Goal: Communication & Community: Answer question/provide support

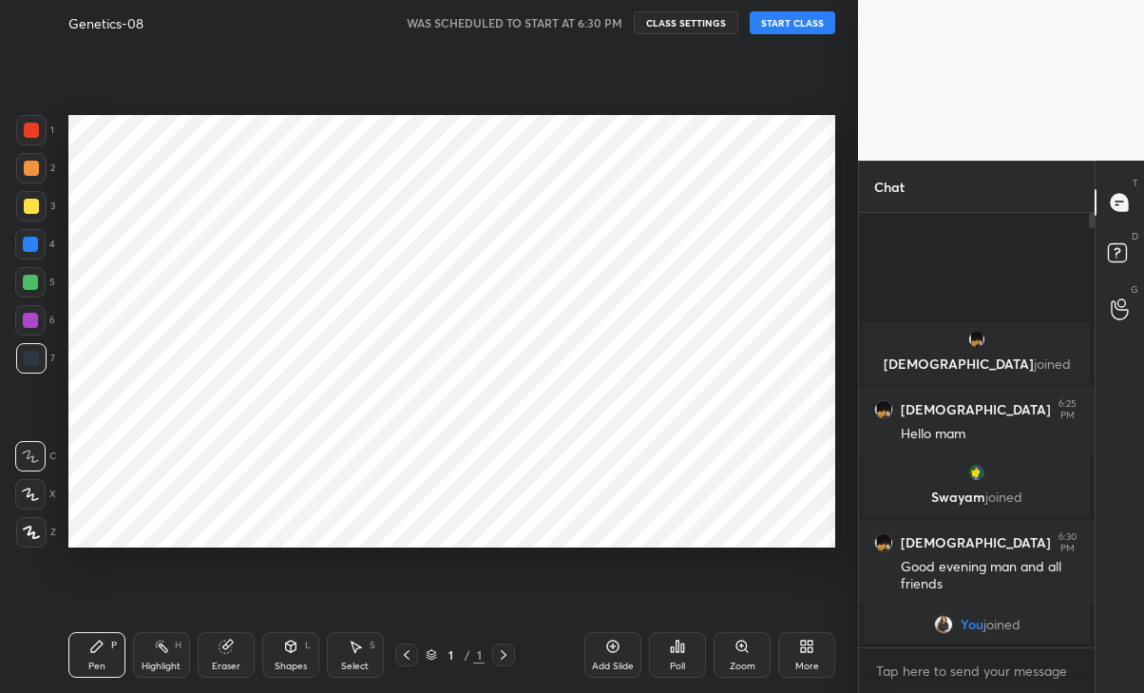
scroll to position [94471, 94259]
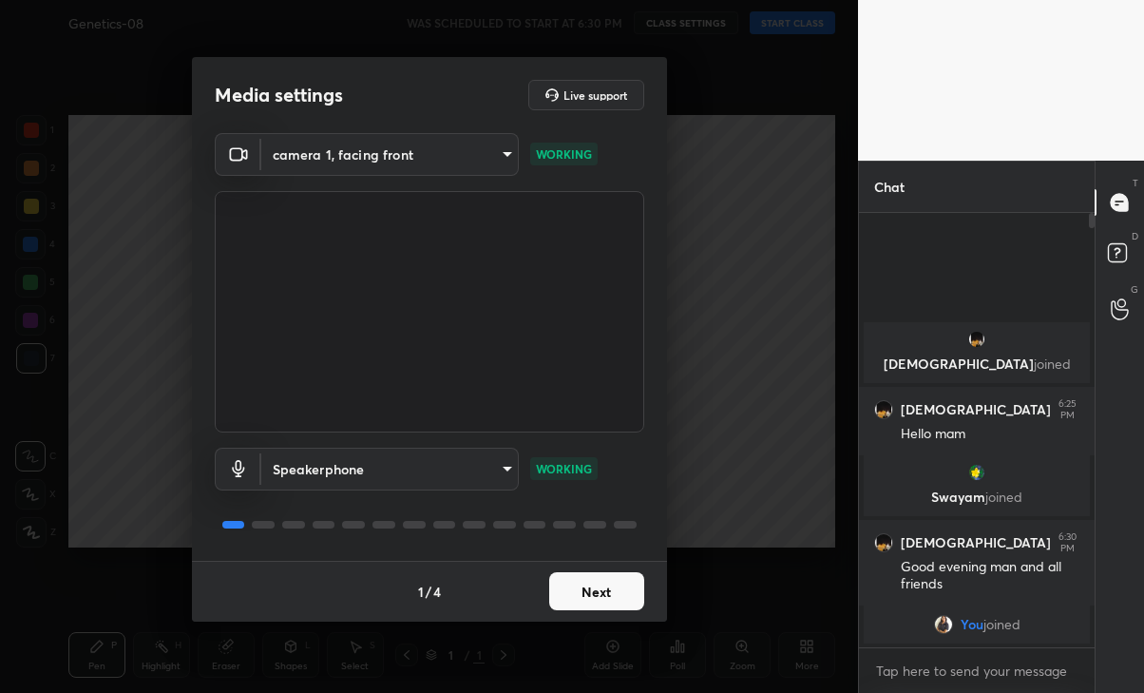
click at [602, 588] on button "Next" at bounding box center [596, 591] width 95 height 38
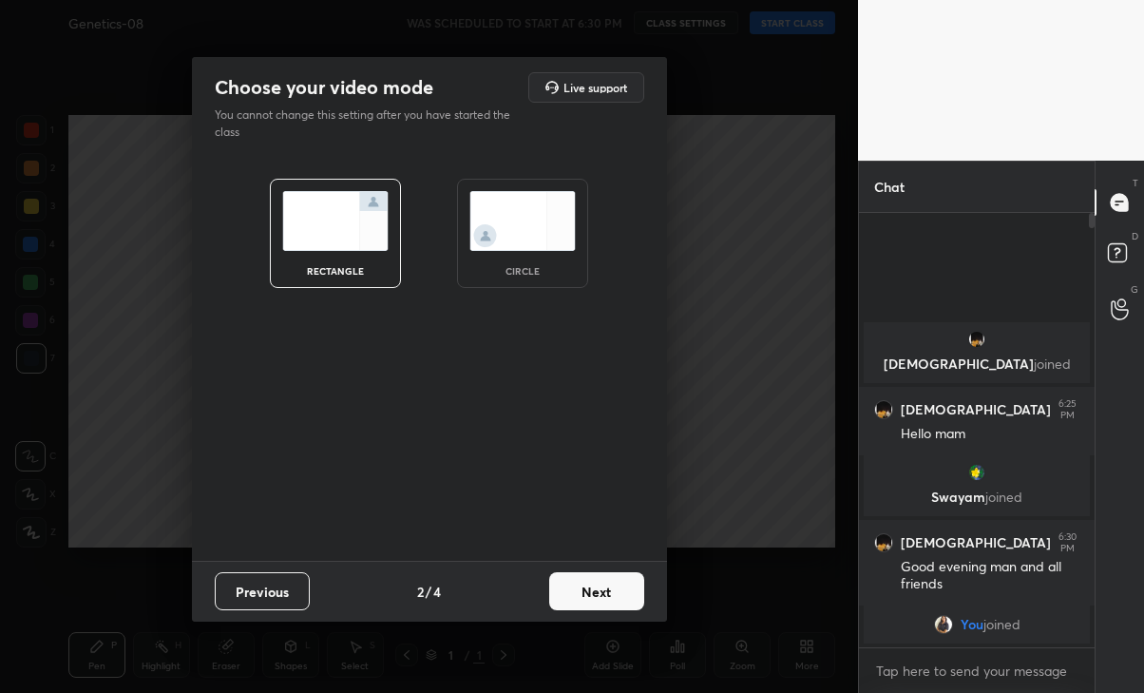
click at [599, 601] on button "Next" at bounding box center [596, 591] width 95 height 38
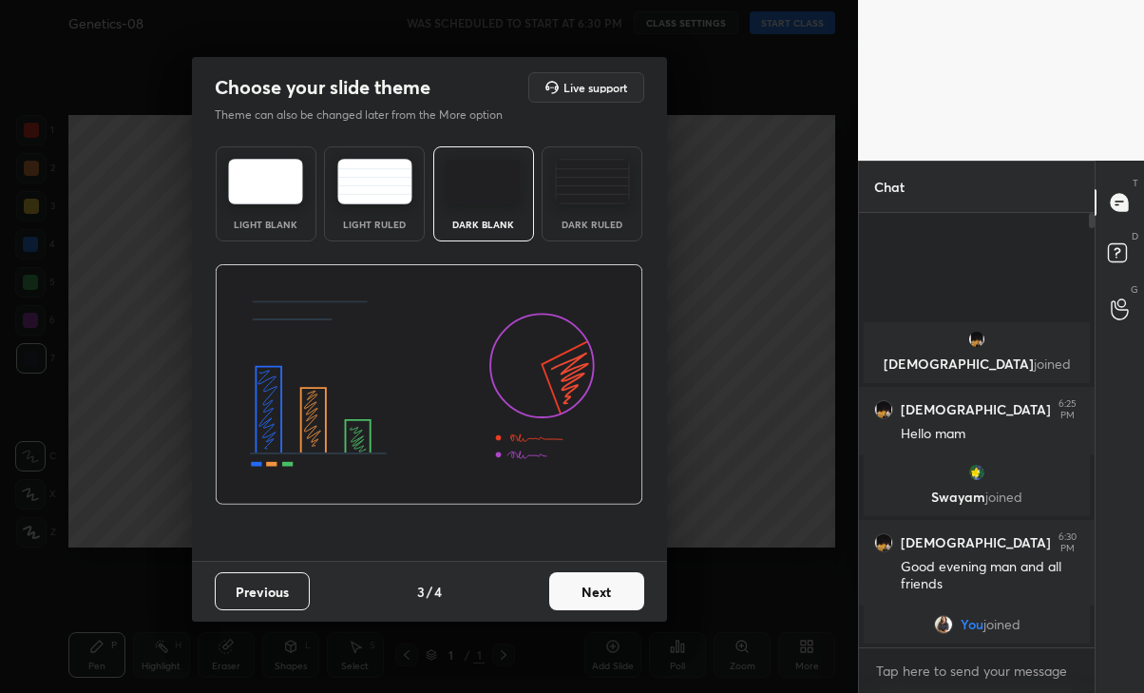
click at [615, 591] on button "Next" at bounding box center [596, 591] width 95 height 38
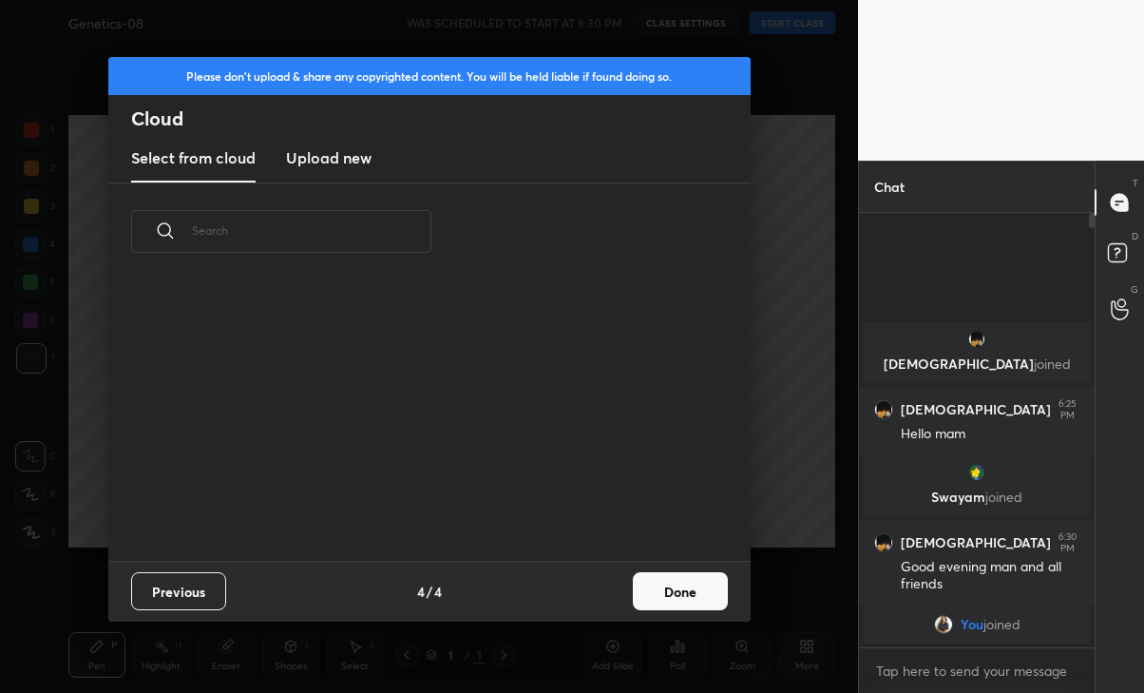
click at [652, 585] on button "Done" at bounding box center [680, 591] width 95 height 38
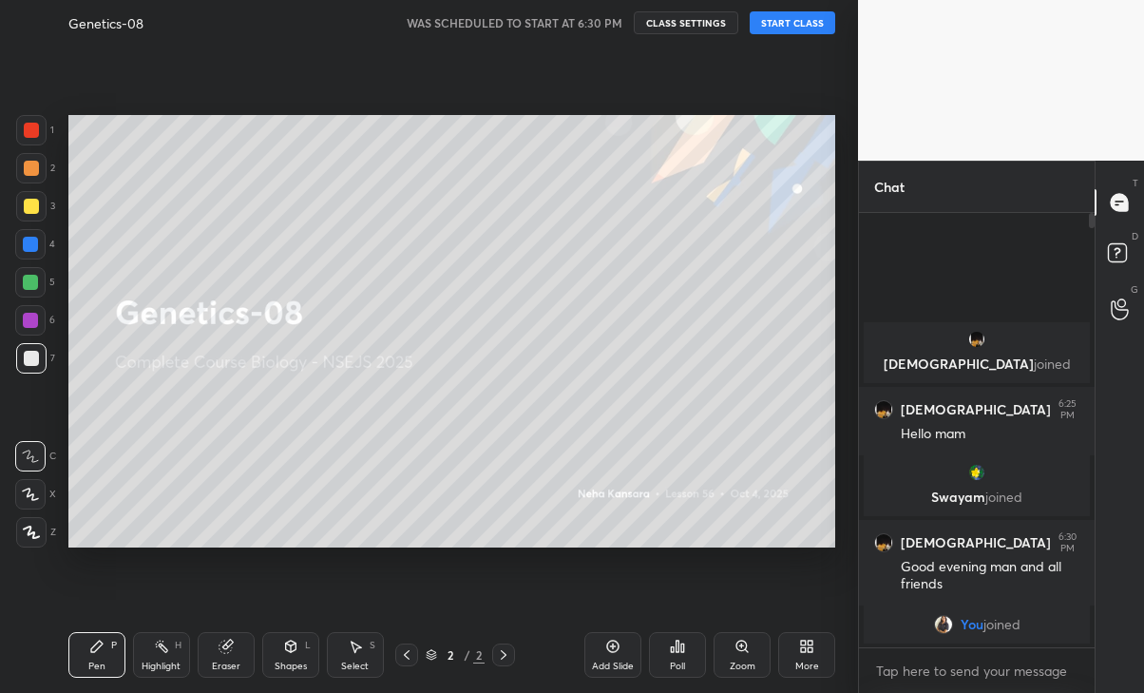
click at [784, 20] on button "START CLASS" at bounding box center [793, 22] width 86 height 23
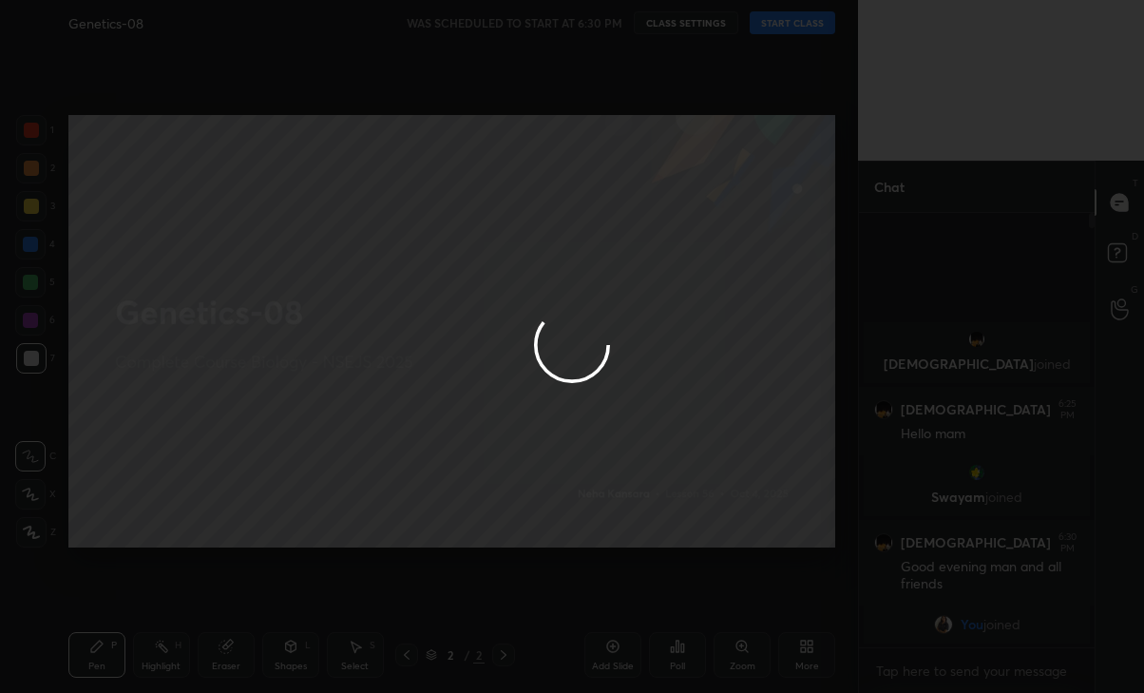
type textarea "x"
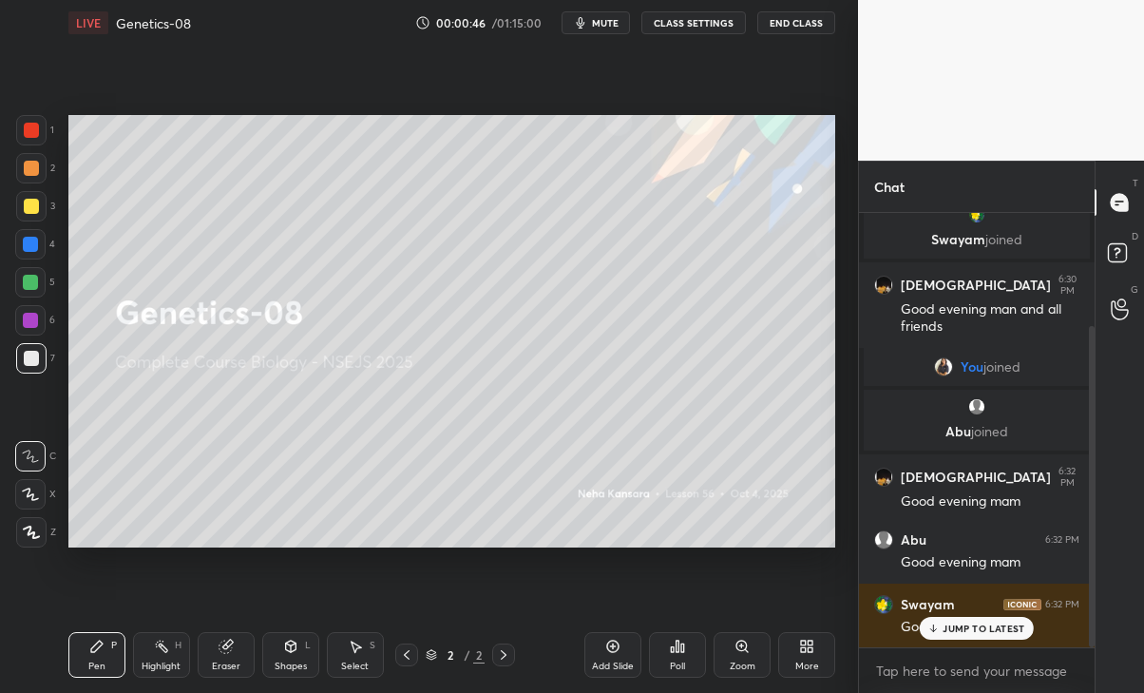
scroll to position [235, 0]
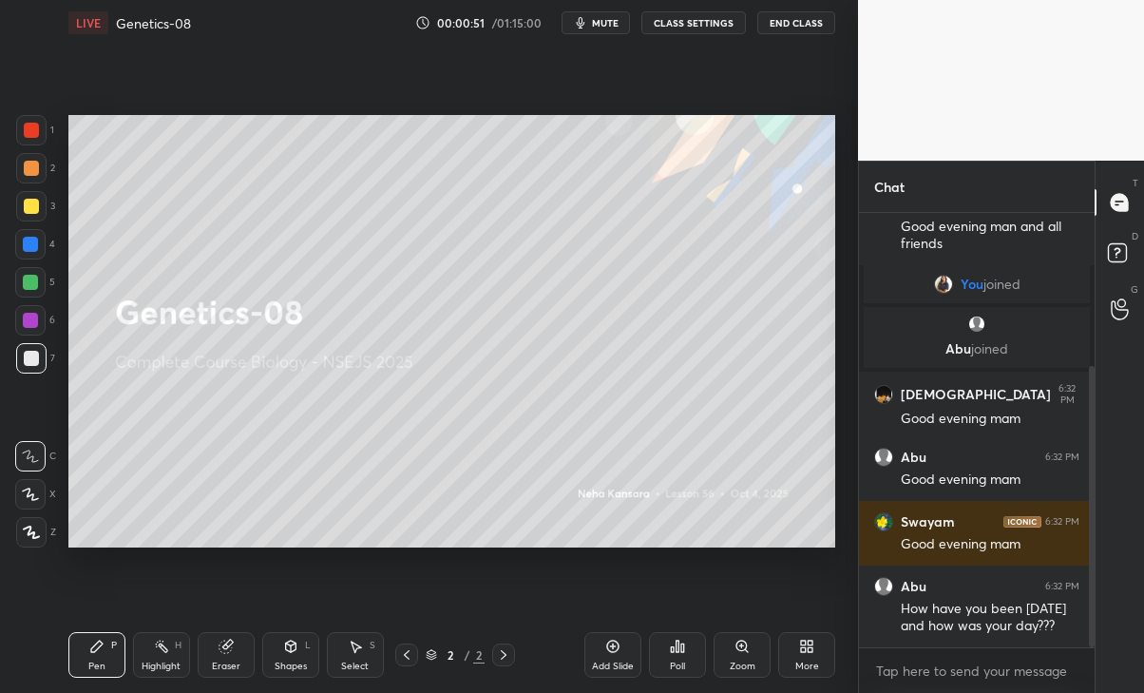
click at [793, 653] on div "More" at bounding box center [806, 655] width 57 height 46
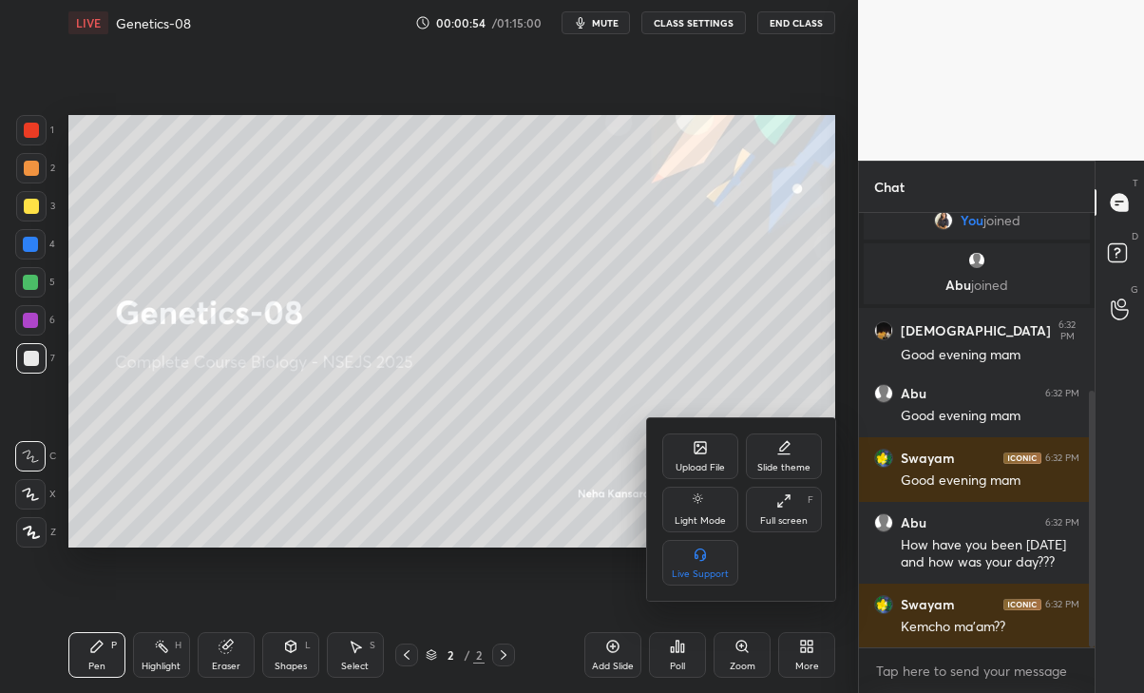
click at [696, 469] on div "Upload File" at bounding box center [700, 468] width 49 height 10
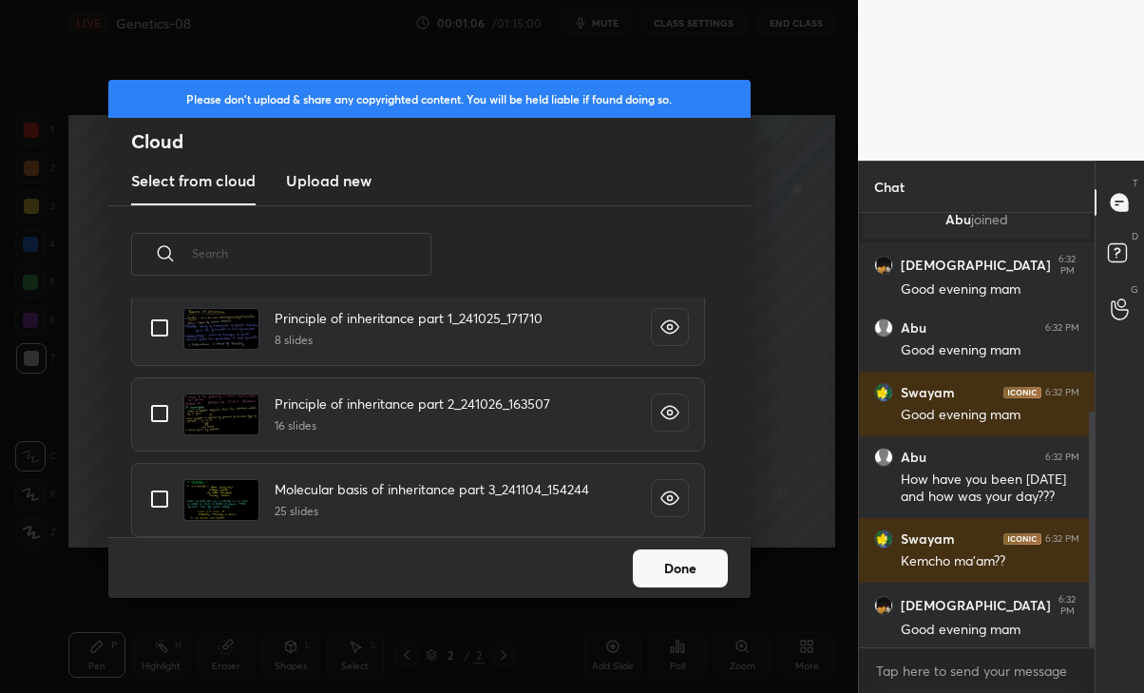
scroll to position [2622, 0]
click at [141, 415] on input "grid" at bounding box center [160, 413] width 40 height 40
checkbox input "true"
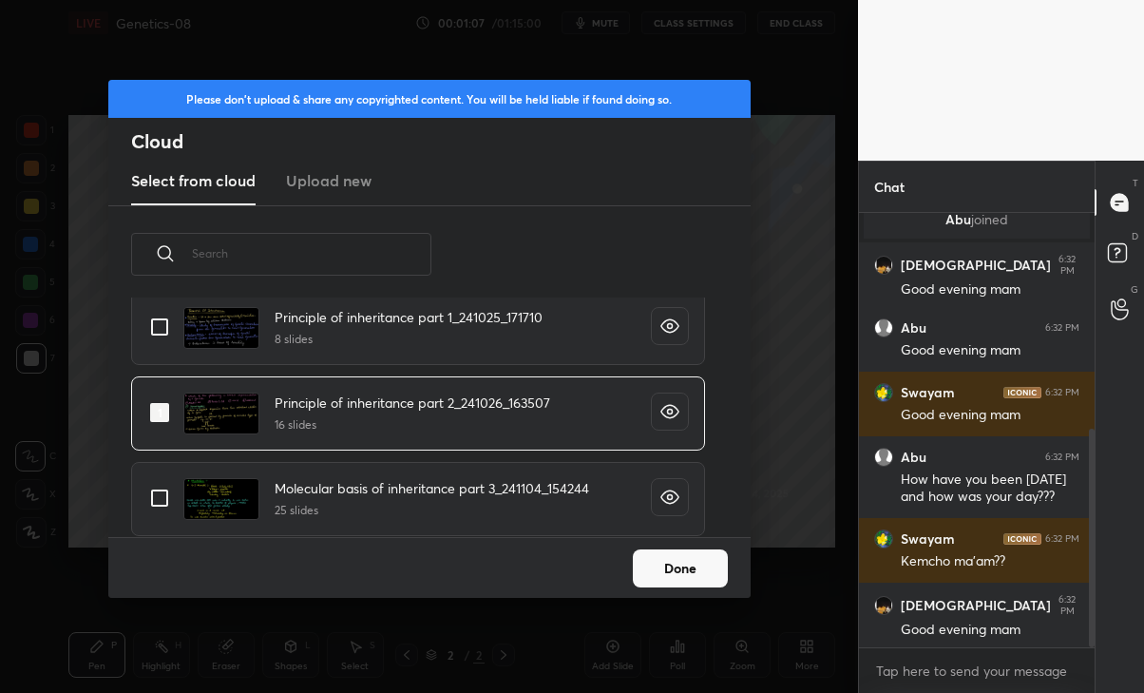
scroll to position [428, 0]
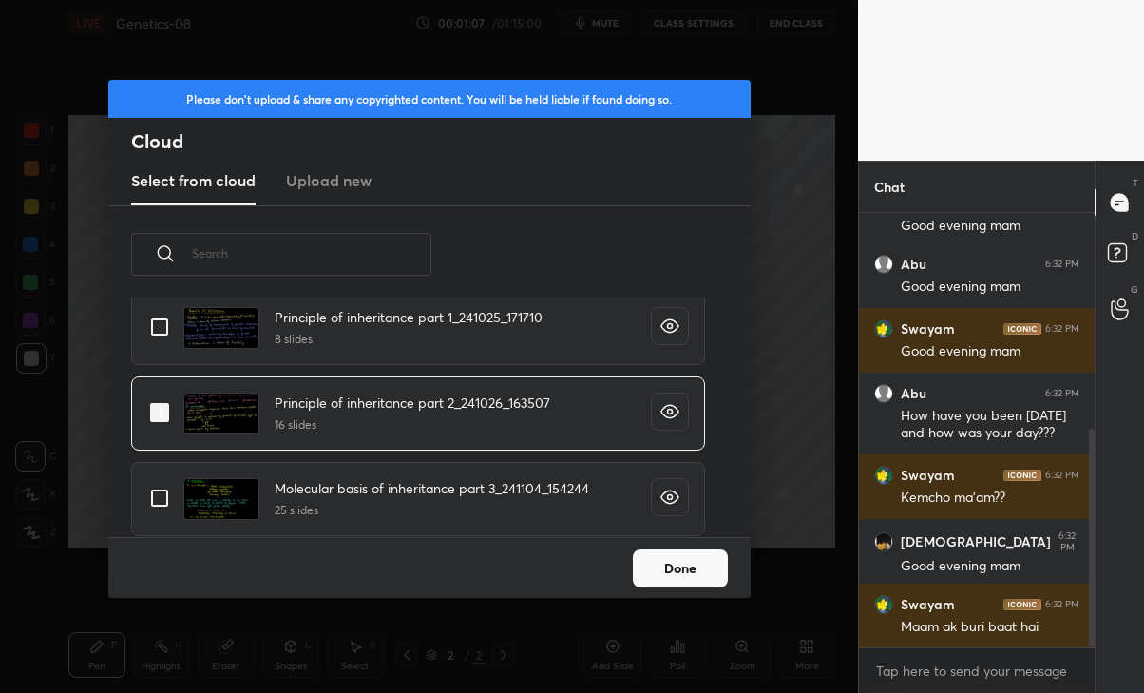
click at [148, 508] on input "grid" at bounding box center [160, 498] width 40 height 40
checkbox input "true"
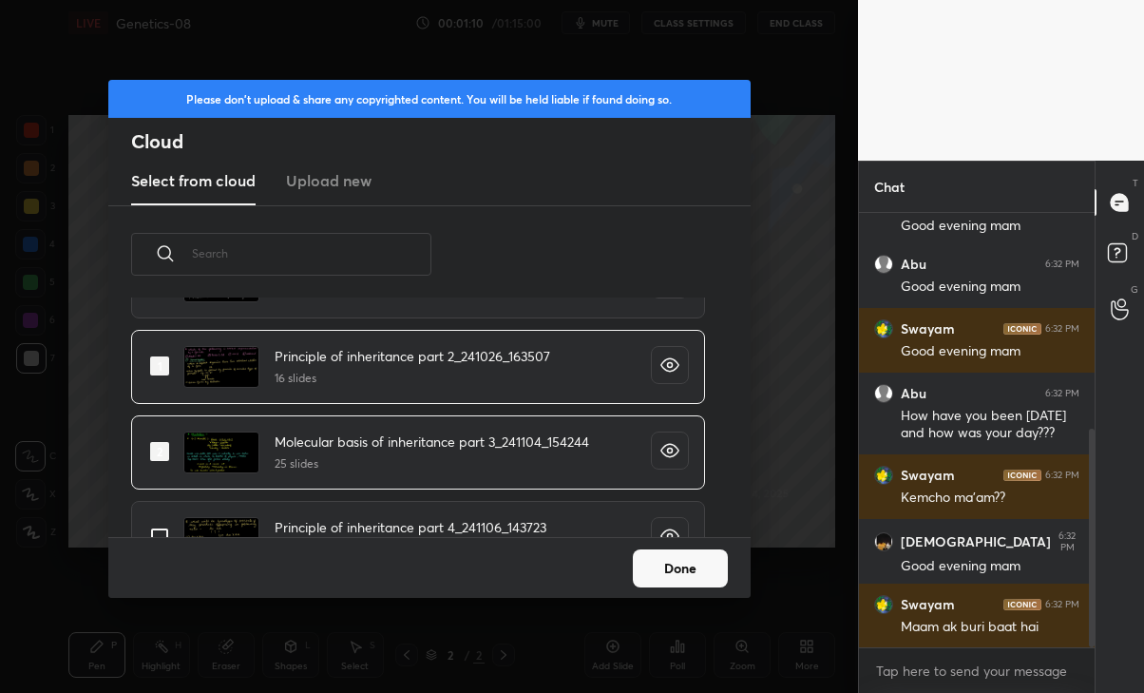
scroll to position [2669, 0]
click at [681, 560] on button "Done" at bounding box center [680, 568] width 95 height 38
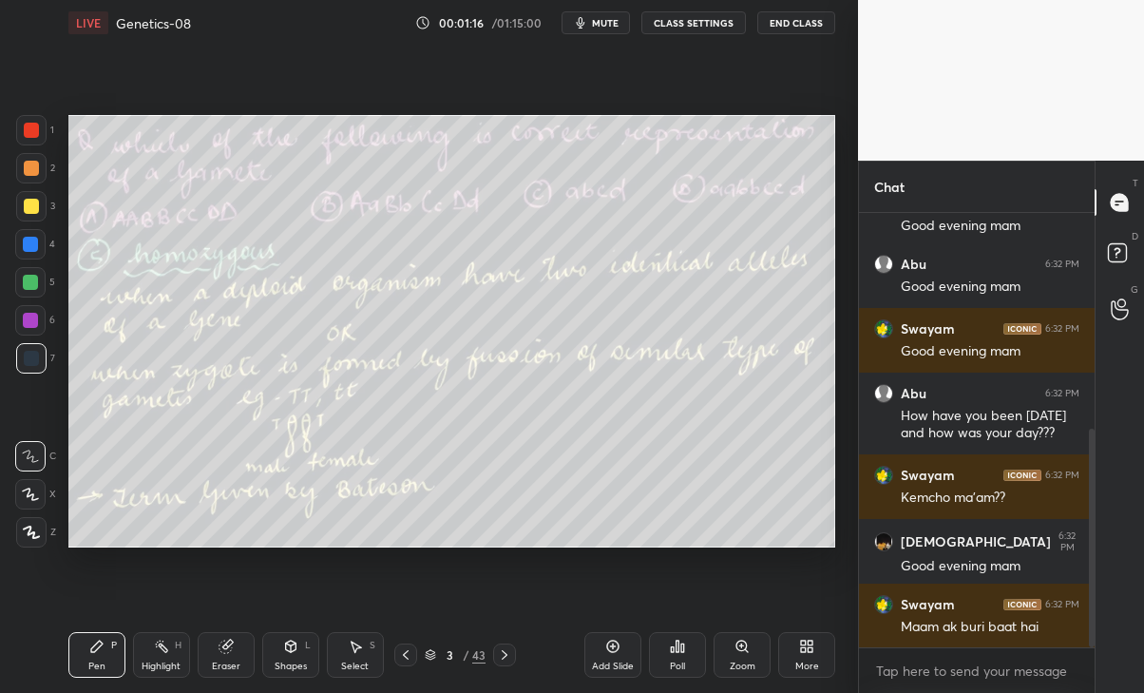
click at [406, 656] on icon at bounding box center [405, 654] width 15 height 15
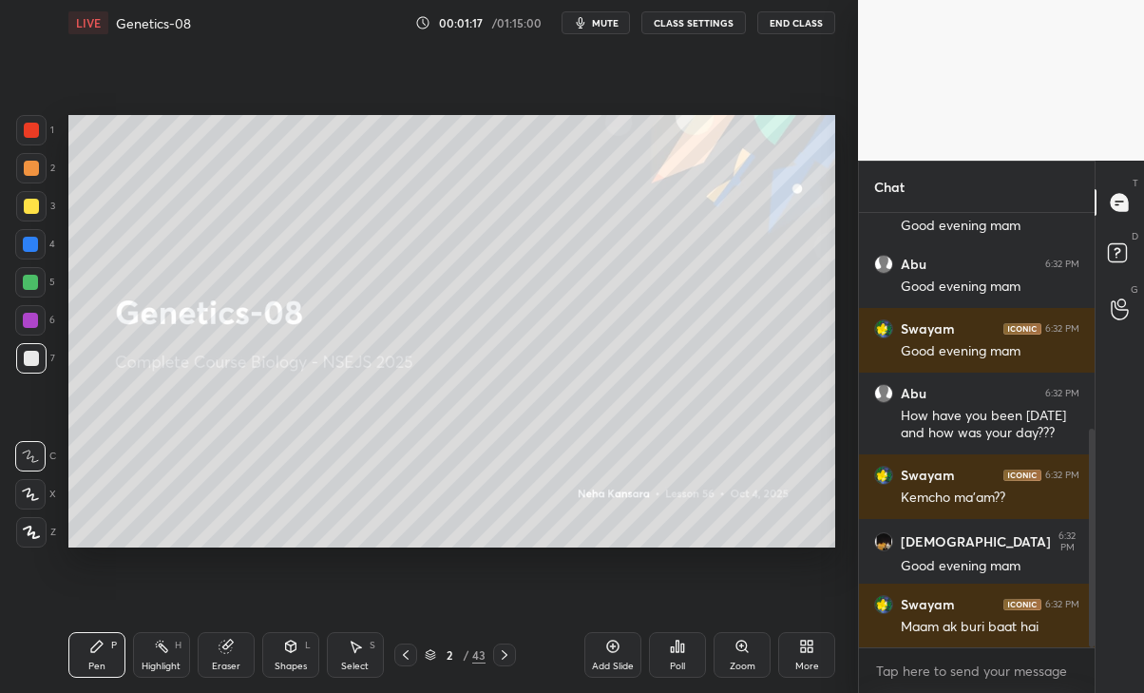
click at [500, 656] on icon at bounding box center [504, 654] width 15 height 15
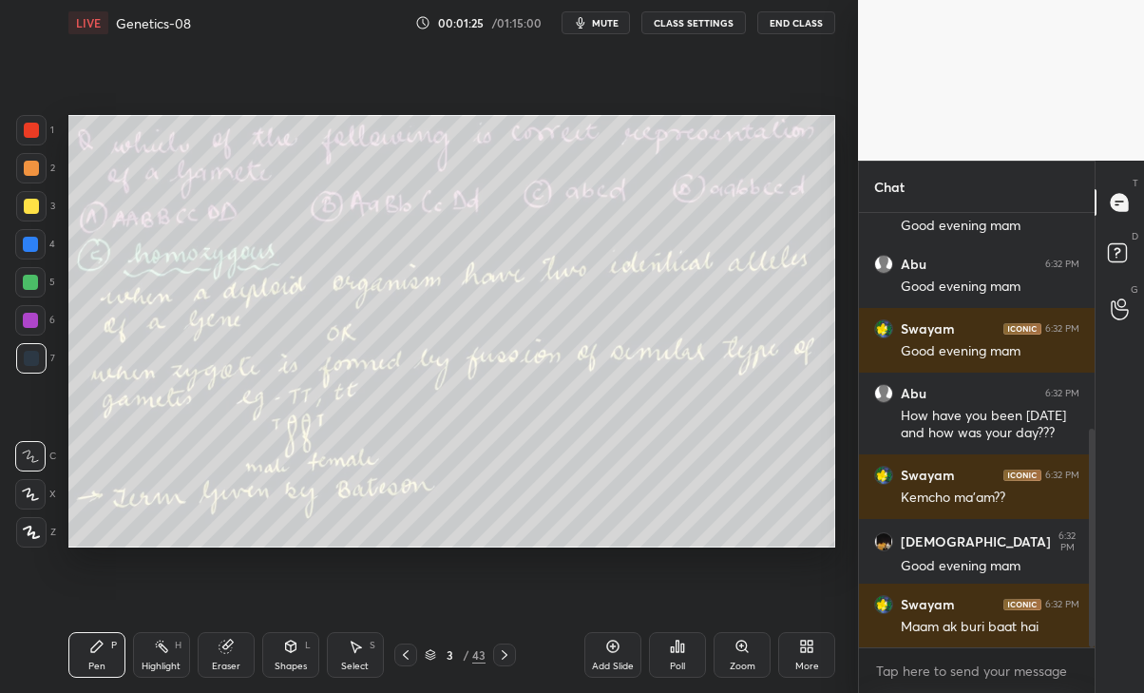
click at [505, 653] on icon at bounding box center [504, 654] width 15 height 15
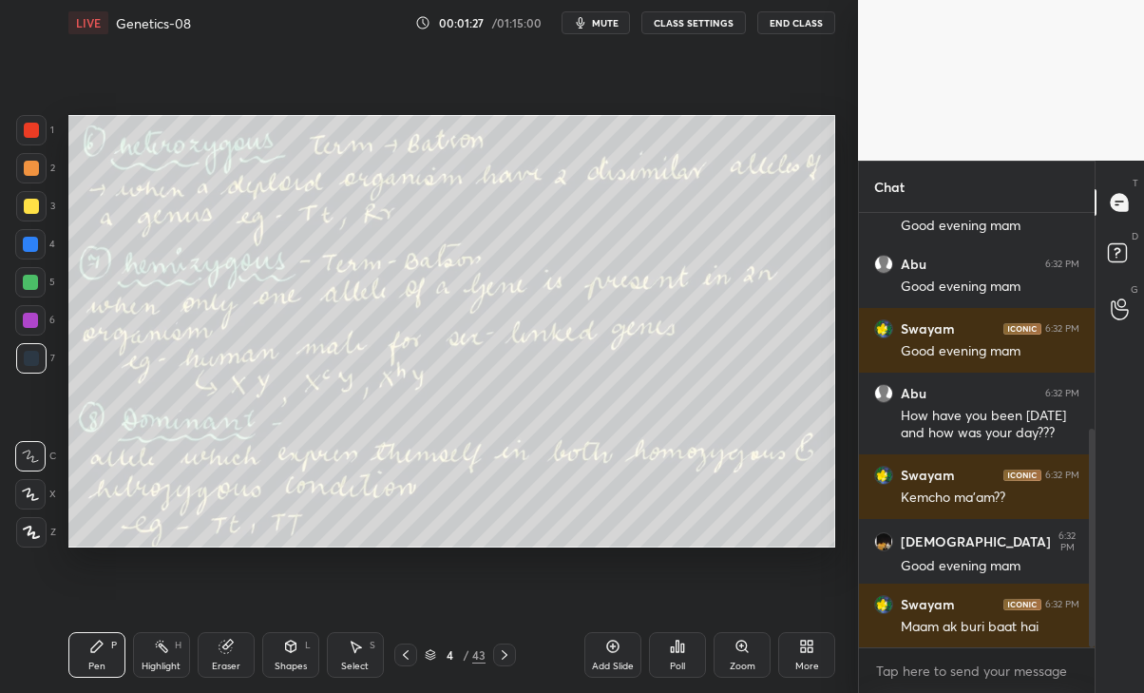
click at [508, 647] on icon at bounding box center [504, 654] width 15 height 15
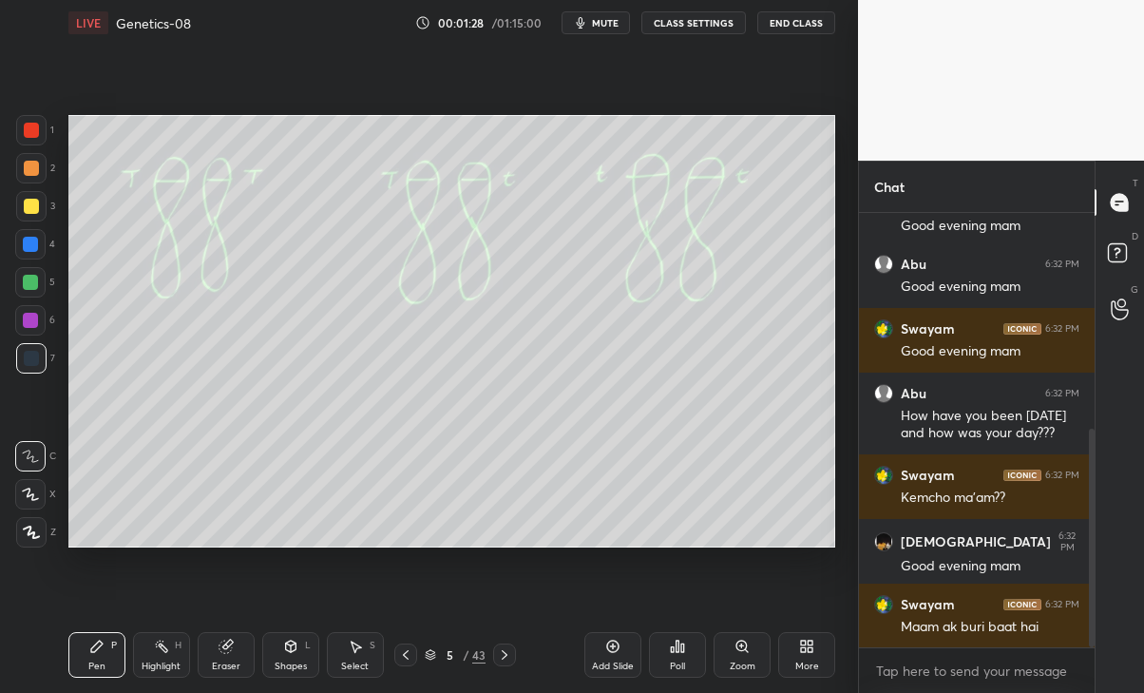
click at [505, 654] on icon at bounding box center [504, 654] width 15 height 15
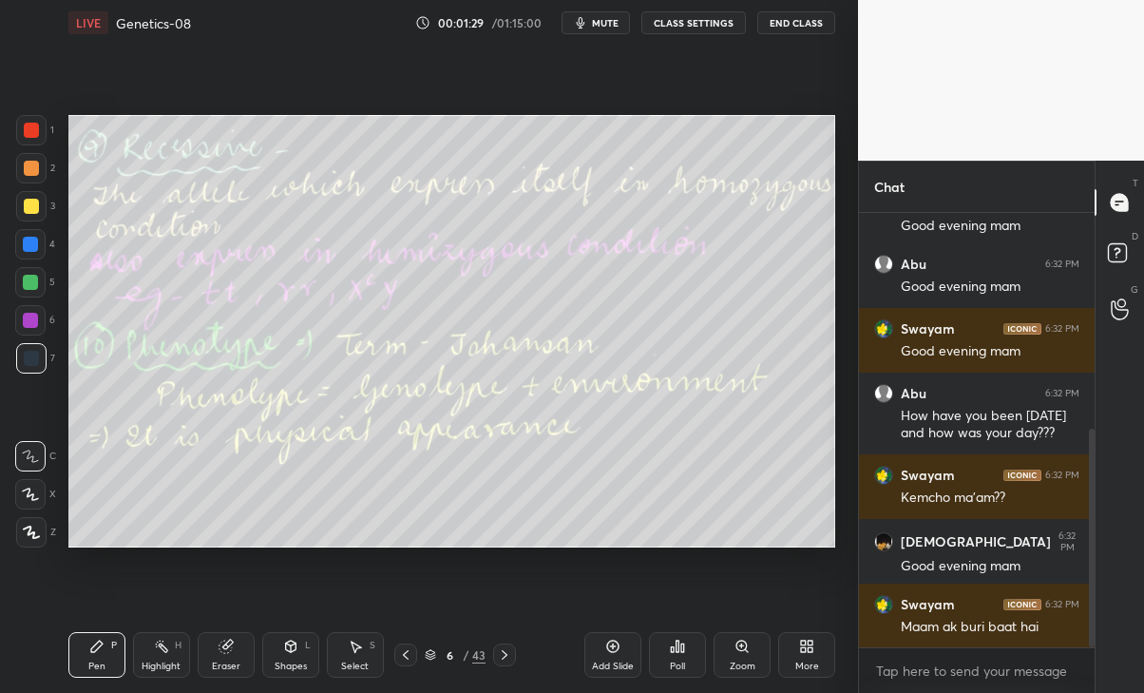
click at [505, 654] on icon at bounding box center [504, 654] width 15 height 15
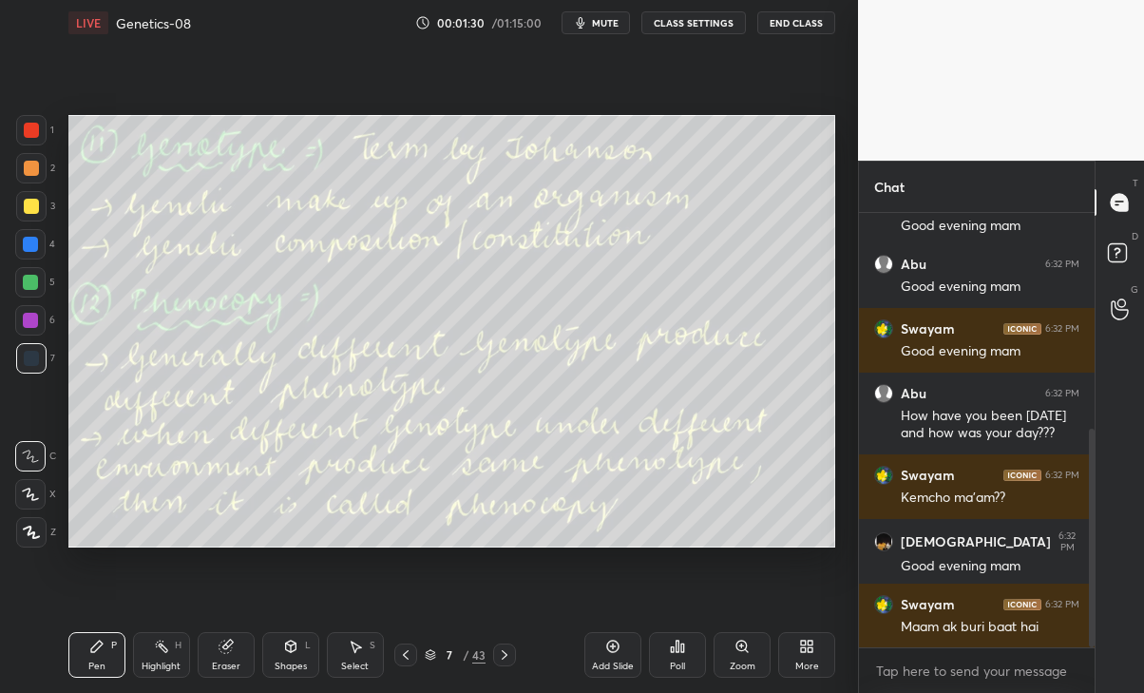
click at [513, 653] on div at bounding box center [504, 654] width 23 height 23
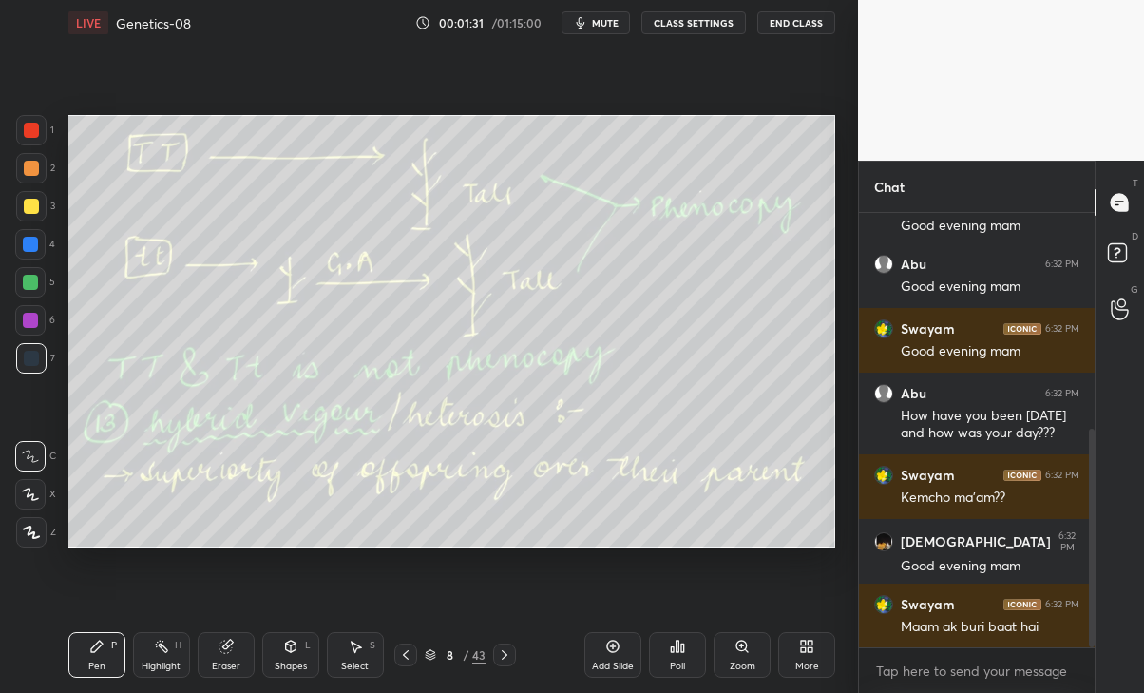
click at [512, 655] on div at bounding box center [504, 654] width 23 height 23
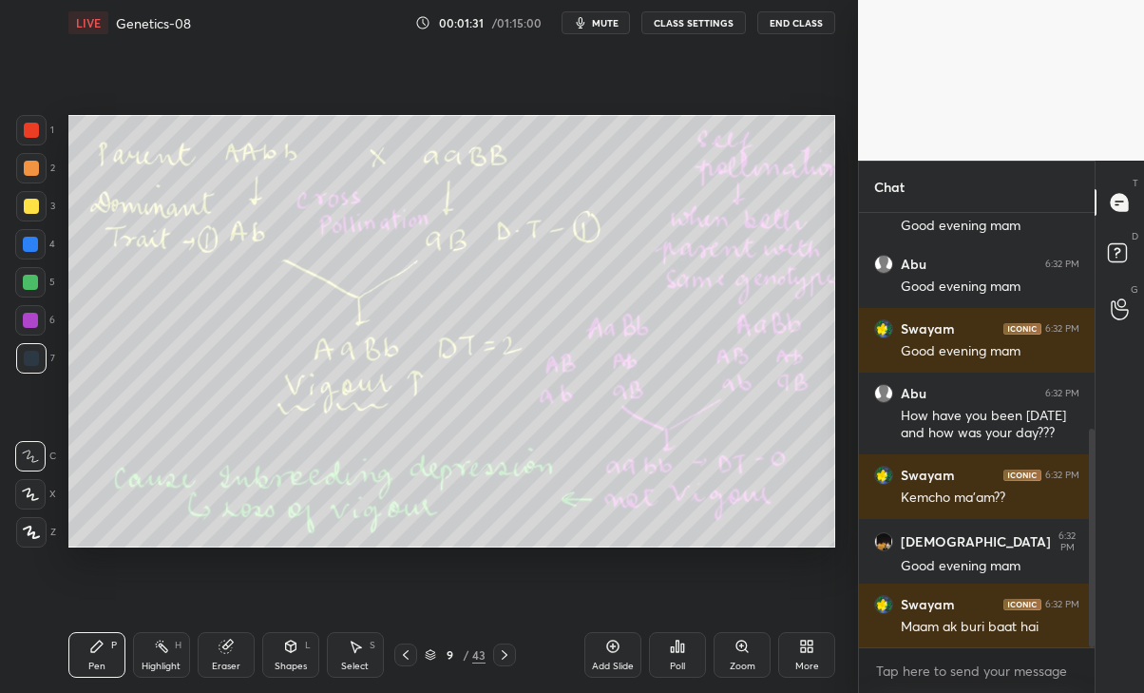
click at [505, 654] on icon at bounding box center [504, 654] width 15 height 15
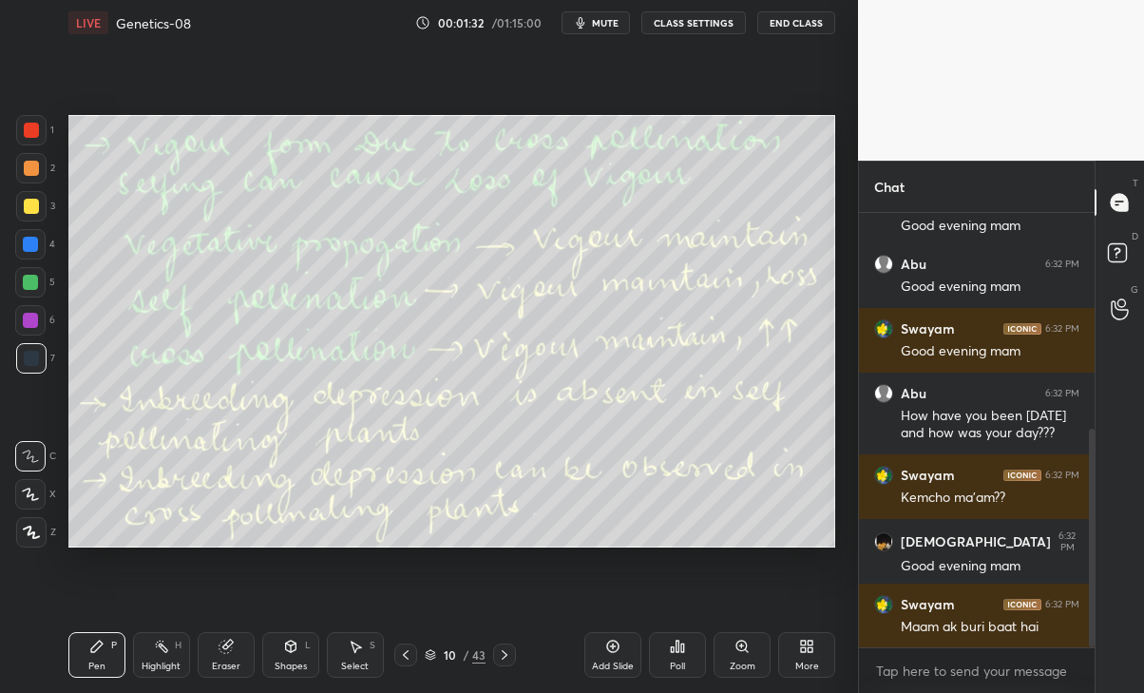
click at [505, 654] on icon at bounding box center [504, 654] width 15 height 15
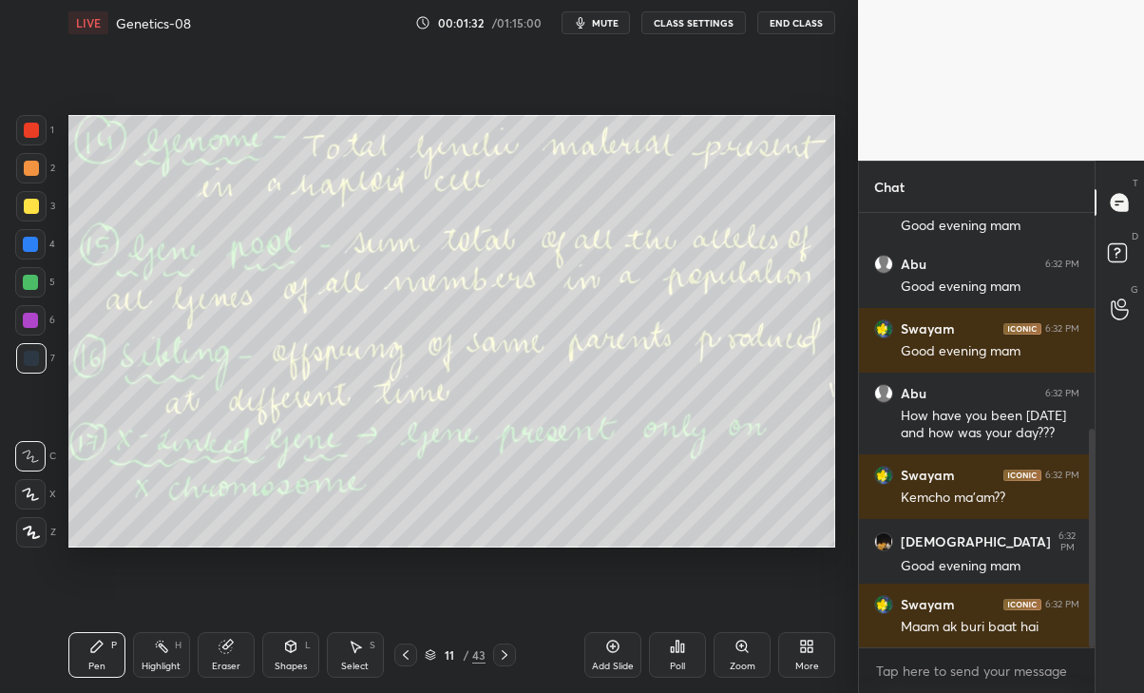
click at [504, 655] on icon at bounding box center [504, 654] width 15 height 15
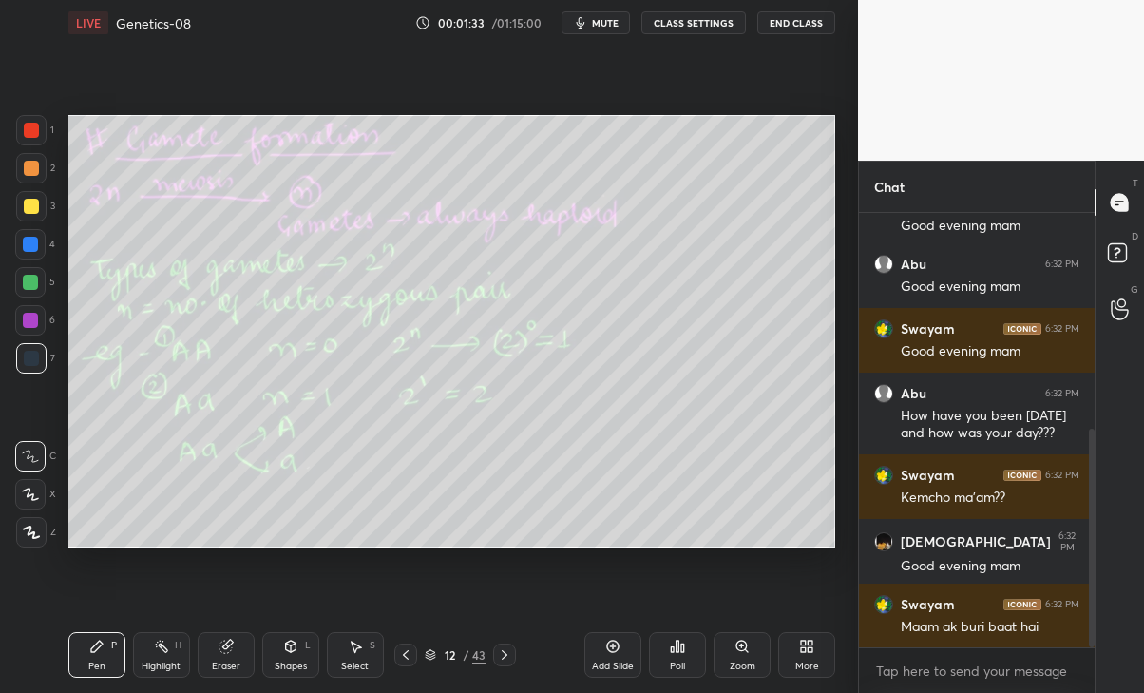
click at [507, 653] on icon at bounding box center [504, 654] width 15 height 15
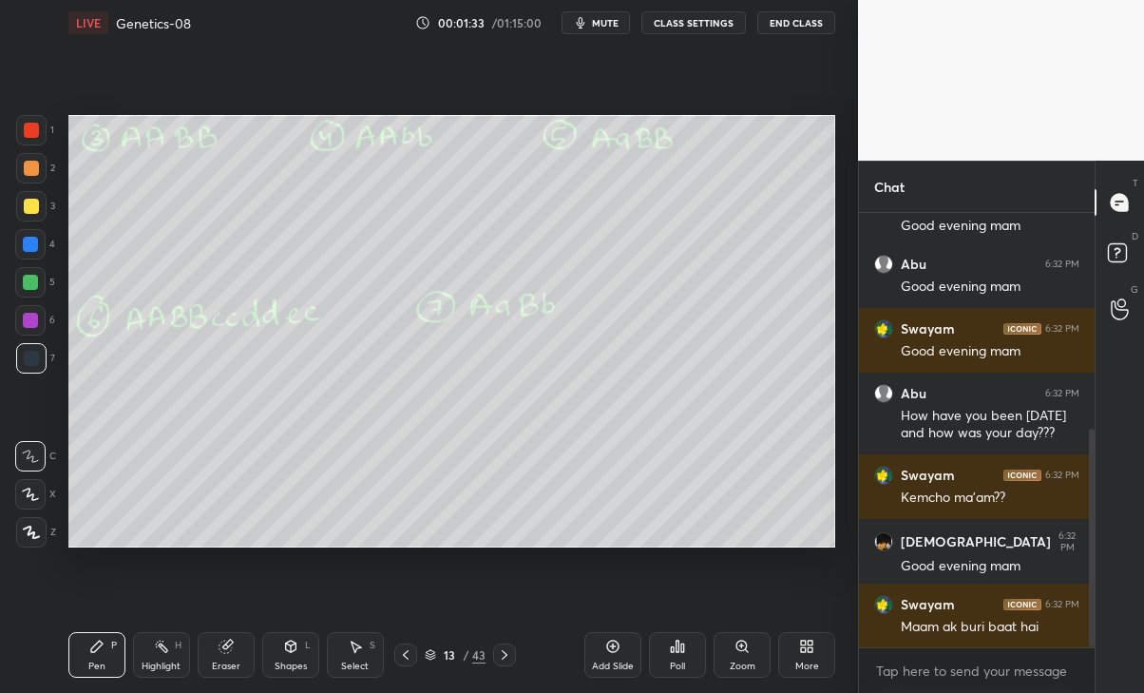
click at [507, 658] on icon at bounding box center [504, 654] width 15 height 15
click at [505, 654] on icon at bounding box center [504, 654] width 15 height 15
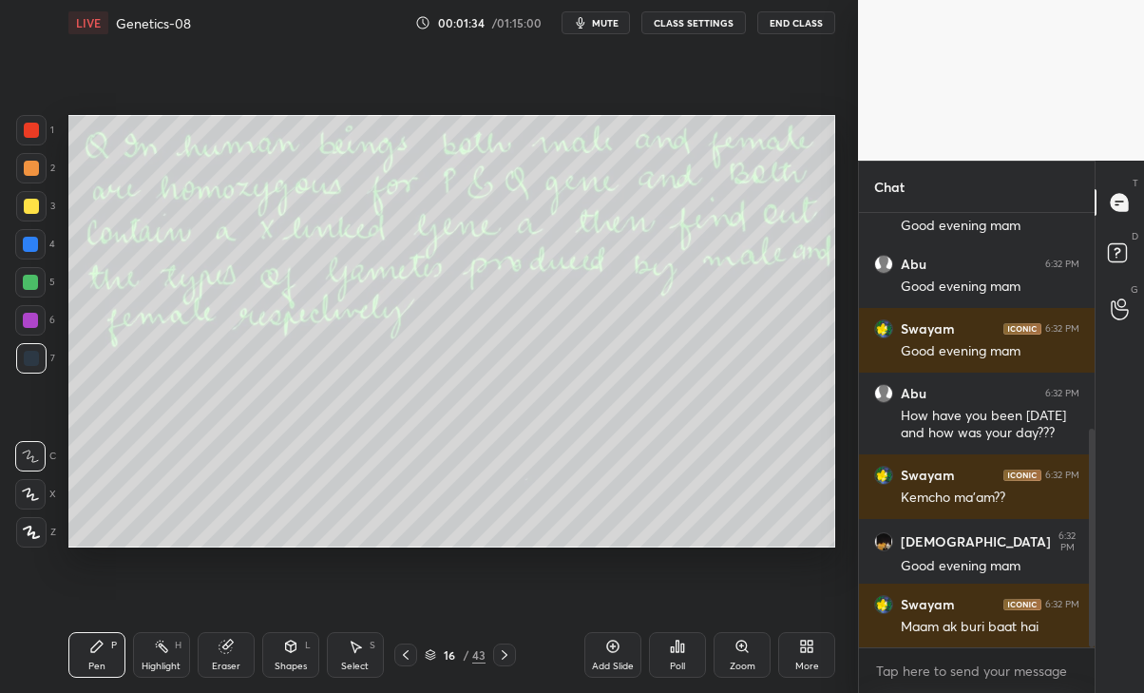
click at [505, 654] on icon at bounding box center [504, 654] width 15 height 15
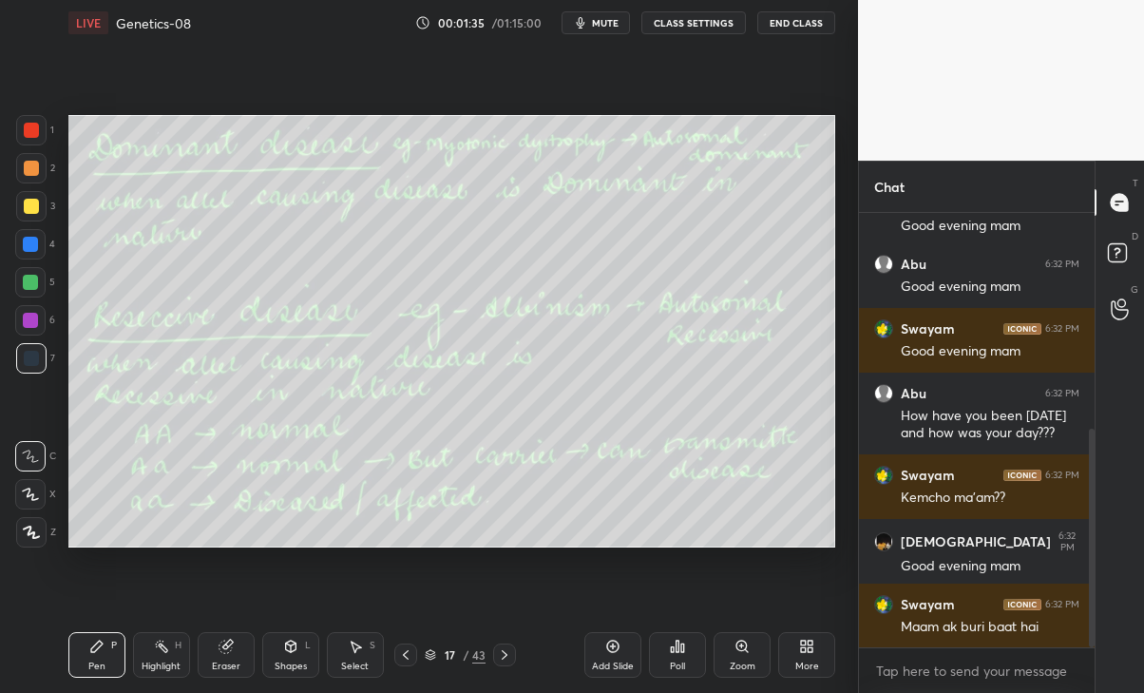
click at [505, 654] on icon at bounding box center [504, 654] width 15 height 15
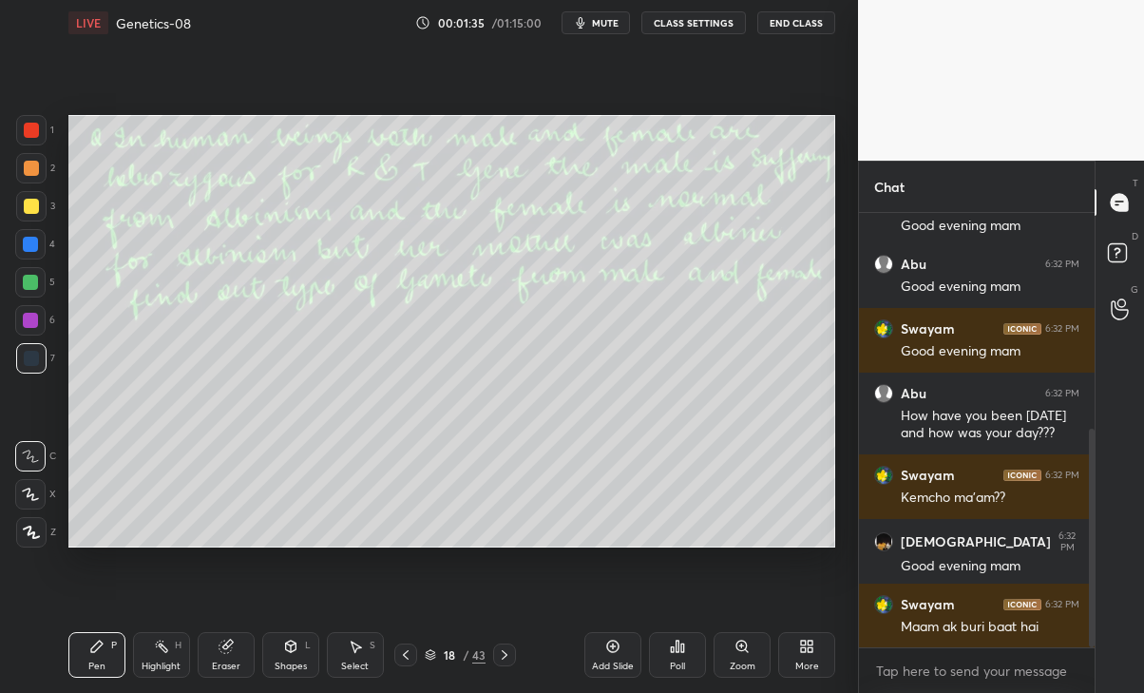
click at [505, 654] on icon at bounding box center [504, 654] width 15 height 15
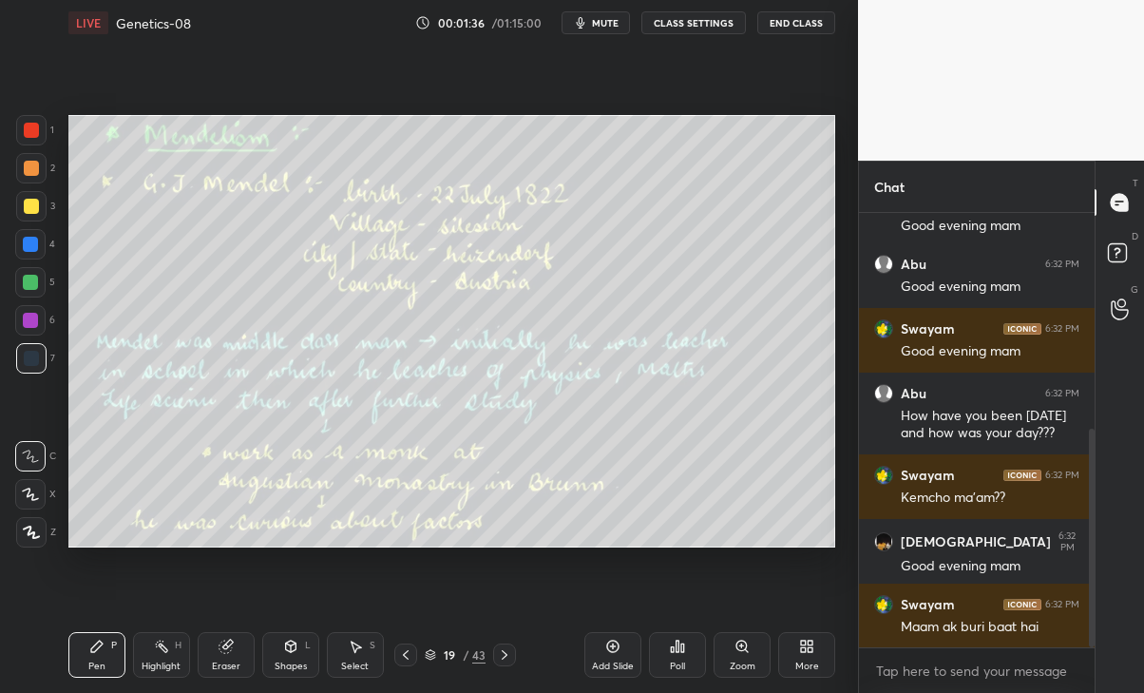
click at [505, 655] on icon at bounding box center [504, 654] width 15 height 15
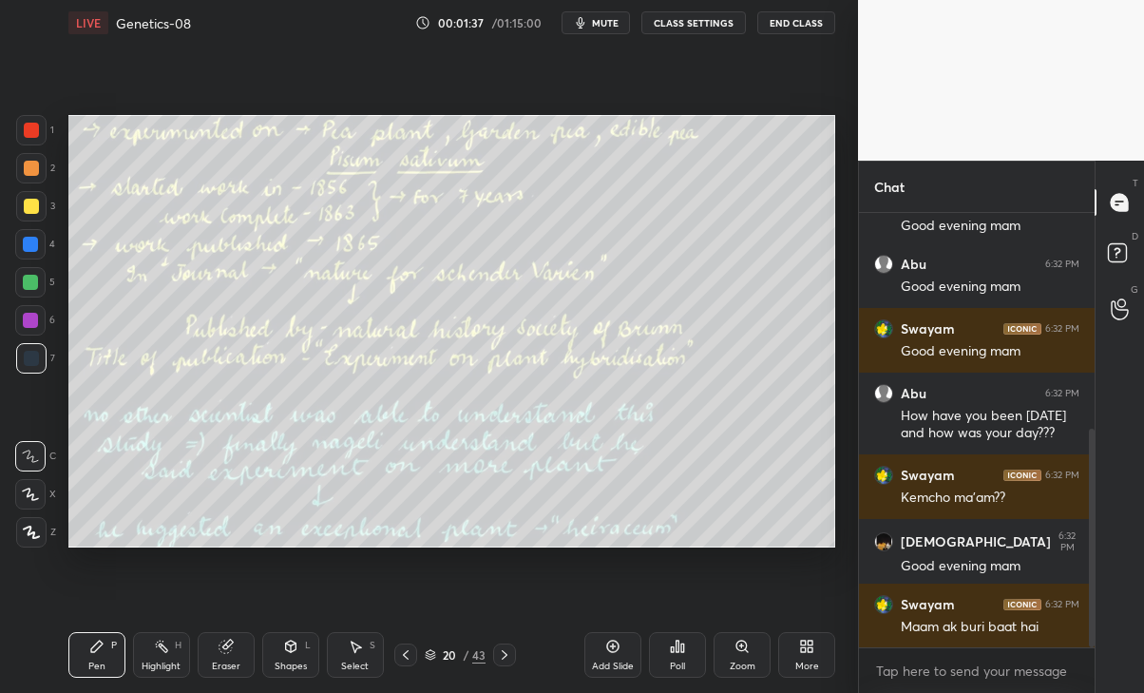
click at [503, 654] on icon at bounding box center [504, 654] width 15 height 15
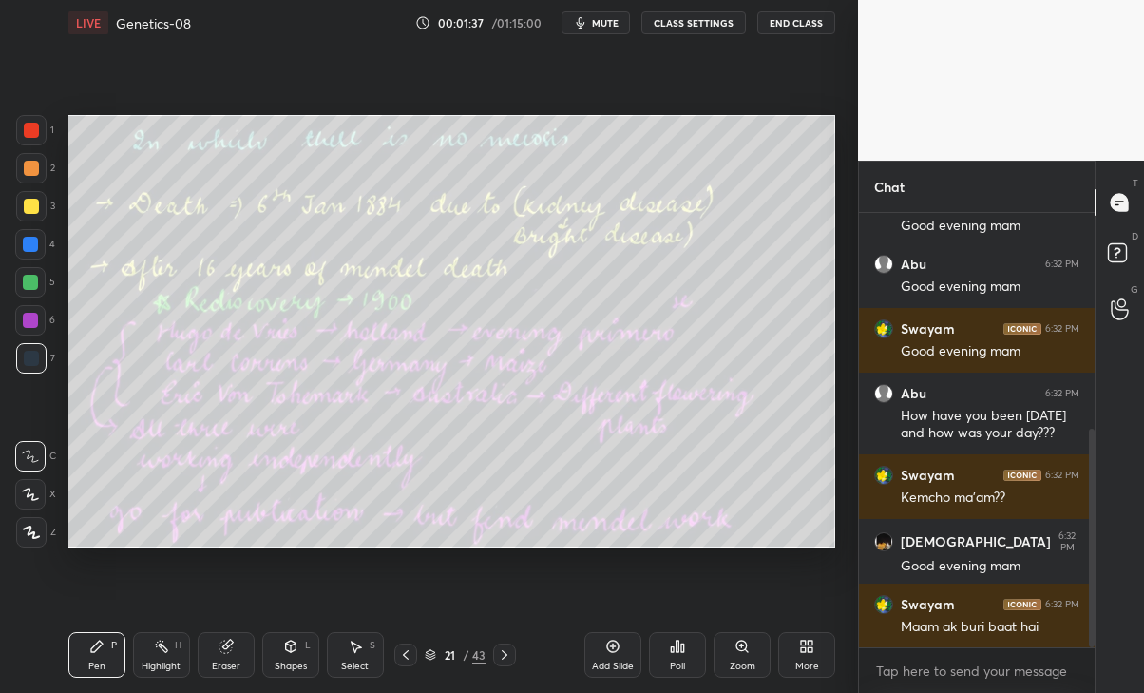
click at [505, 654] on icon at bounding box center [504, 654] width 15 height 15
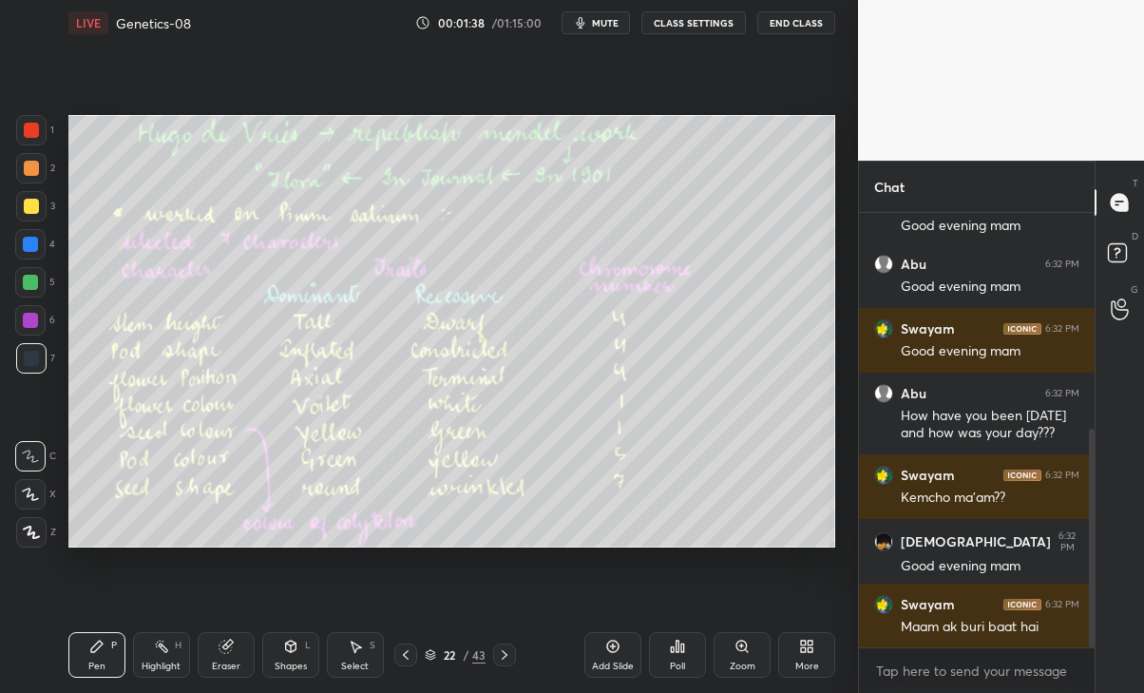
click at [507, 655] on icon at bounding box center [505, 655] width 6 height 10
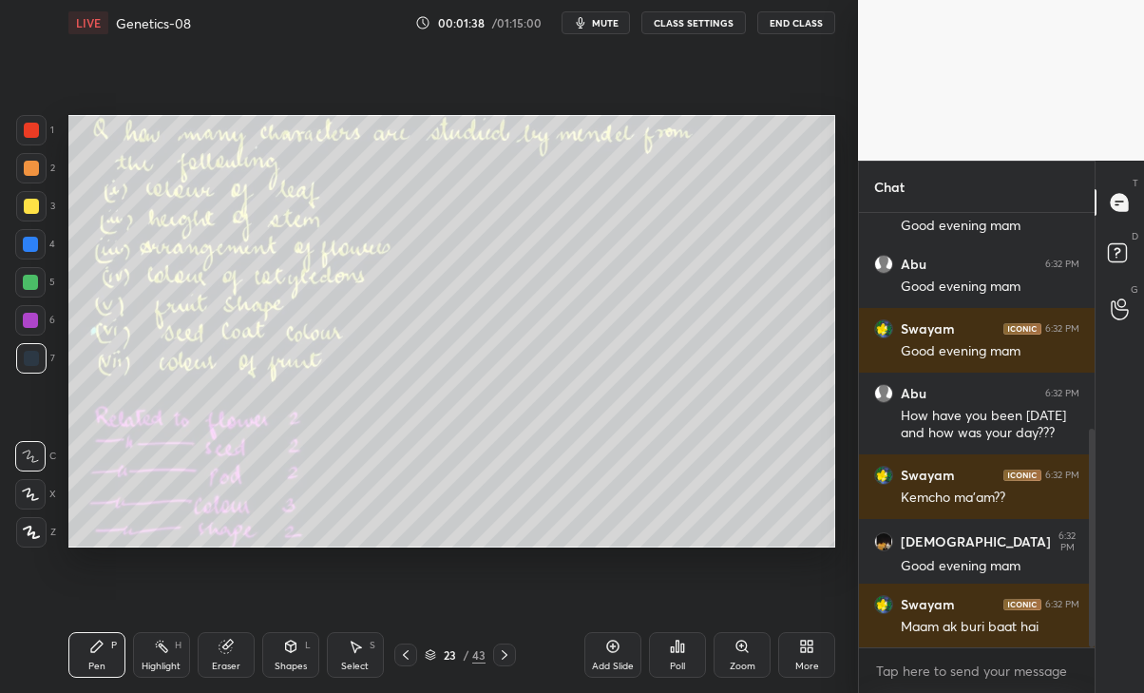
click at [508, 663] on div at bounding box center [504, 654] width 23 height 23
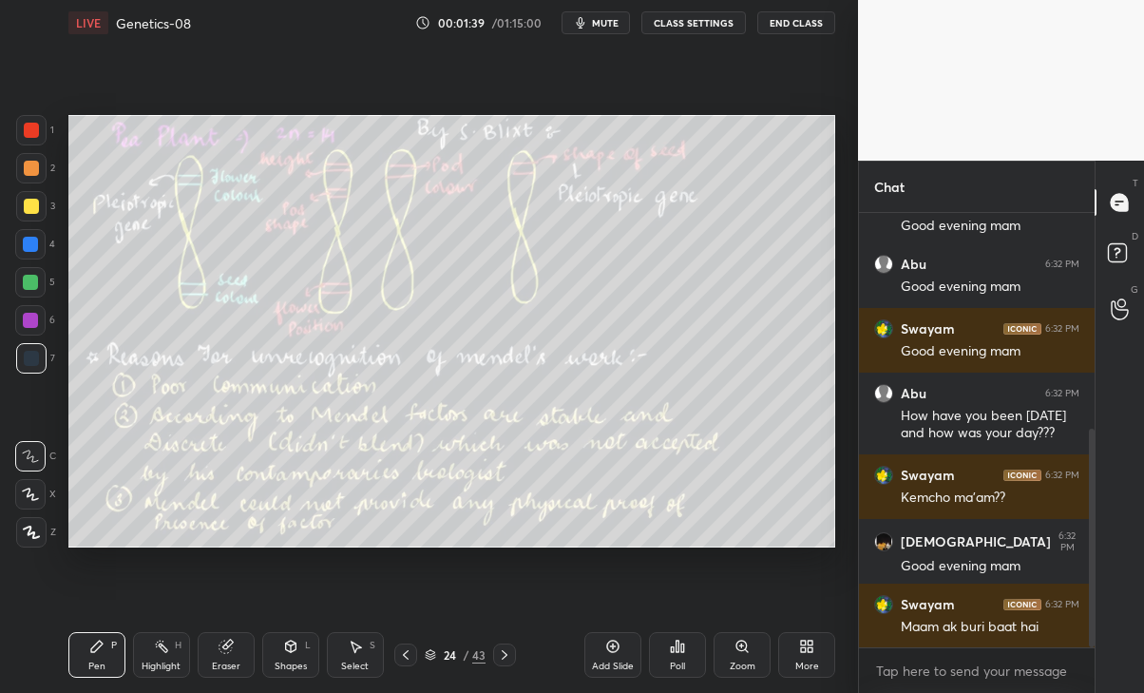
click at [505, 655] on icon at bounding box center [504, 654] width 15 height 15
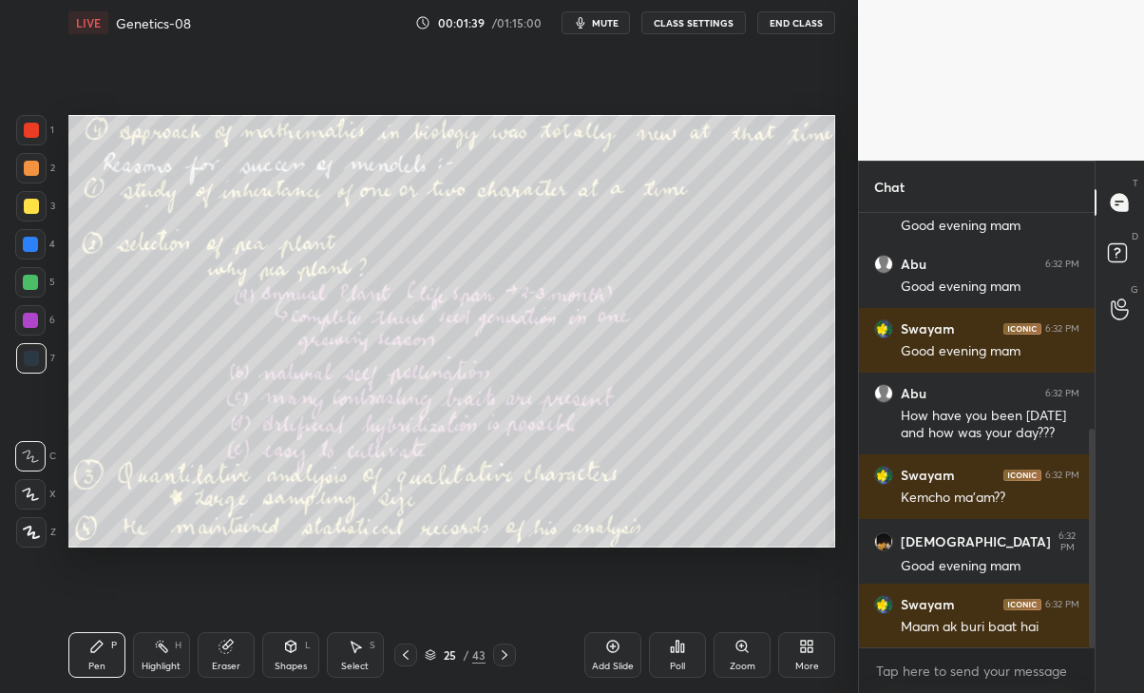
click at [504, 661] on icon at bounding box center [504, 654] width 15 height 15
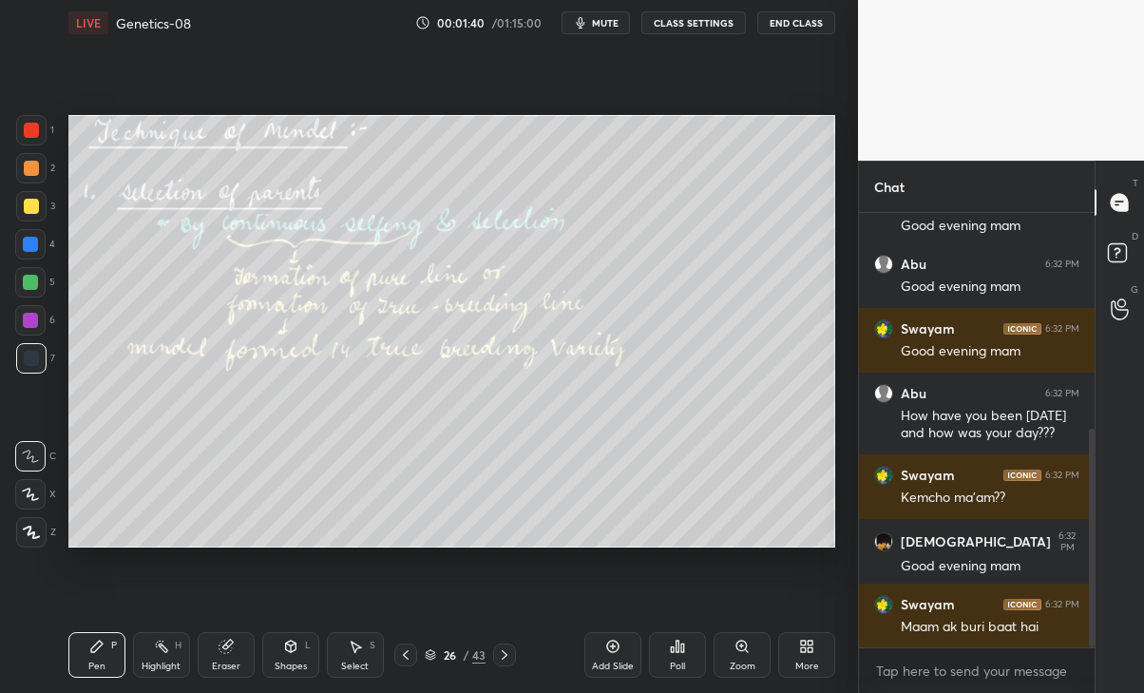
click at [501, 663] on div at bounding box center [504, 654] width 23 height 23
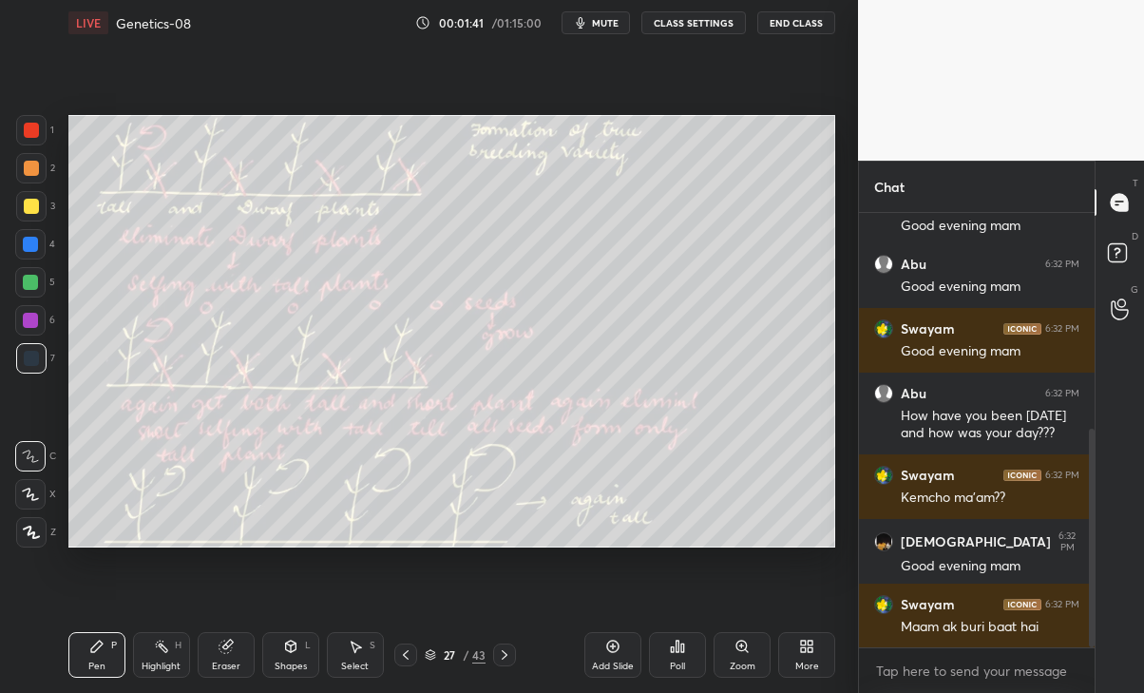
click at [505, 654] on icon at bounding box center [504, 654] width 15 height 15
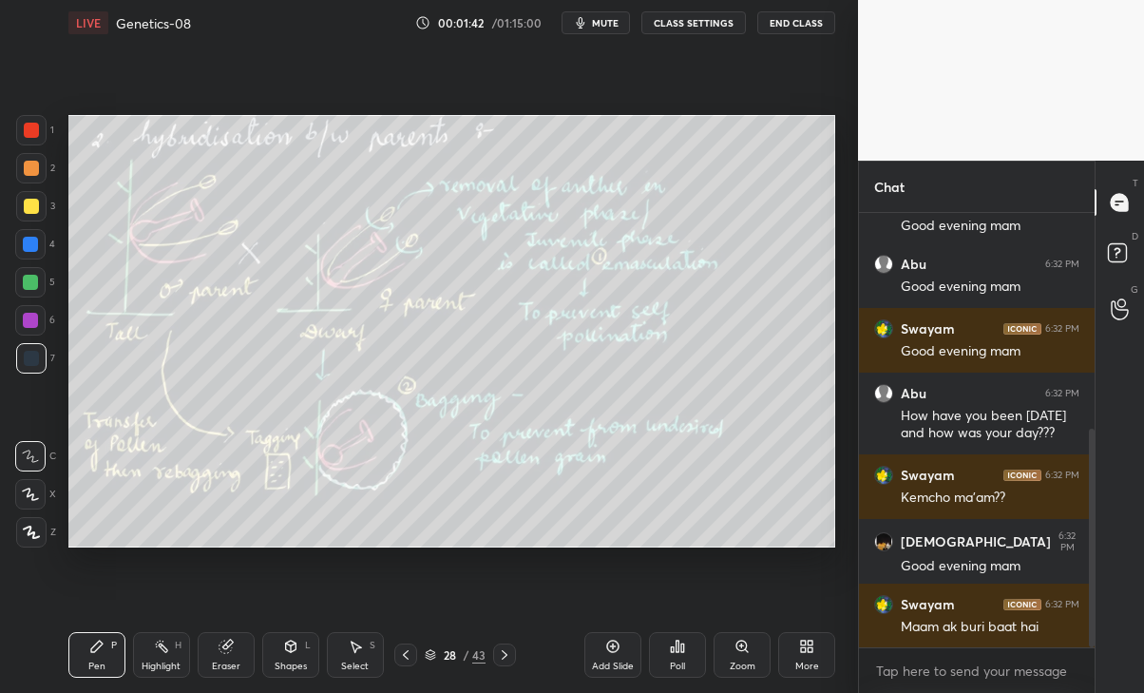
click at [511, 652] on icon at bounding box center [504, 654] width 15 height 15
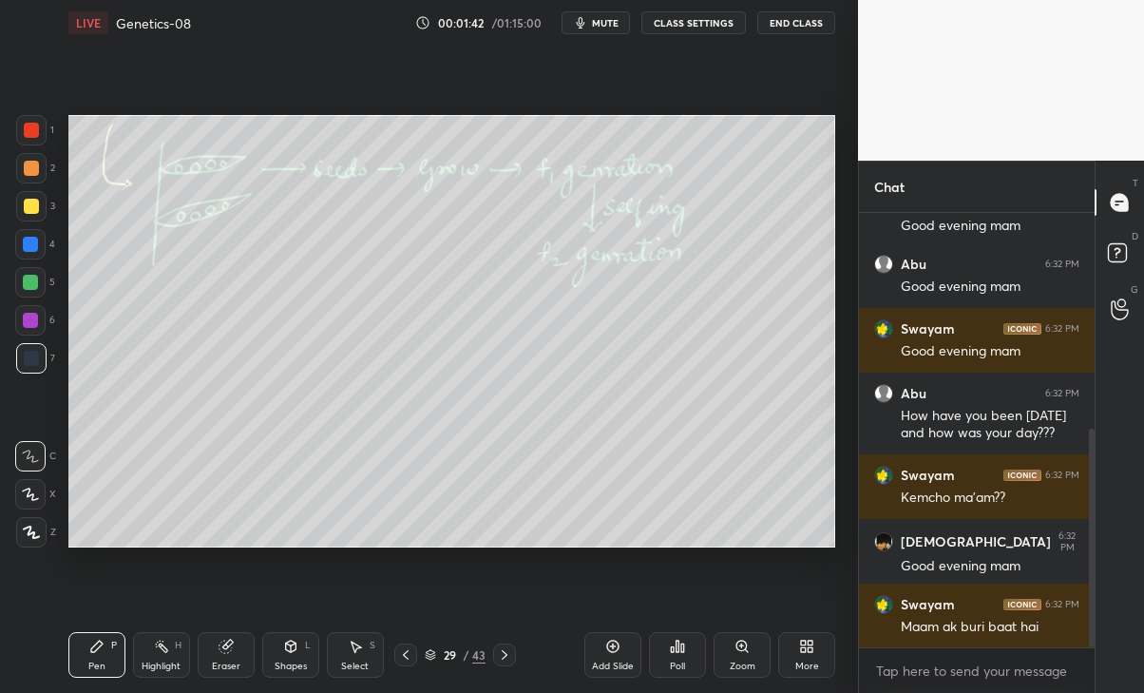
click at [514, 657] on div at bounding box center [504, 654] width 23 height 23
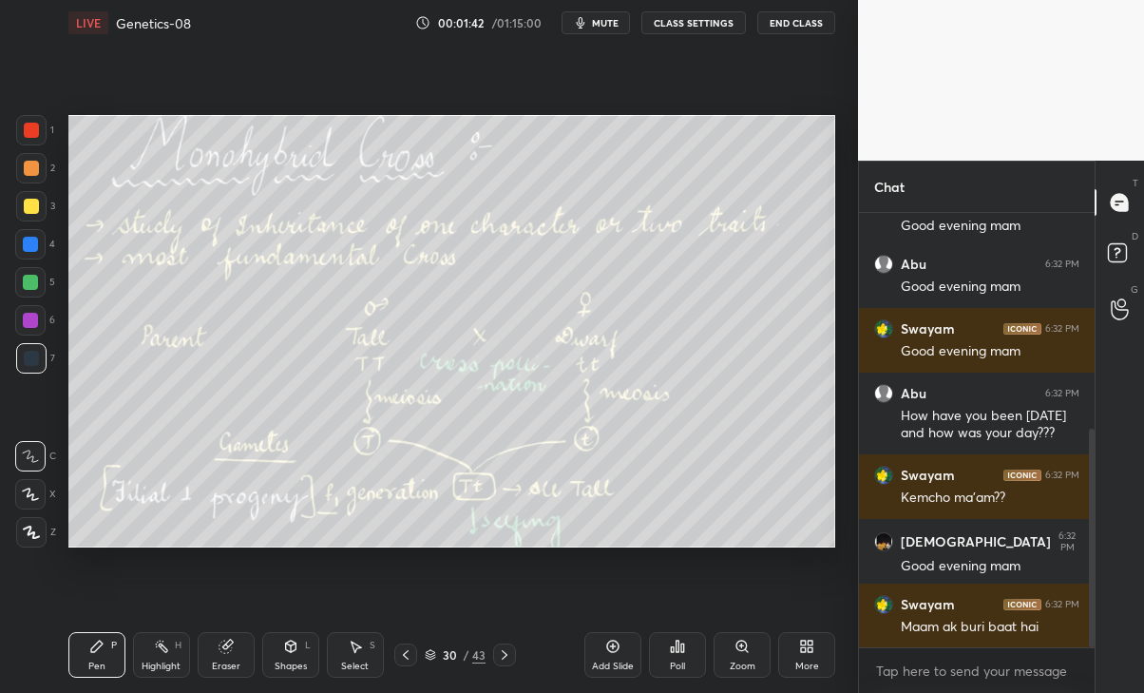
click at [513, 655] on div at bounding box center [504, 654] width 23 height 23
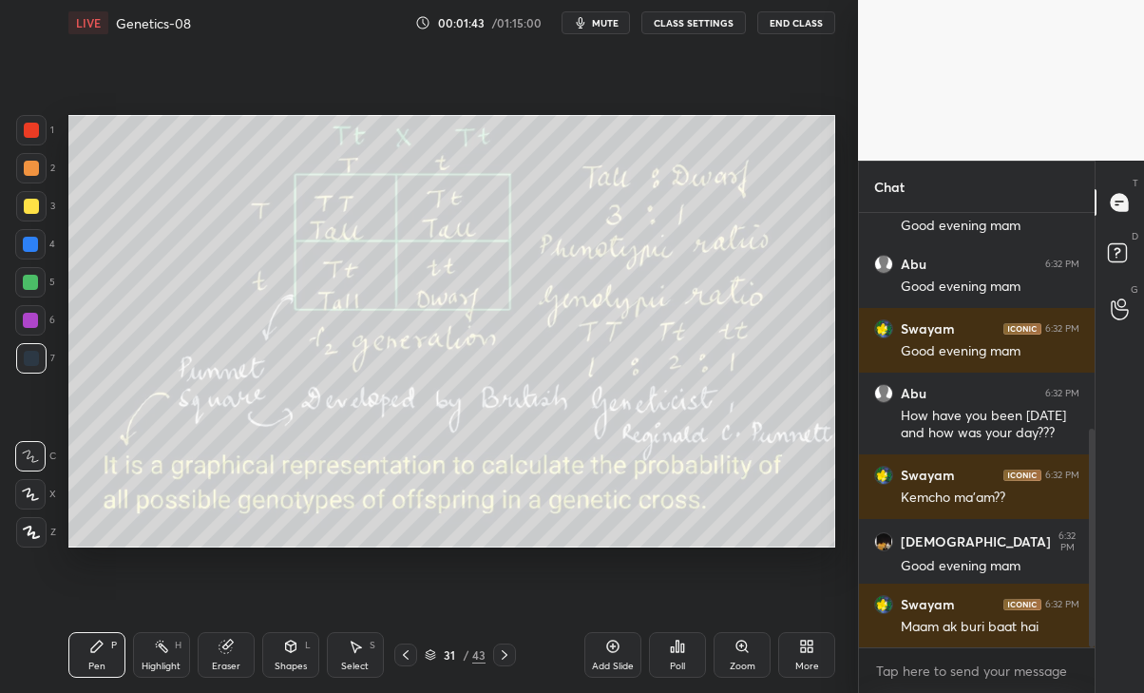
click at [505, 656] on icon at bounding box center [504, 654] width 15 height 15
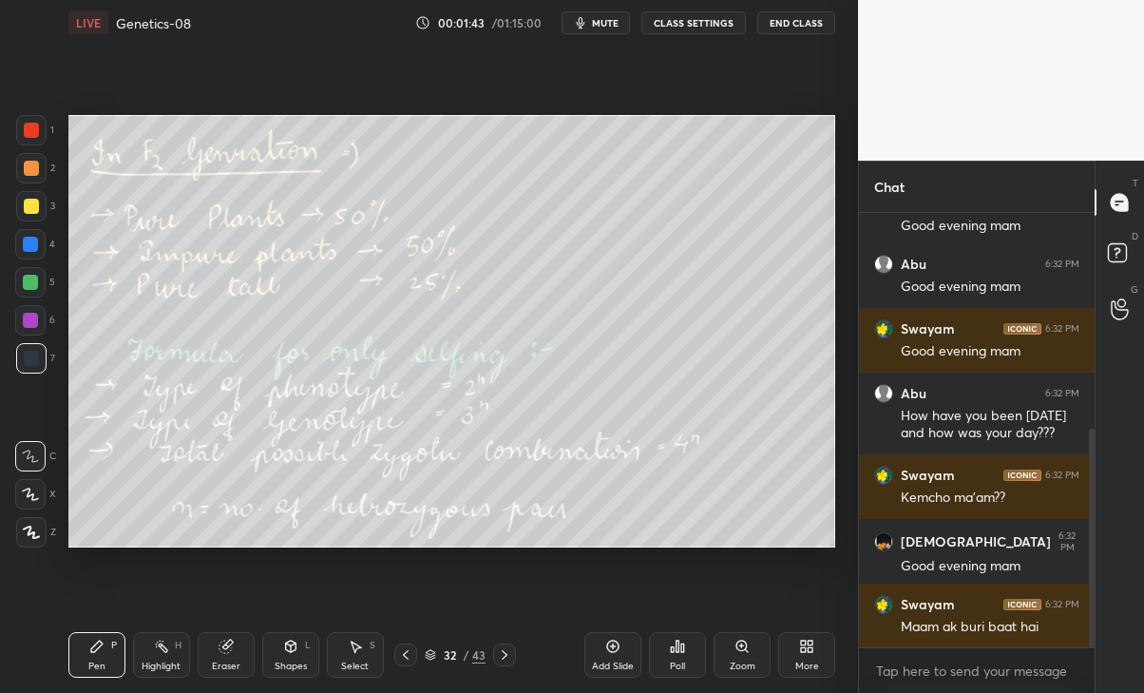
click at [506, 654] on icon at bounding box center [504, 654] width 15 height 15
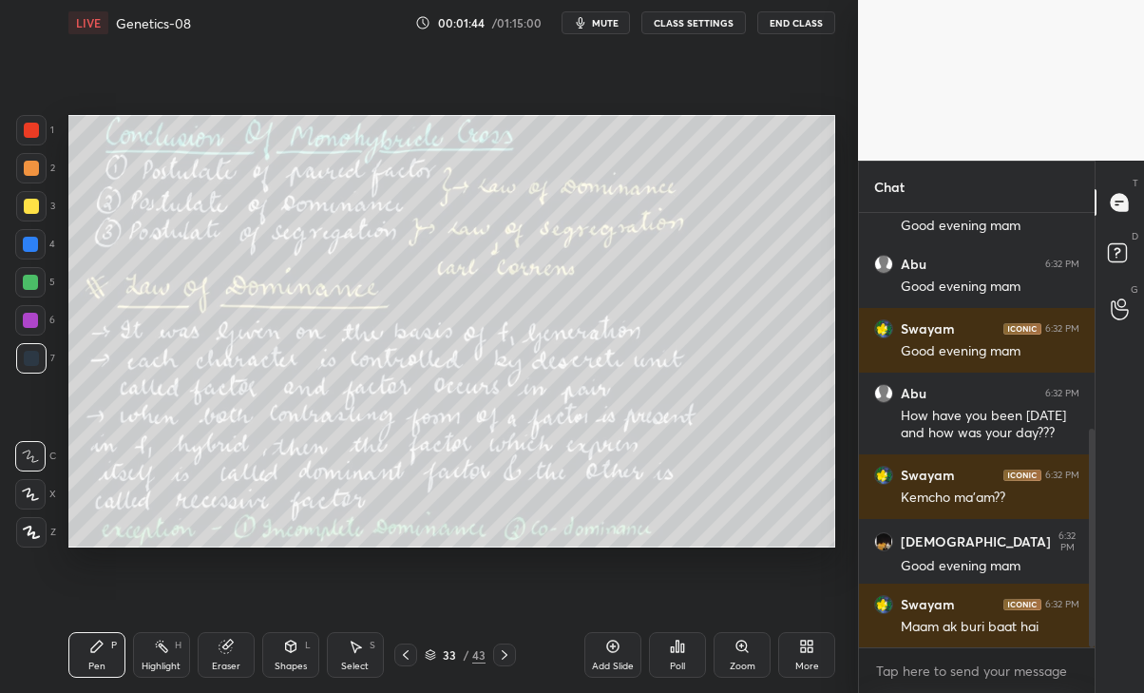
click at [509, 663] on div at bounding box center [504, 654] width 23 height 23
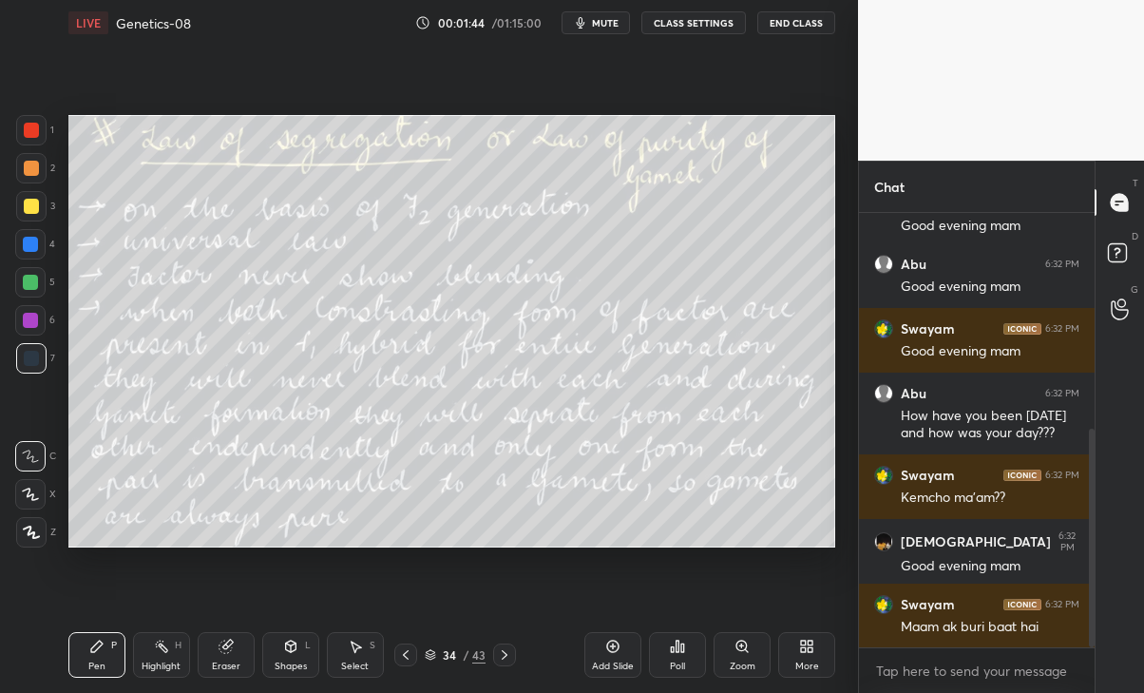
click at [505, 654] on icon at bounding box center [504, 654] width 15 height 15
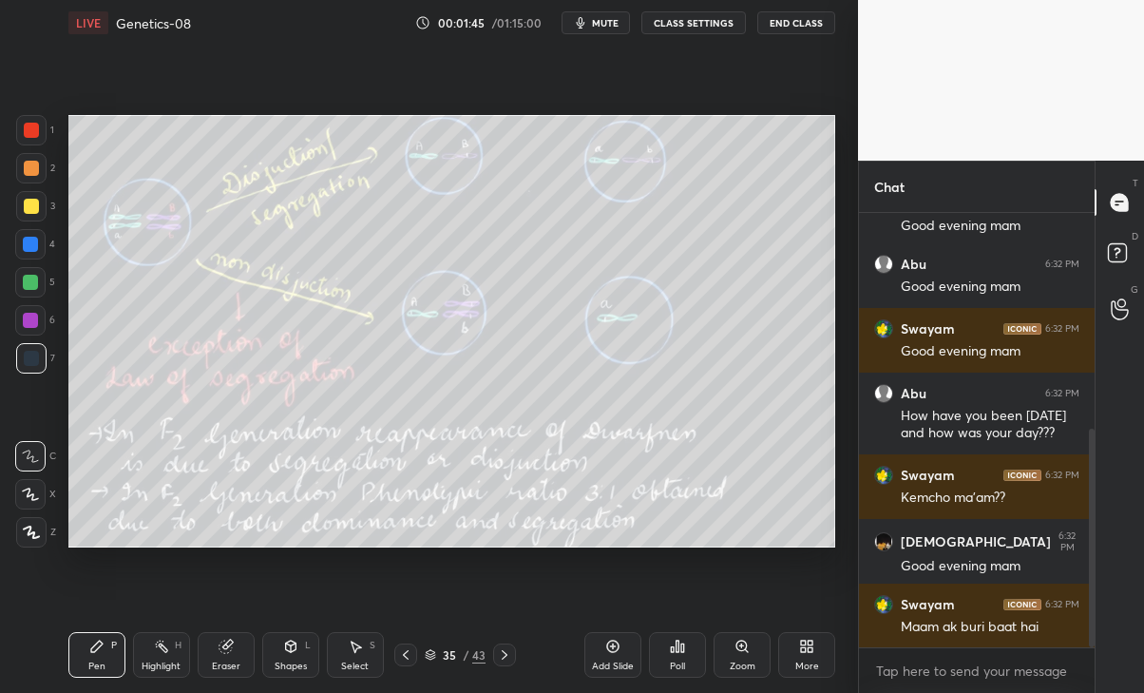
click at [507, 655] on icon at bounding box center [505, 655] width 6 height 10
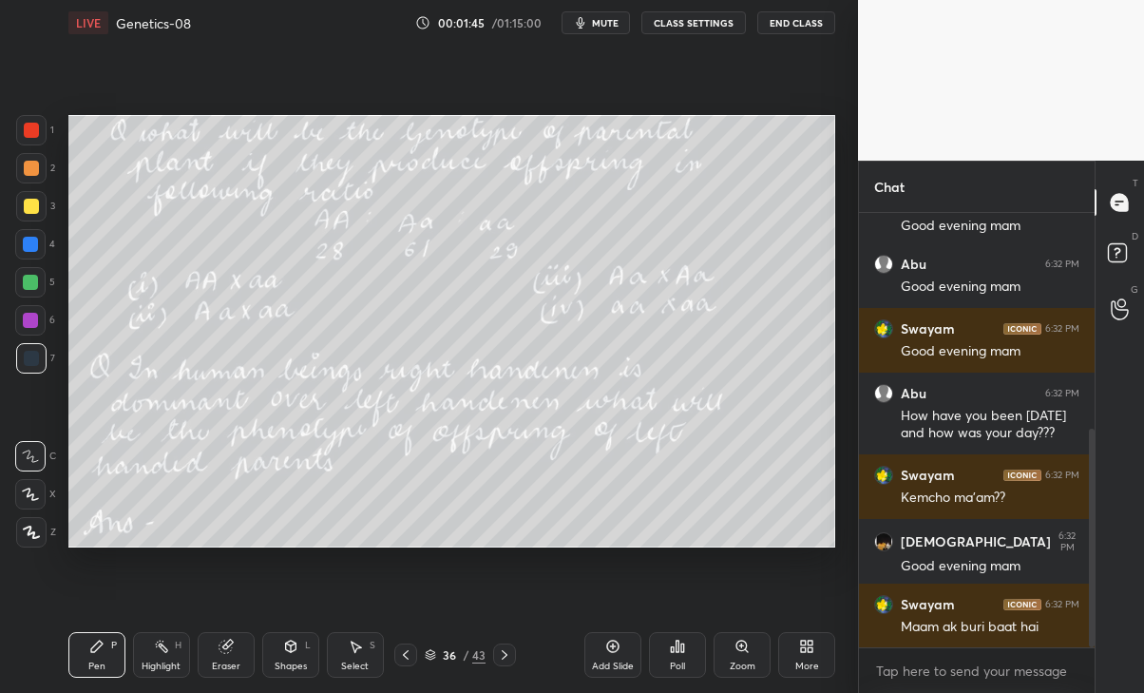
click at [505, 654] on icon at bounding box center [504, 654] width 15 height 15
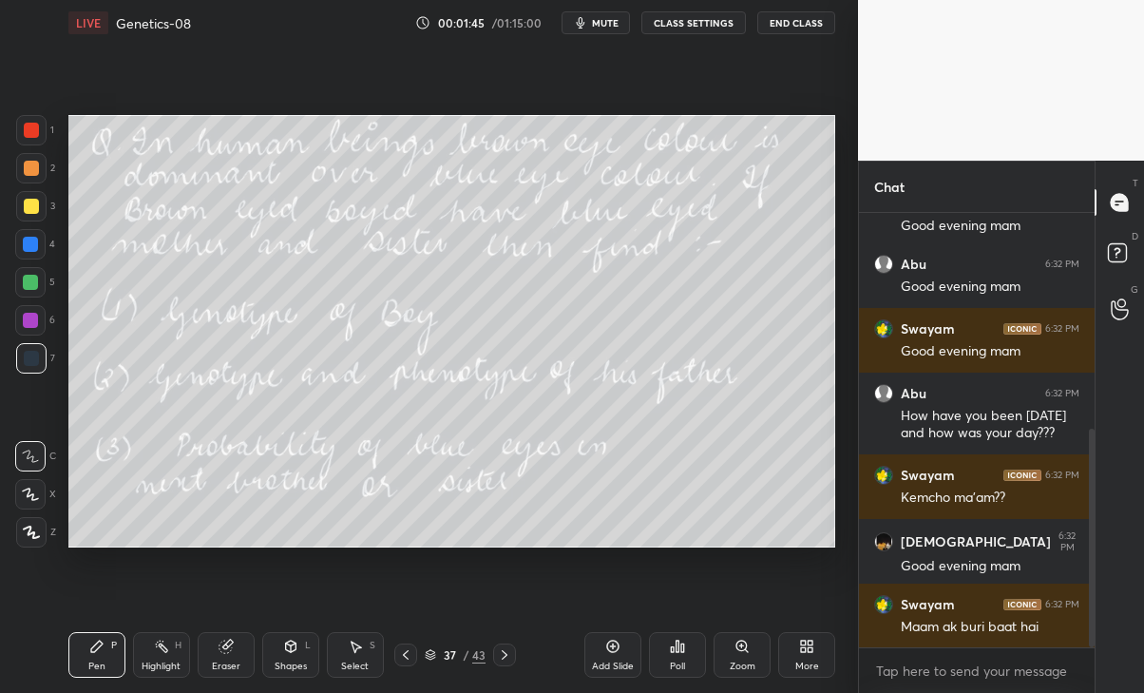
click at [505, 654] on icon at bounding box center [504, 654] width 15 height 15
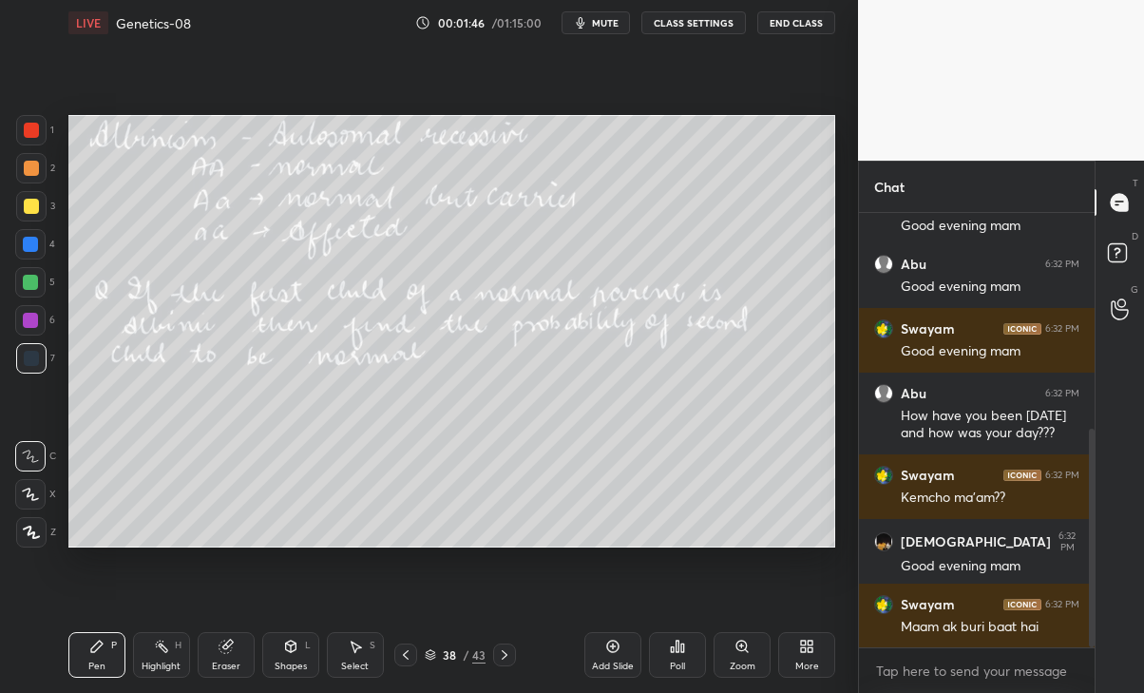
click at [505, 654] on icon at bounding box center [504, 654] width 15 height 15
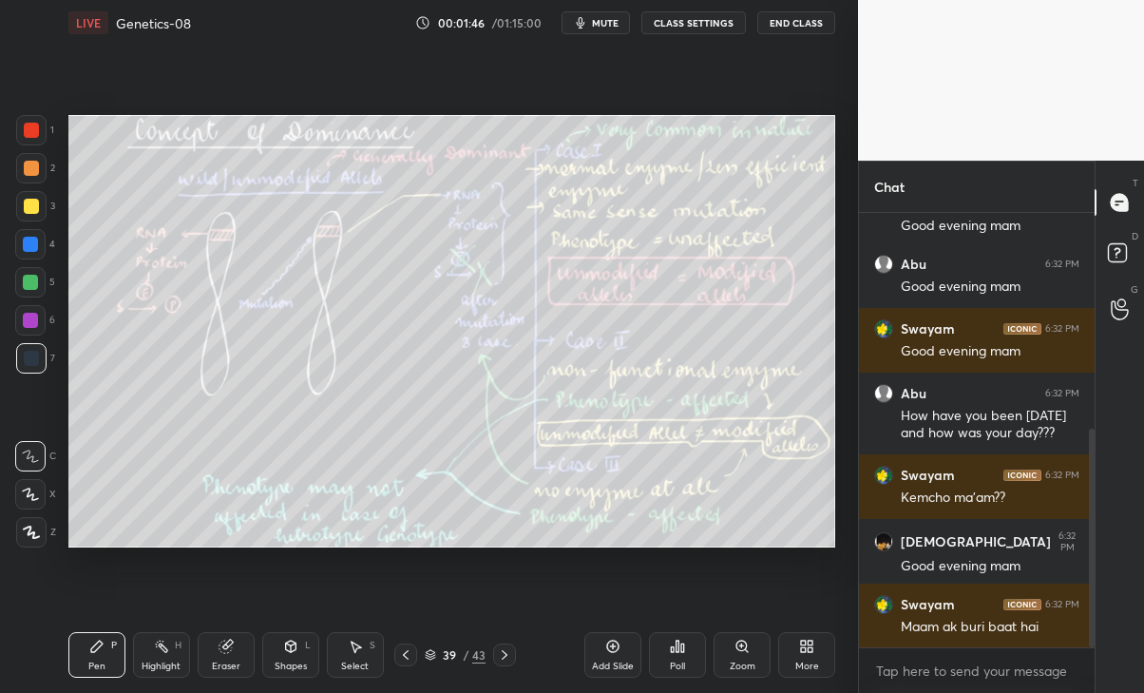
click at [514, 659] on div at bounding box center [504, 654] width 23 height 23
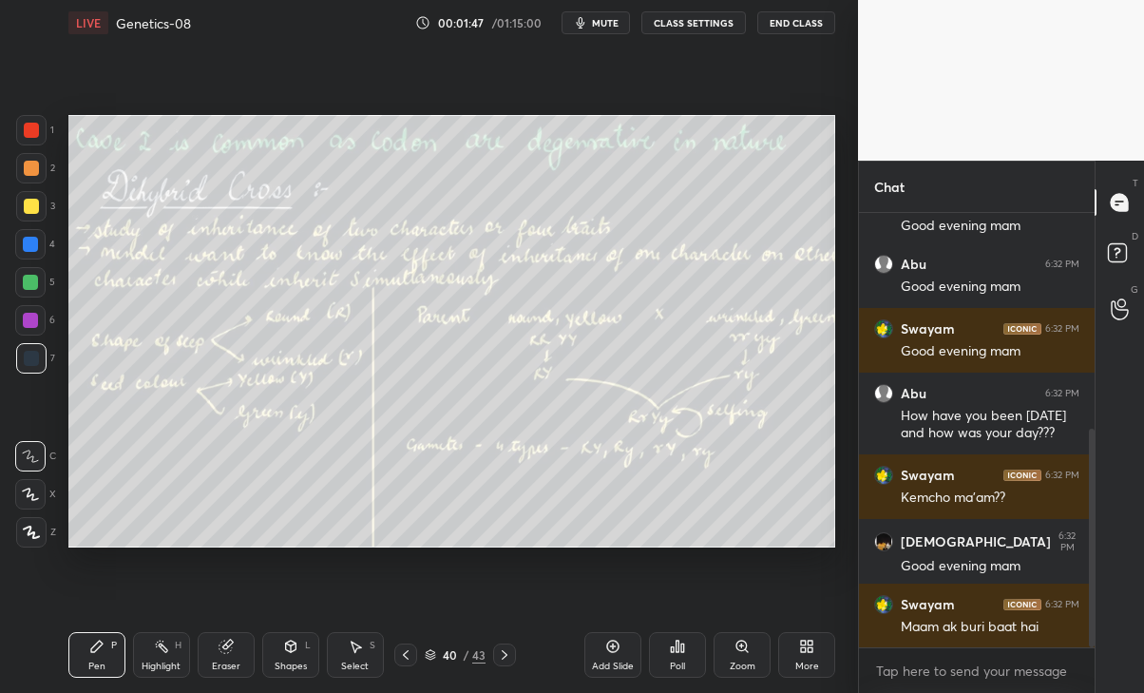
click at [505, 654] on icon at bounding box center [504, 654] width 15 height 15
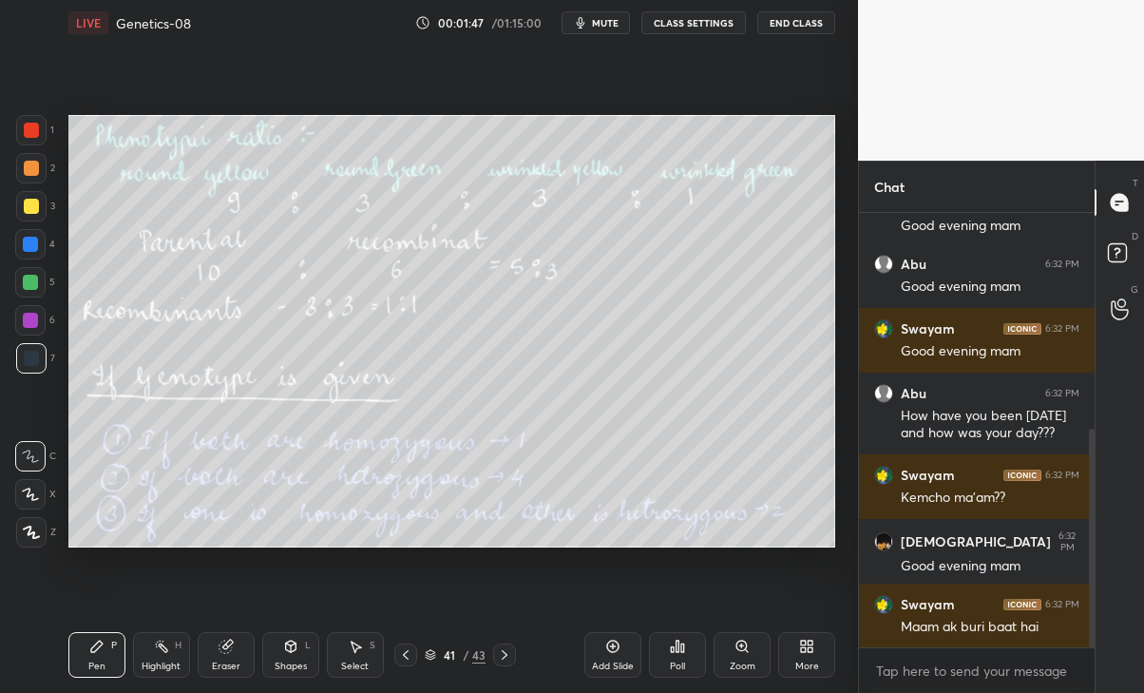
click at [505, 654] on icon at bounding box center [504, 654] width 15 height 15
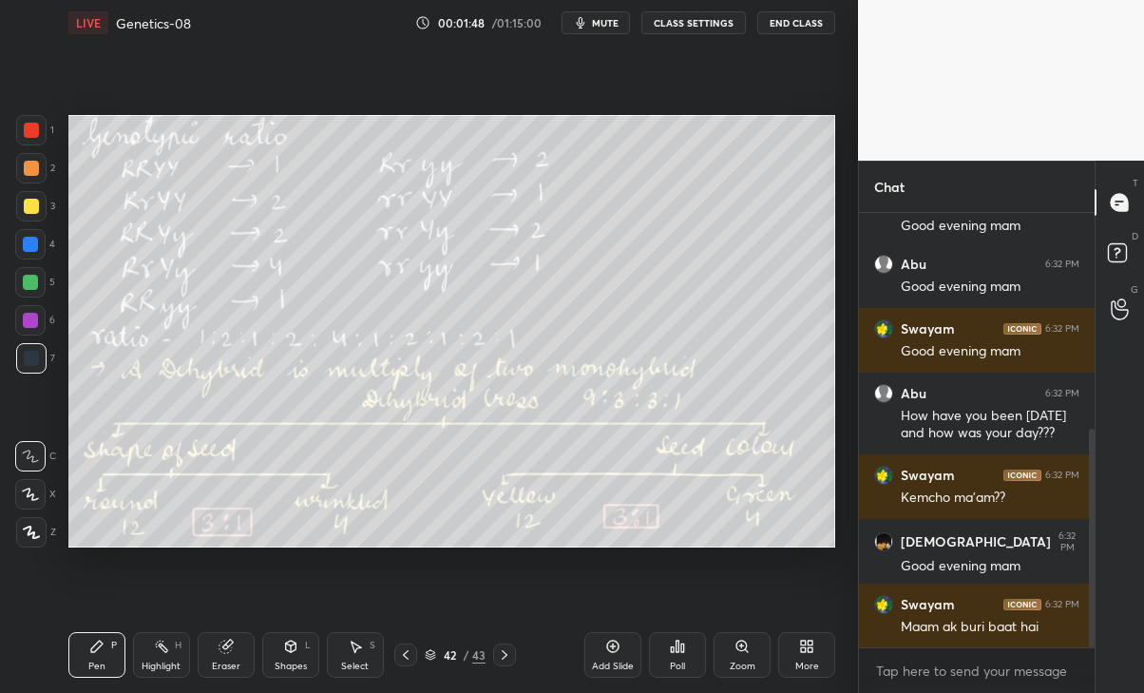
click at [505, 654] on icon at bounding box center [504, 654] width 15 height 15
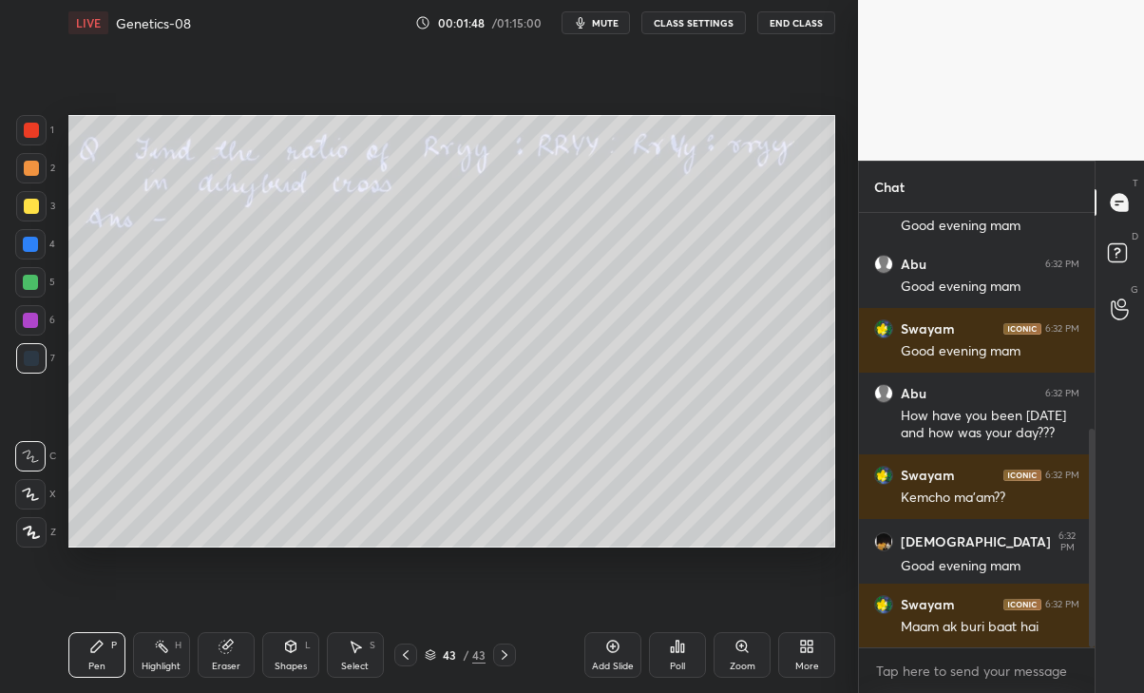
click at [505, 654] on icon at bounding box center [504, 654] width 15 height 15
click at [512, 661] on div at bounding box center [504, 654] width 23 height 23
click at [505, 654] on icon at bounding box center [504, 654] width 15 height 15
click at [412, 656] on icon at bounding box center [405, 654] width 15 height 15
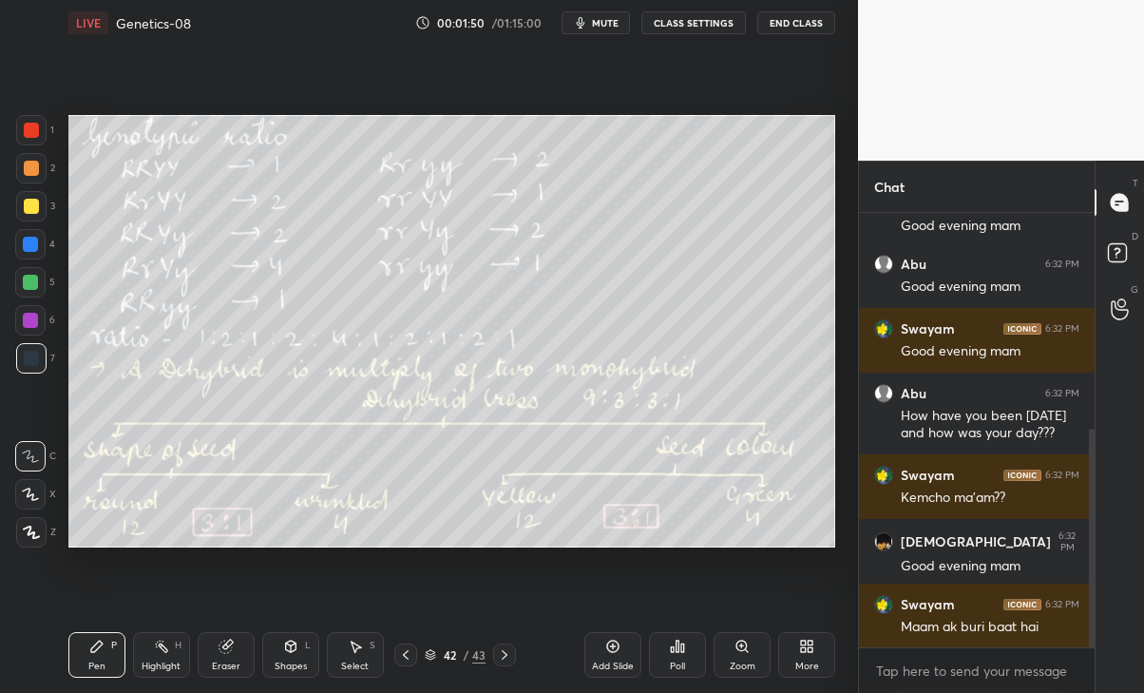
click at [428, 658] on icon at bounding box center [431, 658] width 10 height 3
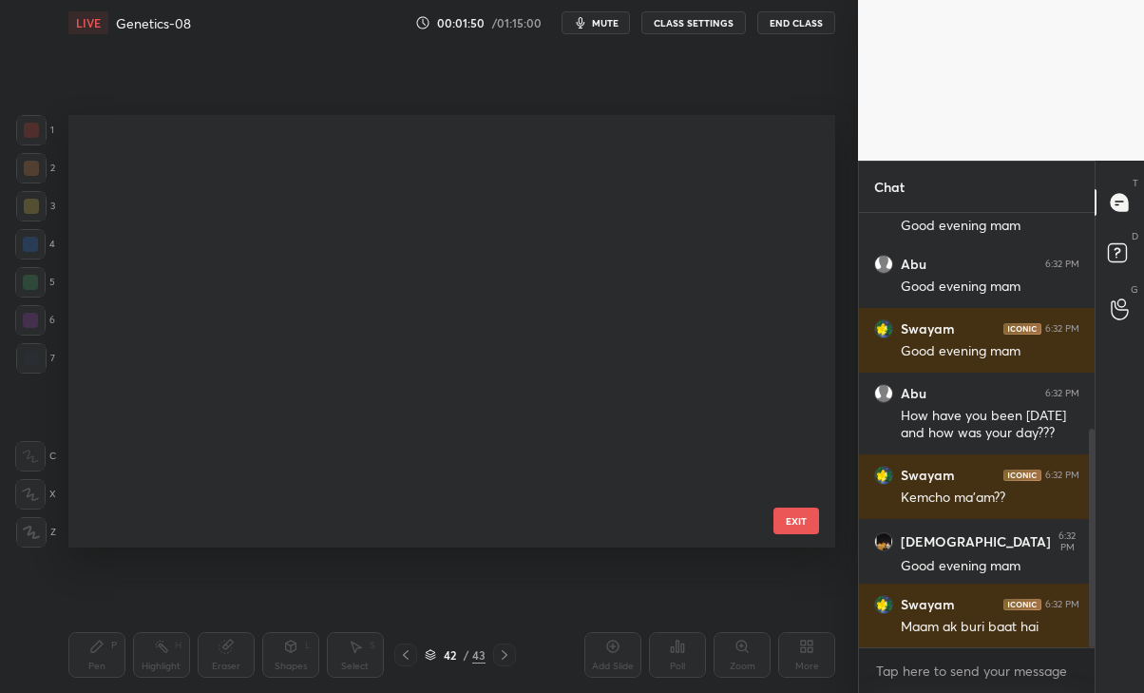
click at [429, 658] on icon at bounding box center [431, 658] width 10 height 3
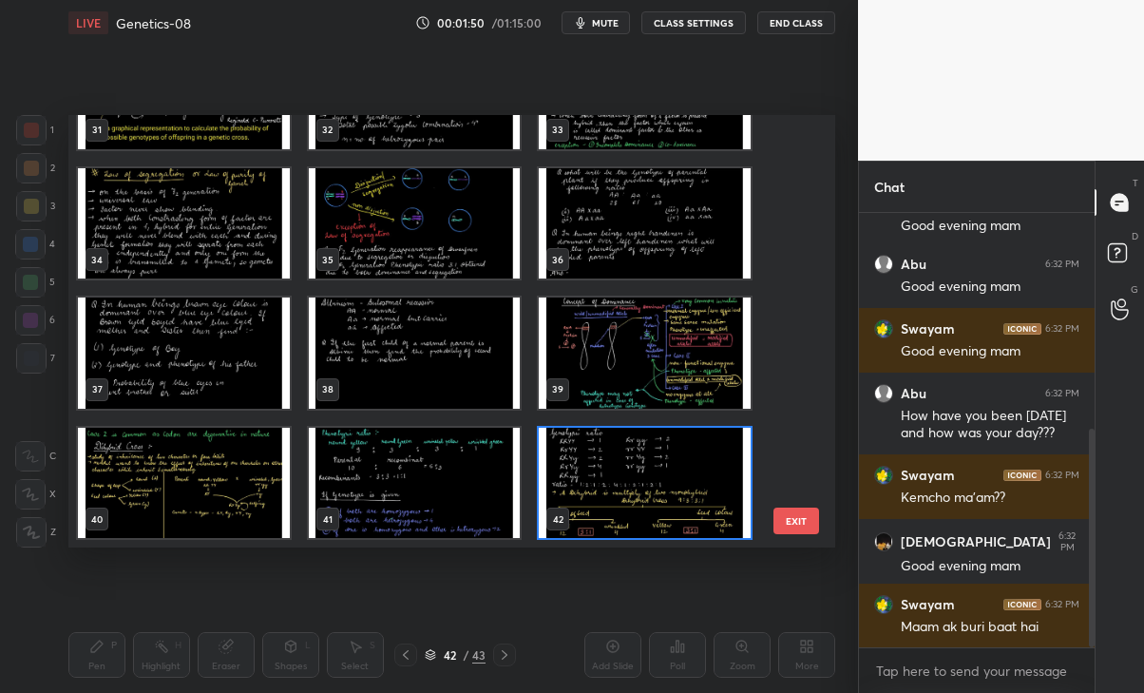
scroll to position [426, 757]
click at [430, 658] on icon at bounding box center [431, 658] width 10 height 3
click at [431, 658] on icon at bounding box center [430, 654] width 11 height 11
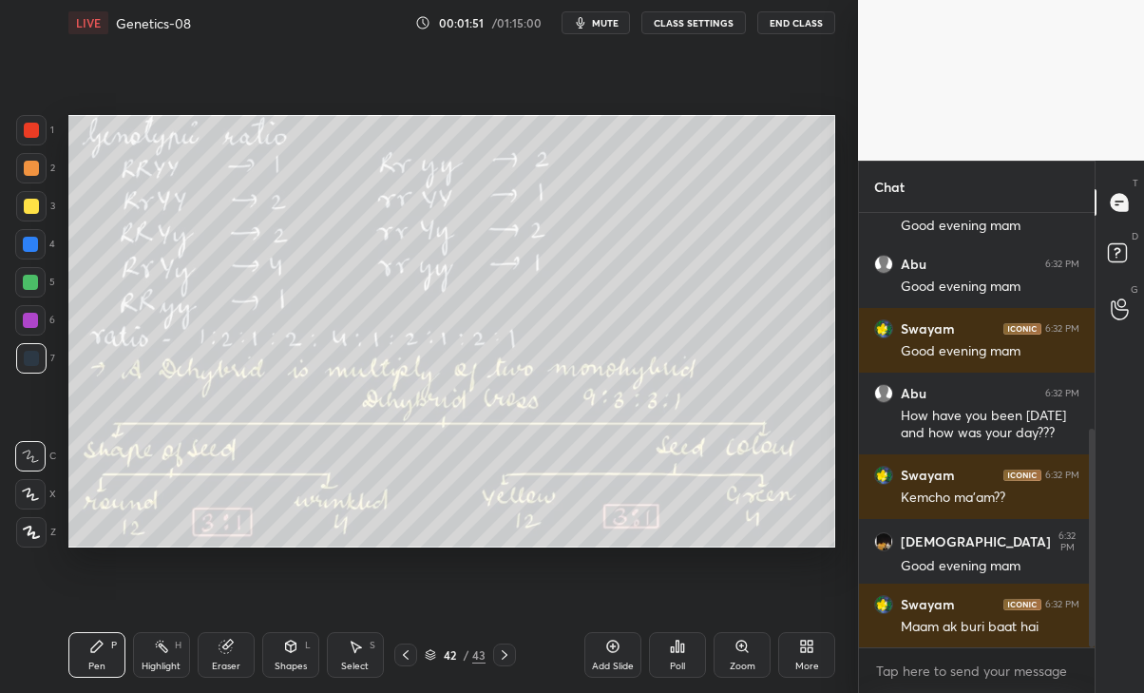
click at [431, 658] on icon at bounding box center [430, 654] width 11 height 11
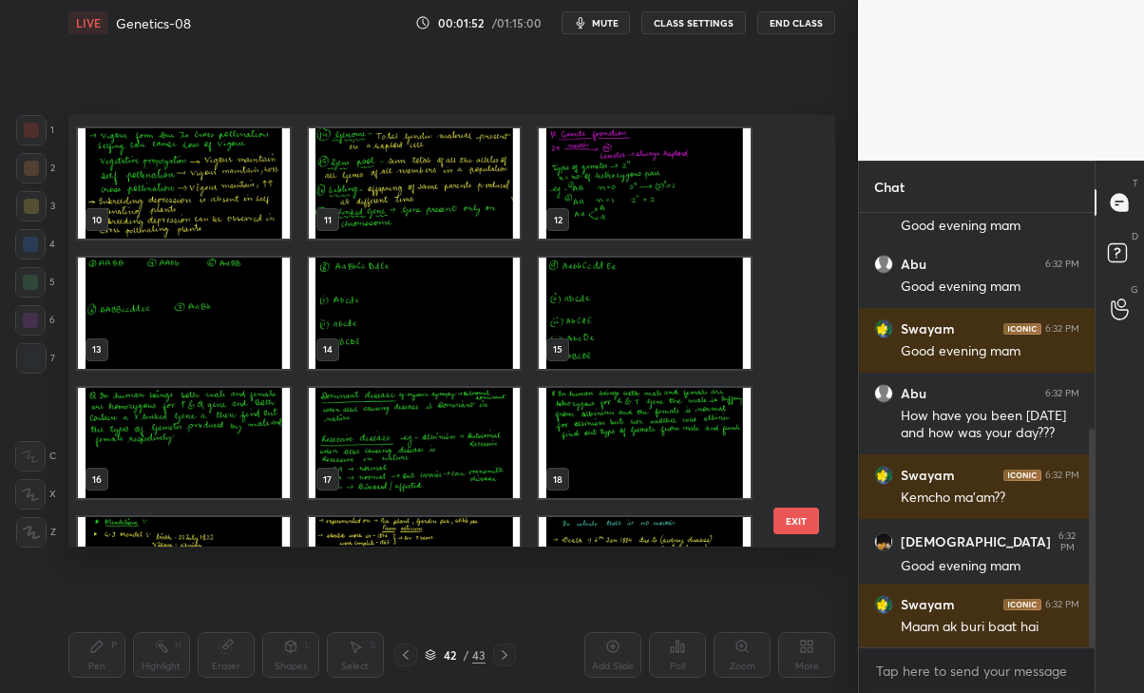
scroll to position [0, 0]
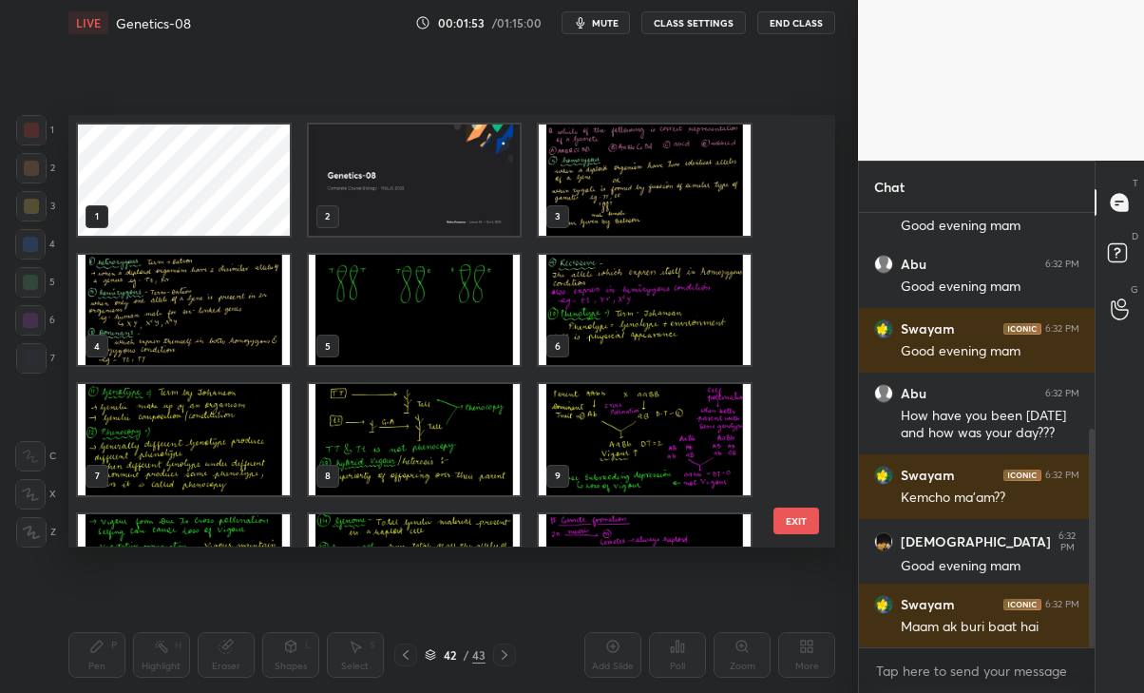
click at [623, 190] on img "grid" at bounding box center [645, 180] width 212 height 111
click at [646, 190] on img "grid" at bounding box center [645, 180] width 212 height 111
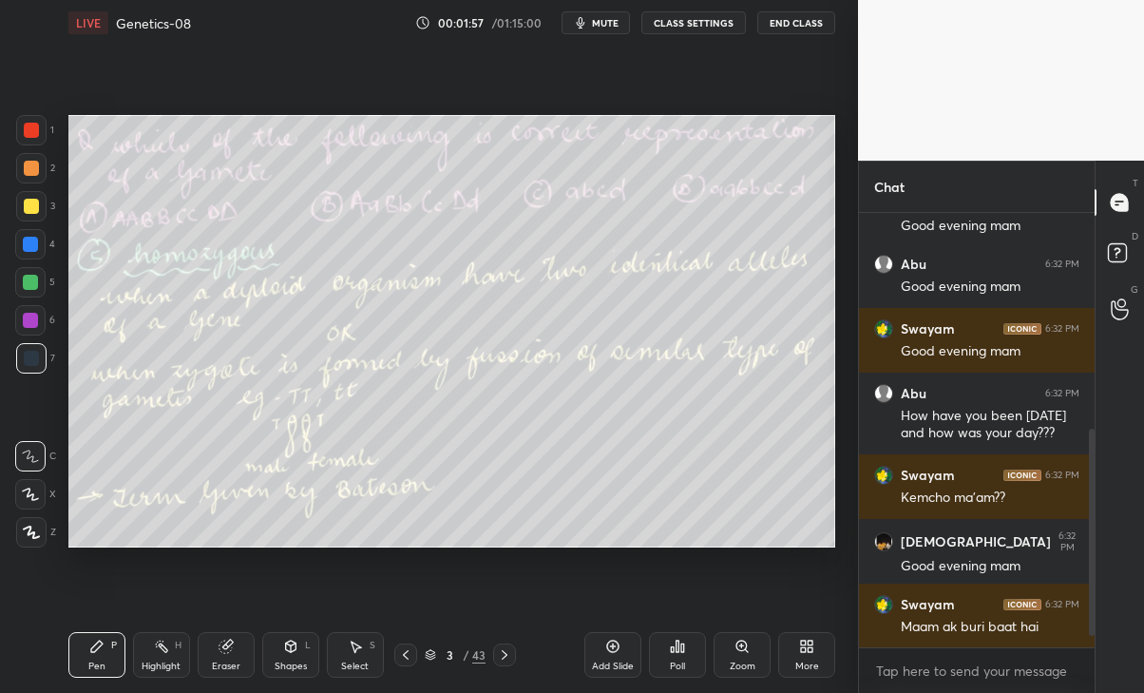
scroll to position [527, 0]
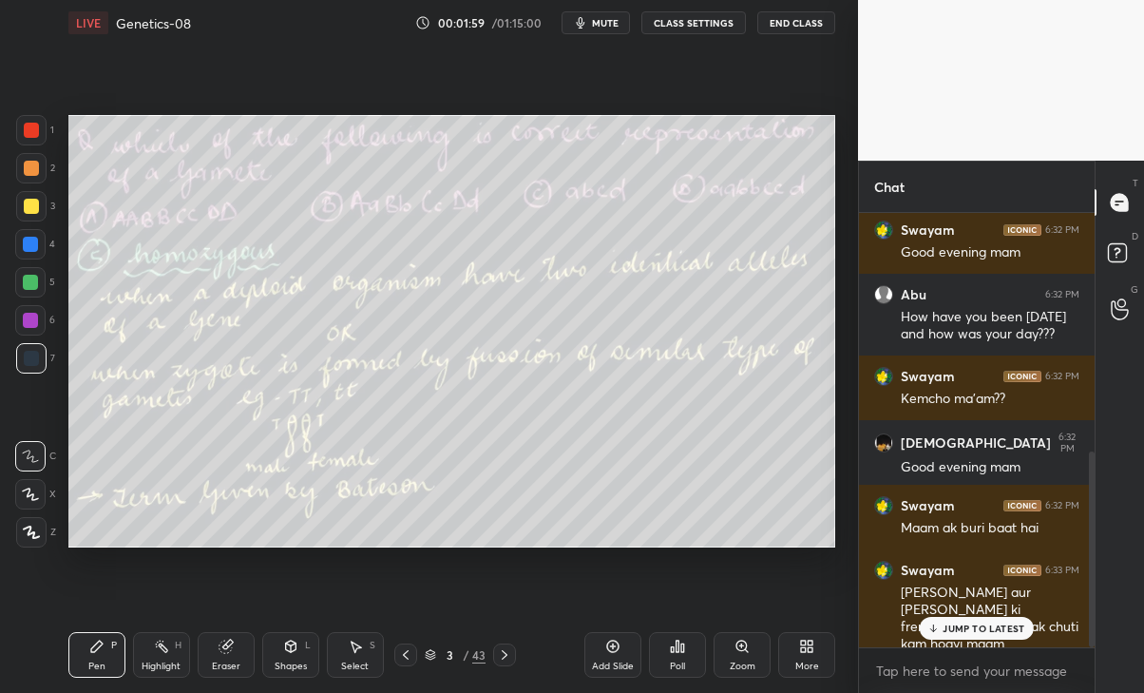
click at [987, 625] on p "JUMP TO LATEST" at bounding box center [984, 628] width 82 height 11
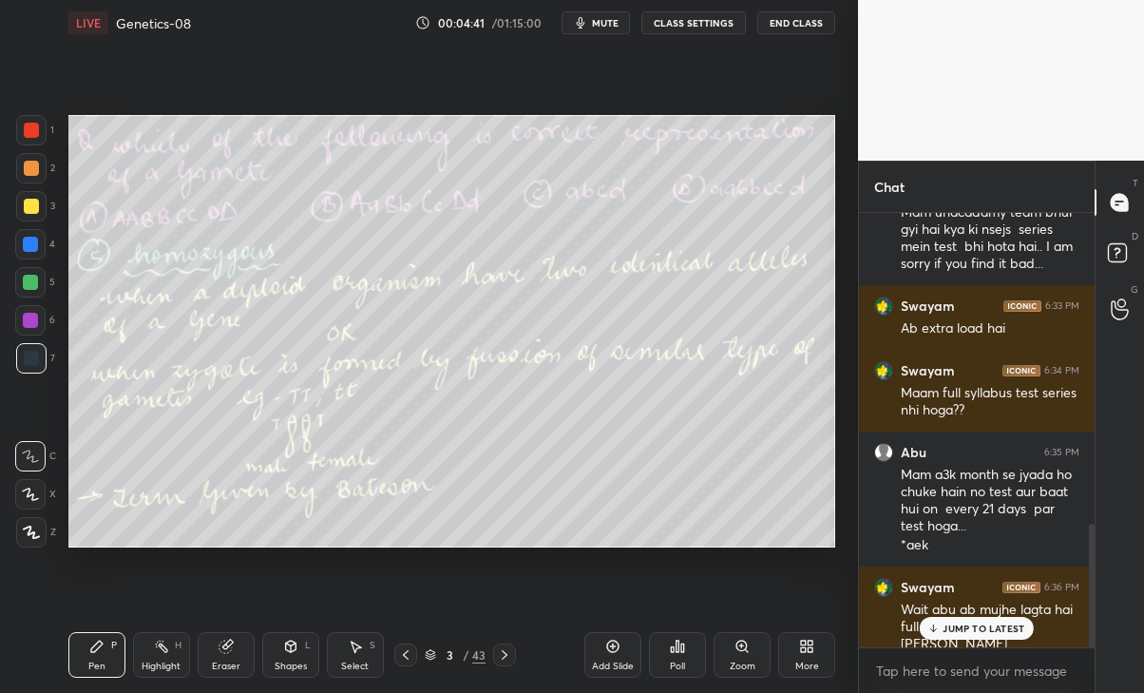
scroll to position [1087, 0]
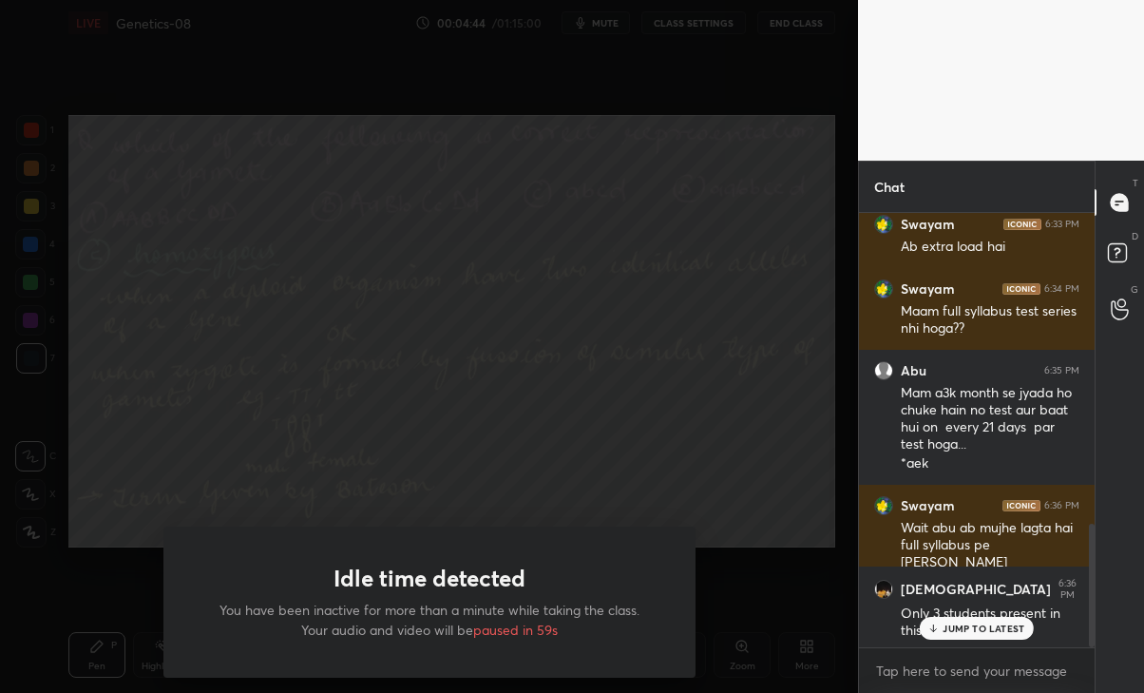
click at [581, 459] on div "Idle time detected You have been inactive for more than a minute while taking t…" at bounding box center [429, 346] width 858 height 693
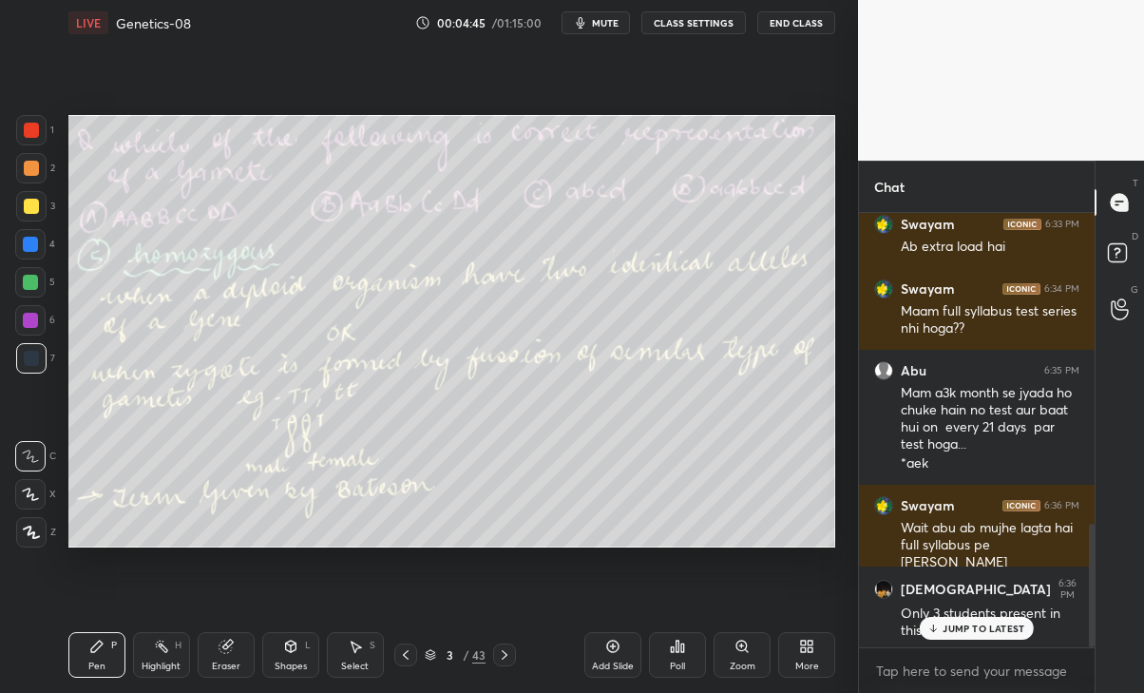
click at [952, 625] on p "JUMP TO LATEST" at bounding box center [984, 628] width 82 height 11
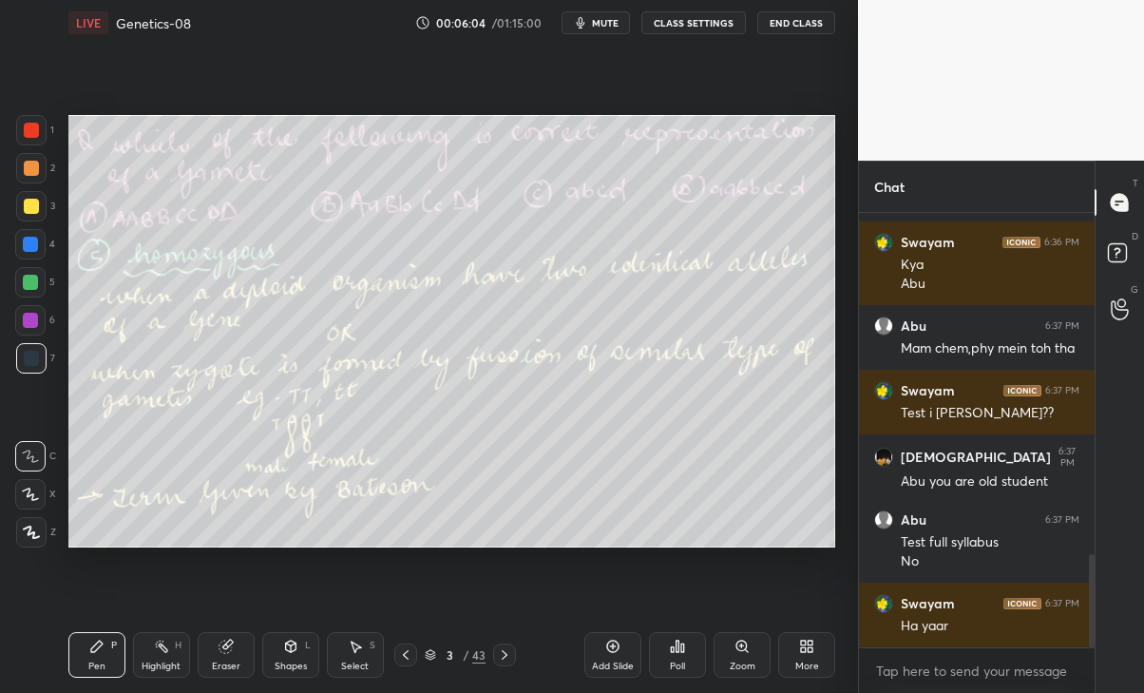
scroll to position [1632, 0]
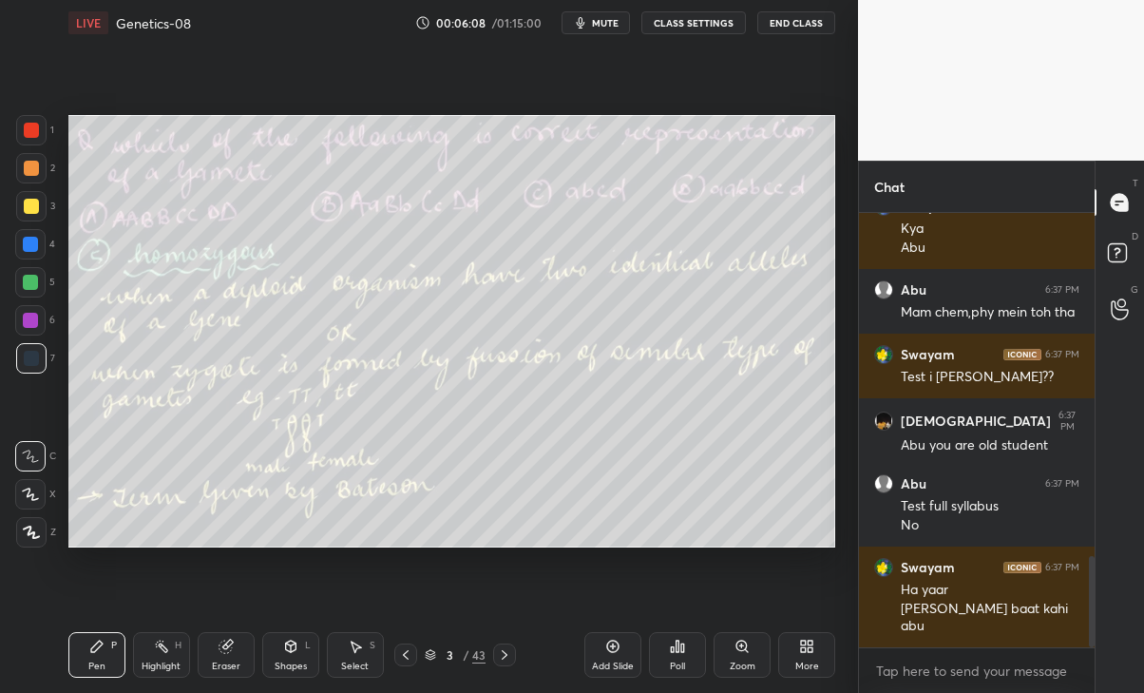
click at [408, 655] on icon at bounding box center [405, 654] width 15 height 15
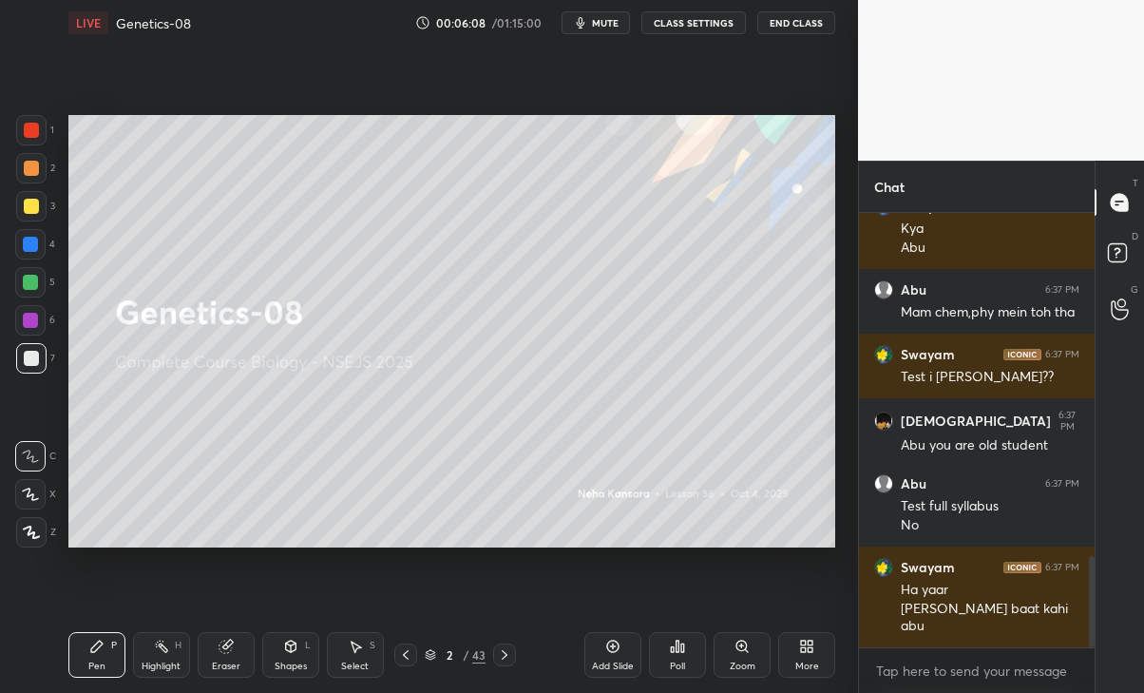
click at [599, 646] on div "Add Slide" at bounding box center [613, 655] width 57 height 46
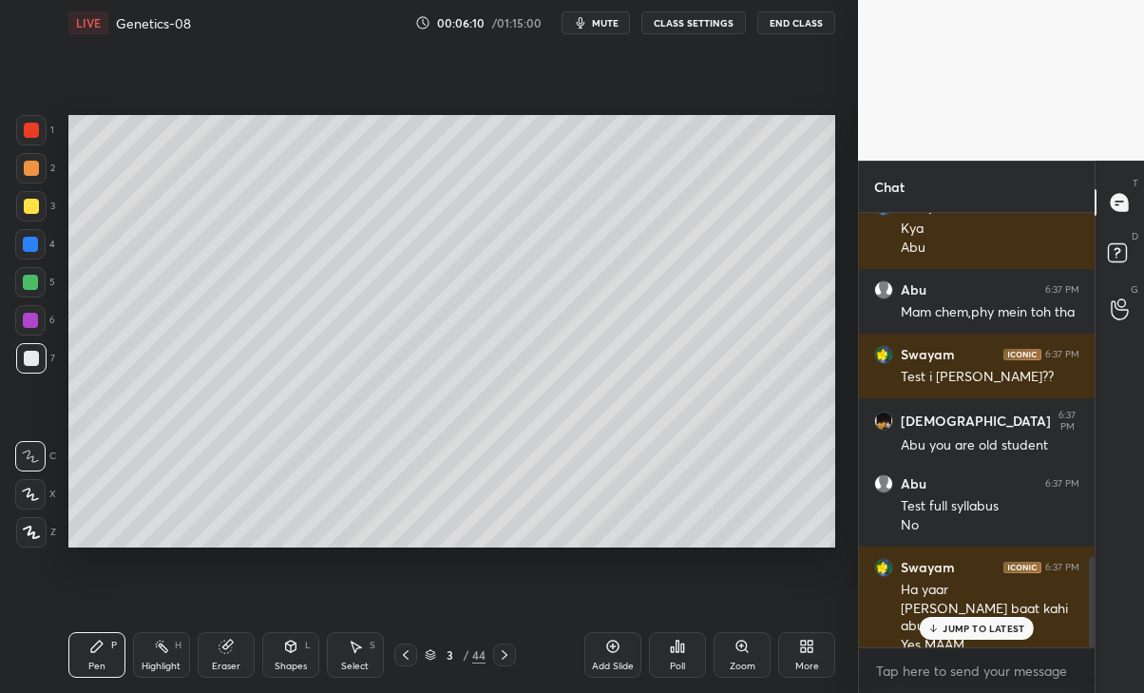
scroll to position [1650, 0]
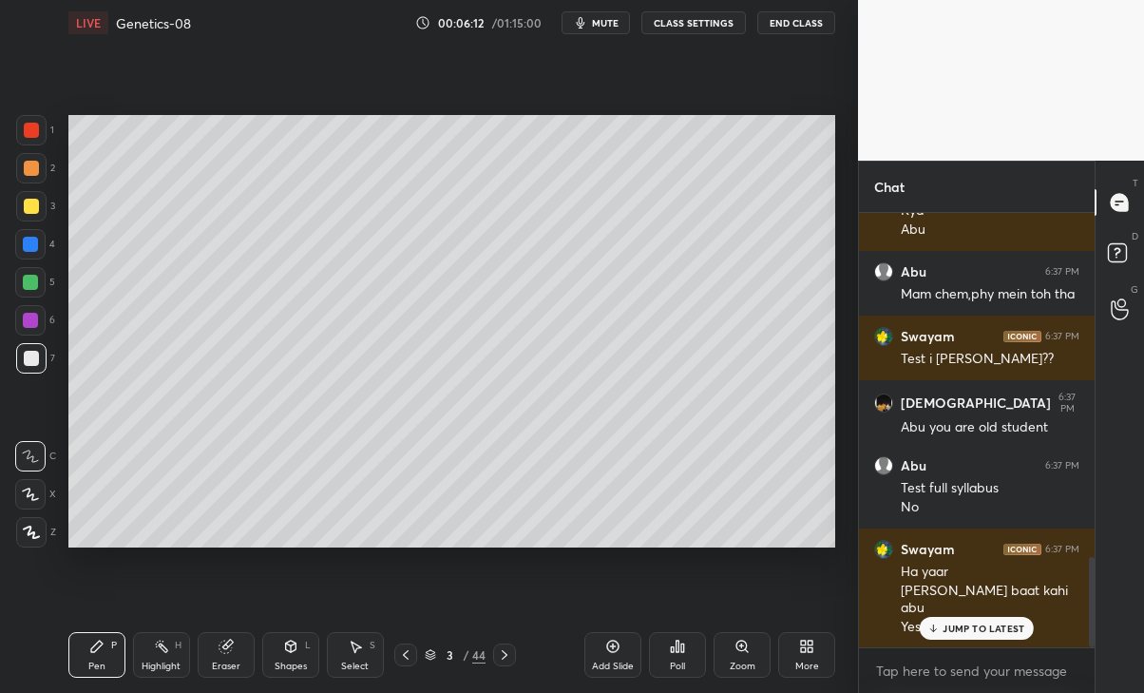
click at [987, 629] on p "JUMP TO LATEST" at bounding box center [984, 628] width 82 height 11
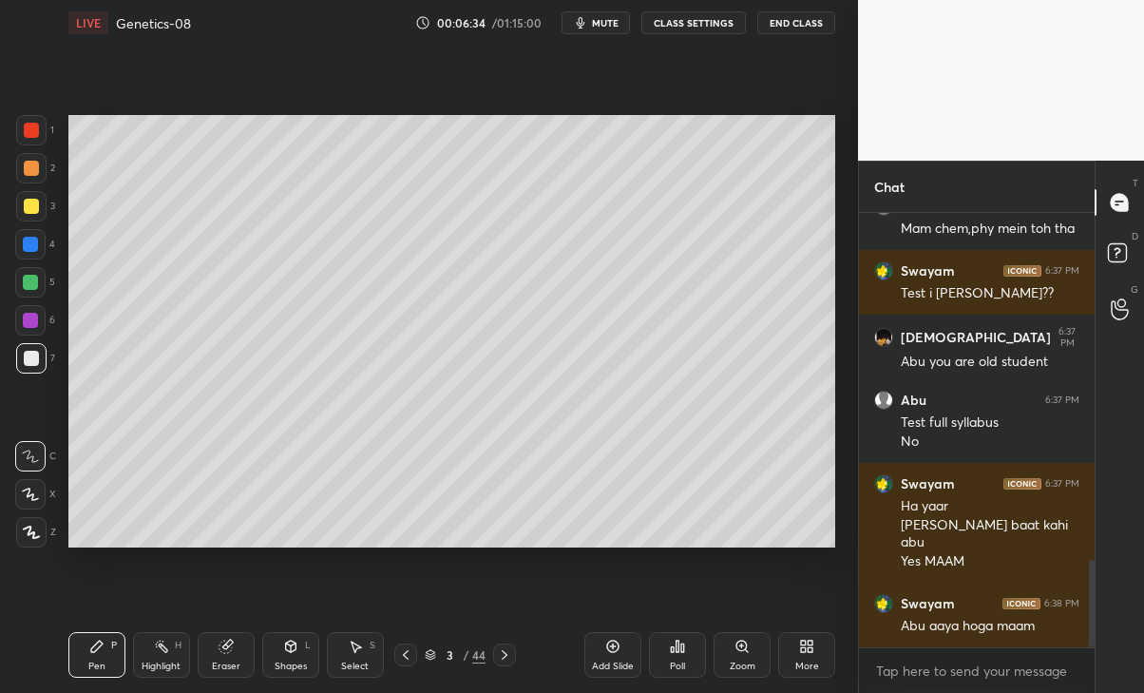
click at [29, 358] on div at bounding box center [31, 358] width 15 height 15
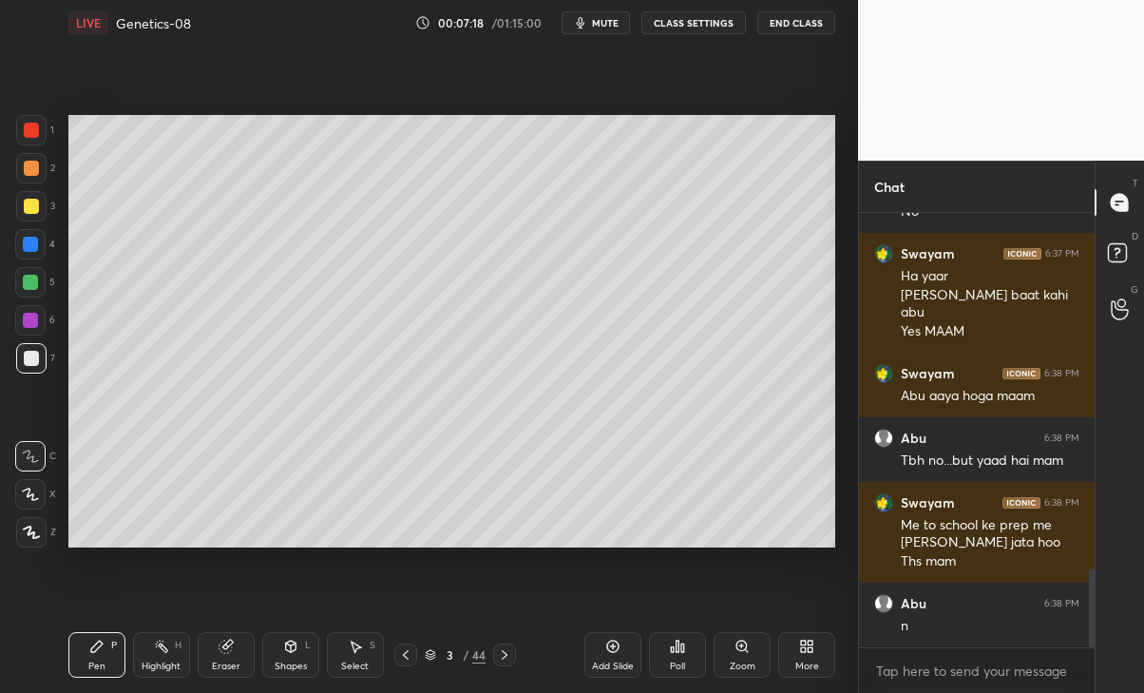
scroll to position [2009, 0]
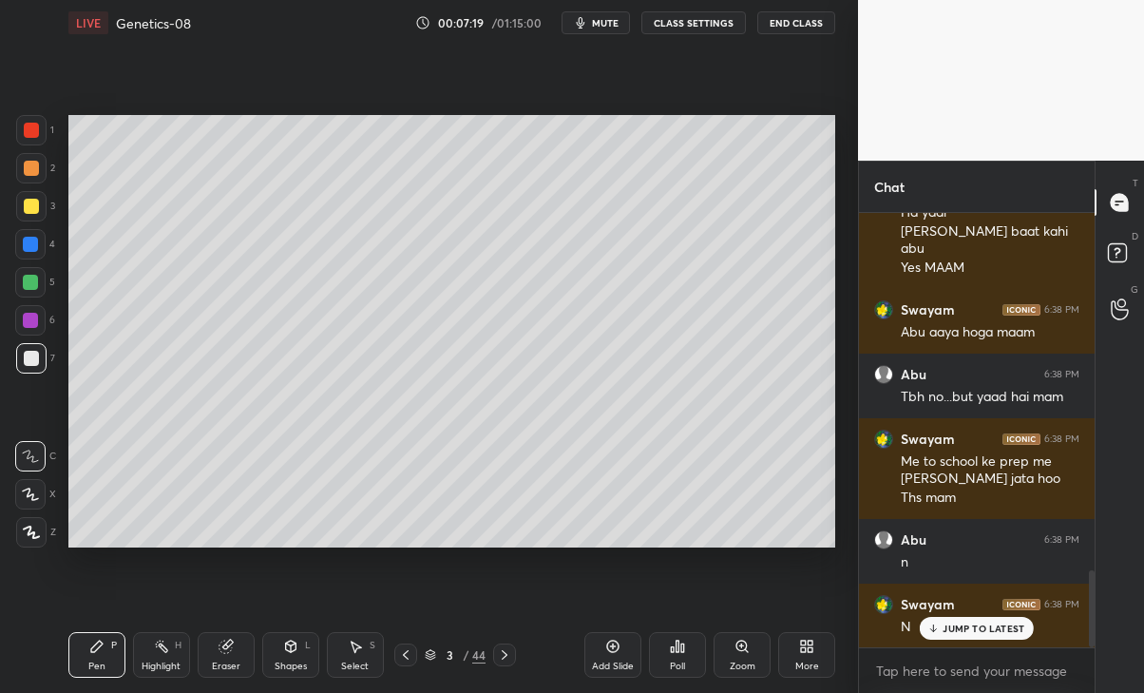
click at [997, 623] on p "JUMP TO LATEST" at bounding box center [984, 628] width 82 height 11
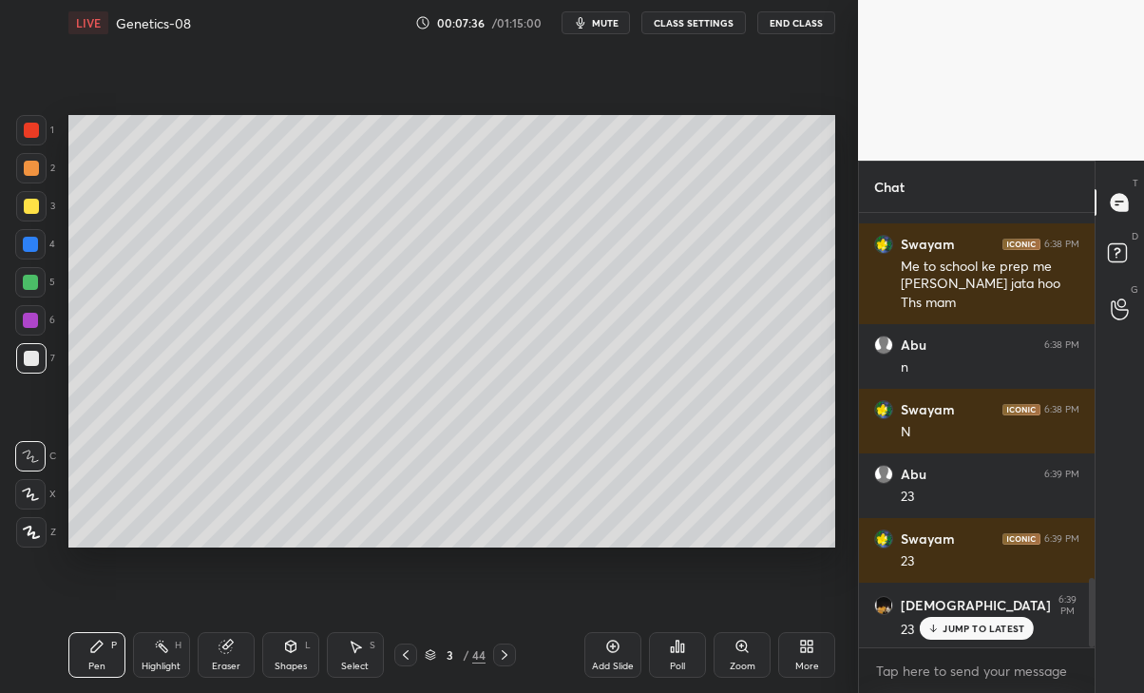
scroll to position [2268, 0]
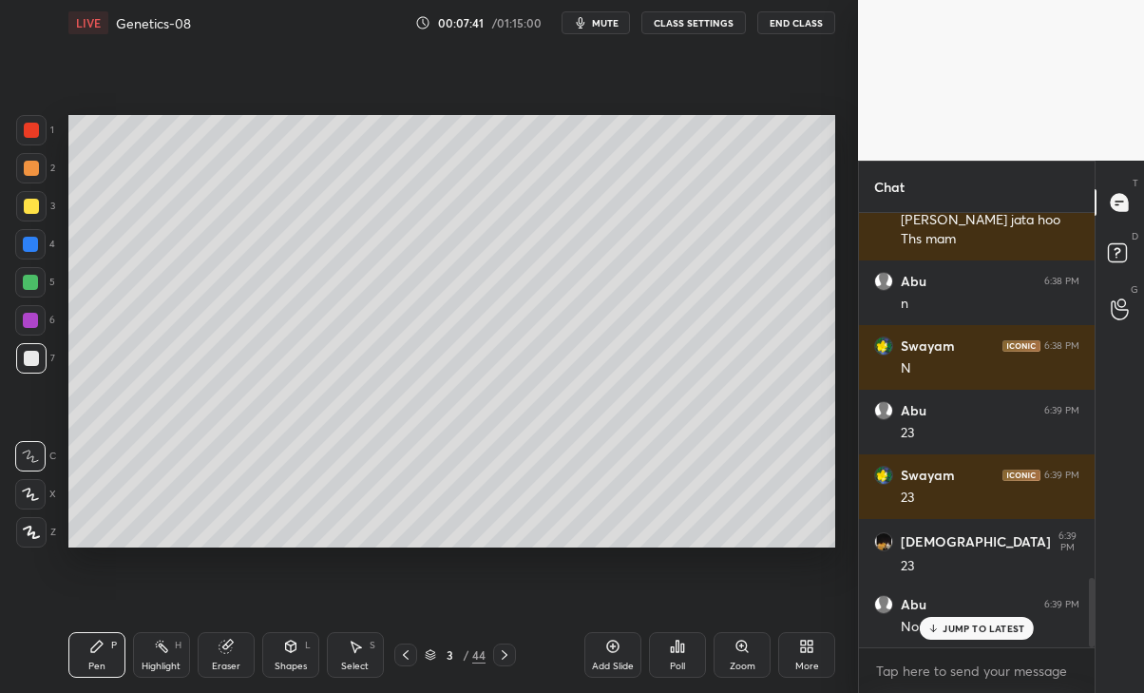
click at [1012, 623] on p "JUMP TO LATEST" at bounding box center [984, 628] width 82 height 11
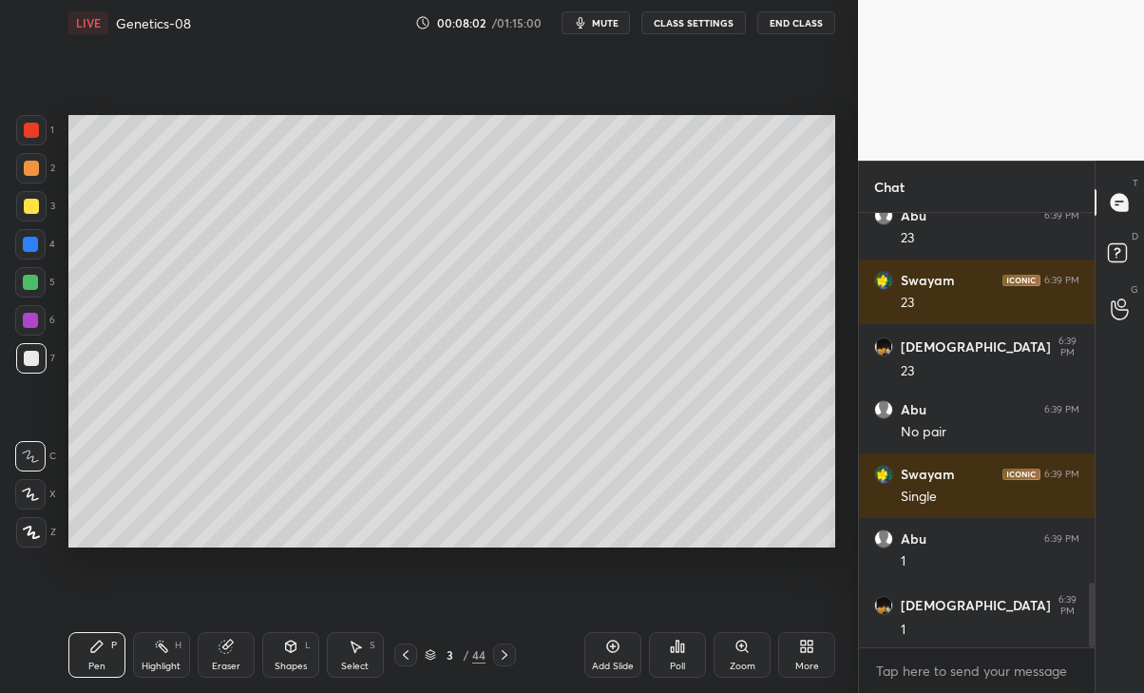
scroll to position [2526, 0]
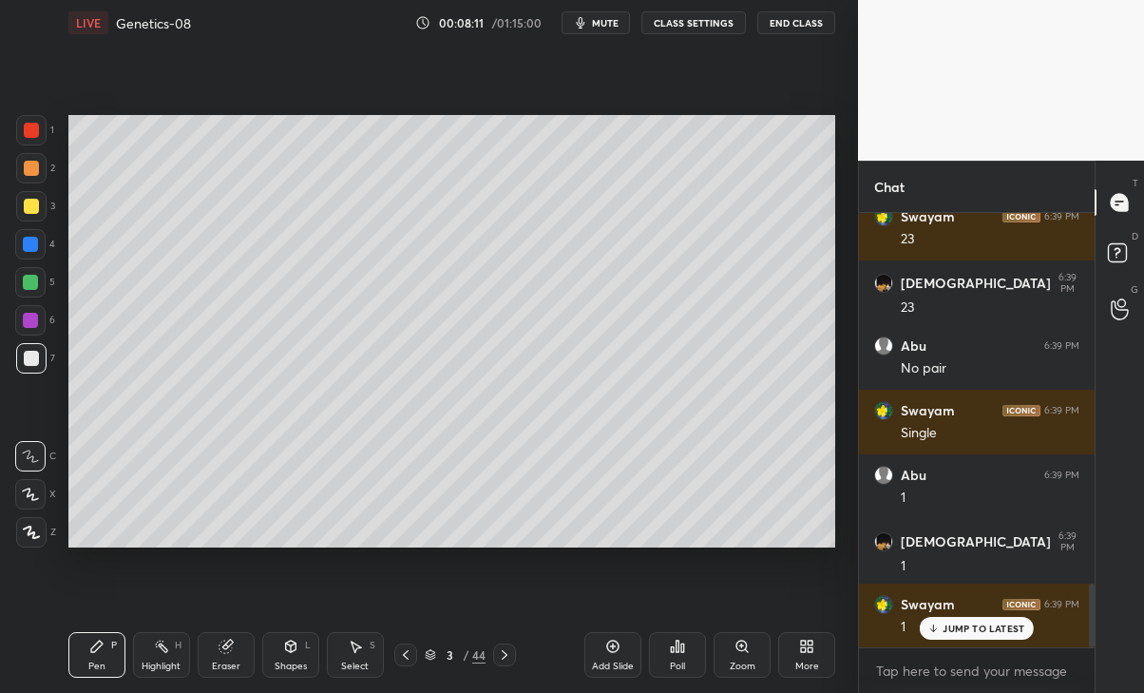
click at [232, 661] on div "Eraser" at bounding box center [226, 666] width 29 height 10
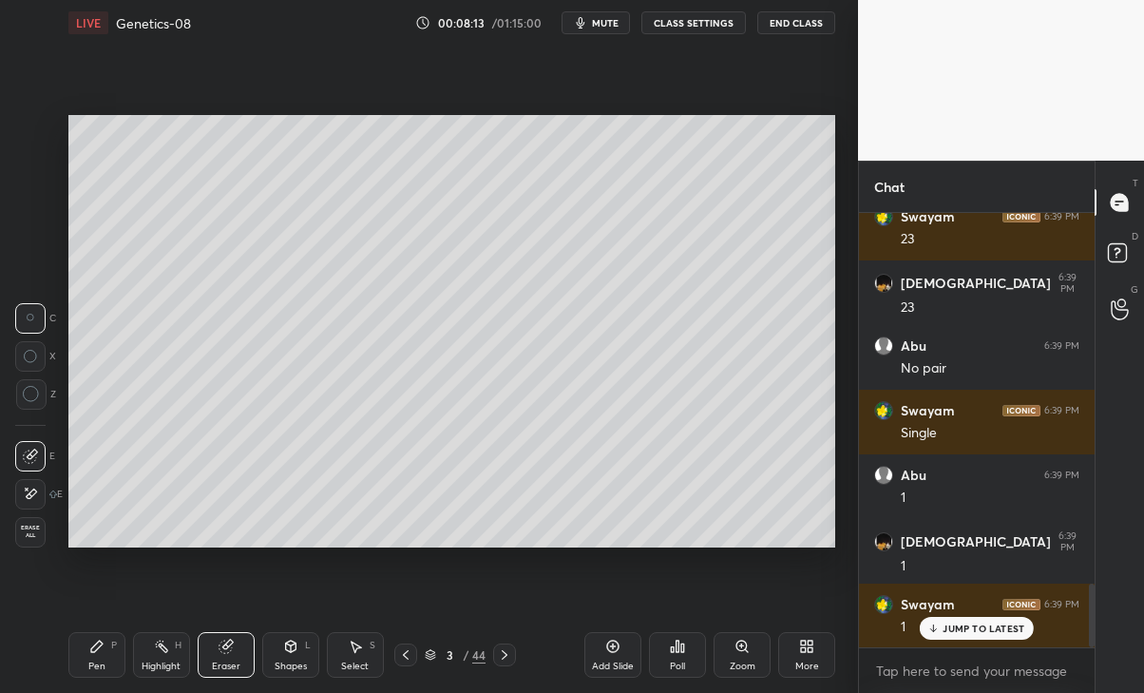
click at [95, 664] on div "Pen" at bounding box center [96, 666] width 17 height 10
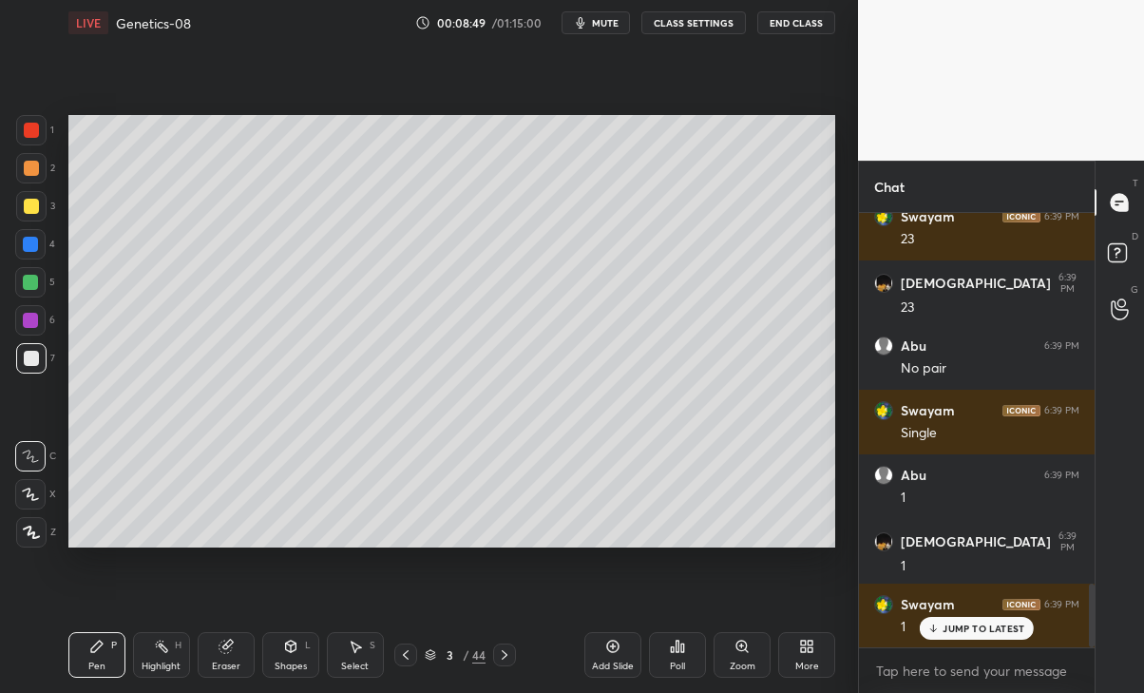
click at [981, 631] on p "JUMP TO LATEST" at bounding box center [984, 628] width 82 height 11
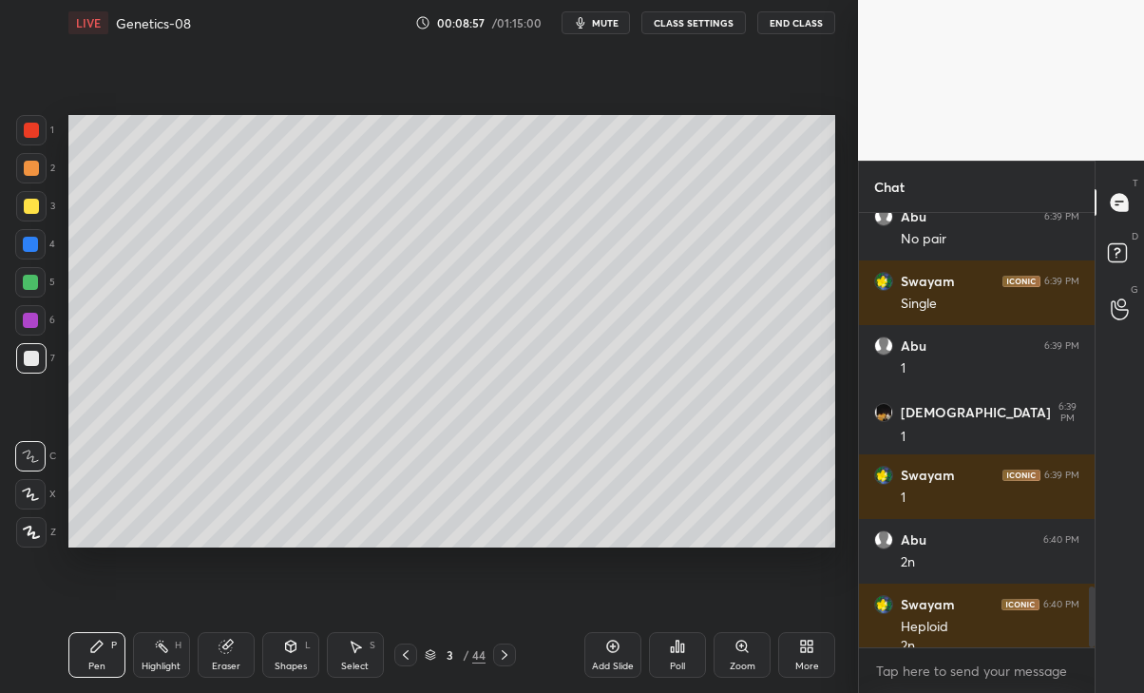
scroll to position [2675, 0]
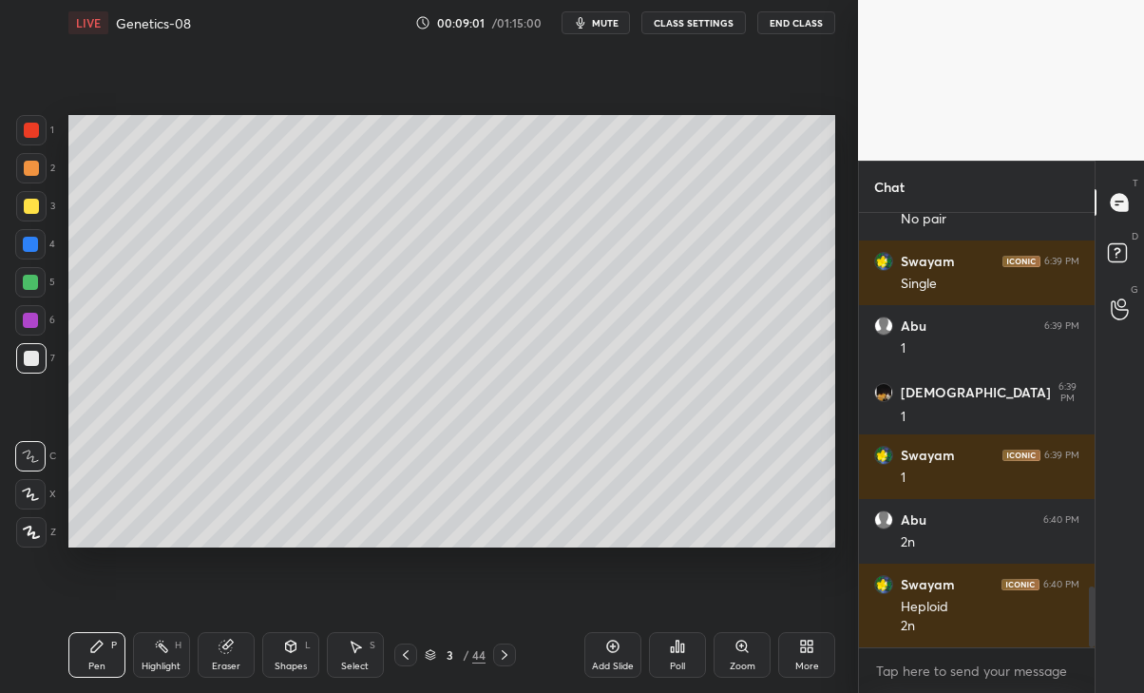
click at [602, 28] on span "mute" at bounding box center [605, 22] width 27 height 13
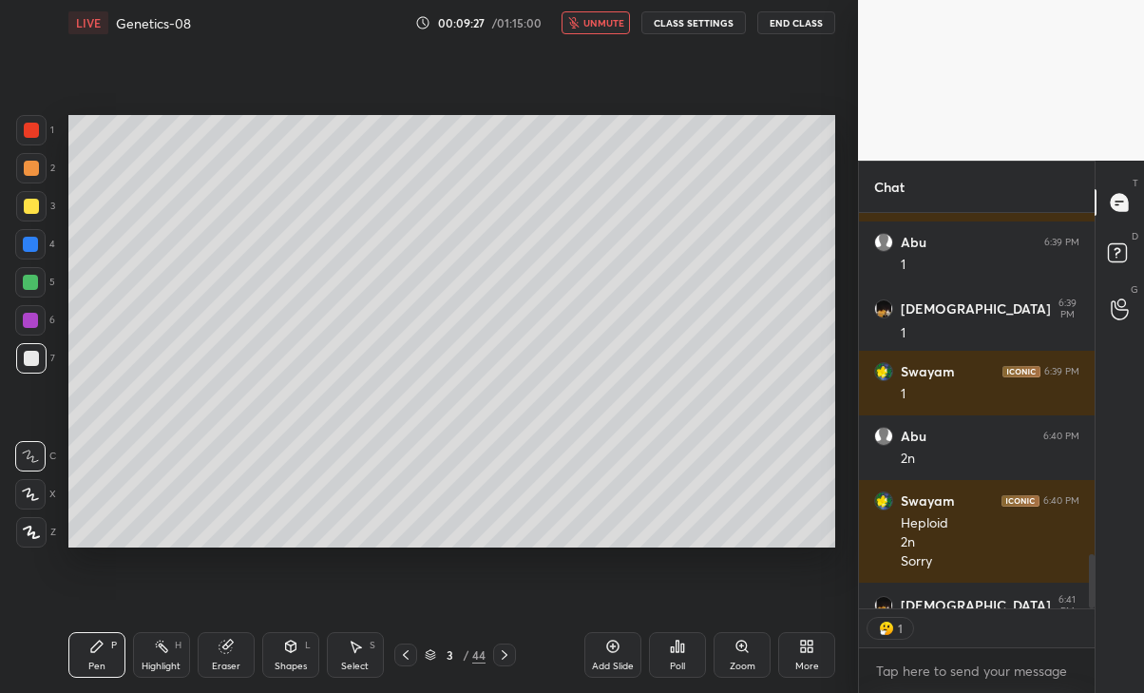
scroll to position [389, 230]
click at [590, 31] on button "unmute" at bounding box center [596, 22] width 68 height 23
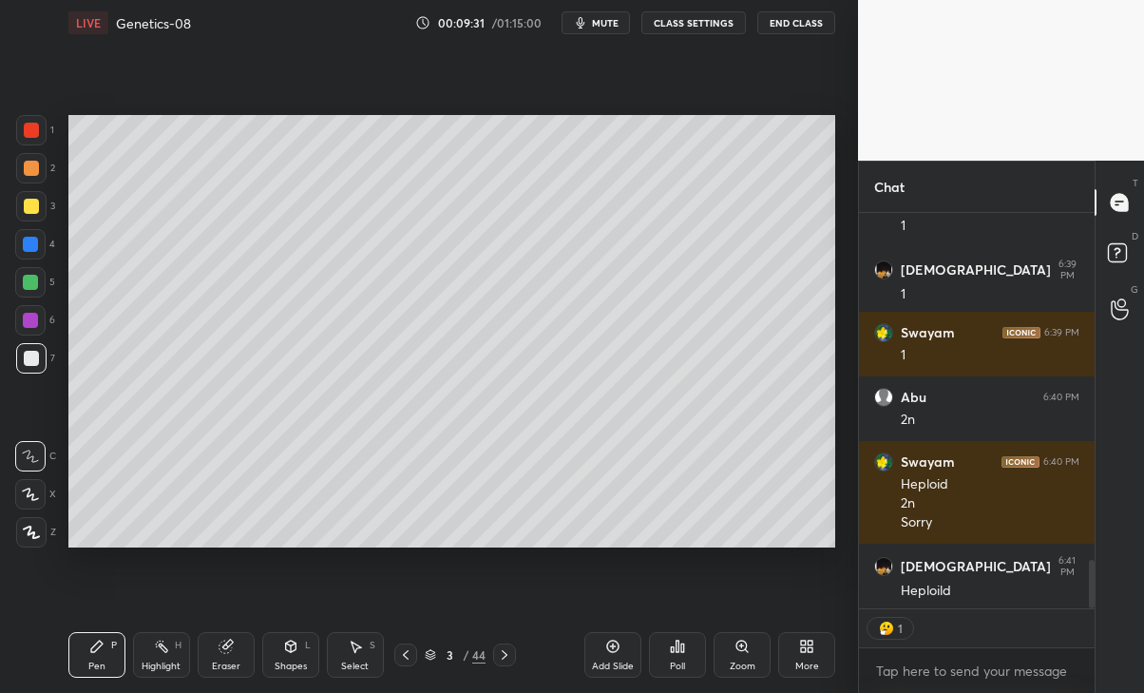
click at [892, 623] on img at bounding box center [886, 628] width 19 height 19
click at [622, 650] on div "Add Slide" at bounding box center [613, 655] width 57 height 46
type textarea "x"
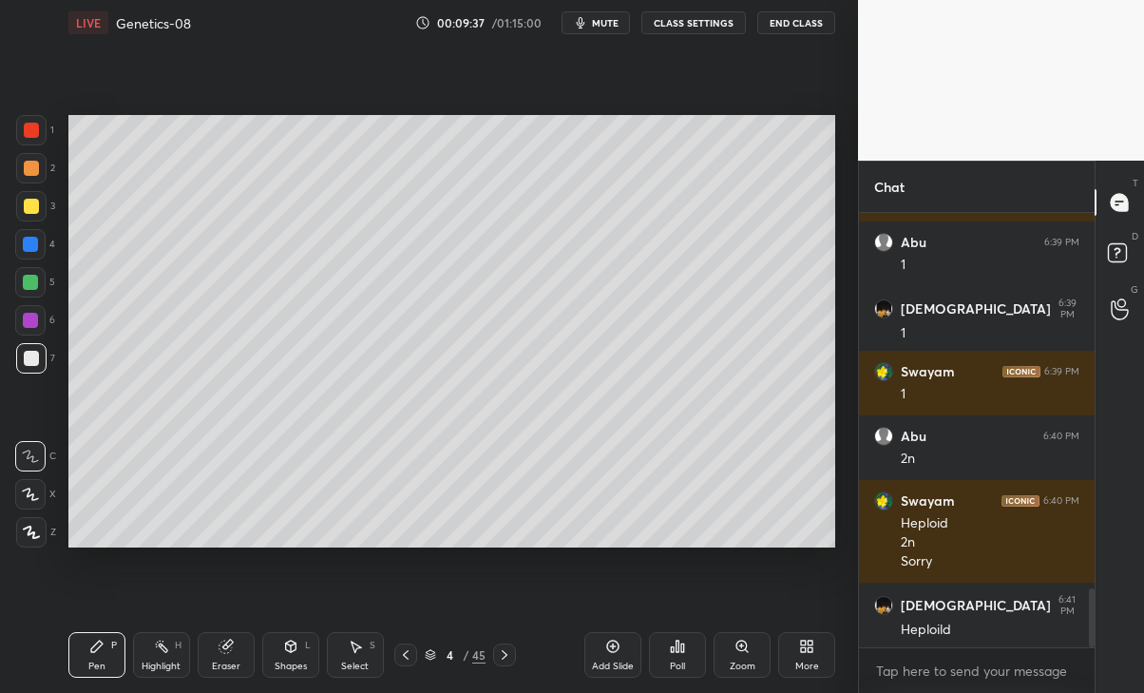
scroll to position [2759, 0]
click at [25, 200] on div at bounding box center [31, 206] width 15 height 15
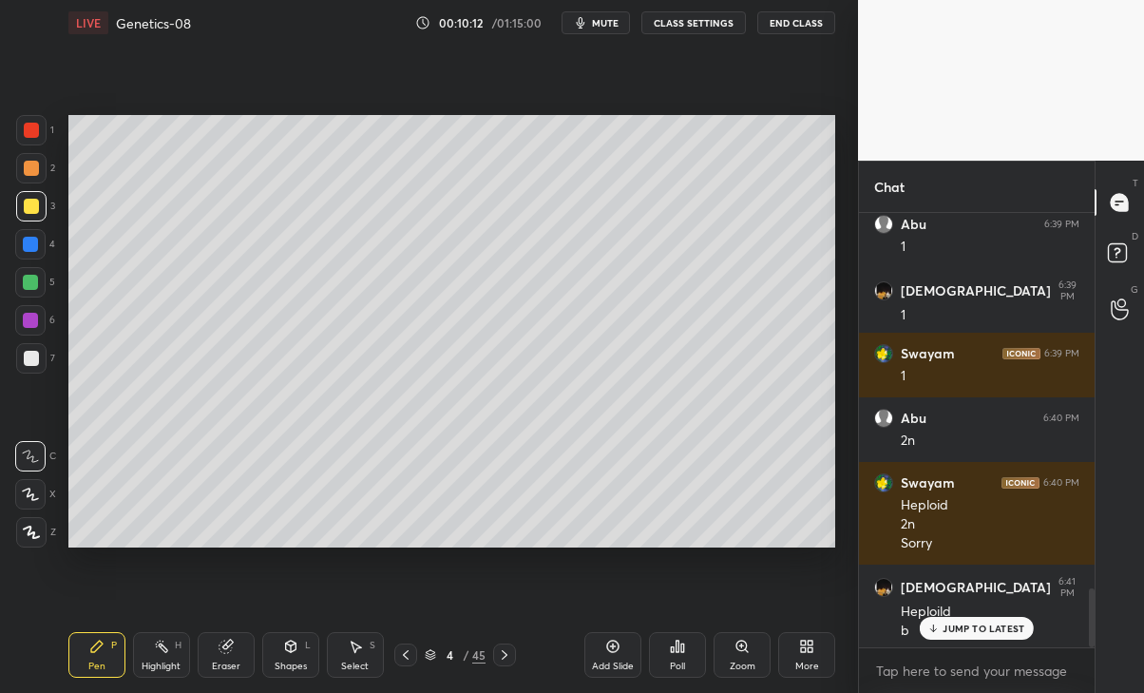
click at [964, 638] on div "JUMP TO LATEST" at bounding box center [977, 628] width 114 height 23
click at [228, 656] on div "Eraser" at bounding box center [226, 655] width 57 height 46
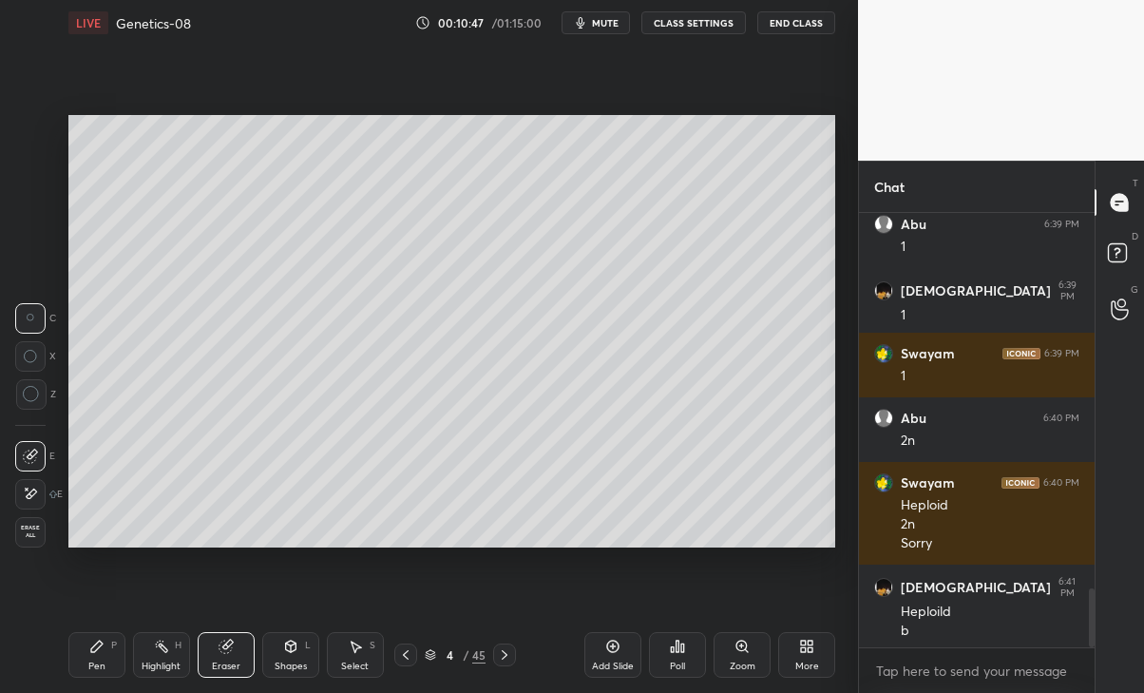
click at [91, 675] on div "Pen P" at bounding box center [96, 655] width 57 height 46
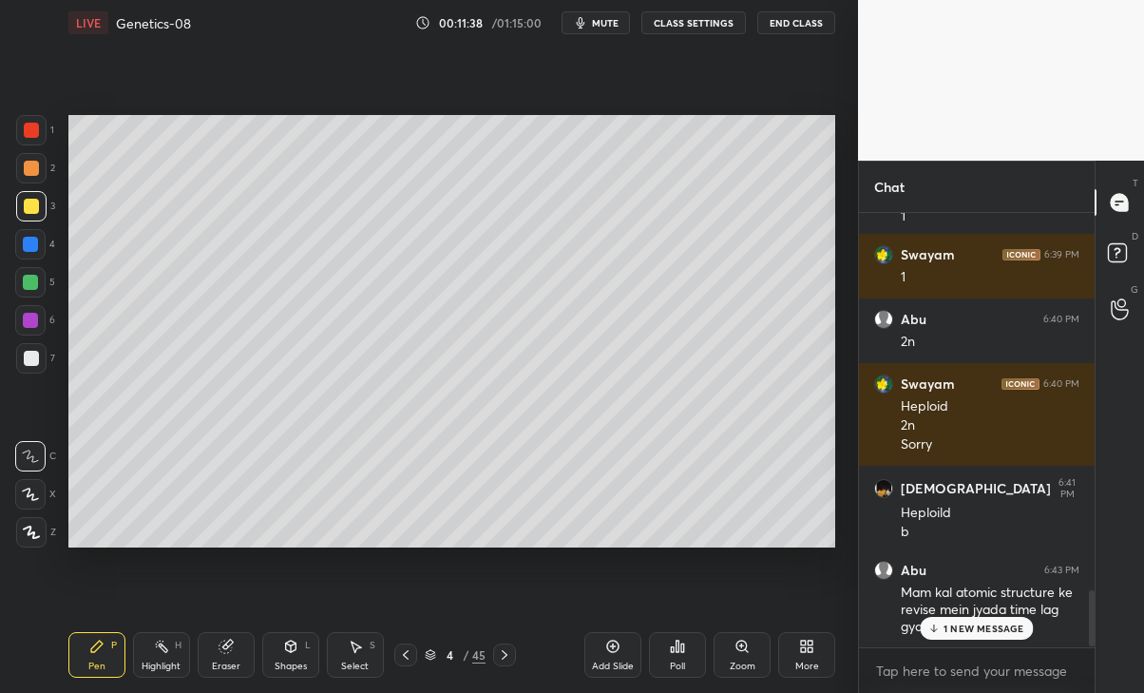
scroll to position [2942, 0]
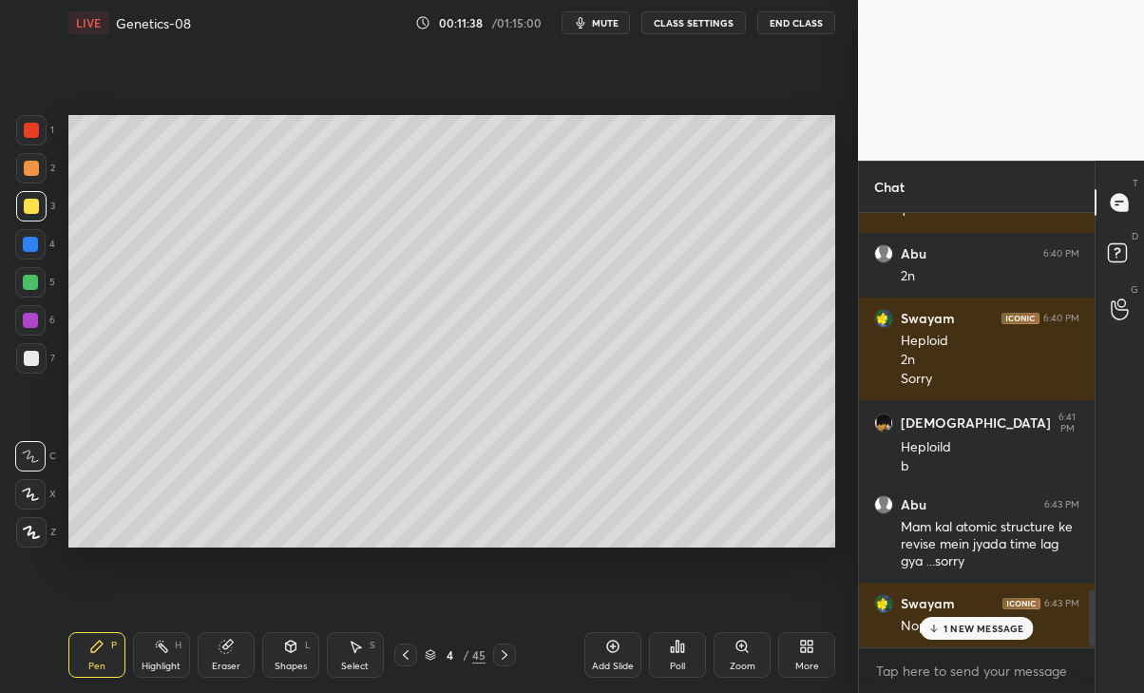
click at [1006, 629] on div "Abu 6:38 PM Tbh no...but yaad hai mam Swayam 6:38 PM Me to school ke prep me [P…" at bounding box center [977, 430] width 236 height 434
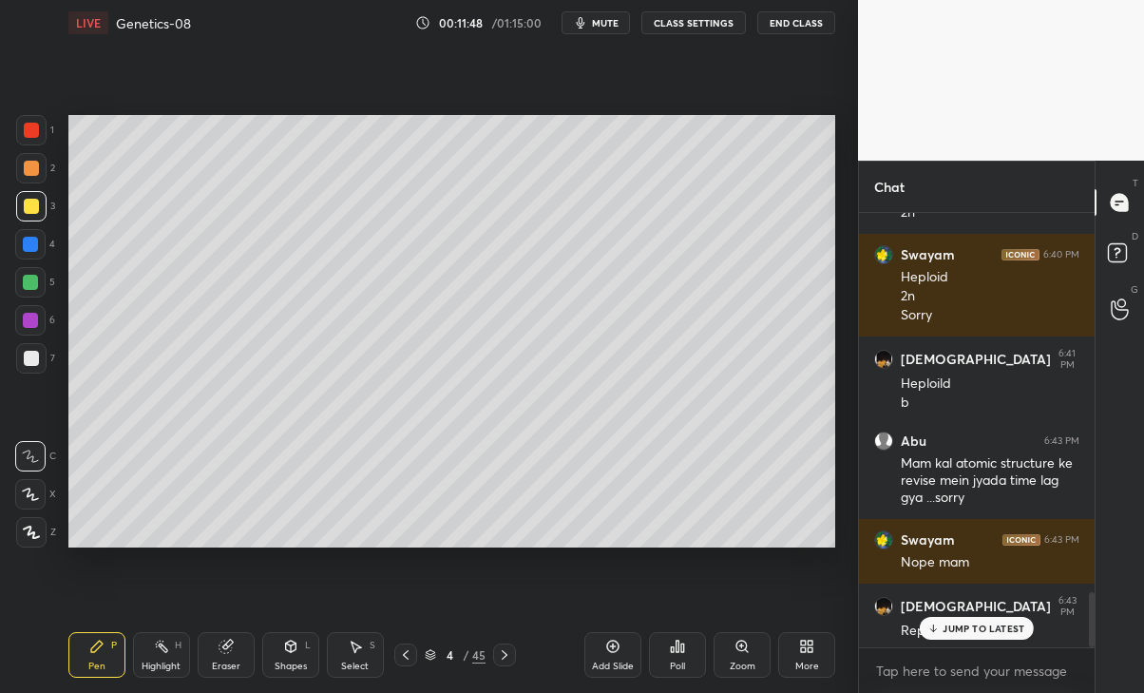
click at [1007, 629] on p "JUMP TO LATEST" at bounding box center [984, 628] width 82 height 11
click at [504, 656] on icon at bounding box center [504, 654] width 15 height 15
click at [505, 653] on icon at bounding box center [505, 655] width 6 height 10
click at [507, 651] on icon at bounding box center [504, 654] width 15 height 15
click at [506, 649] on icon at bounding box center [504, 654] width 15 height 15
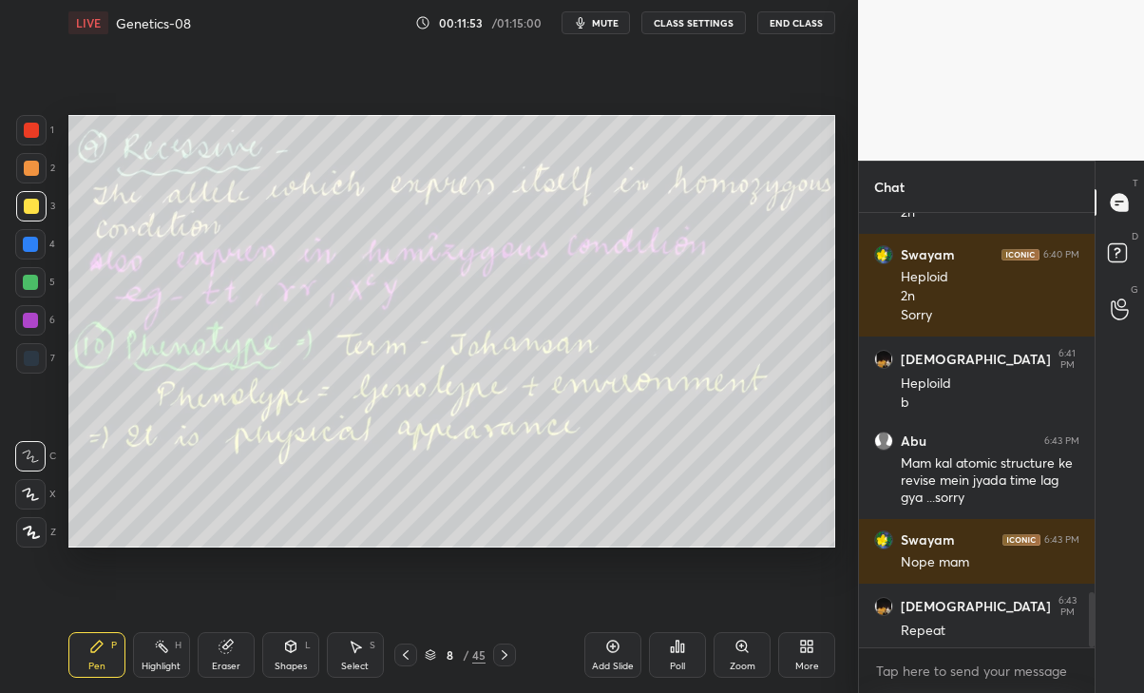
click at [505, 647] on icon at bounding box center [504, 654] width 15 height 15
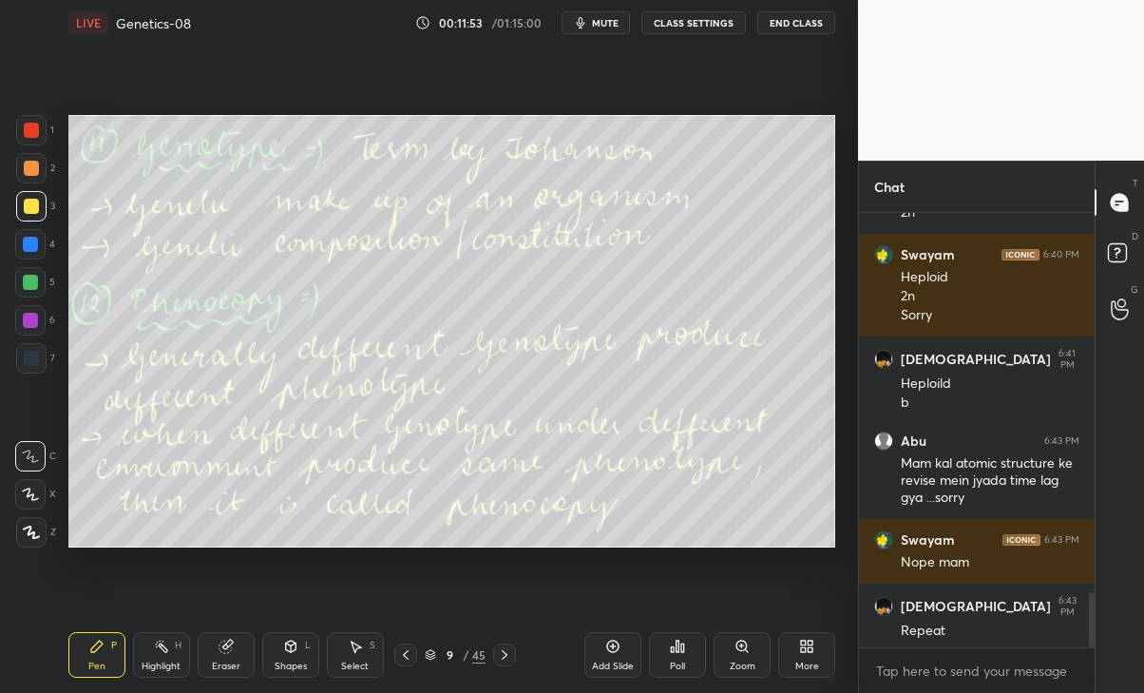
click at [504, 650] on icon at bounding box center [504, 654] width 15 height 15
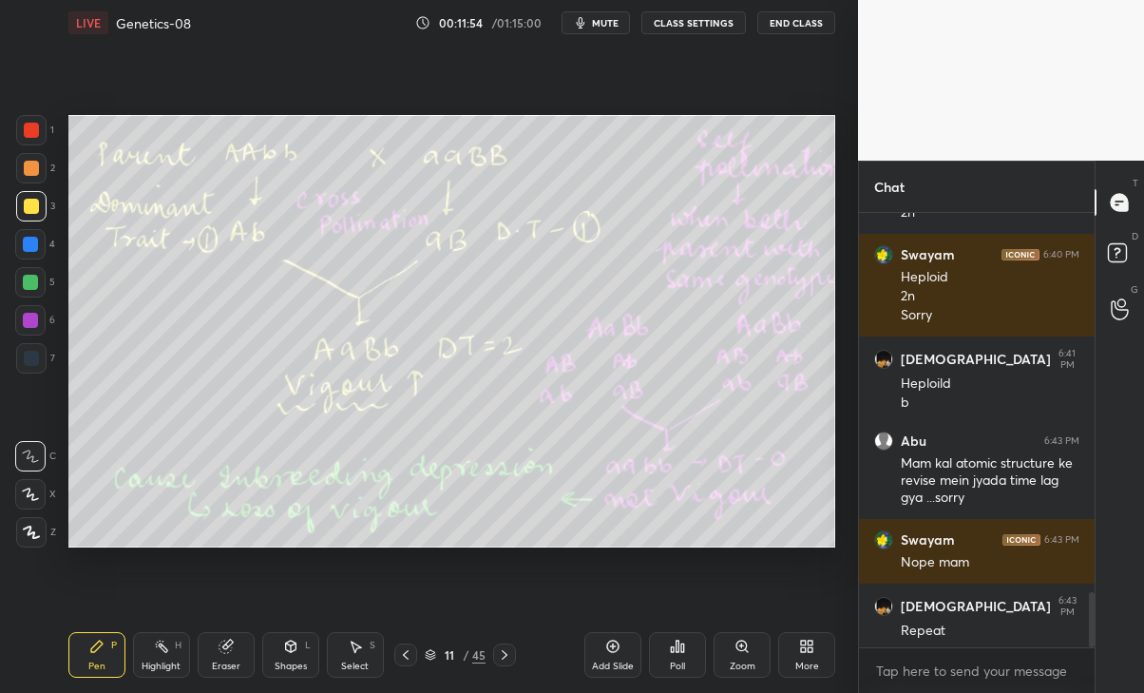
click at [505, 652] on icon at bounding box center [505, 655] width 6 height 10
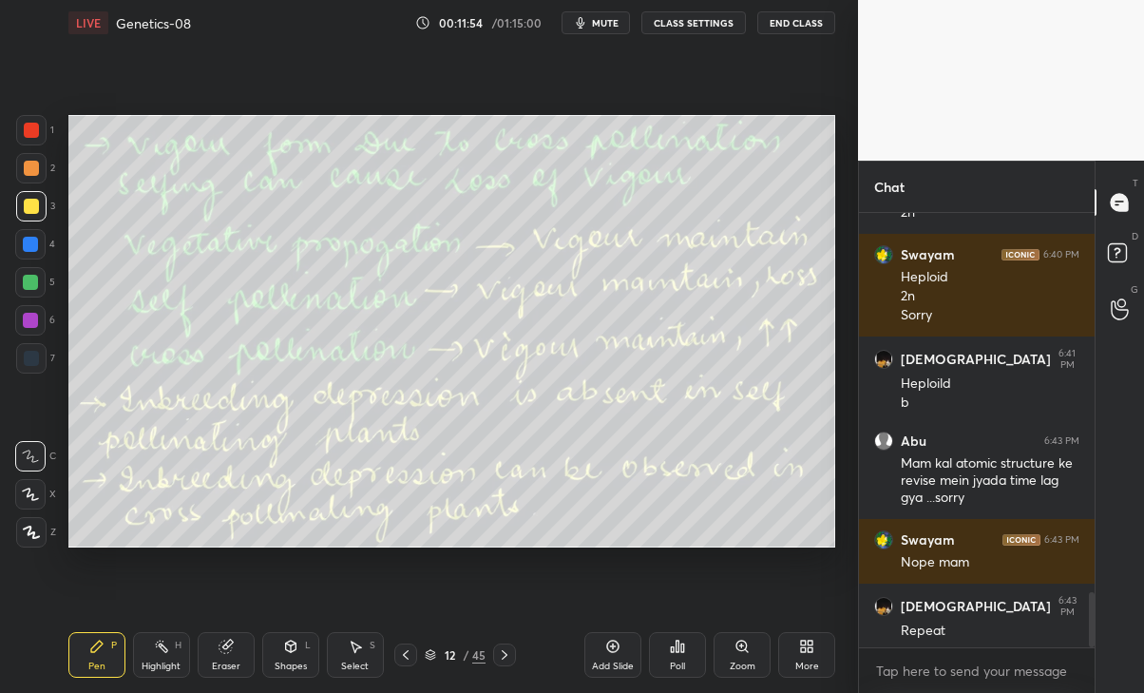
click at [505, 651] on icon at bounding box center [504, 654] width 15 height 15
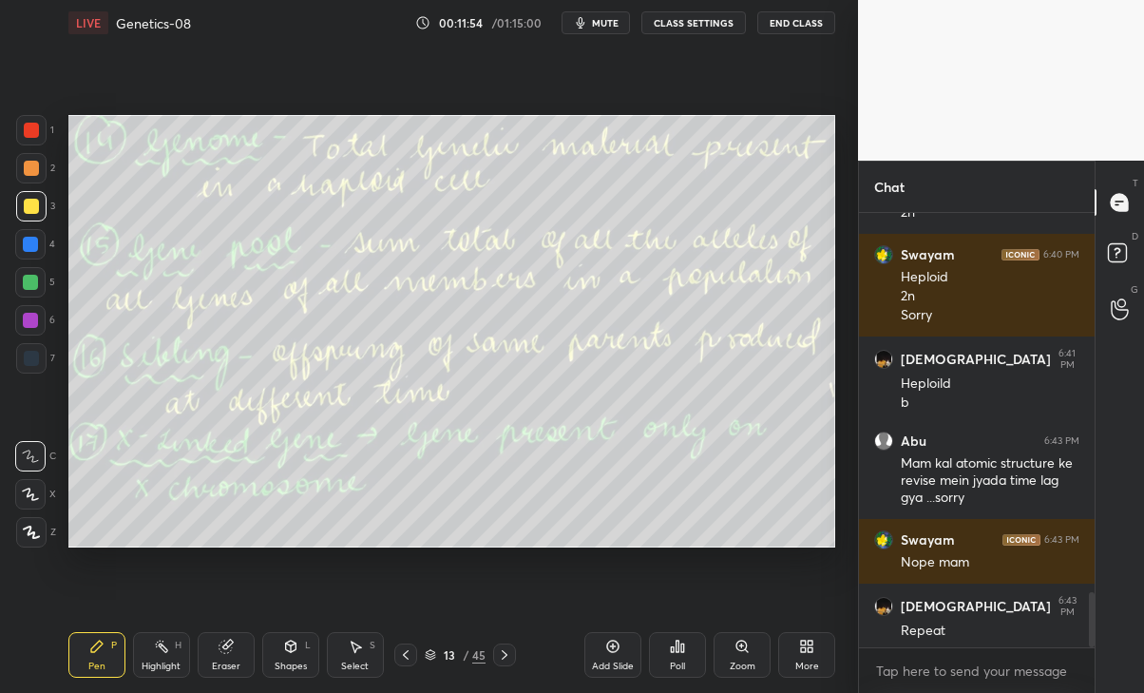
click at [422, 663] on div "13 / 45" at bounding box center [455, 654] width 122 height 23
click at [403, 661] on icon at bounding box center [405, 654] width 15 height 15
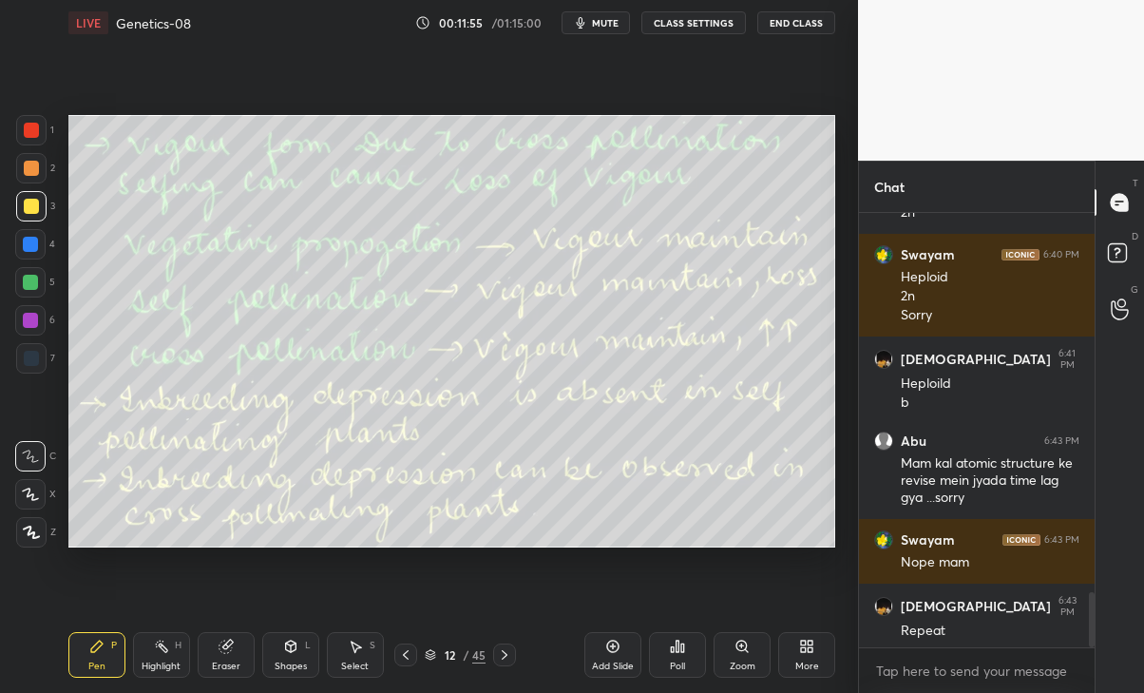
click at [400, 661] on icon at bounding box center [405, 654] width 15 height 15
click at [400, 659] on icon at bounding box center [405, 654] width 15 height 15
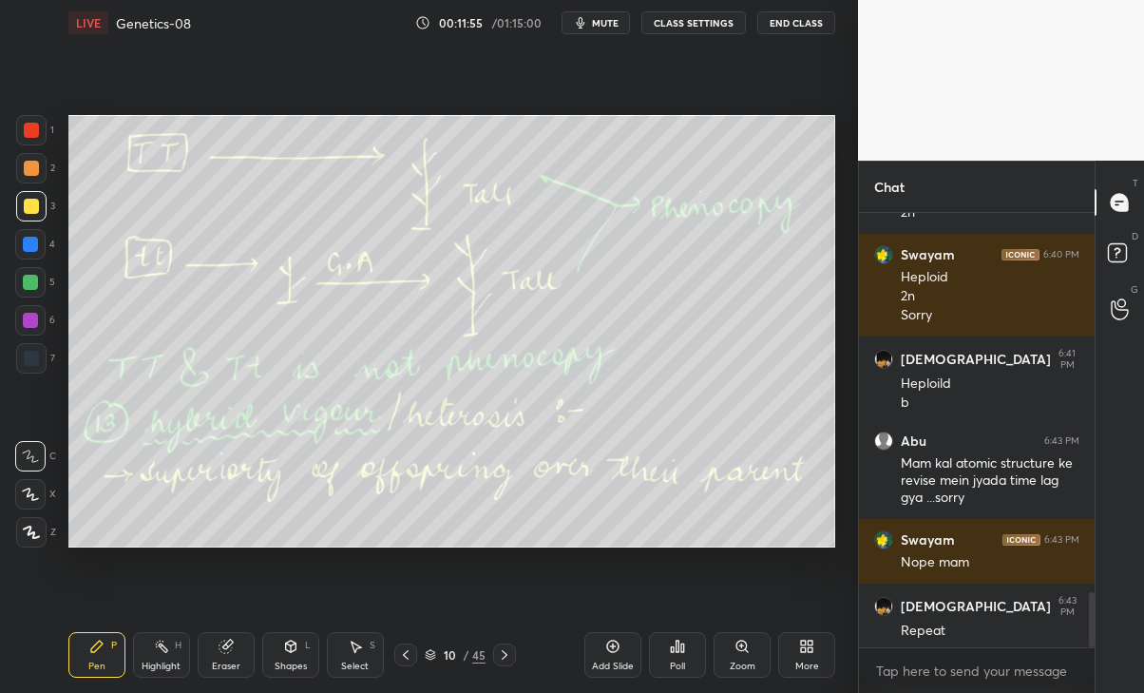
click at [396, 661] on div at bounding box center [405, 654] width 23 height 23
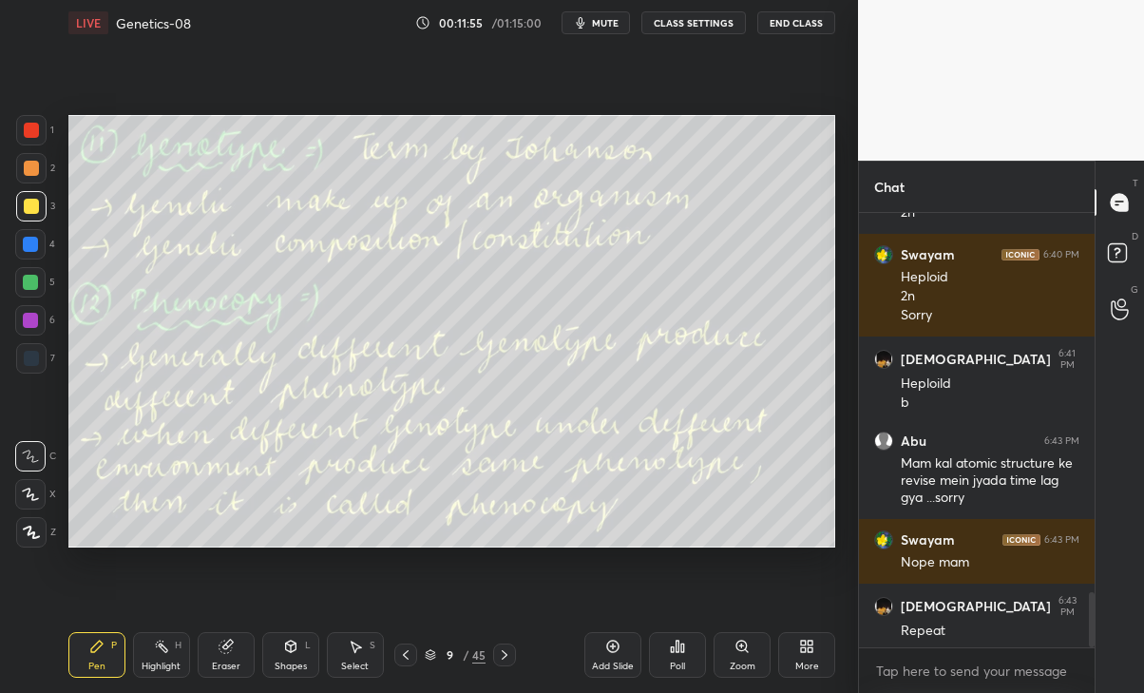
click at [395, 660] on div at bounding box center [405, 654] width 23 height 23
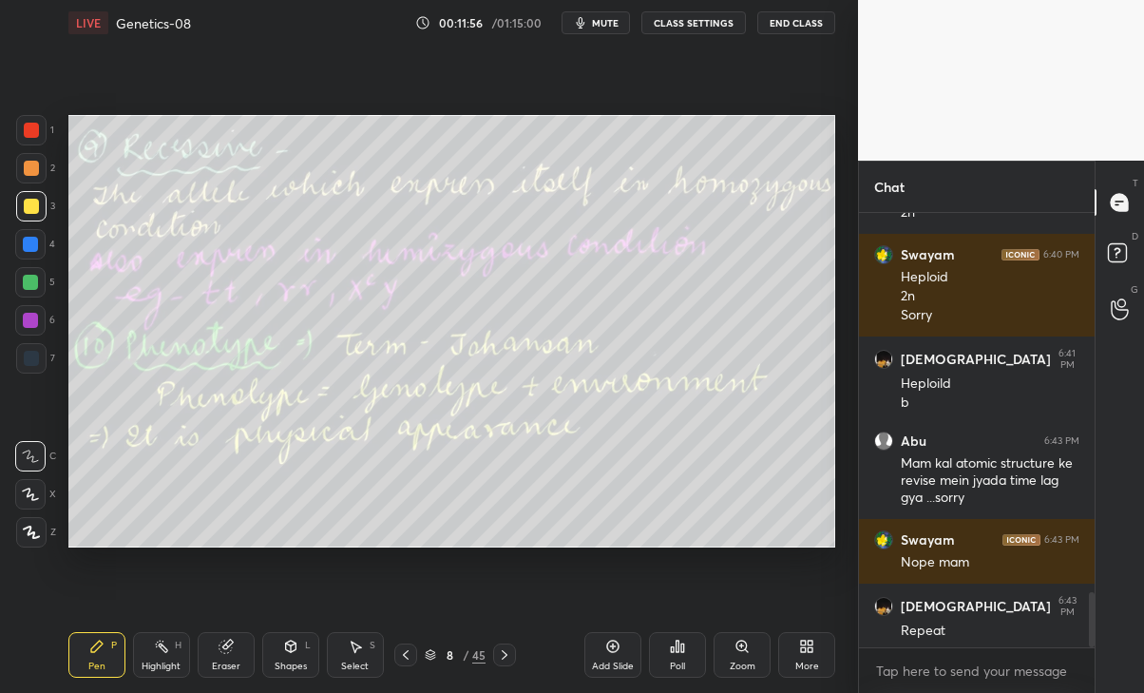
click at [396, 660] on div at bounding box center [405, 654] width 23 height 23
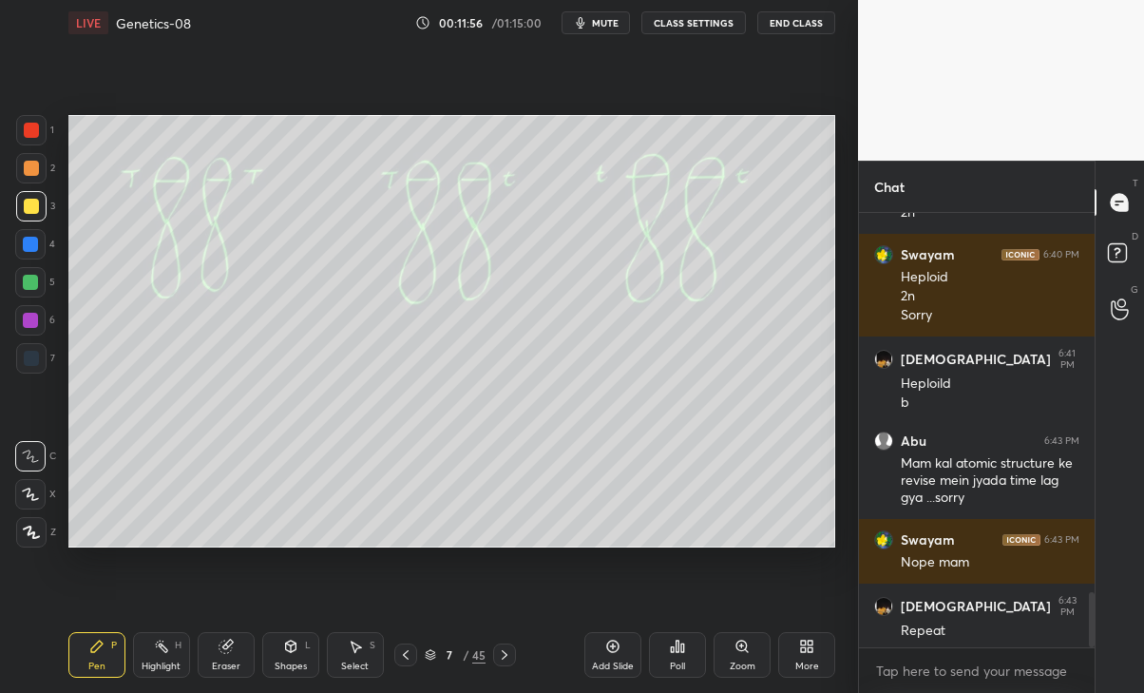
click at [394, 660] on div at bounding box center [405, 654] width 23 height 23
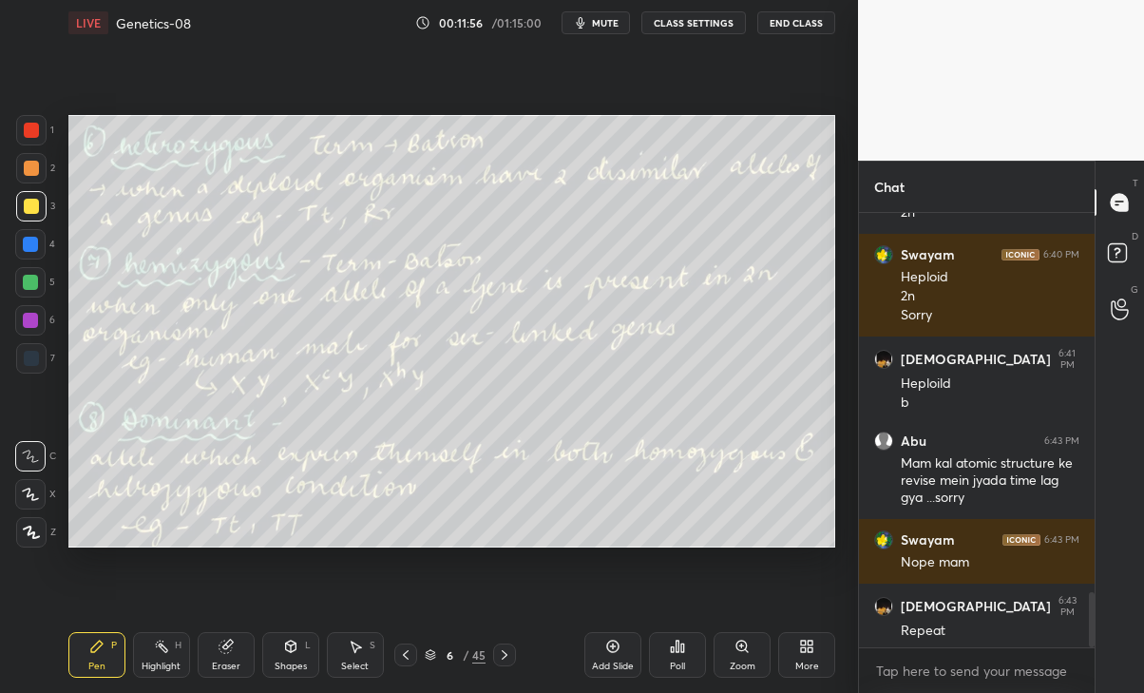
click at [398, 655] on div at bounding box center [405, 654] width 23 height 23
click at [398, 655] on icon at bounding box center [405, 654] width 15 height 15
click at [397, 656] on div at bounding box center [405, 654] width 23 height 23
click at [504, 657] on icon at bounding box center [505, 655] width 6 height 10
click at [617, 656] on div "Add Slide" at bounding box center [613, 655] width 57 height 46
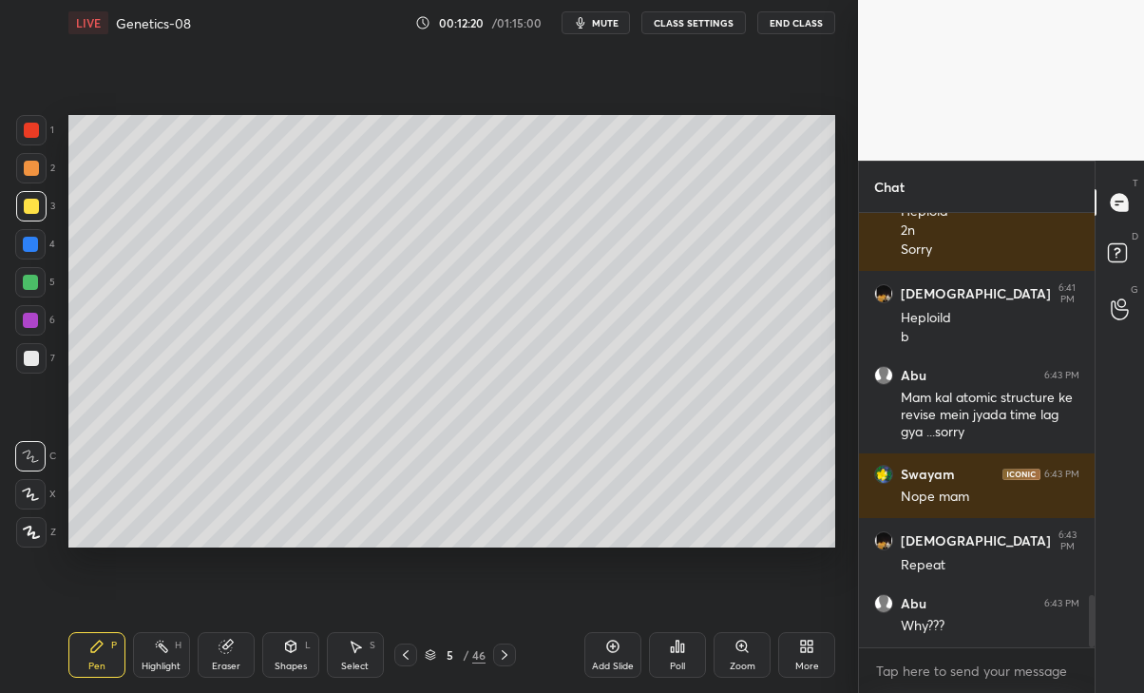
scroll to position [3170, 0]
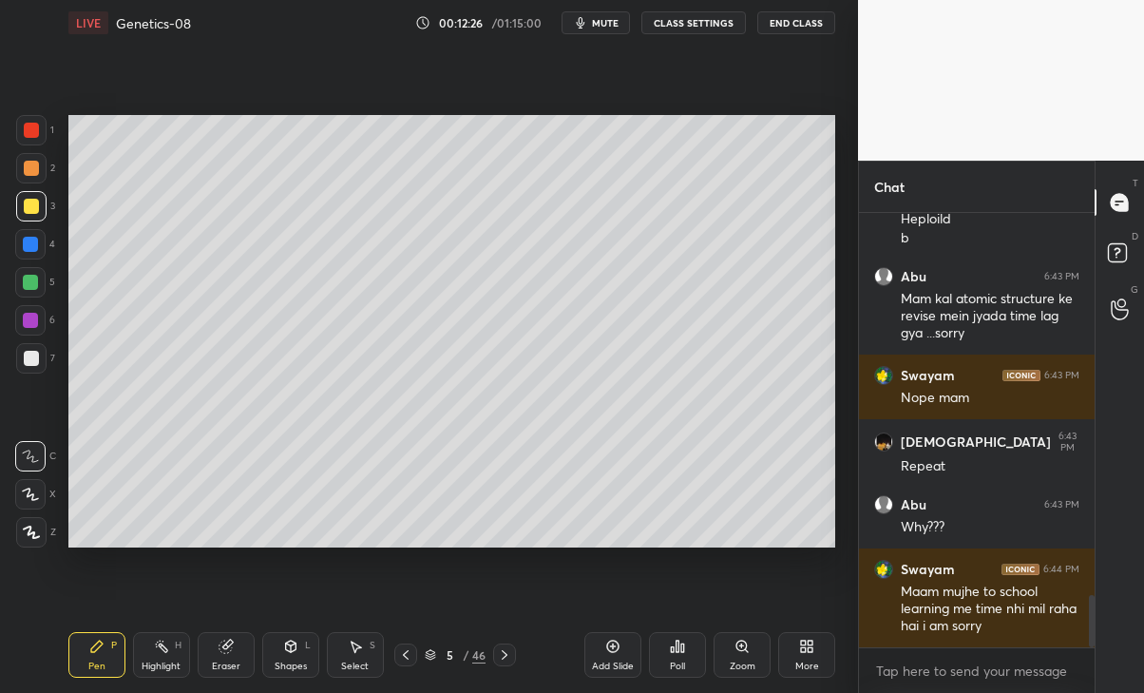
click at [282, 646] on div "Shapes L" at bounding box center [290, 655] width 57 height 46
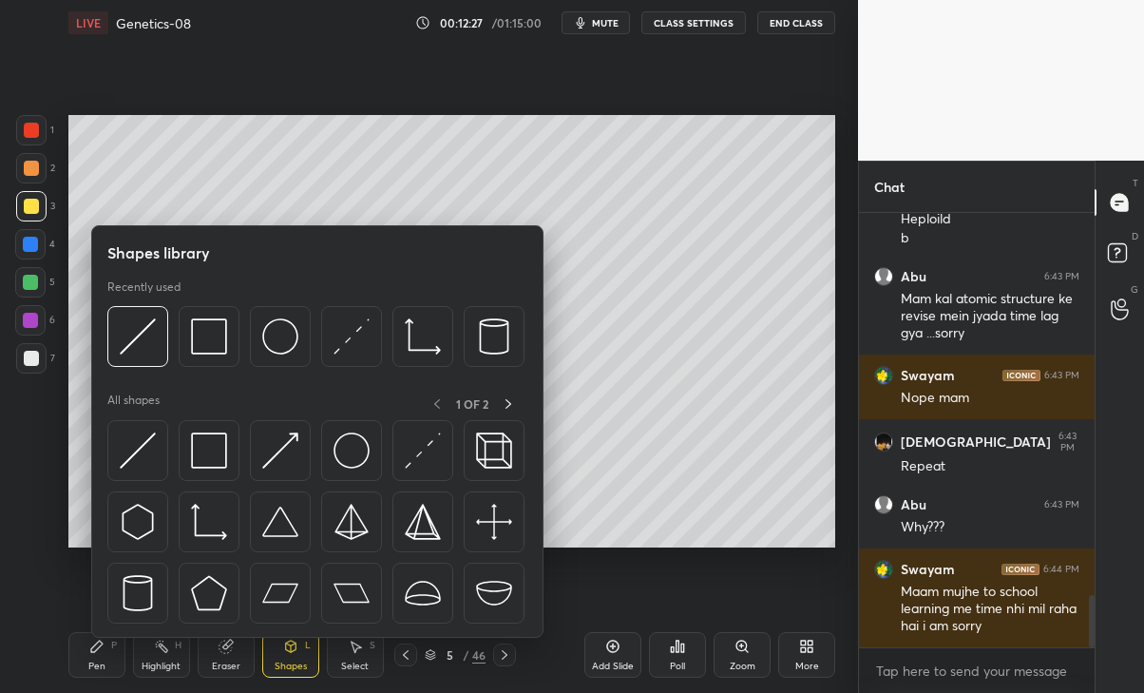
click at [355, 463] on img at bounding box center [352, 450] width 36 height 36
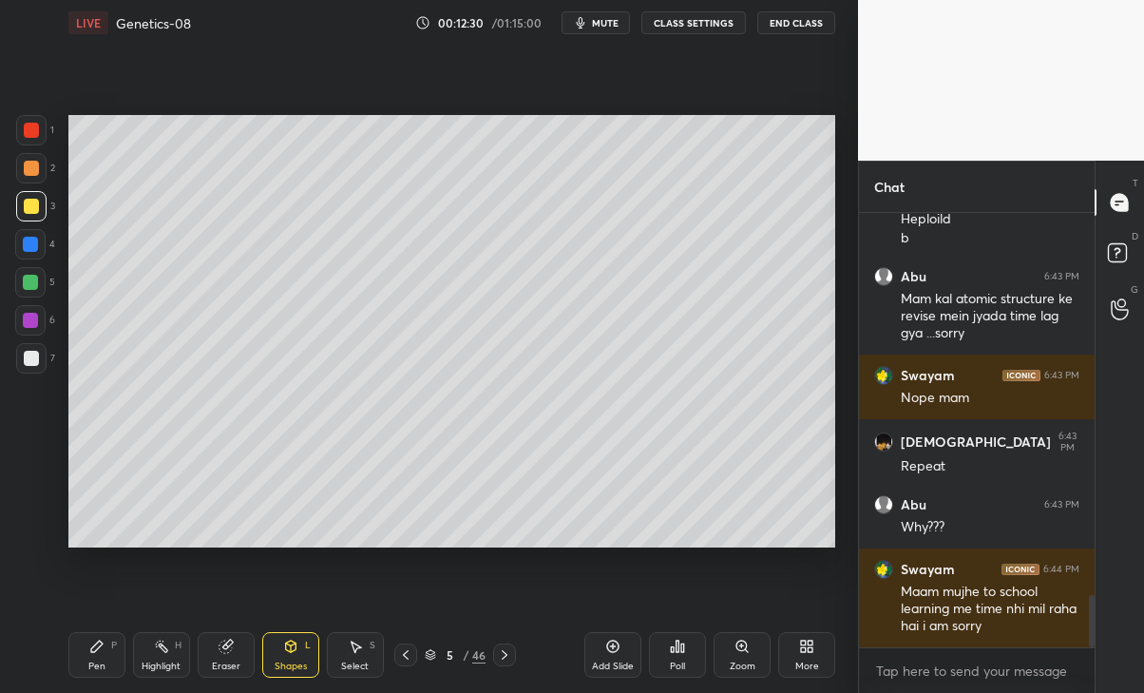
click at [118, 644] on div "Pen P" at bounding box center [96, 655] width 57 height 46
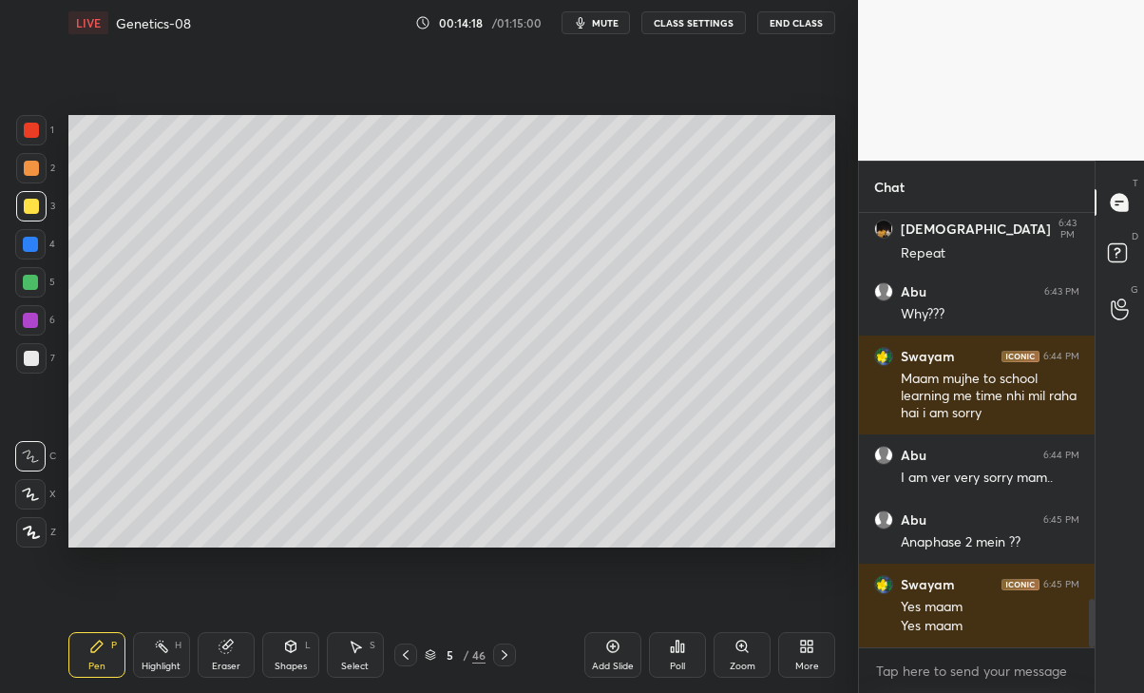
scroll to position [3446, 0]
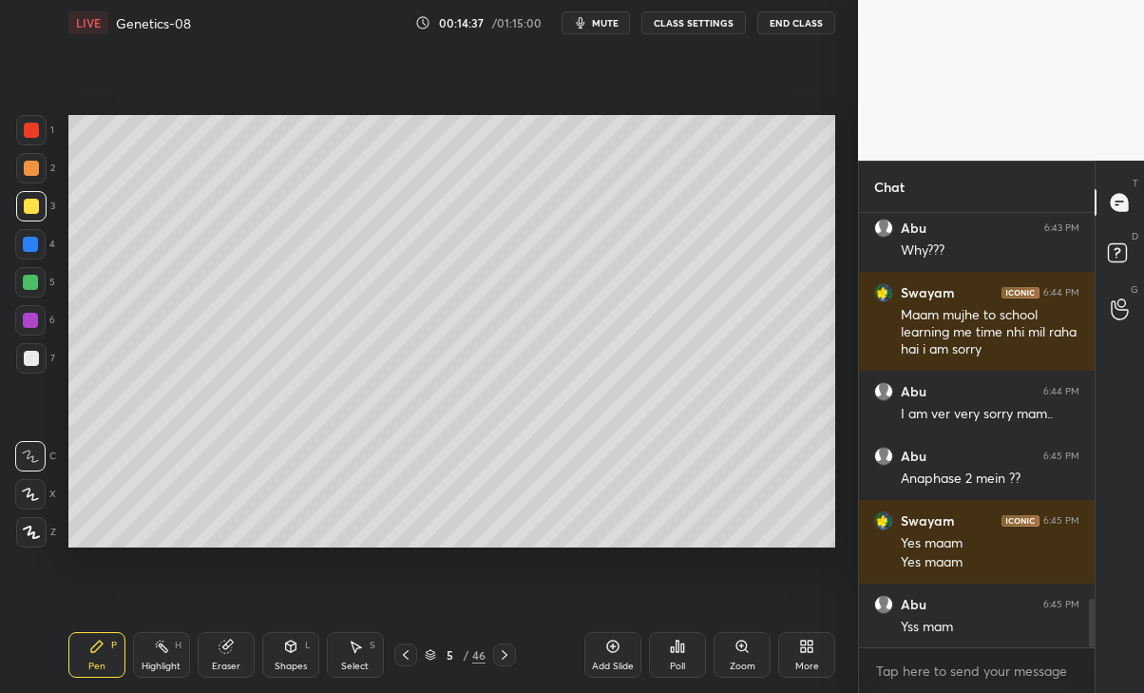
click at [514, 648] on div at bounding box center [504, 654] width 23 height 23
click at [669, 650] on div "Poll" at bounding box center [677, 655] width 57 height 46
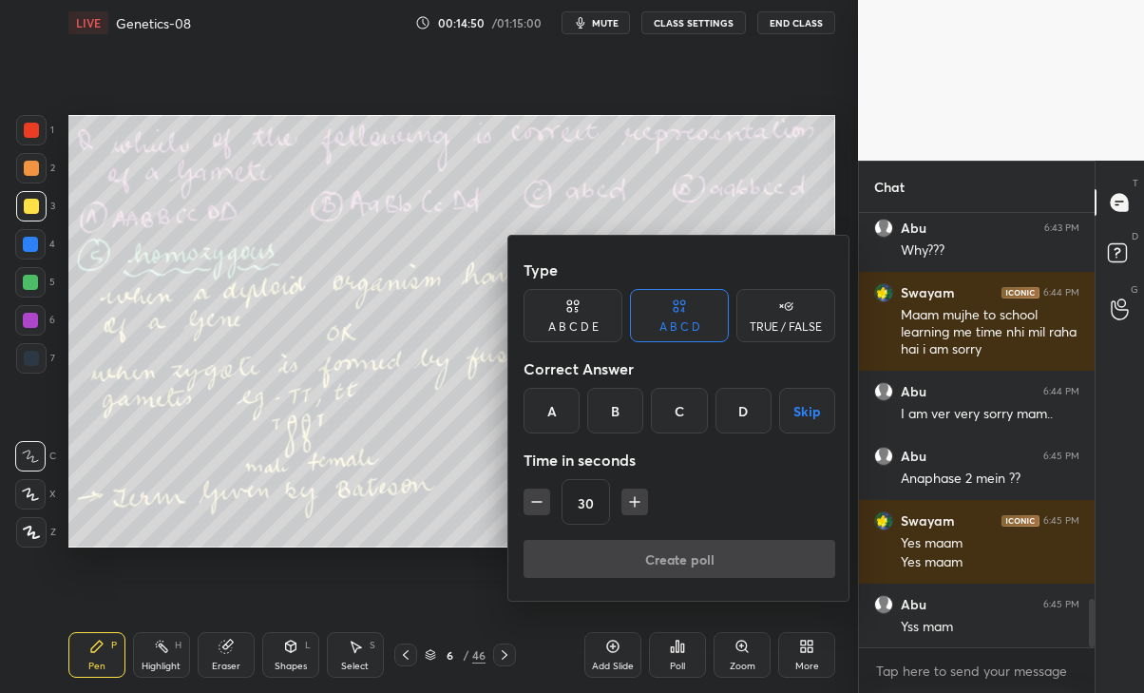
click at [680, 415] on div "C" at bounding box center [679, 411] width 56 height 46
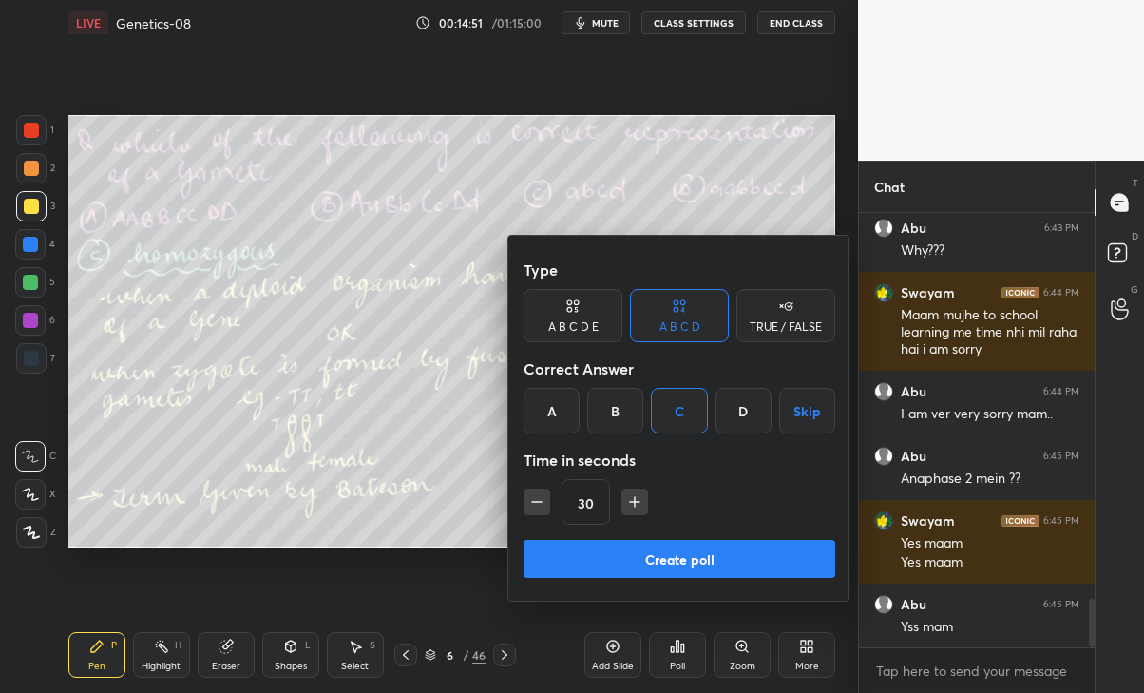
click at [631, 501] on icon "button" at bounding box center [634, 501] width 19 height 19
type input "45"
click at [644, 554] on button "Create poll" at bounding box center [680, 559] width 312 height 38
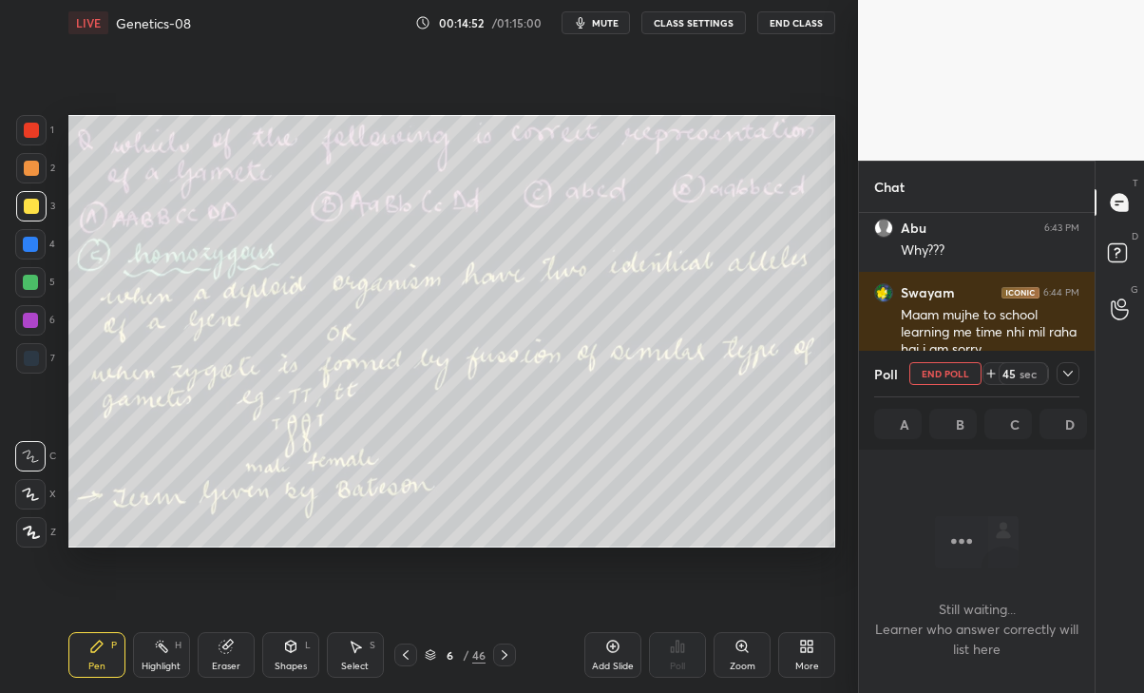
scroll to position [0, 0]
click at [1059, 378] on div at bounding box center [1068, 373] width 23 height 23
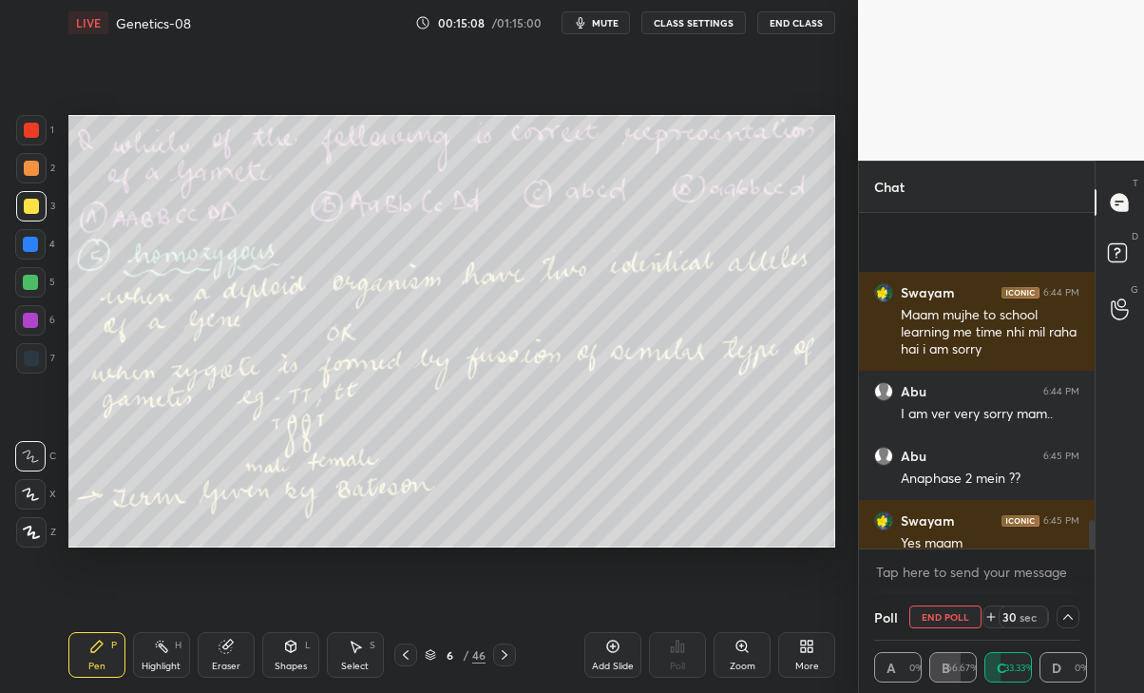
scroll to position [3611, 0]
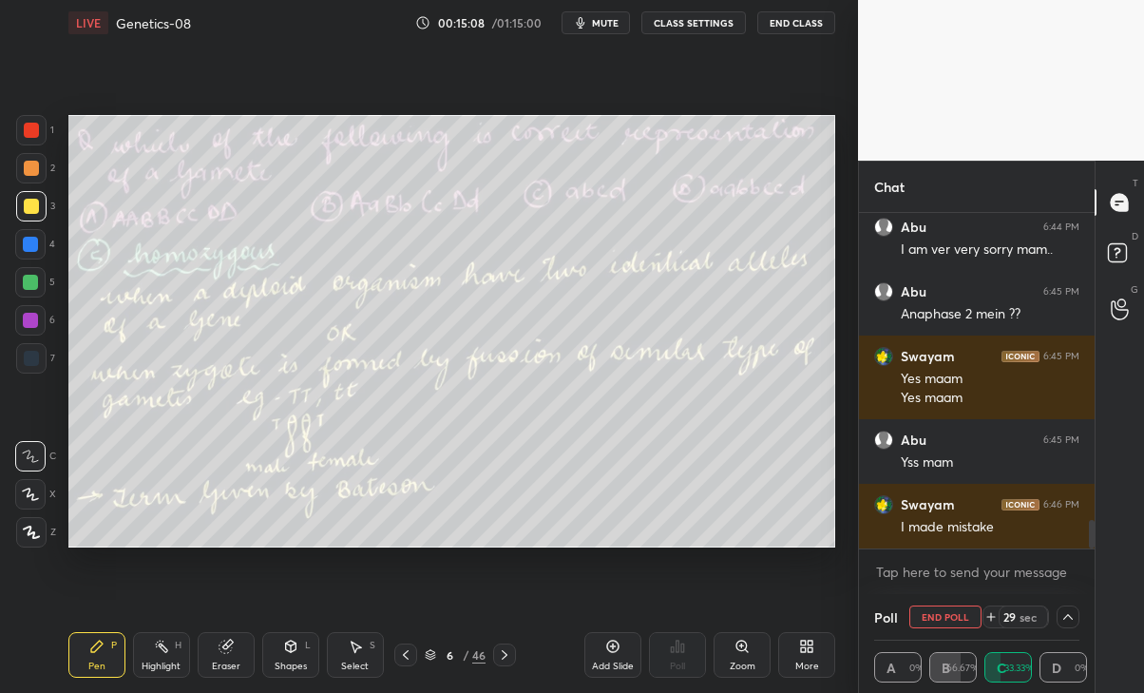
click at [1050, 640] on div at bounding box center [976, 640] width 205 height 1
click at [1065, 618] on icon at bounding box center [1069, 617] width 10 height 6
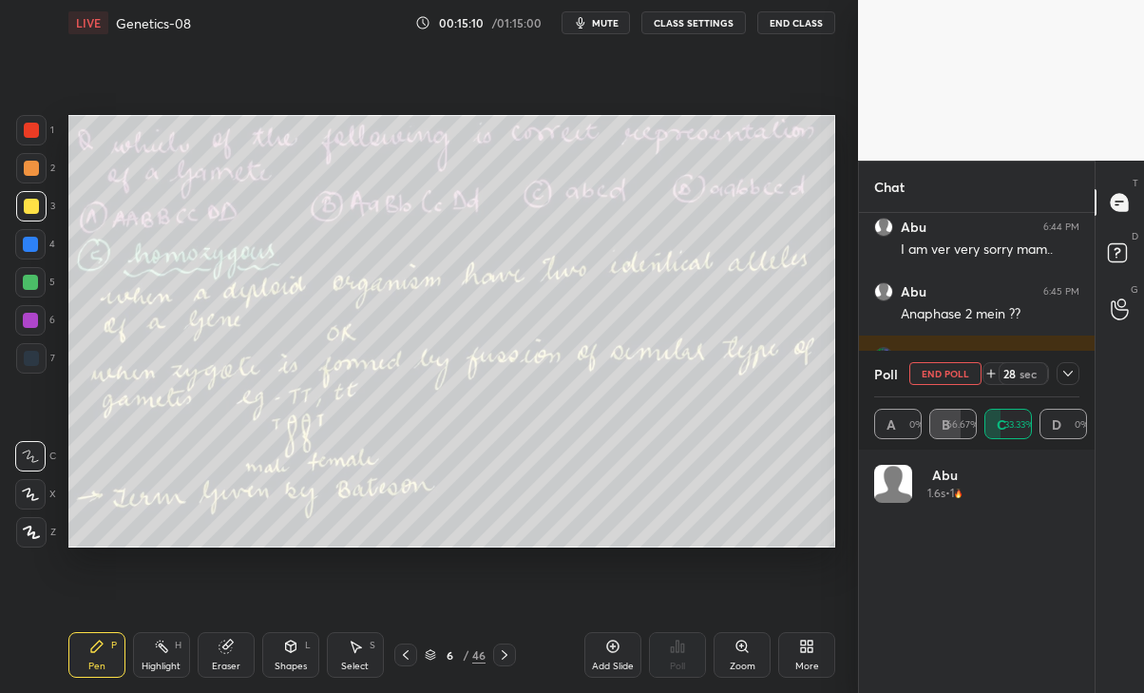
scroll to position [222, 200]
click at [1068, 373] on icon at bounding box center [1068, 373] width 15 height 15
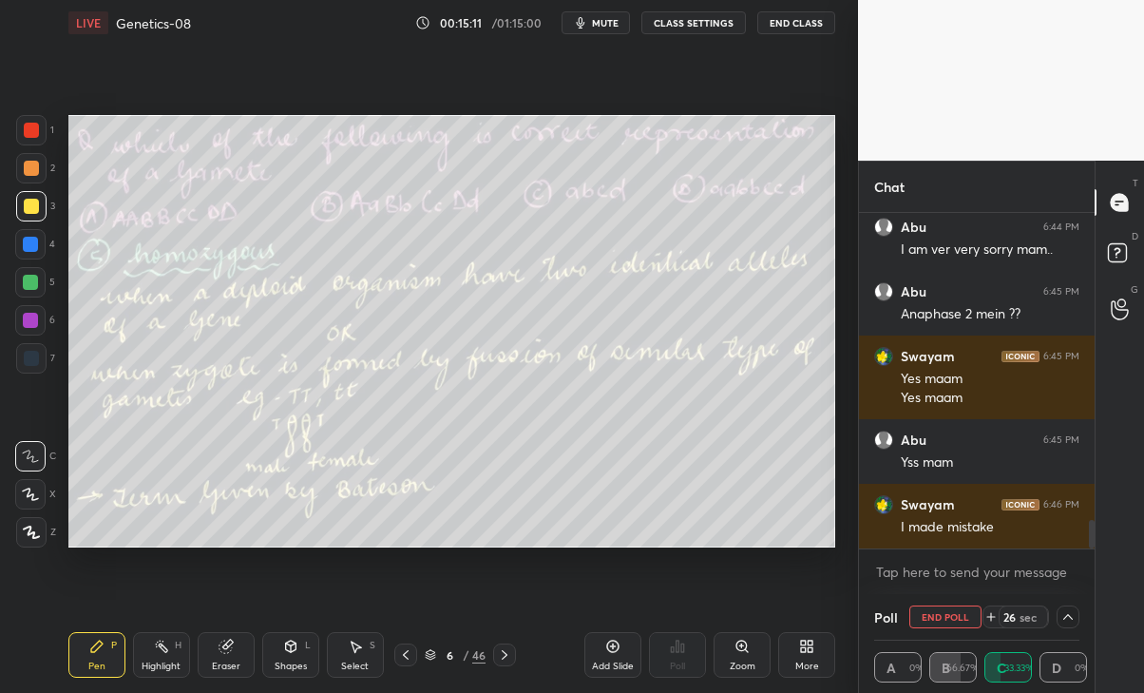
scroll to position [0, 0]
click at [1076, 622] on icon at bounding box center [1068, 616] width 15 height 15
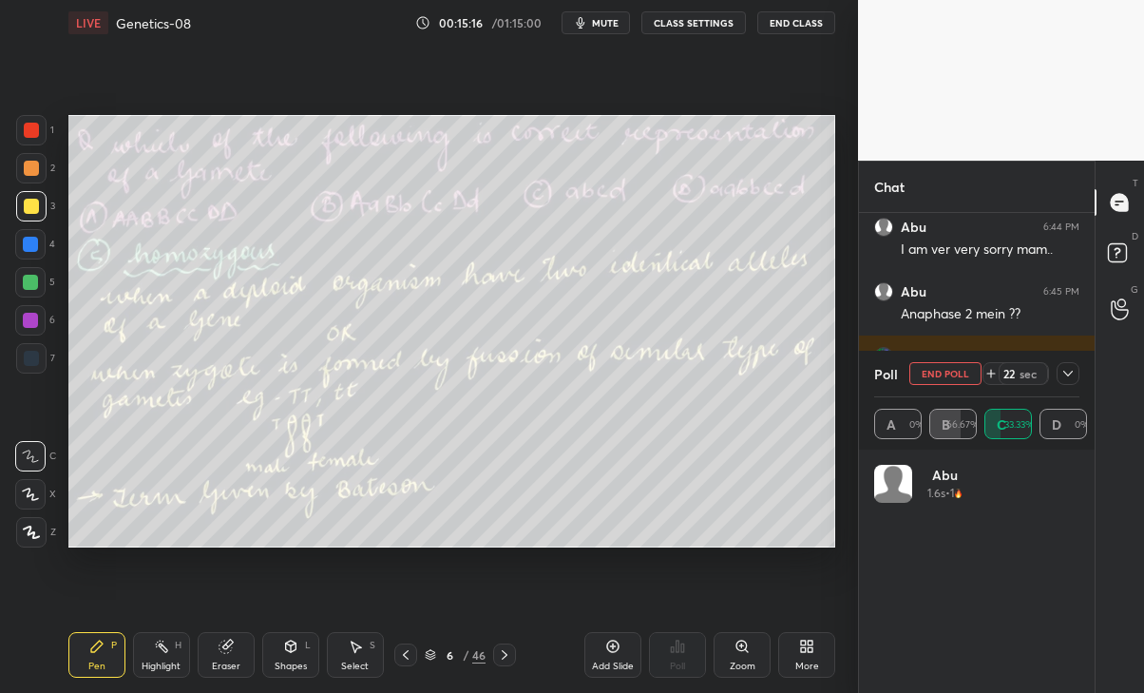
scroll to position [222, 200]
click at [1068, 373] on icon at bounding box center [1068, 373] width 15 height 15
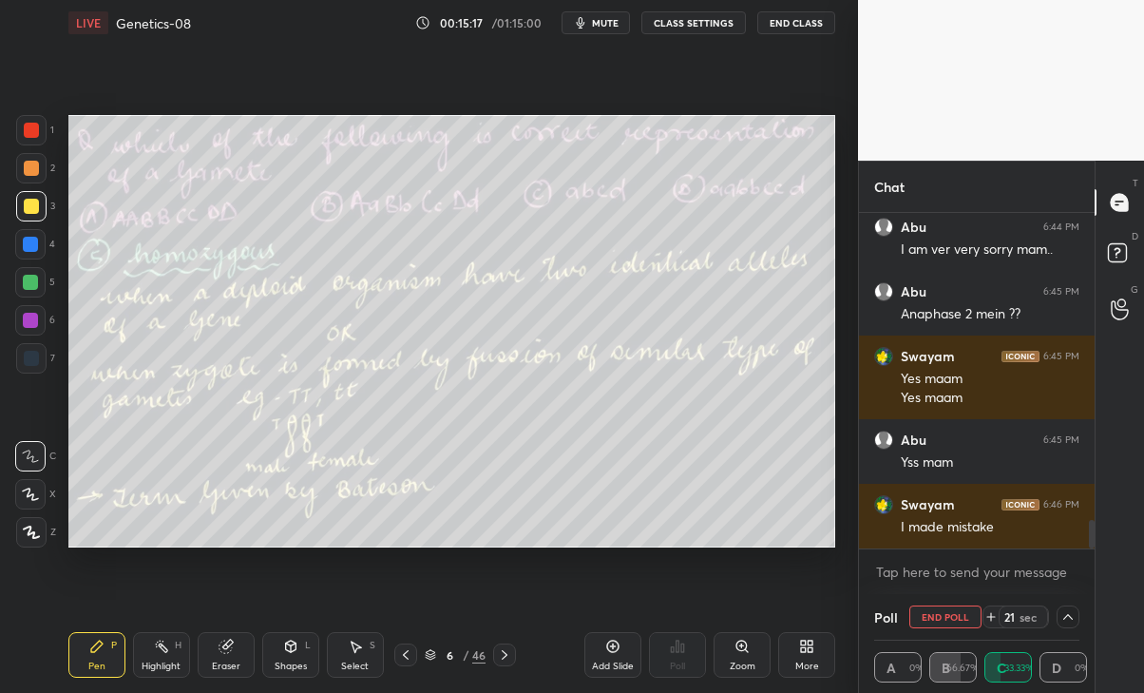
scroll to position [0, 6]
click at [947, 610] on button "End Poll" at bounding box center [946, 616] width 72 height 23
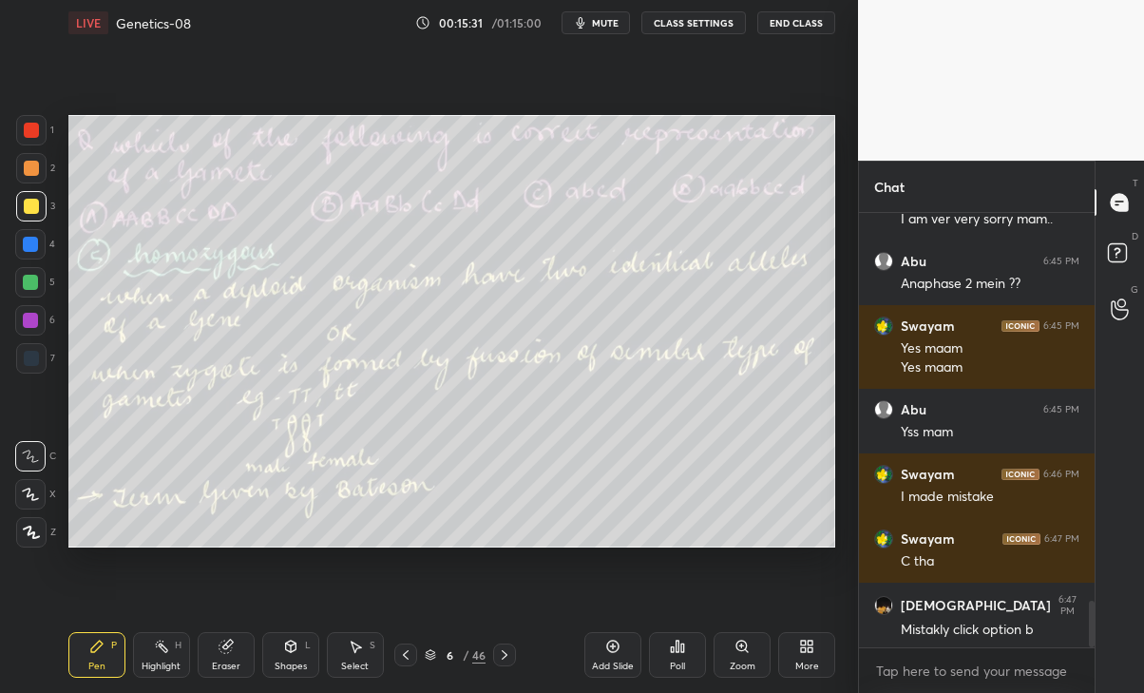
click at [505, 657] on icon at bounding box center [505, 655] width 6 height 10
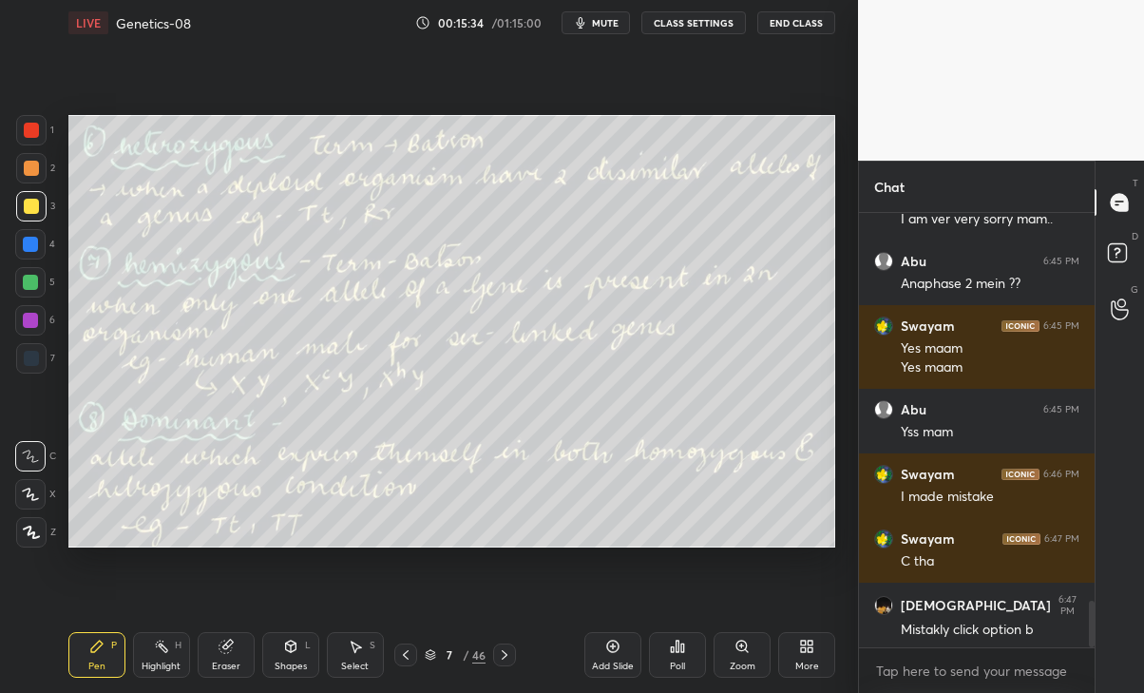
click at [497, 656] on icon at bounding box center [504, 654] width 15 height 15
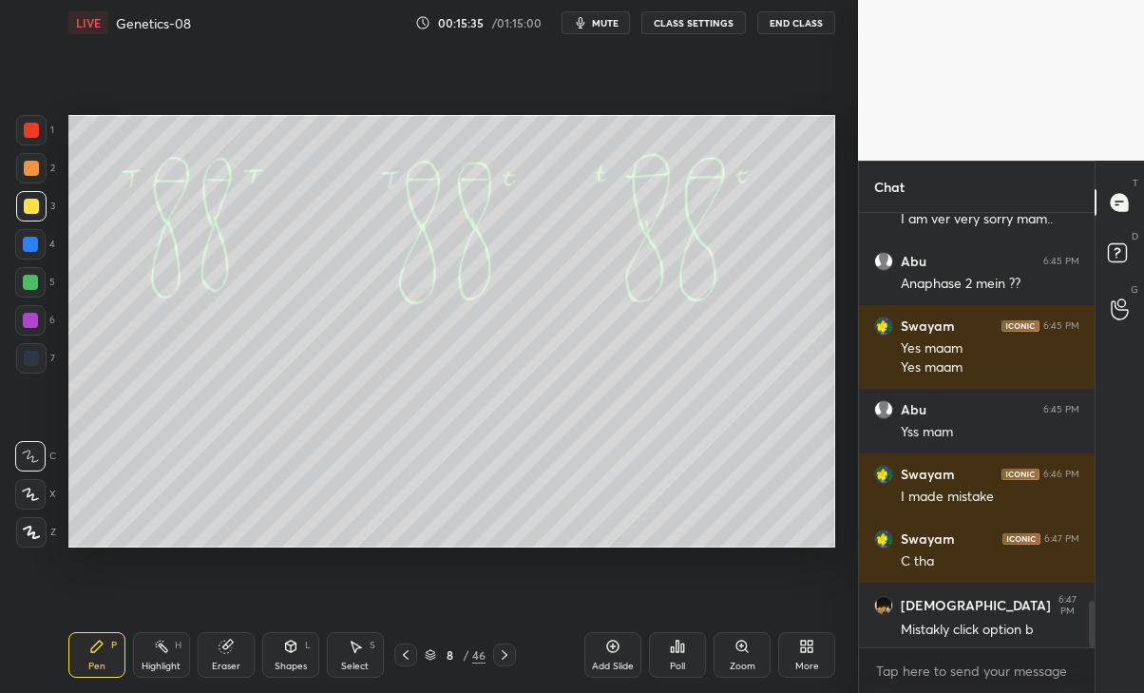
click at [406, 654] on icon at bounding box center [405, 654] width 15 height 15
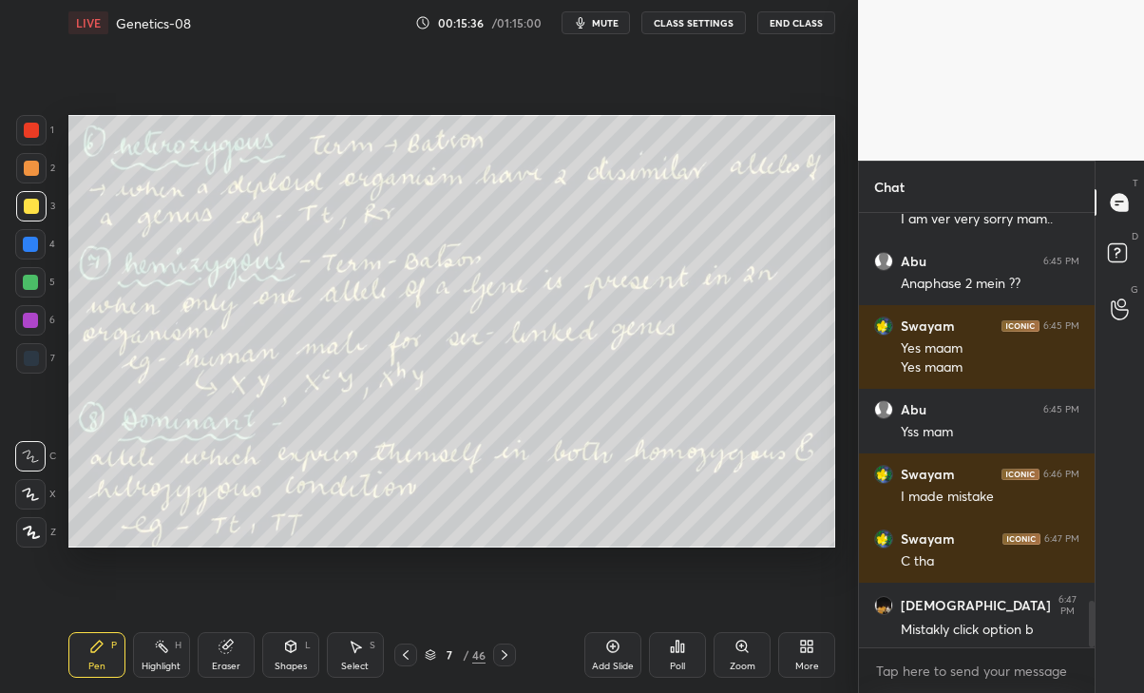
click at [406, 654] on icon at bounding box center [405, 654] width 15 height 15
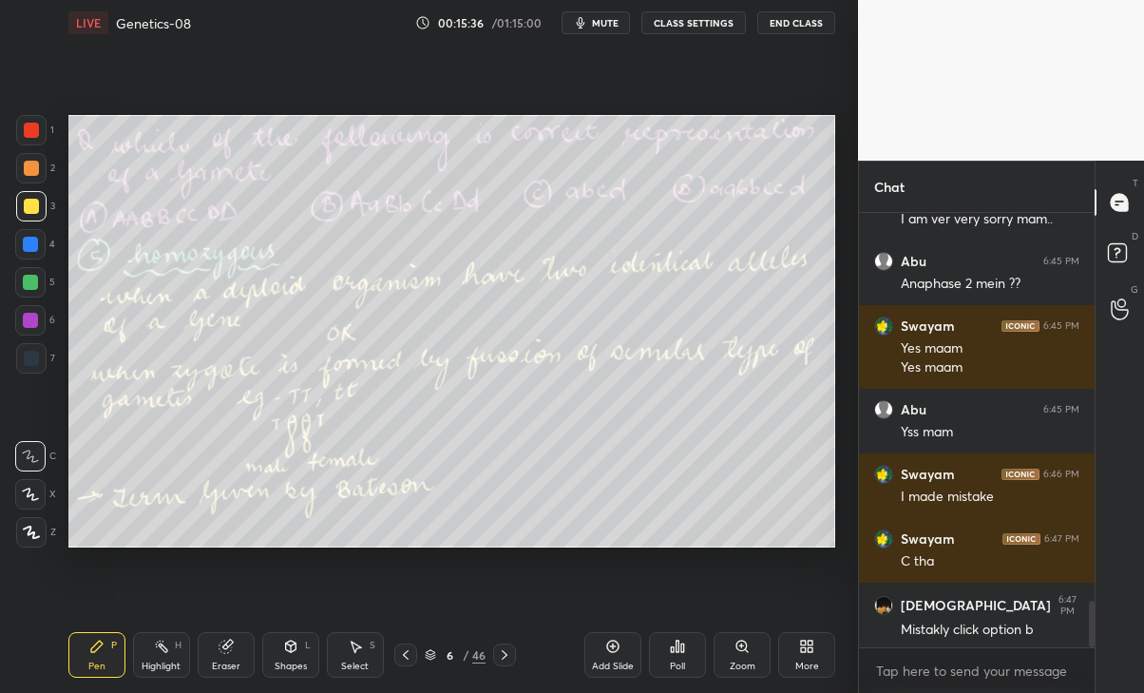
click at [415, 650] on div at bounding box center [405, 654] width 23 height 23
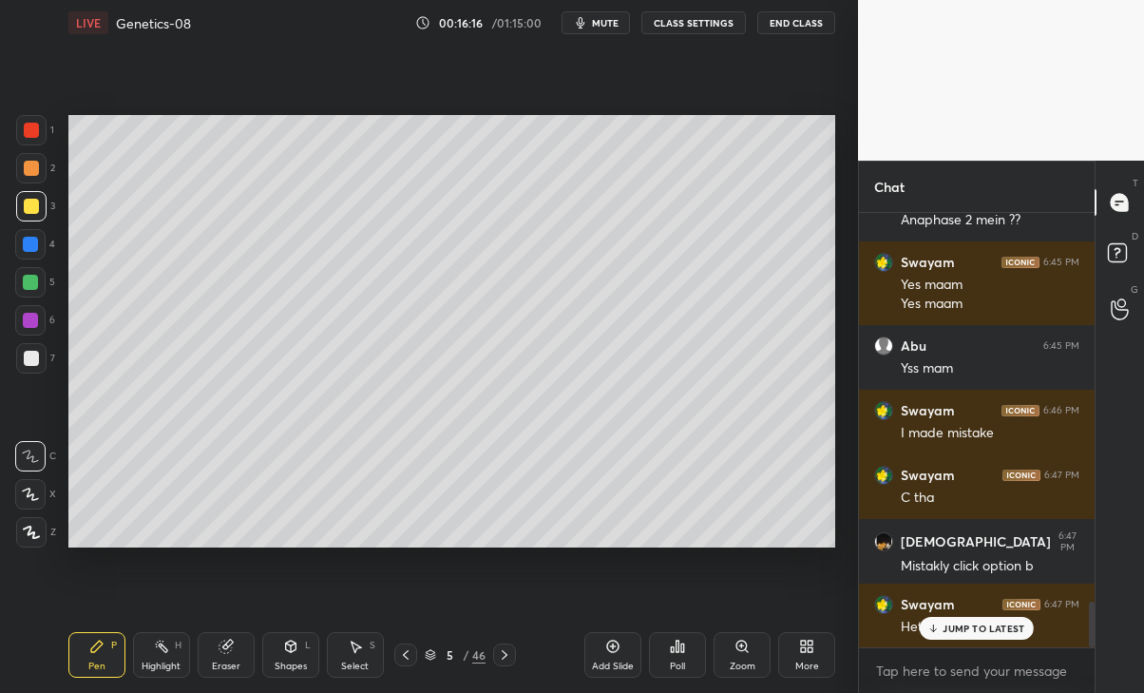
click at [988, 631] on p "JUMP TO LATEST" at bounding box center [984, 628] width 82 height 11
click at [612, 656] on div "Add Slide" at bounding box center [613, 655] width 57 height 46
click at [287, 666] on div "Shapes" at bounding box center [291, 666] width 32 height 10
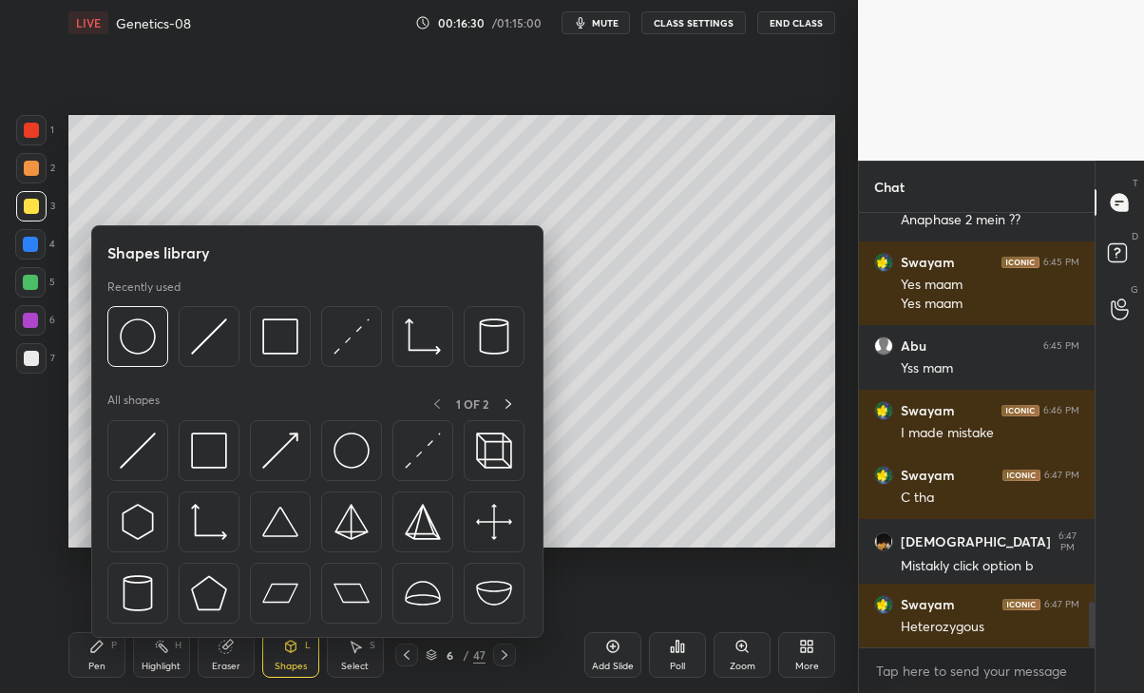
click at [231, 658] on div "Eraser" at bounding box center [226, 655] width 57 height 46
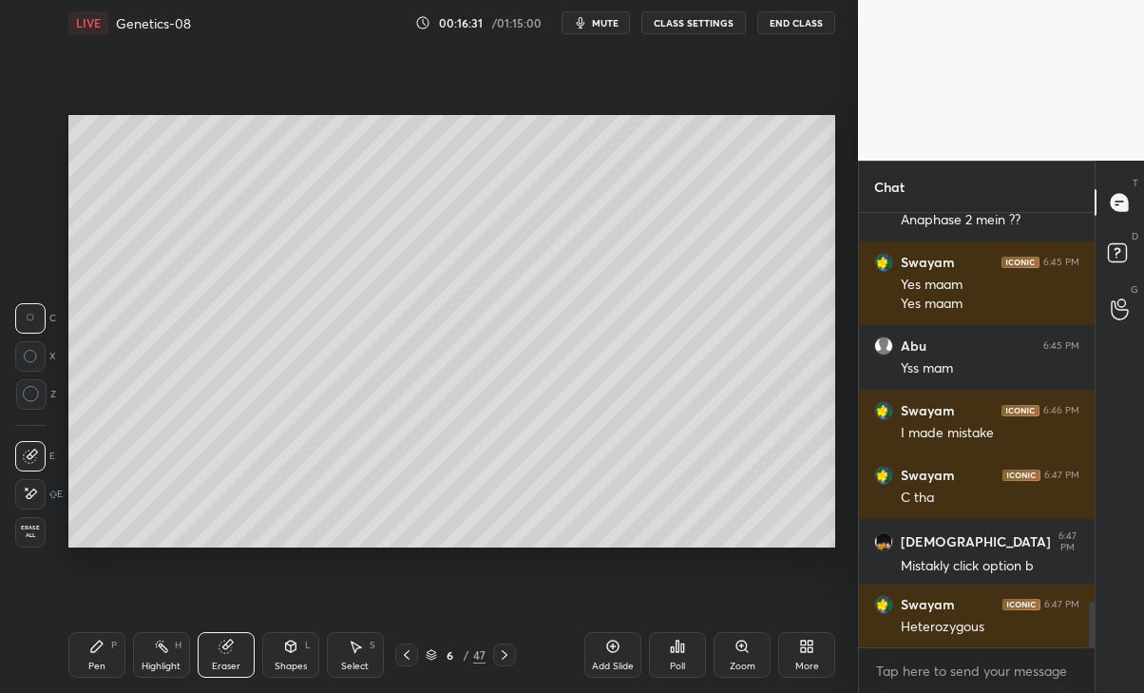
click at [30, 491] on icon at bounding box center [32, 494] width 10 height 10
click at [286, 657] on div "Shapes L" at bounding box center [290, 655] width 57 height 46
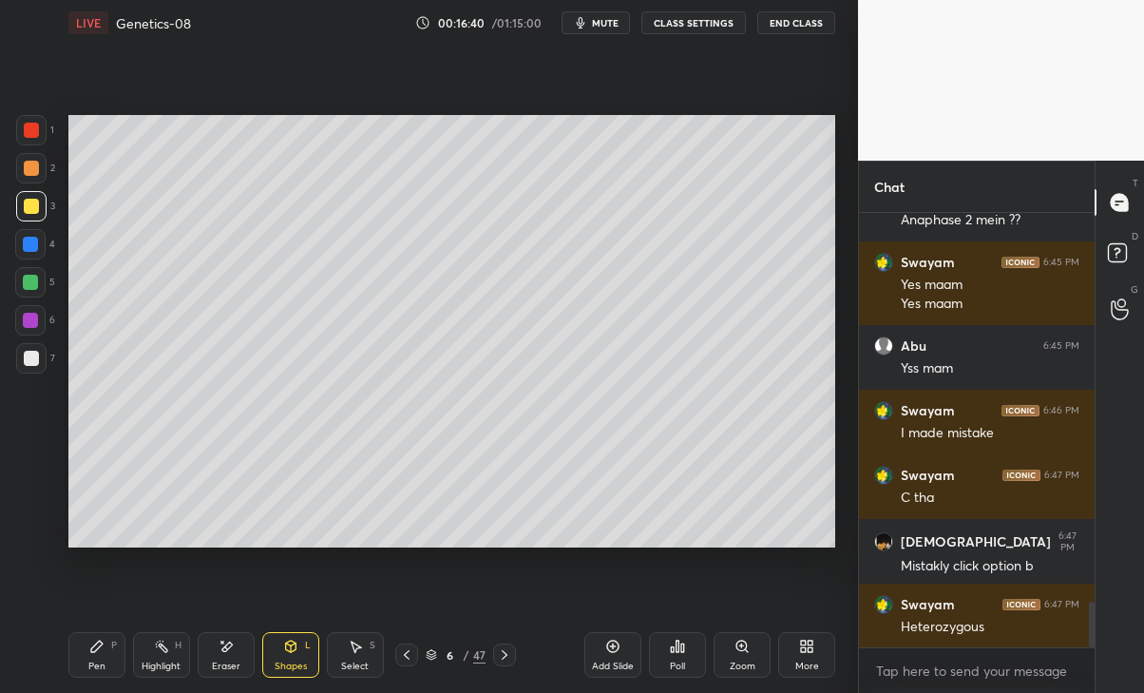
click at [356, 661] on div "Select" at bounding box center [355, 666] width 28 height 10
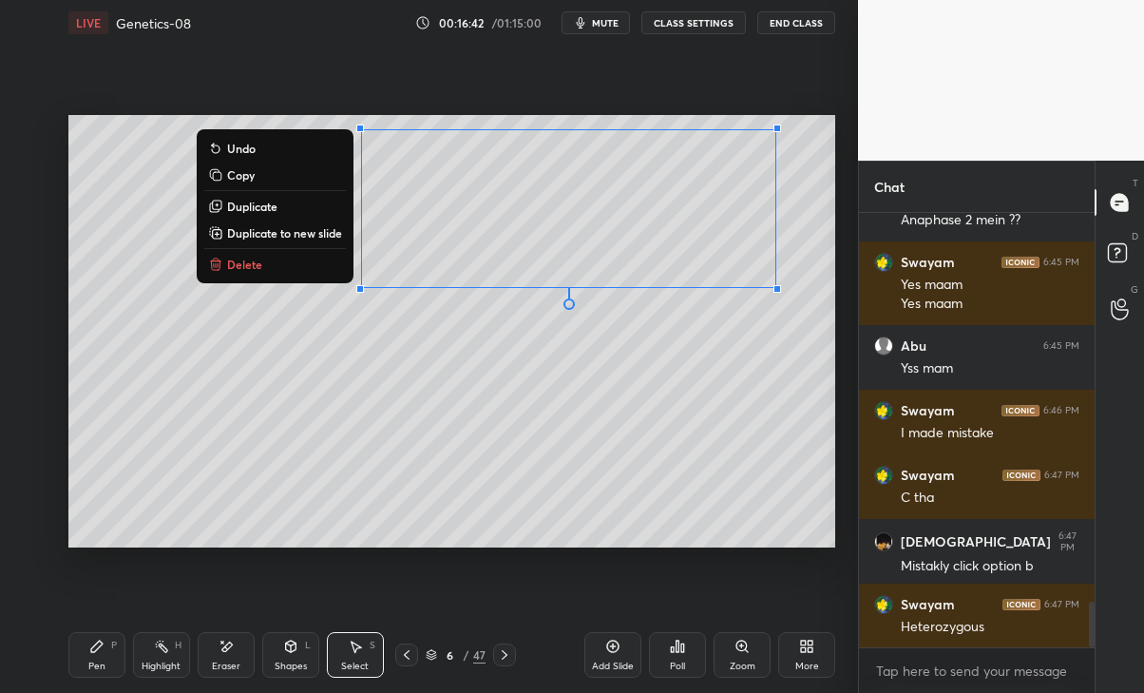
click at [550, 407] on div "0 ° Undo Copy Duplicate Duplicate to new slide Delete" at bounding box center [452, 330] width 768 height 431
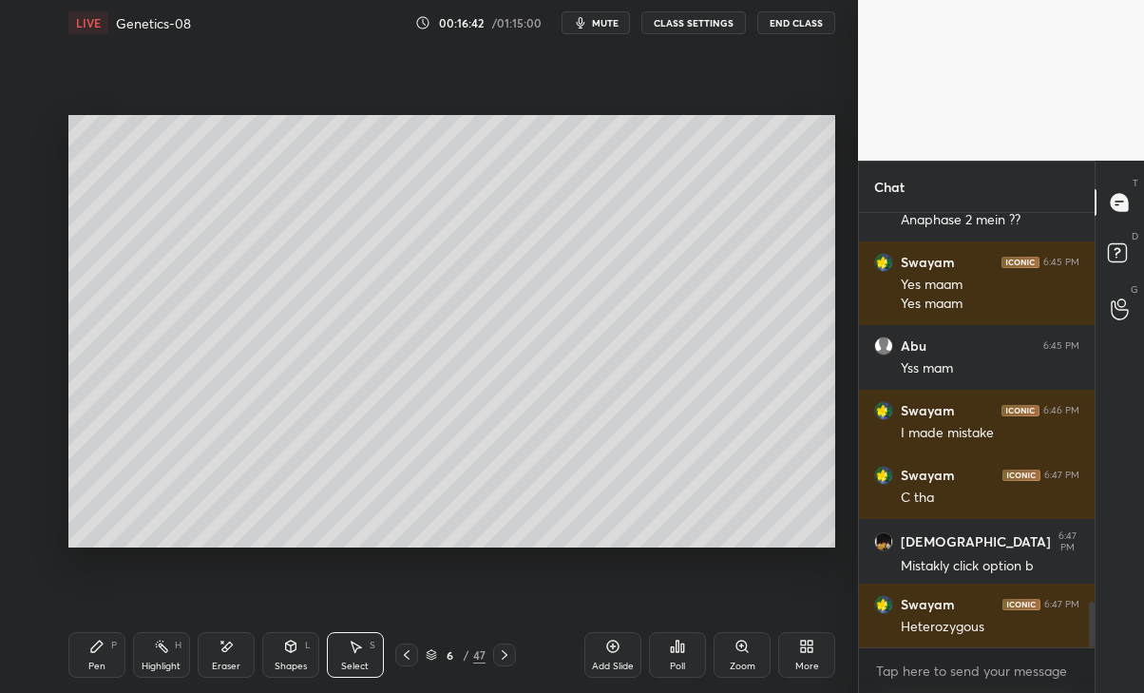
click at [102, 650] on icon at bounding box center [96, 646] width 15 height 15
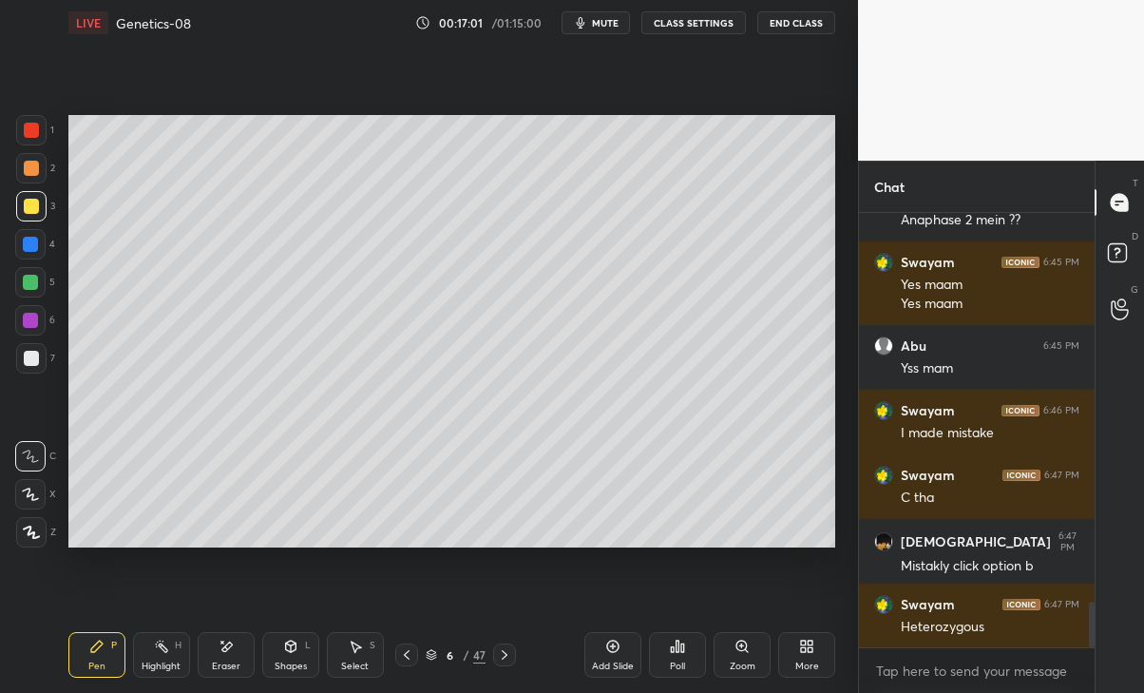
click at [236, 652] on div "Eraser" at bounding box center [226, 655] width 57 height 46
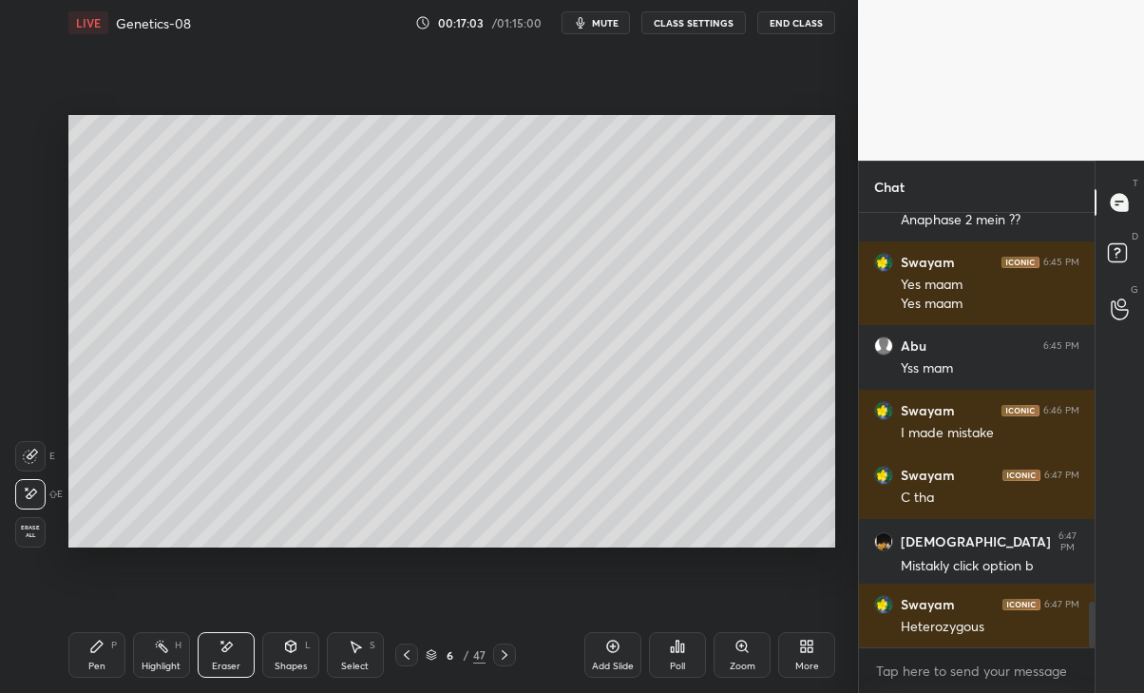
click at [100, 654] on div "Pen P" at bounding box center [96, 655] width 57 height 46
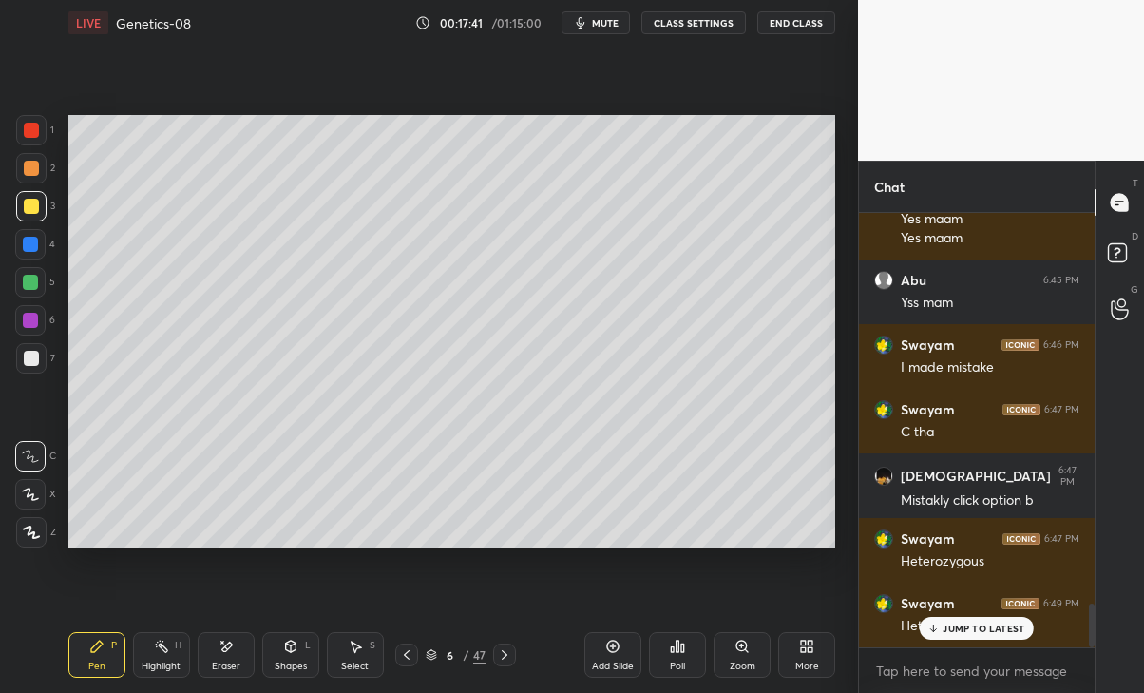
scroll to position [3834, 0]
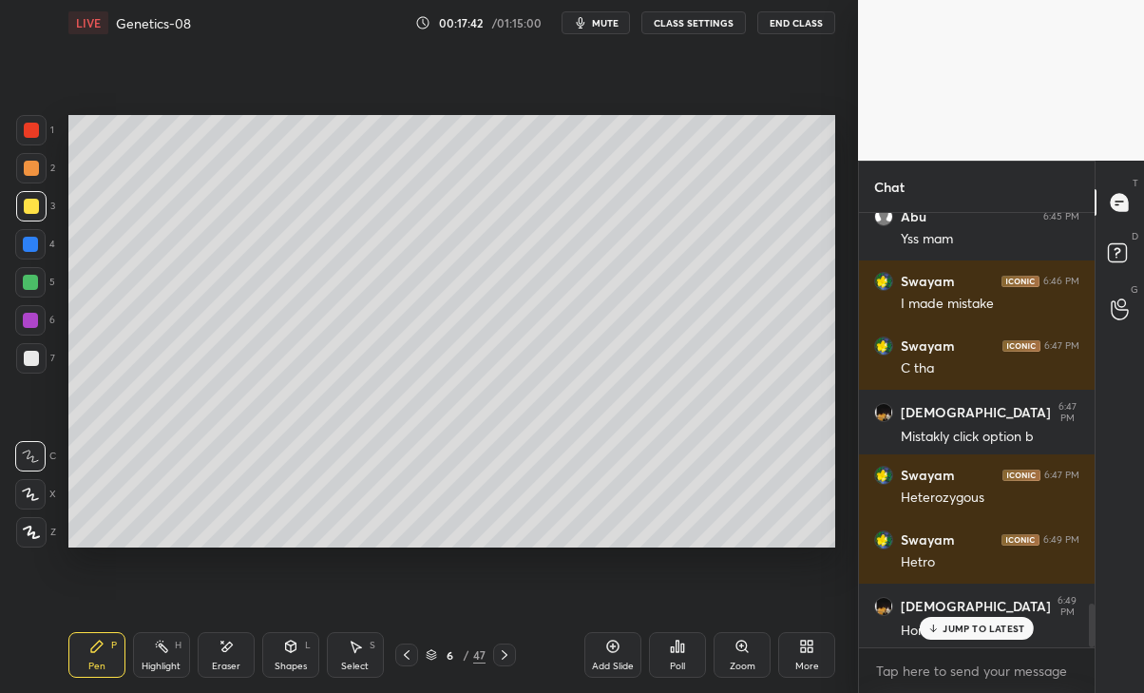
click at [972, 630] on p "JUMP TO LATEST" at bounding box center [984, 628] width 82 height 11
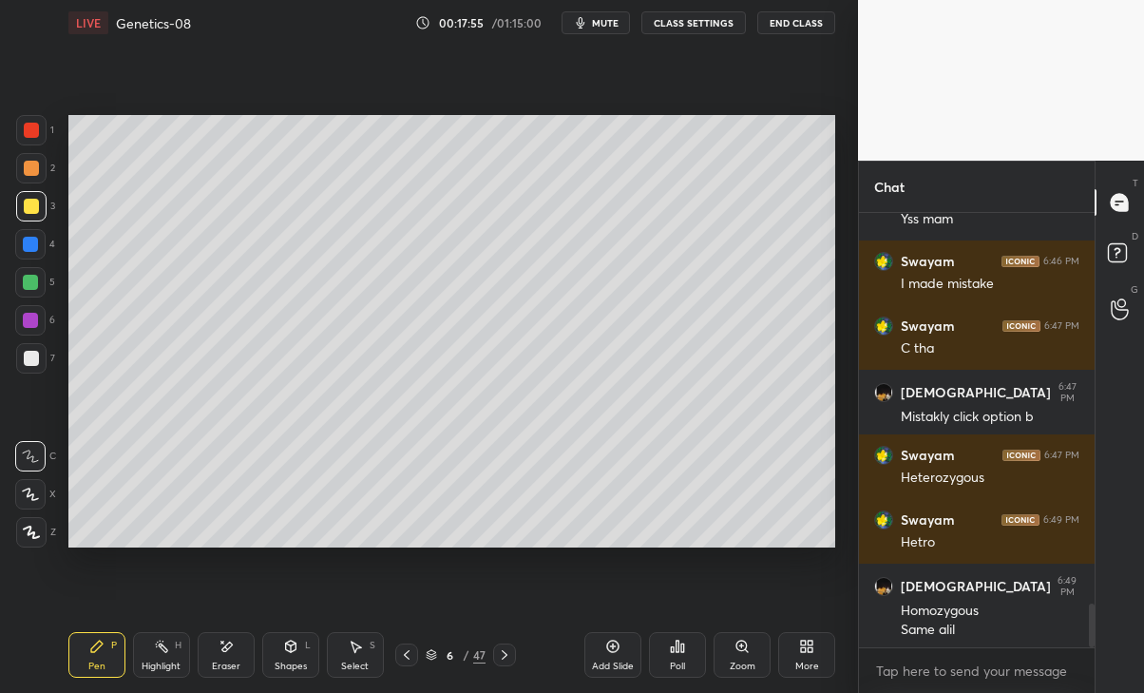
scroll to position [3918, 0]
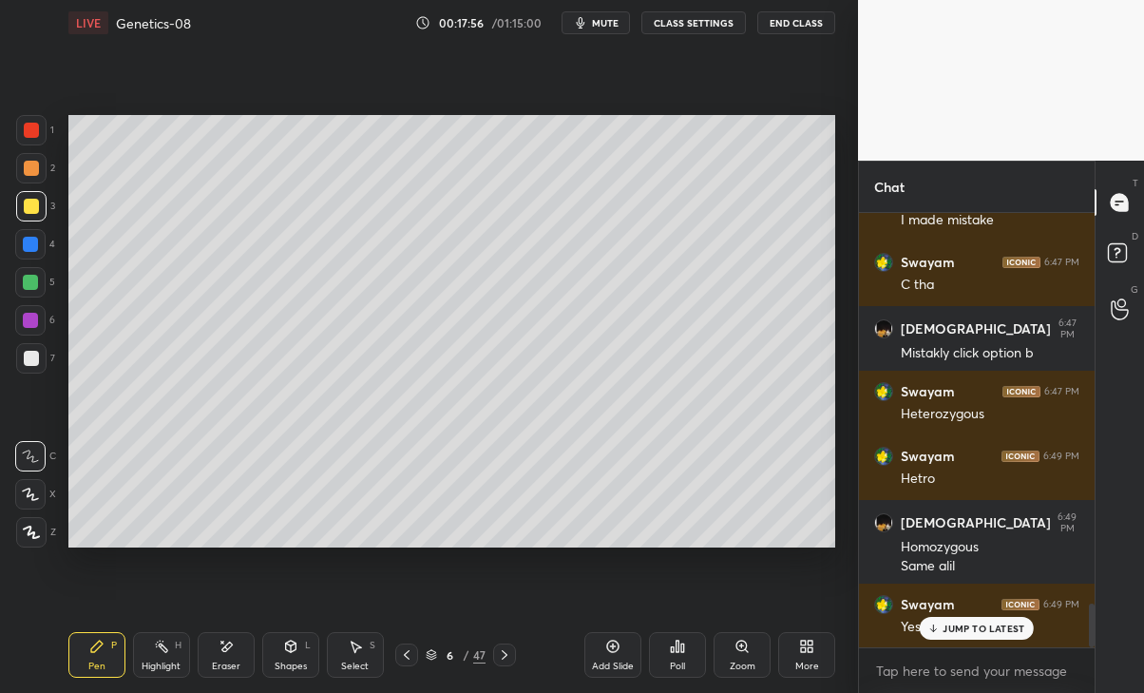
click at [991, 620] on div "JUMP TO LATEST" at bounding box center [977, 628] width 114 height 23
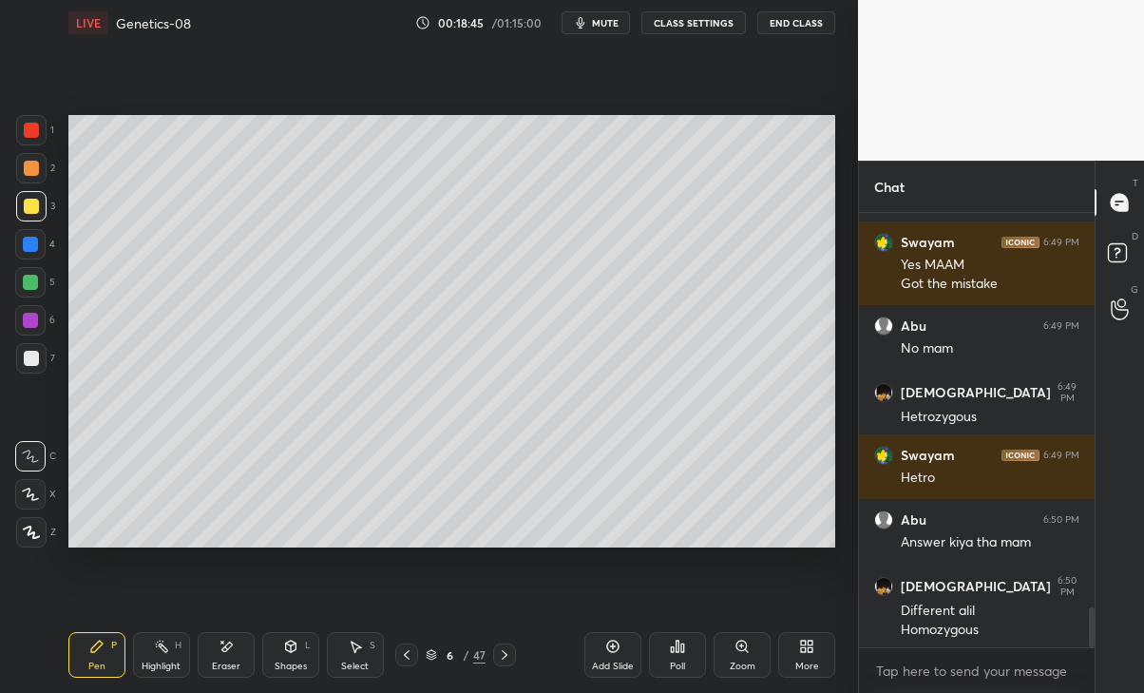
scroll to position [4298, 0]
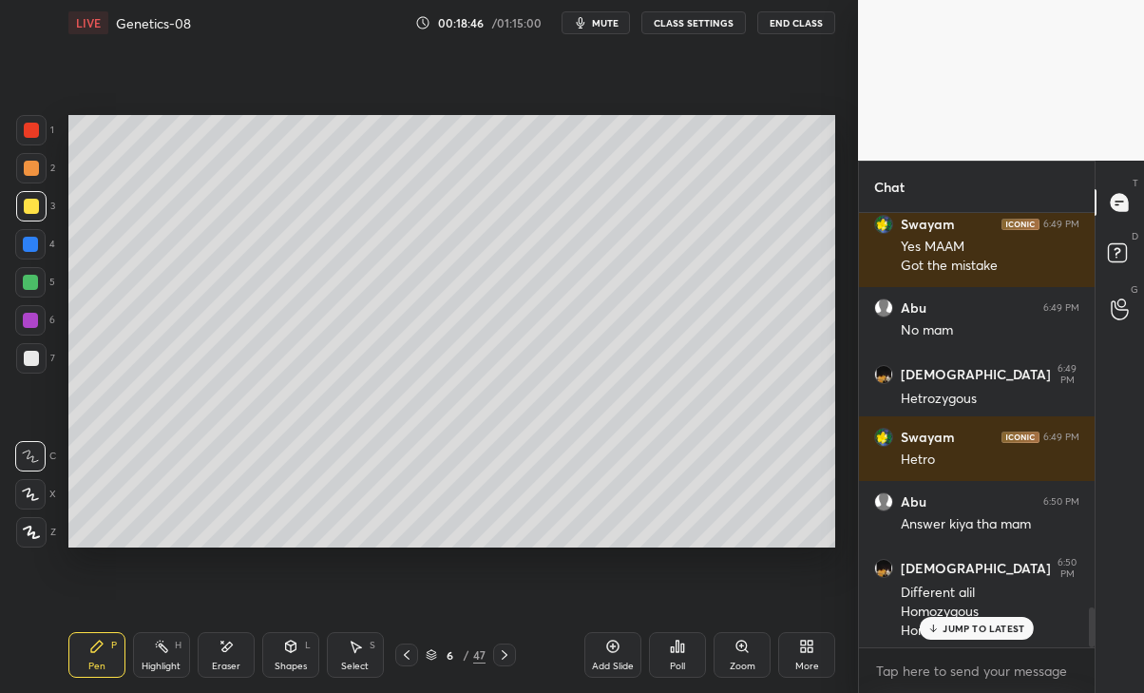
click at [980, 626] on p "JUMP TO LATEST" at bounding box center [984, 628] width 82 height 11
click at [231, 655] on div "Eraser" at bounding box center [226, 655] width 57 height 46
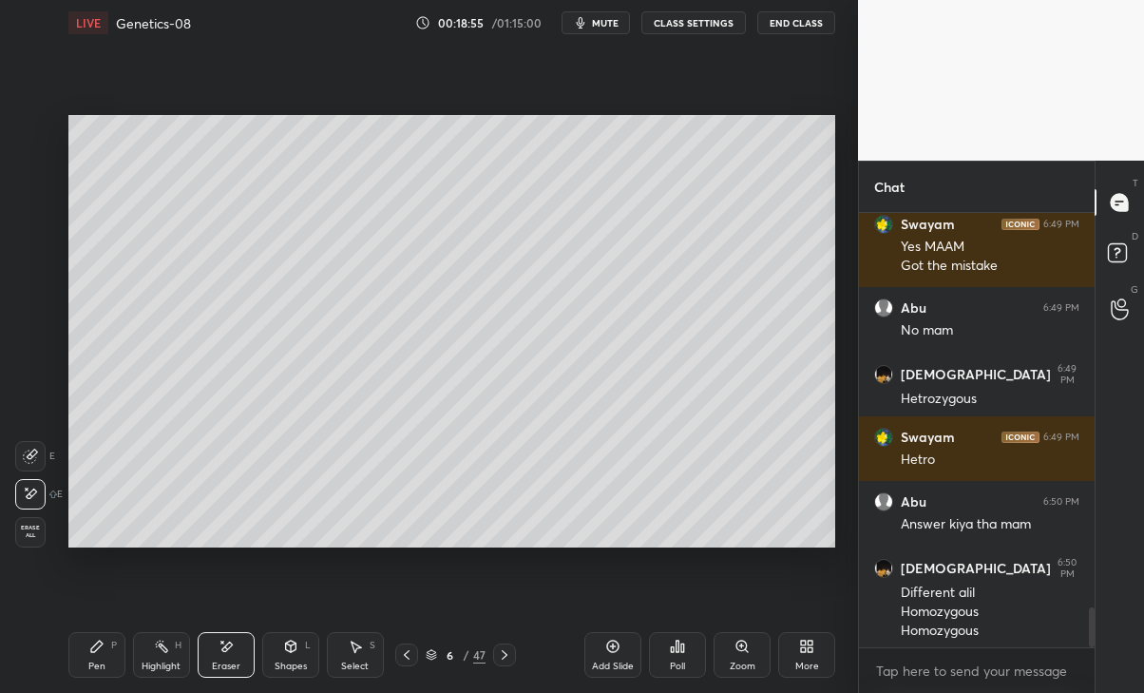
click at [285, 655] on div "Shapes L" at bounding box center [290, 655] width 57 height 46
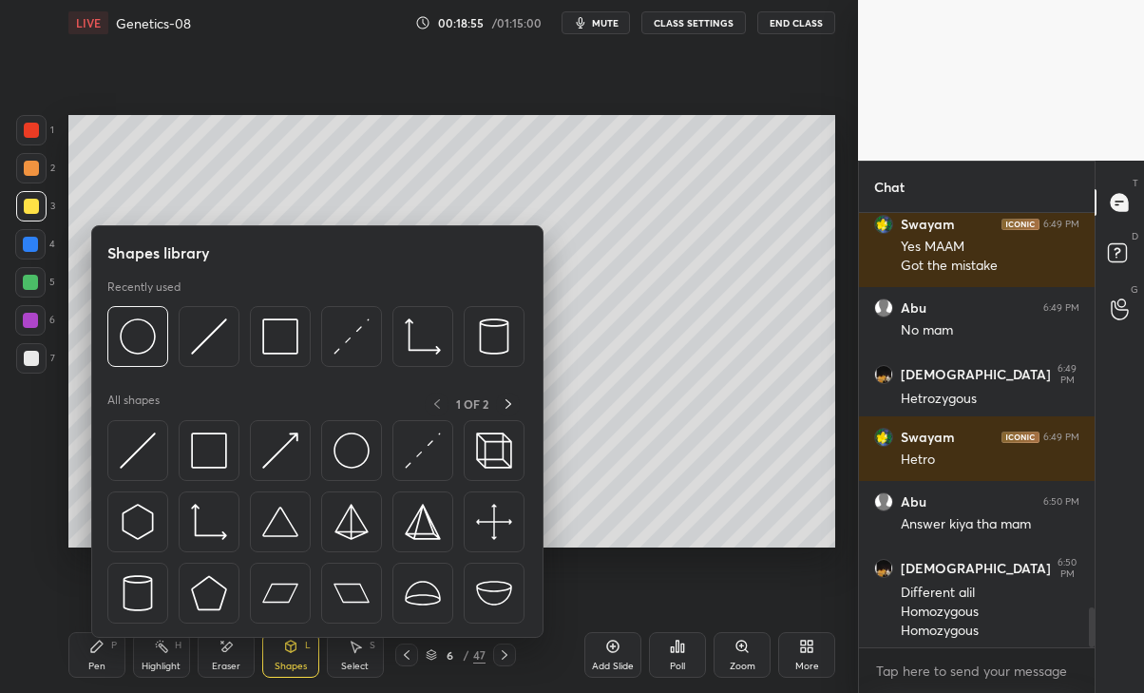
click at [123, 351] on img at bounding box center [138, 336] width 36 height 36
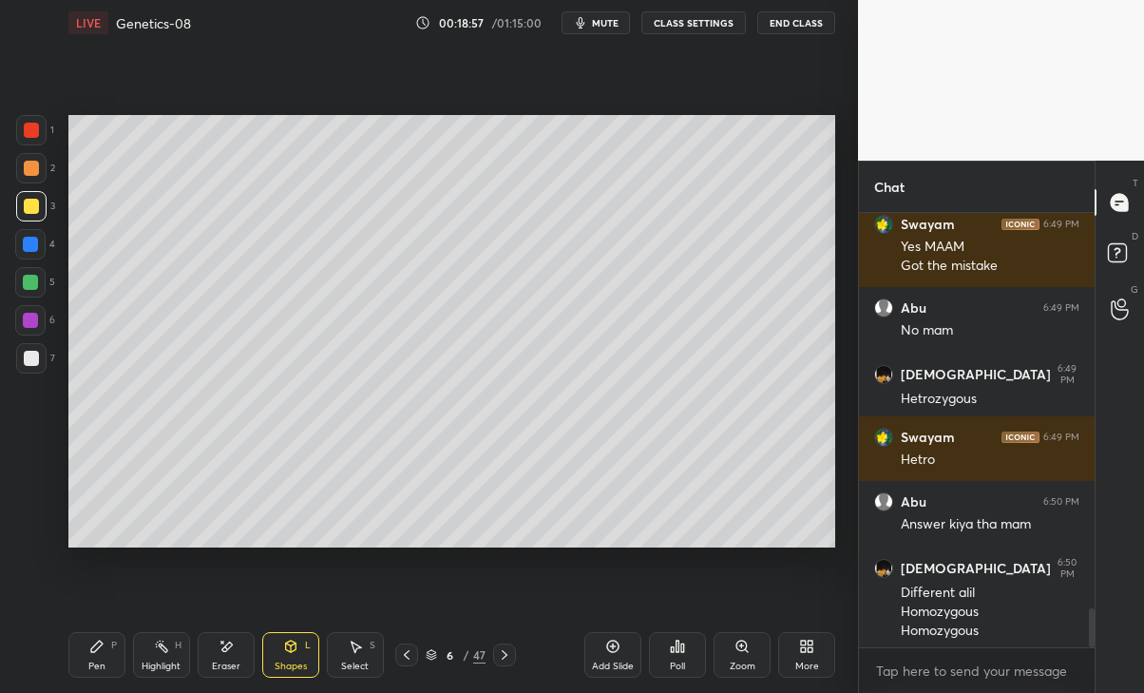
scroll to position [4363, 0]
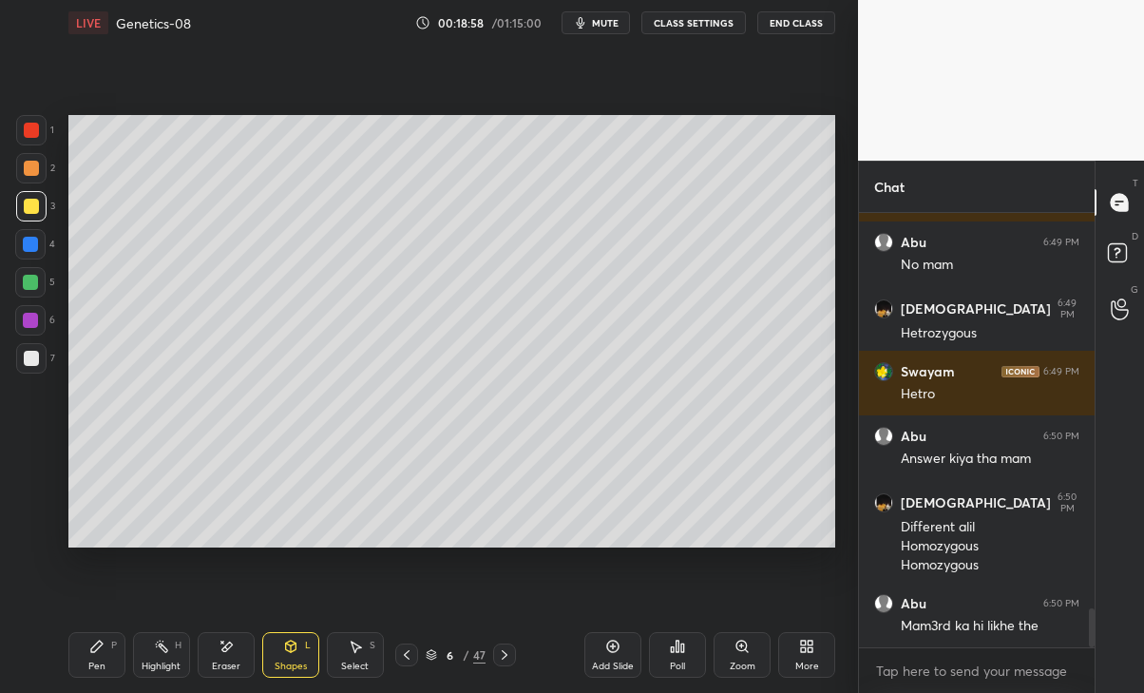
click at [356, 642] on icon at bounding box center [355, 646] width 15 height 15
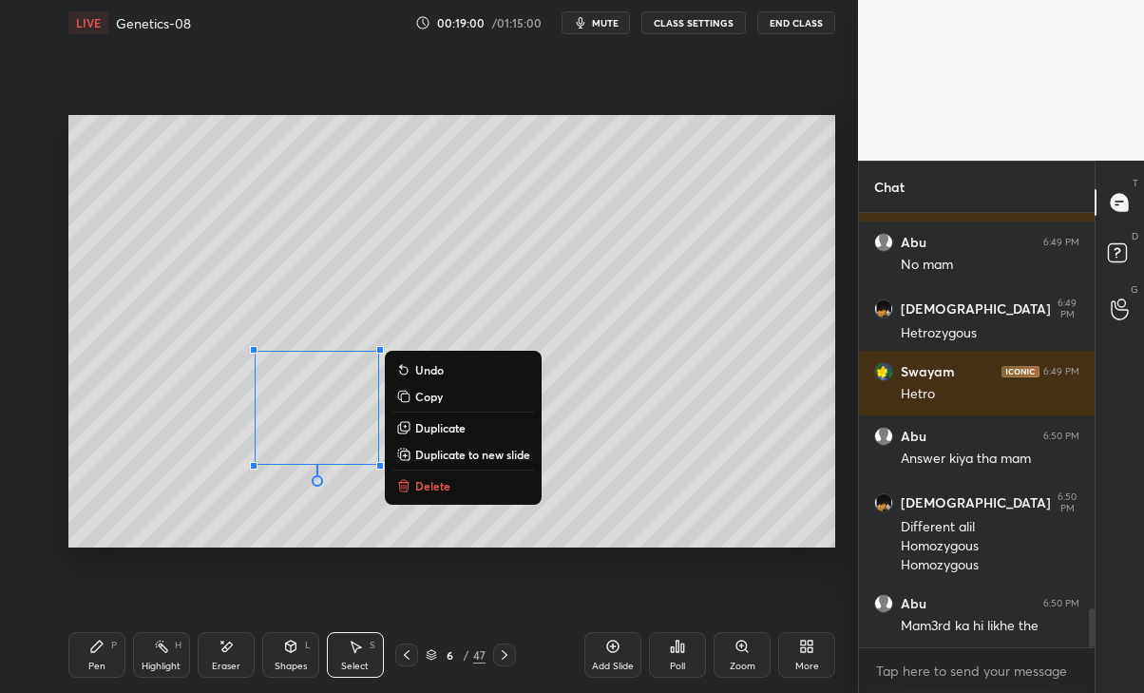
click at [88, 651] on div "Pen P" at bounding box center [96, 655] width 57 height 46
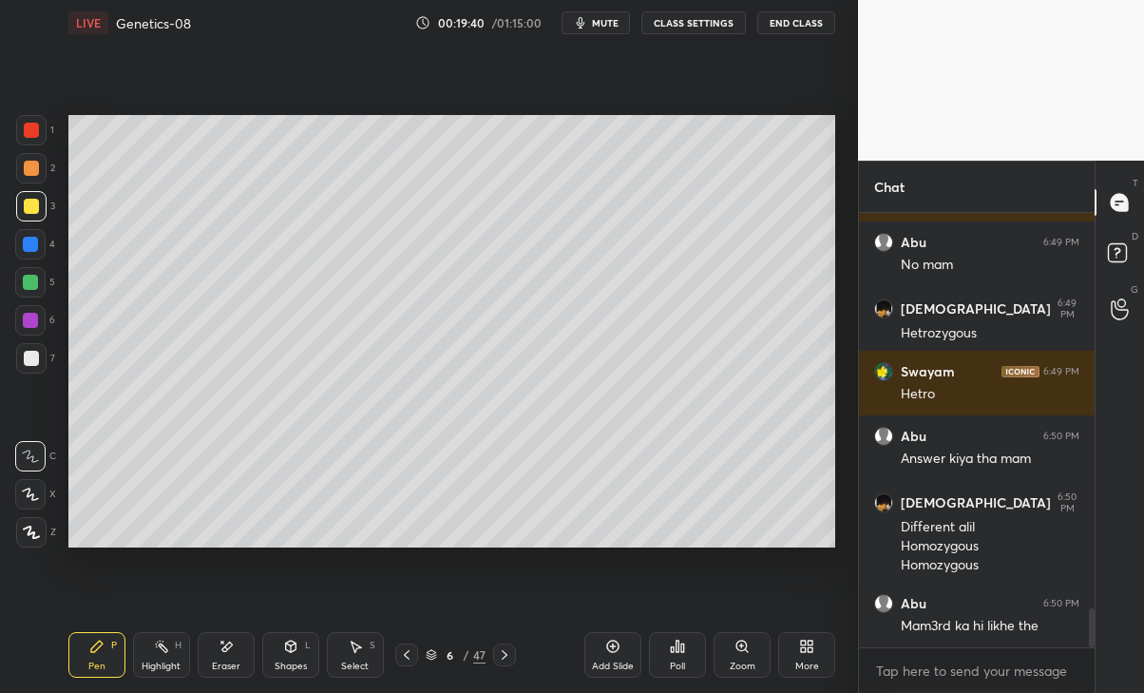
click at [516, 665] on div at bounding box center [504, 654] width 23 height 23
click at [513, 652] on div at bounding box center [504, 654] width 23 height 23
click at [413, 657] on icon at bounding box center [406, 654] width 15 height 15
click at [407, 655] on icon at bounding box center [406, 654] width 15 height 15
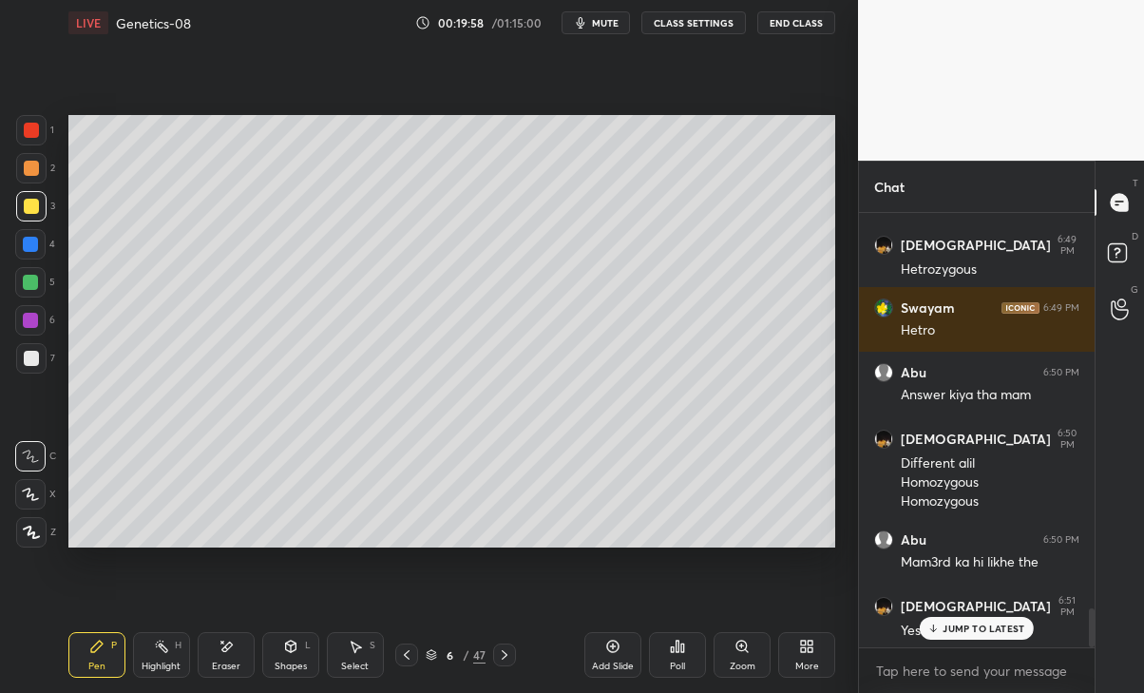
click at [998, 630] on div "Abu 6:45 PM Anaphase 2 mein ?? Swayam 6:45 PM Yes maam Yes maam Abu 6:45 PM Yss…" at bounding box center [977, 430] width 236 height 434
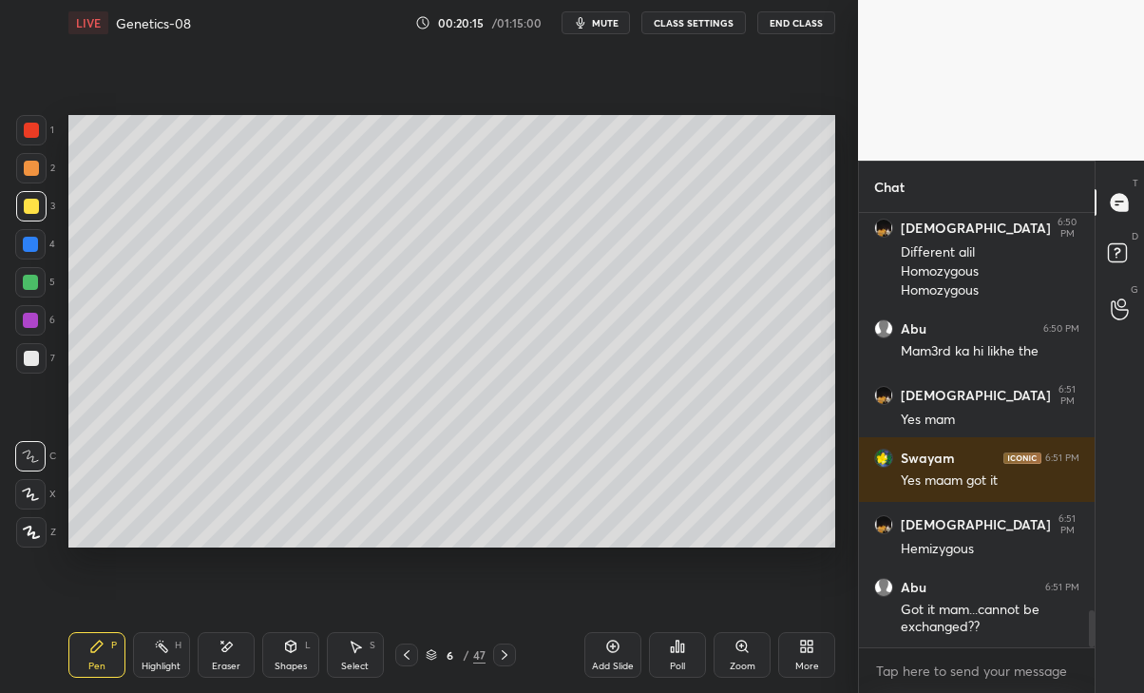
scroll to position [4704, 0]
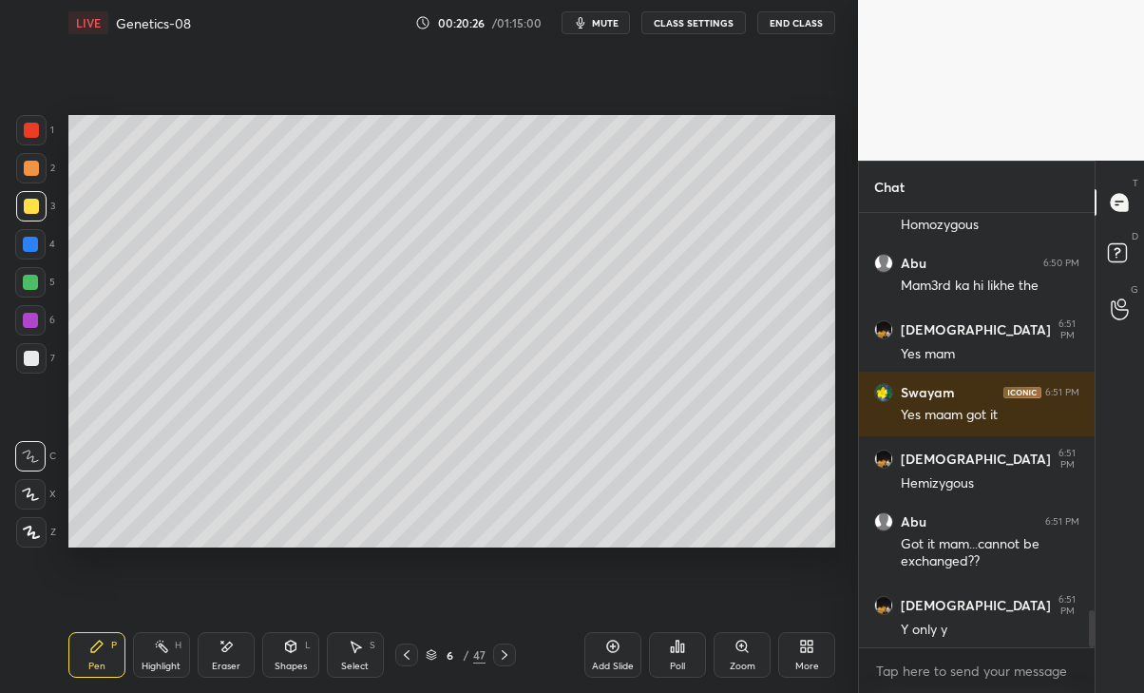
click at [509, 647] on icon at bounding box center [504, 654] width 15 height 15
click at [414, 643] on div at bounding box center [406, 654] width 23 height 23
click at [403, 656] on icon at bounding box center [406, 654] width 15 height 15
click at [617, 644] on icon at bounding box center [612, 646] width 15 height 15
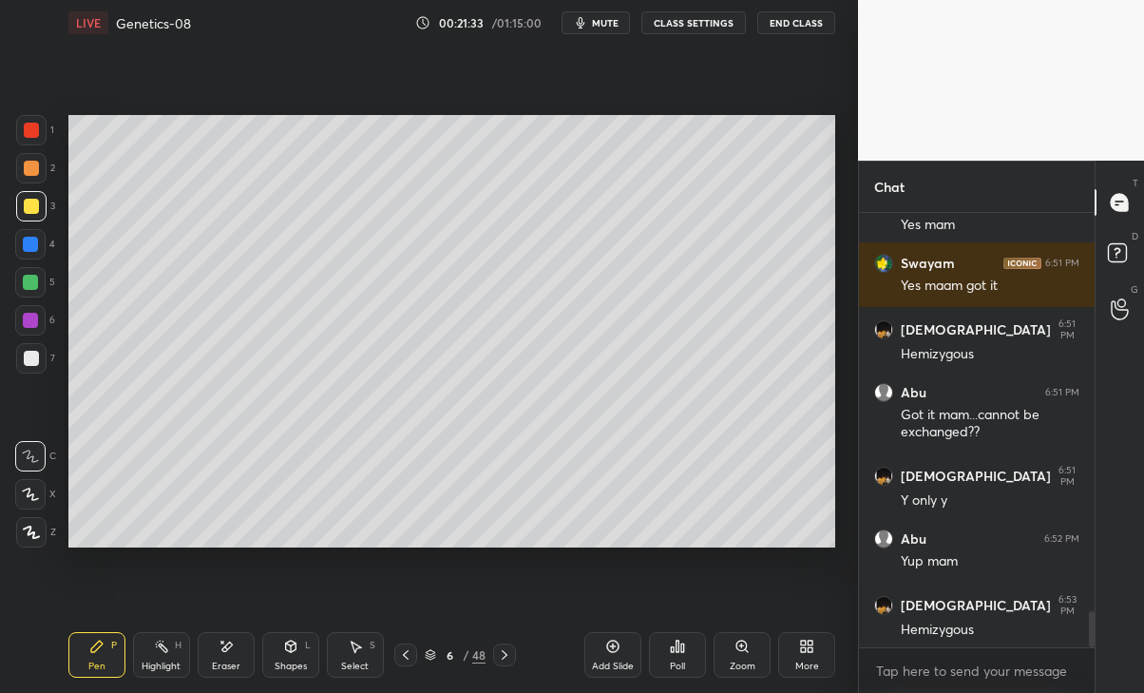
scroll to position [4851, 0]
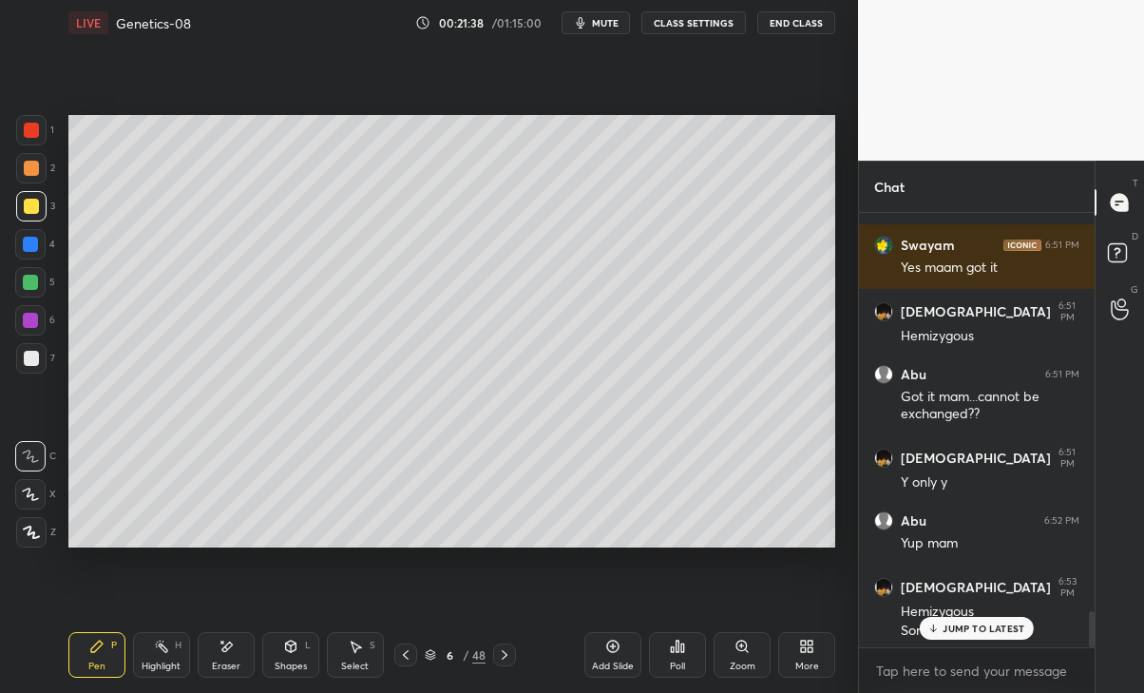
click at [964, 636] on div "JUMP TO LATEST" at bounding box center [977, 628] width 114 height 23
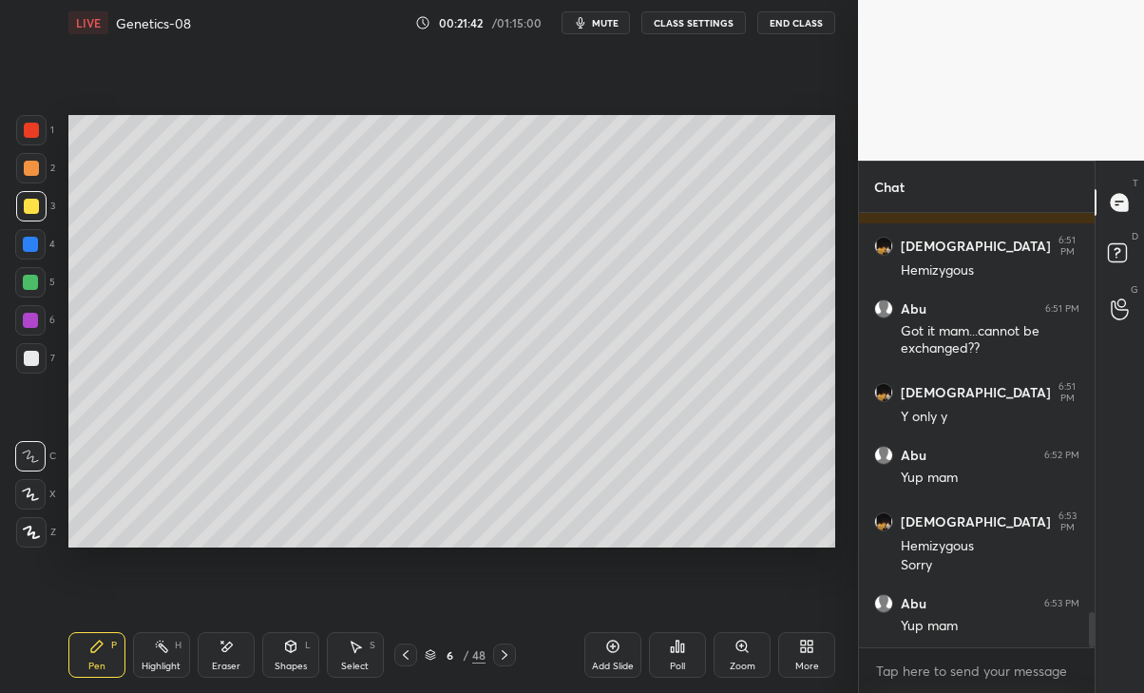
click at [505, 654] on icon at bounding box center [504, 654] width 15 height 15
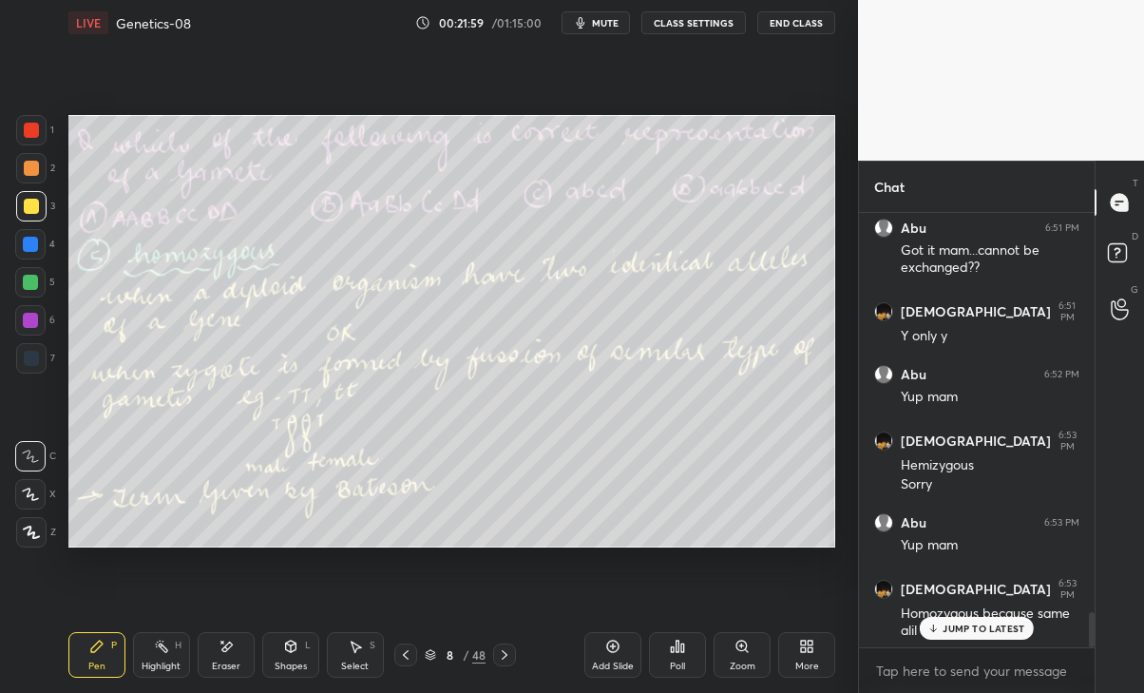
click at [504, 654] on icon at bounding box center [504, 654] width 15 height 15
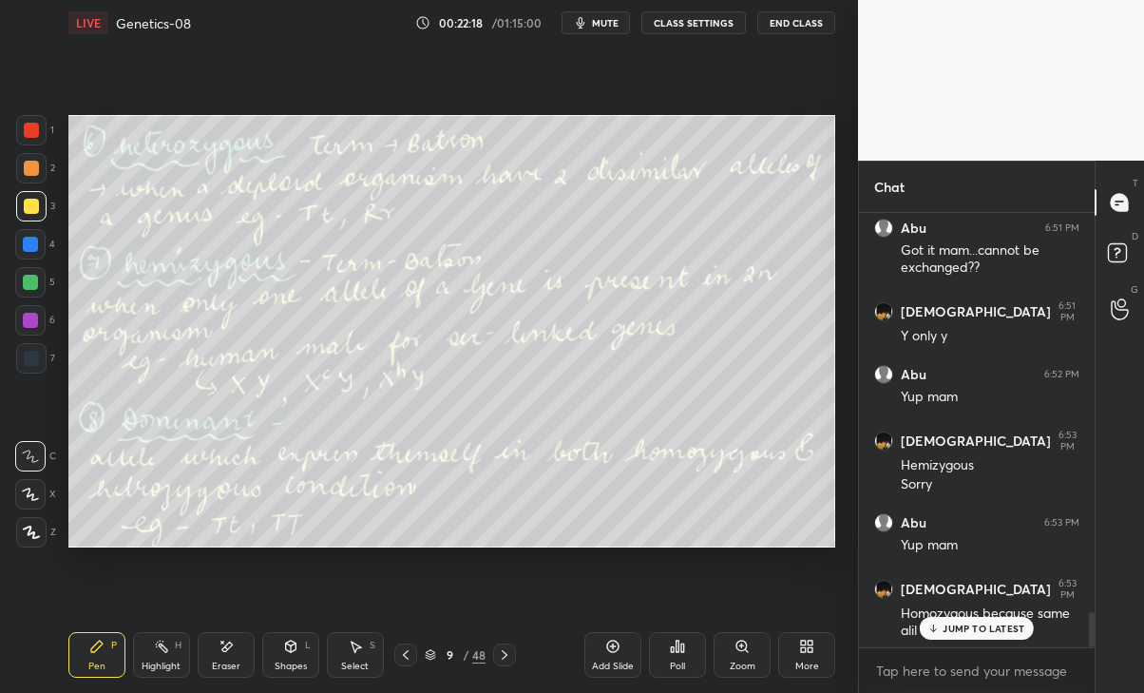
click at [1006, 624] on p "JUMP TO LATEST" at bounding box center [984, 628] width 82 height 11
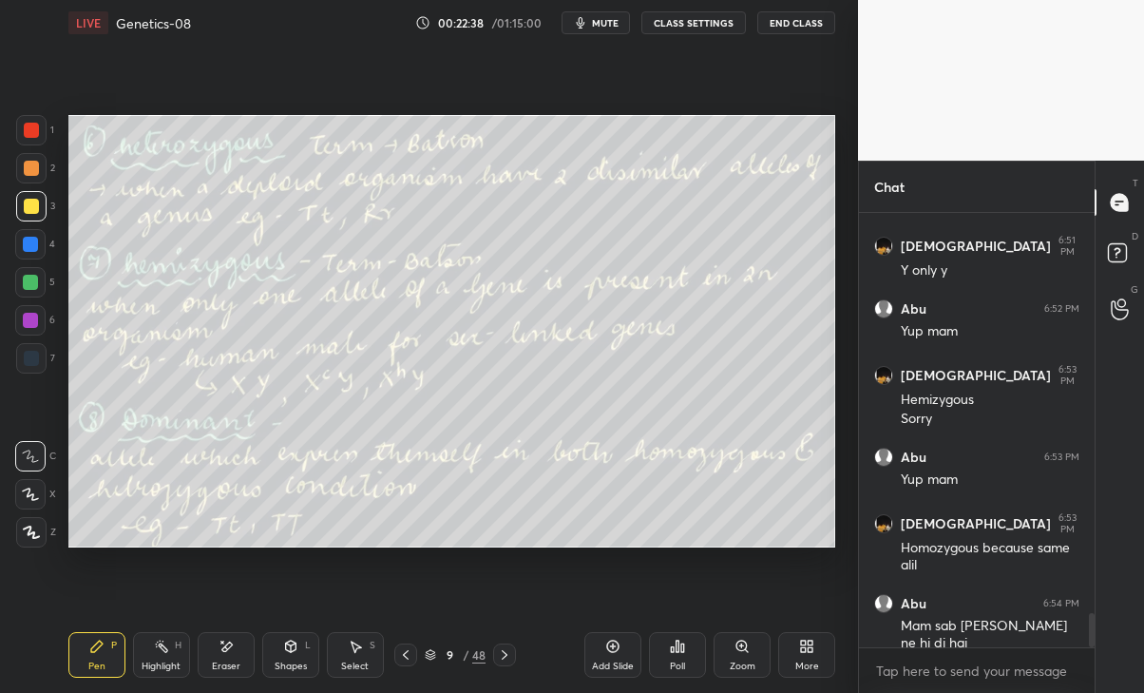
scroll to position [5127, 0]
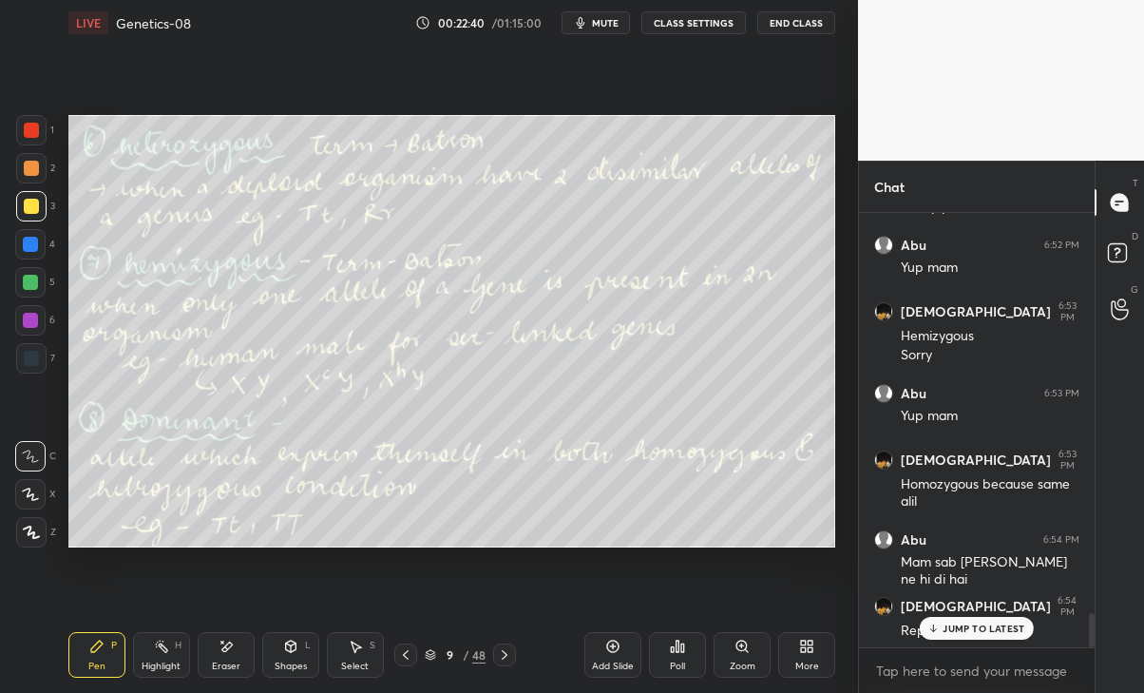
click at [1013, 633] on p "JUMP TO LATEST" at bounding box center [984, 628] width 82 height 11
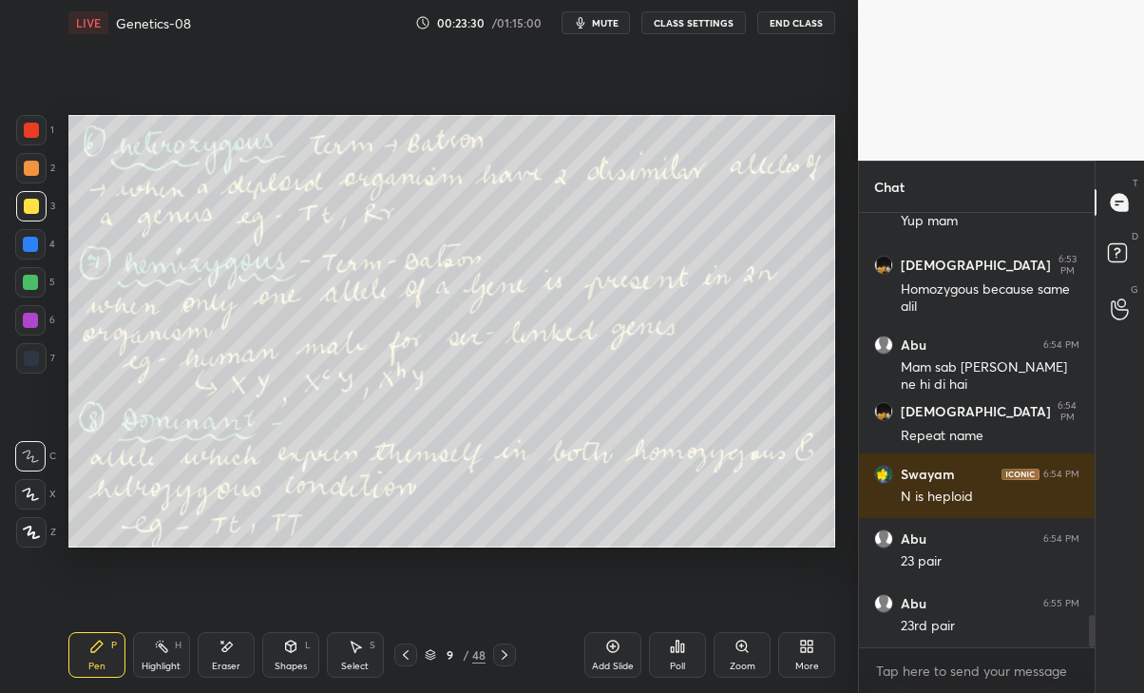
scroll to position [5385, 0]
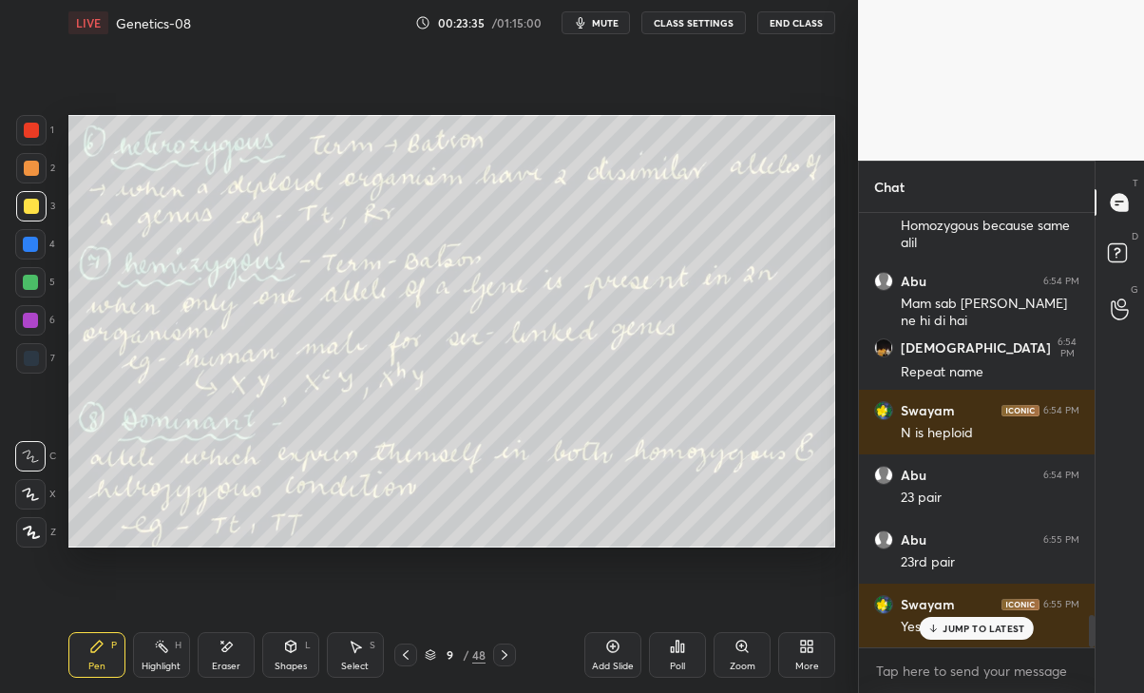
click at [498, 654] on icon at bounding box center [504, 654] width 15 height 15
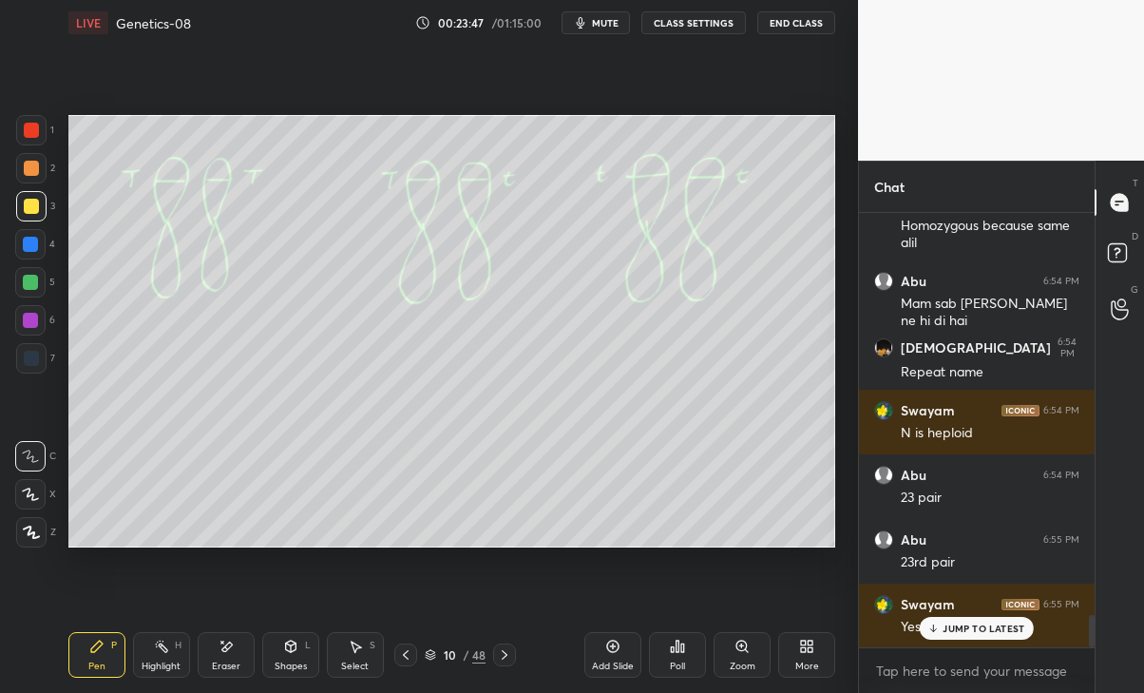
click at [505, 654] on icon at bounding box center [504, 654] width 15 height 15
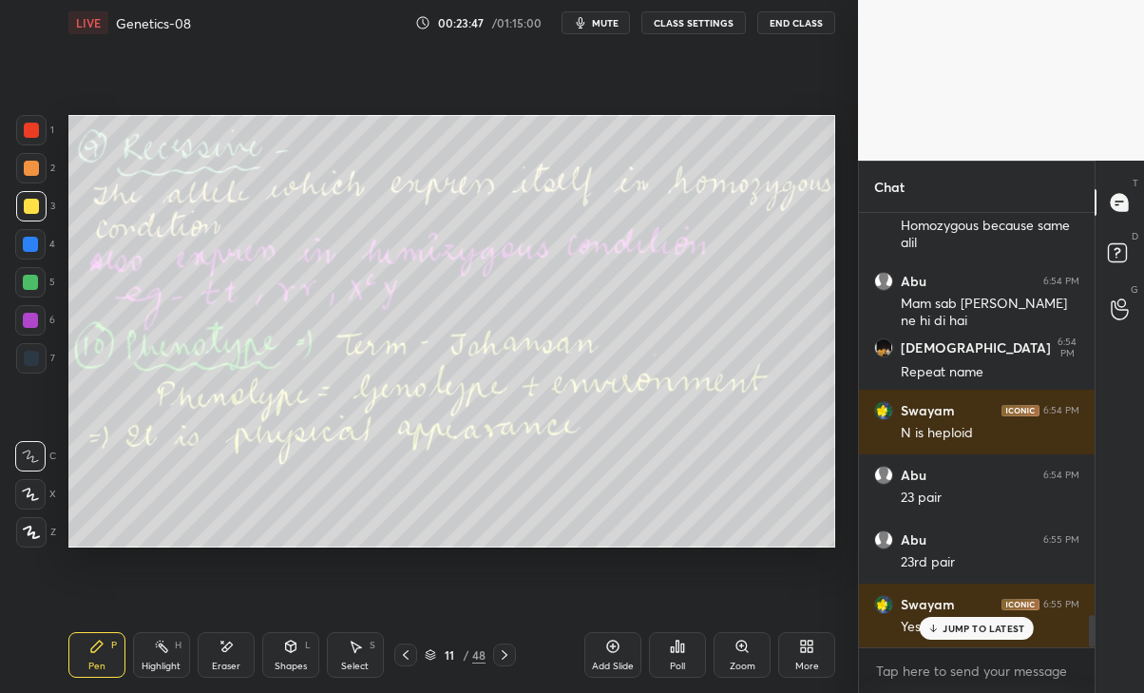
click at [404, 654] on icon at bounding box center [406, 655] width 6 height 10
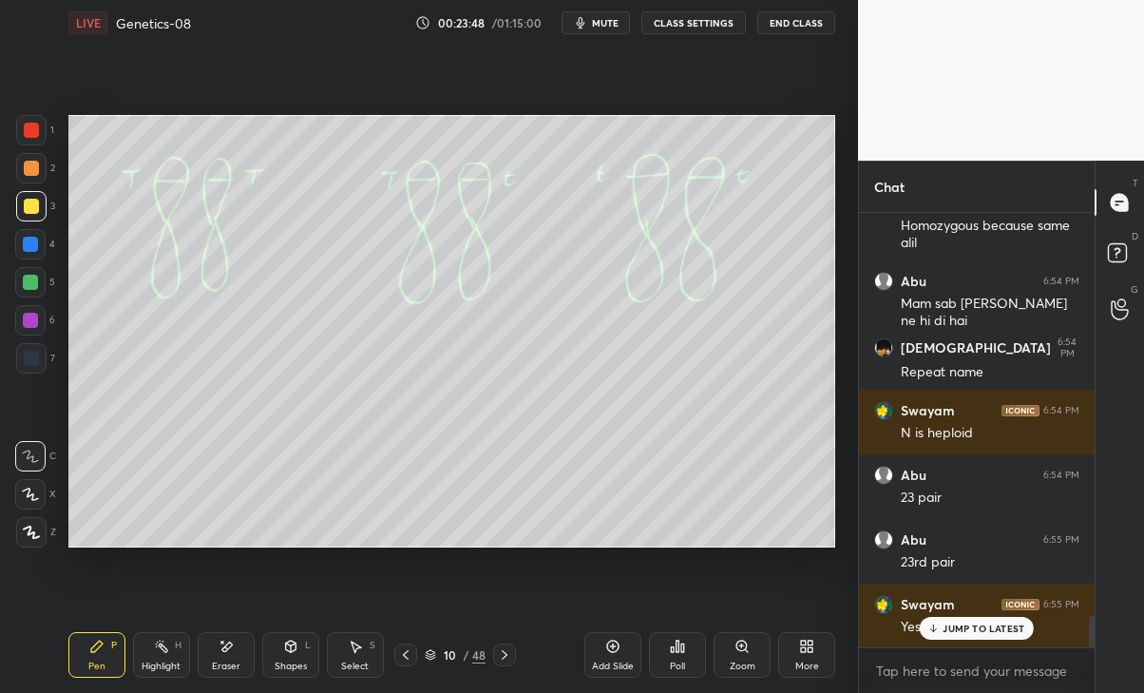
click at [406, 655] on icon at bounding box center [405, 654] width 15 height 15
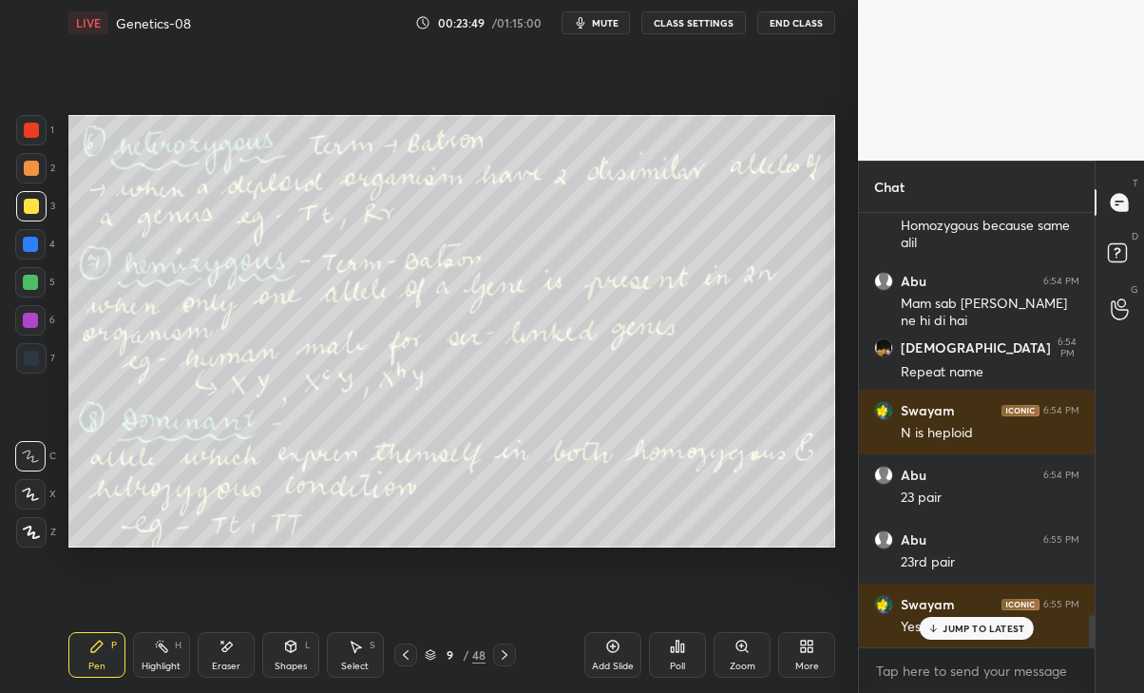
click at [505, 654] on icon at bounding box center [504, 654] width 15 height 15
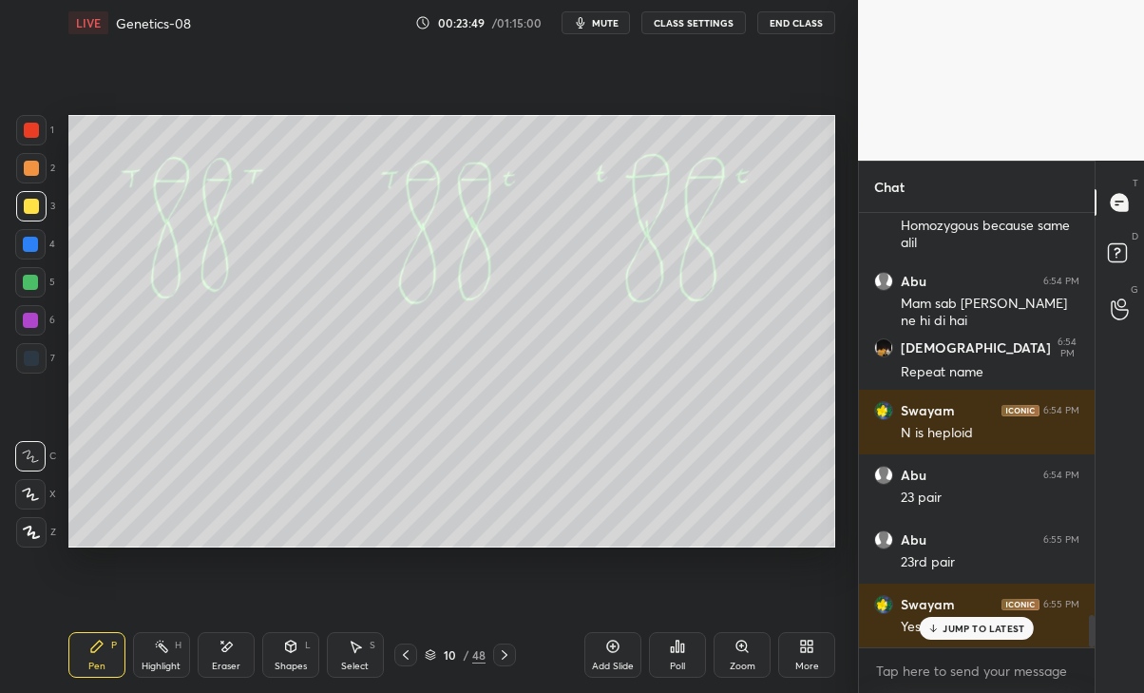
click at [406, 654] on icon at bounding box center [405, 654] width 15 height 15
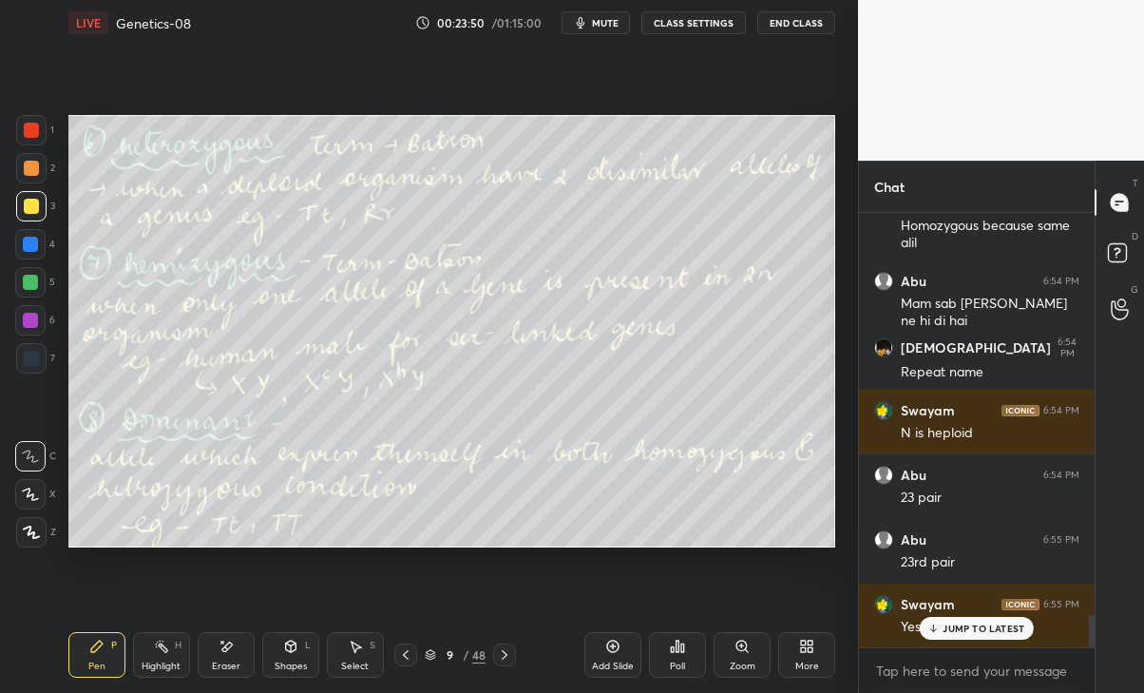
click at [623, 646] on div "Add Slide" at bounding box center [613, 655] width 57 height 46
click at [991, 626] on p "JUMP TO LATEST" at bounding box center [984, 628] width 82 height 11
click at [34, 247] on div at bounding box center [30, 244] width 15 height 15
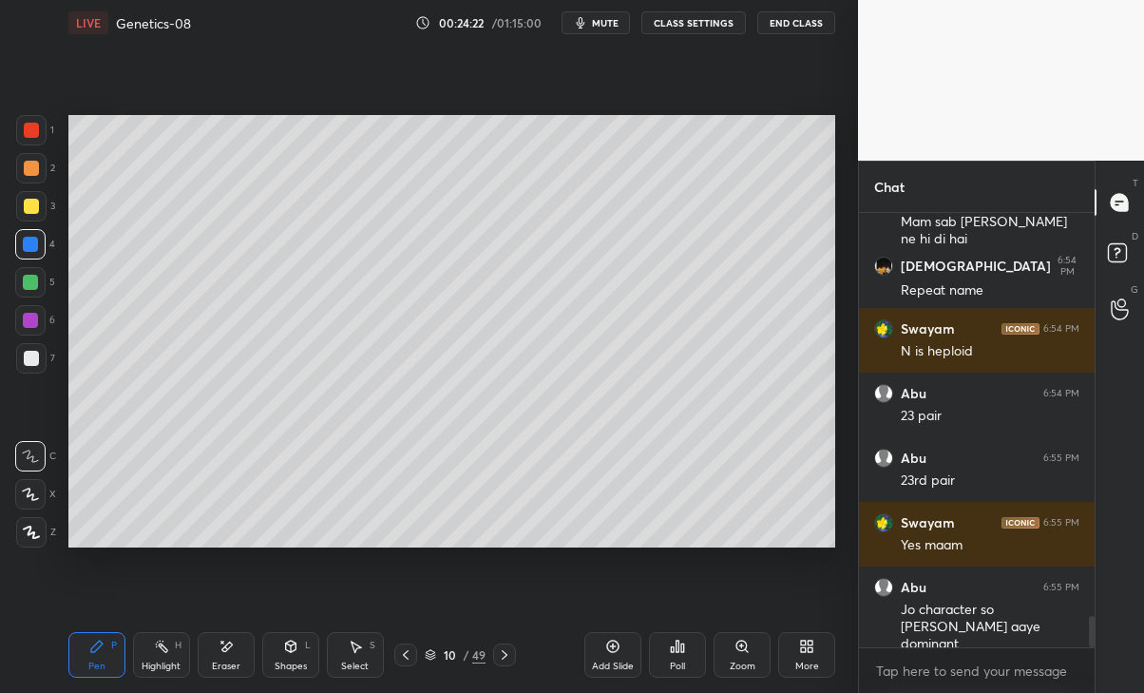
scroll to position [5532, 0]
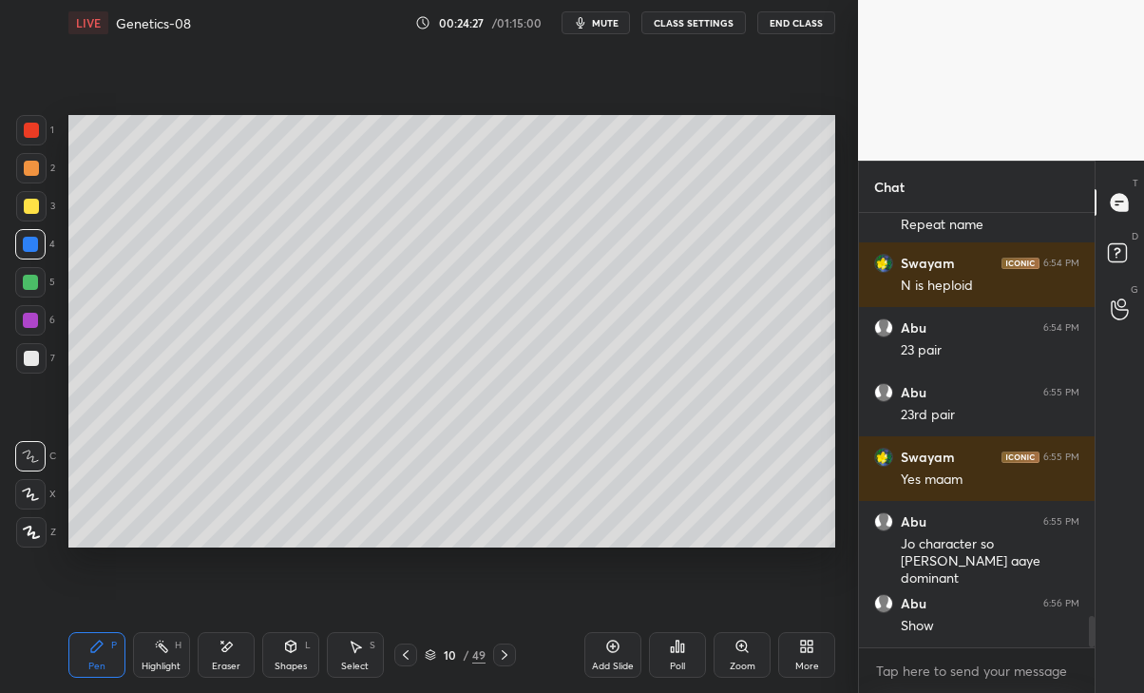
click at [237, 657] on div "Eraser" at bounding box center [226, 655] width 57 height 46
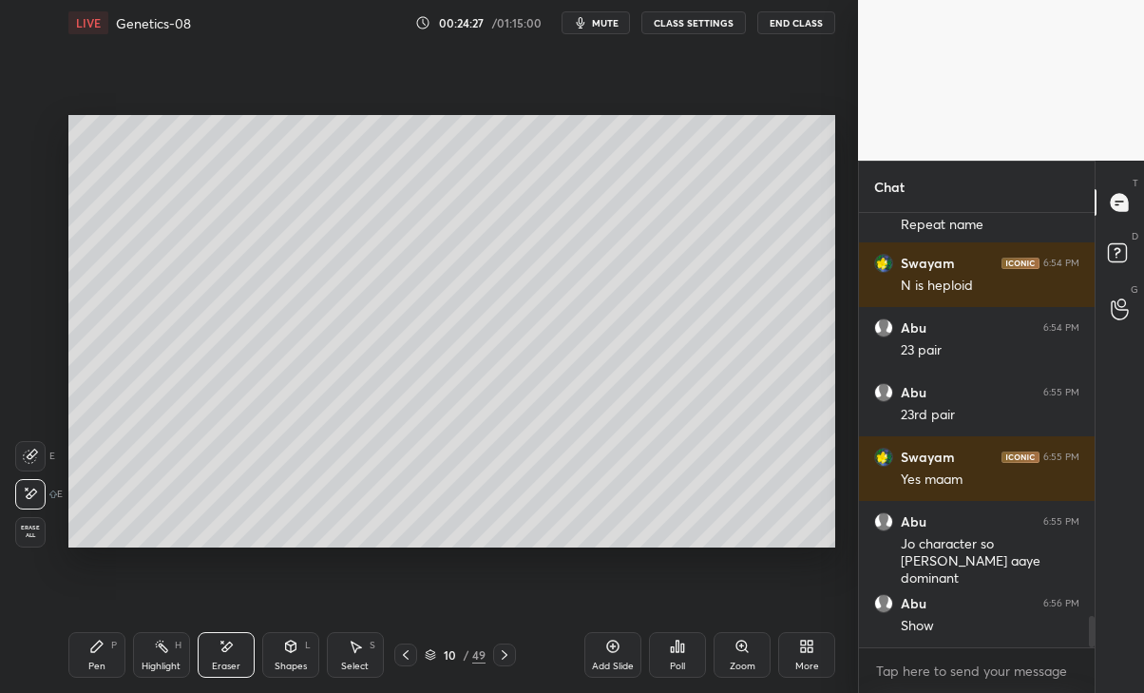
click at [296, 661] on div "Shapes" at bounding box center [291, 666] width 32 height 10
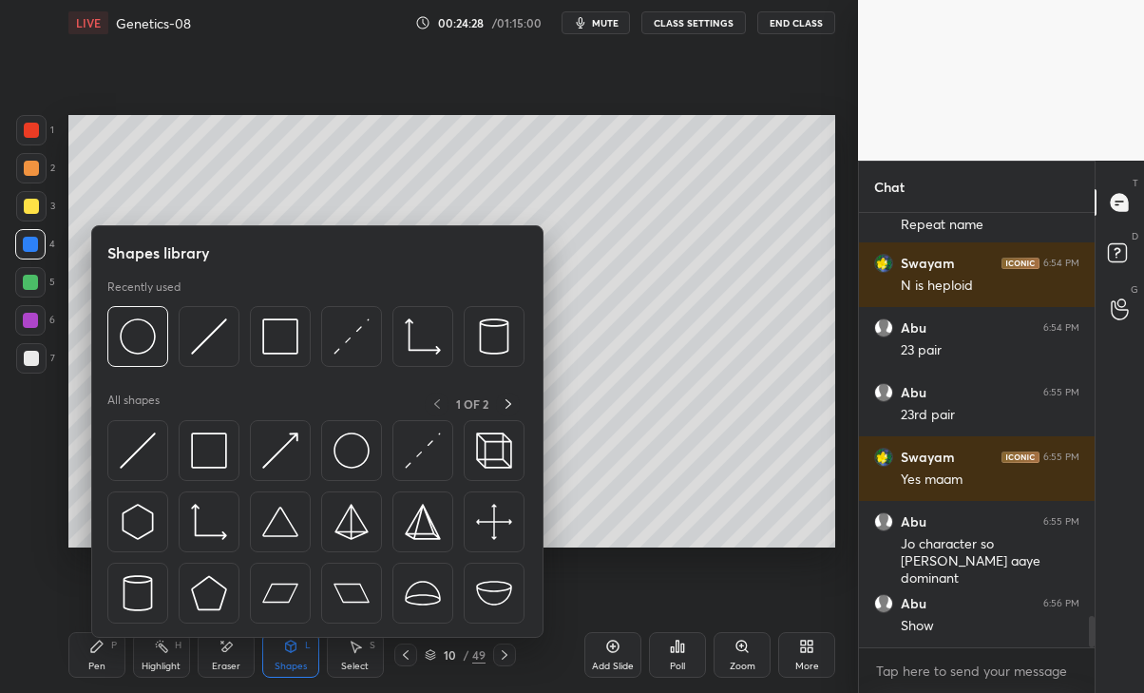
click at [349, 665] on div "Select" at bounding box center [355, 666] width 28 height 10
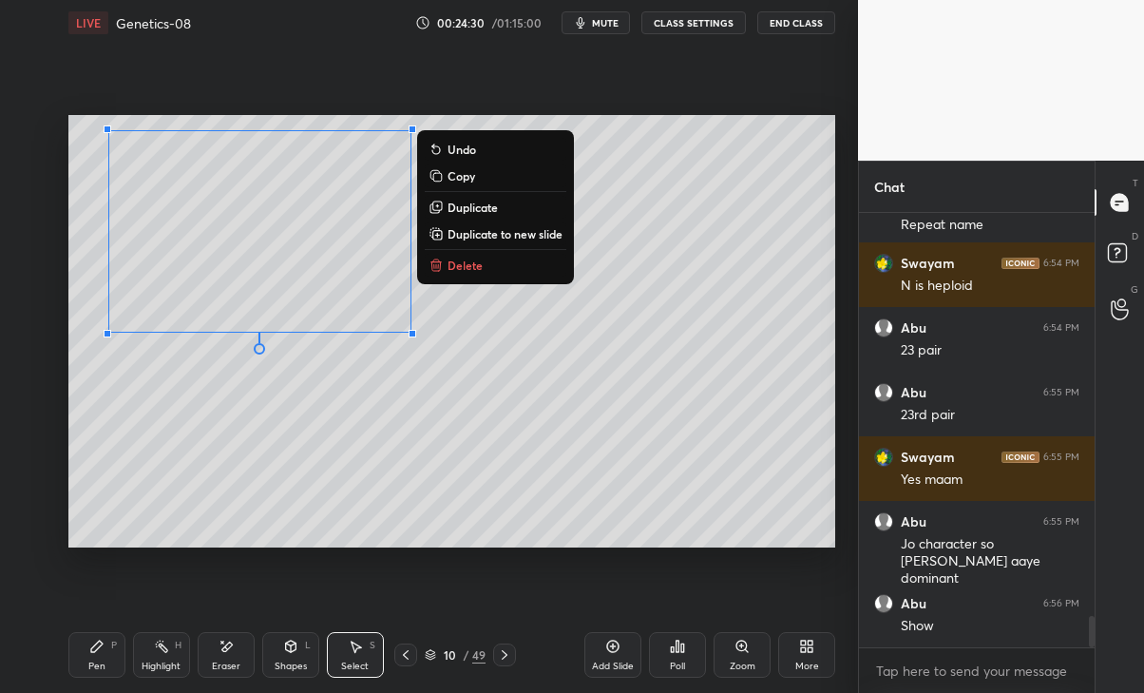
click at [308, 403] on div "0 ° Undo Copy Duplicate Duplicate to new slide Delete" at bounding box center [452, 330] width 768 height 431
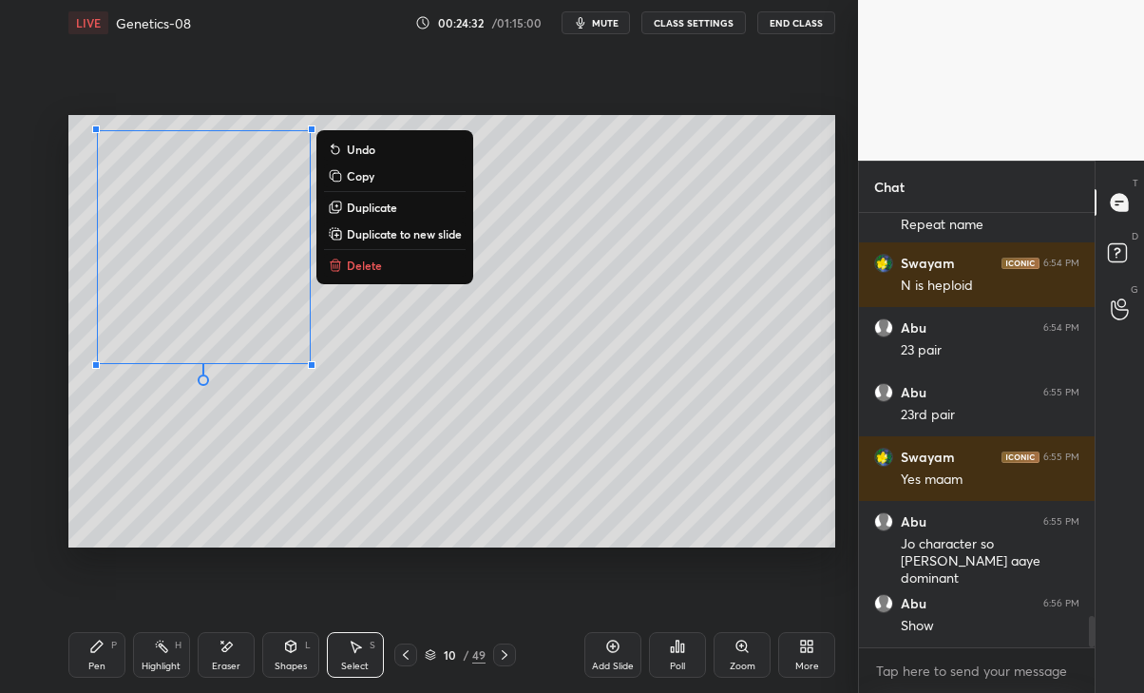
click at [380, 206] on p "Duplicate" at bounding box center [372, 207] width 50 height 15
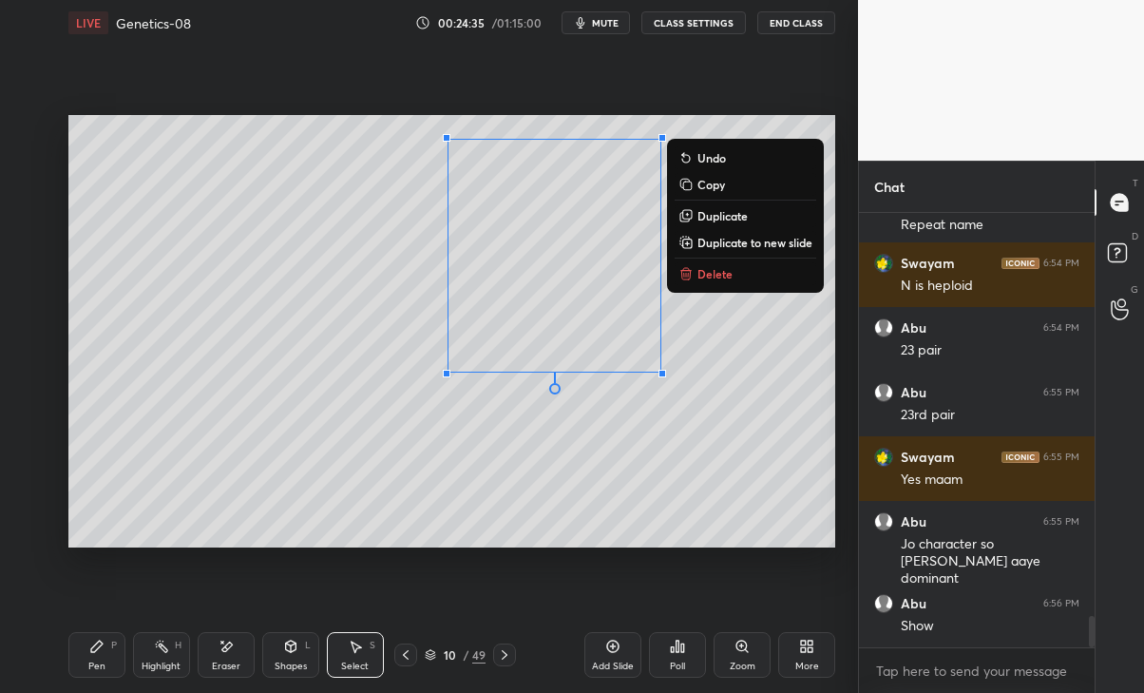
click at [432, 440] on div "0 ° Undo Copy Duplicate Duplicate to new slide Delete" at bounding box center [452, 330] width 768 height 431
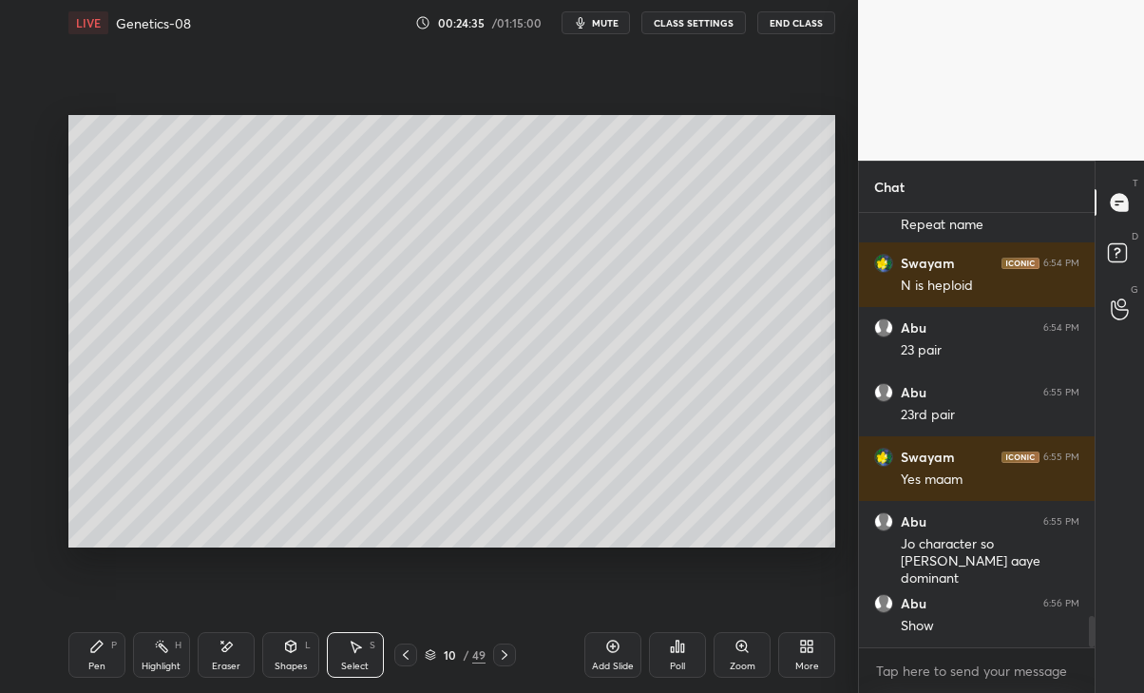
click at [108, 654] on div "Pen P" at bounding box center [96, 655] width 57 height 46
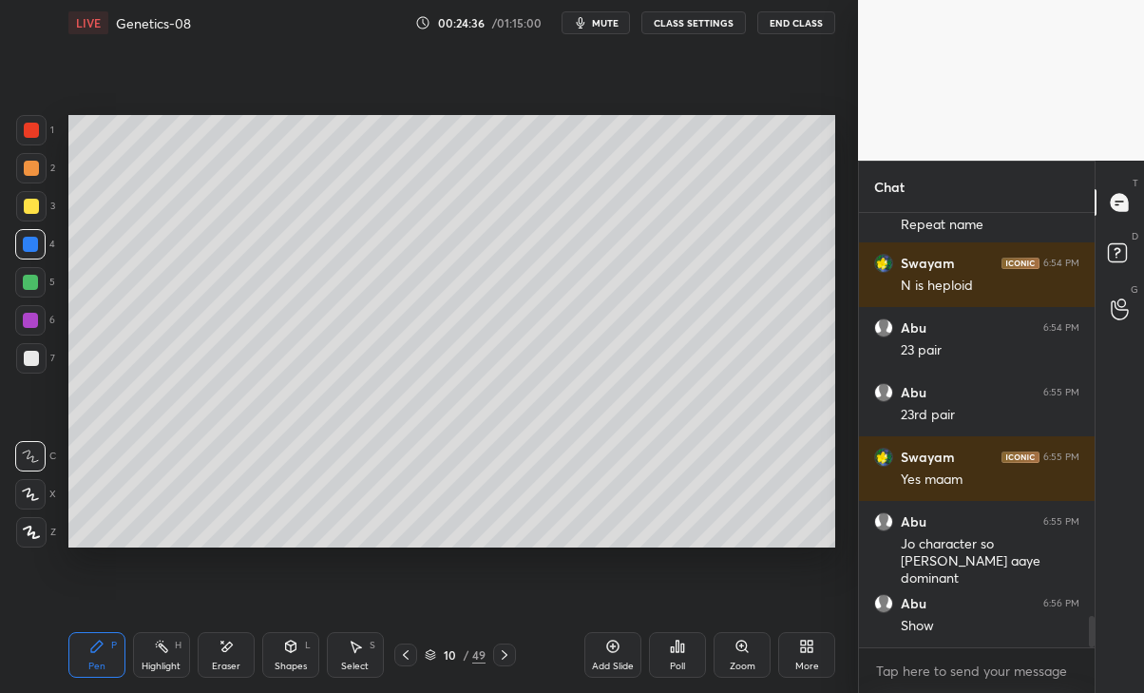
click at [222, 664] on div "Eraser" at bounding box center [226, 666] width 29 height 10
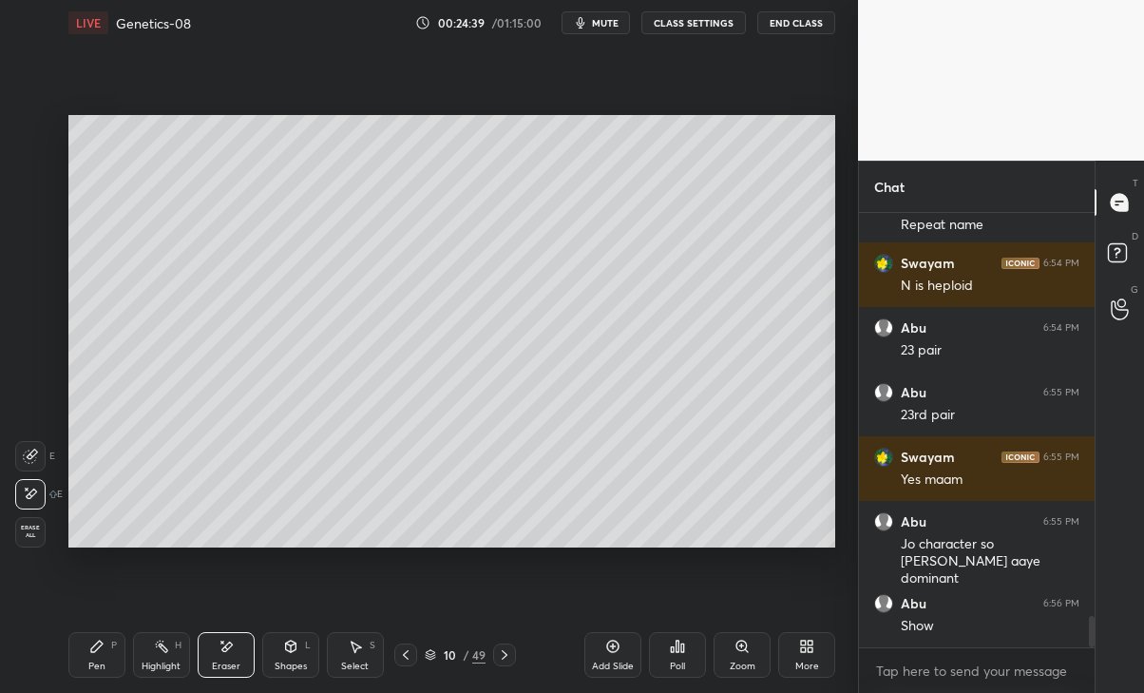
click at [81, 653] on div "Pen P" at bounding box center [96, 655] width 57 height 46
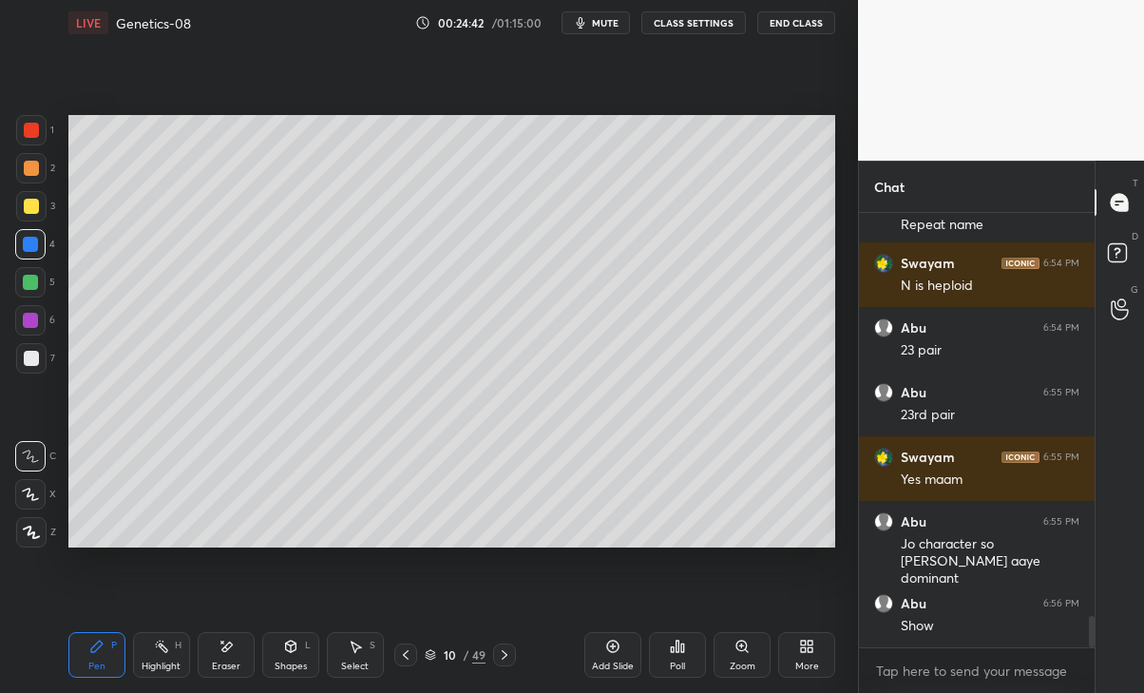
click at [25, 172] on div at bounding box center [31, 168] width 15 height 15
click at [24, 136] on div at bounding box center [31, 130] width 15 height 15
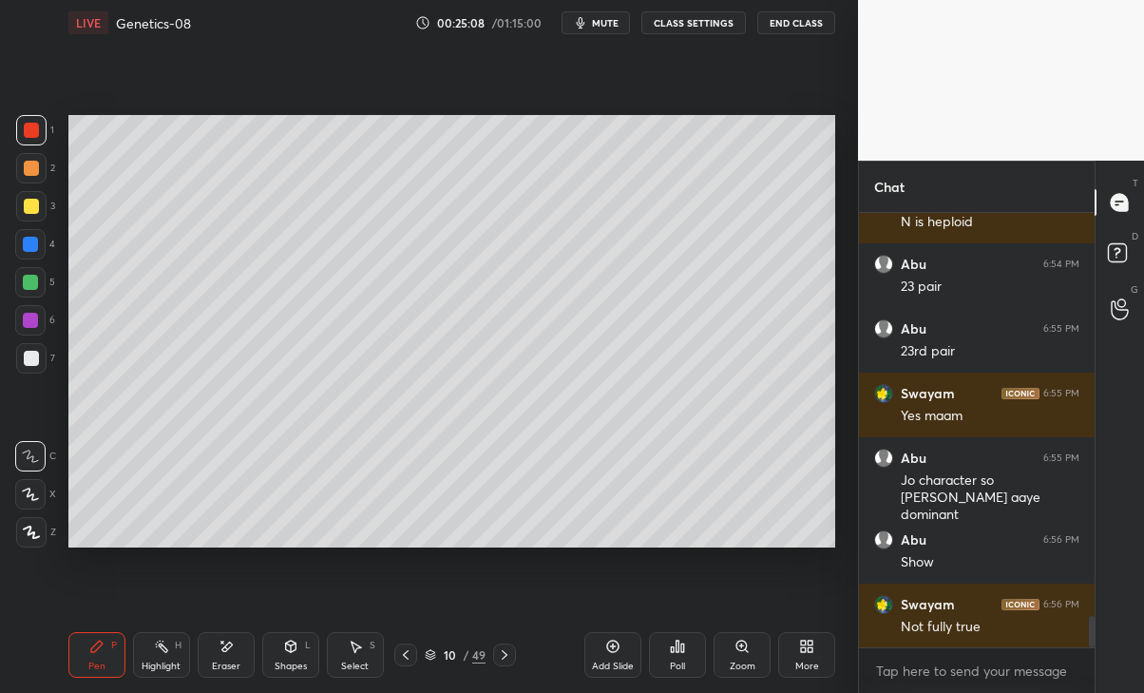
click at [210, 673] on div "Eraser" at bounding box center [226, 655] width 57 height 46
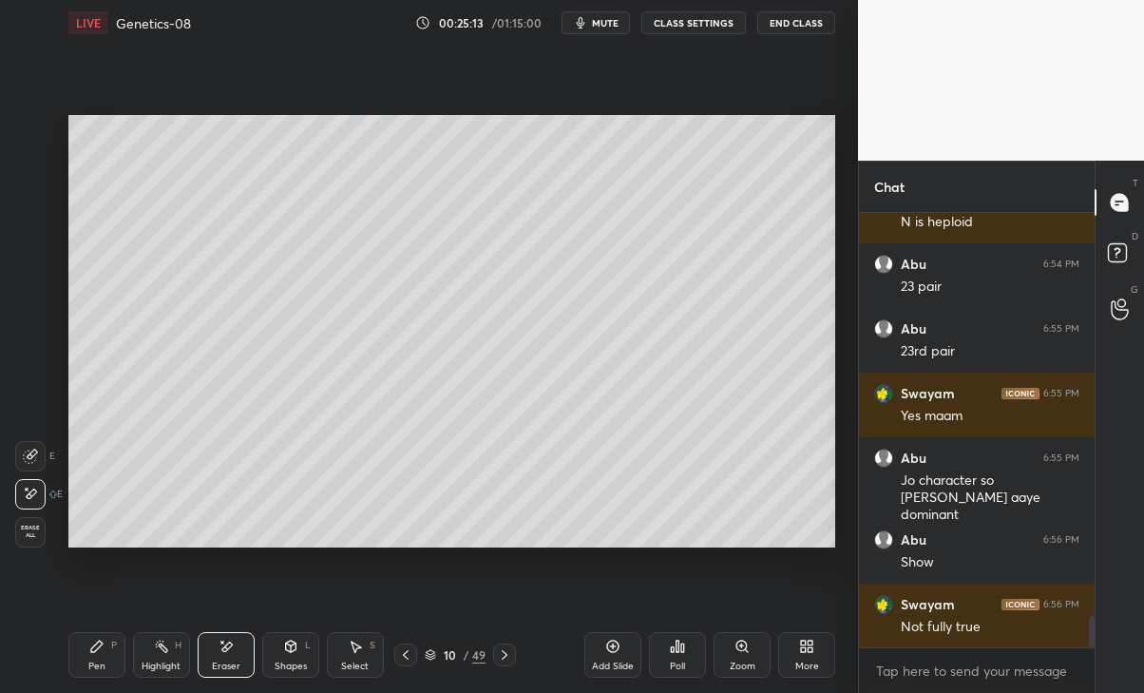
click at [86, 660] on div "Pen P" at bounding box center [96, 655] width 57 height 46
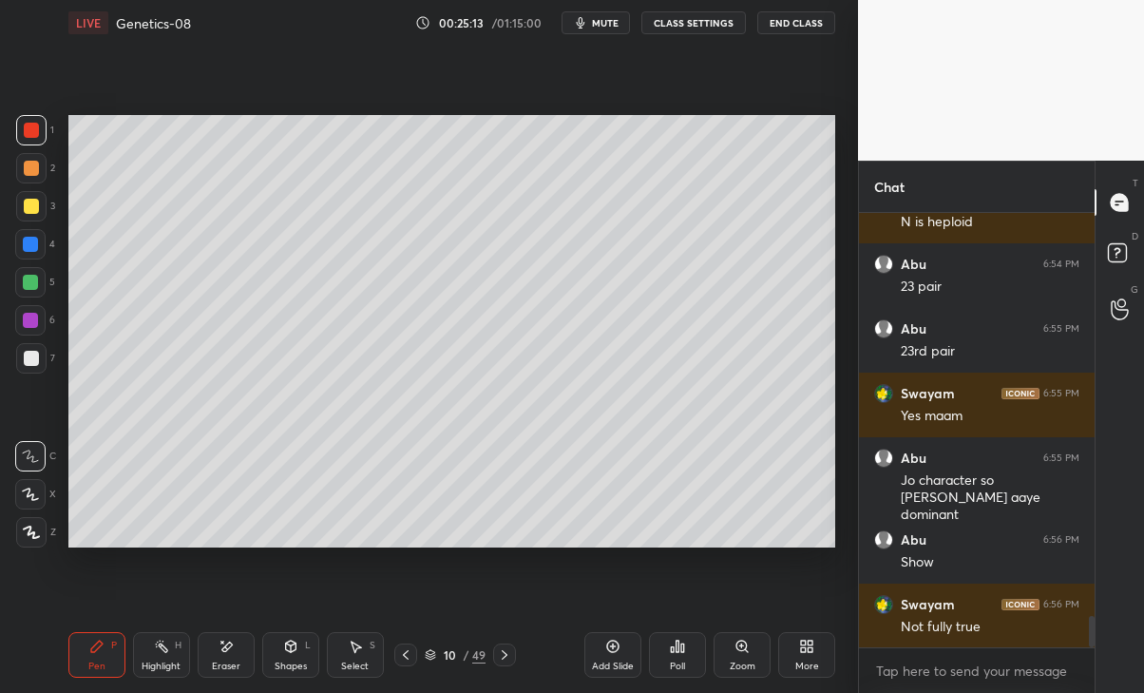
click at [28, 211] on div at bounding box center [31, 206] width 15 height 15
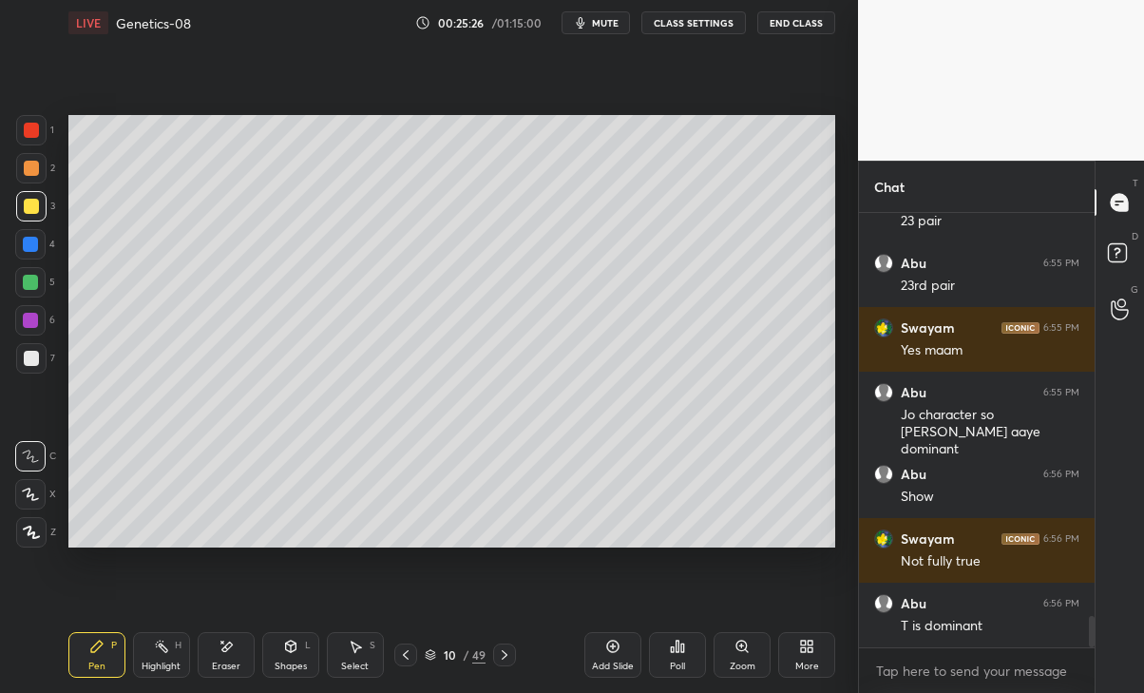
click at [22, 146] on div "1" at bounding box center [35, 134] width 38 height 38
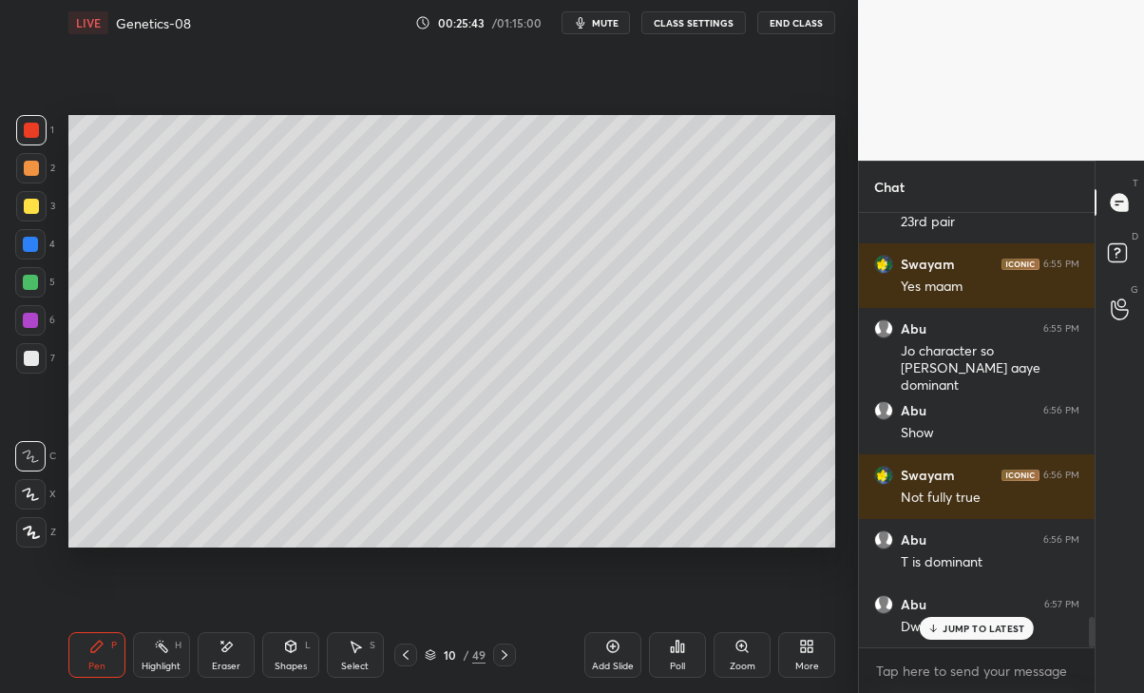
click at [959, 642] on div "Abu 6:57 PM Dwarf" at bounding box center [977, 616] width 236 height 65
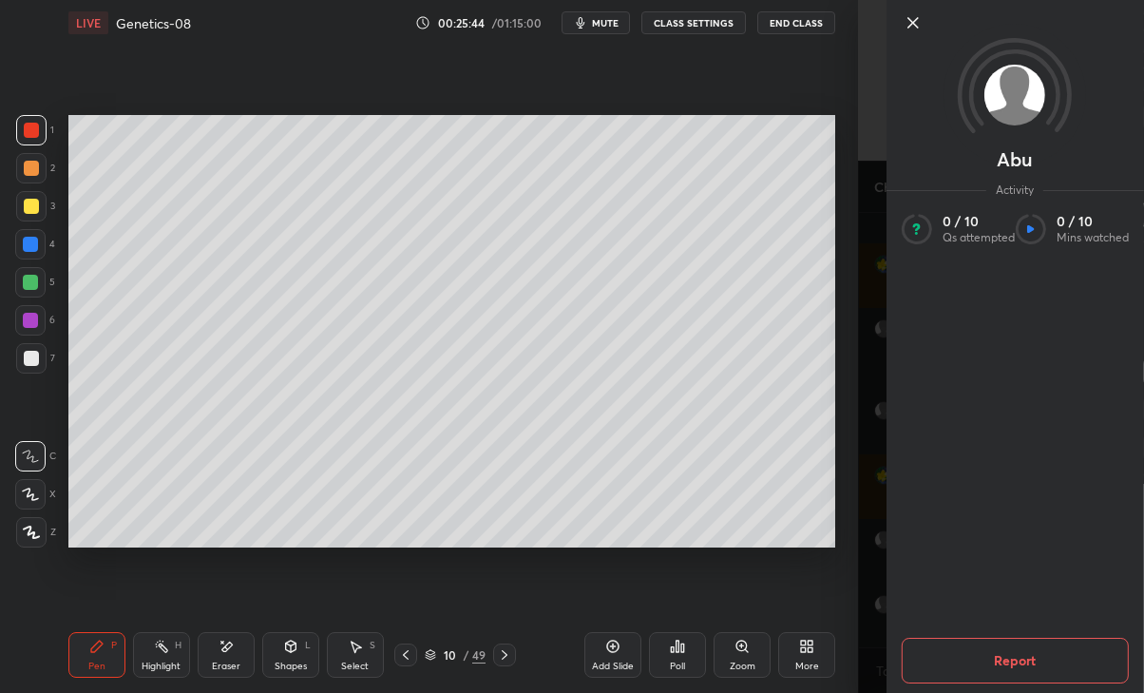
click at [848, 559] on div "1 2 3 4 5 6 7 C X Z E E Erase all H H LIVE Genetics-08 00:25:44 / 01:15:00 mute…" at bounding box center [429, 346] width 858 height 693
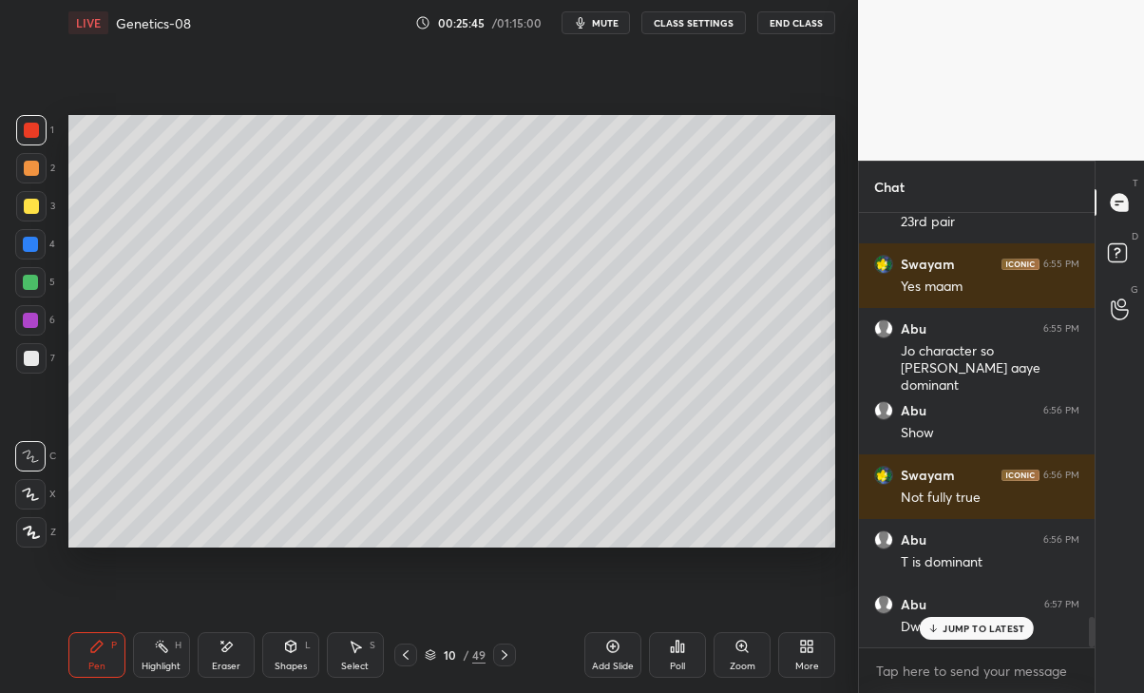
click at [975, 623] on p "JUMP TO LATEST" at bounding box center [984, 628] width 82 height 11
click at [505, 654] on icon at bounding box center [504, 654] width 15 height 15
click at [493, 661] on div at bounding box center [504, 654] width 23 height 23
click at [399, 651] on icon at bounding box center [405, 654] width 15 height 15
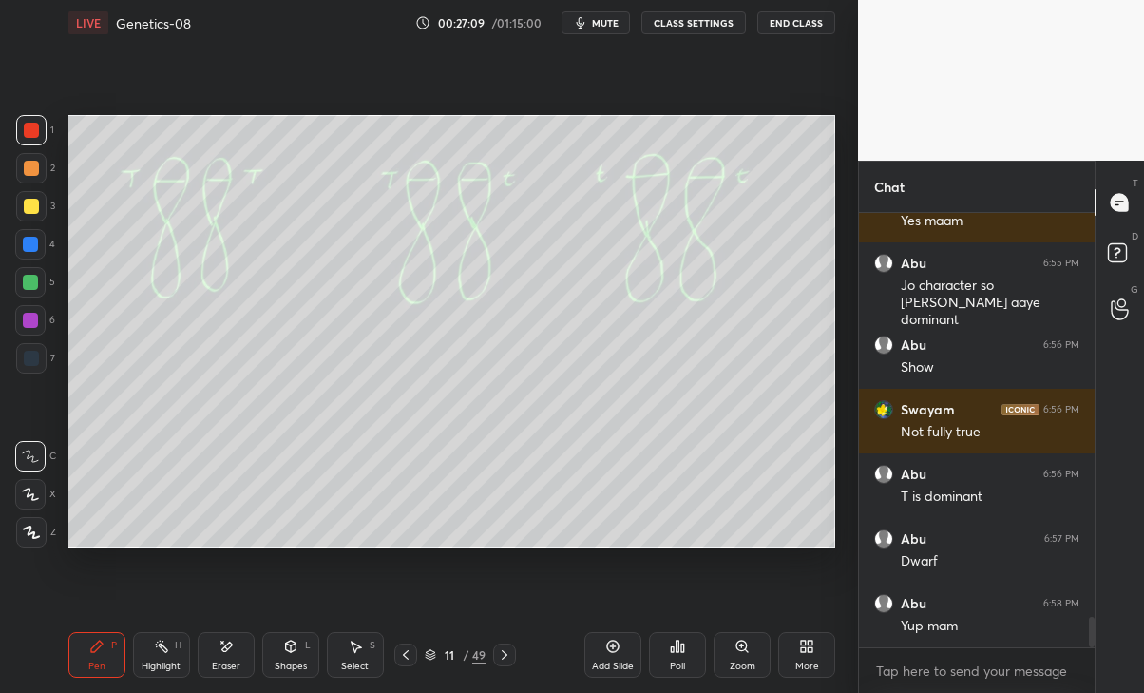
click at [17, 276] on div at bounding box center [30, 282] width 30 height 30
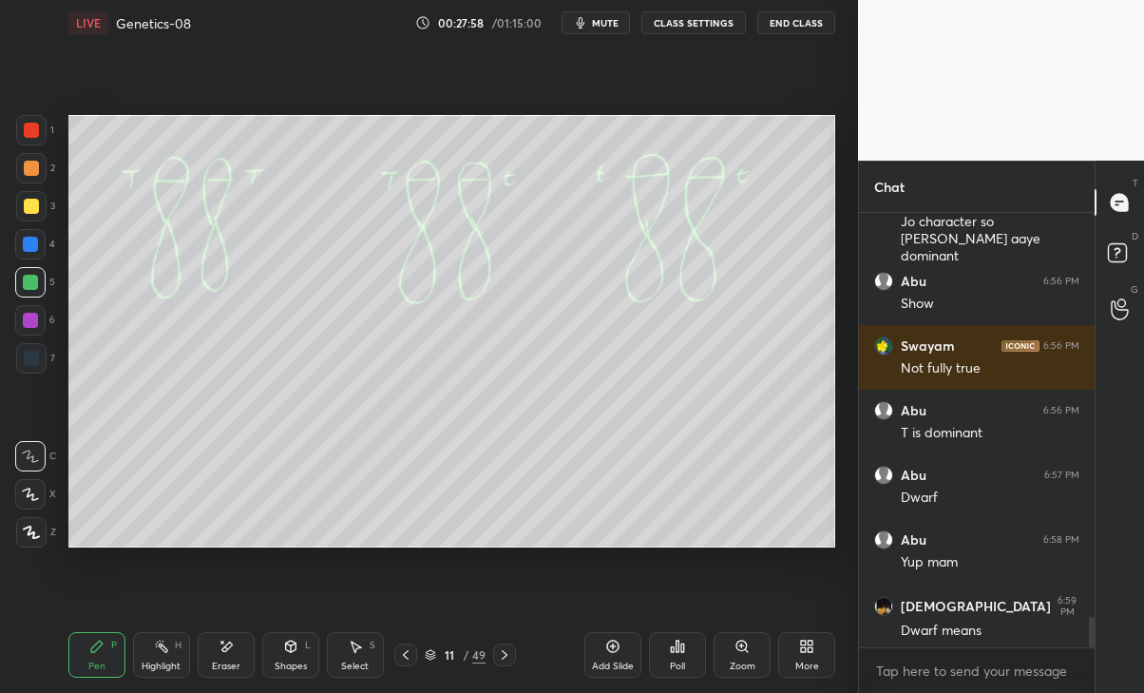
click at [40, 482] on div at bounding box center [30, 494] width 30 height 30
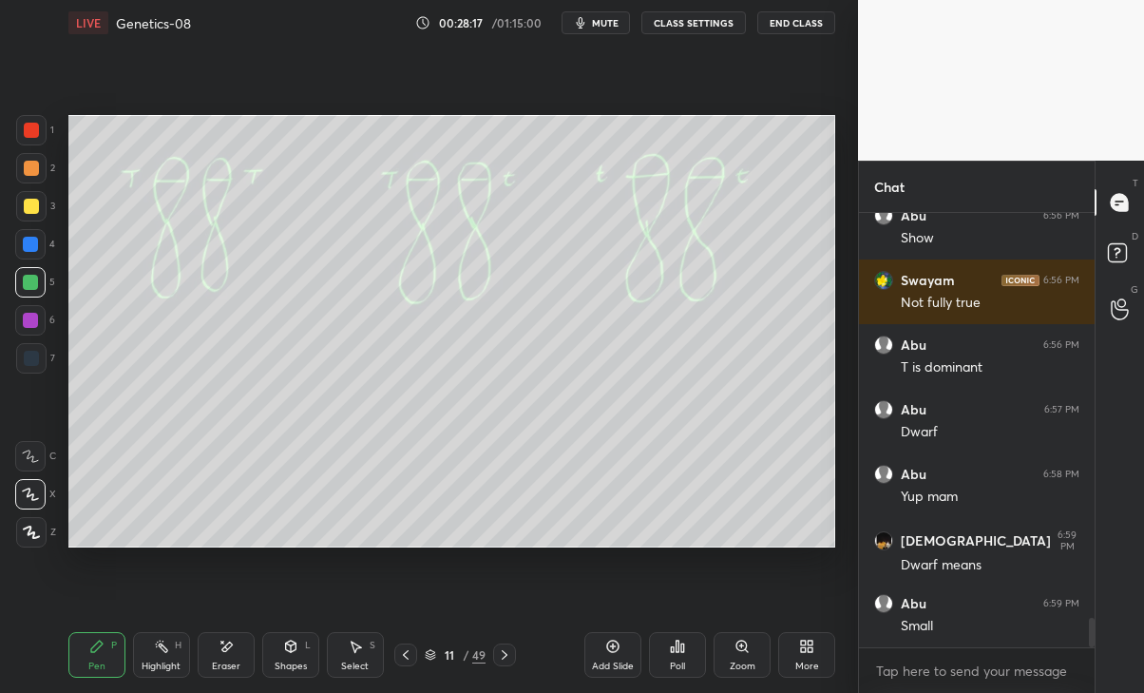
scroll to position [5984, 0]
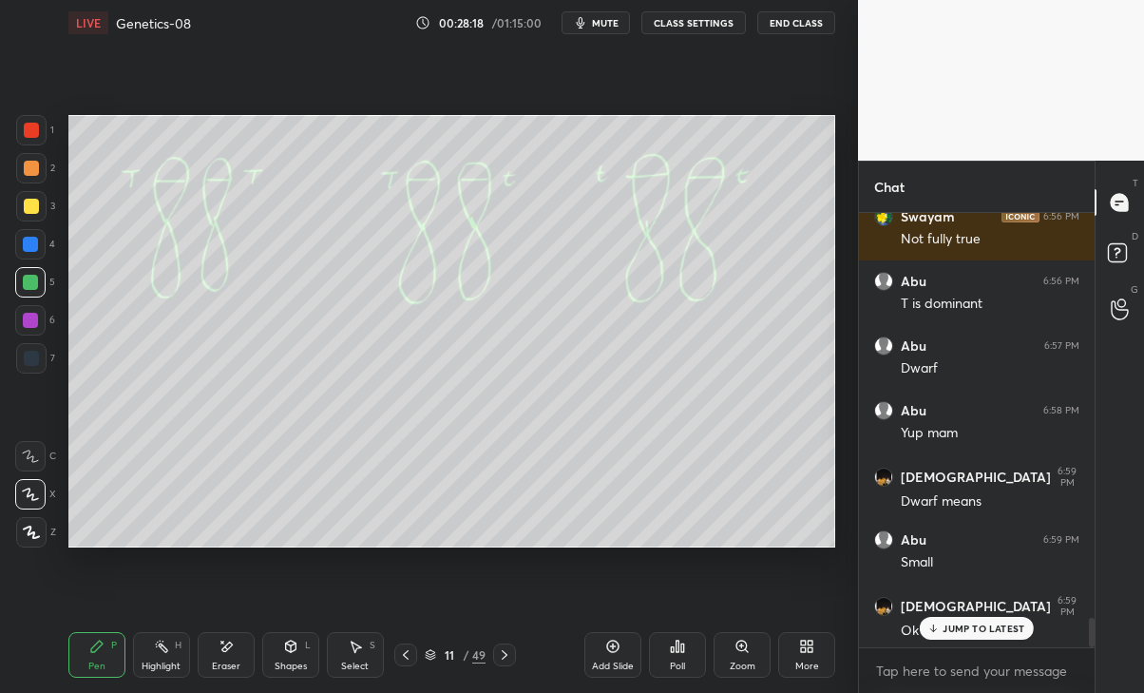
click at [969, 635] on div "JUMP TO LATEST" at bounding box center [977, 628] width 114 height 23
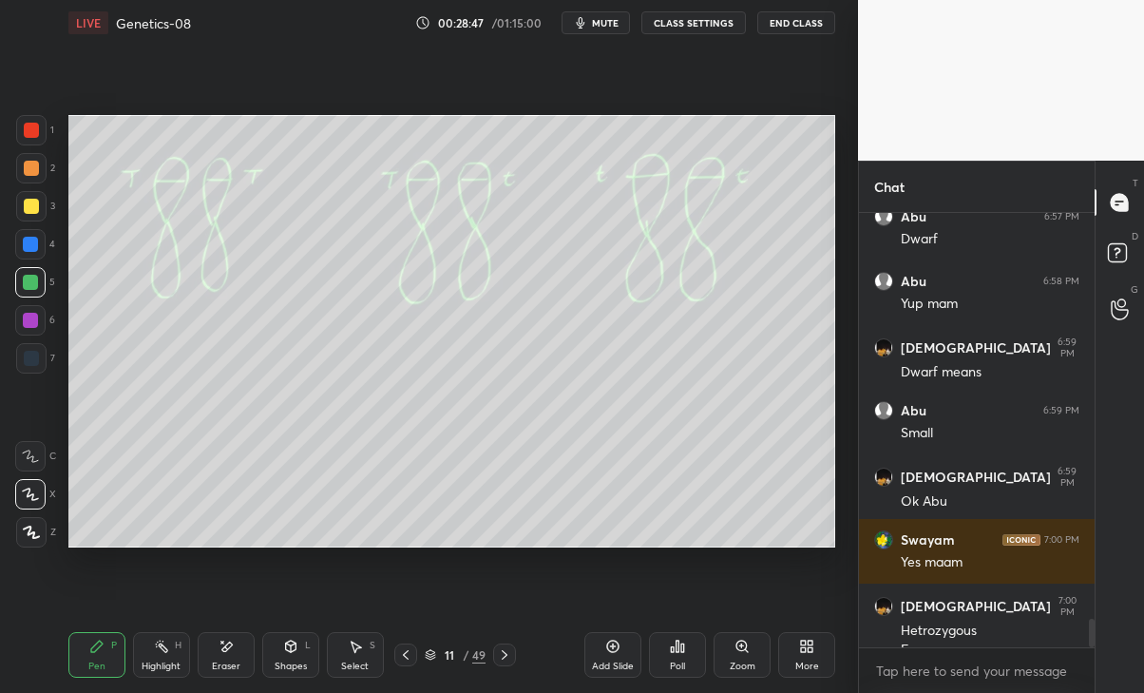
scroll to position [6133, 0]
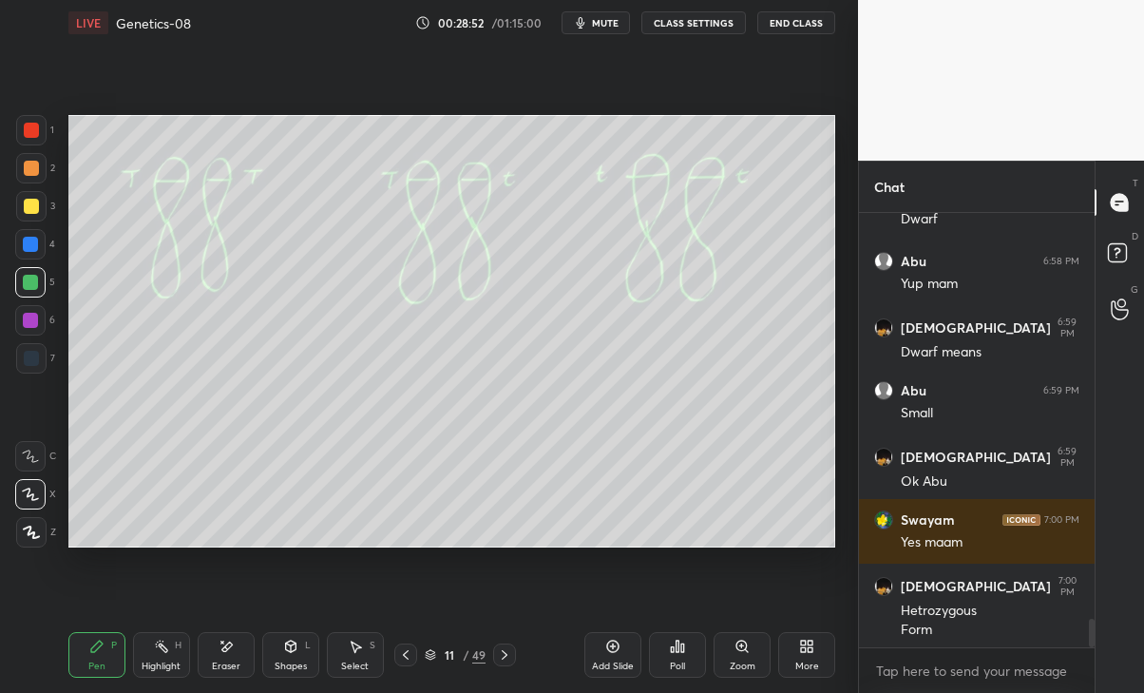
click at [512, 652] on icon at bounding box center [504, 654] width 15 height 15
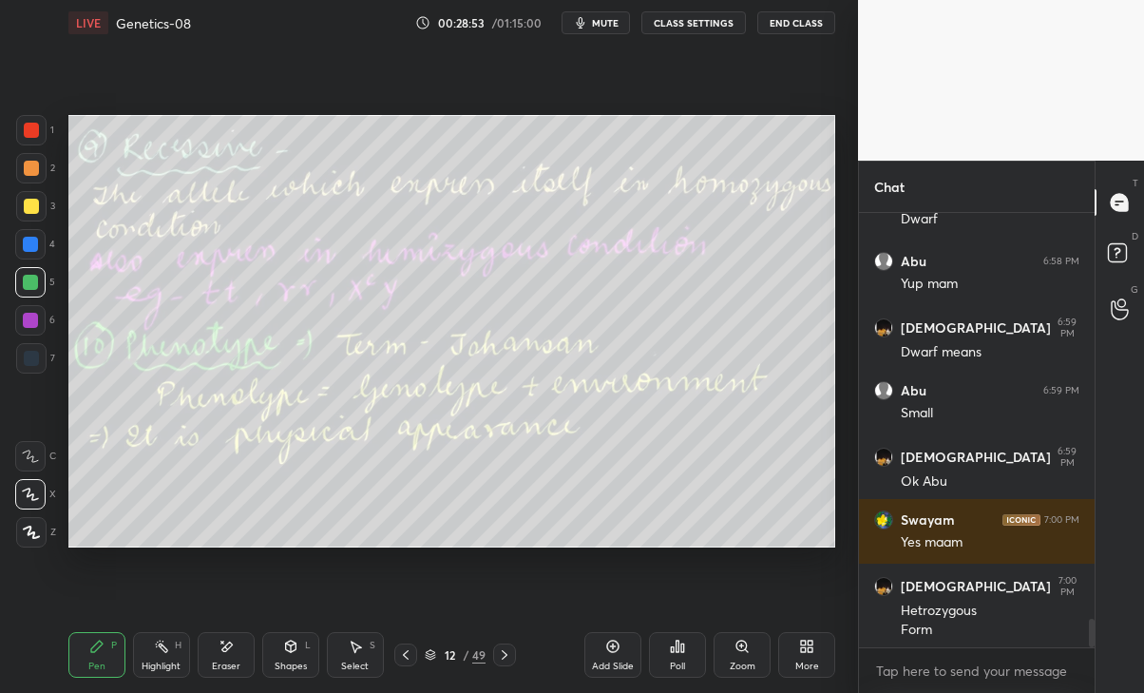
click at [407, 647] on icon at bounding box center [405, 654] width 15 height 15
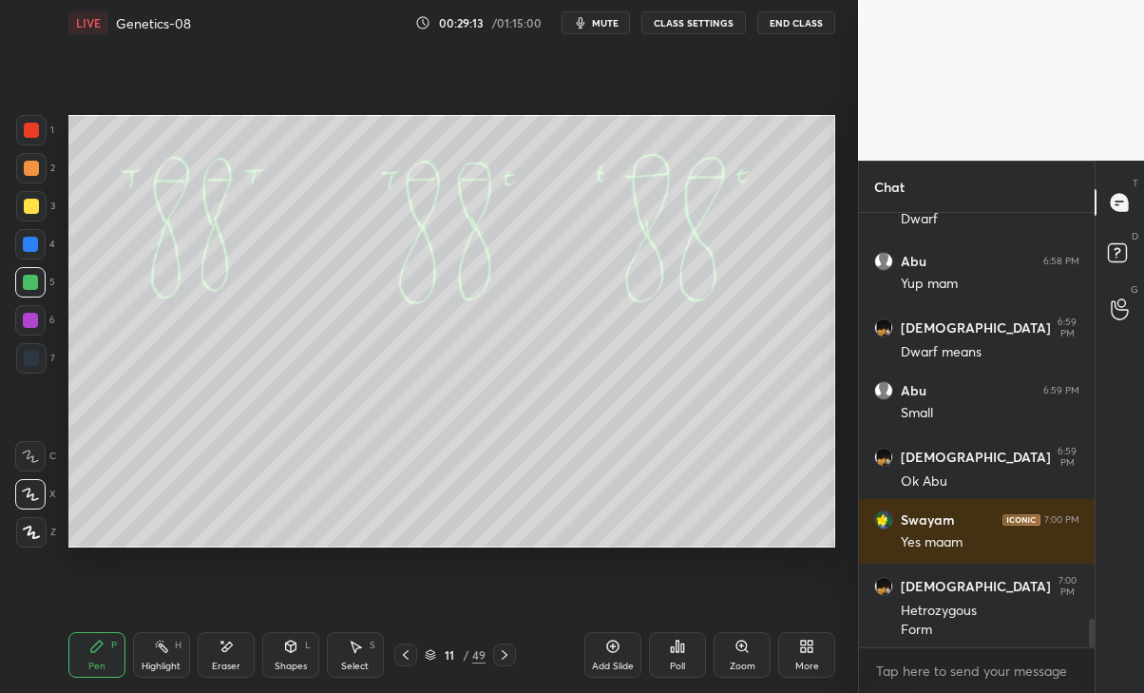
click at [235, 655] on div "Eraser" at bounding box center [226, 655] width 57 height 46
click at [84, 656] on div "Pen P" at bounding box center [96, 655] width 57 height 46
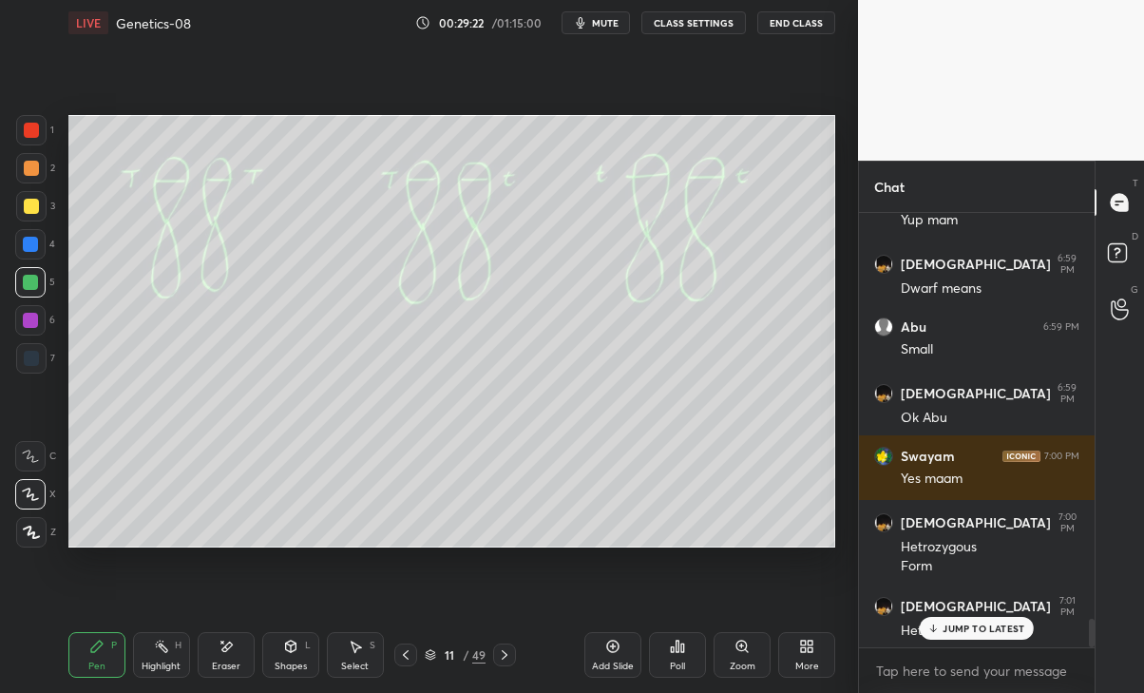
click at [1012, 627] on p "JUMP TO LATEST" at bounding box center [984, 628] width 82 height 11
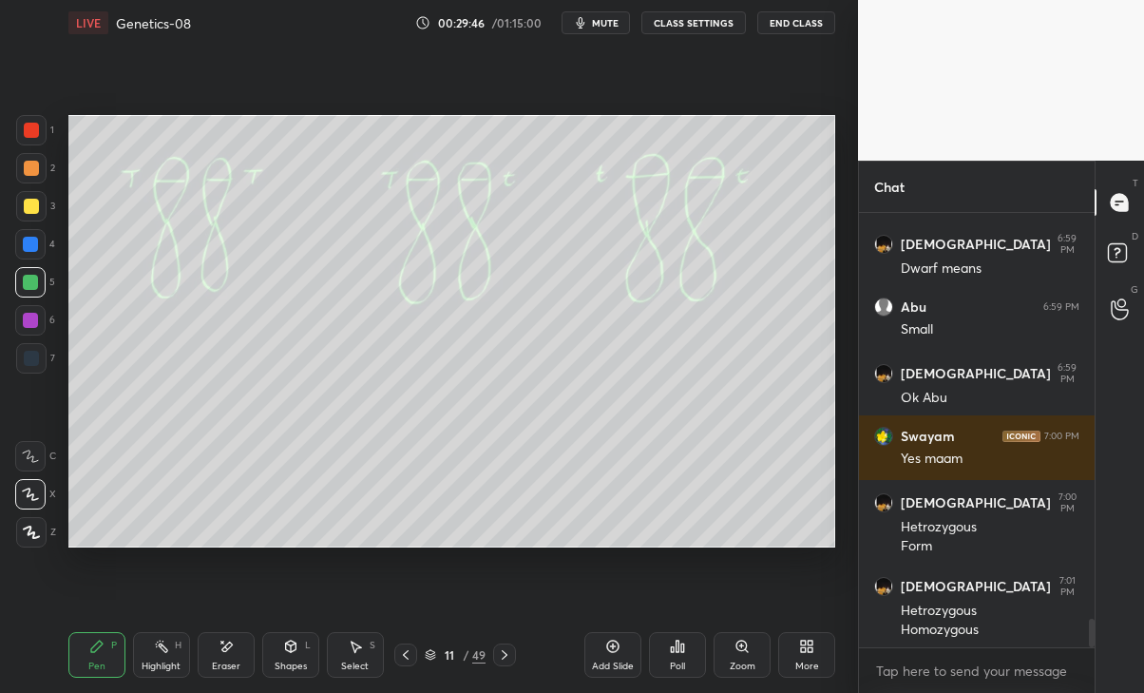
scroll to position [6280, 0]
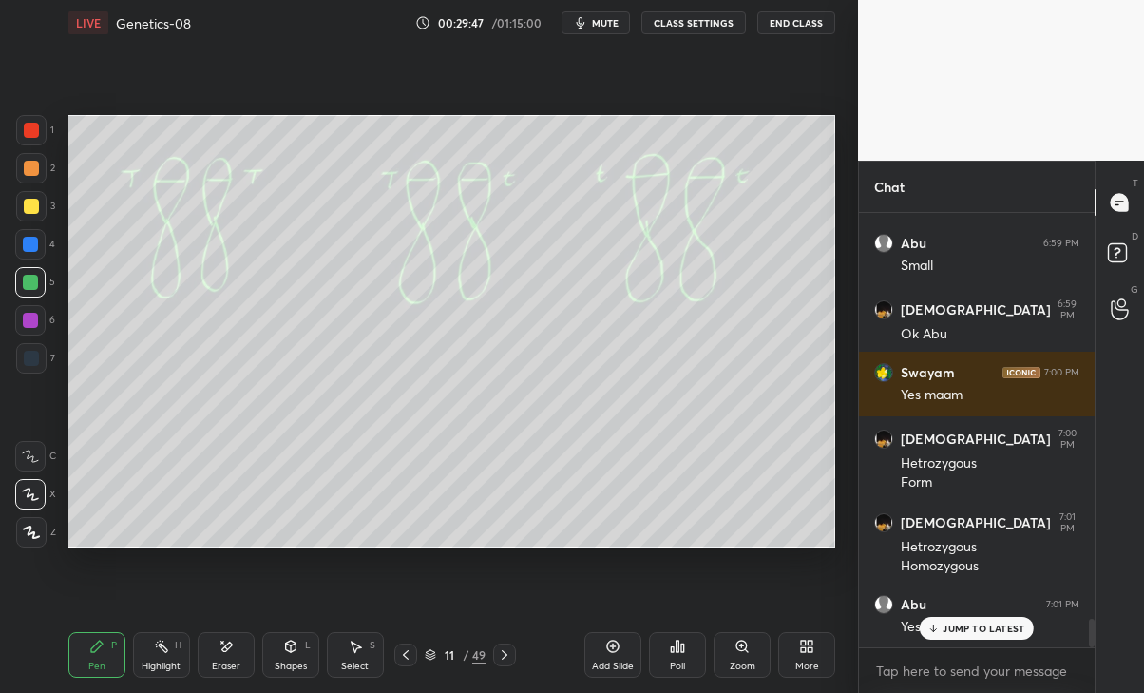
click at [990, 623] on p "JUMP TO LATEST" at bounding box center [984, 628] width 82 height 11
click at [406, 654] on icon at bounding box center [405, 654] width 15 height 15
click at [428, 650] on icon at bounding box center [430, 654] width 11 height 11
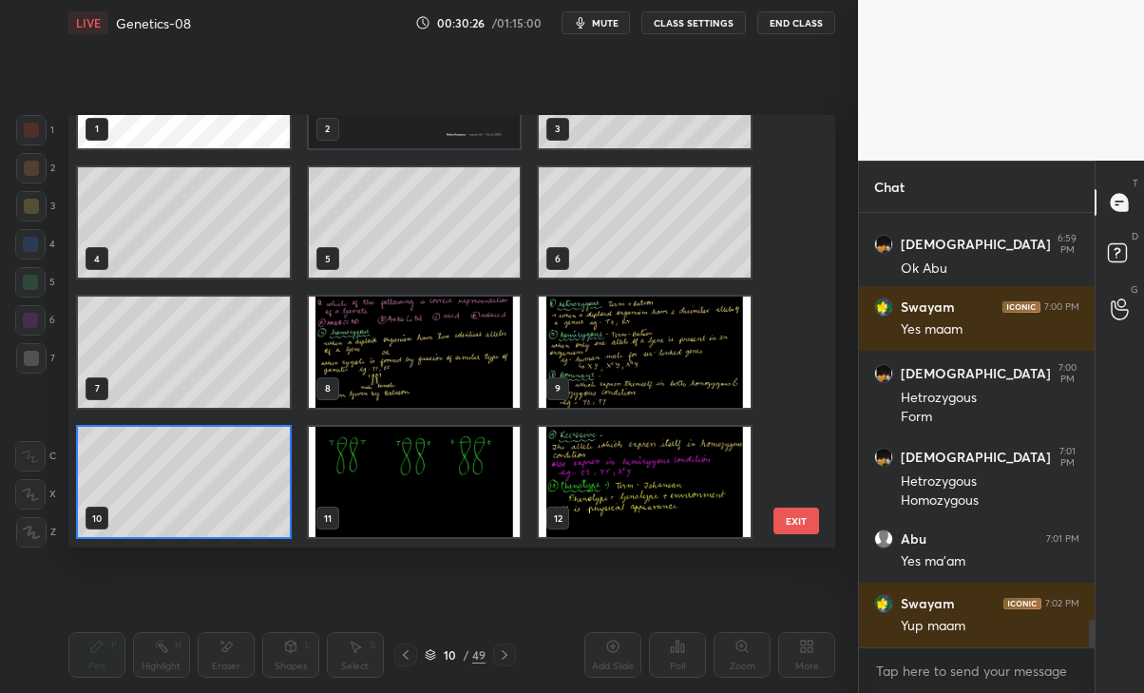
scroll to position [426, 757]
click at [656, 361] on img "grid" at bounding box center [645, 352] width 212 height 111
click at [669, 361] on img "grid" at bounding box center [645, 352] width 212 height 111
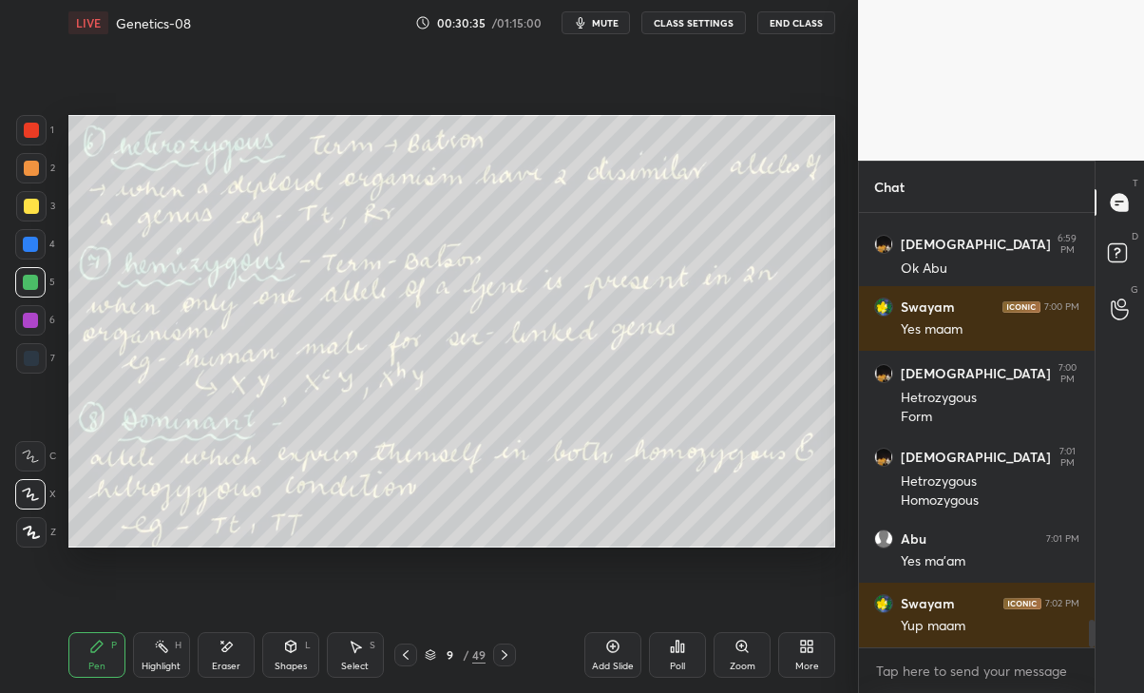
click at [503, 658] on icon at bounding box center [505, 655] width 6 height 10
click at [516, 654] on div at bounding box center [504, 654] width 23 height 23
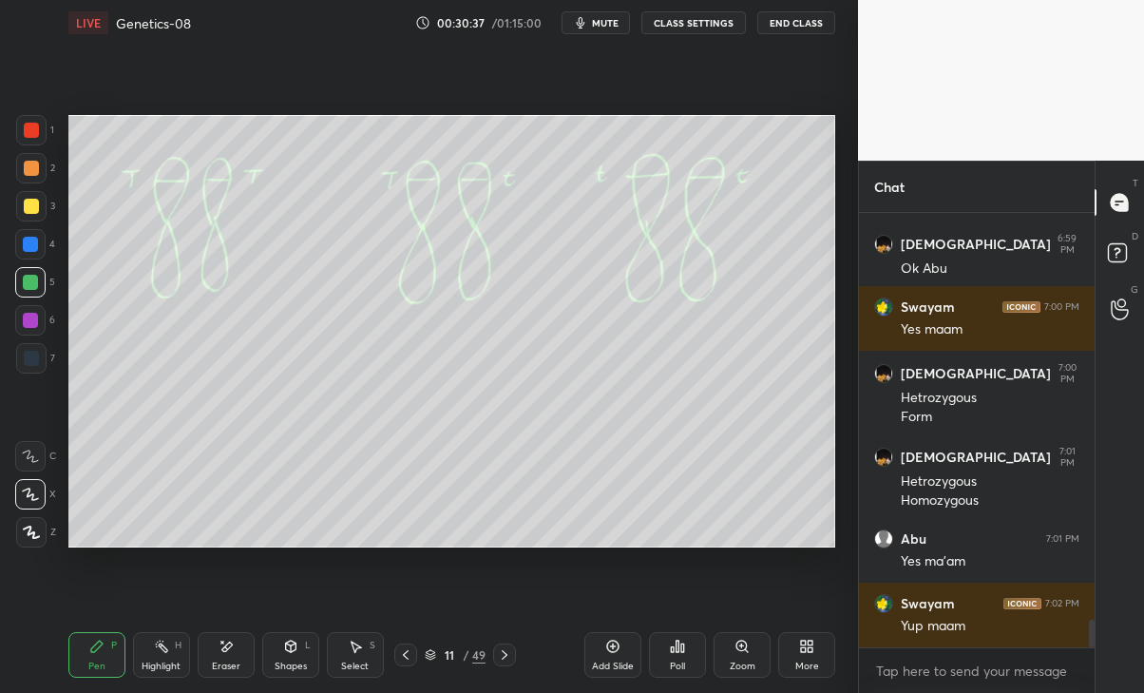
click at [506, 661] on div at bounding box center [504, 654] width 23 height 23
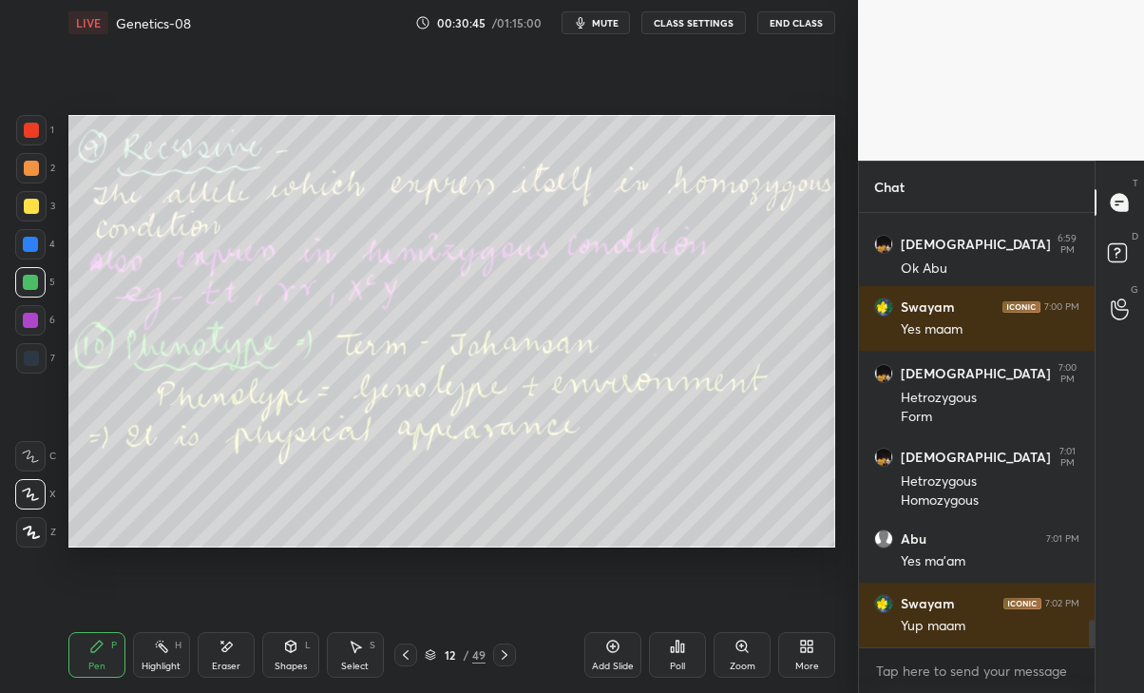
click at [413, 665] on div at bounding box center [405, 654] width 23 height 23
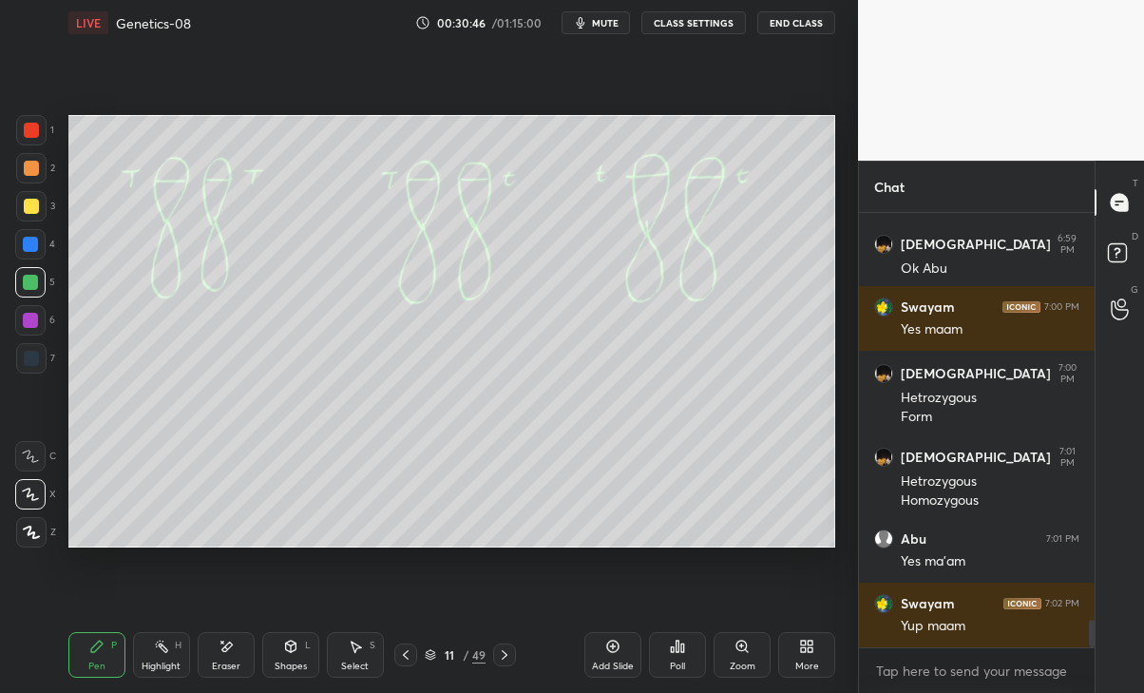
click at [406, 654] on icon at bounding box center [405, 654] width 15 height 15
click at [415, 650] on div at bounding box center [405, 654] width 23 height 23
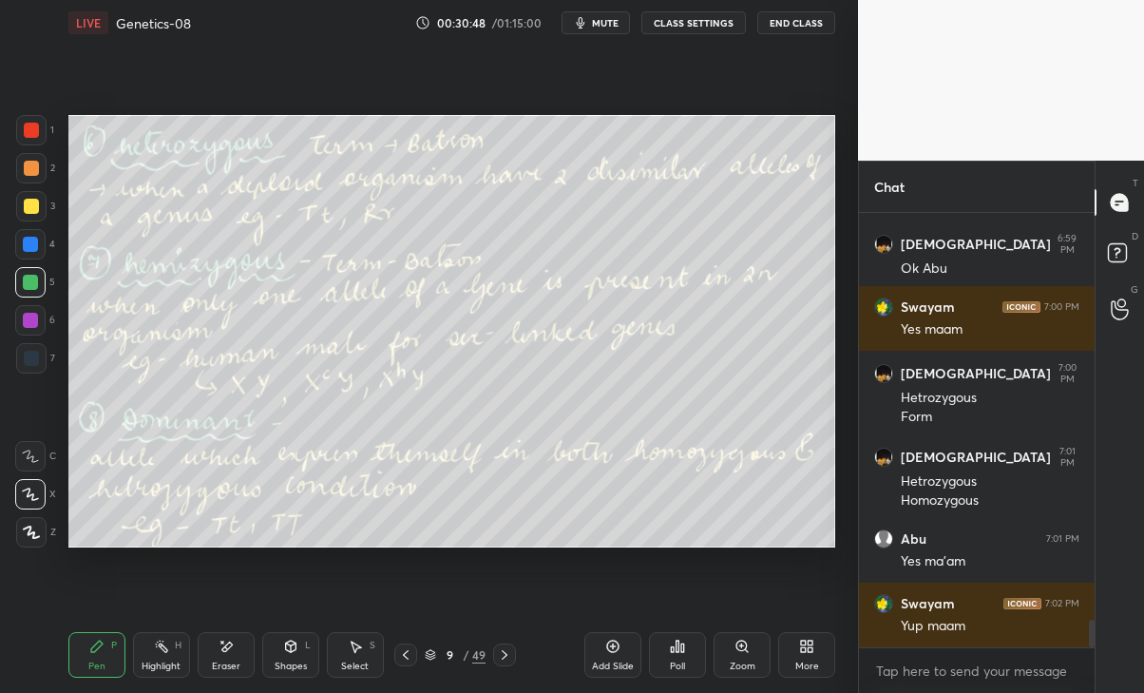
click at [406, 654] on icon at bounding box center [405, 654] width 15 height 15
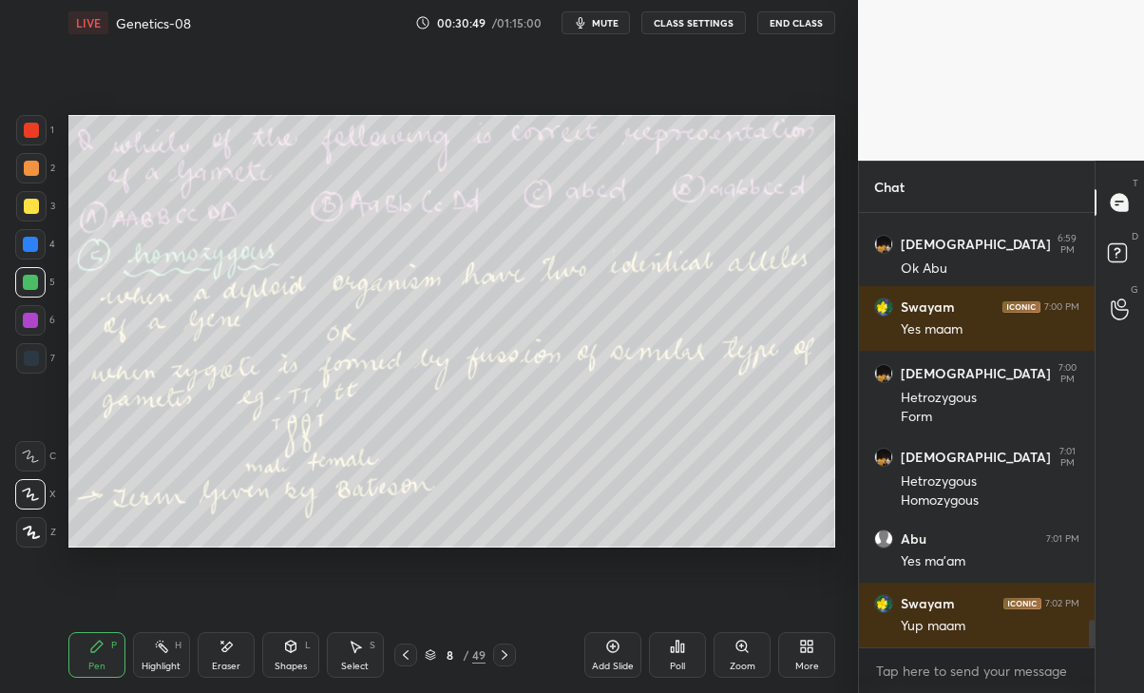
click at [416, 653] on div at bounding box center [405, 654] width 23 height 23
click at [416, 652] on div at bounding box center [405, 654] width 23 height 23
click at [497, 646] on div at bounding box center [504, 654] width 23 height 23
click at [497, 659] on icon at bounding box center [504, 654] width 15 height 15
click at [507, 655] on icon at bounding box center [505, 655] width 6 height 10
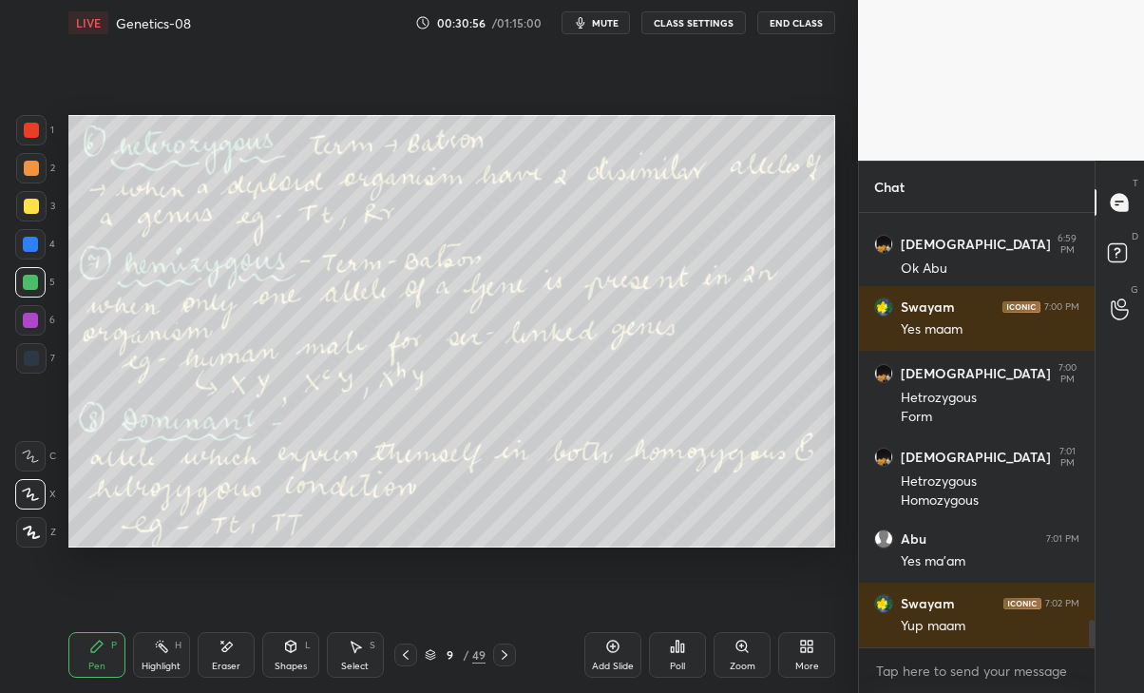
click at [505, 656] on icon at bounding box center [504, 654] width 15 height 15
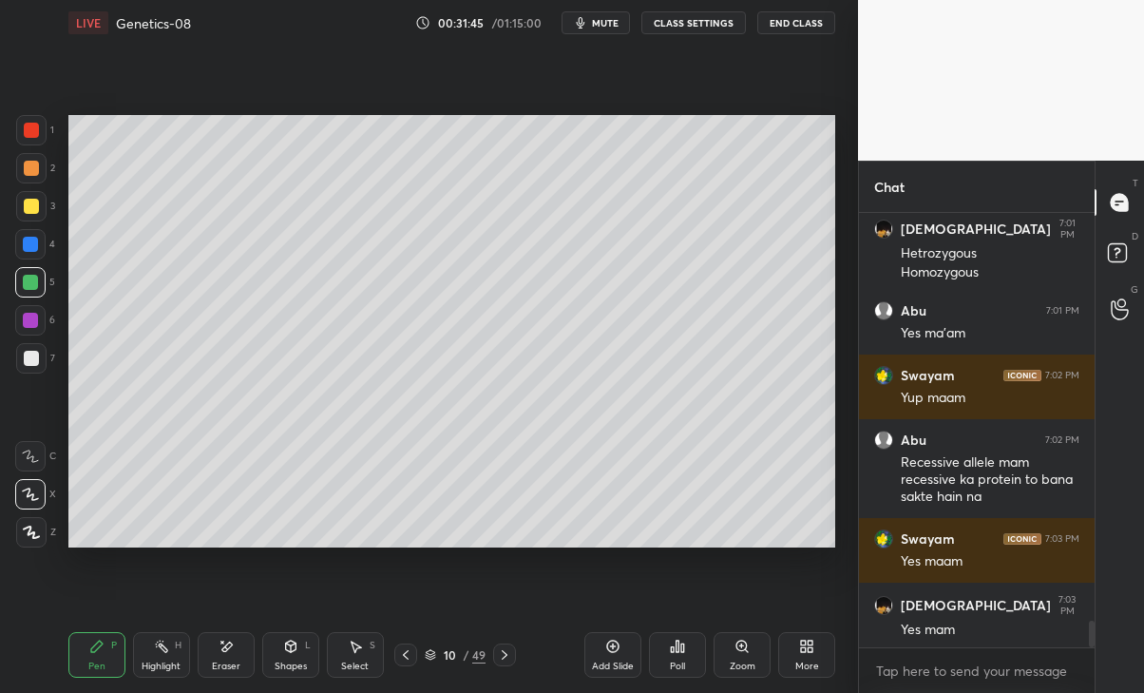
scroll to position [6638, 0]
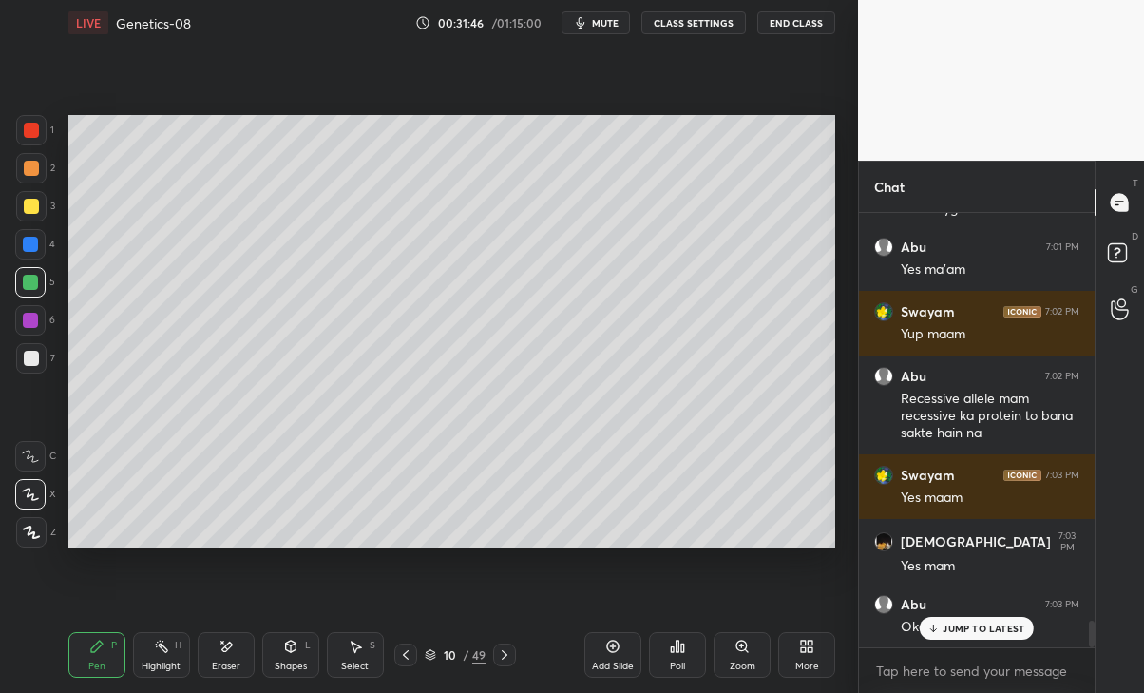
click at [976, 638] on div "JUMP TO LATEST" at bounding box center [977, 628] width 114 height 23
click at [513, 648] on div at bounding box center [504, 654] width 23 height 23
click at [505, 654] on icon at bounding box center [504, 654] width 15 height 15
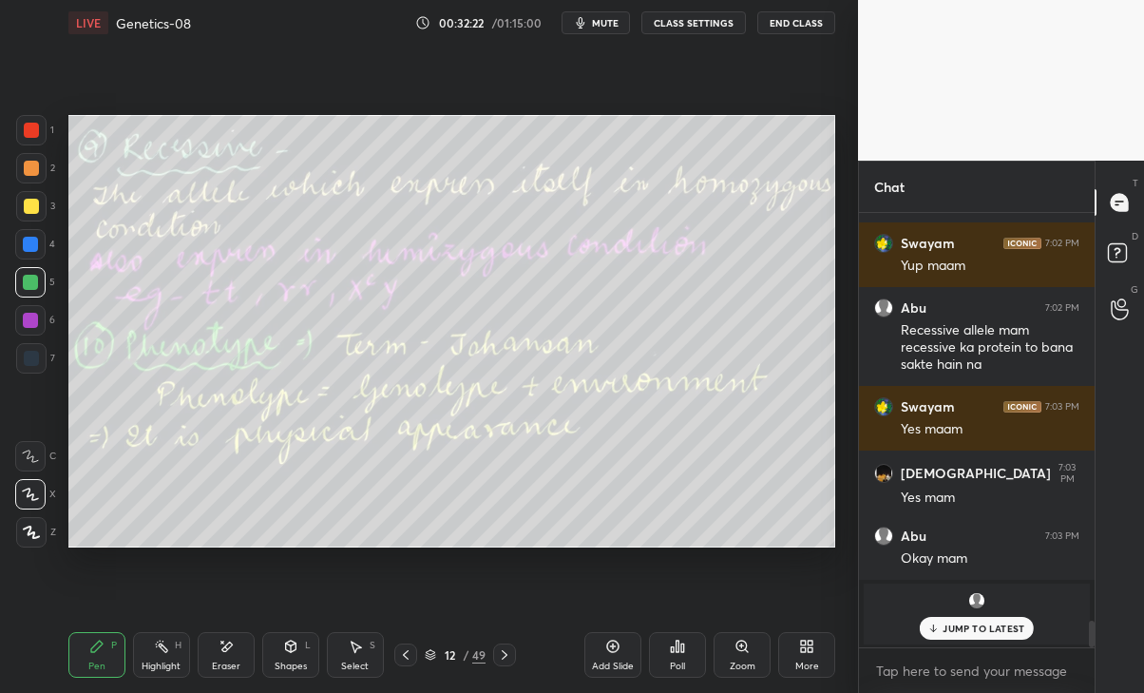
click at [404, 656] on icon at bounding box center [405, 654] width 15 height 15
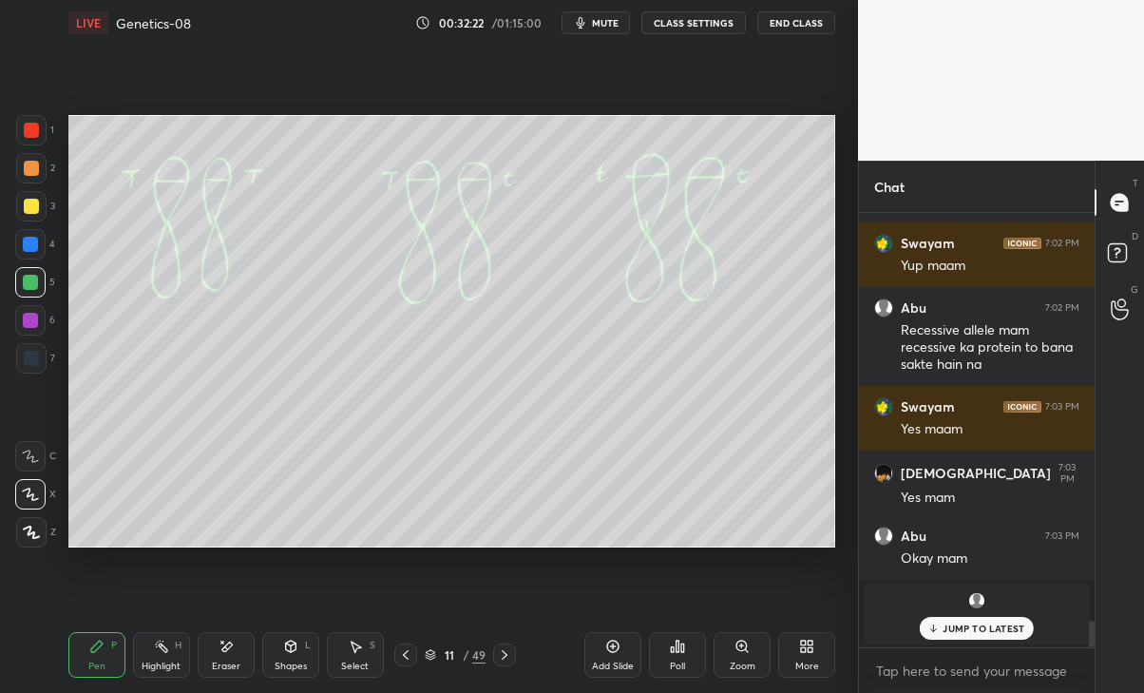
click at [406, 659] on icon at bounding box center [405, 654] width 15 height 15
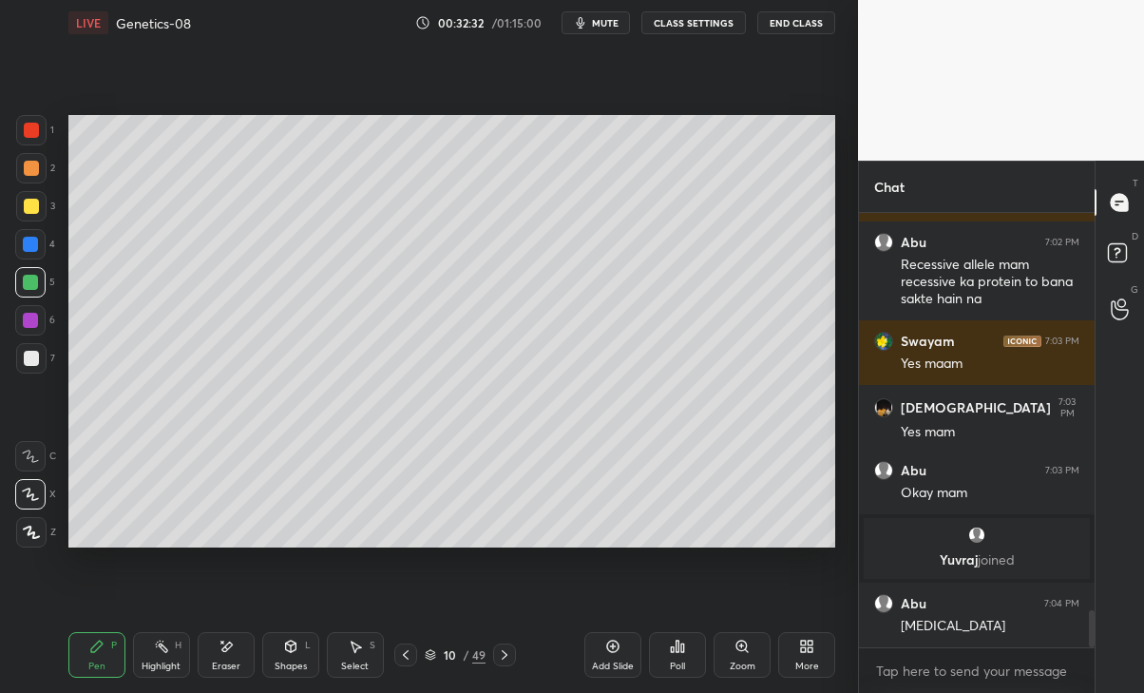
scroll to position [4701, 0]
click at [995, 633] on p "JUMP TO LATEST" at bounding box center [984, 628] width 82 height 11
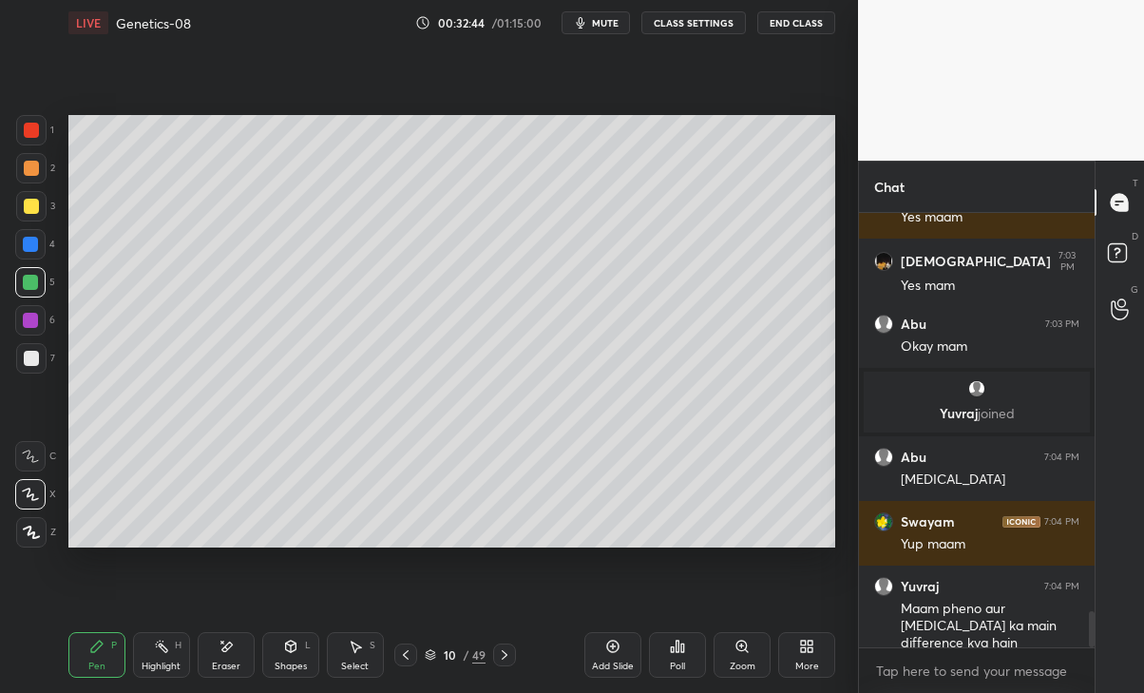
scroll to position [4912, 0]
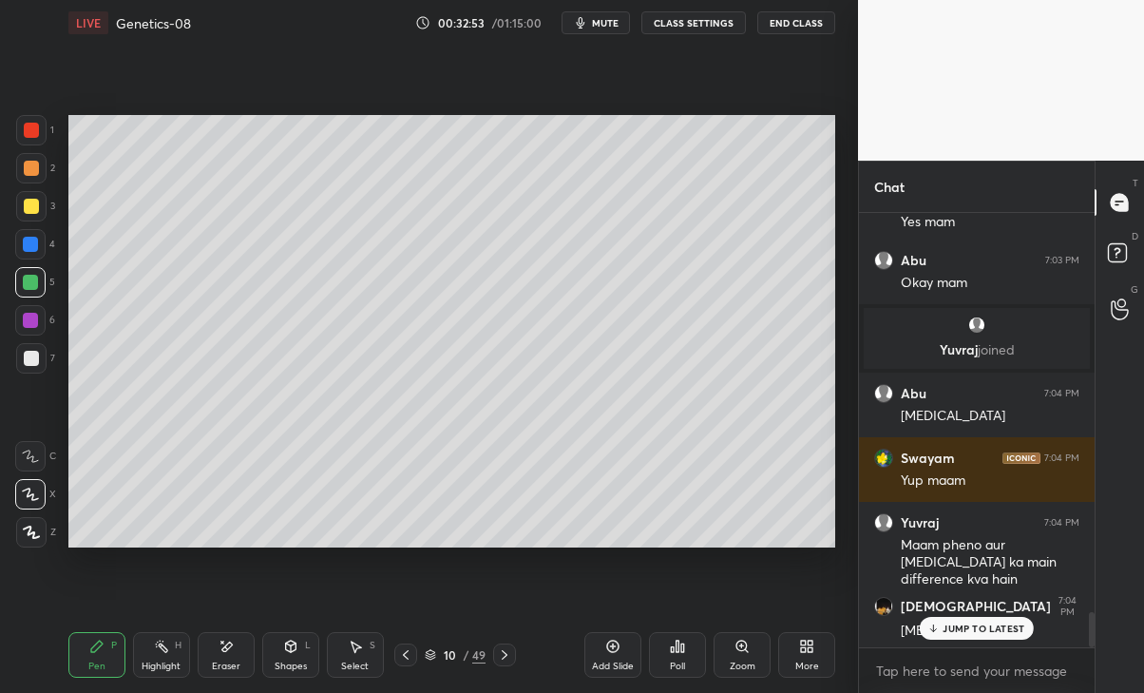
click at [237, 658] on div "Eraser" at bounding box center [226, 655] width 57 height 46
click at [988, 634] on div "JUMP TO LATEST" at bounding box center [977, 628] width 114 height 23
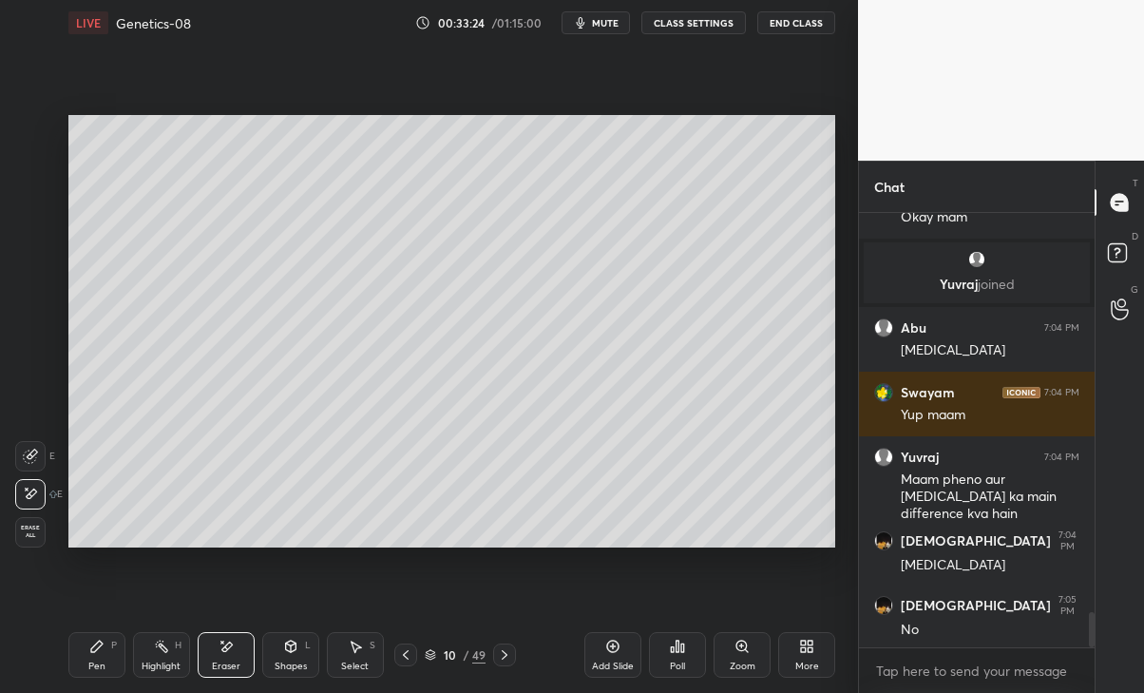
scroll to position [5041, 0]
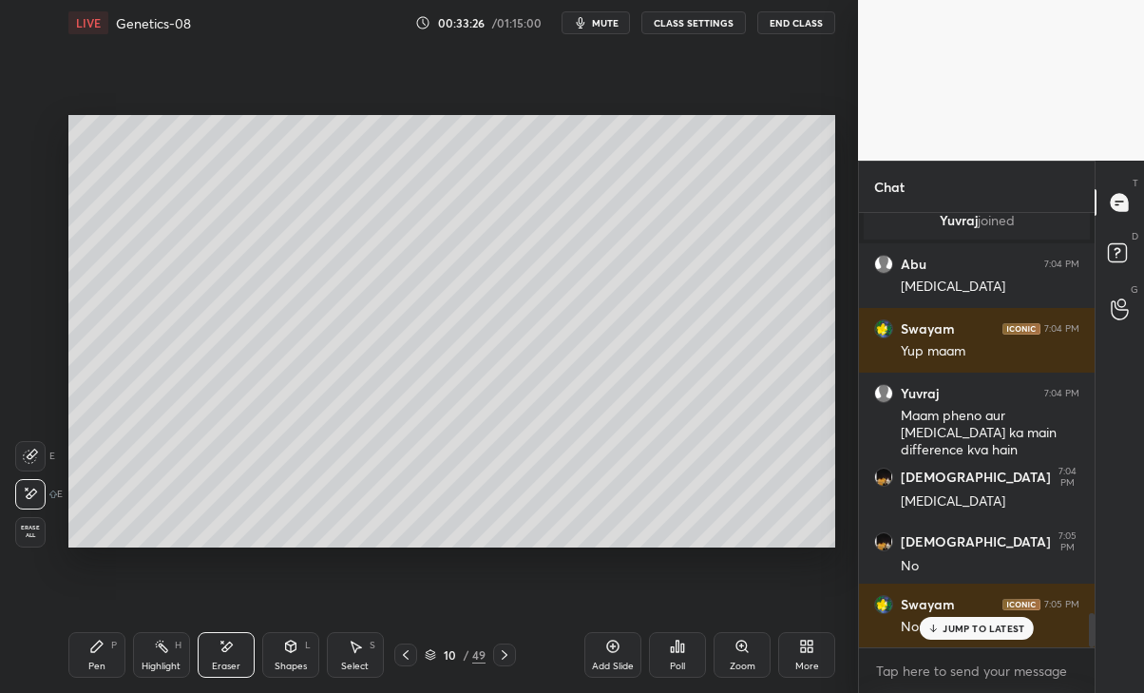
click at [965, 630] on p "JUMP TO LATEST" at bounding box center [984, 628] width 82 height 11
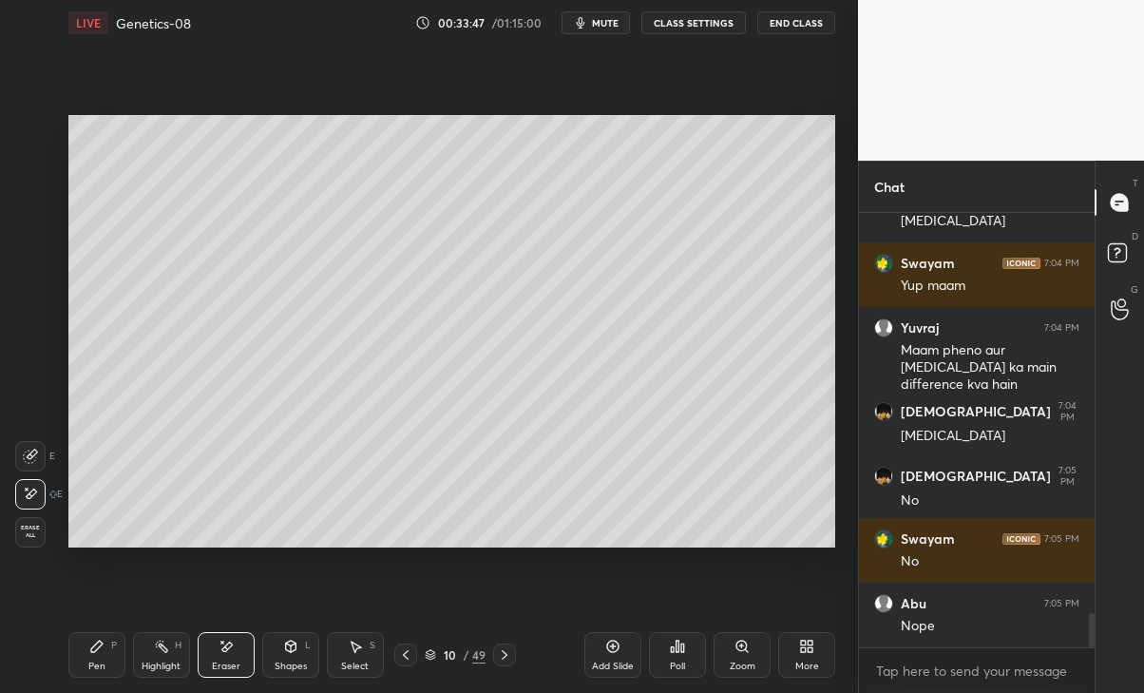
click at [93, 656] on div "Pen P" at bounding box center [96, 655] width 57 height 46
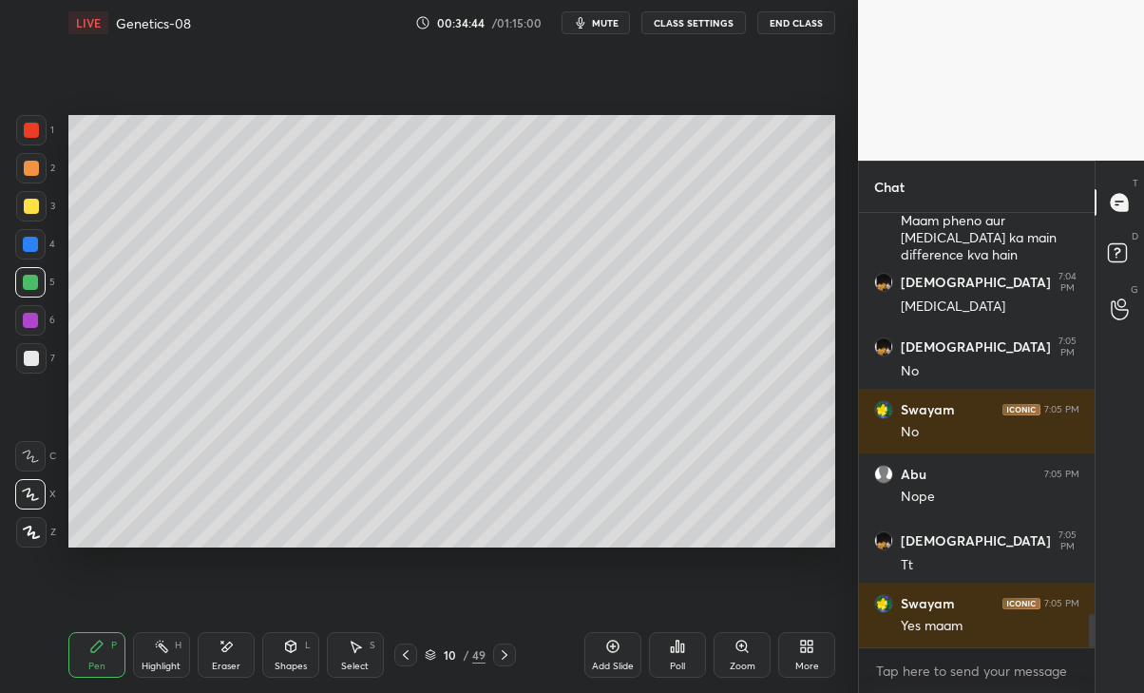
scroll to position [5300, 0]
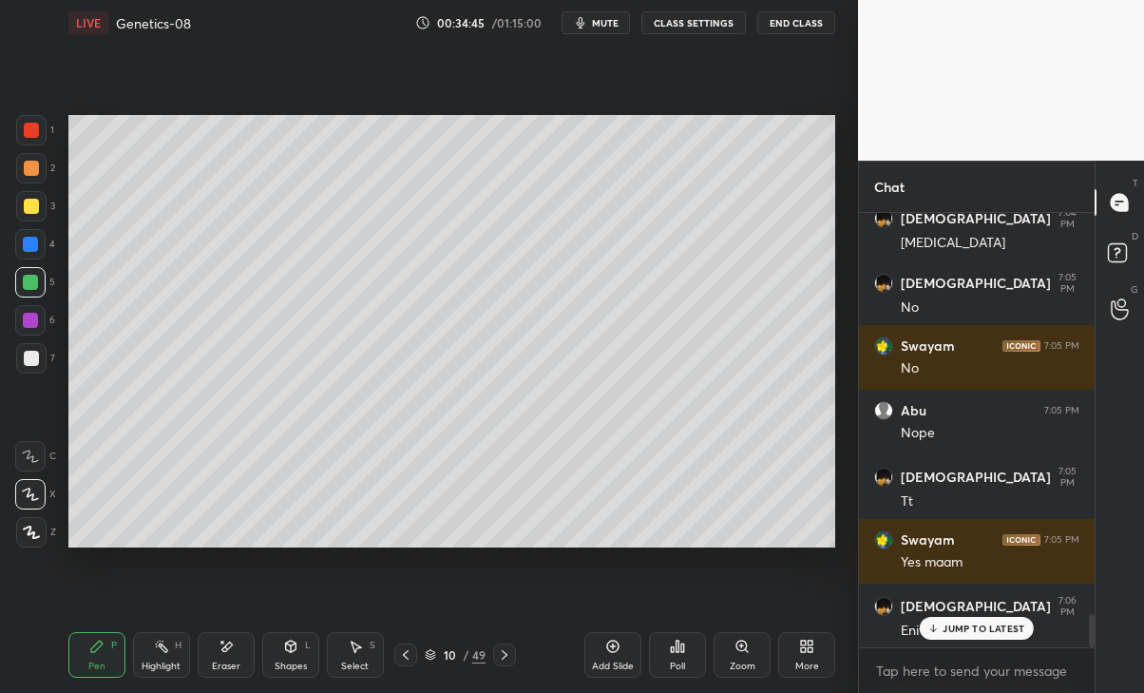
click at [995, 628] on p "JUMP TO LATEST" at bounding box center [984, 628] width 82 height 11
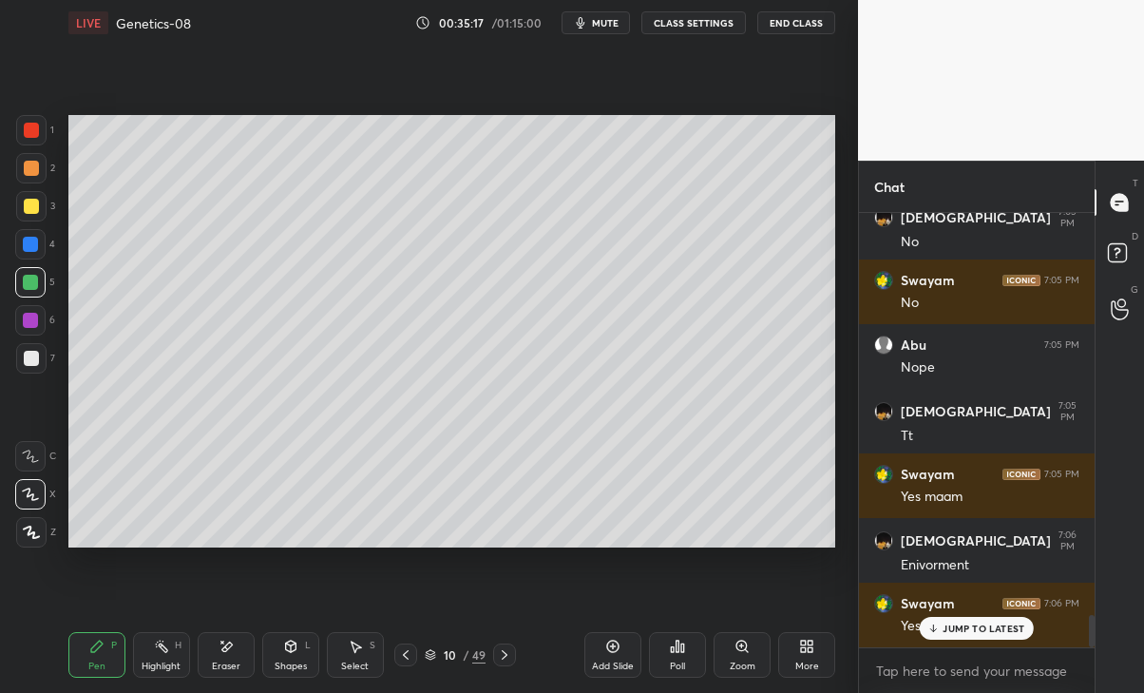
scroll to position [5429, 0]
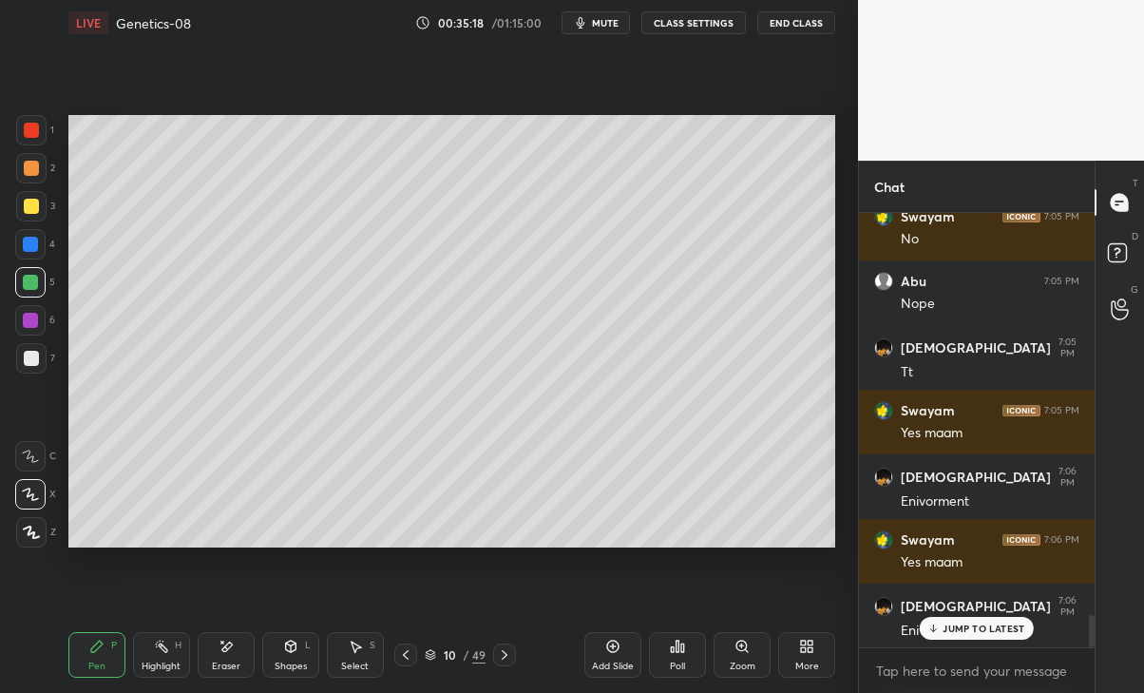
click at [961, 629] on p "JUMP TO LATEST" at bounding box center [984, 628] width 82 height 11
click at [502, 654] on icon at bounding box center [504, 654] width 15 height 15
click at [505, 654] on icon at bounding box center [504, 654] width 15 height 15
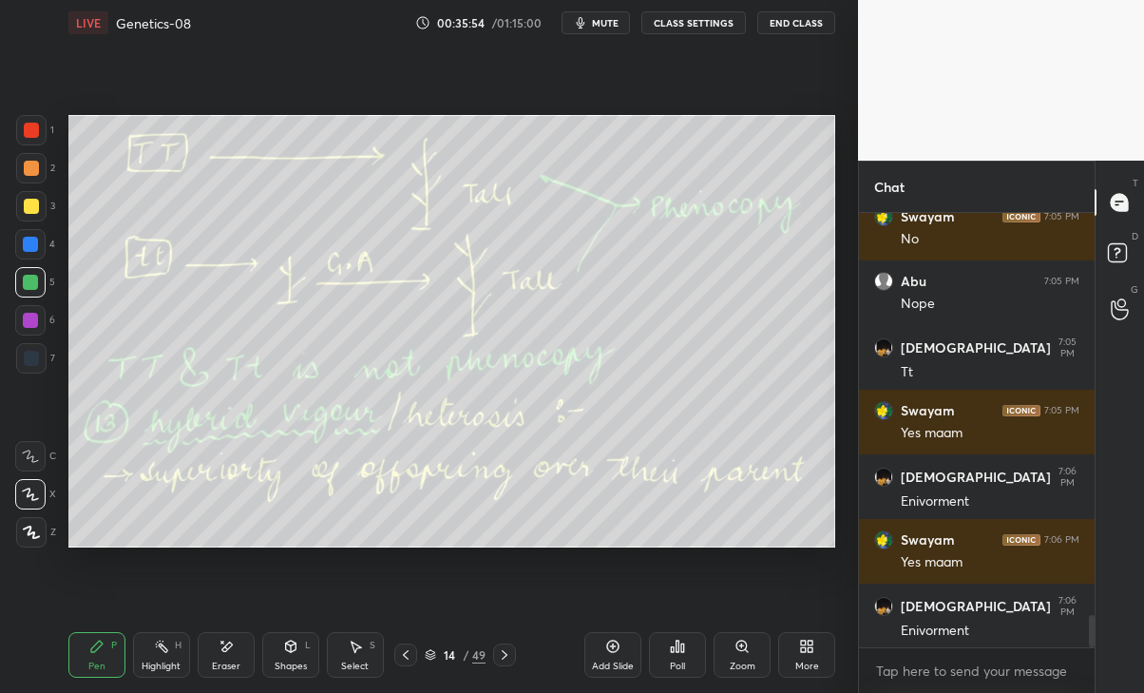
click at [406, 654] on icon at bounding box center [405, 654] width 15 height 15
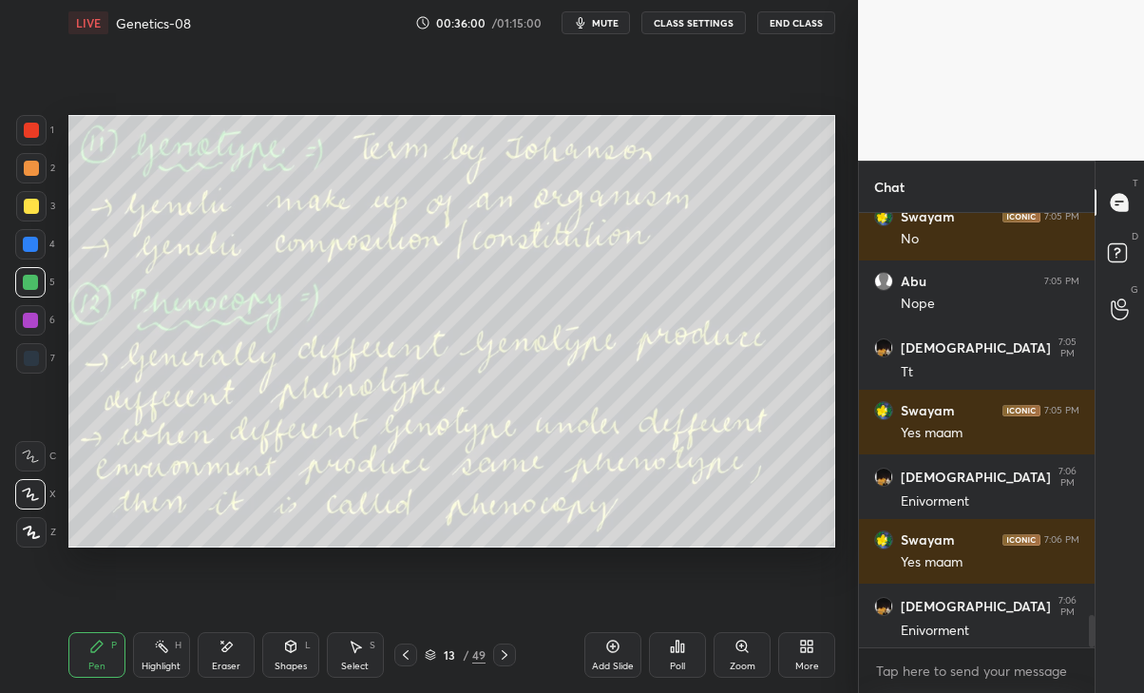
click at [405, 658] on icon at bounding box center [405, 654] width 15 height 15
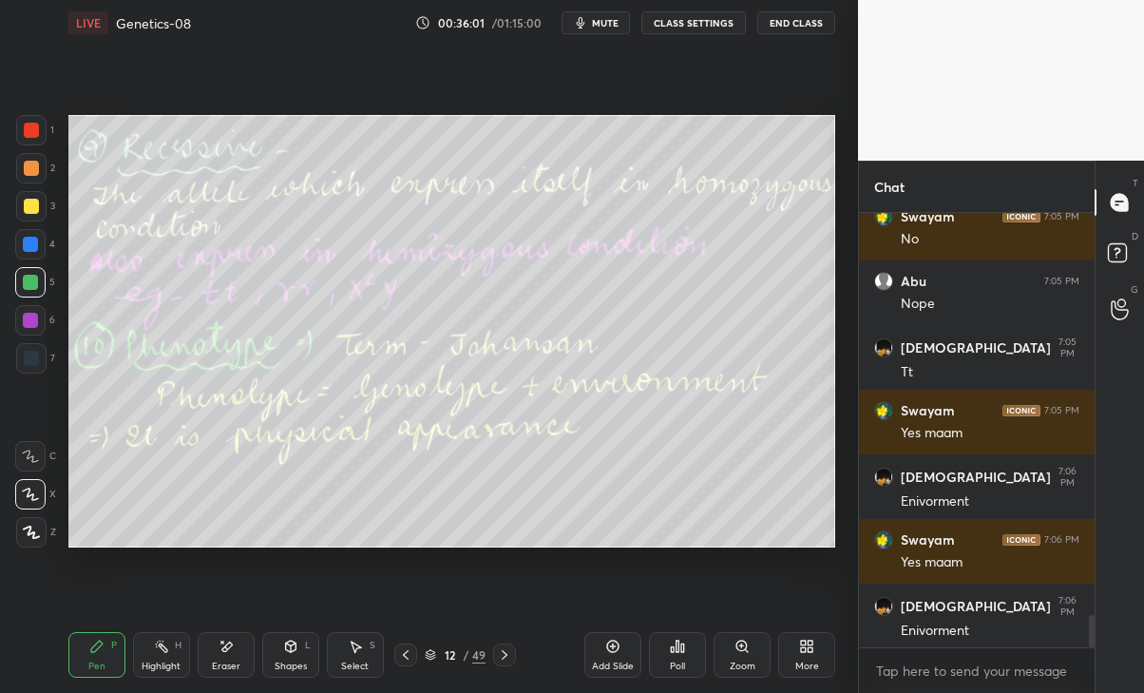
click at [411, 662] on div at bounding box center [405, 654] width 23 height 23
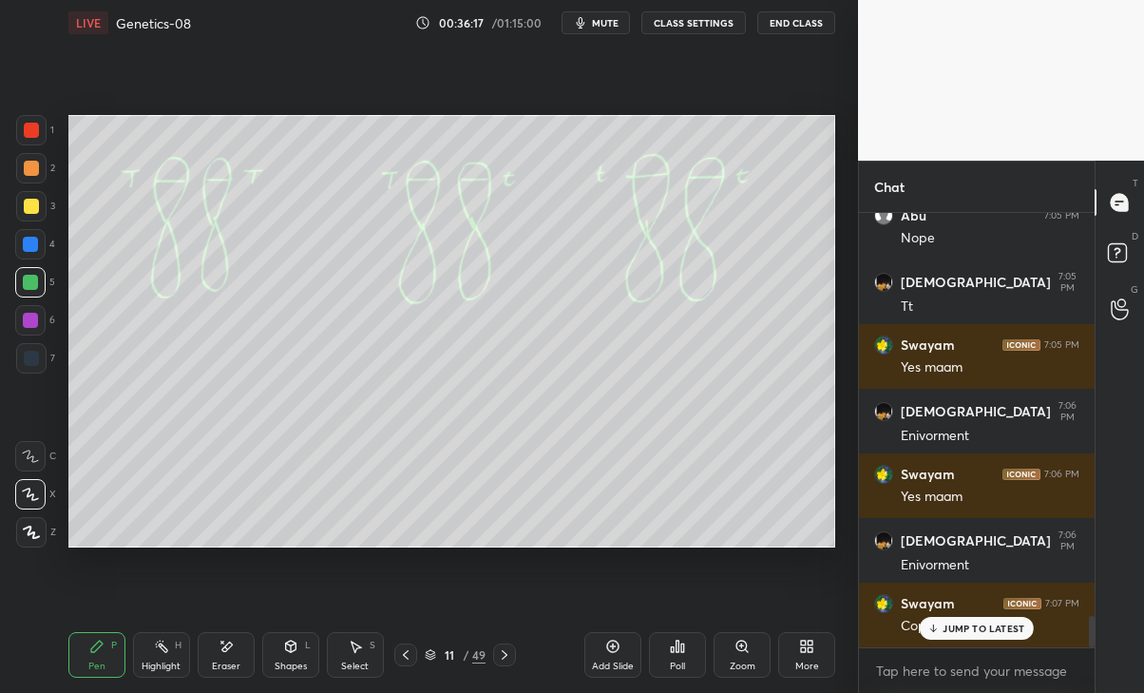
scroll to position [5558, 0]
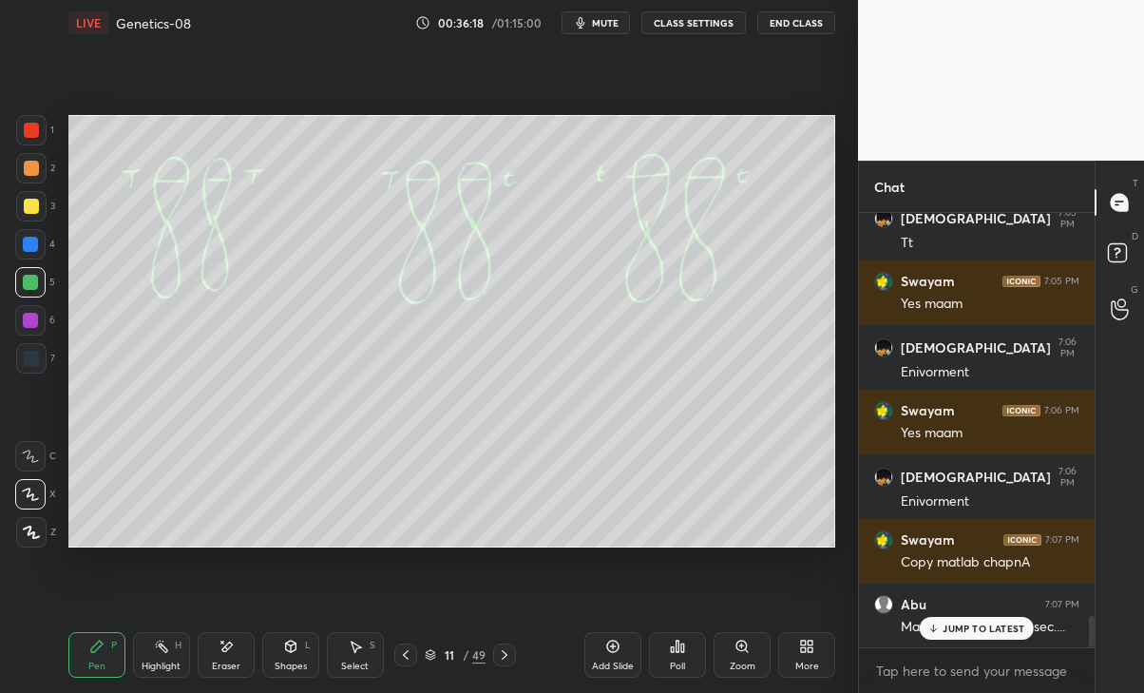
click at [1003, 625] on p "JUMP TO LATEST" at bounding box center [984, 628] width 82 height 11
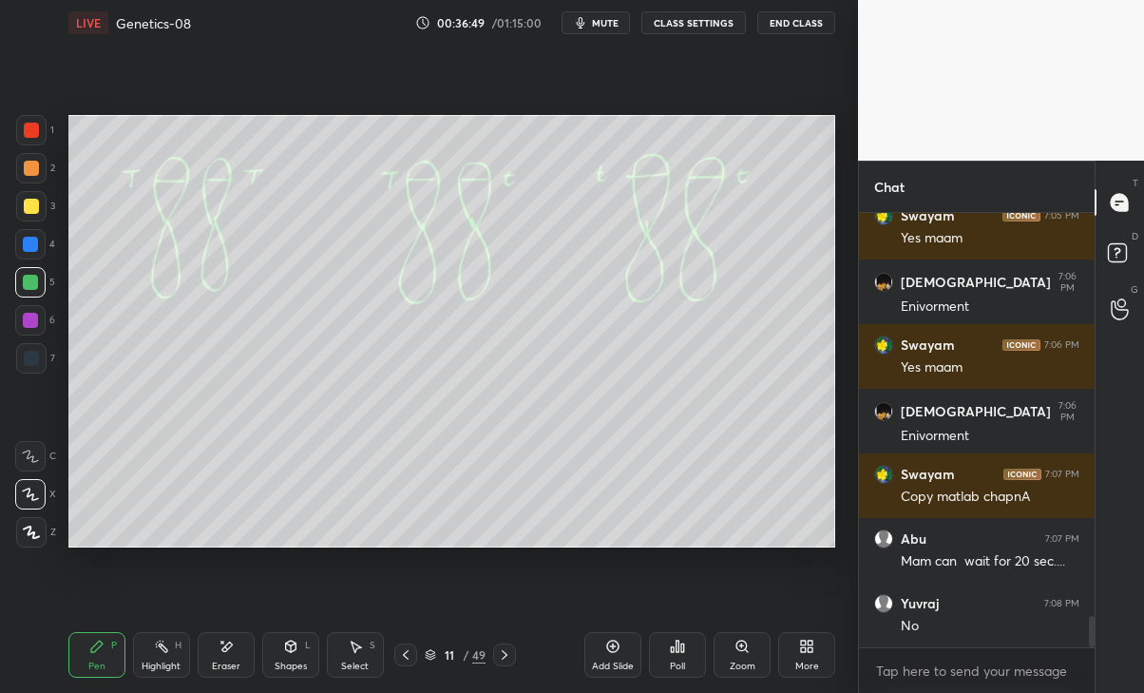
scroll to position [5704, 0]
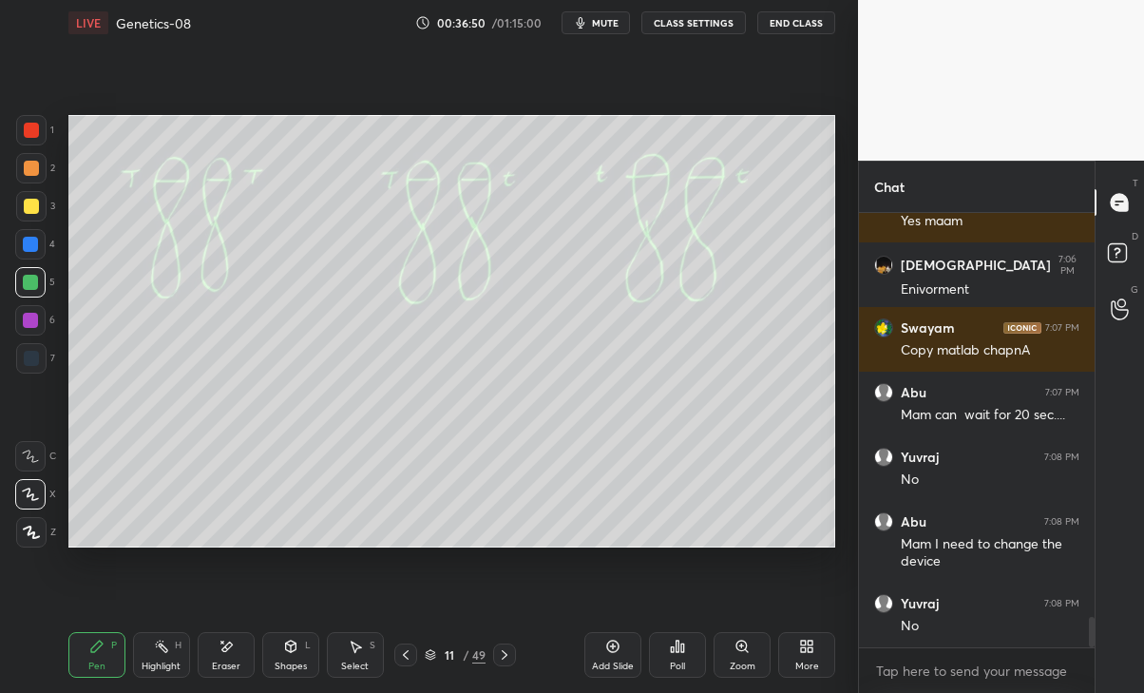
click at [1005, 636] on div "No" at bounding box center [990, 626] width 179 height 19
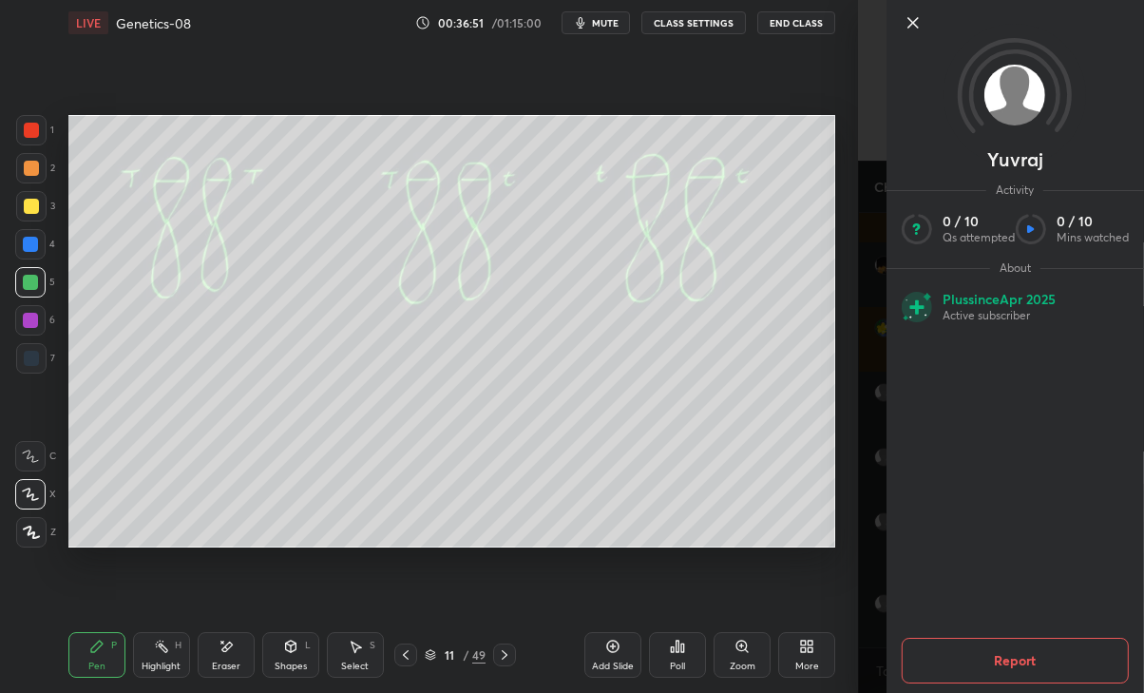
scroll to position [5834, 0]
click at [848, 544] on div "1 2 3 4 5 6 7 C X Z E E Erase all H H LIVE Genetics-08 00:36:51 / 01:15:00 mute…" at bounding box center [429, 346] width 858 height 693
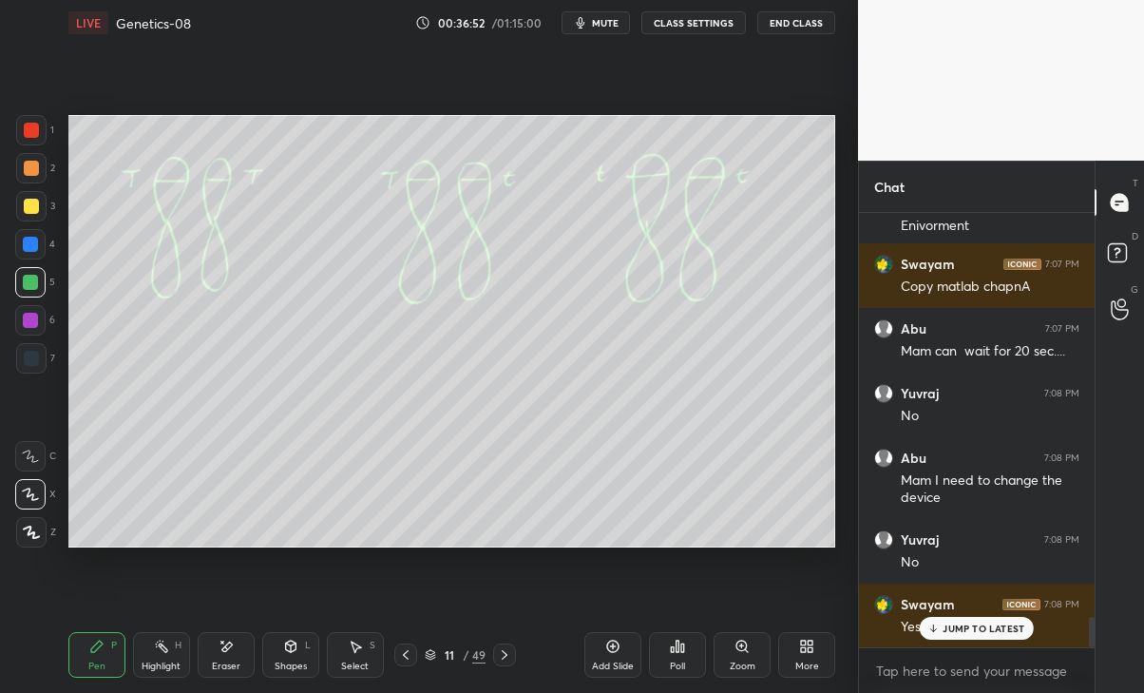
click at [976, 631] on p "JUMP TO LATEST" at bounding box center [984, 628] width 82 height 11
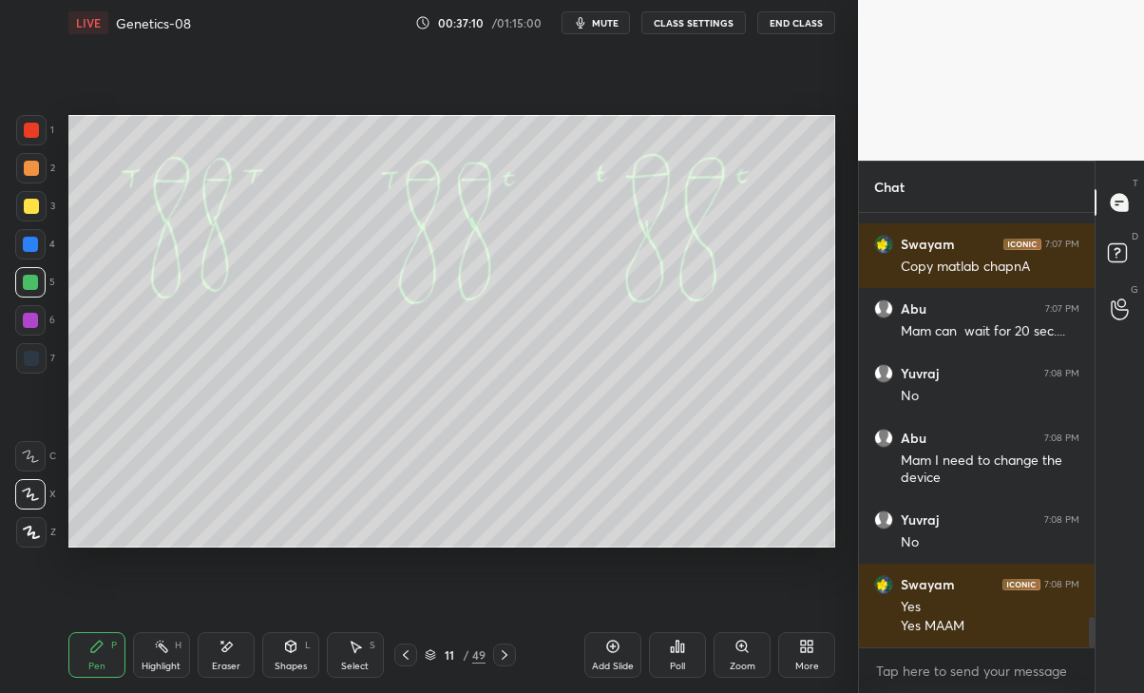
click at [493, 654] on div at bounding box center [504, 654] width 23 height 23
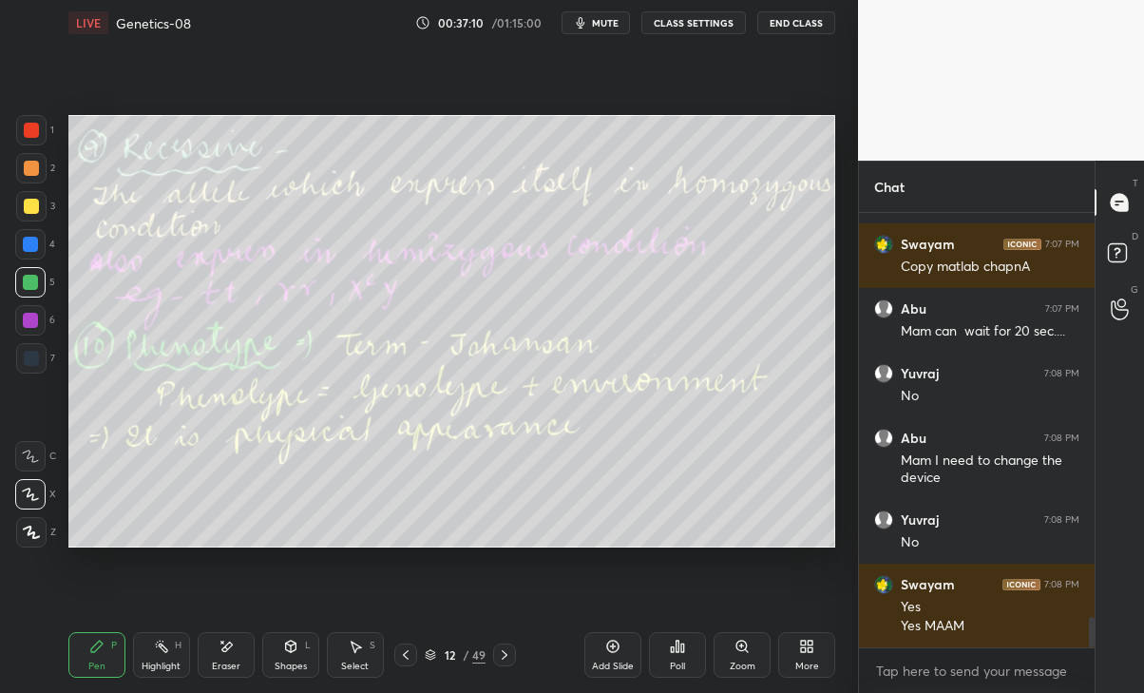
click at [496, 651] on div at bounding box center [504, 654] width 23 height 23
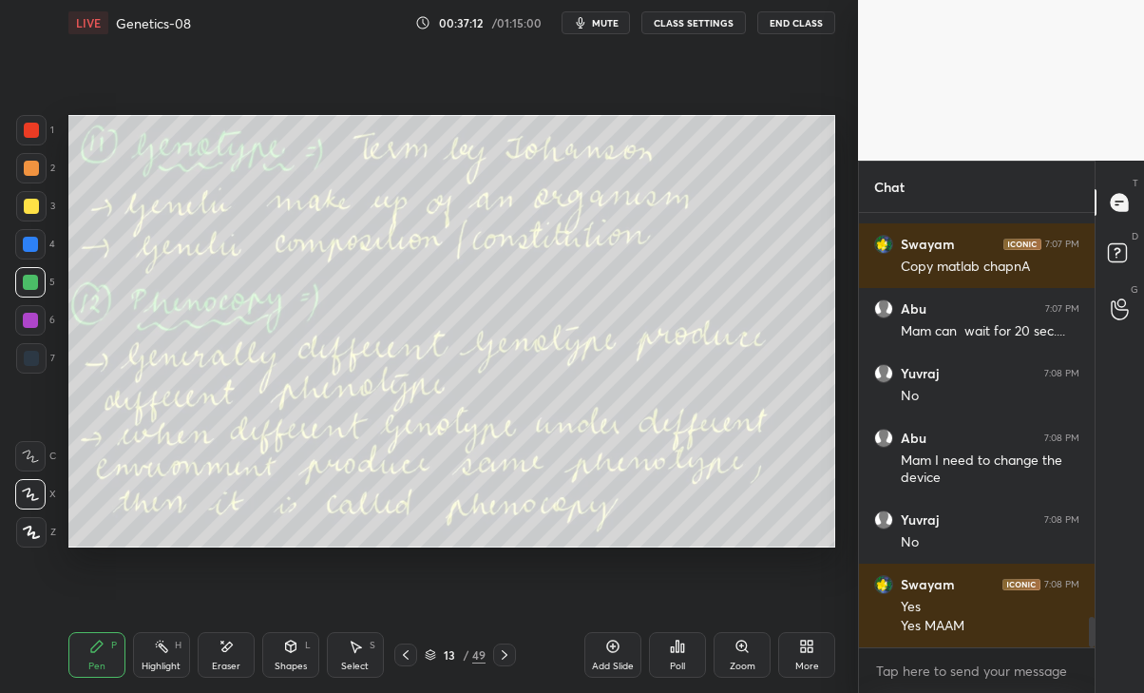
click at [407, 652] on icon at bounding box center [406, 655] width 6 height 10
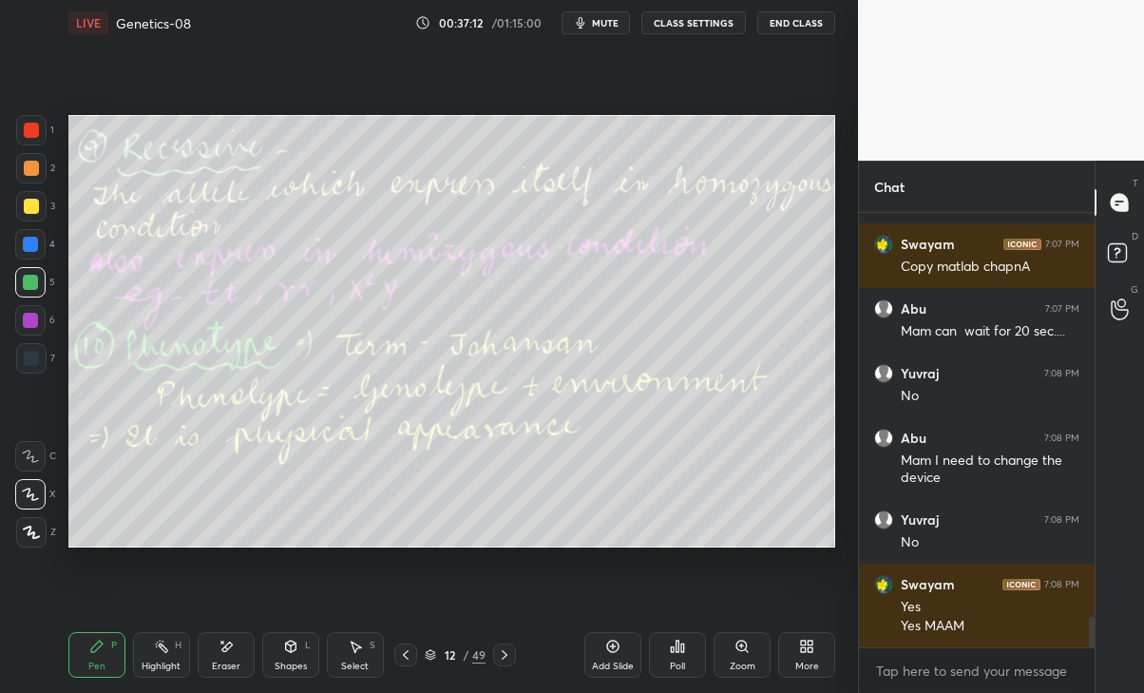
click at [505, 655] on icon at bounding box center [504, 654] width 15 height 15
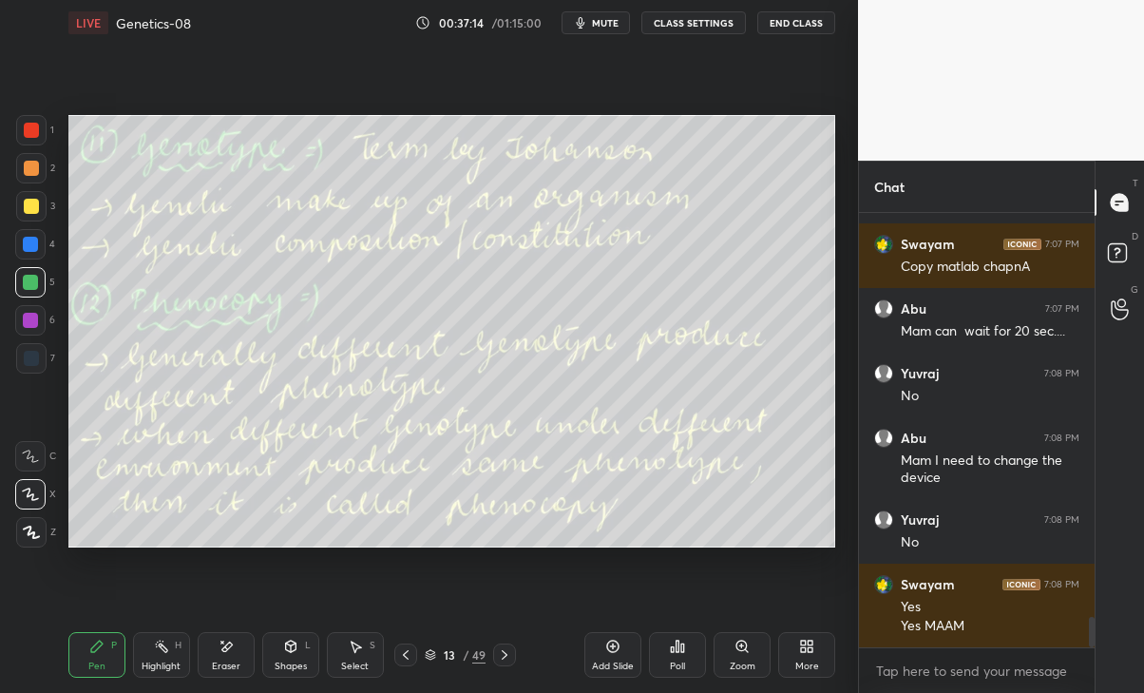
click at [515, 646] on div at bounding box center [504, 654] width 23 height 23
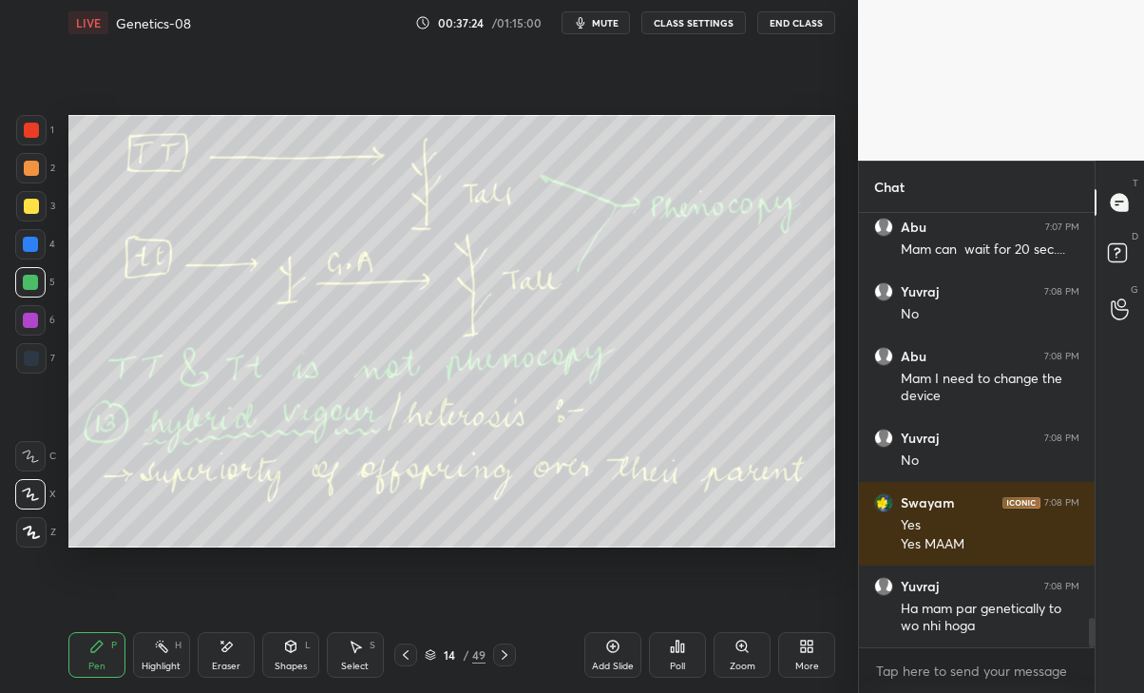
scroll to position [5999, 0]
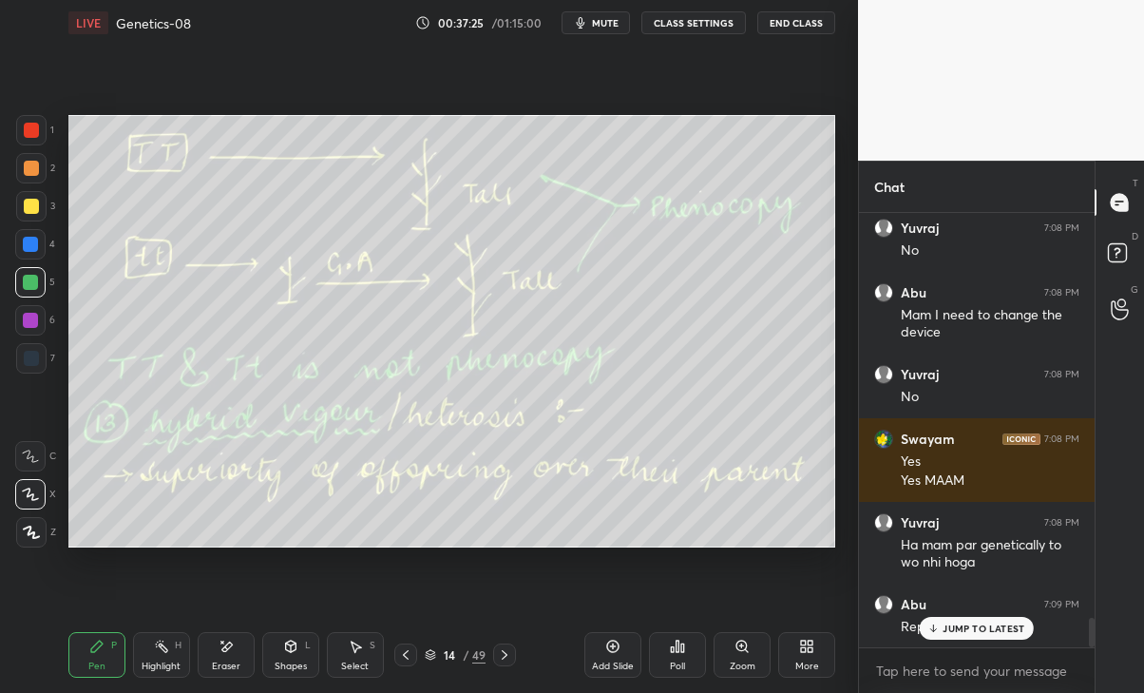
click at [1007, 629] on p "JUMP TO LATEST" at bounding box center [984, 628] width 82 height 11
click at [412, 654] on icon at bounding box center [405, 654] width 15 height 15
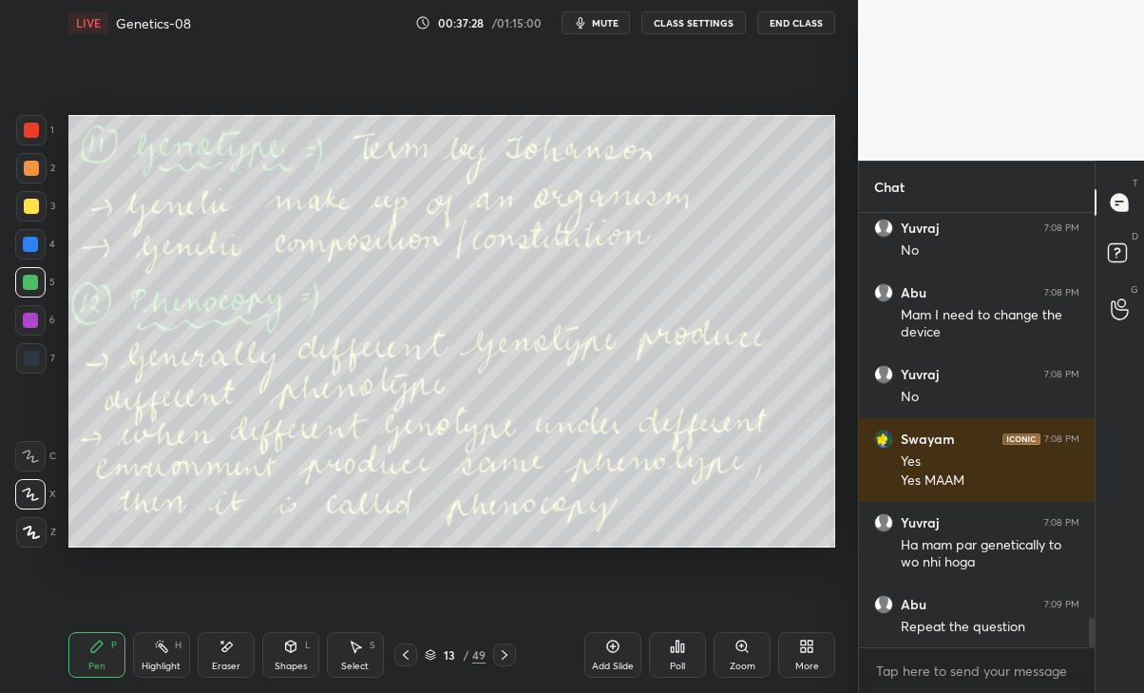
click at [408, 646] on div at bounding box center [405, 654] width 23 height 23
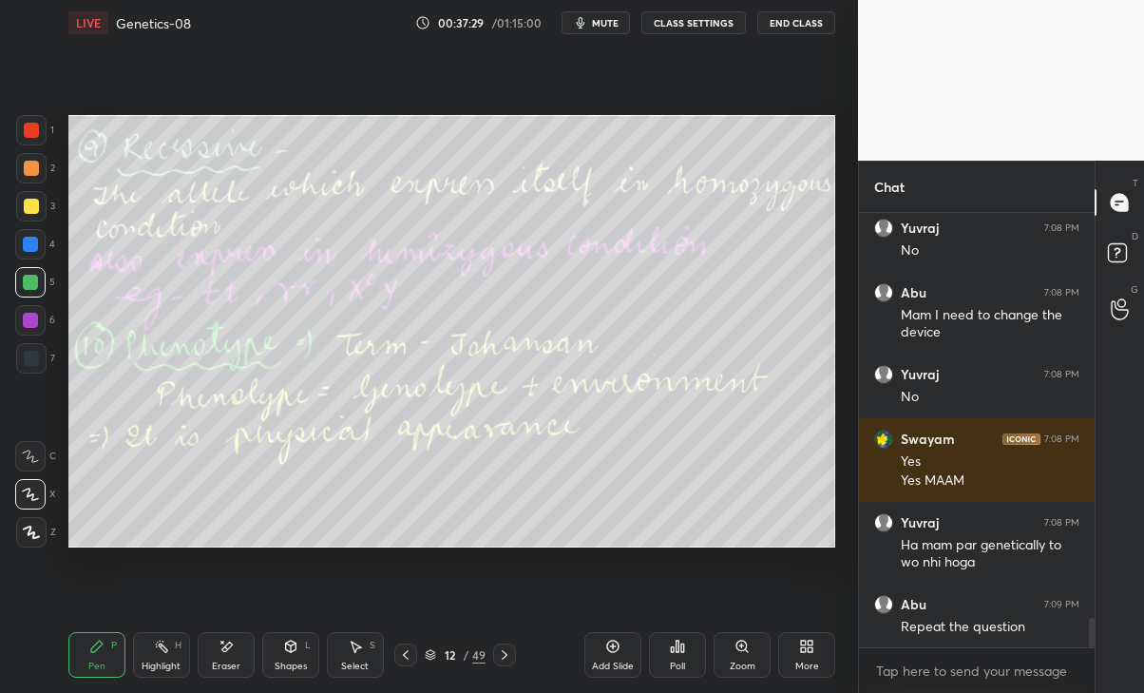
click at [413, 656] on icon at bounding box center [405, 654] width 15 height 15
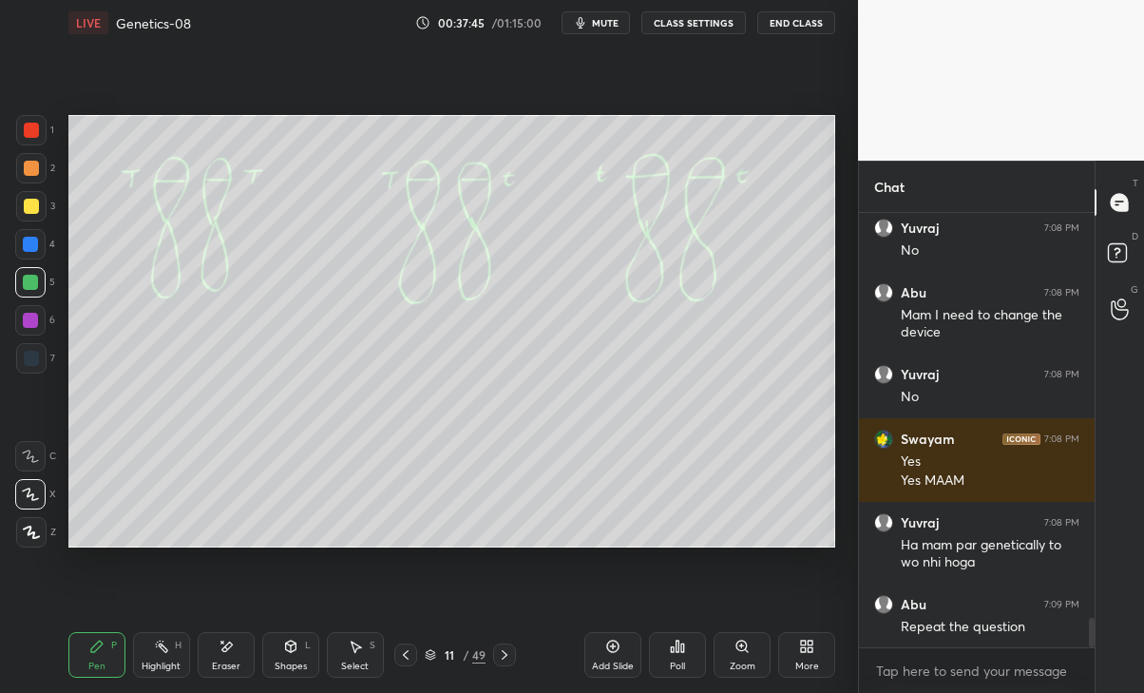
click at [600, 565] on div "Setting up your live class Poll for secs No correct answer Start poll" at bounding box center [452, 331] width 782 height 571
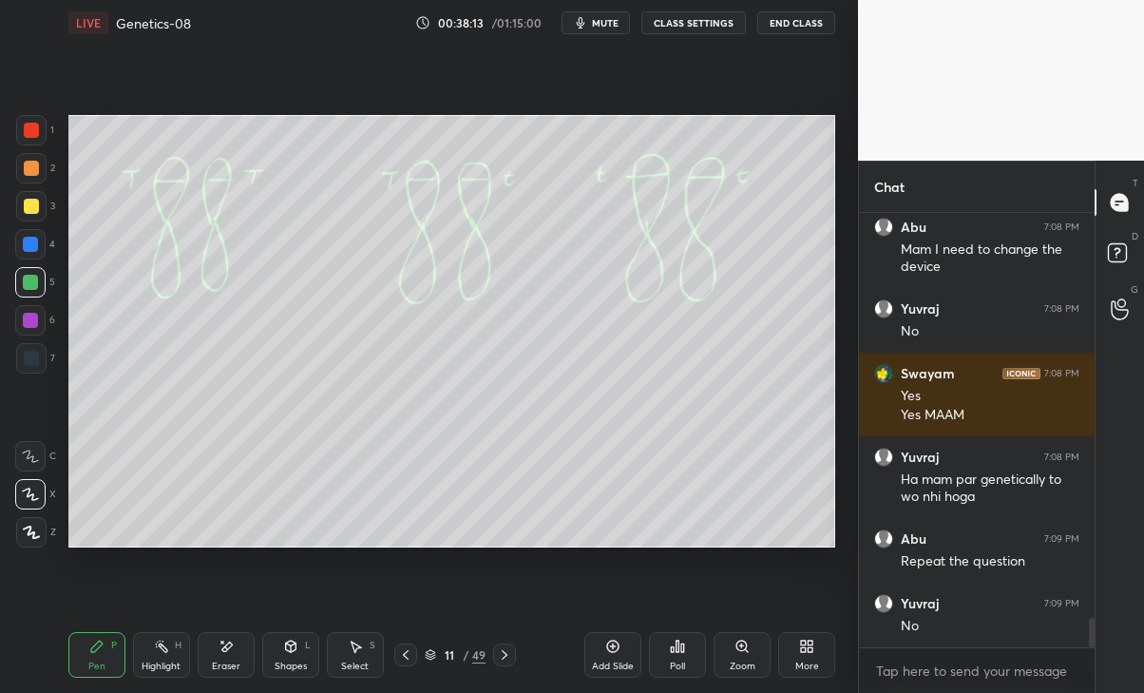
scroll to position [6128, 0]
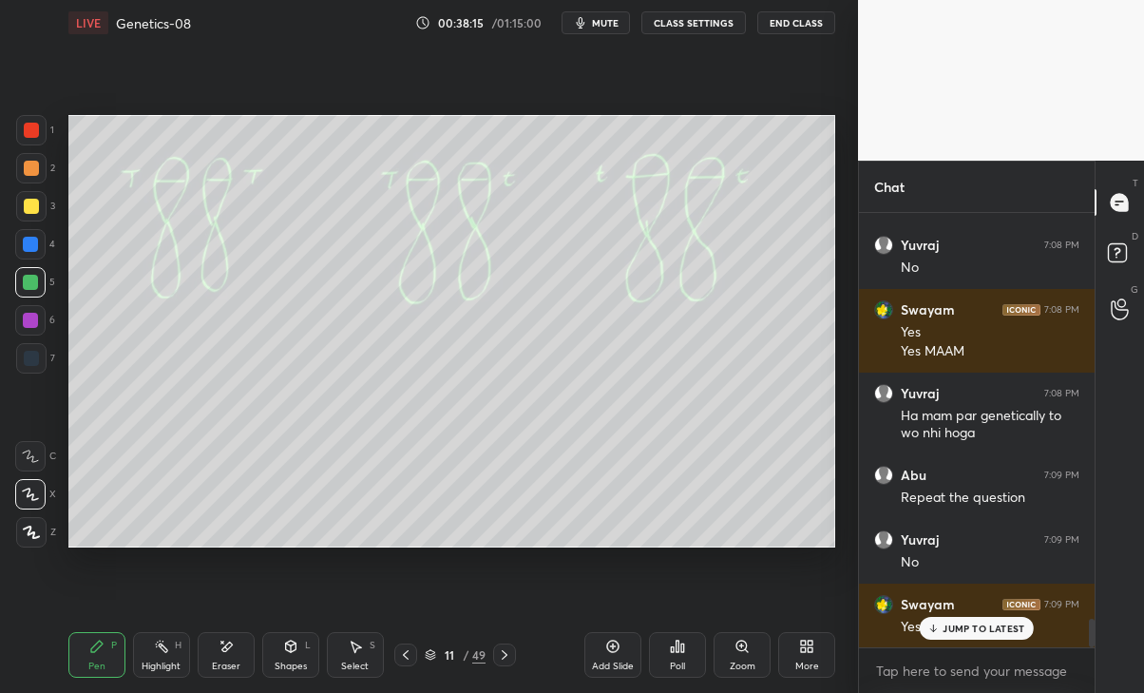
click at [505, 654] on icon at bounding box center [504, 654] width 15 height 15
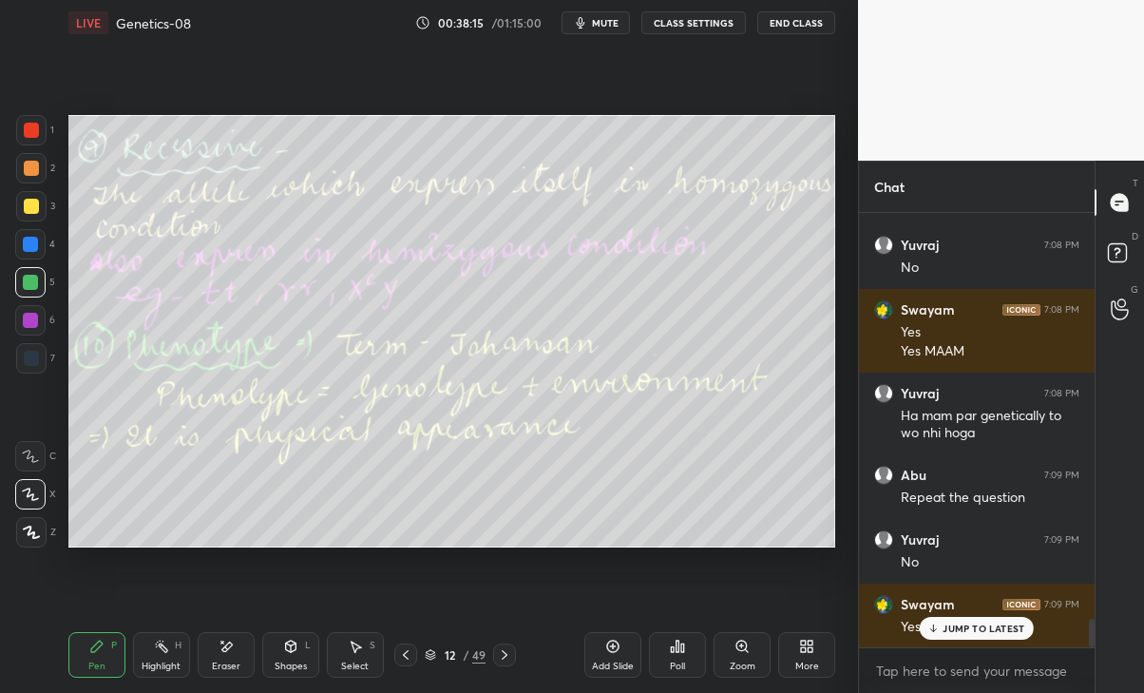
click at [501, 661] on icon at bounding box center [504, 654] width 15 height 15
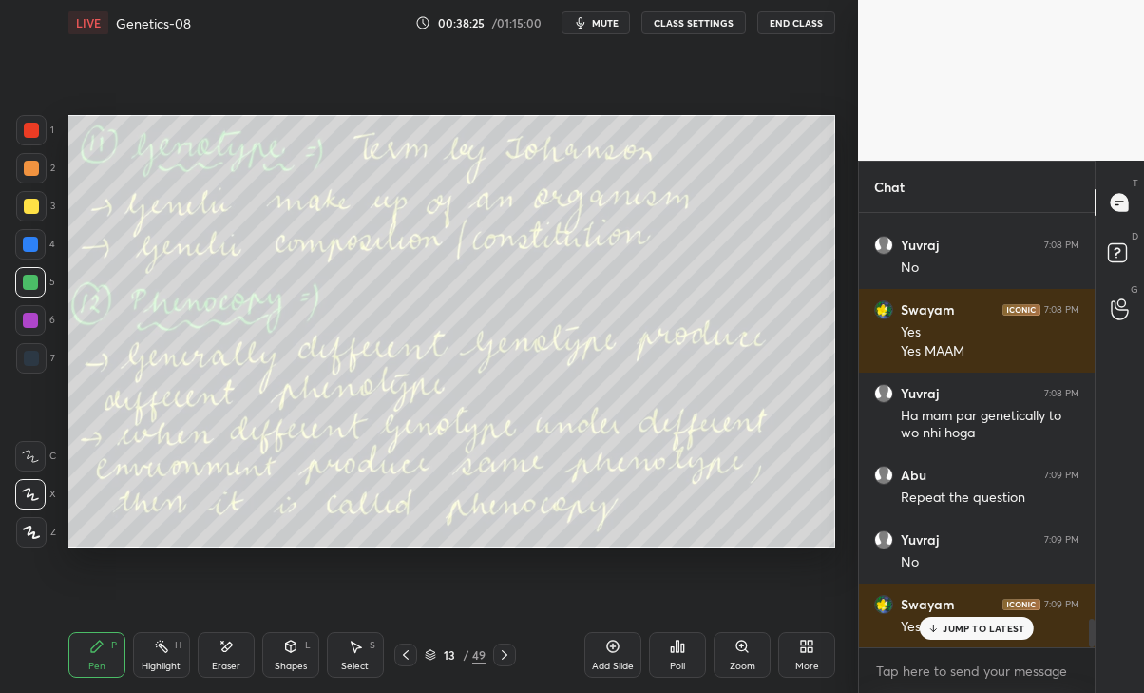
click at [225, 651] on icon at bounding box center [226, 647] width 15 height 16
click at [119, 645] on div "Pen P" at bounding box center [96, 655] width 57 height 46
click at [511, 665] on div at bounding box center [504, 654] width 23 height 23
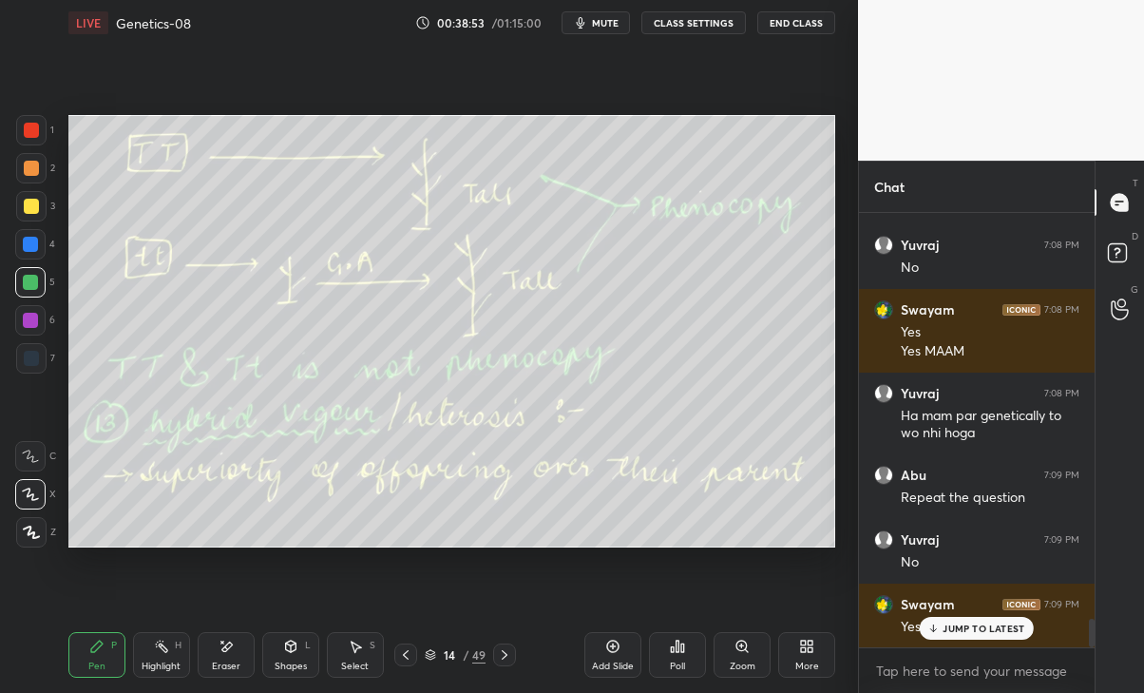
click at [406, 654] on icon at bounding box center [405, 654] width 15 height 15
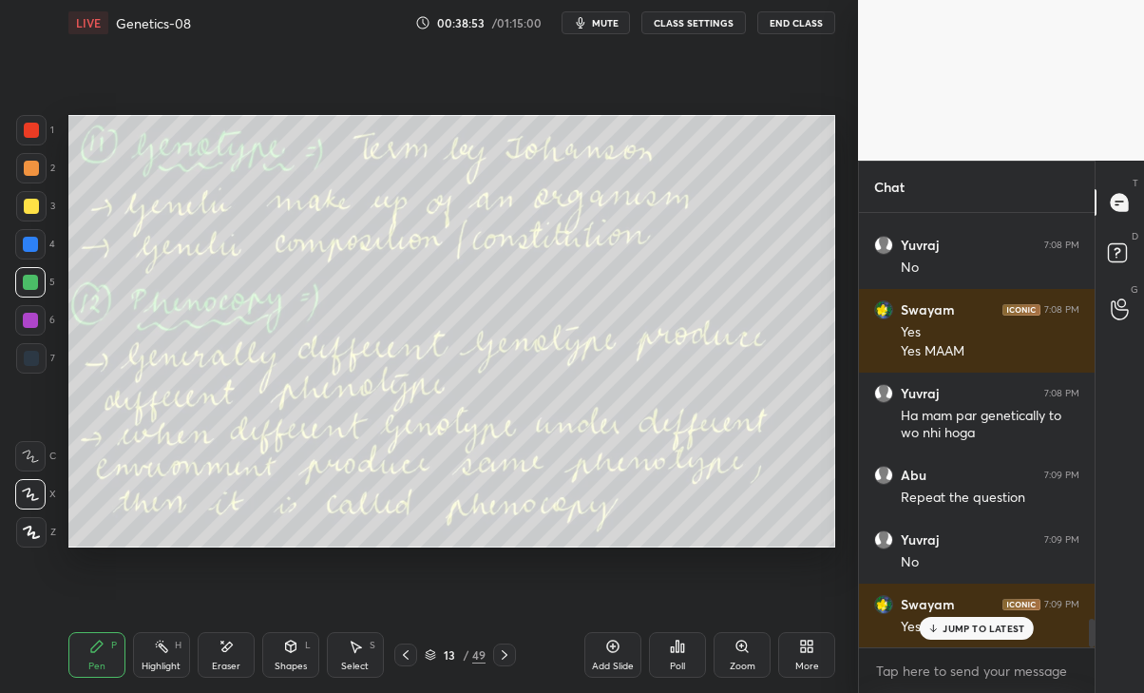
click at [417, 659] on div at bounding box center [405, 654] width 23 height 23
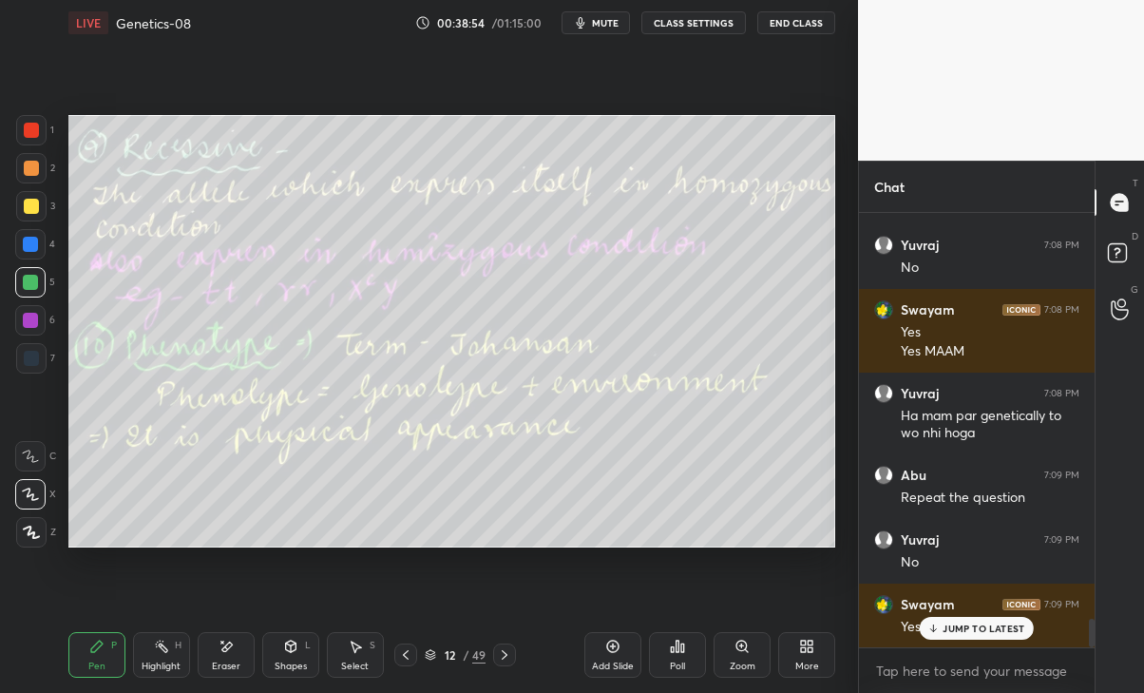
click at [404, 657] on icon at bounding box center [405, 654] width 15 height 15
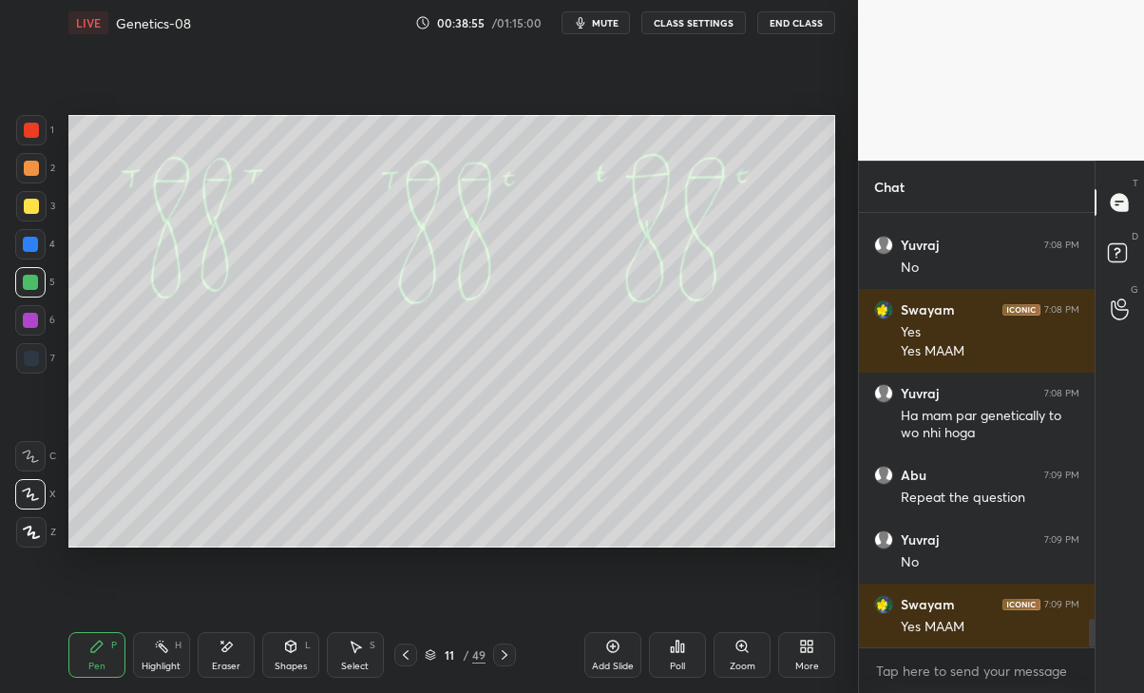
scroll to position [6194, 0]
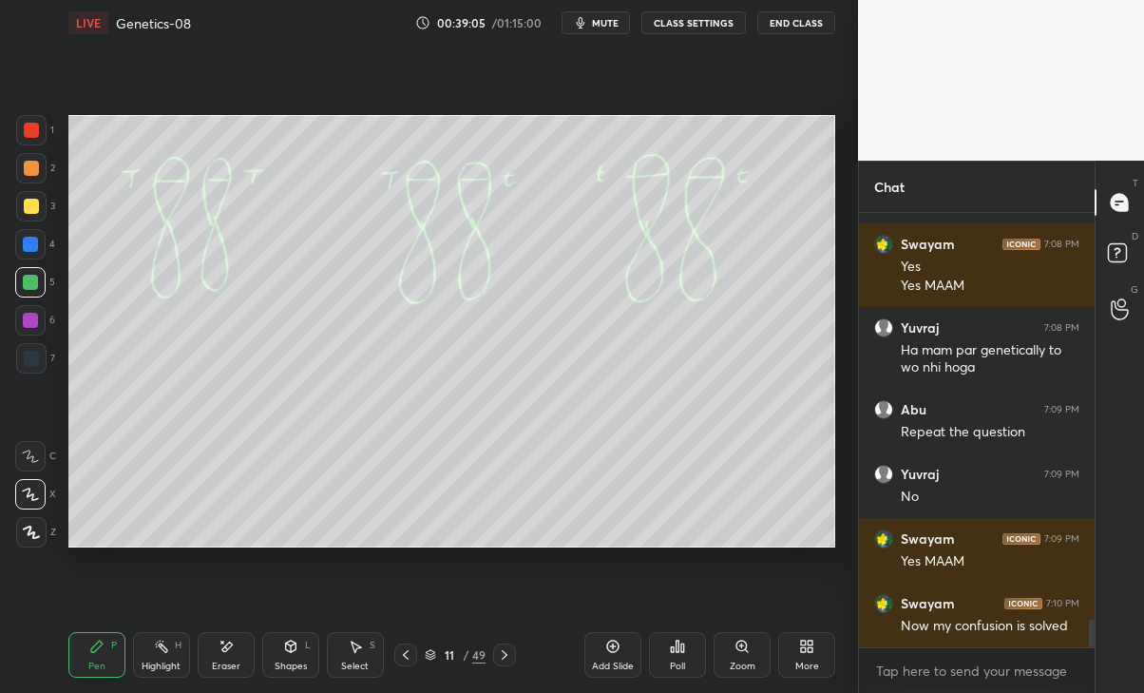
click at [505, 654] on icon at bounding box center [504, 654] width 15 height 15
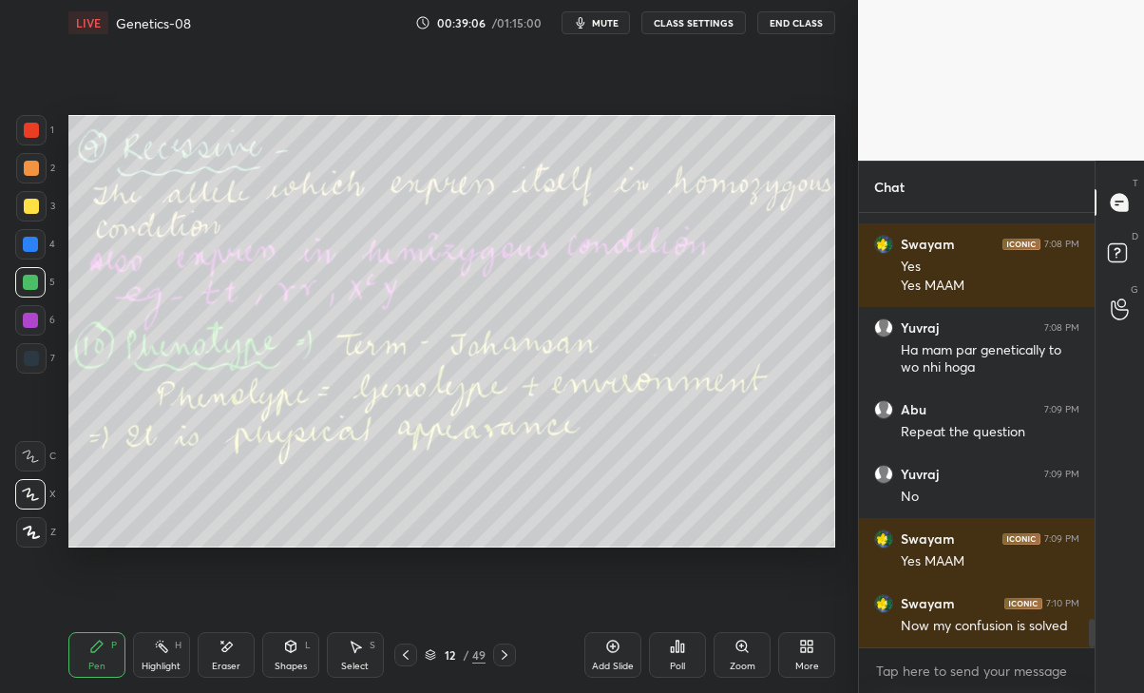
click at [496, 653] on div at bounding box center [504, 654] width 23 height 23
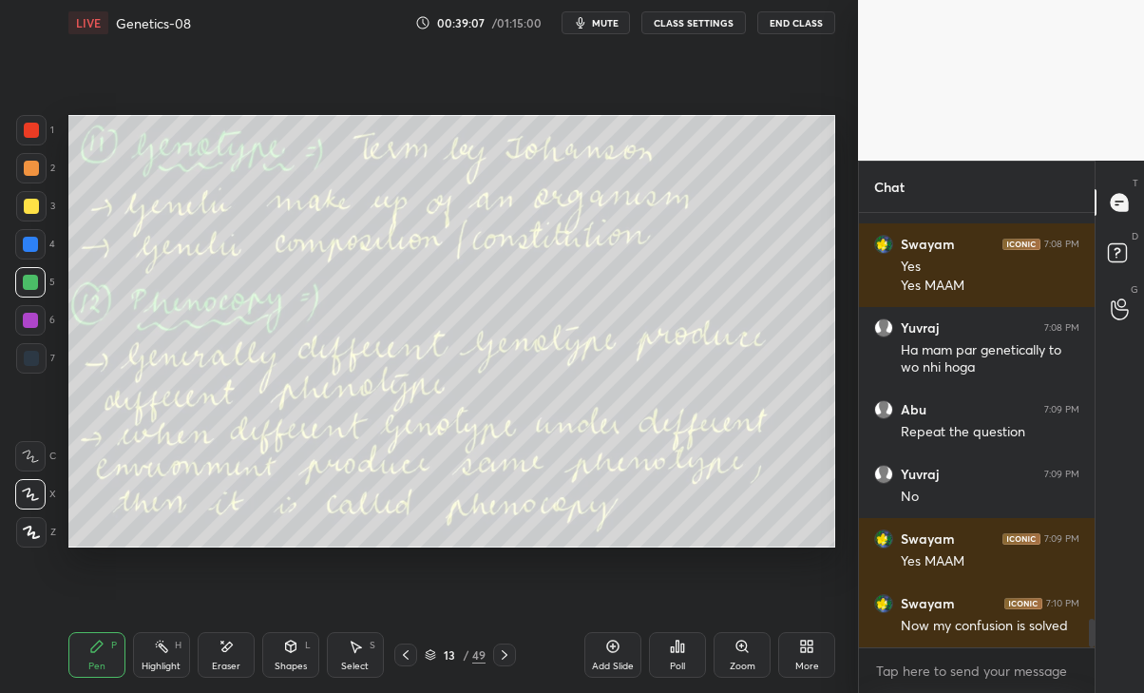
click at [503, 661] on div at bounding box center [504, 654] width 23 height 23
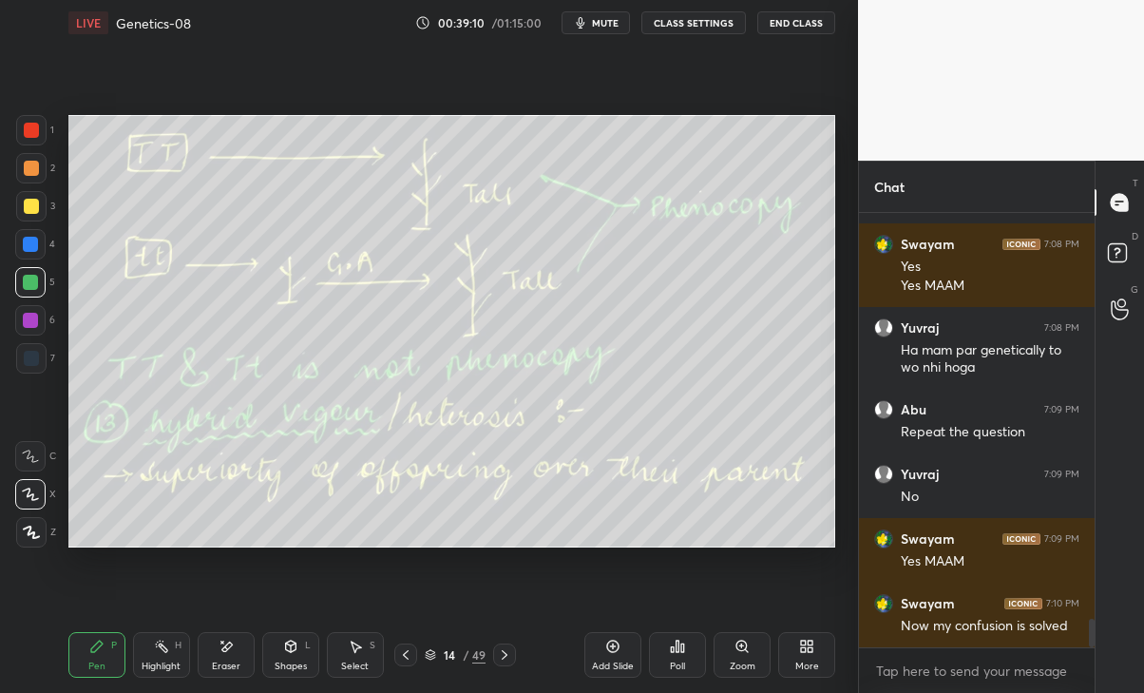
click at [501, 662] on div at bounding box center [504, 654] width 23 height 23
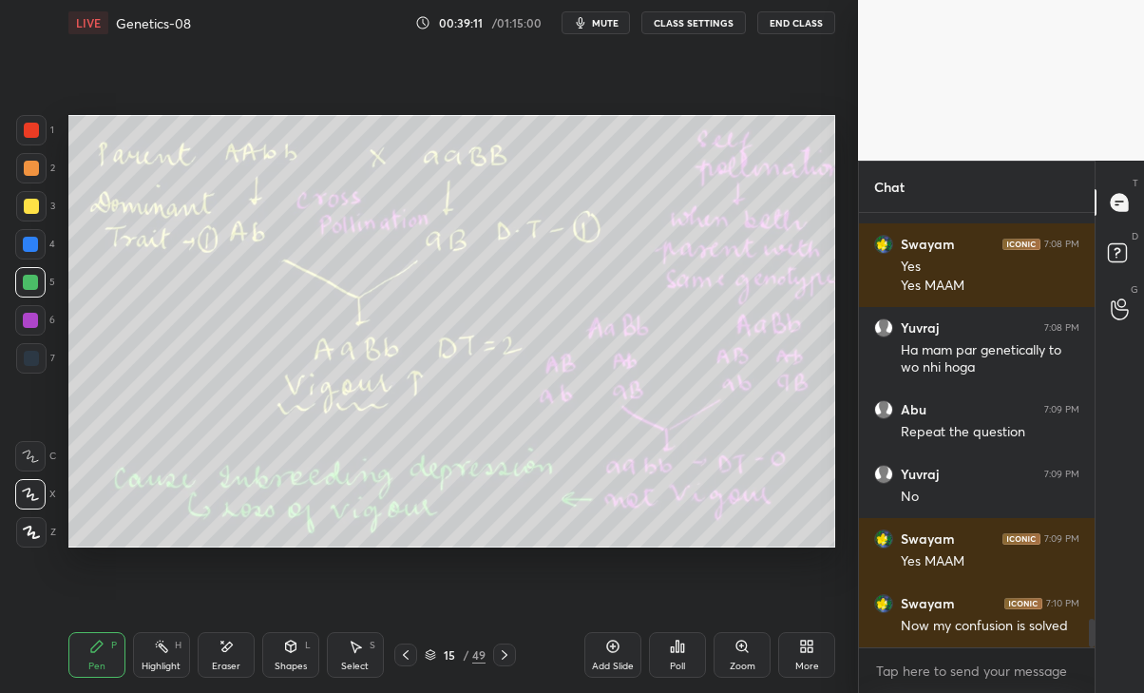
click at [498, 663] on div at bounding box center [504, 654] width 23 height 23
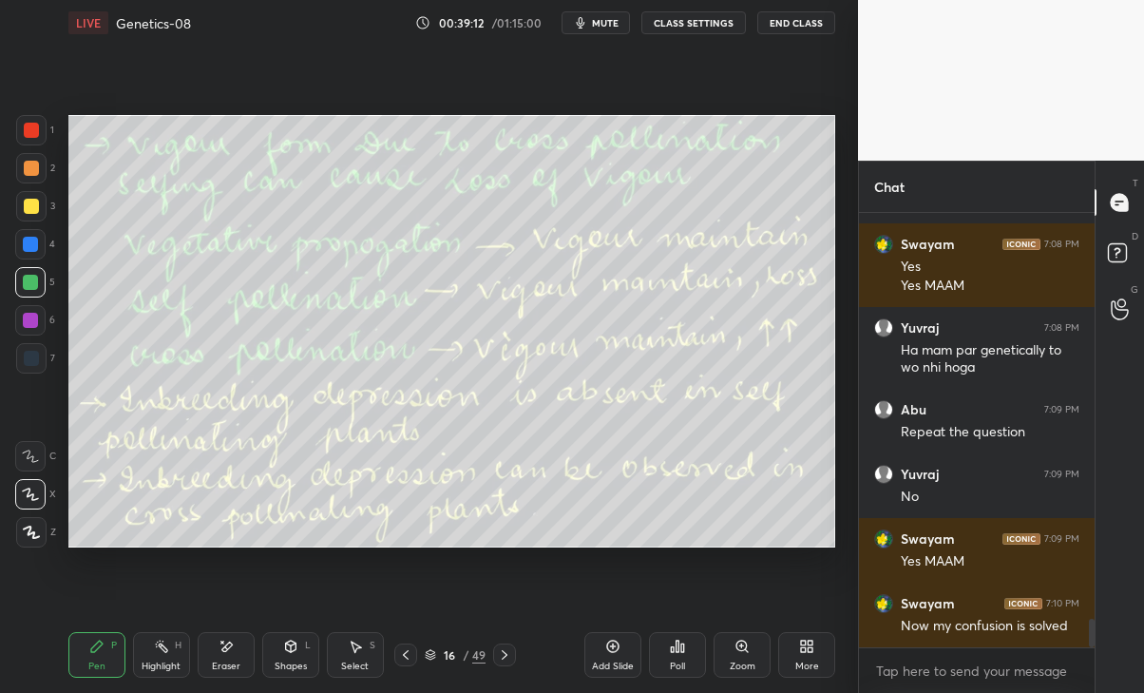
click at [505, 654] on icon at bounding box center [504, 654] width 15 height 15
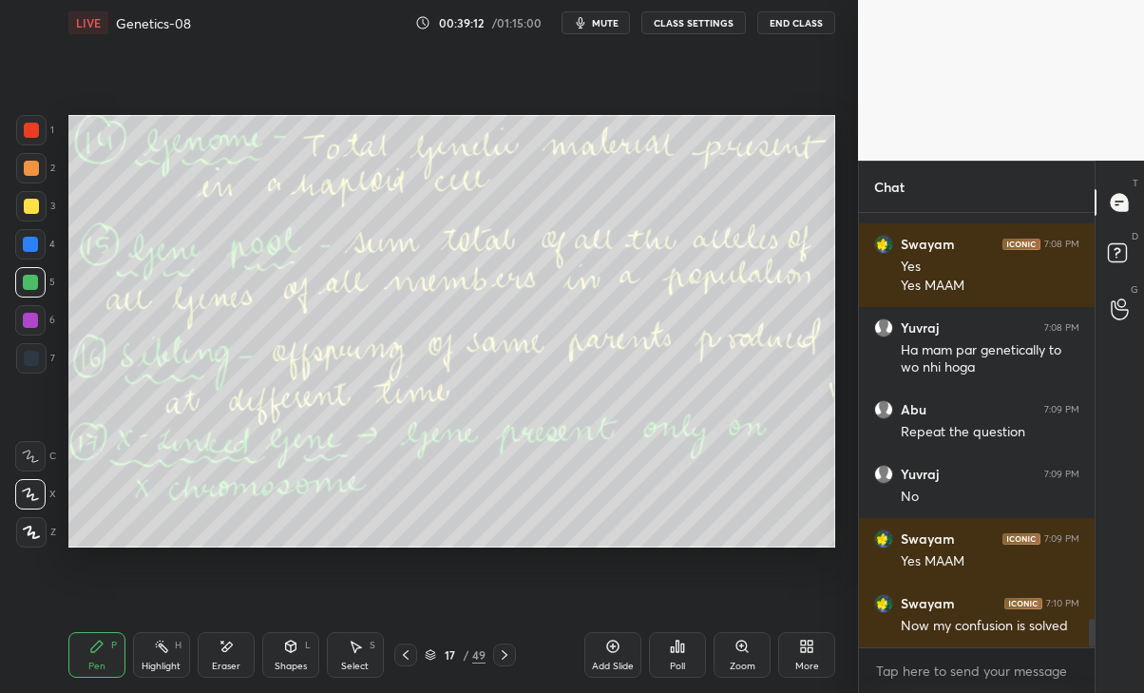
click at [505, 654] on icon at bounding box center [504, 654] width 15 height 15
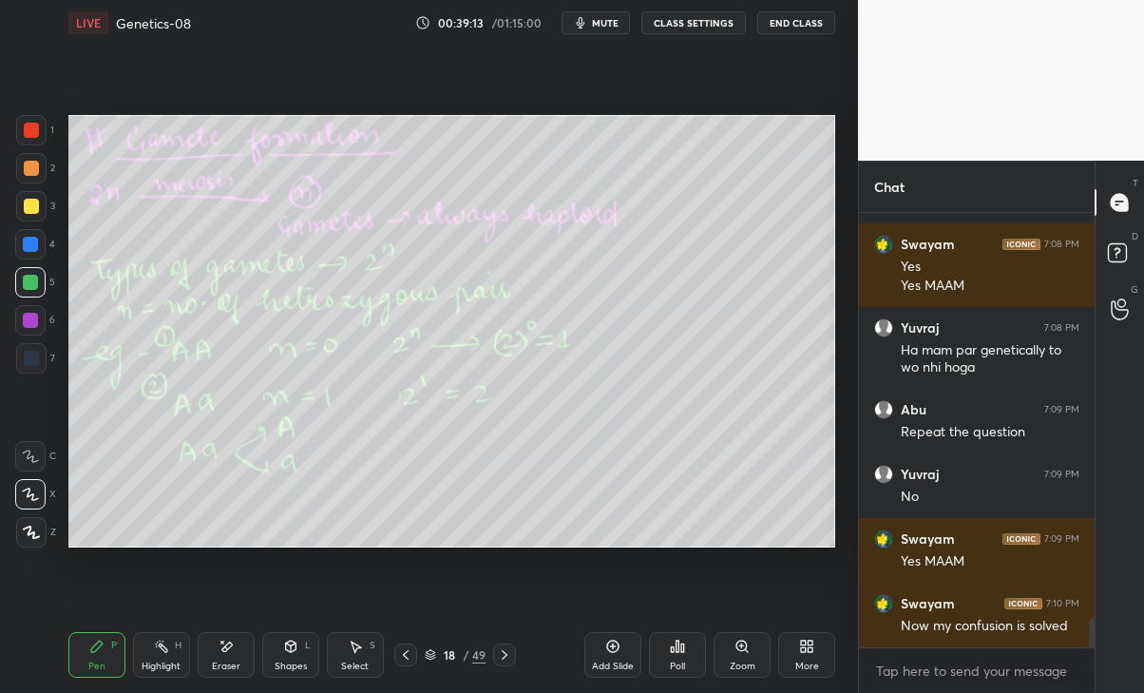
click at [505, 654] on icon at bounding box center [504, 654] width 15 height 15
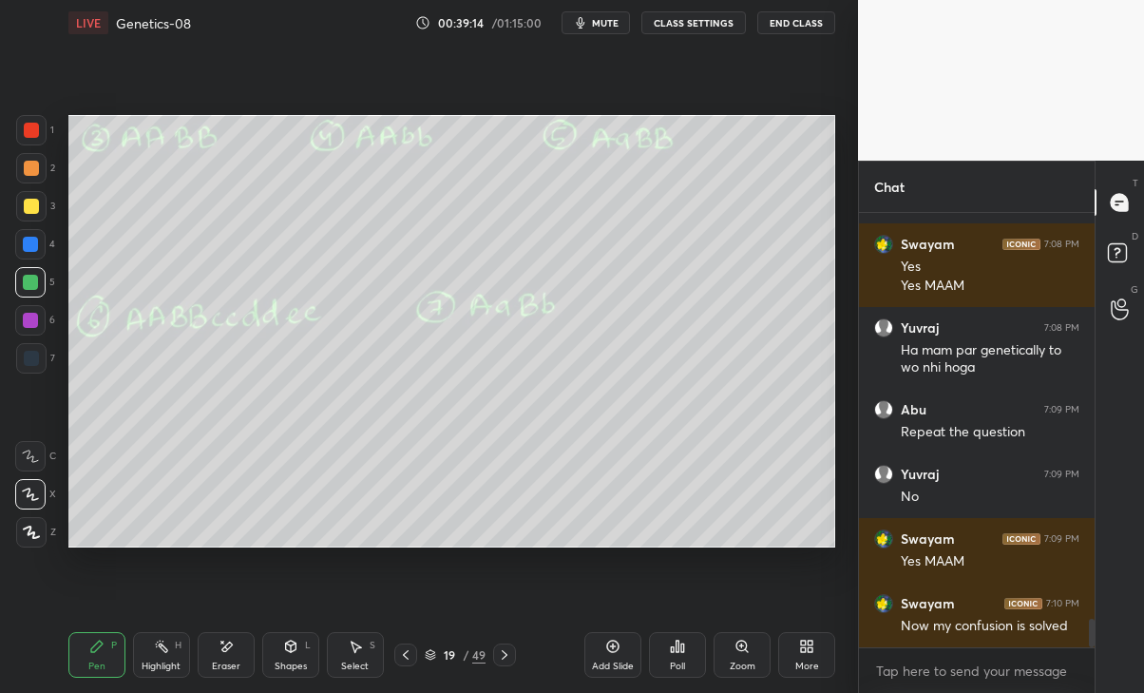
click at [513, 644] on div at bounding box center [504, 654] width 23 height 23
click at [505, 654] on icon at bounding box center [504, 654] width 15 height 15
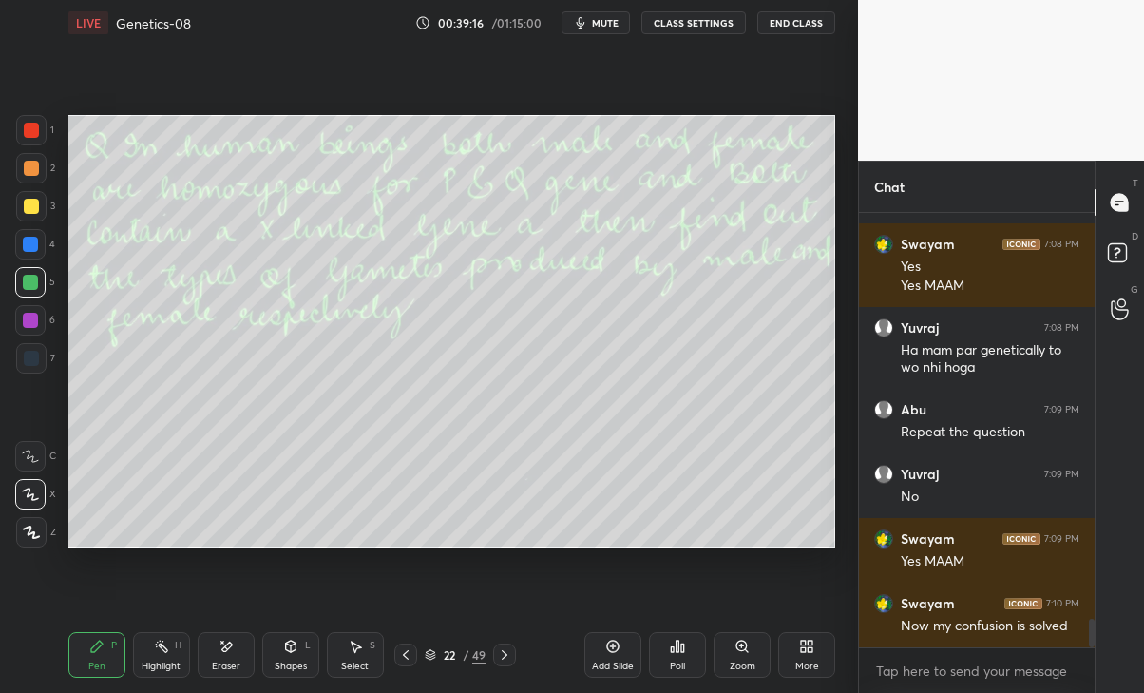
click at [507, 650] on icon at bounding box center [504, 654] width 15 height 15
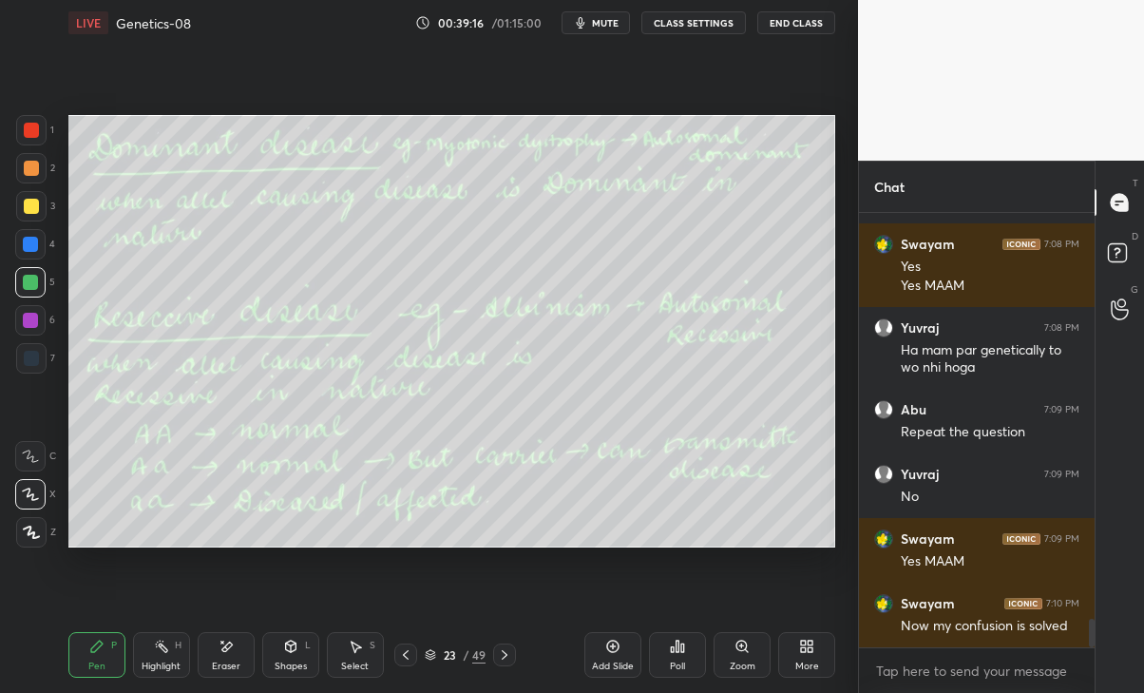
click at [505, 654] on icon at bounding box center [504, 654] width 15 height 15
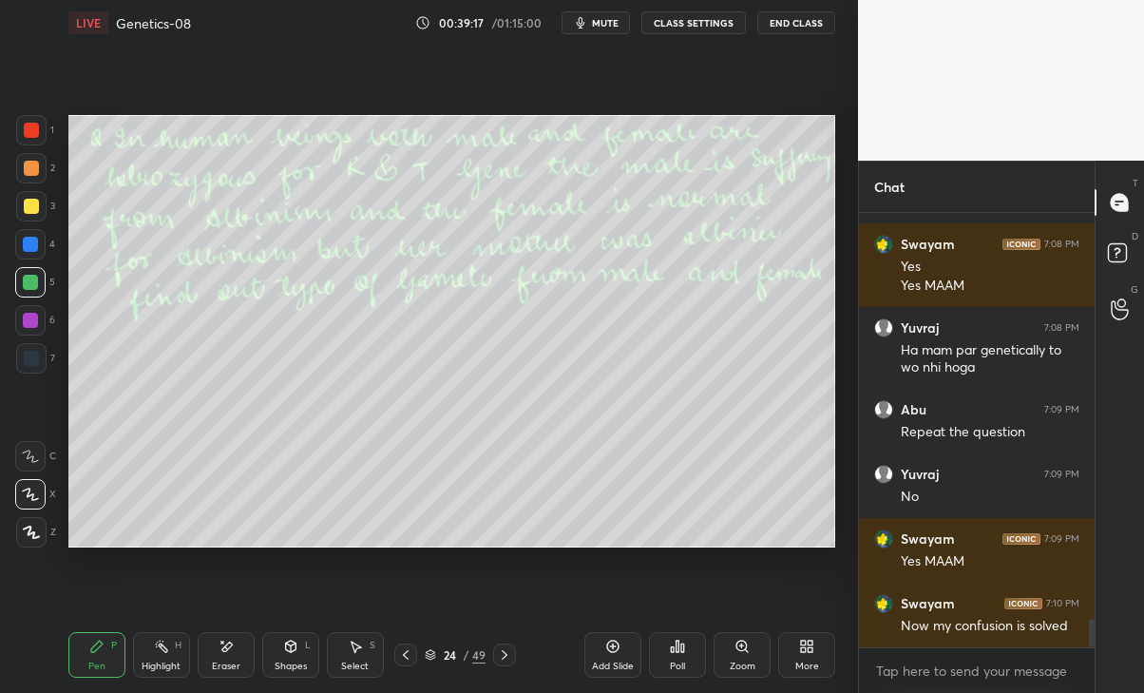
click at [516, 653] on div at bounding box center [504, 654] width 23 height 23
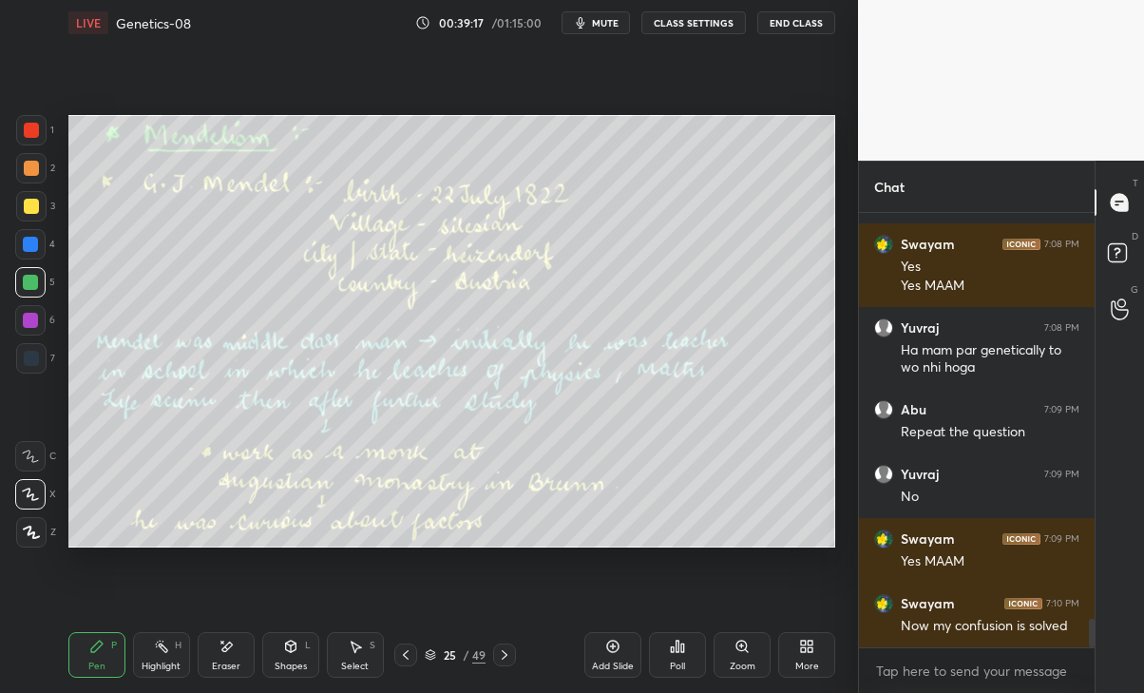
click at [514, 655] on div at bounding box center [504, 654] width 23 height 23
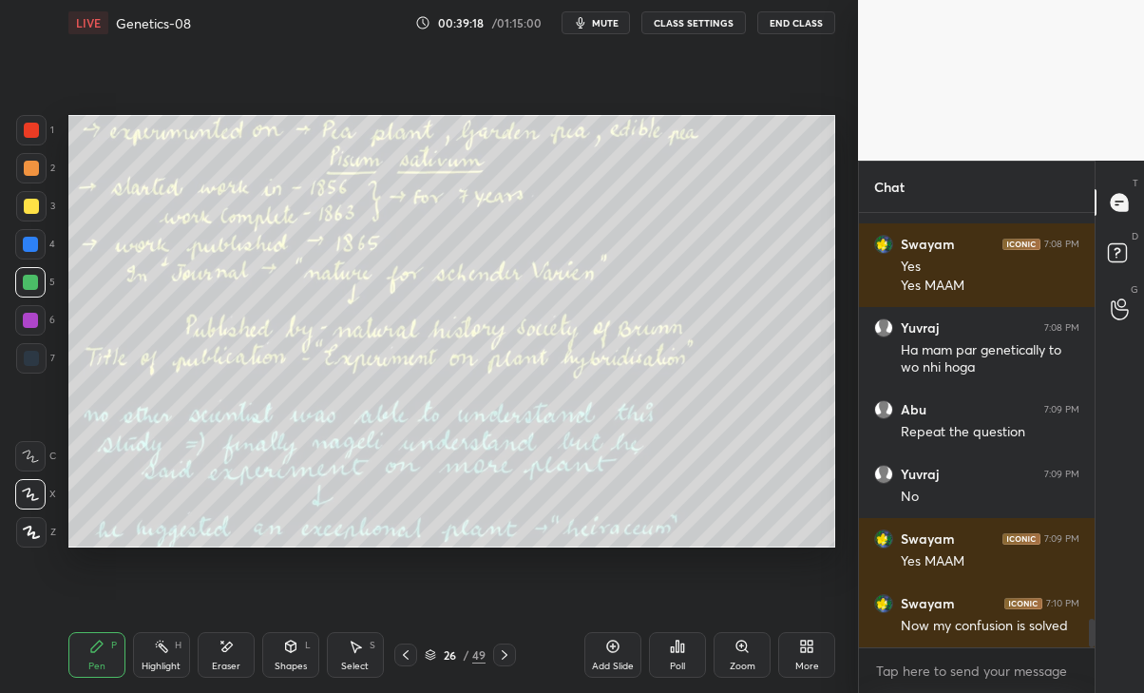
click at [507, 657] on icon at bounding box center [504, 654] width 15 height 15
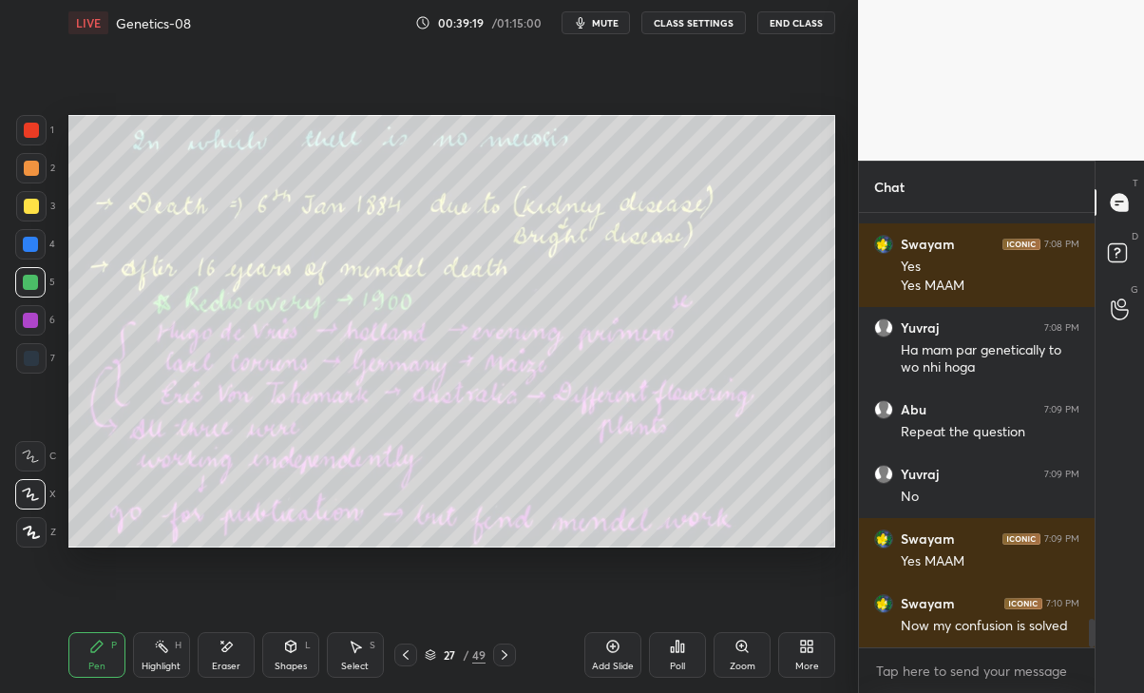
click at [503, 656] on icon at bounding box center [504, 654] width 15 height 15
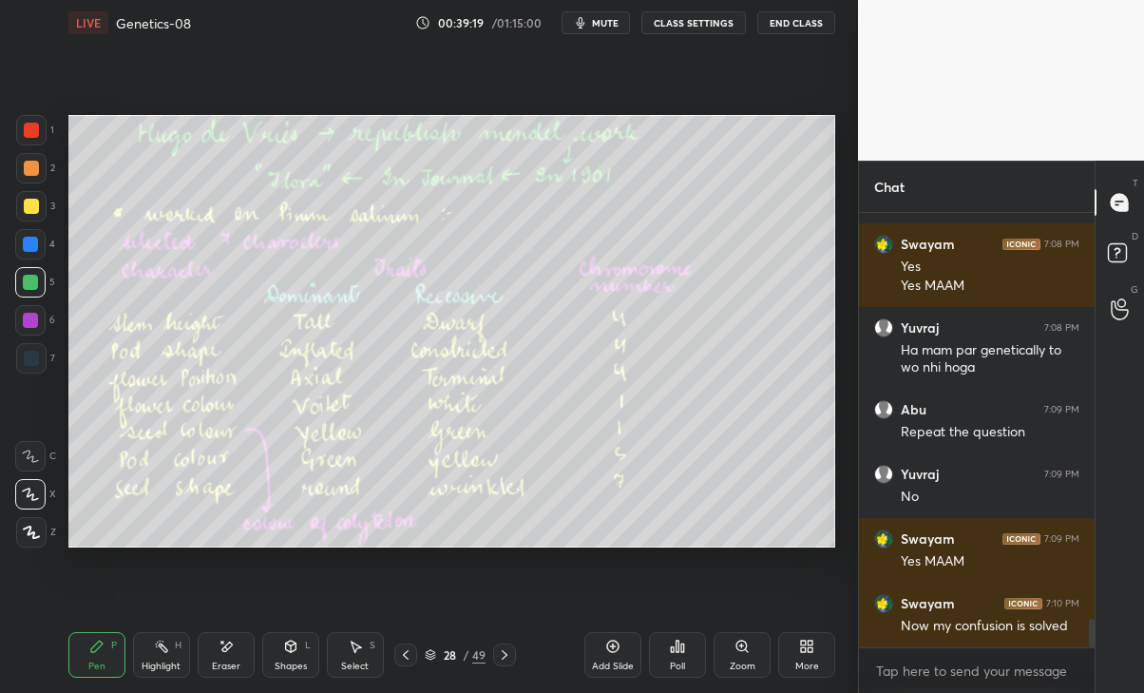
click at [505, 654] on icon at bounding box center [504, 654] width 15 height 15
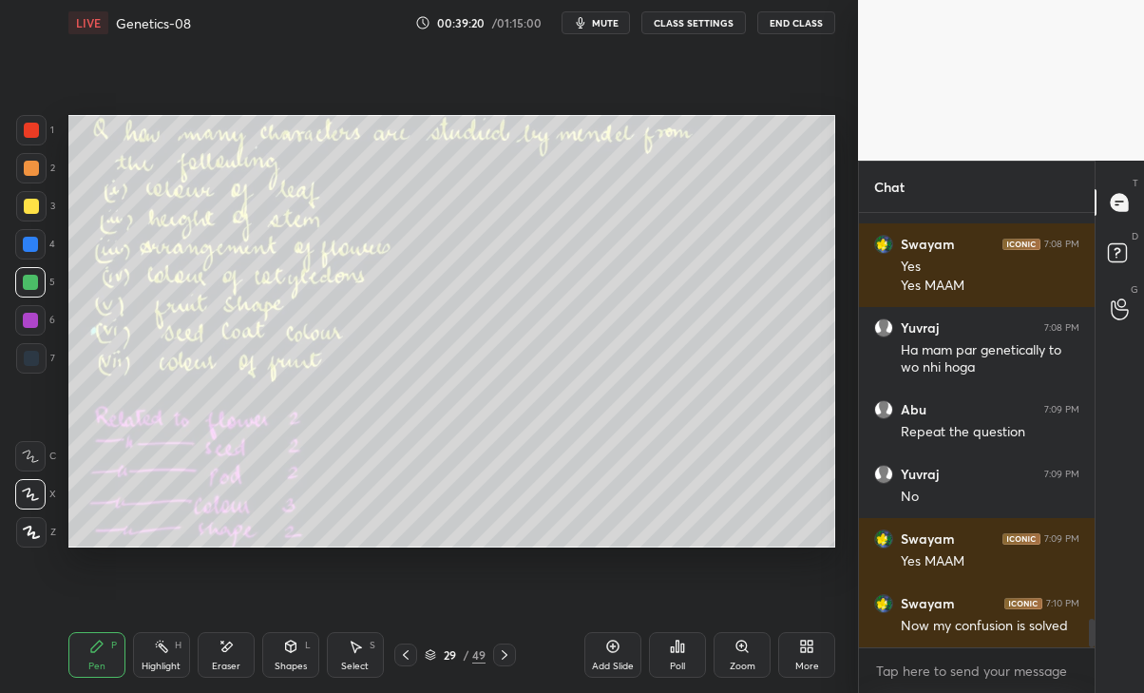
click at [507, 655] on icon at bounding box center [505, 655] width 6 height 10
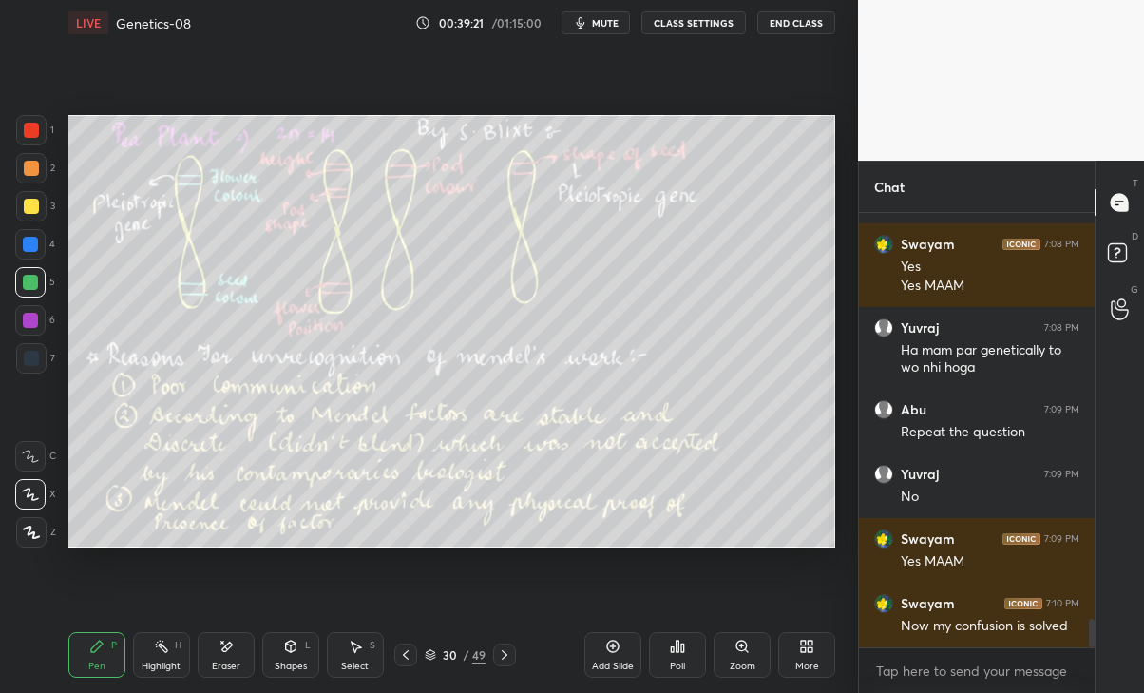
click at [406, 654] on icon at bounding box center [405, 654] width 15 height 15
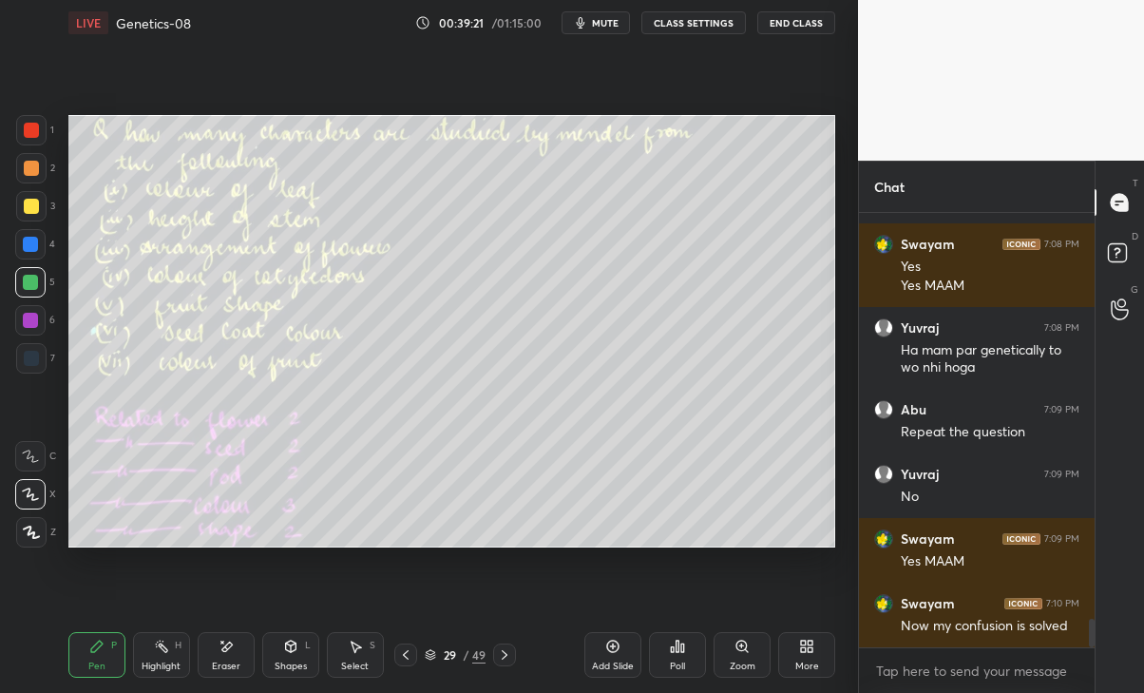
click at [416, 657] on div at bounding box center [405, 654] width 23 height 23
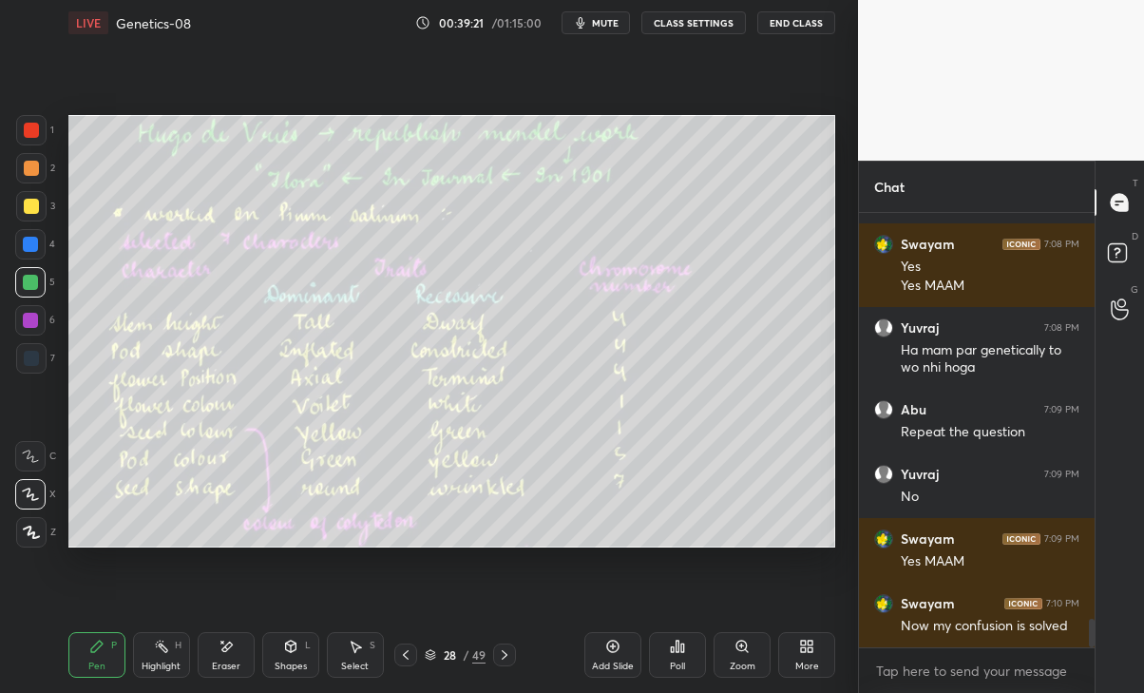
click at [413, 655] on icon at bounding box center [405, 654] width 15 height 15
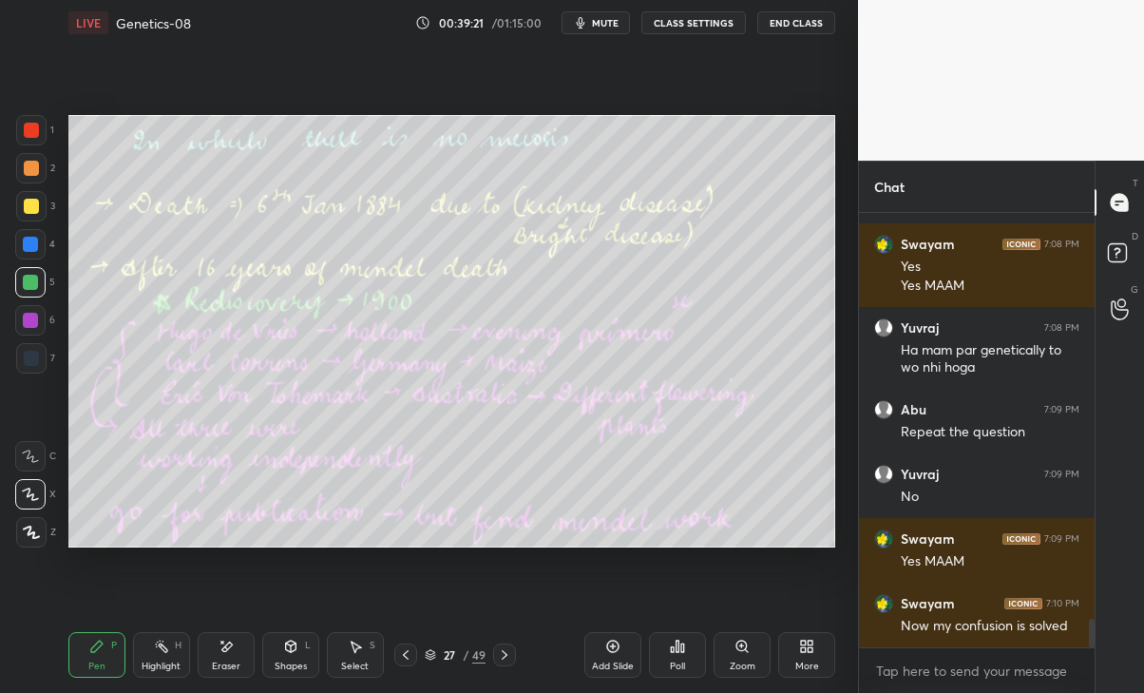
click at [413, 653] on icon at bounding box center [405, 654] width 15 height 15
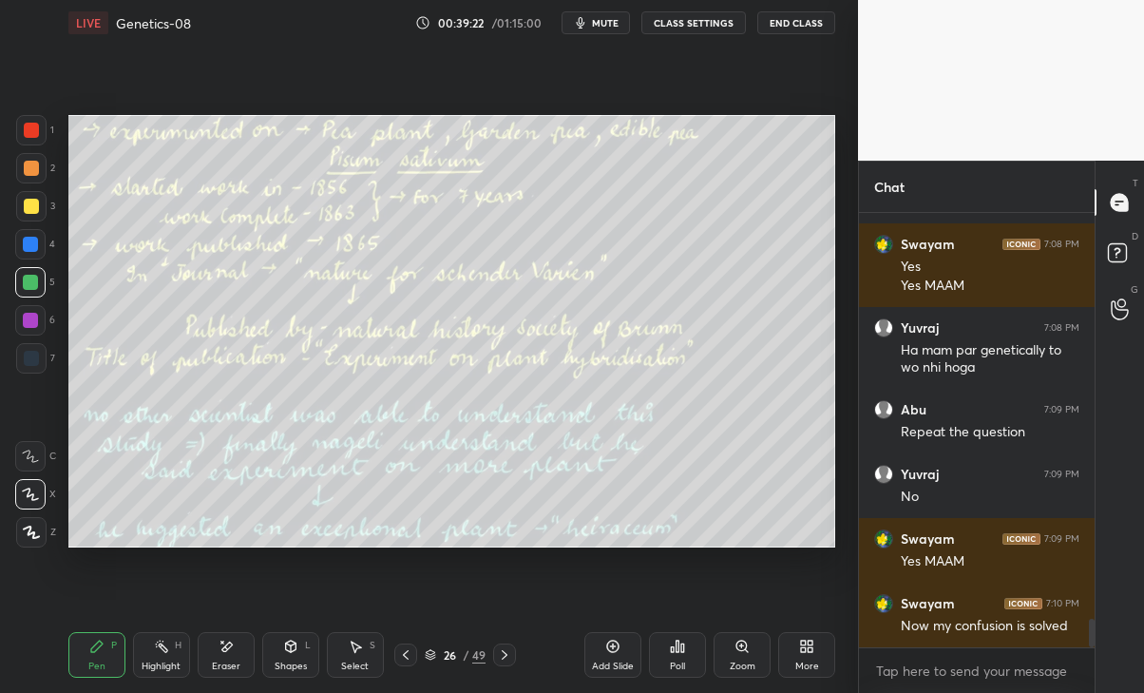
click at [429, 652] on icon at bounding box center [430, 654] width 11 height 11
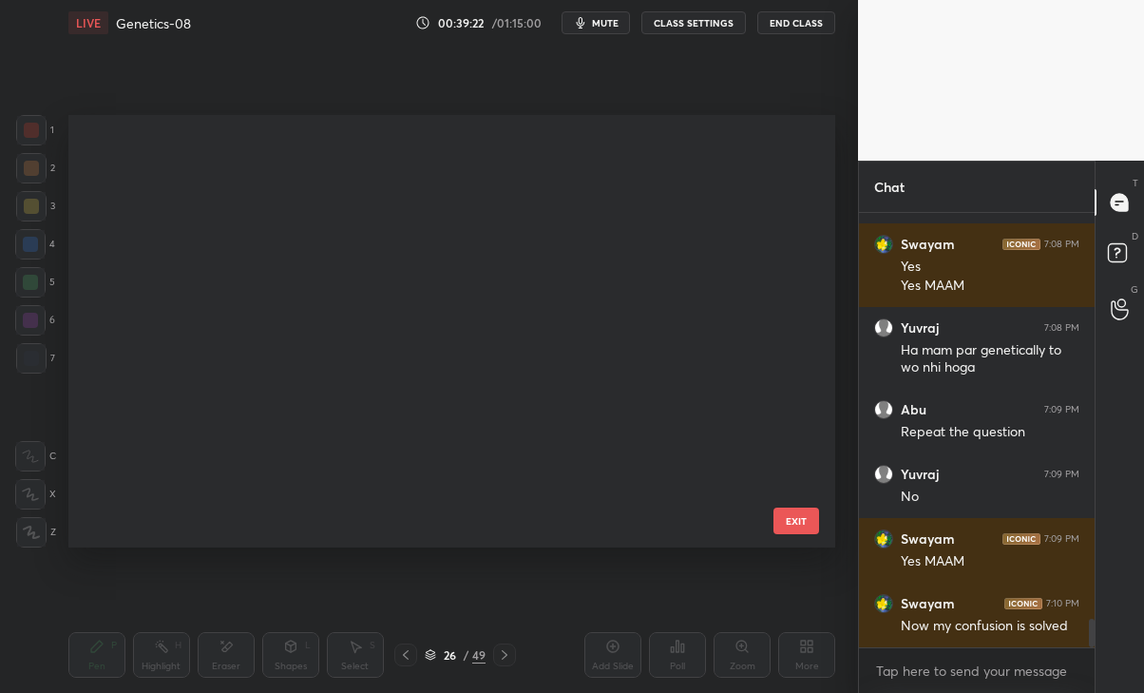
click at [428, 654] on icon at bounding box center [430, 654] width 11 height 11
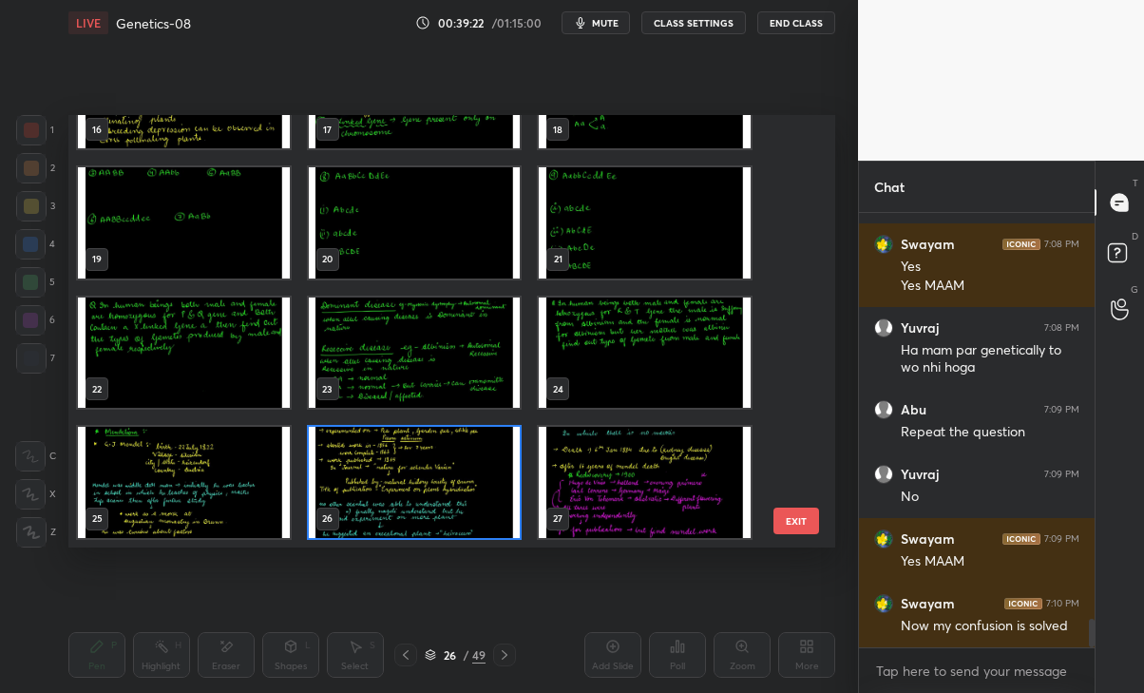
scroll to position [426, 757]
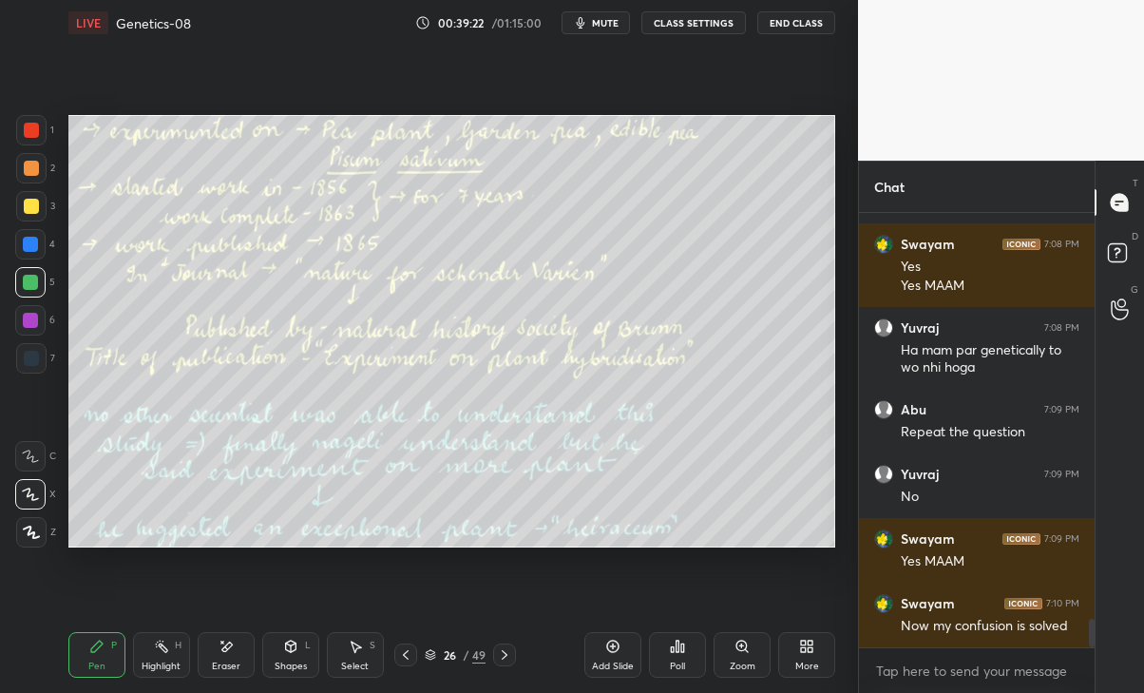
click at [429, 652] on icon at bounding box center [430, 654] width 11 height 11
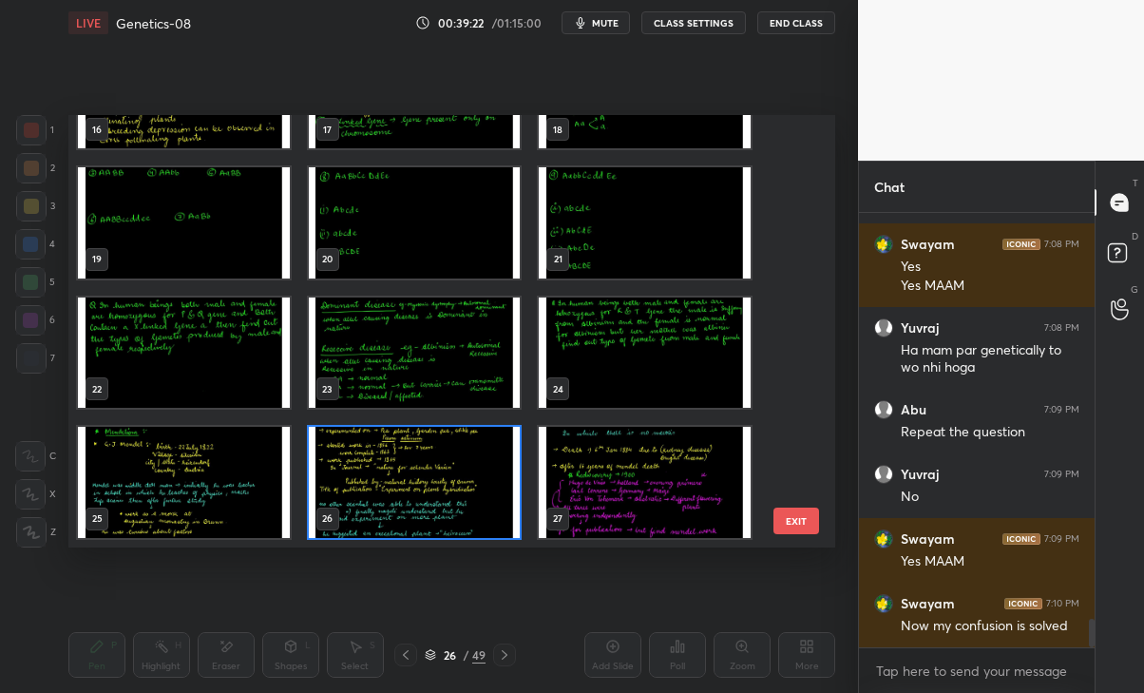
click at [429, 654] on icon at bounding box center [430, 654] width 11 height 11
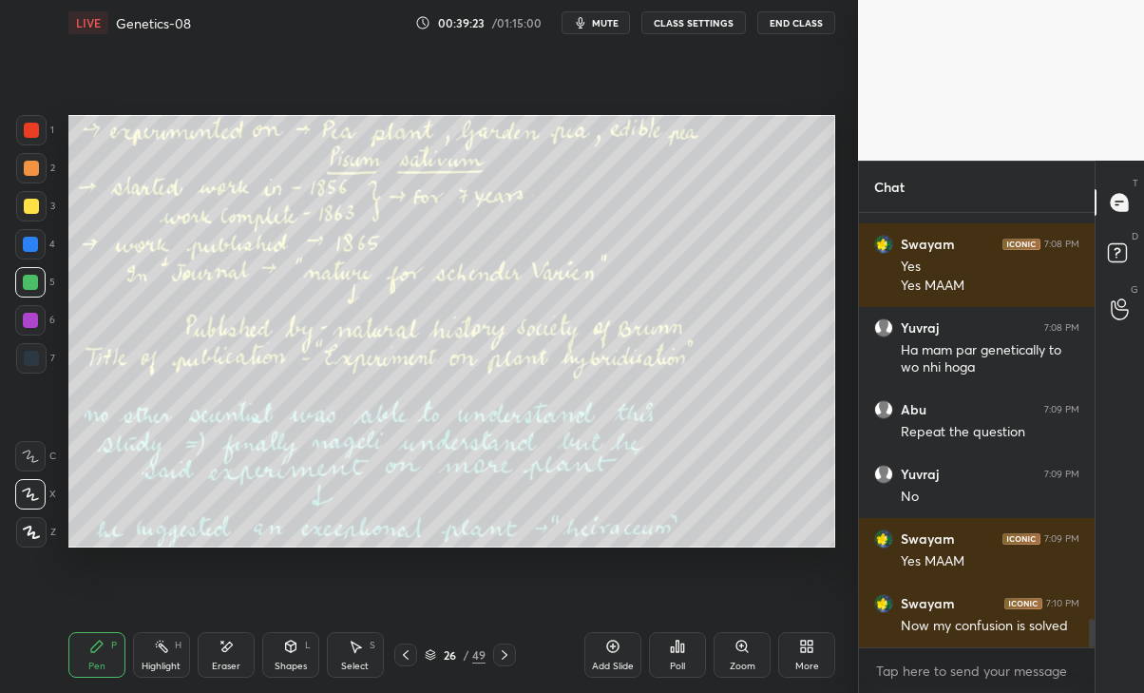
click at [406, 654] on icon at bounding box center [405, 654] width 15 height 15
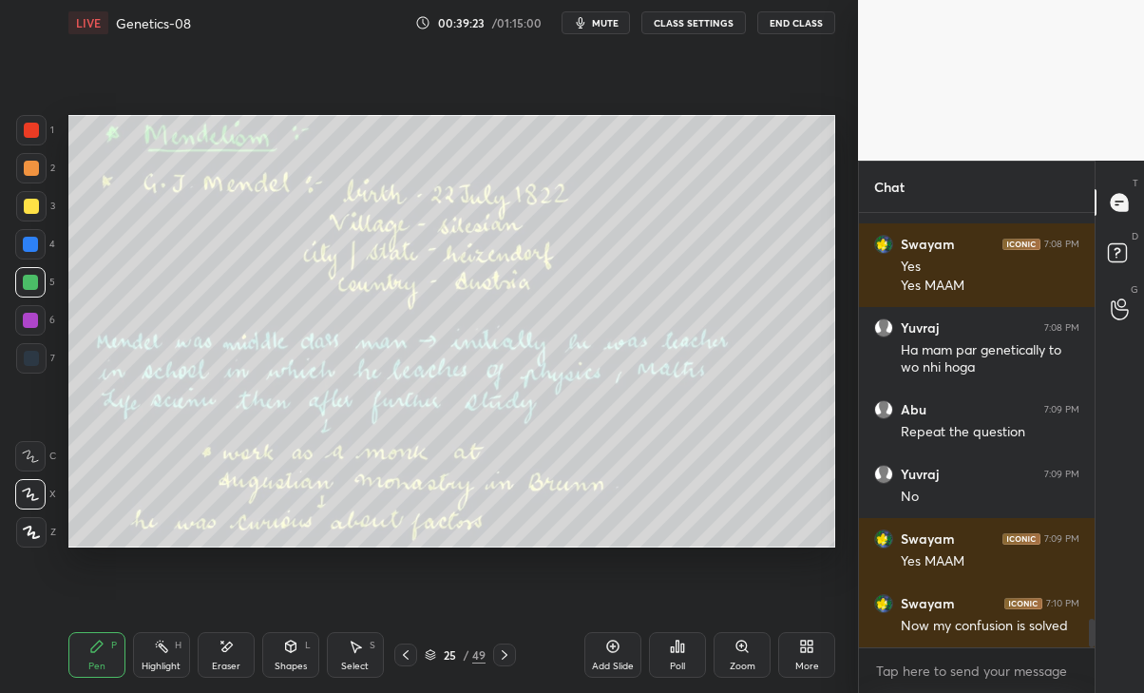
click at [407, 654] on icon at bounding box center [405, 654] width 15 height 15
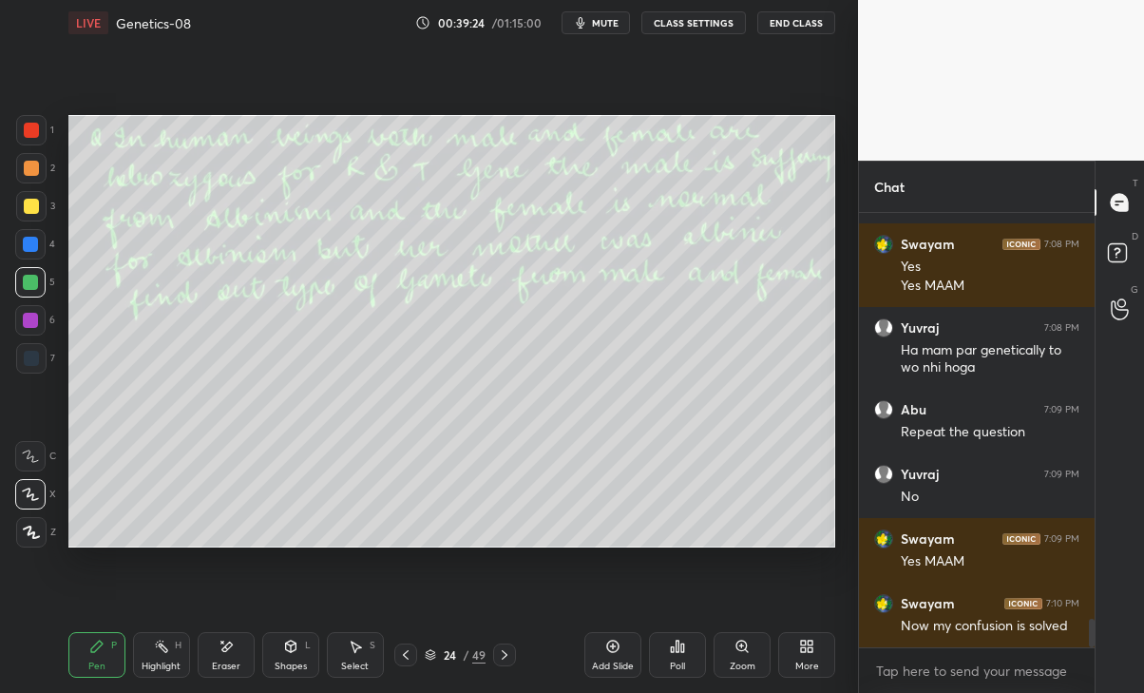
click at [406, 654] on icon at bounding box center [405, 654] width 15 height 15
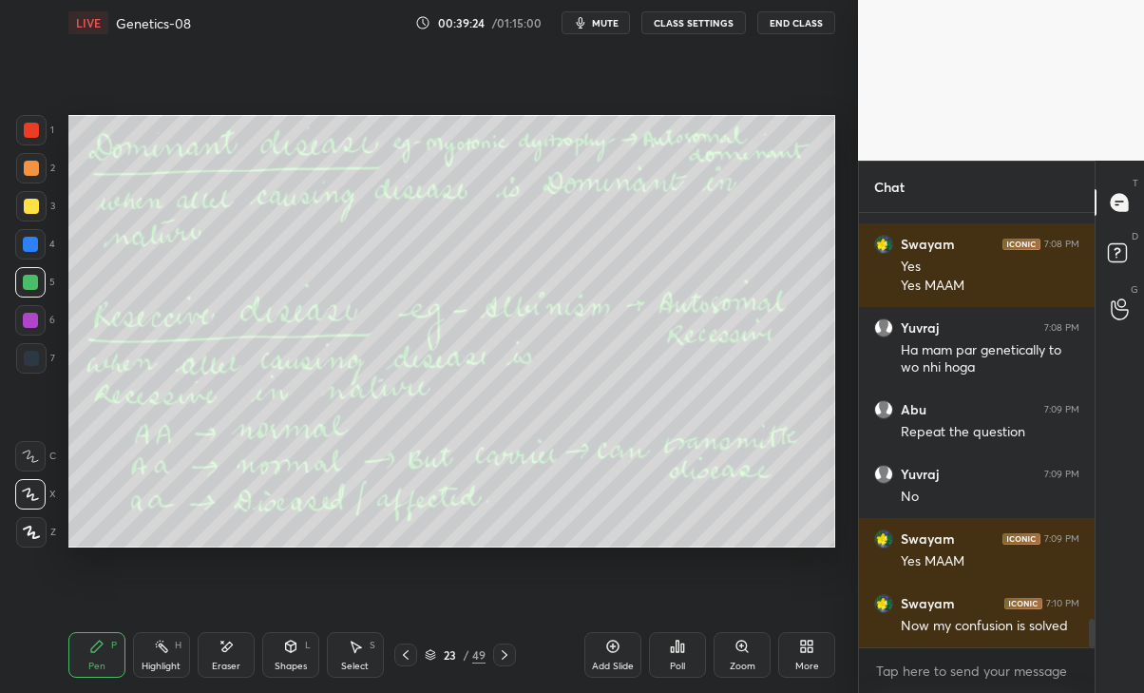
click at [406, 654] on icon at bounding box center [405, 654] width 15 height 15
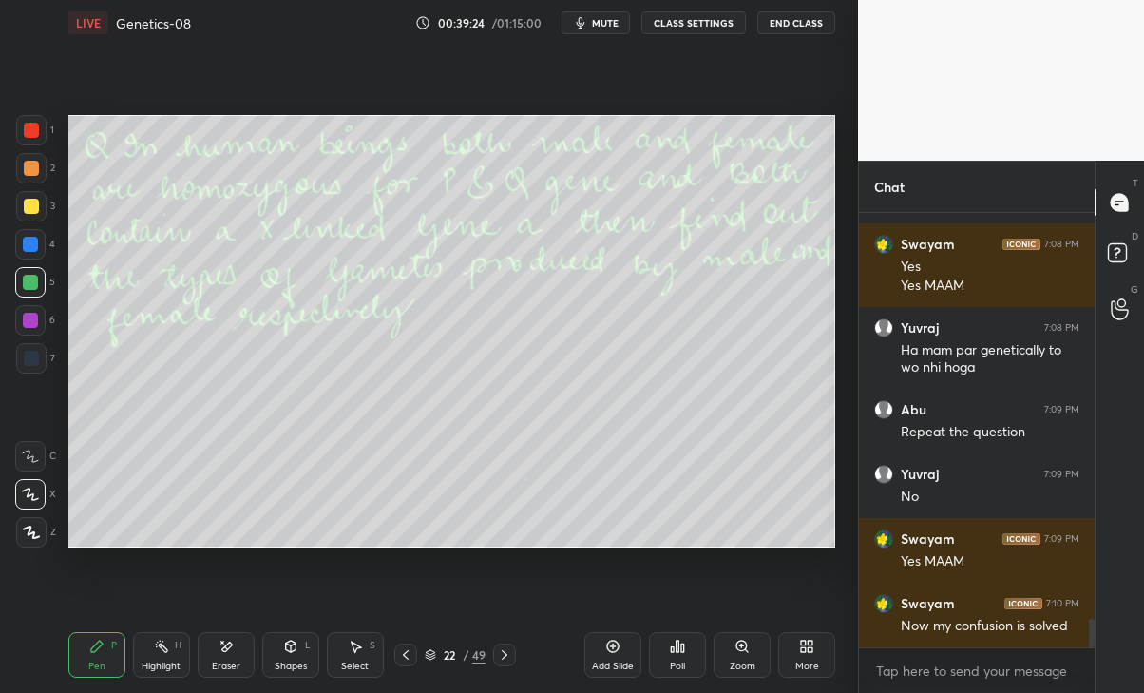
click at [407, 654] on icon at bounding box center [405, 654] width 15 height 15
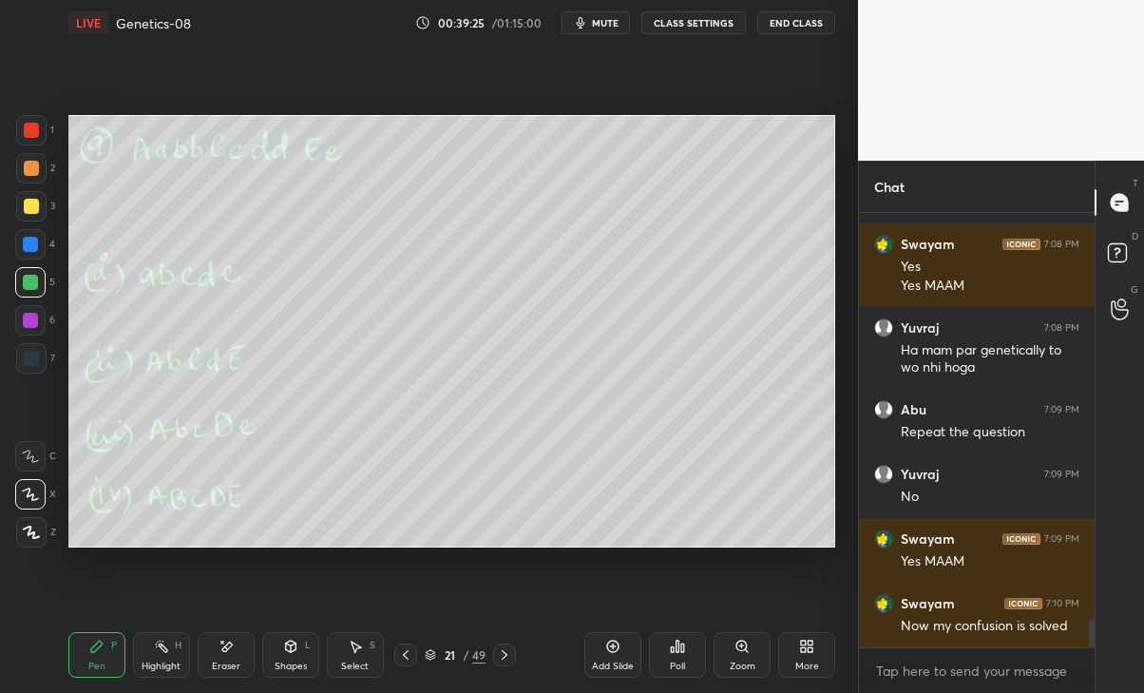
click at [407, 655] on icon at bounding box center [405, 654] width 15 height 15
click at [407, 654] on icon at bounding box center [405, 654] width 15 height 15
click at [414, 661] on div at bounding box center [405, 654] width 23 height 23
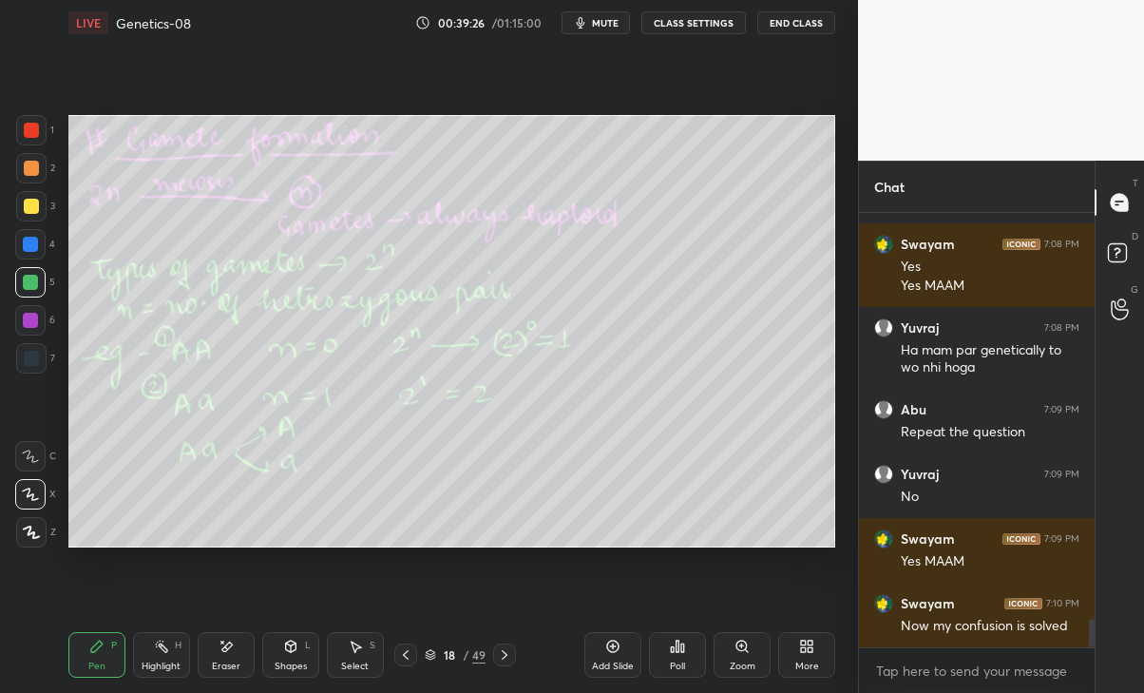
click at [407, 654] on icon at bounding box center [405, 654] width 15 height 15
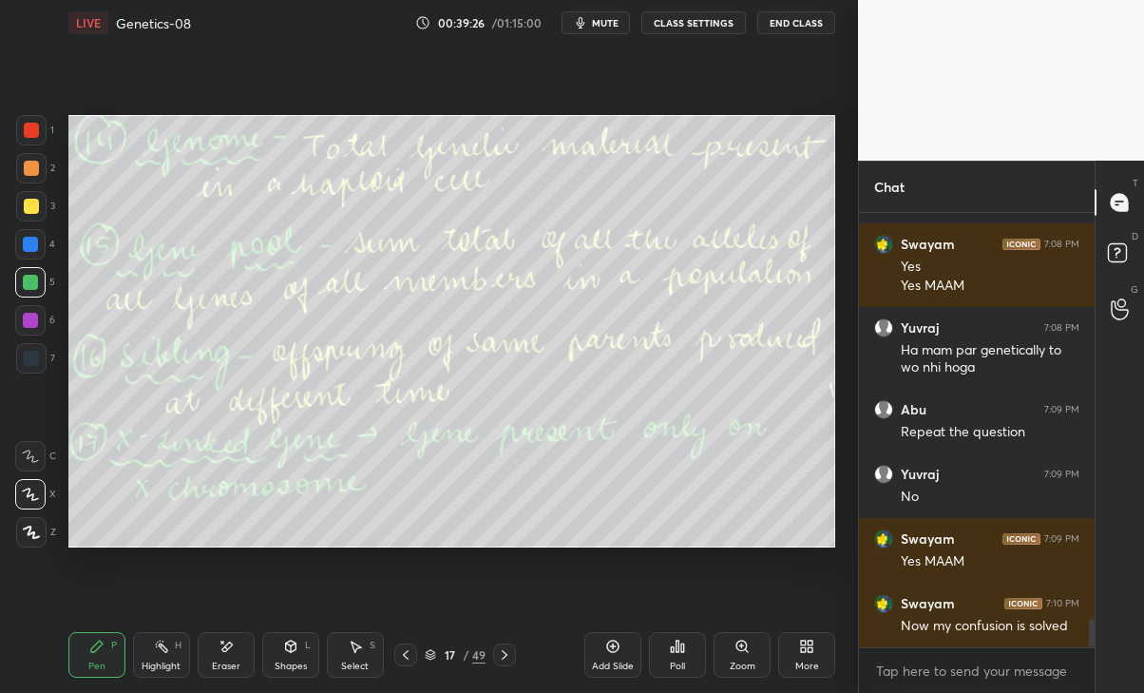
click at [414, 661] on div at bounding box center [405, 654] width 23 height 23
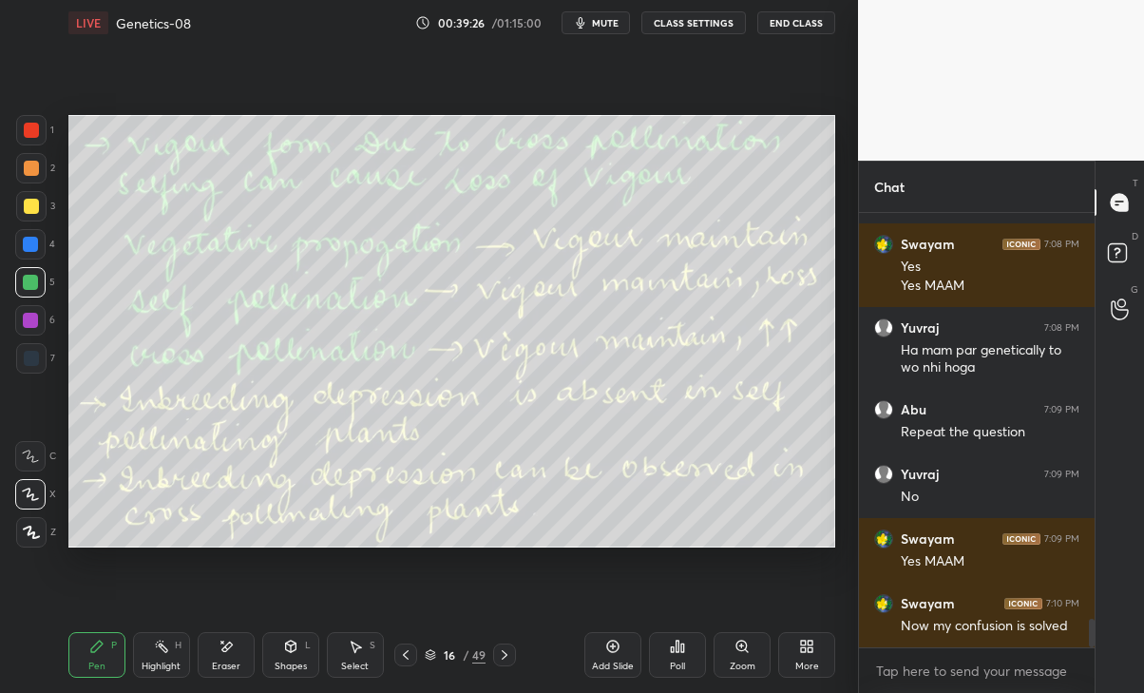
click at [414, 661] on div at bounding box center [405, 654] width 23 height 23
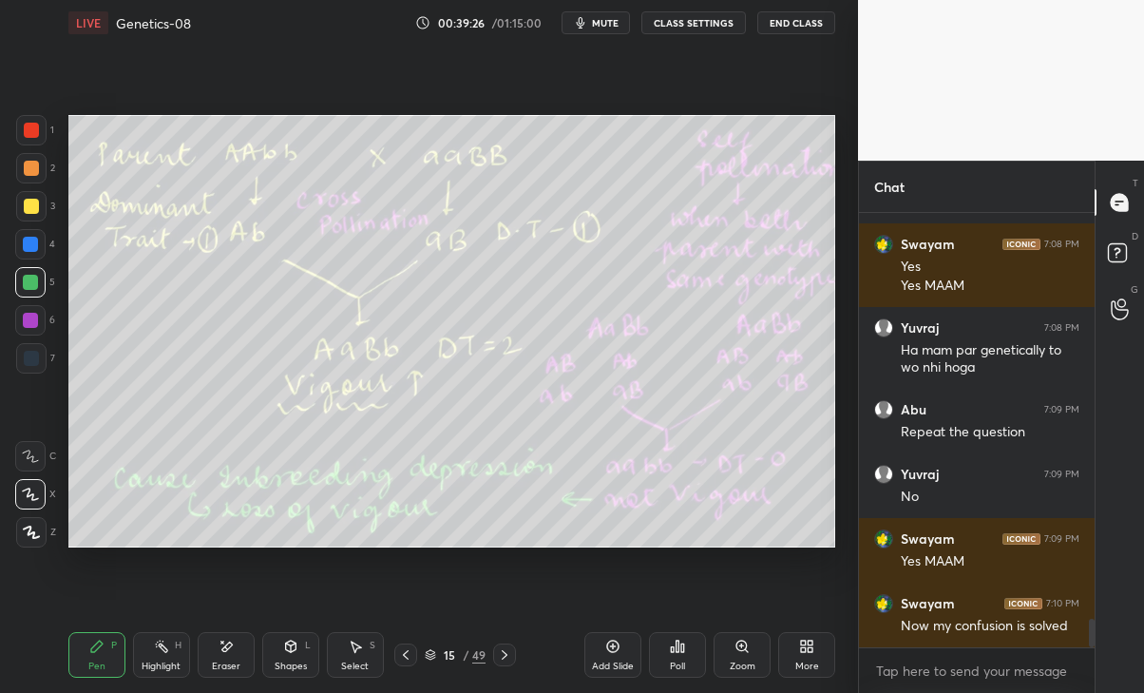
click at [414, 660] on div at bounding box center [405, 654] width 23 height 23
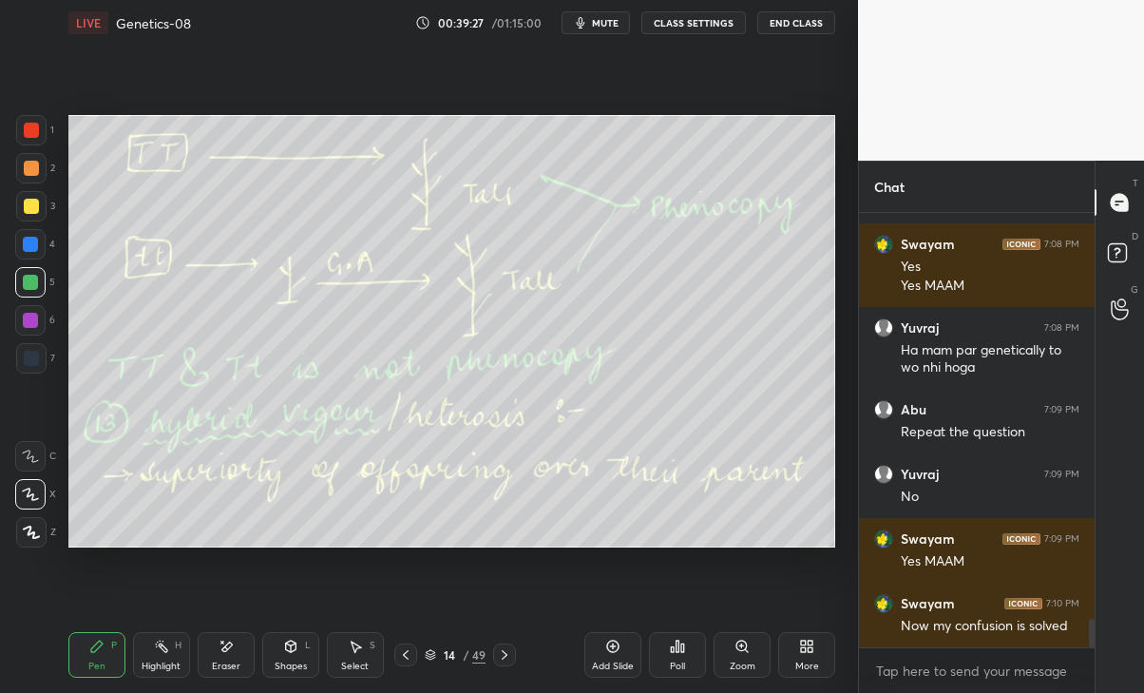
click at [505, 654] on icon at bounding box center [504, 654] width 15 height 15
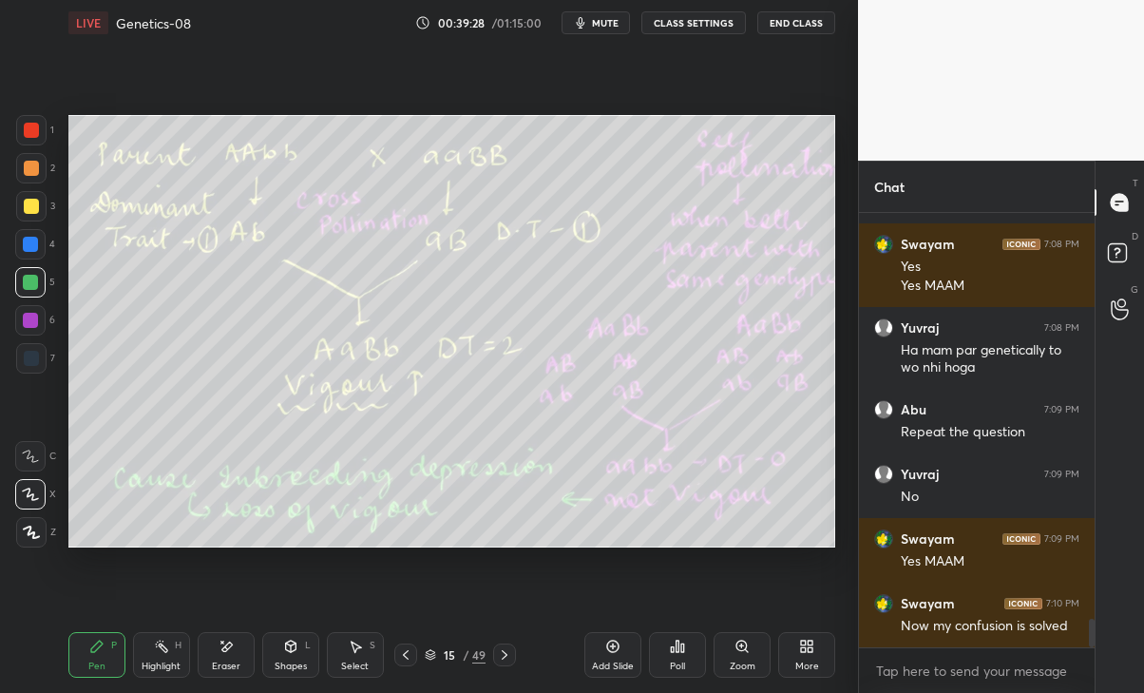
click at [406, 655] on icon at bounding box center [405, 654] width 15 height 15
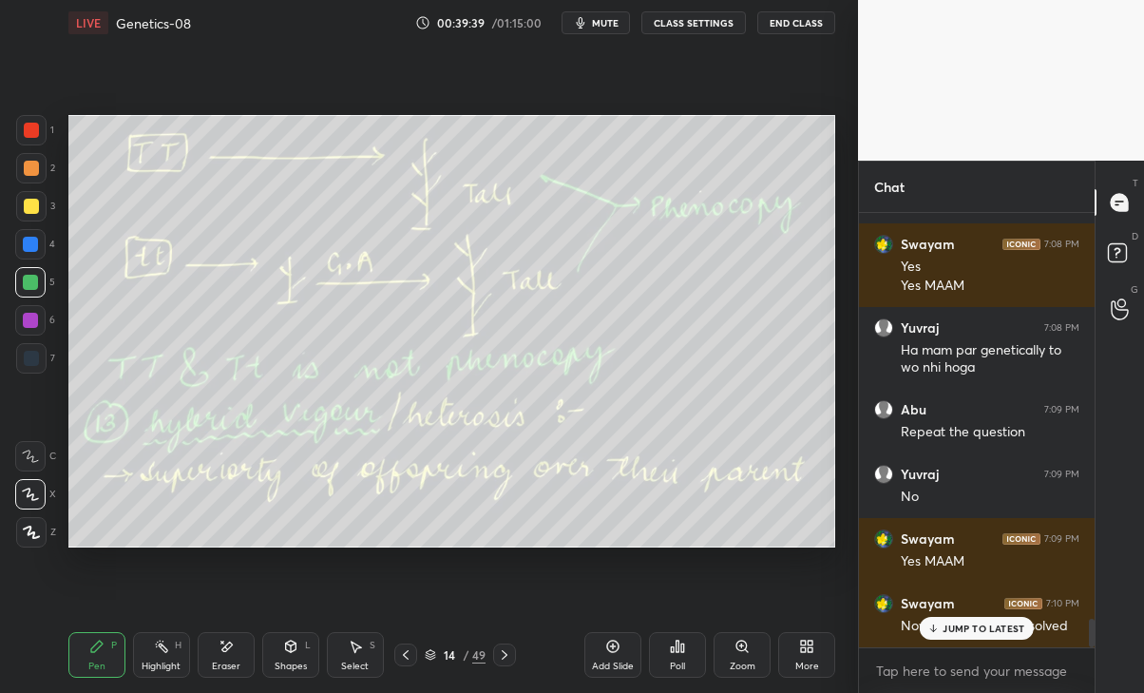
scroll to position [6275, 0]
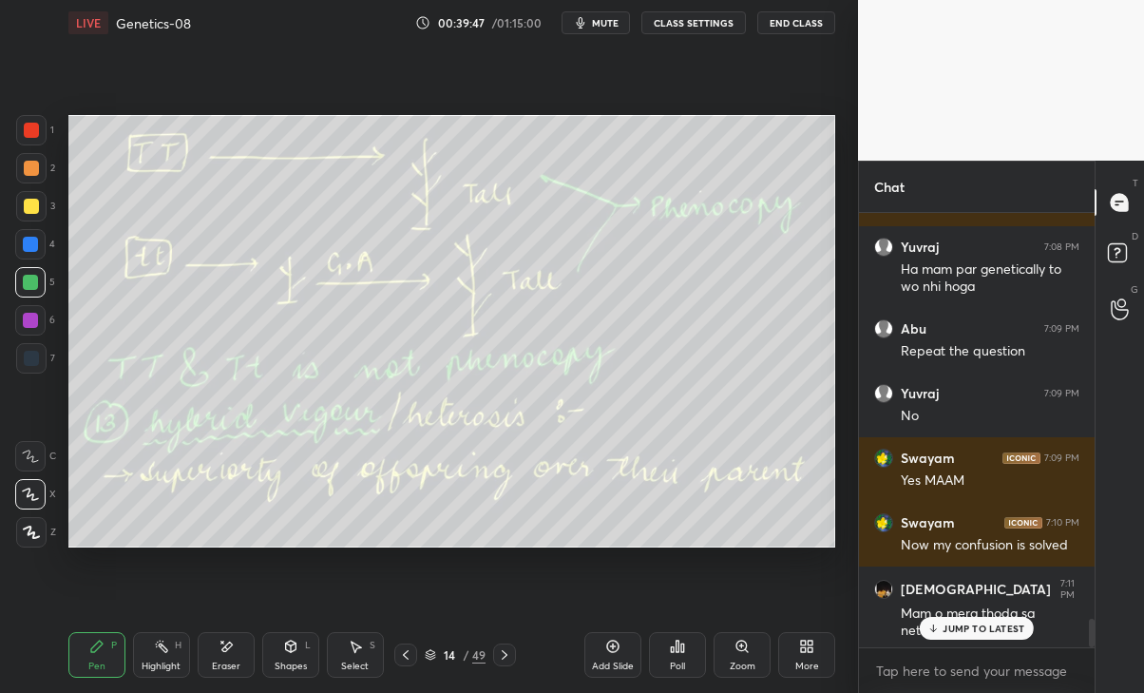
click at [992, 638] on div "JUMP TO LATEST" at bounding box center [977, 628] width 114 height 23
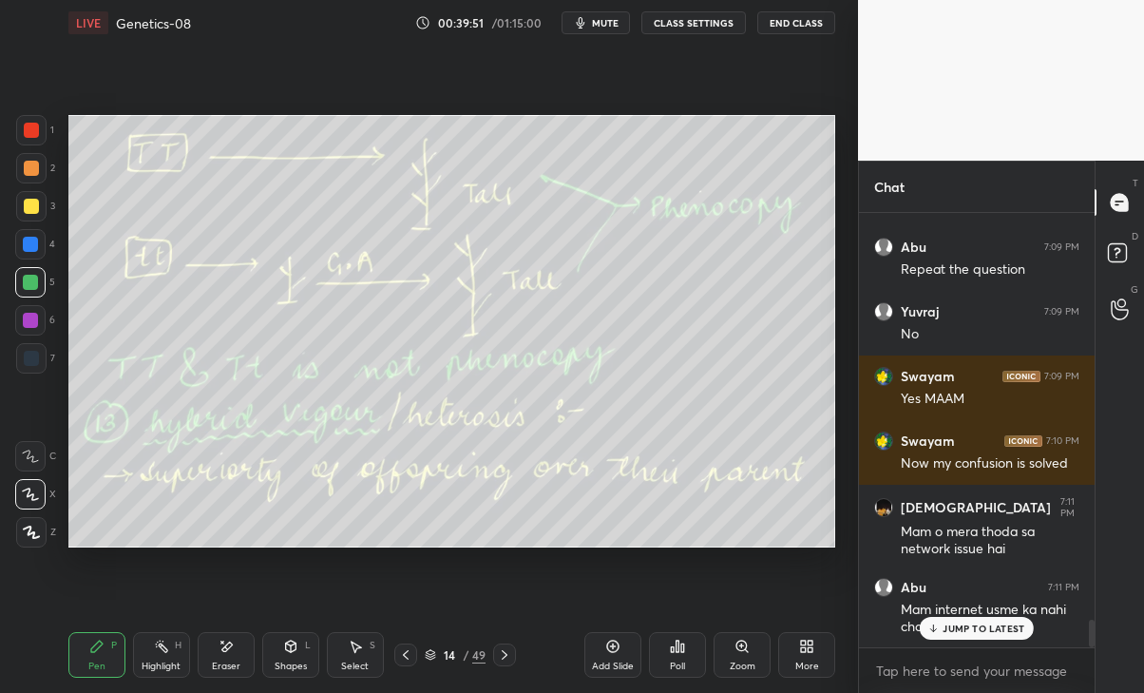
click at [987, 620] on div "JUMP TO LATEST" at bounding box center [977, 628] width 114 height 23
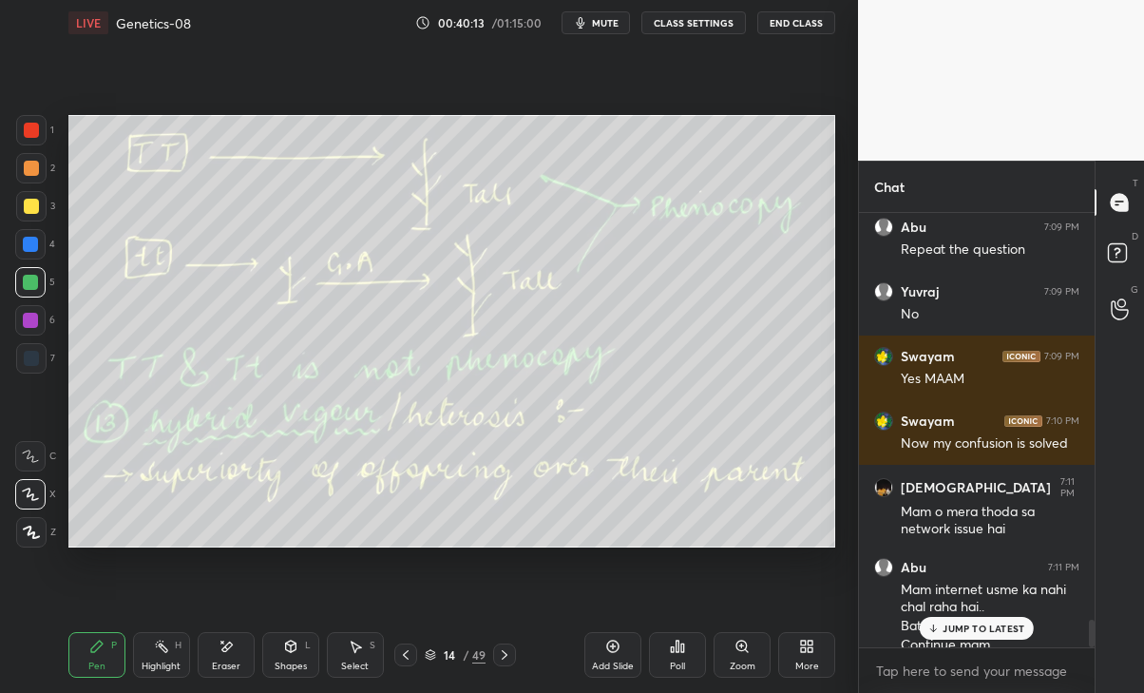
scroll to position [6394, 0]
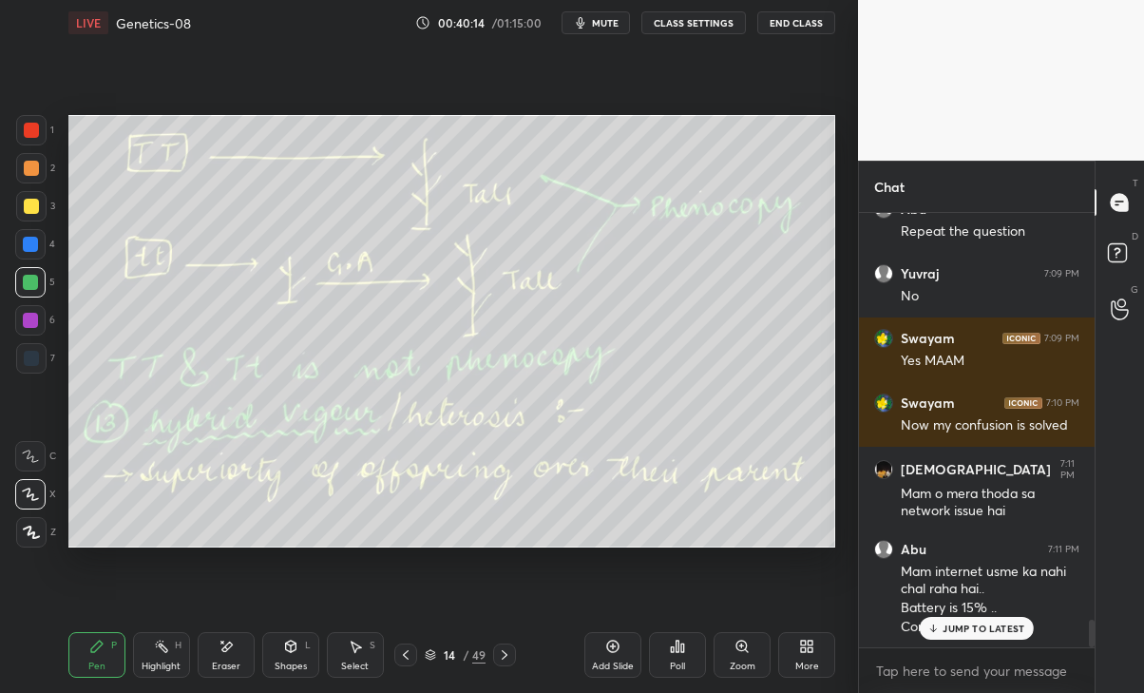
click at [996, 625] on p "JUMP TO LATEST" at bounding box center [984, 628] width 82 height 11
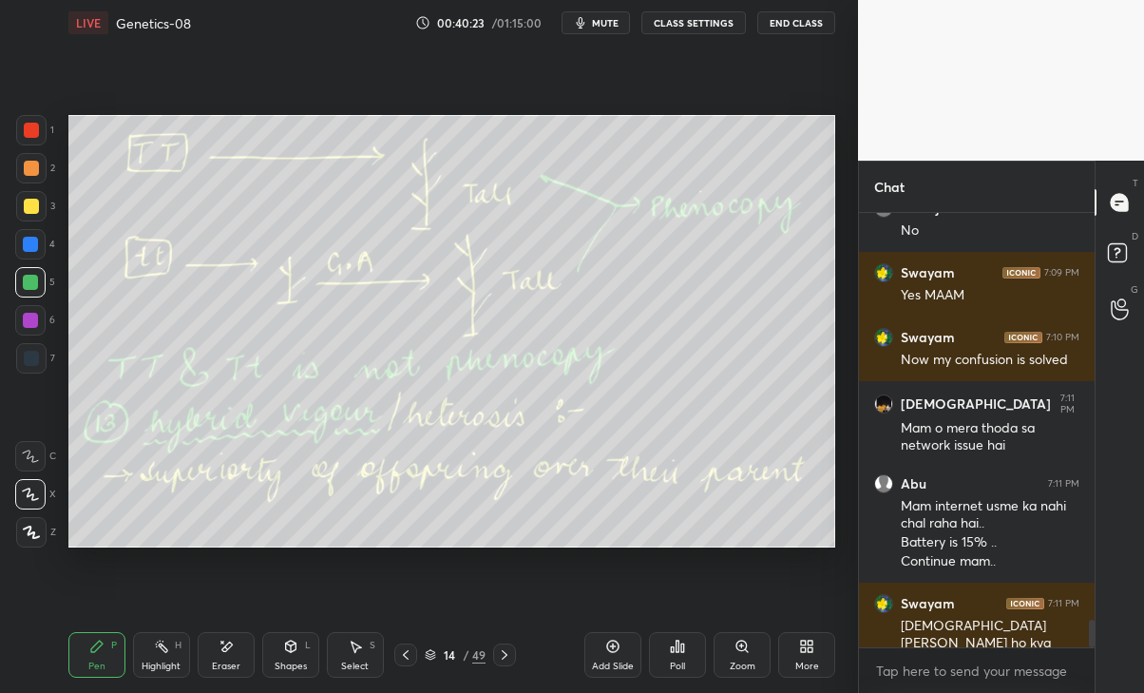
scroll to position [6524, 0]
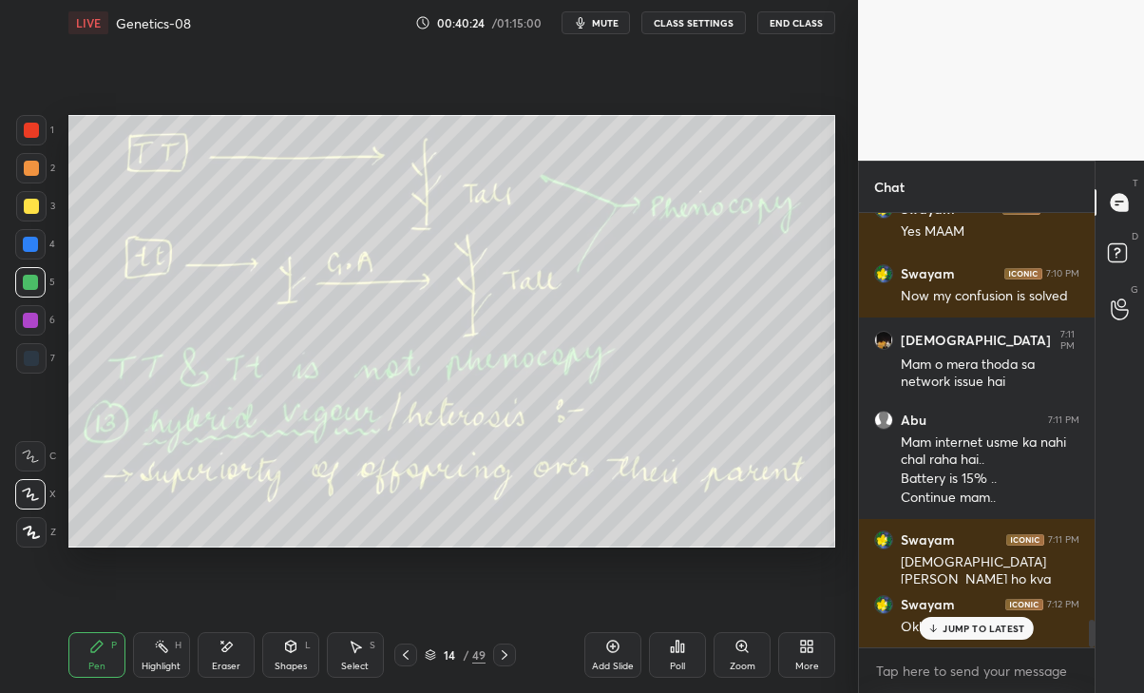
click at [957, 646] on div "Swayam 7:12 PM Okk màm" at bounding box center [977, 616] width 236 height 65
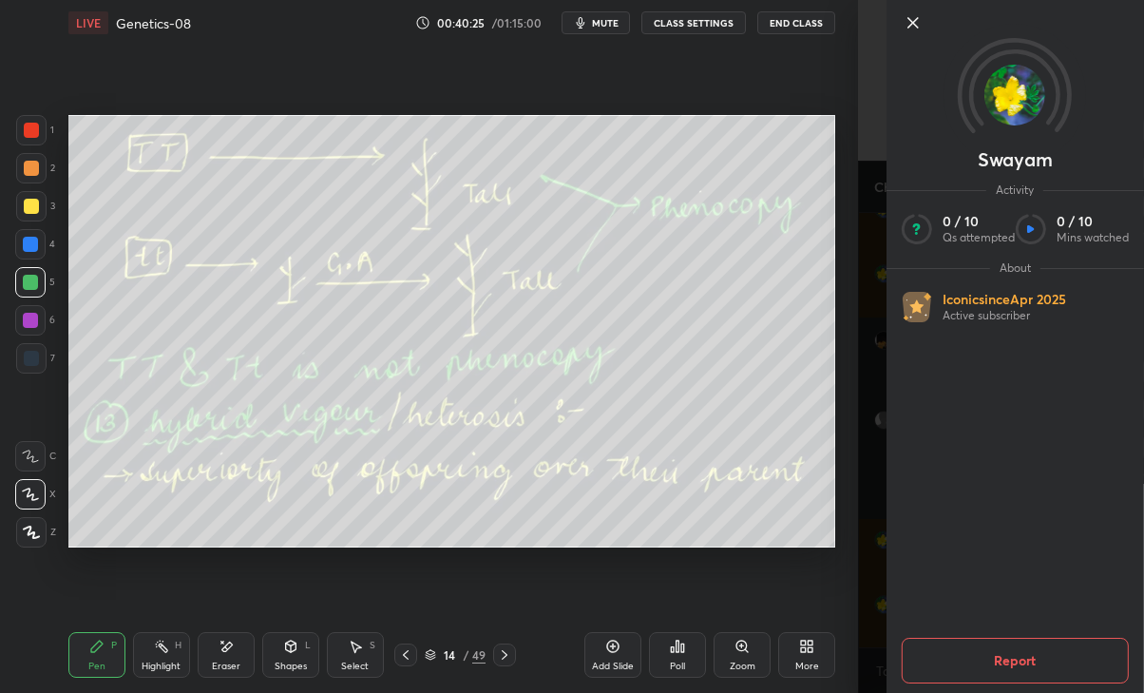
click at [816, 572] on div "Setting up your live class Poll for secs No correct answer Start poll" at bounding box center [452, 331] width 782 height 571
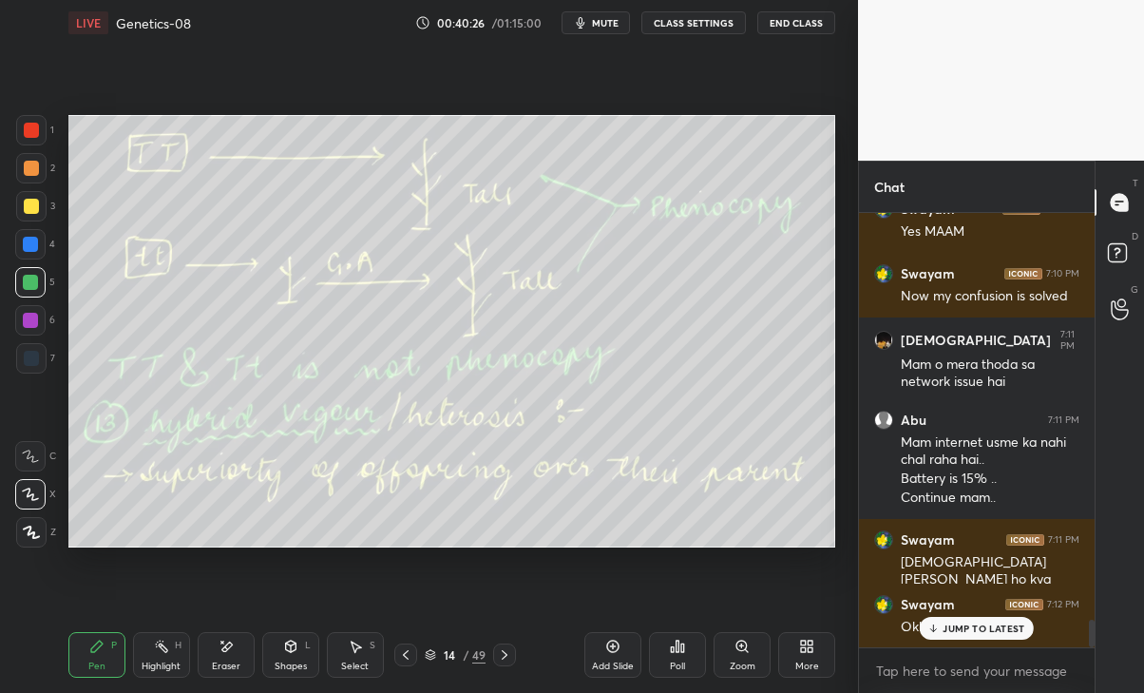
click at [949, 629] on p "JUMP TO LATEST" at bounding box center [984, 628] width 82 height 11
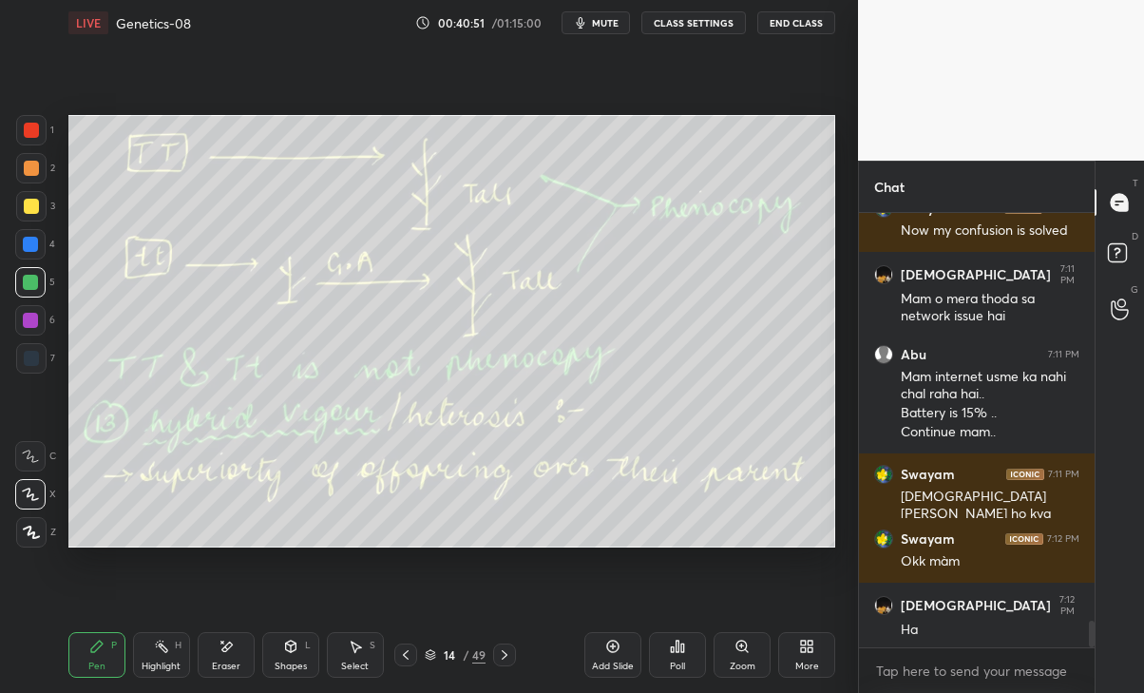
click at [505, 654] on icon at bounding box center [504, 654] width 15 height 15
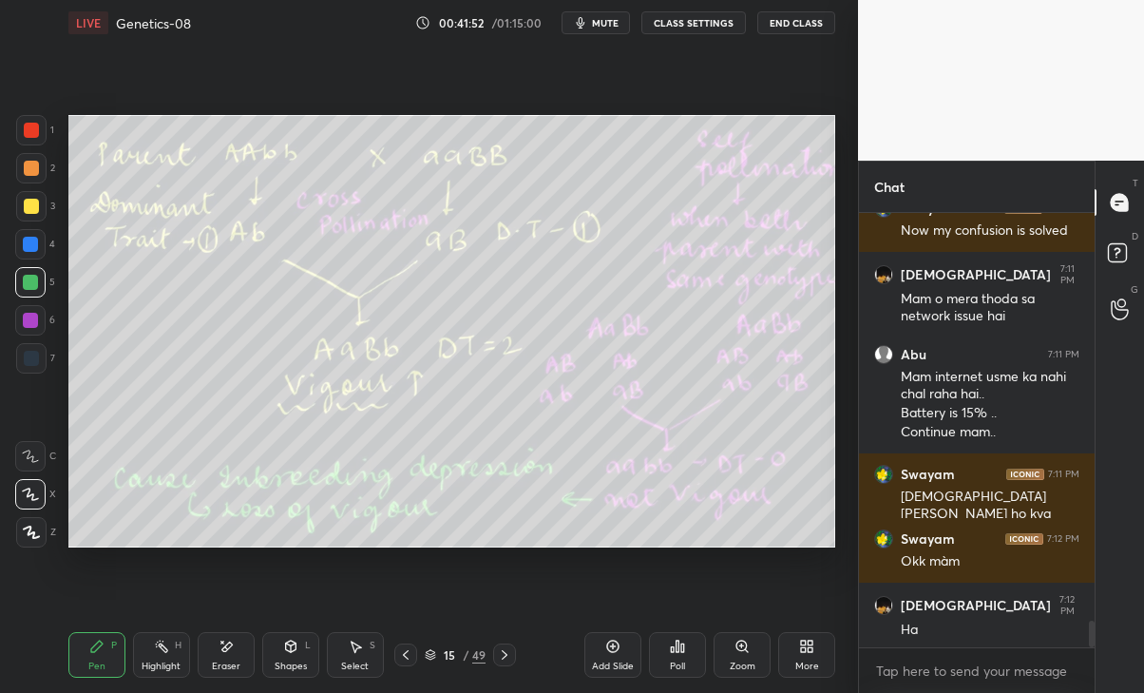
scroll to position [6653, 0]
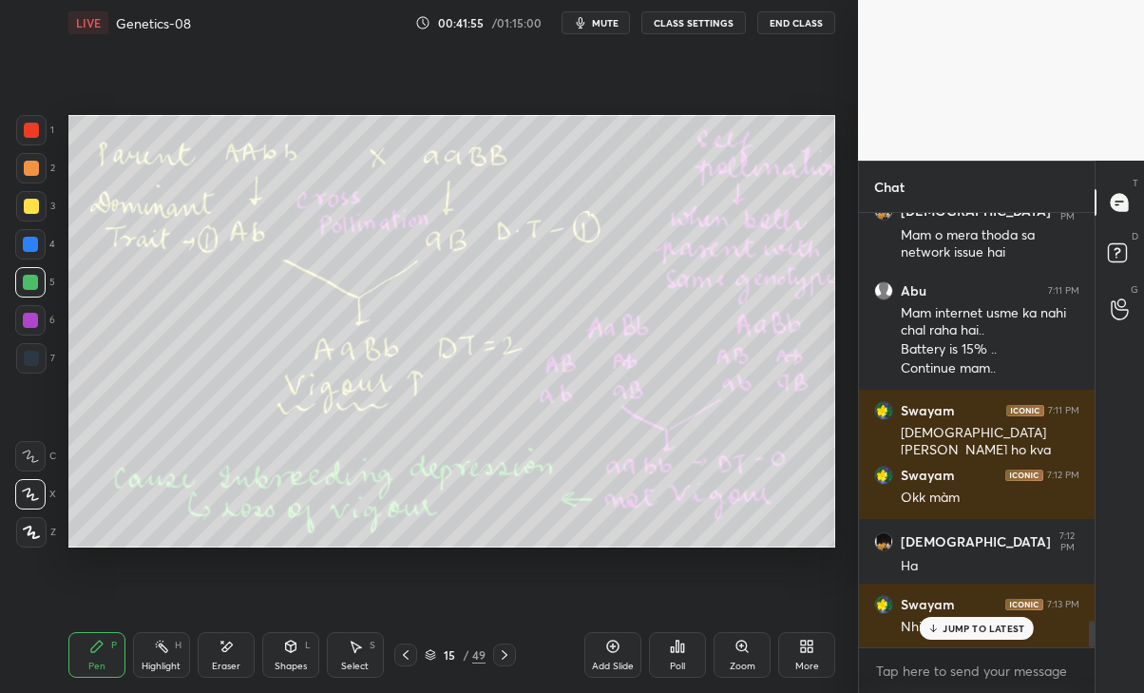
click at [987, 620] on div "JUMP TO LATEST" at bounding box center [977, 628] width 114 height 23
click at [234, 658] on div "Eraser" at bounding box center [226, 655] width 57 height 46
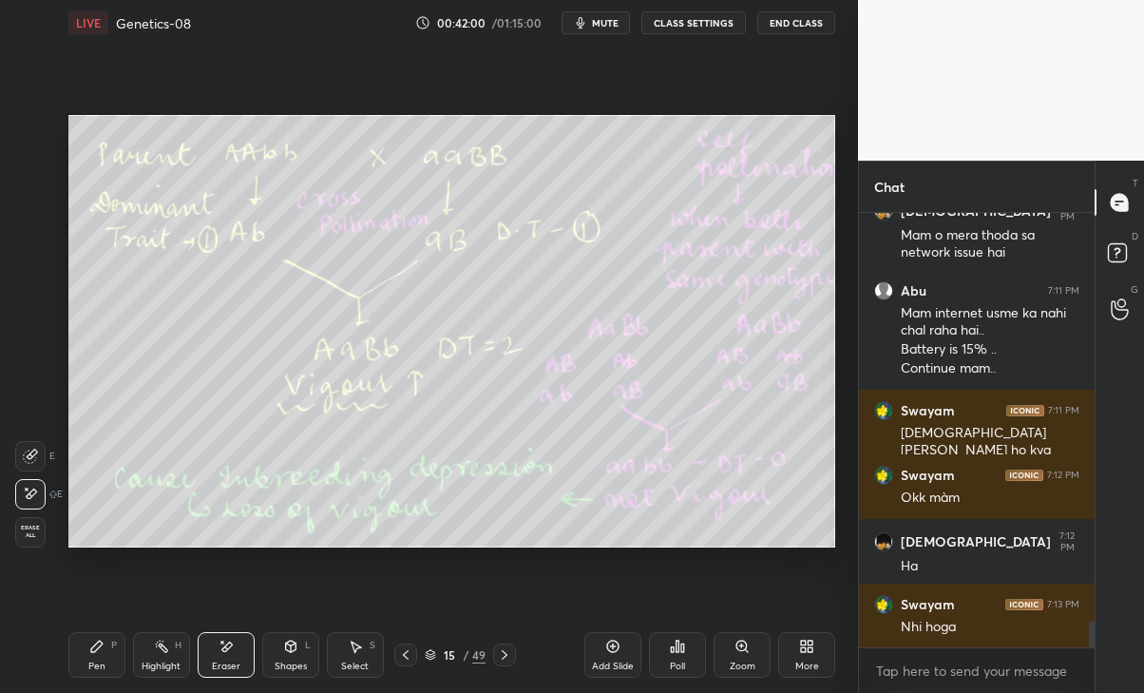
click at [91, 658] on div "Pen P" at bounding box center [96, 655] width 57 height 46
click at [27, 243] on div at bounding box center [30, 244] width 15 height 15
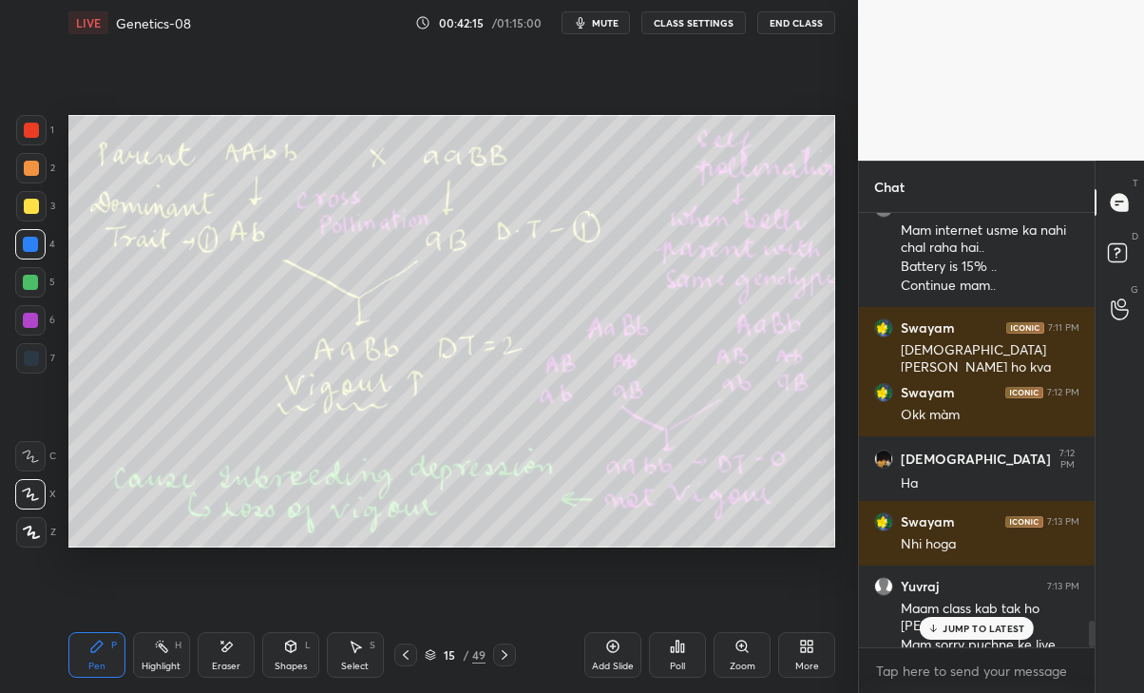
scroll to position [6754, 0]
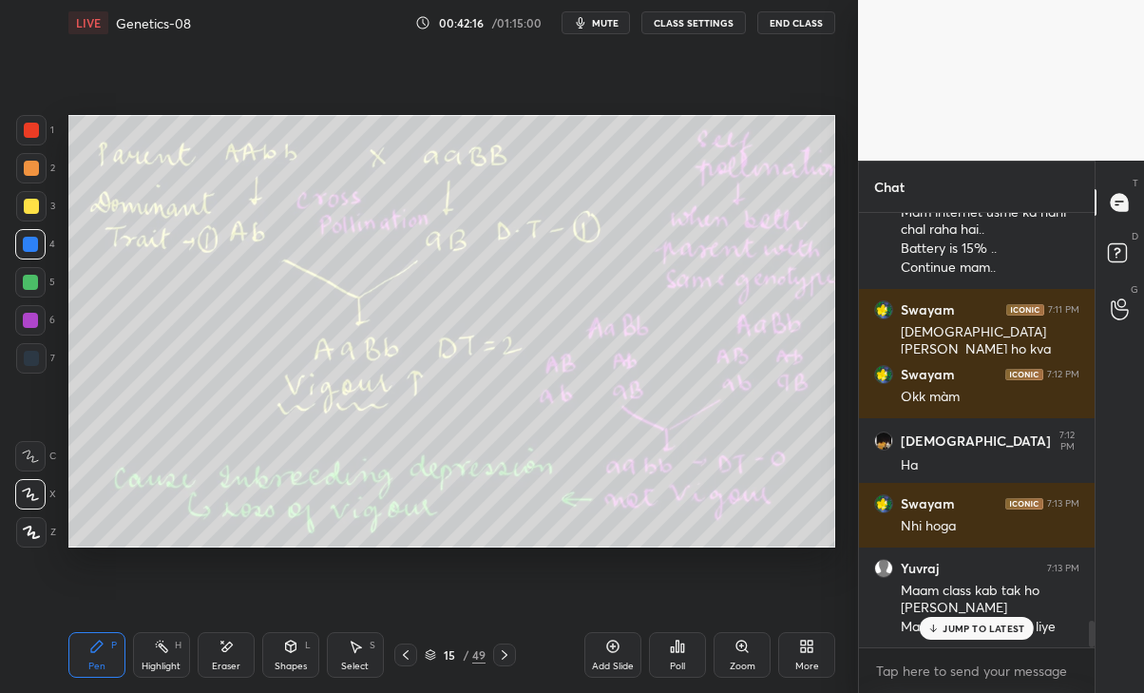
click at [1006, 629] on p "JUMP TO LATEST" at bounding box center [984, 628] width 82 height 11
click at [225, 648] on icon at bounding box center [226, 647] width 10 height 10
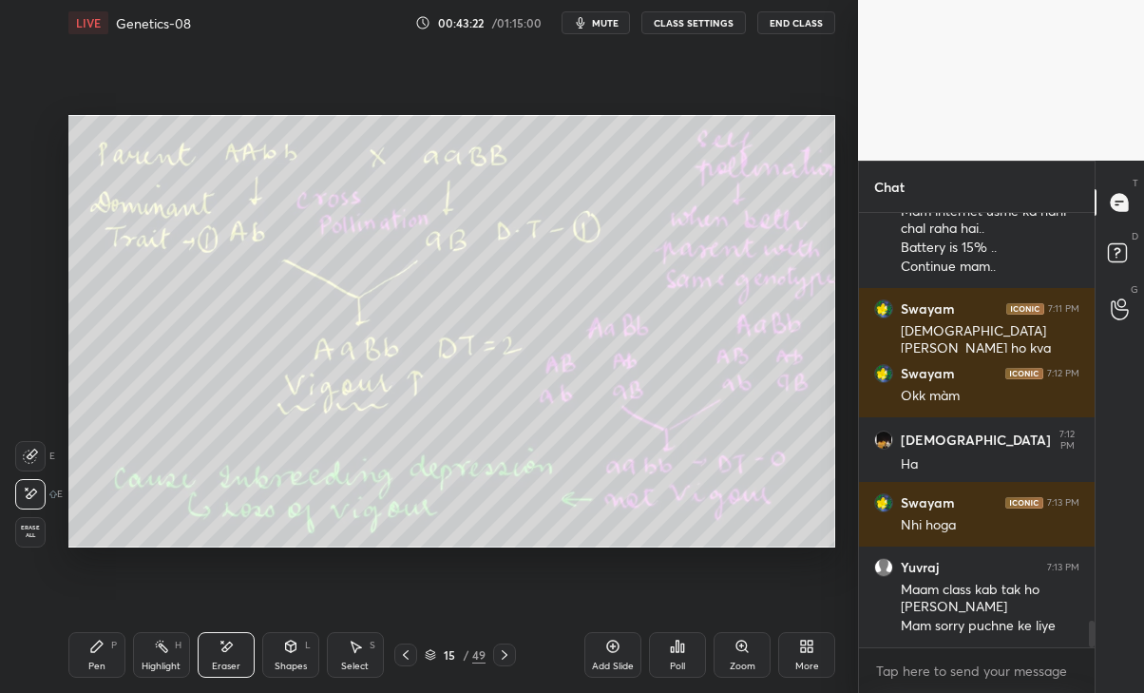
click at [104, 654] on div "Pen P" at bounding box center [96, 655] width 57 height 46
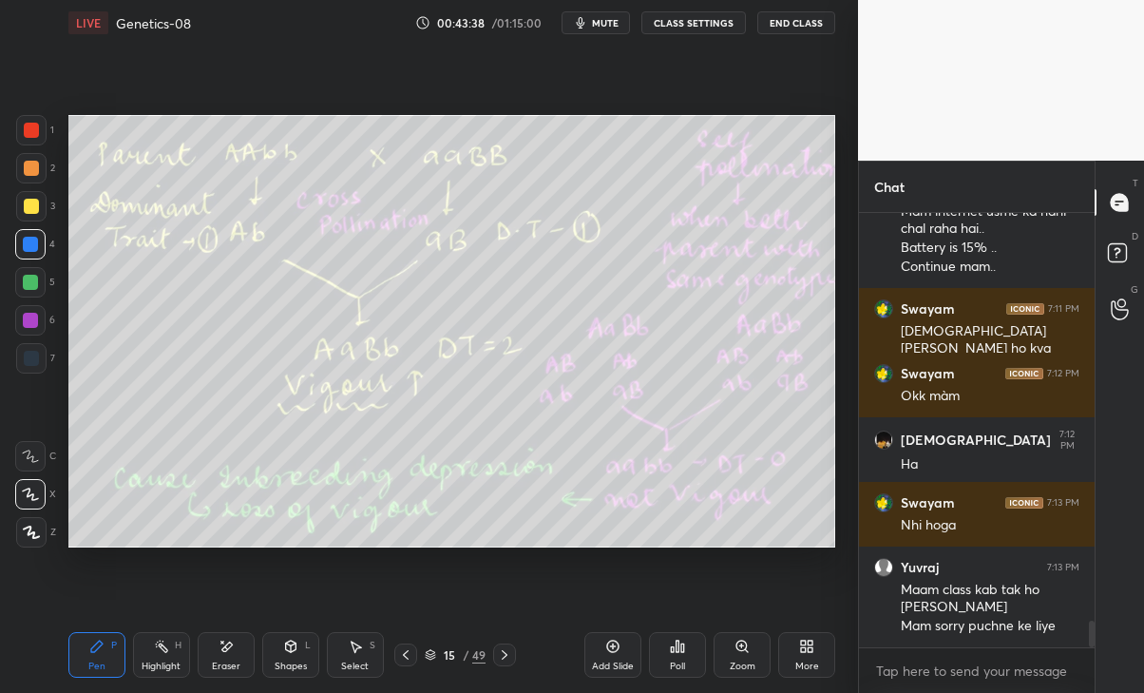
scroll to position [6819, 0]
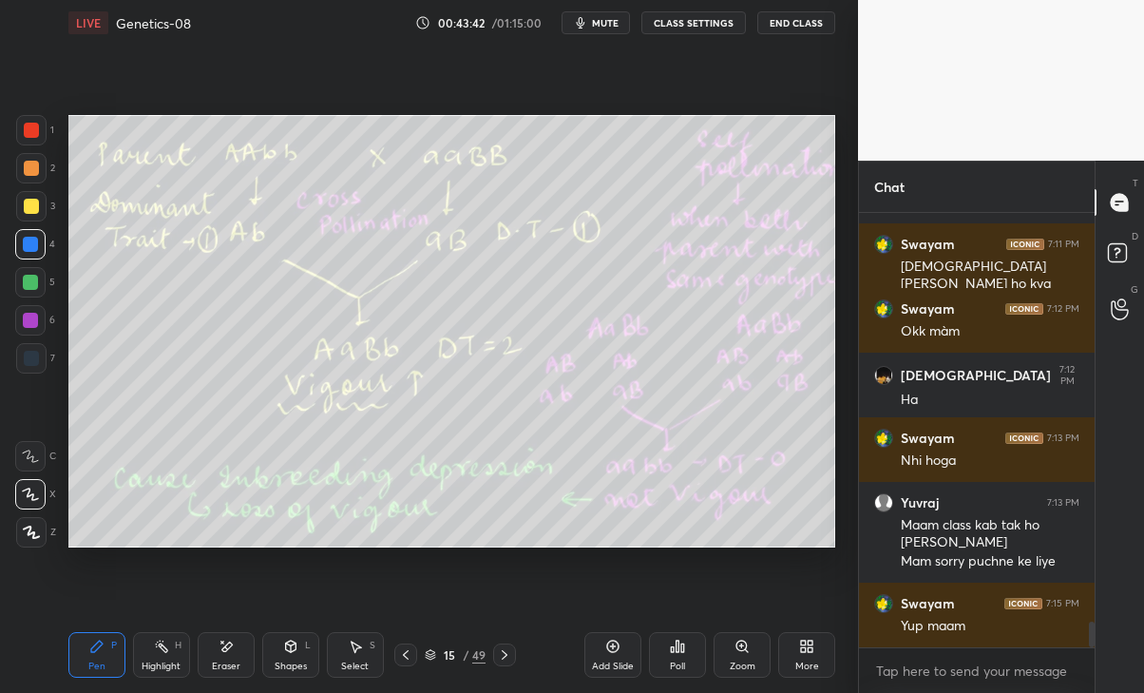
click at [505, 654] on icon at bounding box center [504, 654] width 15 height 15
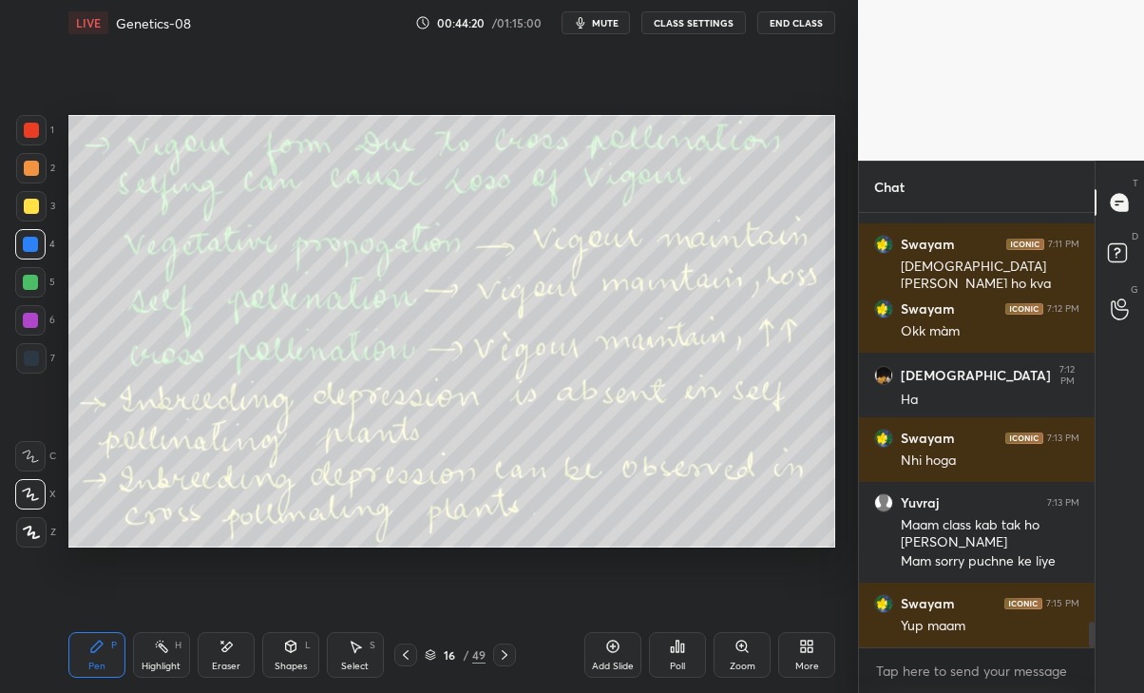
scroll to position [6883, 0]
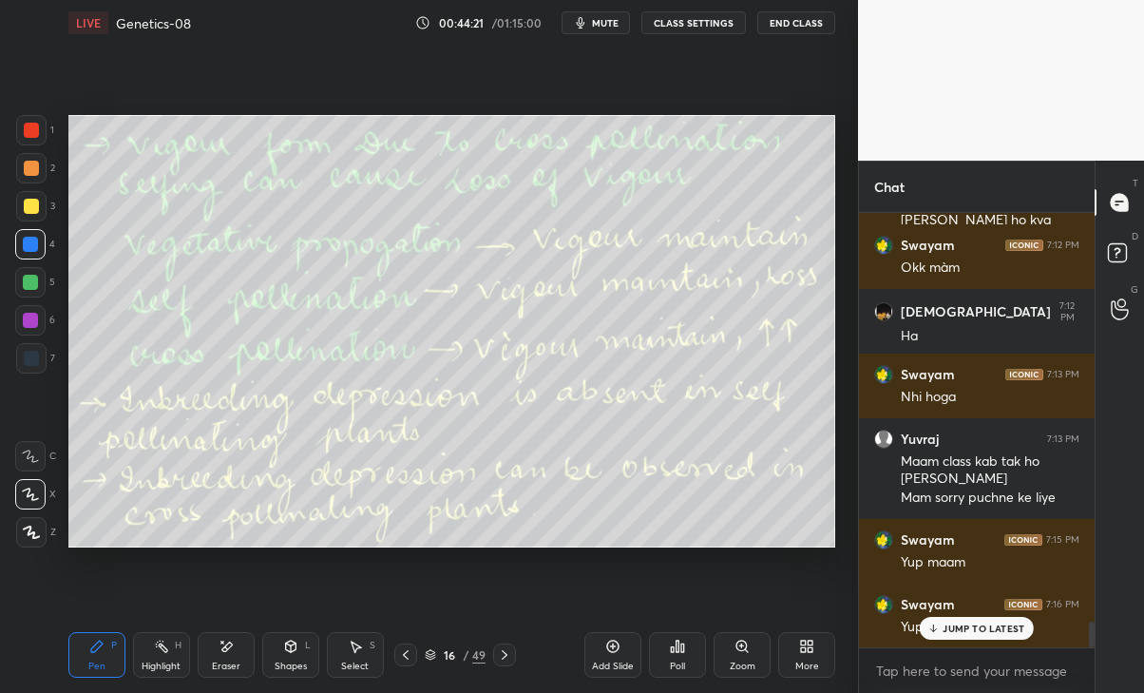
click at [989, 620] on div "JUMP TO LATEST" at bounding box center [977, 628] width 114 height 23
click at [504, 650] on icon at bounding box center [504, 654] width 15 height 15
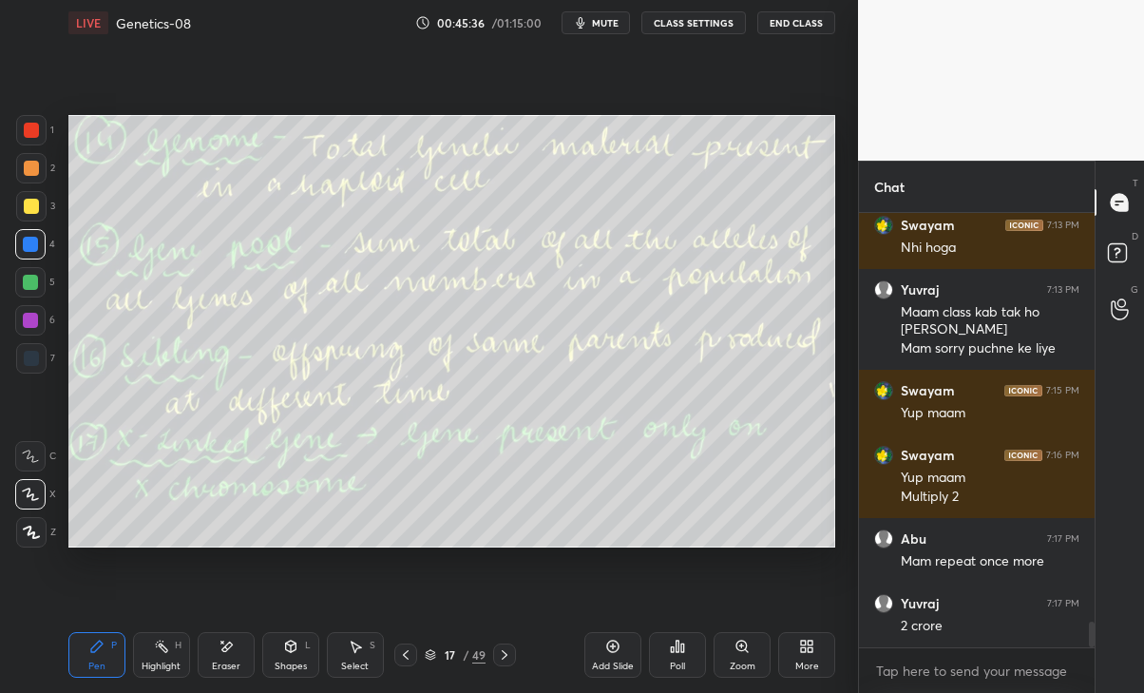
scroll to position [7096, 0]
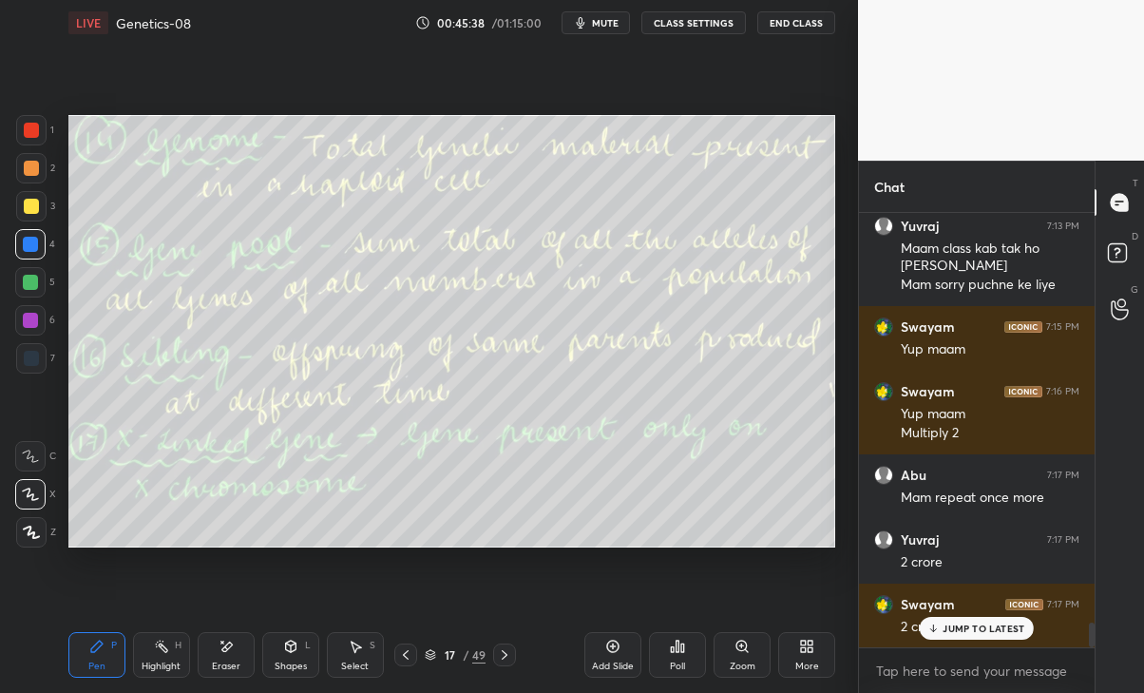
click at [957, 621] on div "JUMP TO LATEST" at bounding box center [977, 628] width 114 height 23
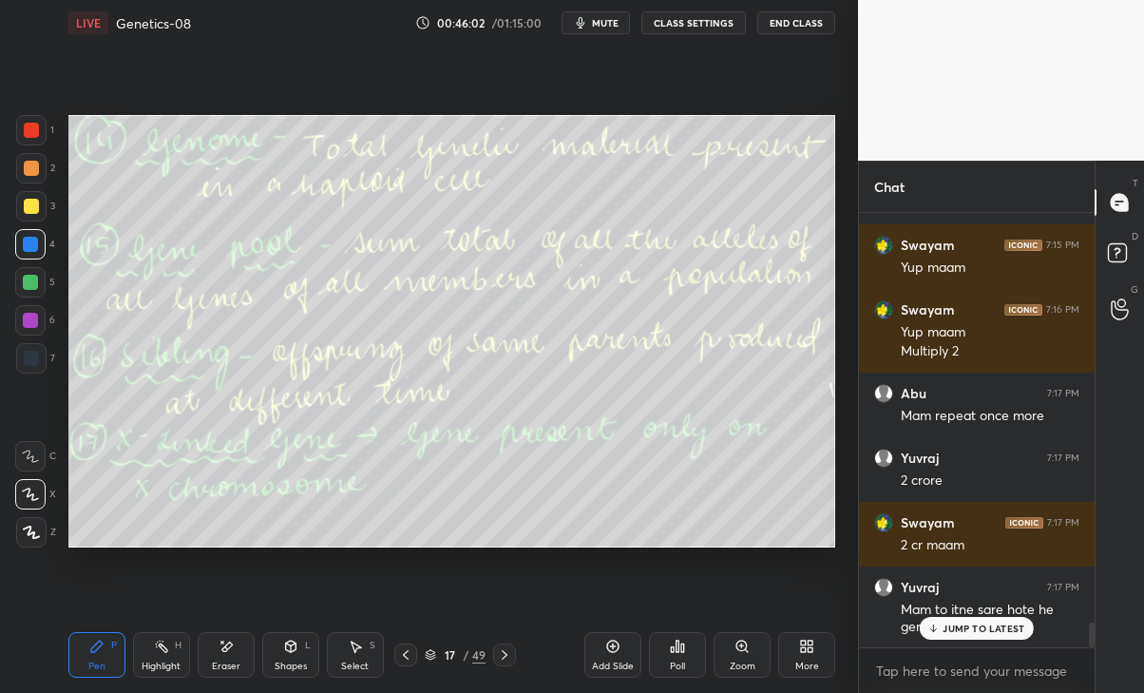
click at [968, 647] on div at bounding box center [977, 647] width 236 height 1
click at [987, 638] on div "JUMP TO LATEST" at bounding box center [977, 628] width 114 height 23
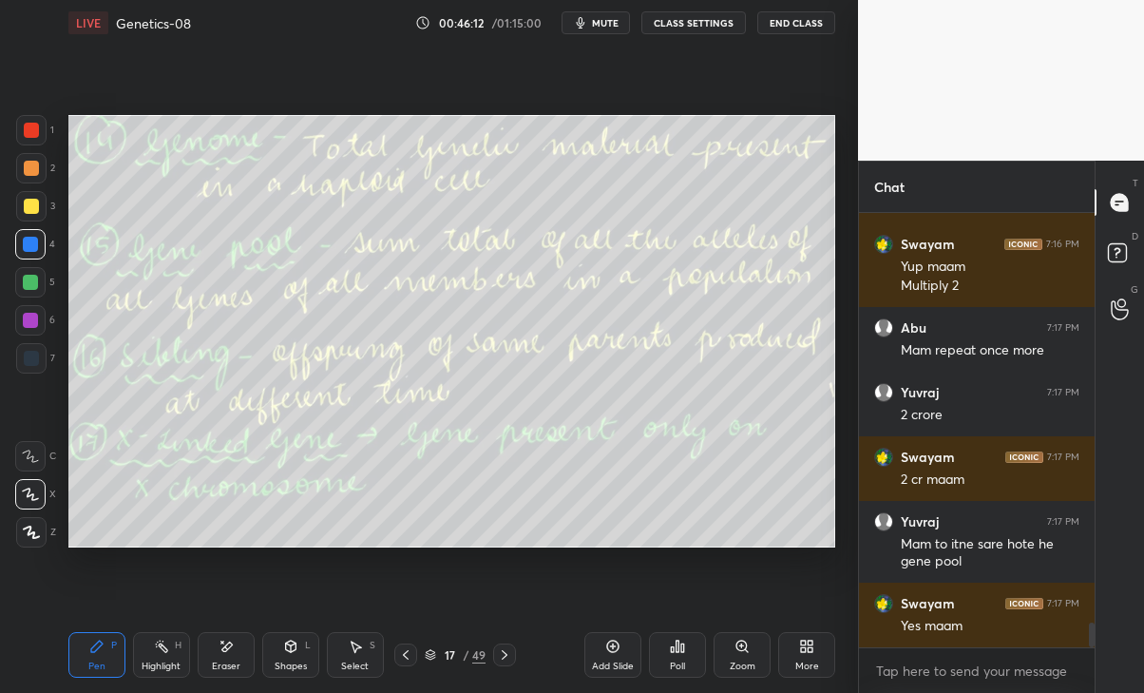
click at [220, 659] on div "Eraser" at bounding box center [226, 655] width 57 height 46
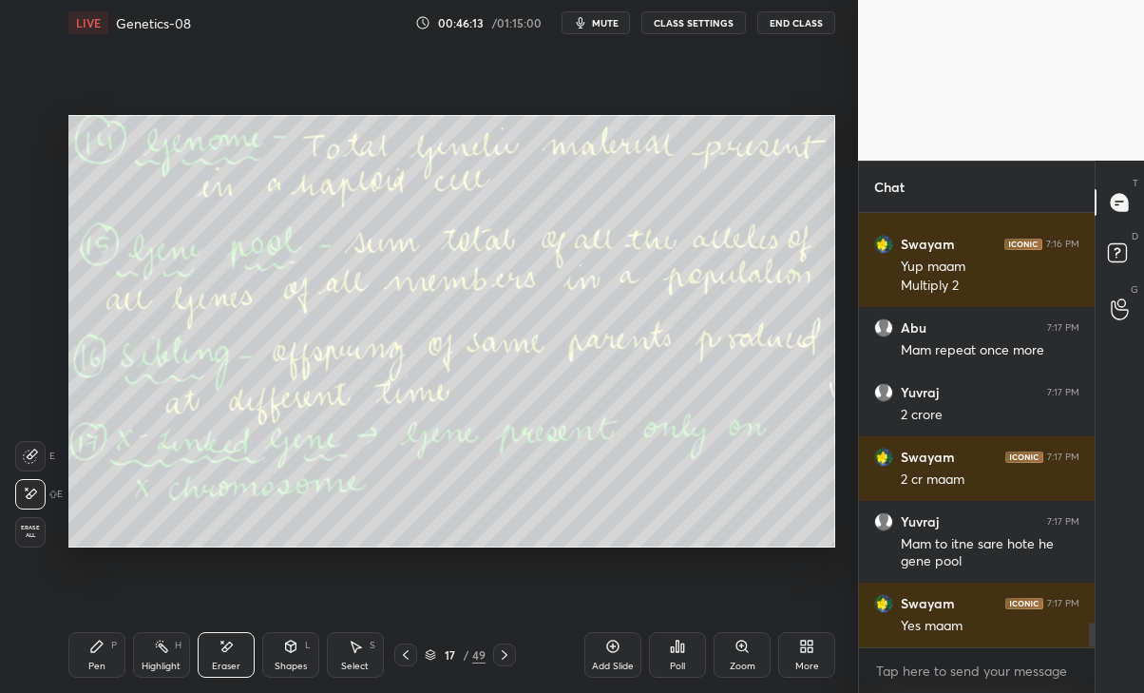
click at [97, 644] on icon at bounding box center [96, 646] width 11 height 11
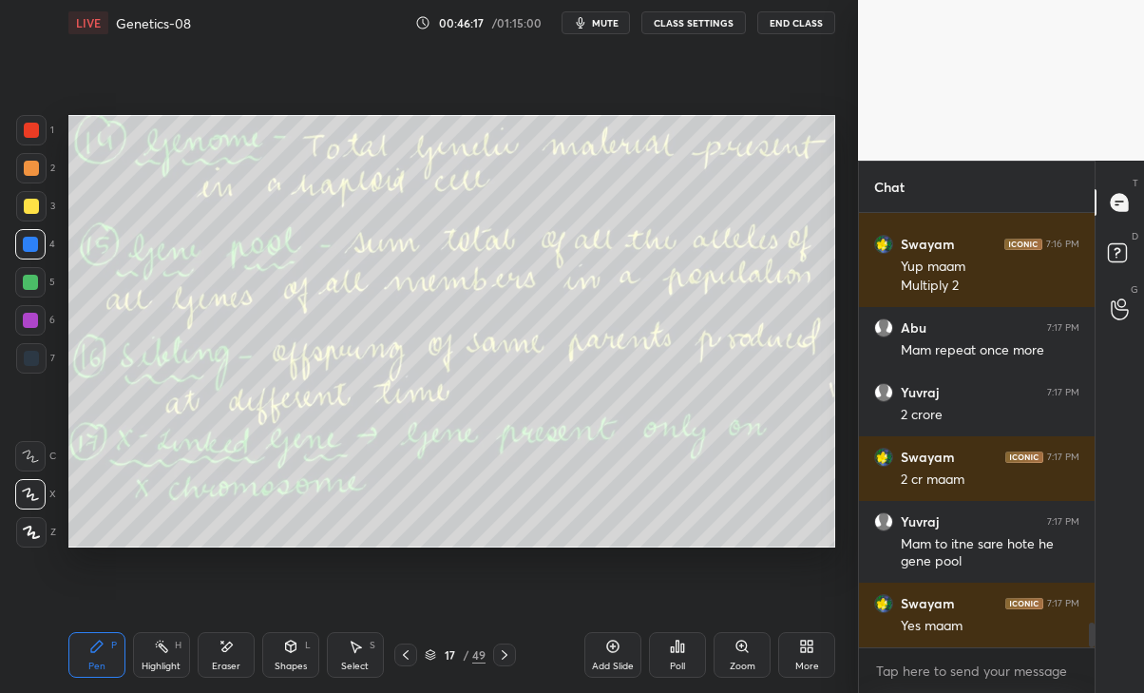
click at [502, 651] on icon at bounding box center [504, 654] width 15 height 15
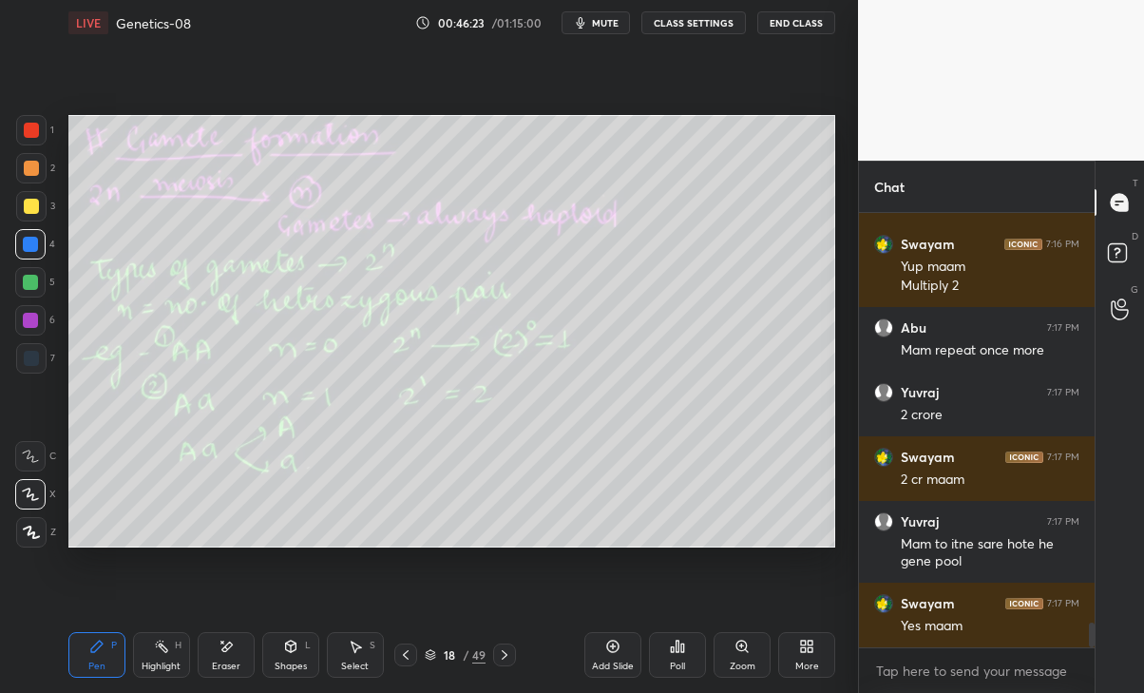
click at [510, 635] on div "Pen P Highlight H Eraser Shapes L Select S 18 / 49 Add Slide Poll Zoom More" at bounding box center [452, 655] width 768 height 76
click at [503, 648] on icon at bounding box center [504, 654] width 15 height 15
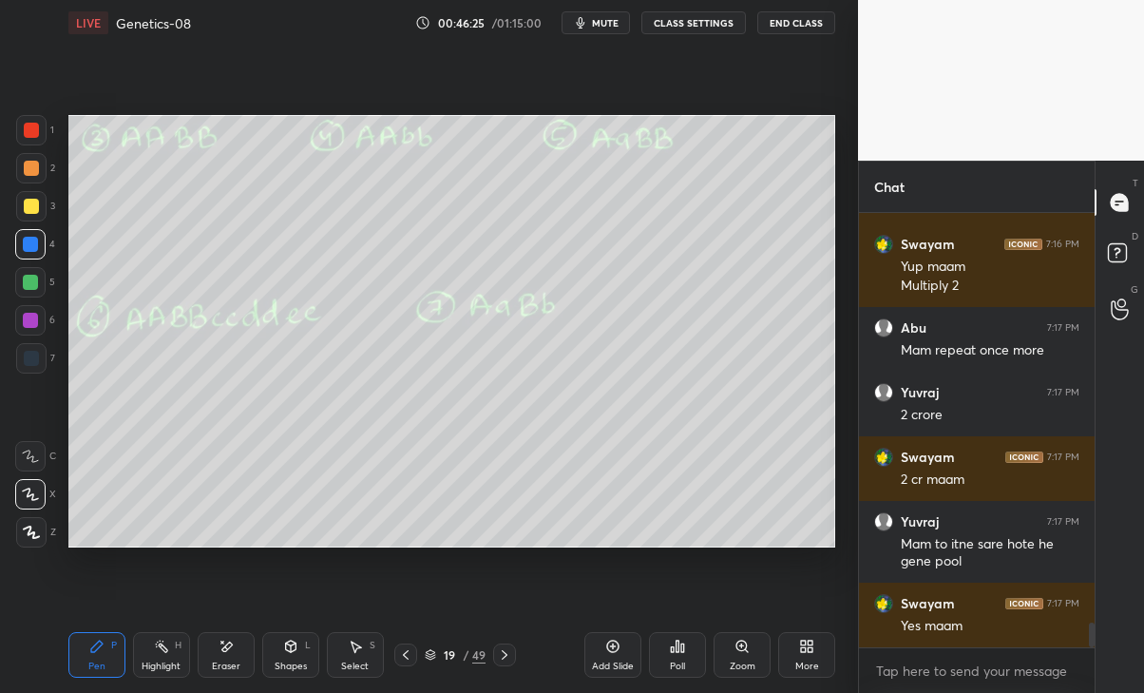
click at [502, 651] on icon at bounding box center [504, 654] width 15 height 15
click at [392, 660] on div "20 / 49" at bounding box center [456, 654] width 259 height 23
click at [400, 659] on icon at bounding box center [405, 654] width 15 height 15
click at [403, 656] on icon at bounding box center [405, 654] width 15 height 15
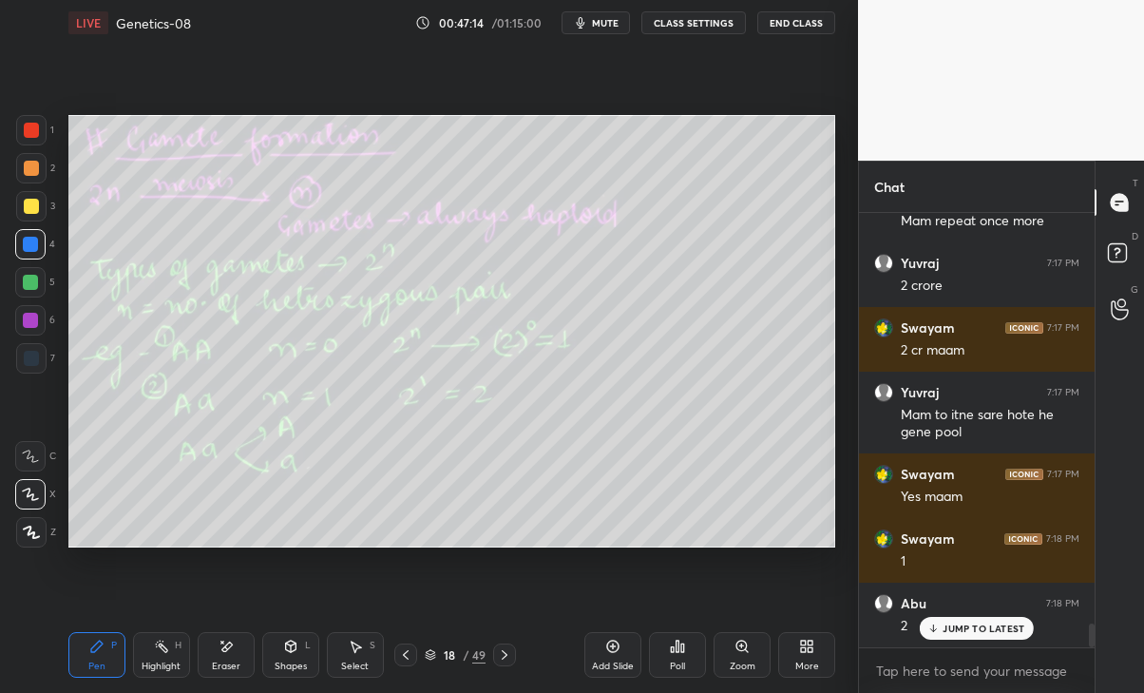
scroll to position [7436, 0]
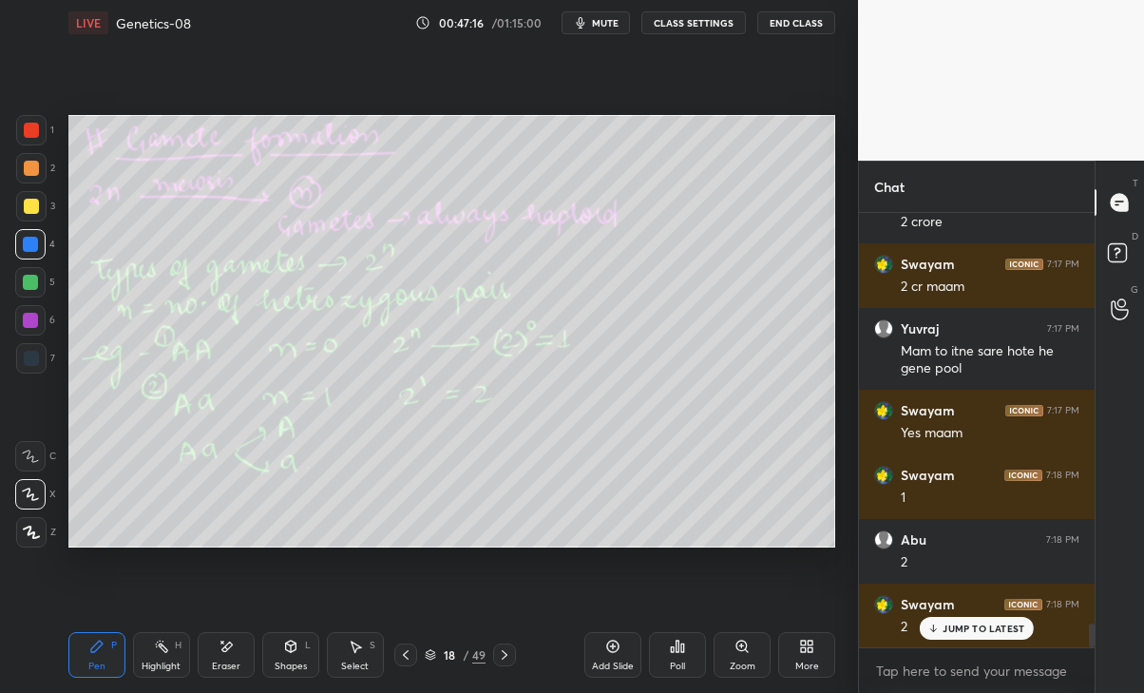
click at [989, 621] on div "JUMP TO LATEST" at bounding box center [977, 628] width 114 height 23
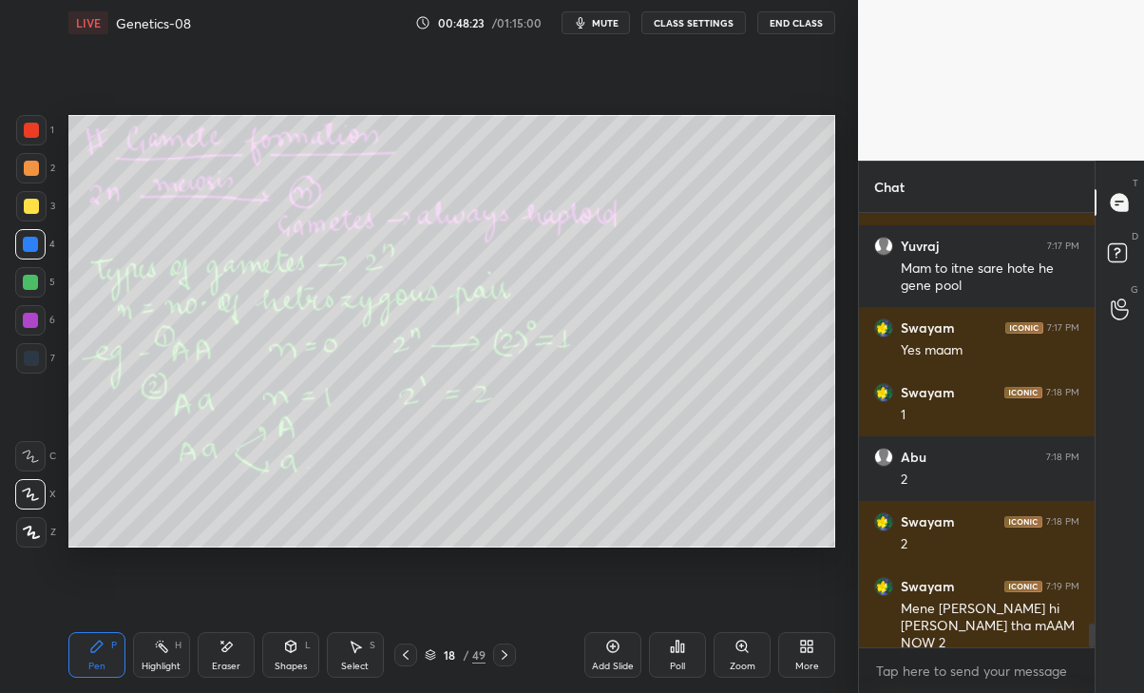
scroll to position [7582, 0]
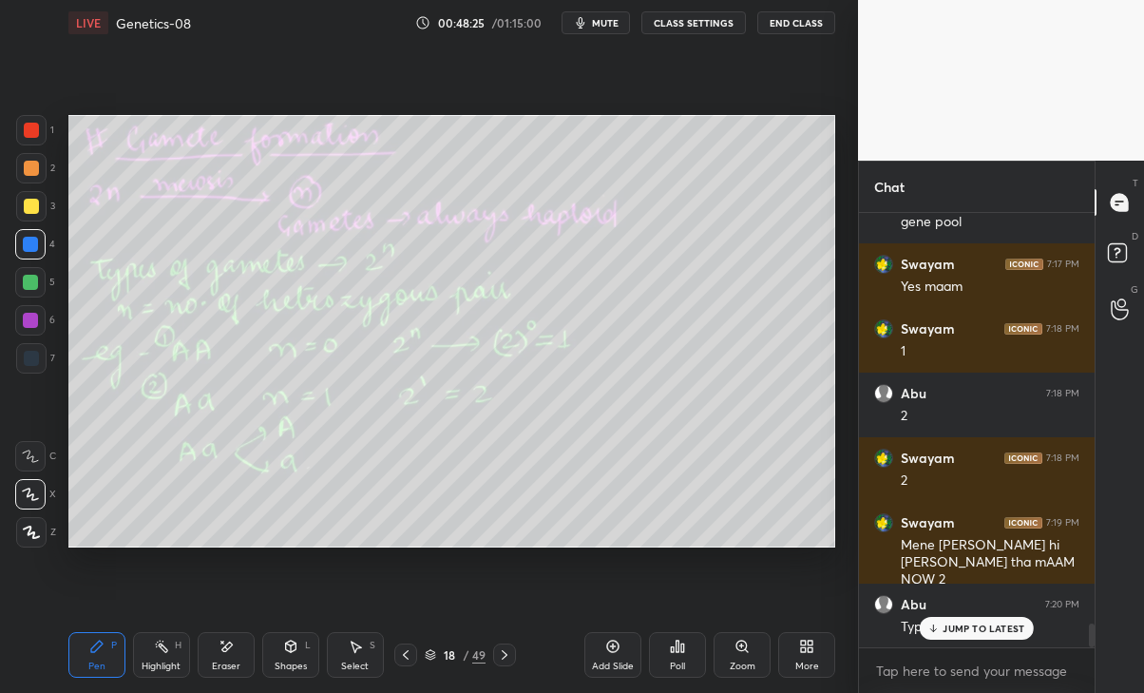
click at [969, 640] on div "Abu 7:20 PM Type.." at bounding box center [977, 616] width 236 height 65
click at [973, 636] on div "JUMP TO LATEST" at bounding box center [977, 628] width 114 height 23
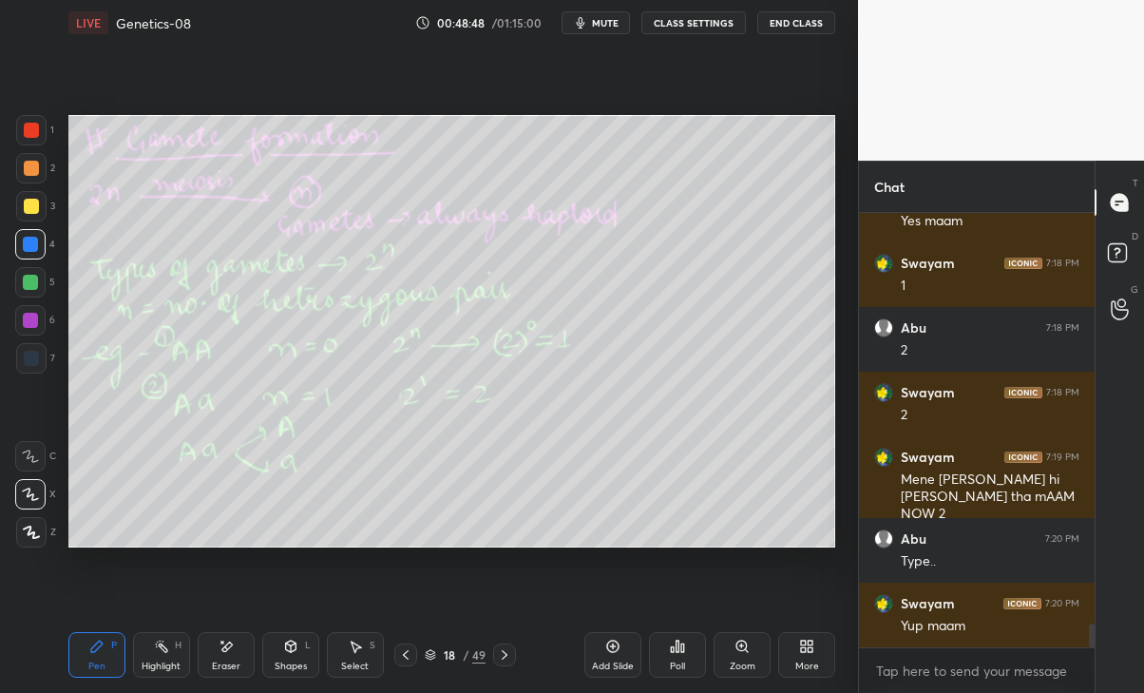
click at [497, 656] on icon at bounding box center [504, 654] width 15 height 15
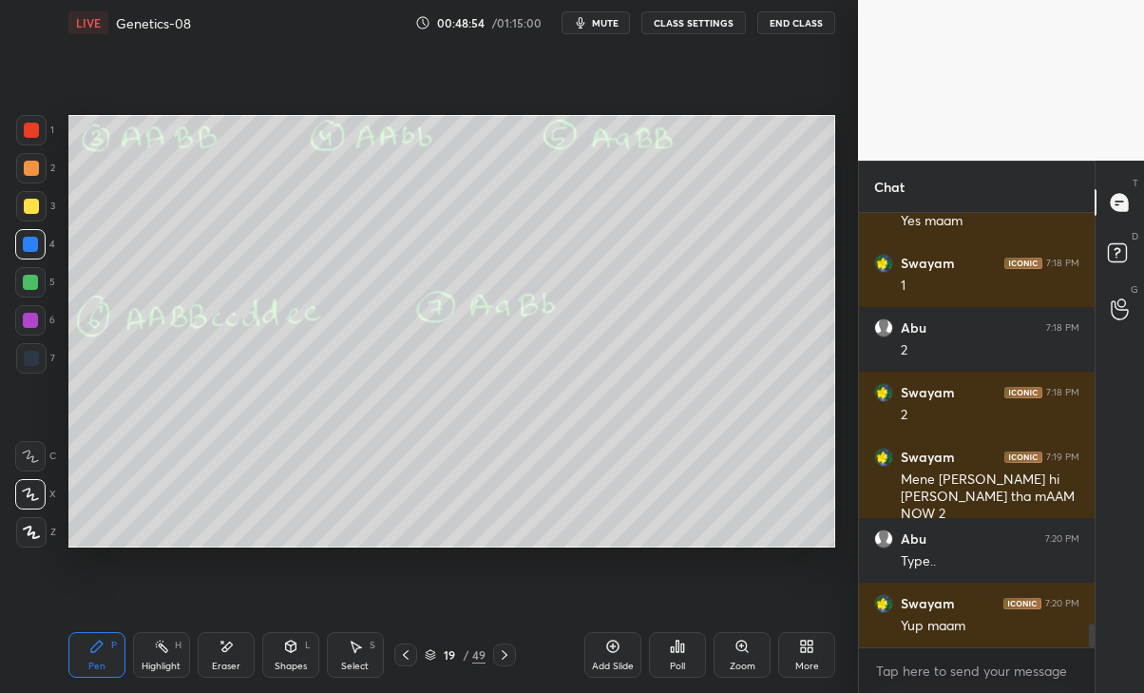
click at [409, 652] on icon at bounding box center [405, 654] width 15 height 15
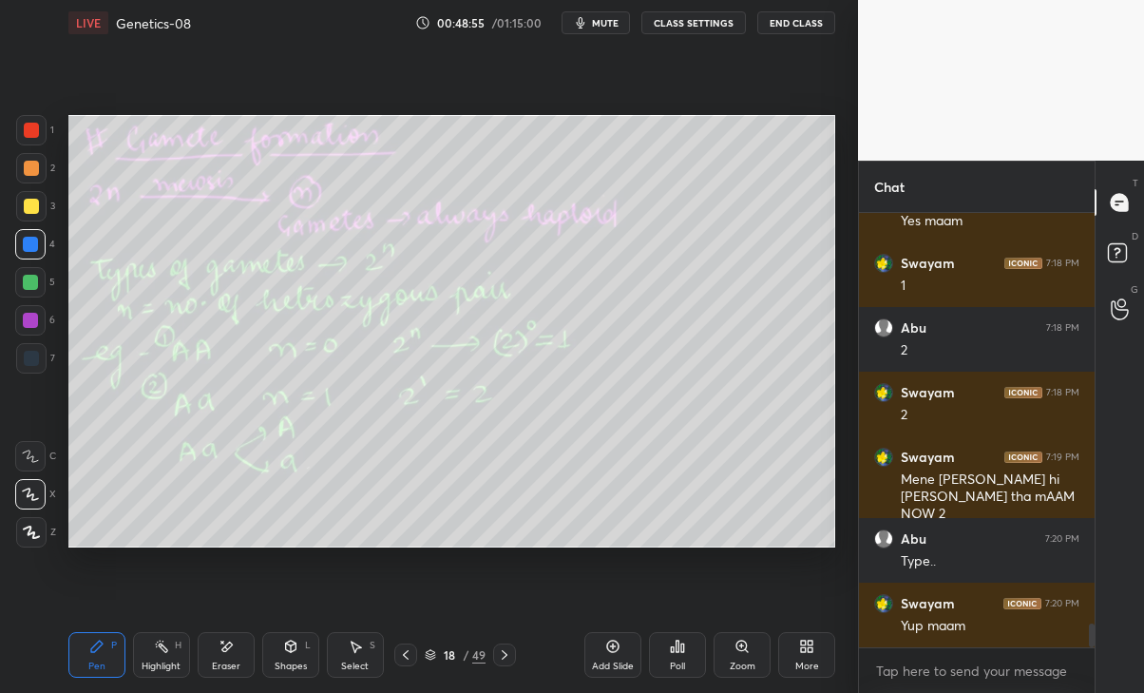
click at [507, 657] on icon at bounding box center [504, 654] width 15 height 15
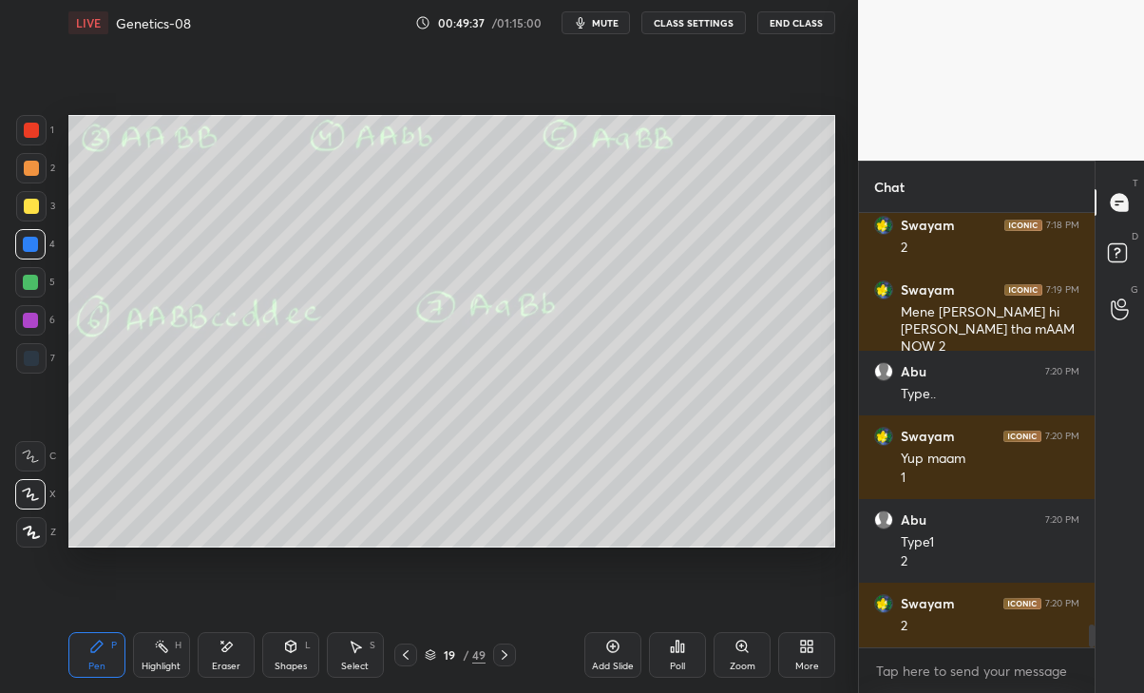
scroll to position [7879, 0]
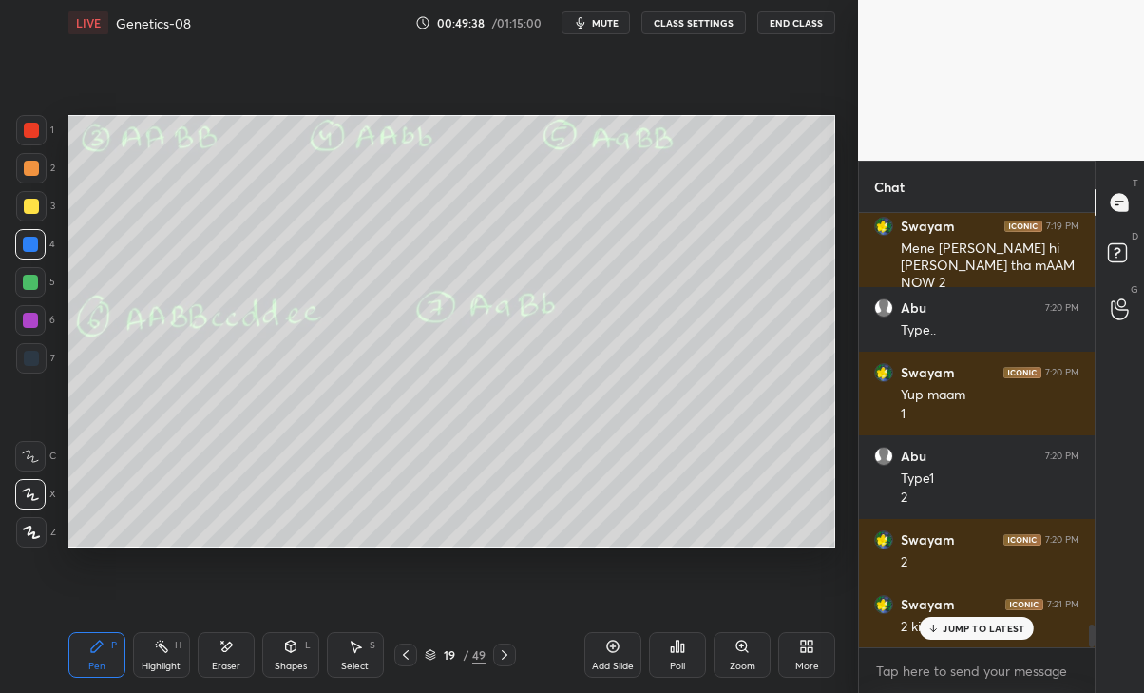
click at [990, 619] on div "JUMP TO LATEST" at bounding box center [977, 628] width 114 height 23
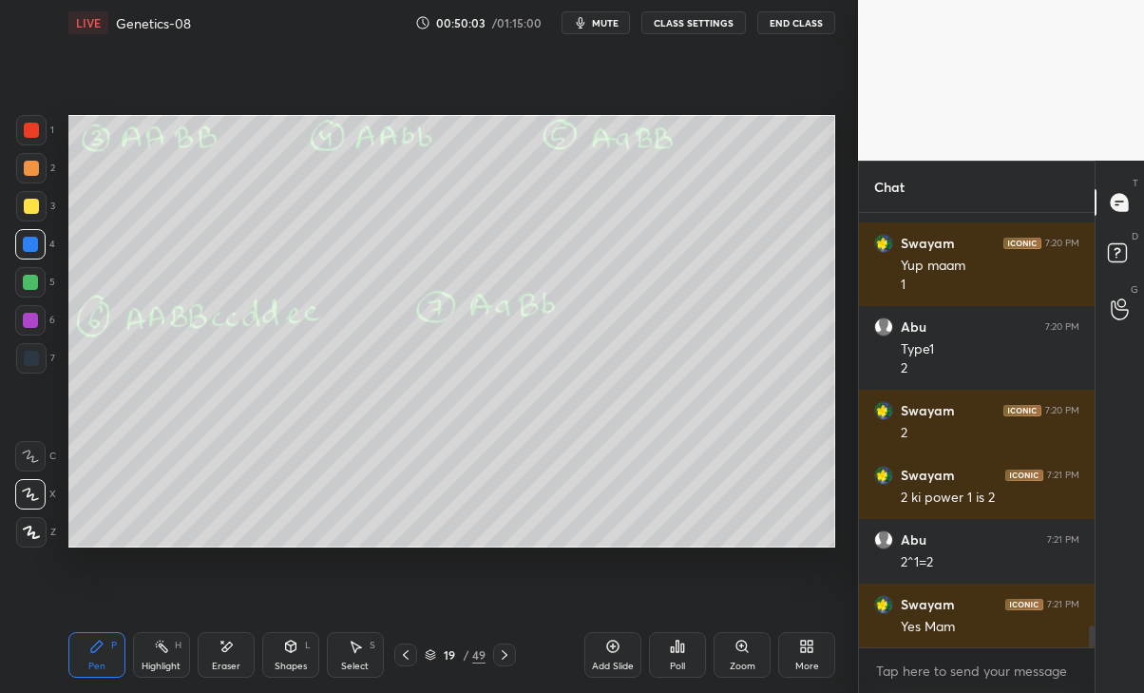
scroll to position [8074, 0]
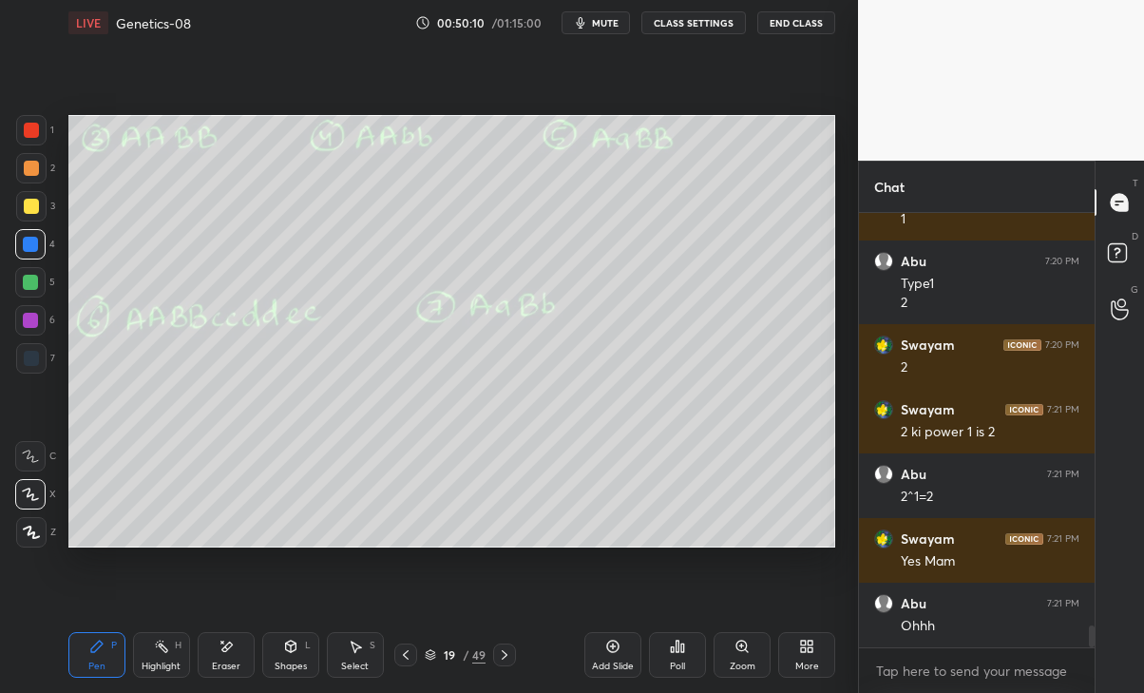
click at [223, 658] on div "Eraser" at bounding box center [226, 655] width 57 height 46
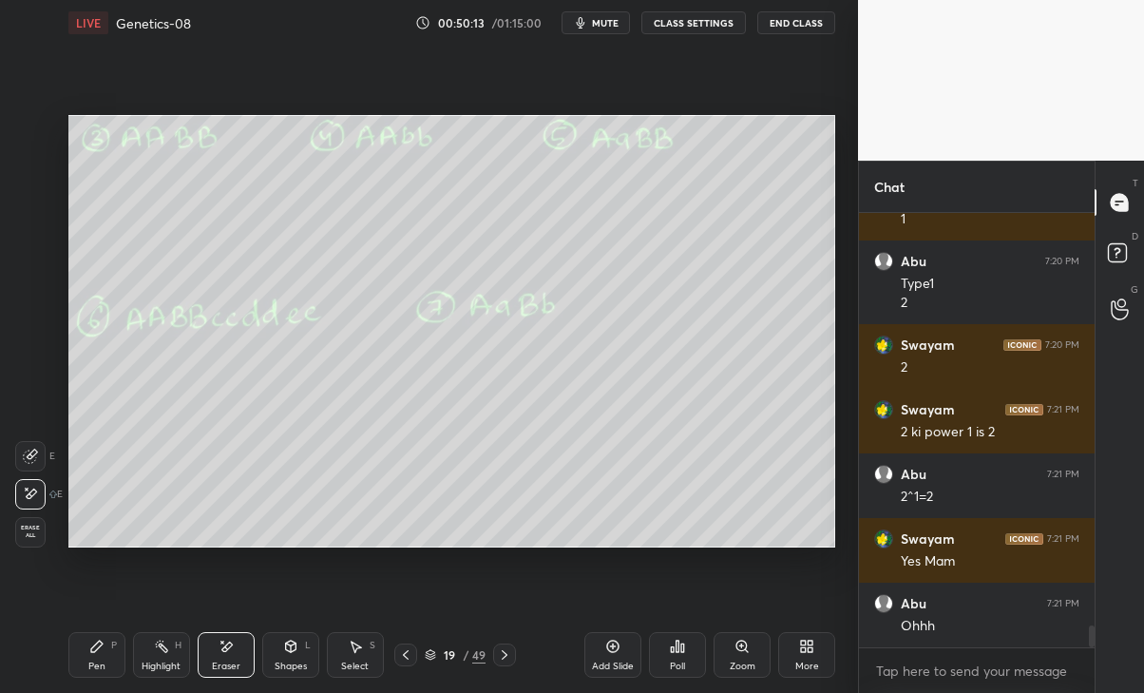
scroll to position [8137, 0]
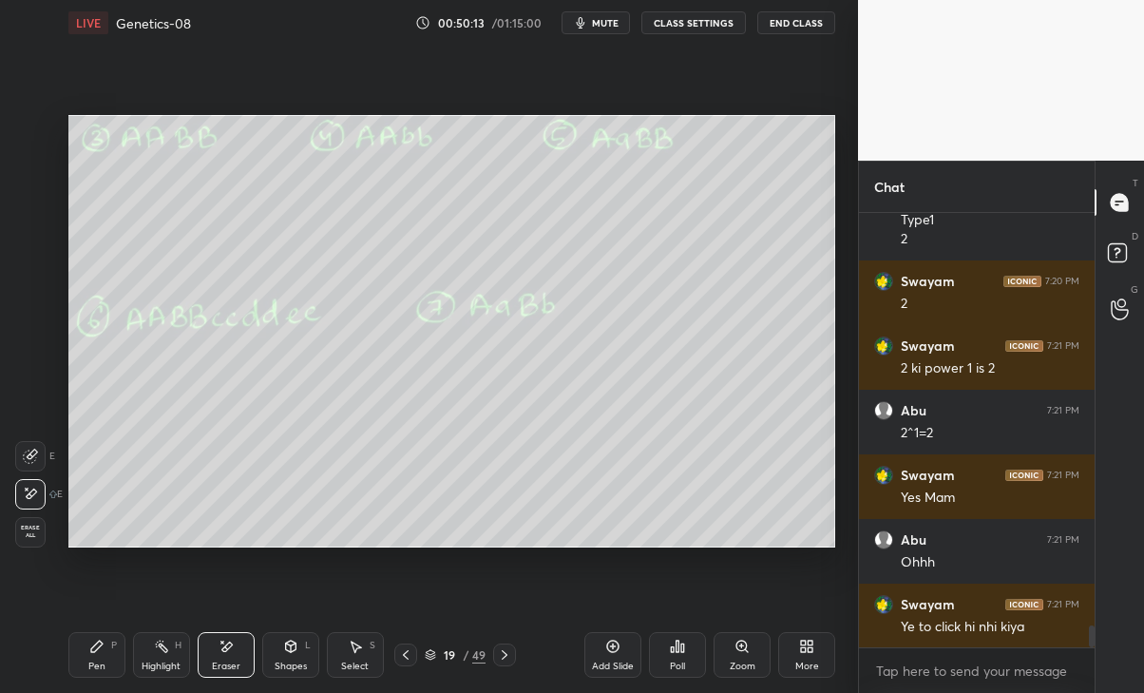
click at [90, 661] on div "Pen" at bounding box center [96, 666] width 17 height 10
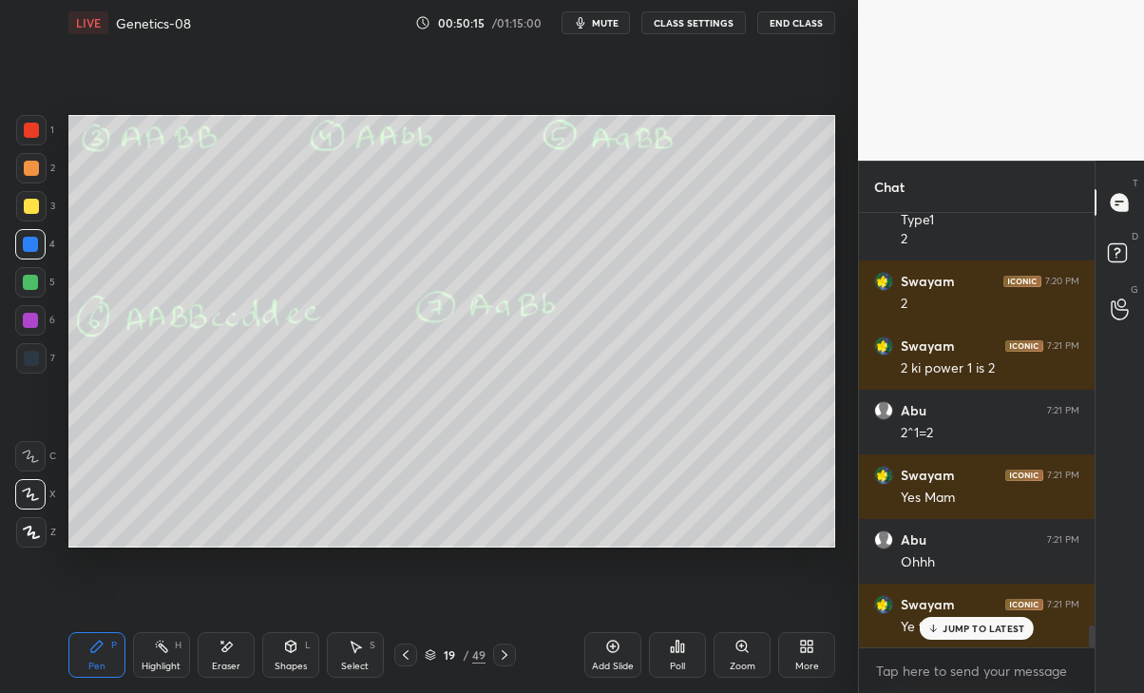
click at [972, 627] on p "JUMP TO LATEST" at bounding box center [984, 628] width 82 height 11
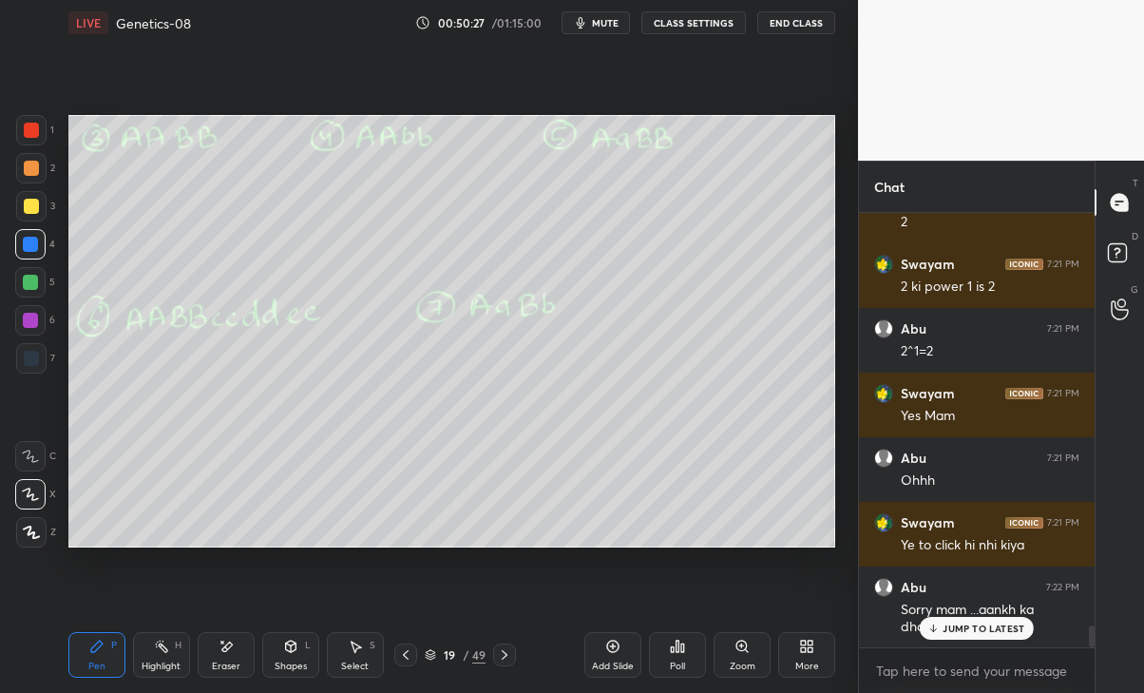
click at [1004, 630] on p "JUMP TO LATEST" at bounding box center [984, 628] width 82 height 11
click at [223, 662] on div "Eraser" at bounding box center [226, 666] width 29 height 10
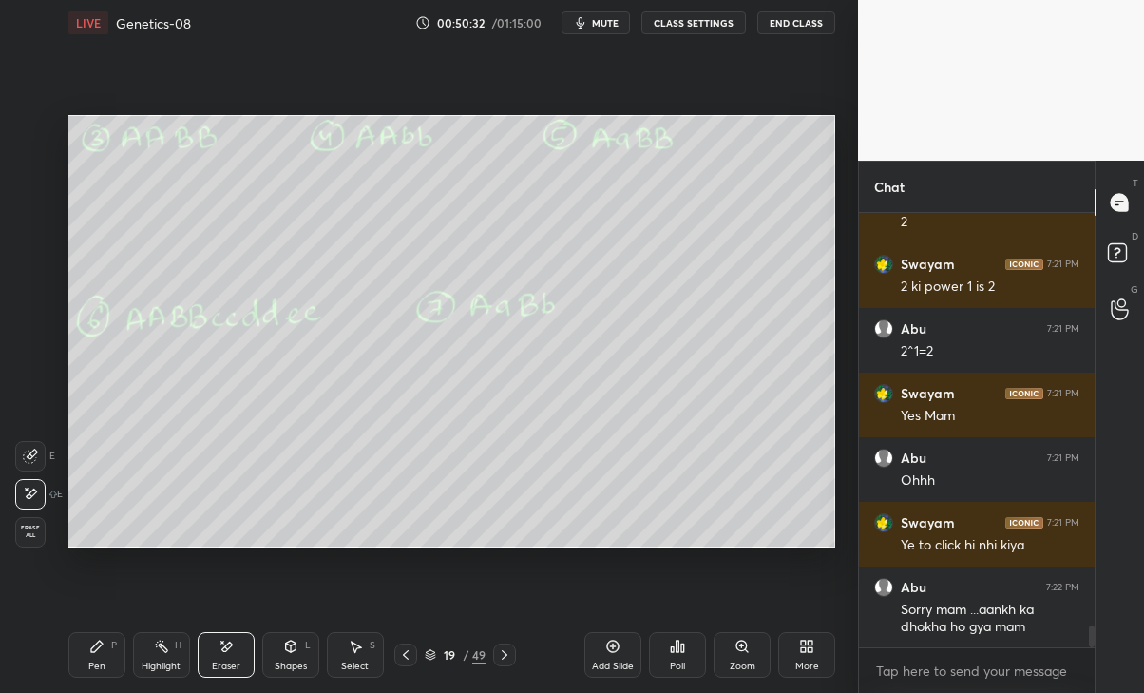
click at [92, 654] on div "Pen P" at bounding box center [96, 655] width 57 height 46
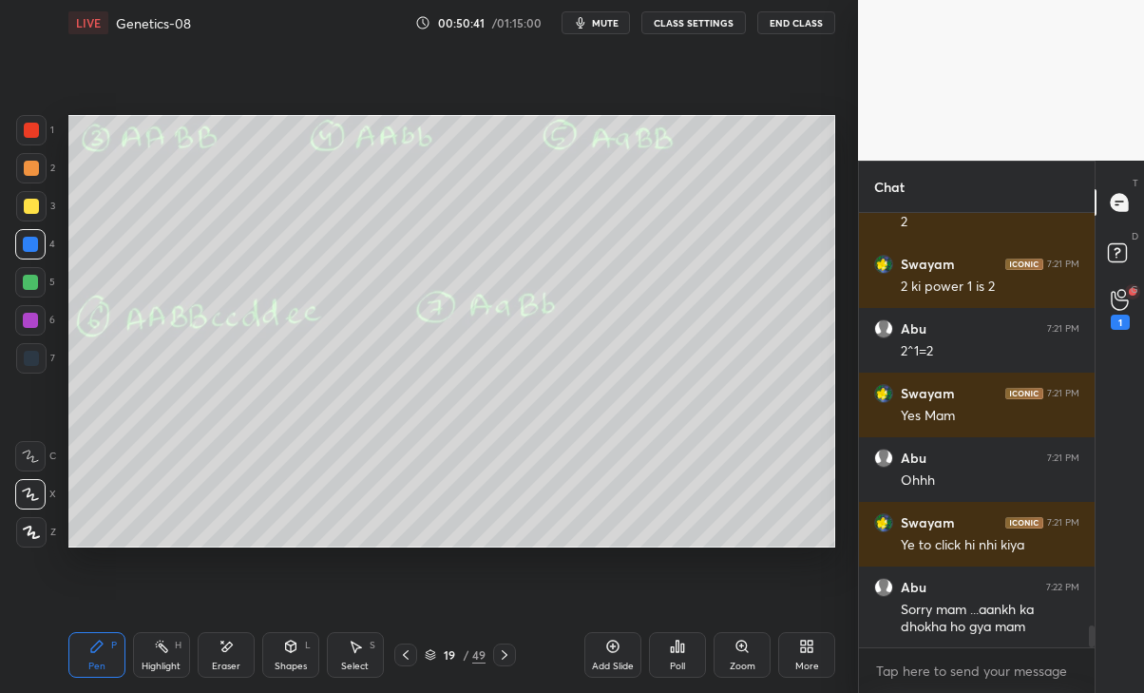
scroll to position [8239, 0]
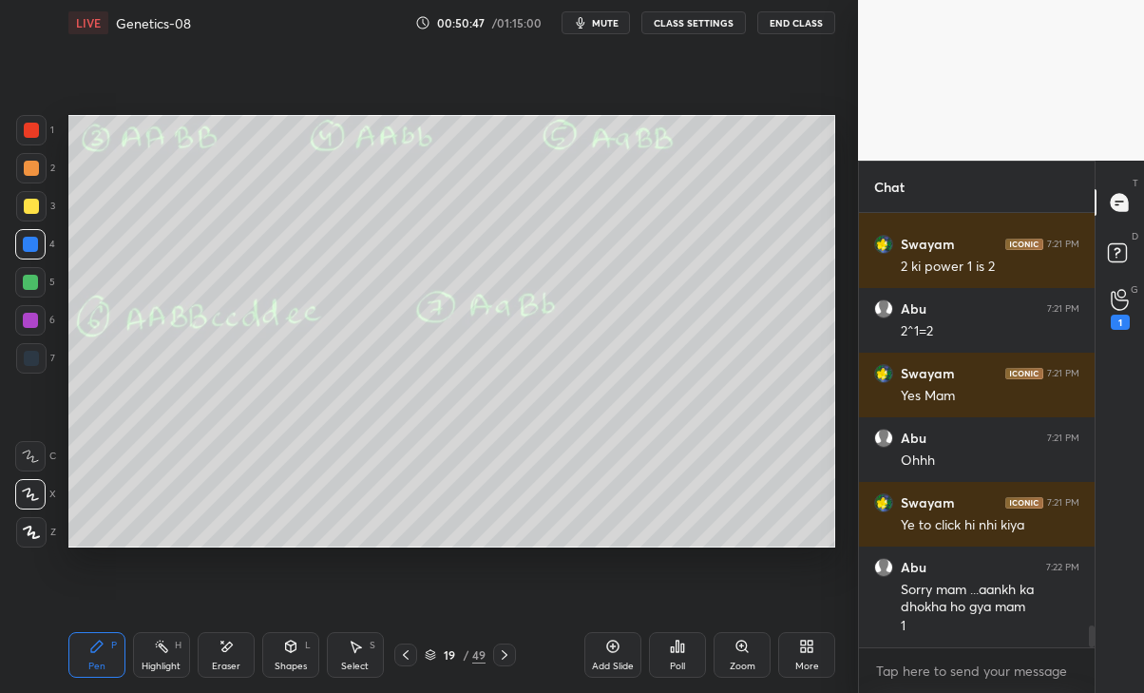
click at [1118, 308] on icon at bounding box center [1120, 300] width 18 height 22
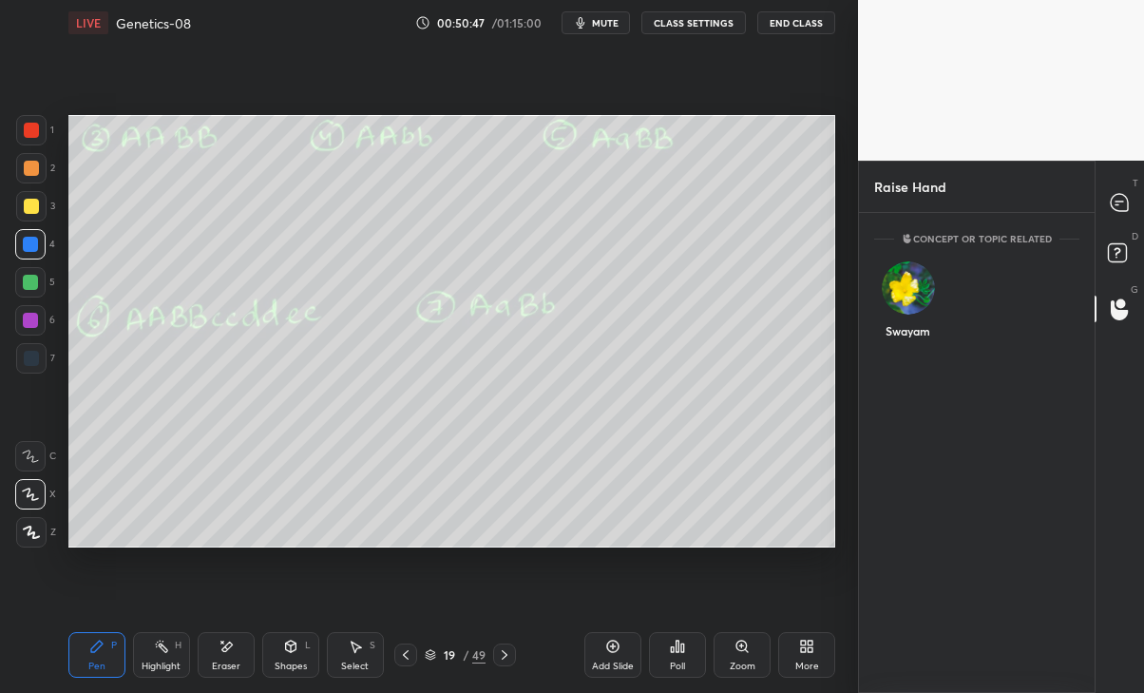
scroll to position [7, 6]
click at [916, 297] on img "grid" at bounding box center [908, 287] width 53 height 53
click at [911, 350] on button "INVITE" at bounding box center [908, 344] width 50 height 25
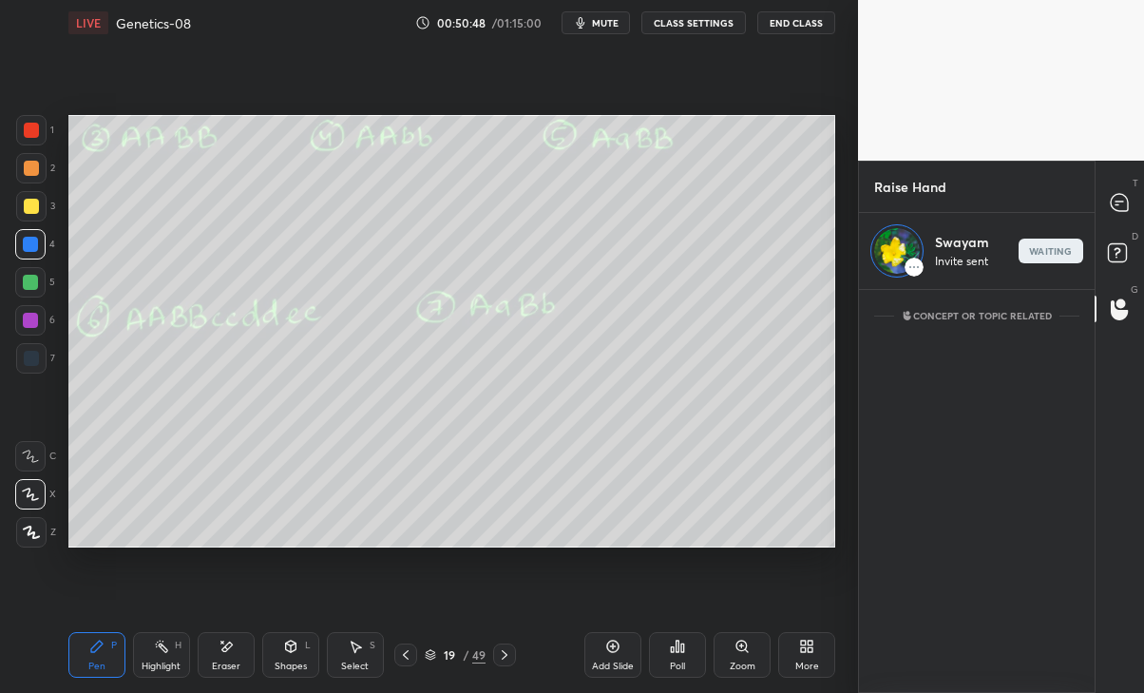
click at [1121, 205] on icon at bounding box center [1119, 202] width 17 height 17
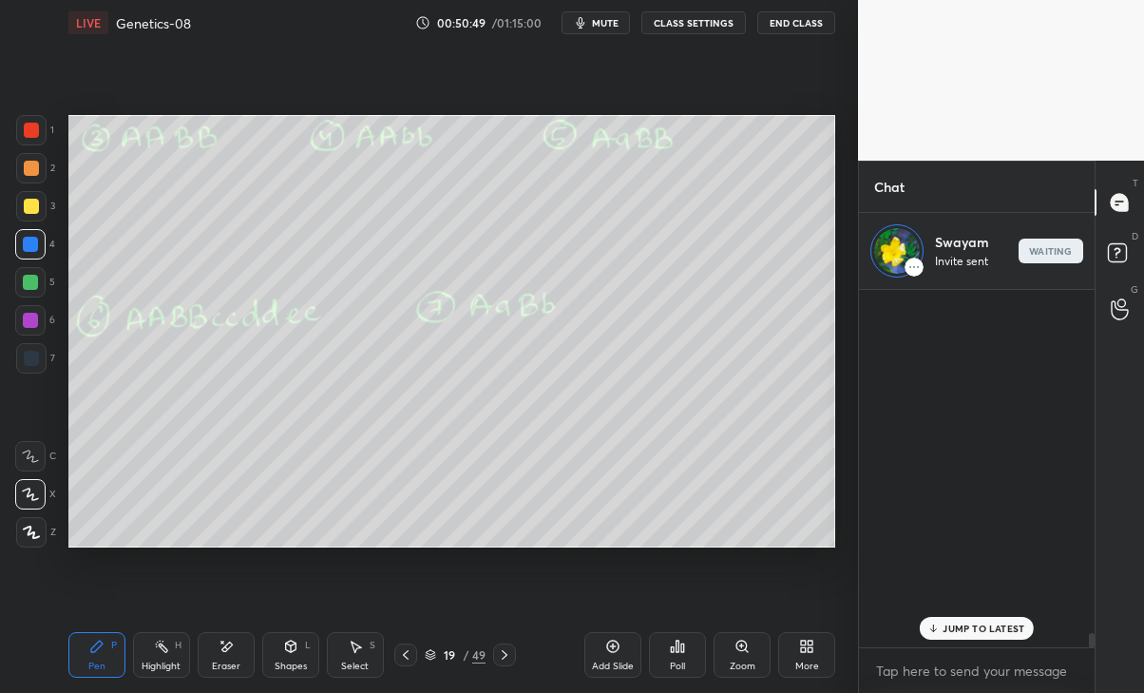
scroll to position [352, 230]
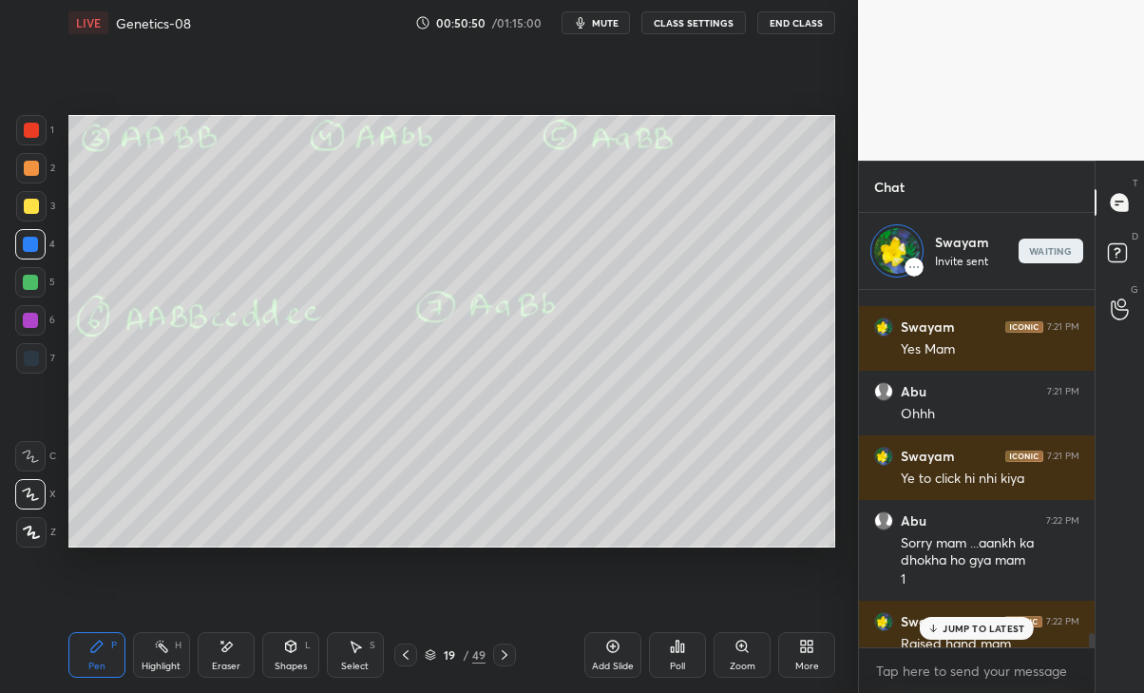
click at [976, 621] on div "JUMP TO LATEST" at bounding box center [977, 628] width 114 height 23
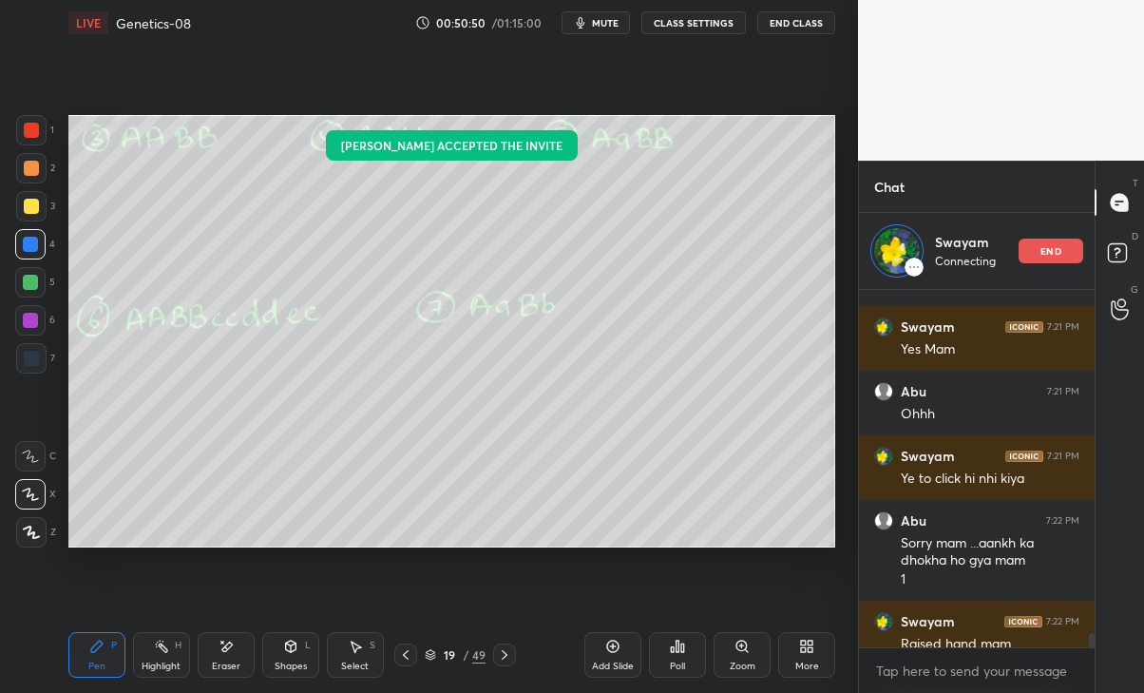
scroll to position [8885, 0]
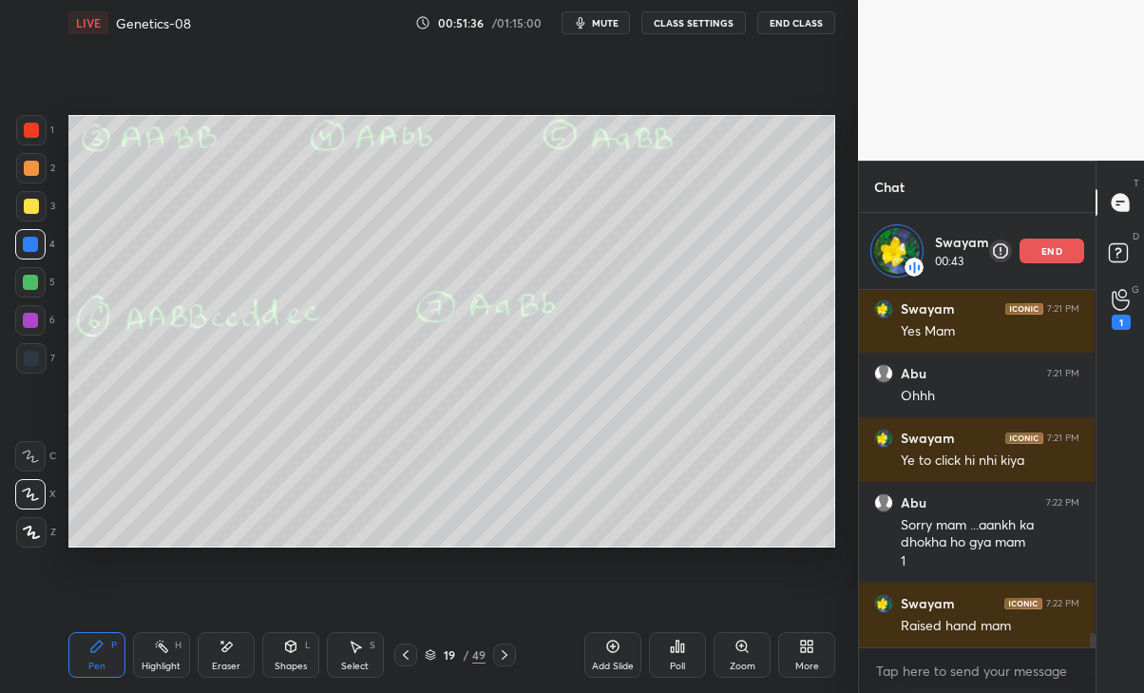
click at [1128, 314] on div "1" at bounding box center [1121, 309] width 19 height 41
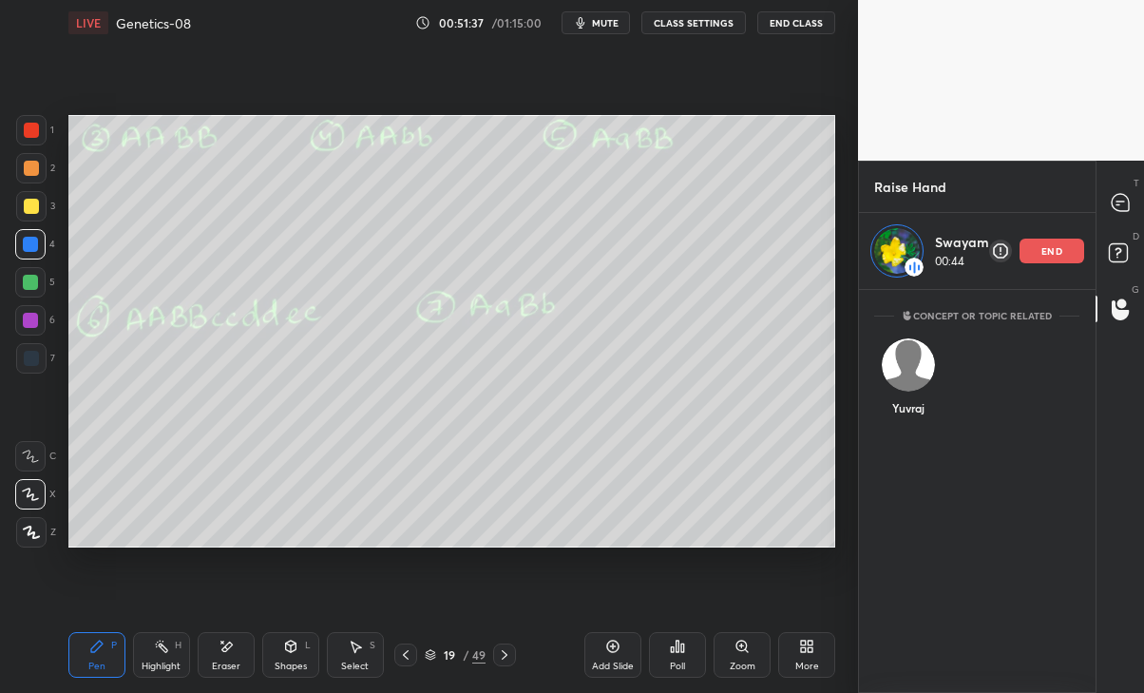
click at [911, 382] on img "grid" at bounding box center [908, 364] width 53 height 53
click at [210, 661] on div "Eraser" at bounding box center [226, 655] width 57 height 46
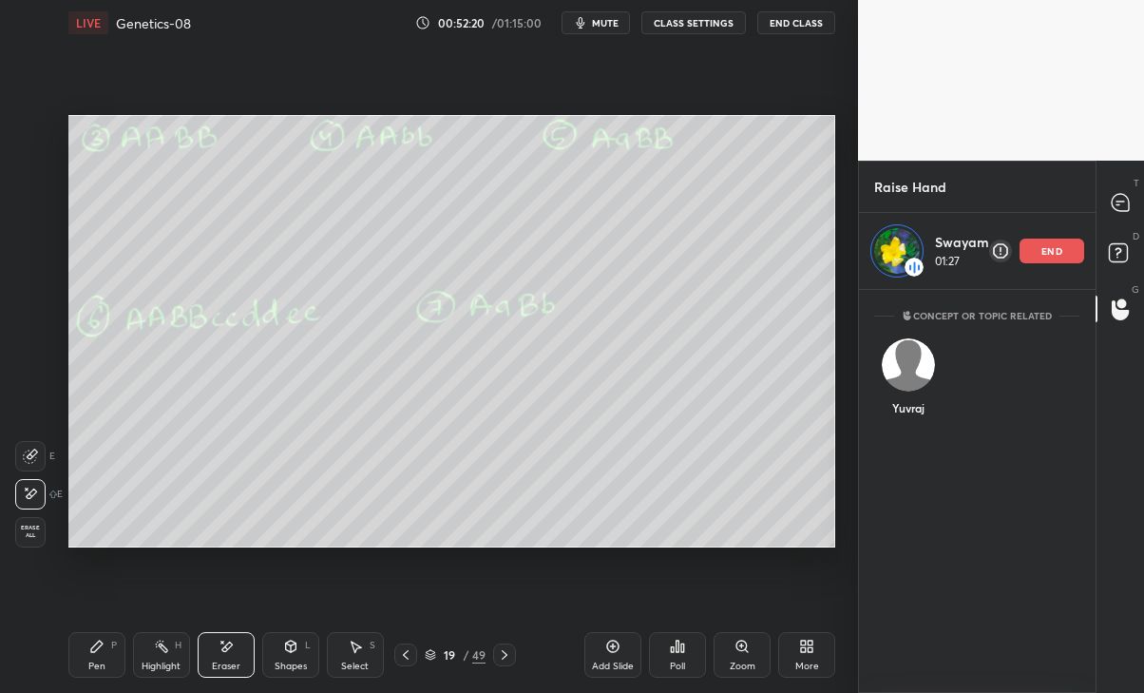
click at [100, 654] on div "Pen P" at bounding box center [96, 655] width 57 height 46
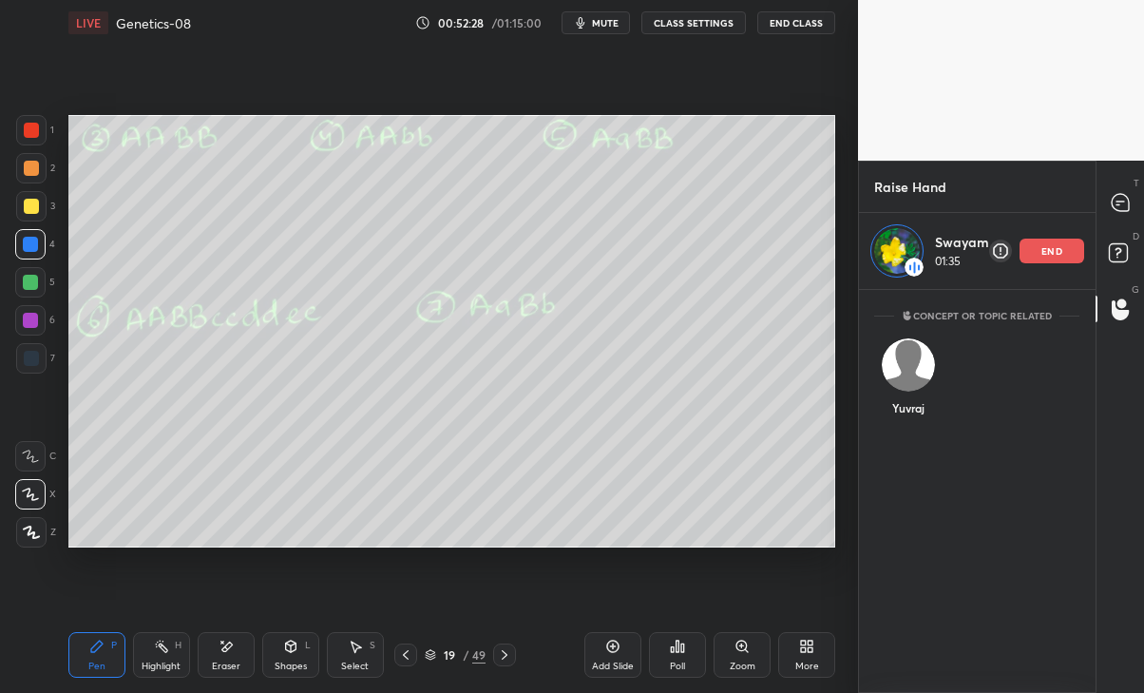
click at [1125, 207] on icon at bounding box center [1120, 202] width 17 height 17
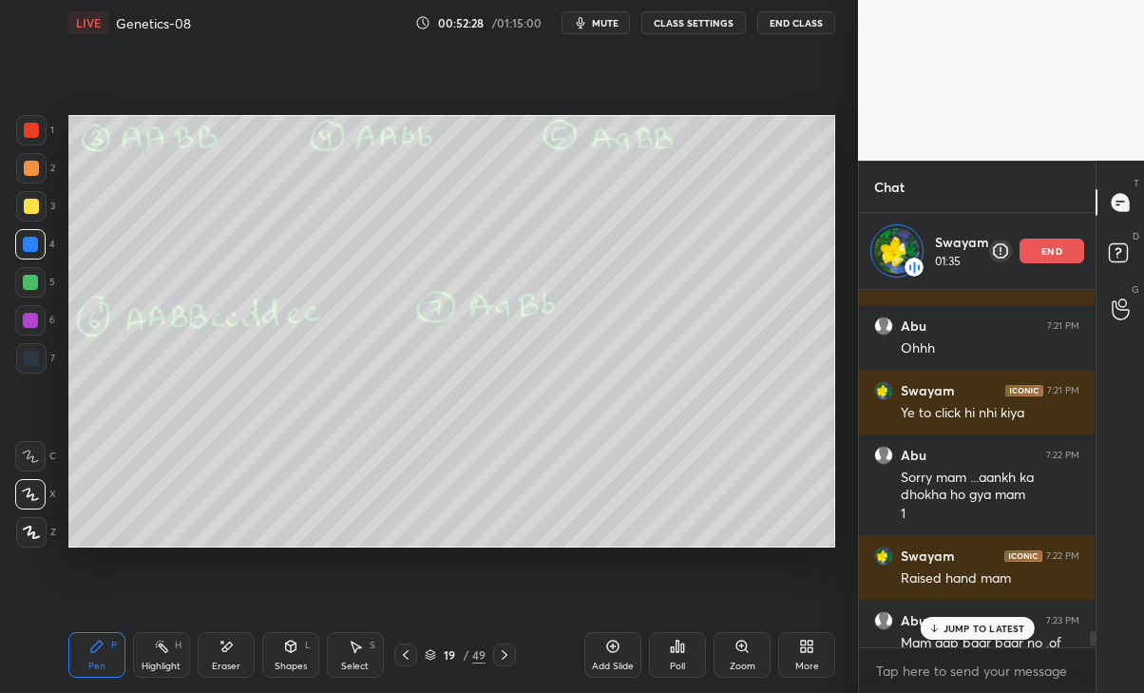
scroll to position [352, 230]
click at [987, 626] on p "JUMP TO LATEST" at bounding box center [985, 628] width 82 height 11
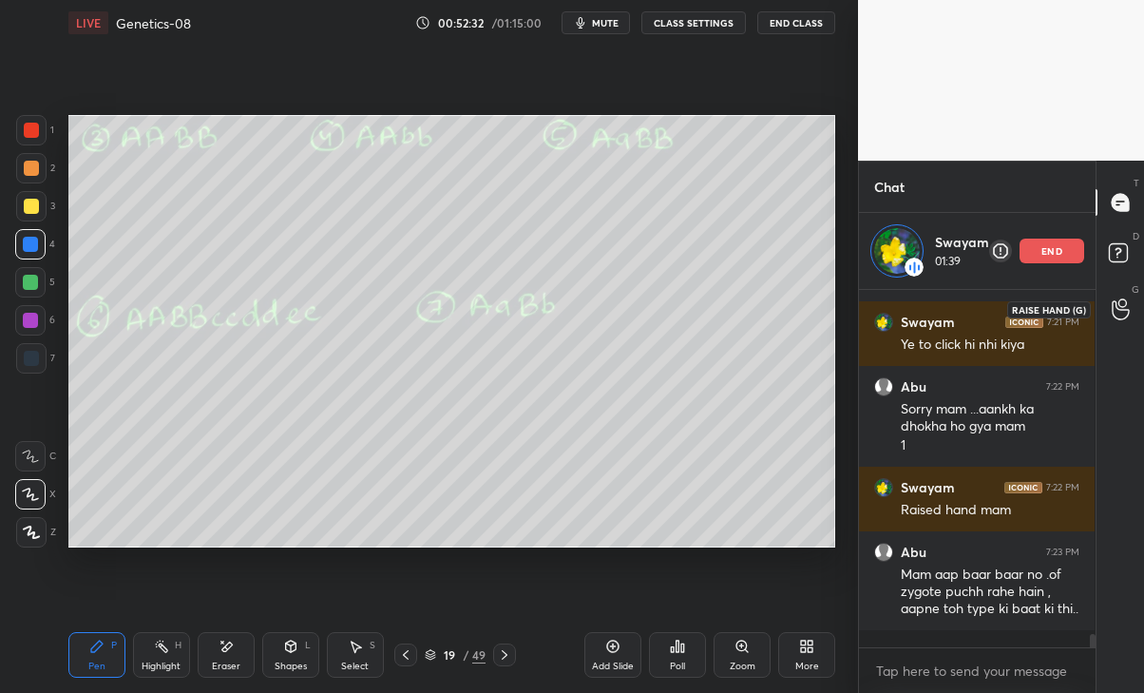
click at [1114, 306] on icon at bounding box center [1121, 309] width 18 height 22
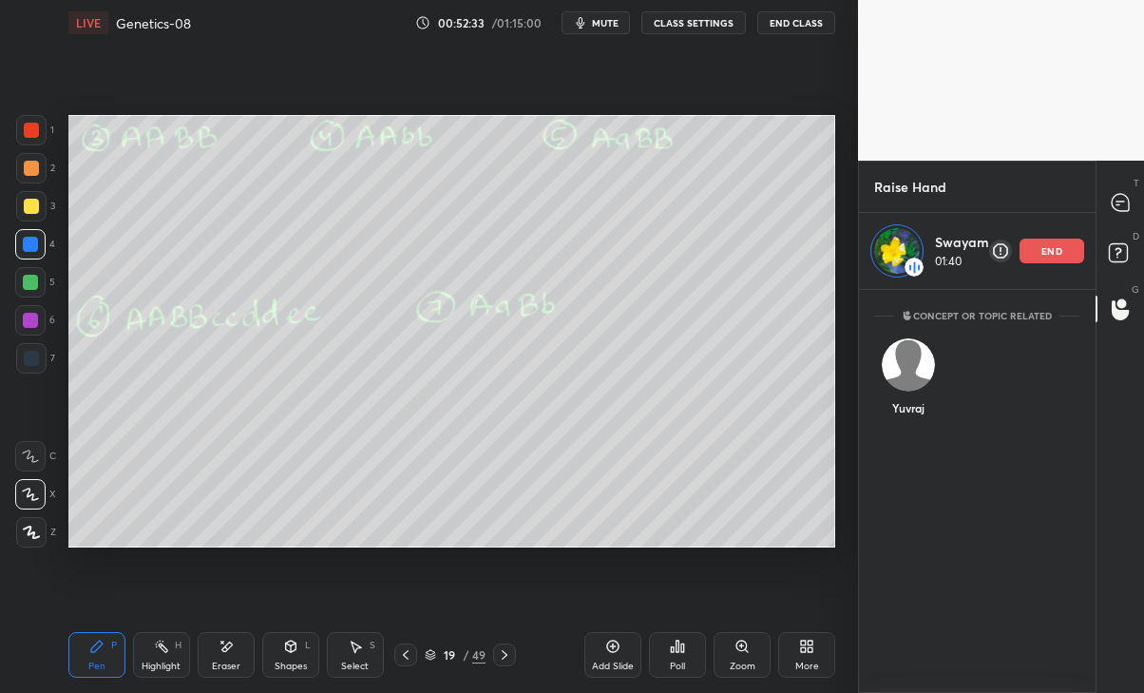
click at [917, 349] on img "grid" at bounding box center [908, 364] width 53 height 53
click at [916, 394] on div "Yuvraj" at bounding box center [907, 381] width 67 height 110
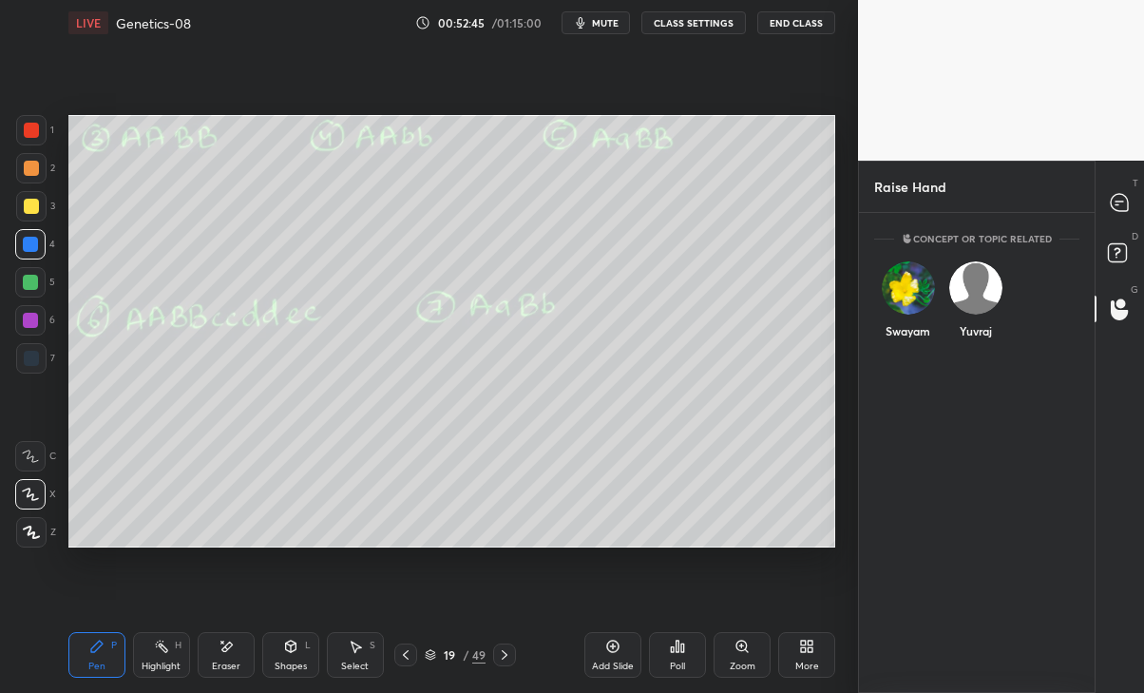
scroll to position [474, 230]
click at [908, 302] on div "Yuvraj" at bounding box center [907, 304] width 67 height 110
click at [912, 345] on button "INVITE" at bounding box center [908, 344] width 50 height 25
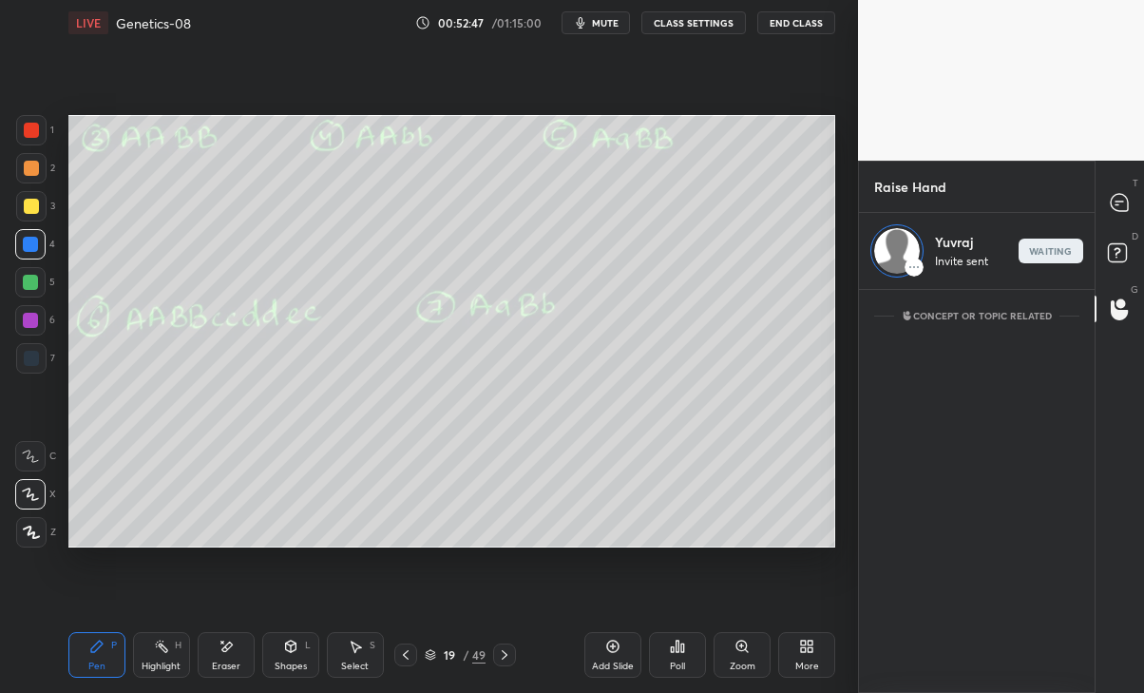
scroll to position [396, 230]
click at [1130, 202] on icon at bounding box center [1120, 203] width 20 height 20
type textarea "x"
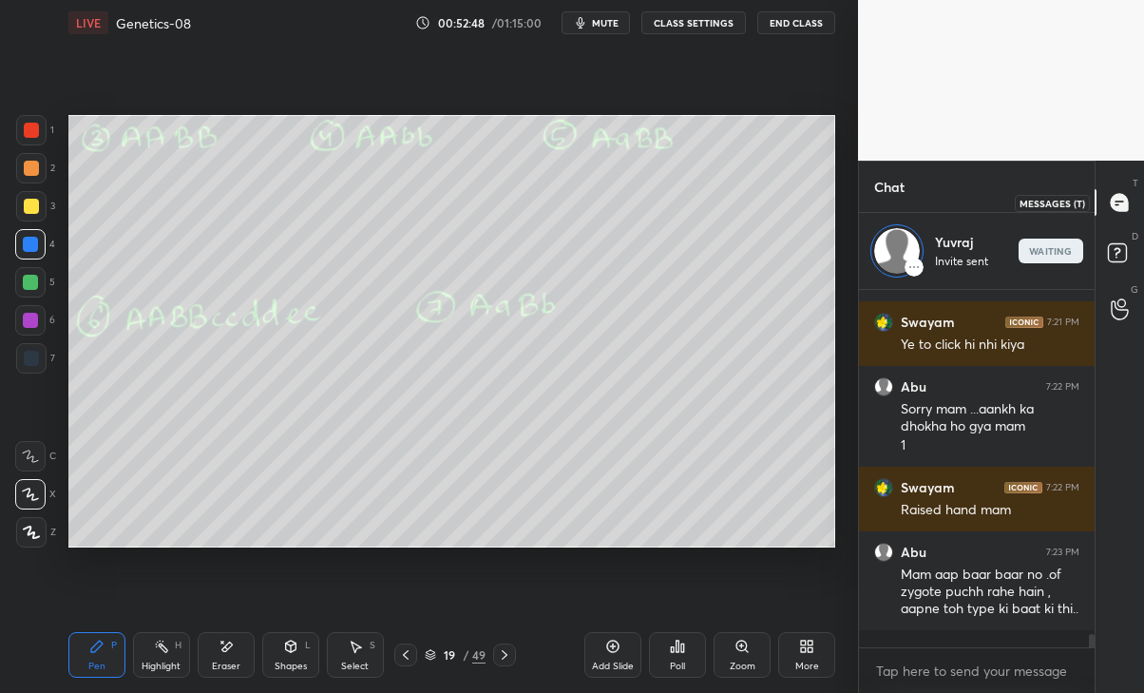
scroll to position [352, 230]
click at [1126, 303] on icon at bounding box center [1120, 300] width 18 height 22
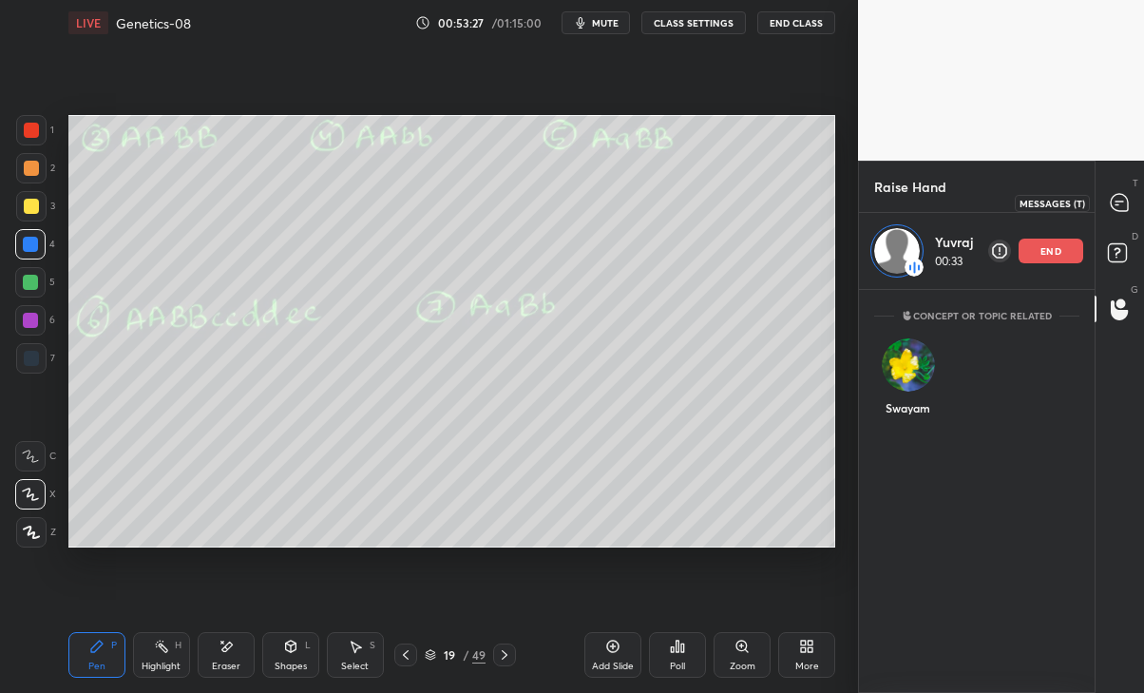
click at [1054, 258] on div "end" at bounding box center [1051, 251] width 65 height 25
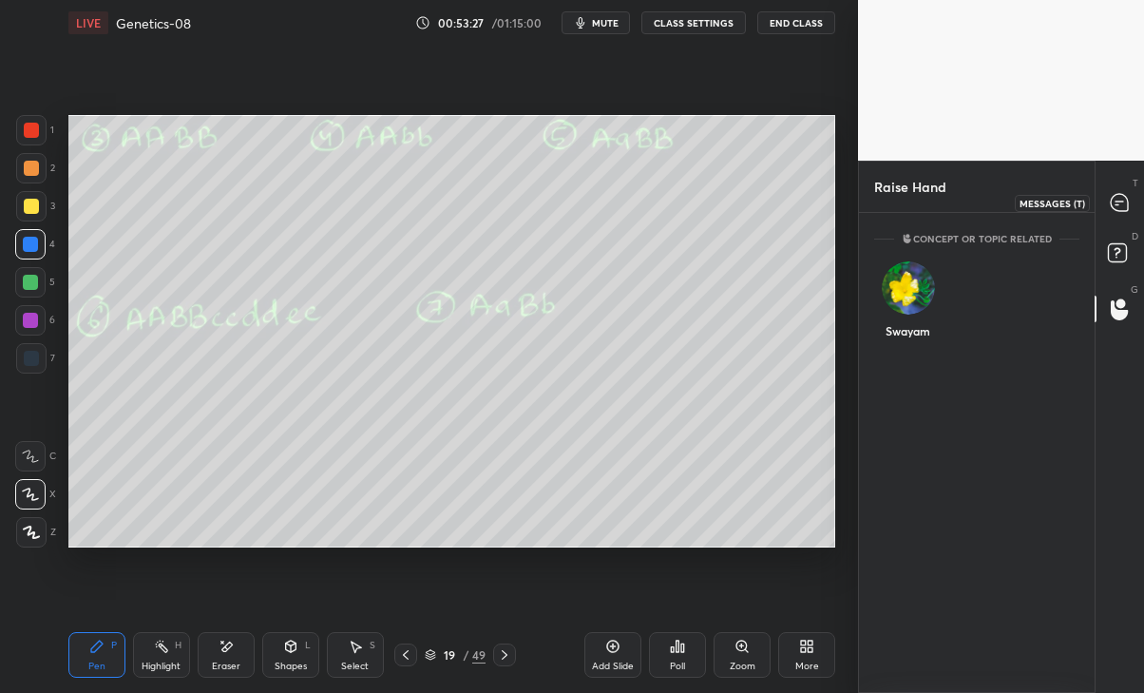
scroll to position [474, 230]
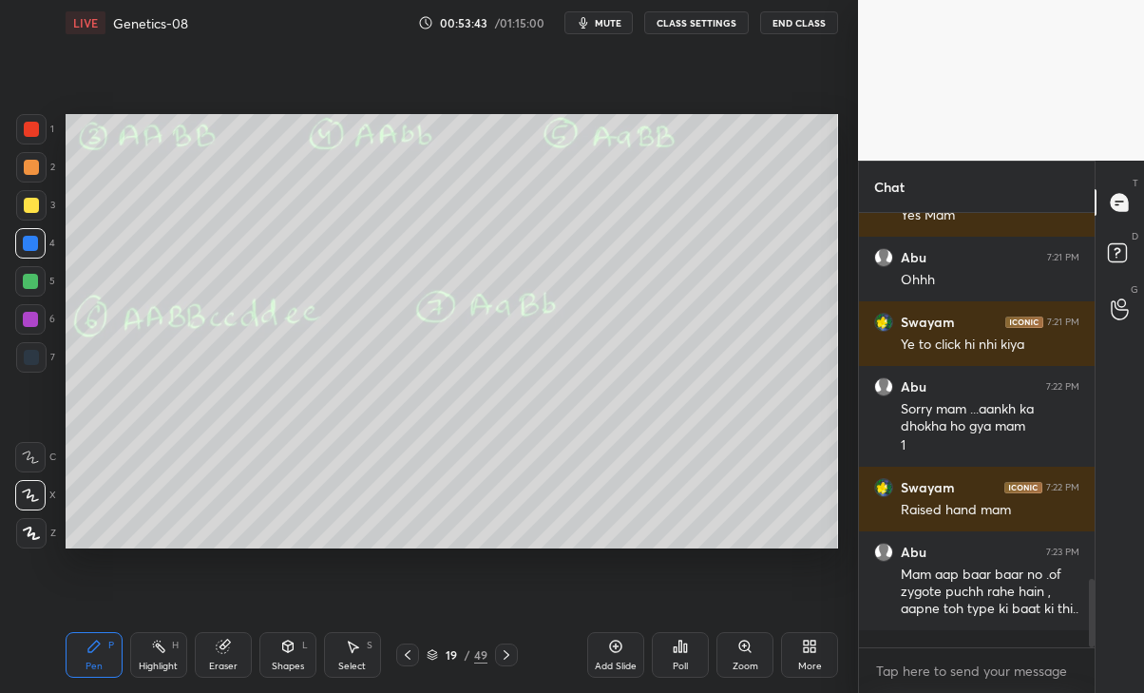
scroll to position [94471, 94259]
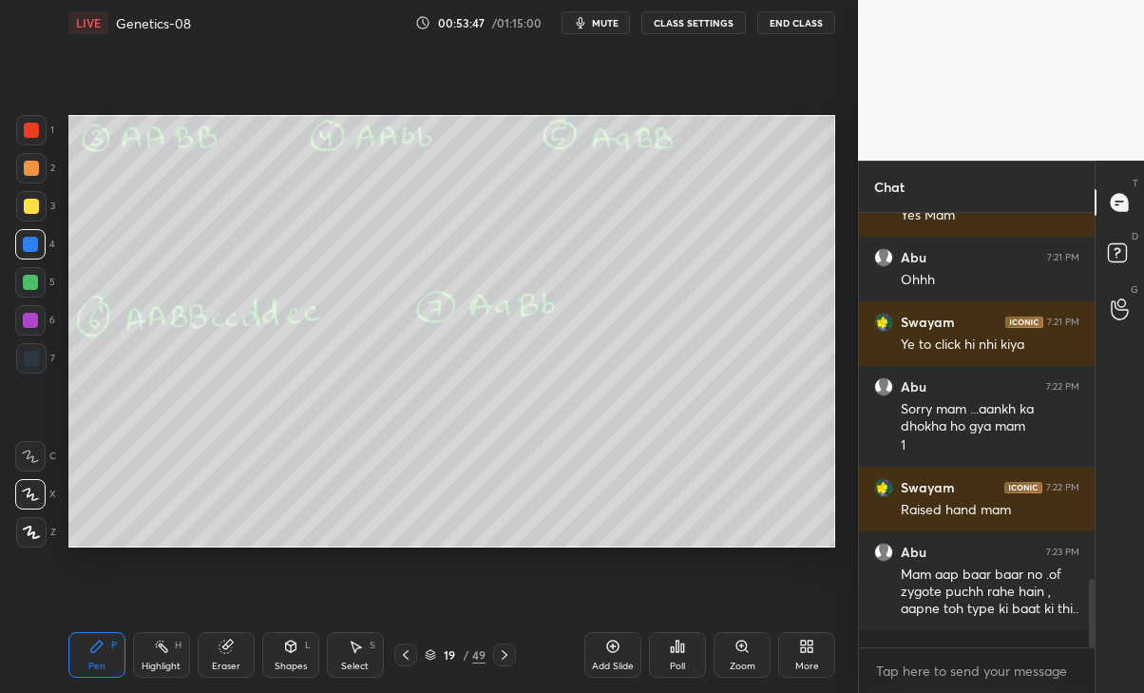
click at [1114, 299] on icon at bounding box center [1120, 309] width 18 height 22
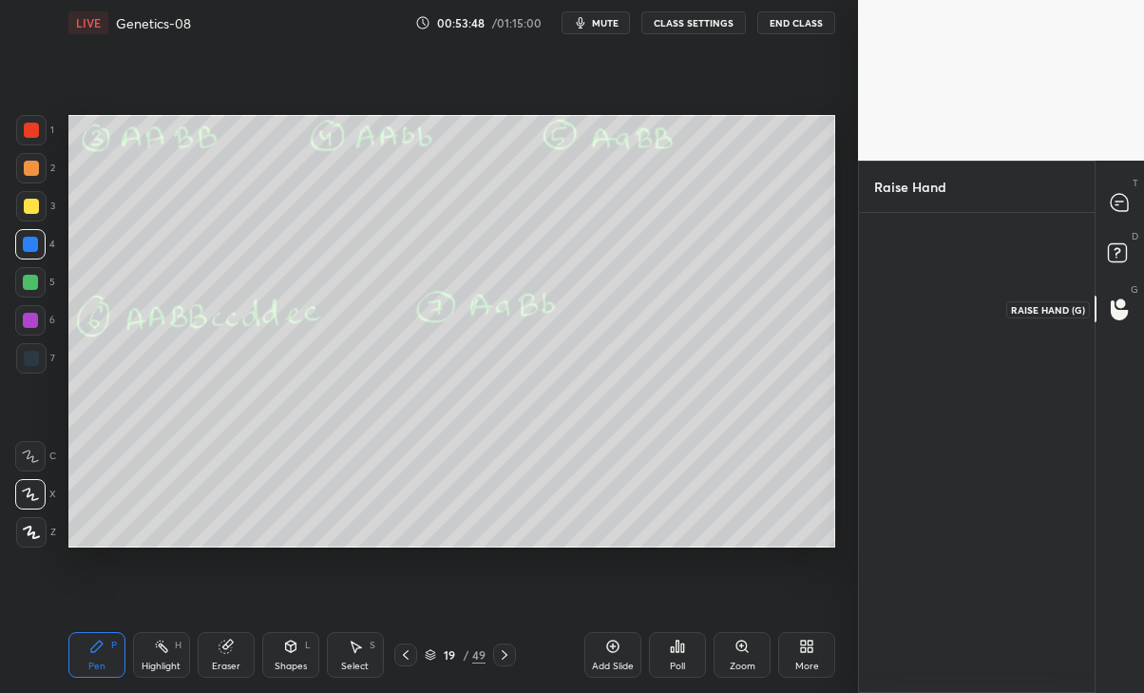
scroll to position [7, 6]
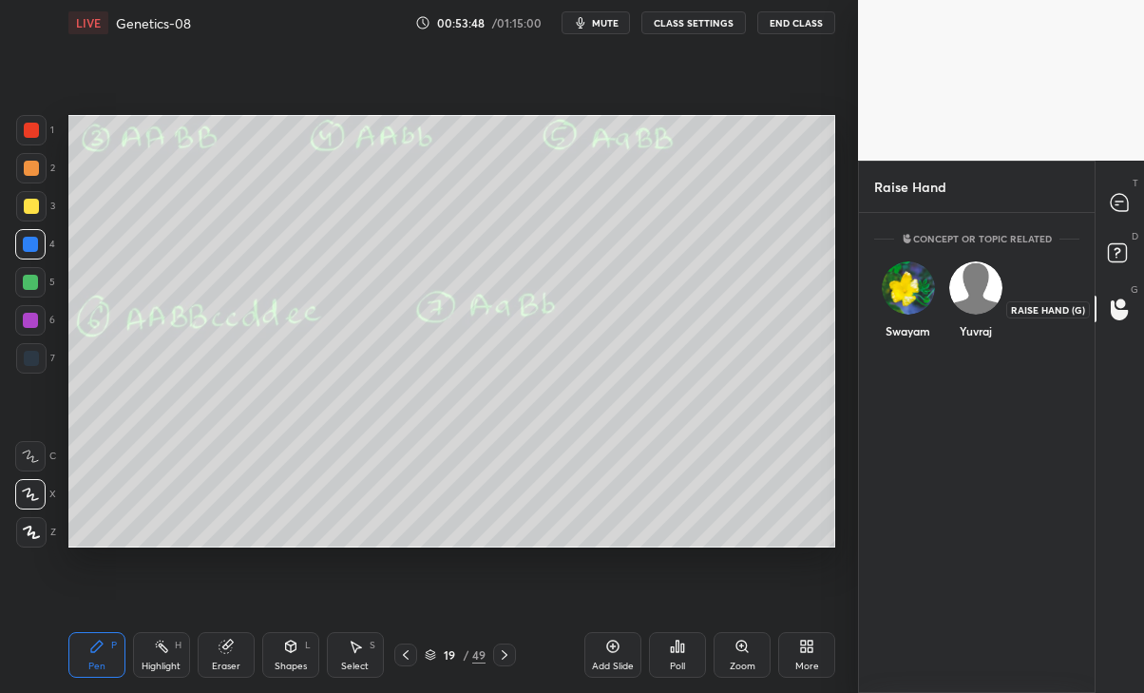
click at [979, 307] on div "Yuvraj" at bounding box center [975, 304] width 67 height 110
click at [983, 347] on button "INVITE" at bounding box center [975, 344] width 50 height 25
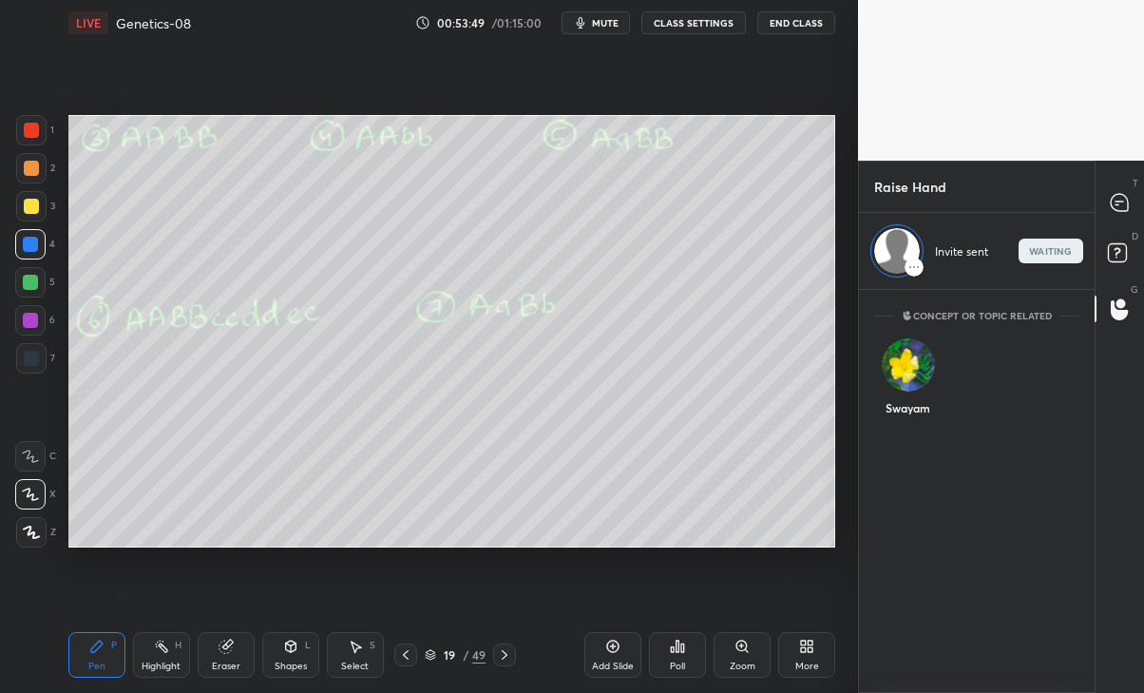
click at [1127, 204] on icon at bounding box center [1119, 202] width 17 height 17
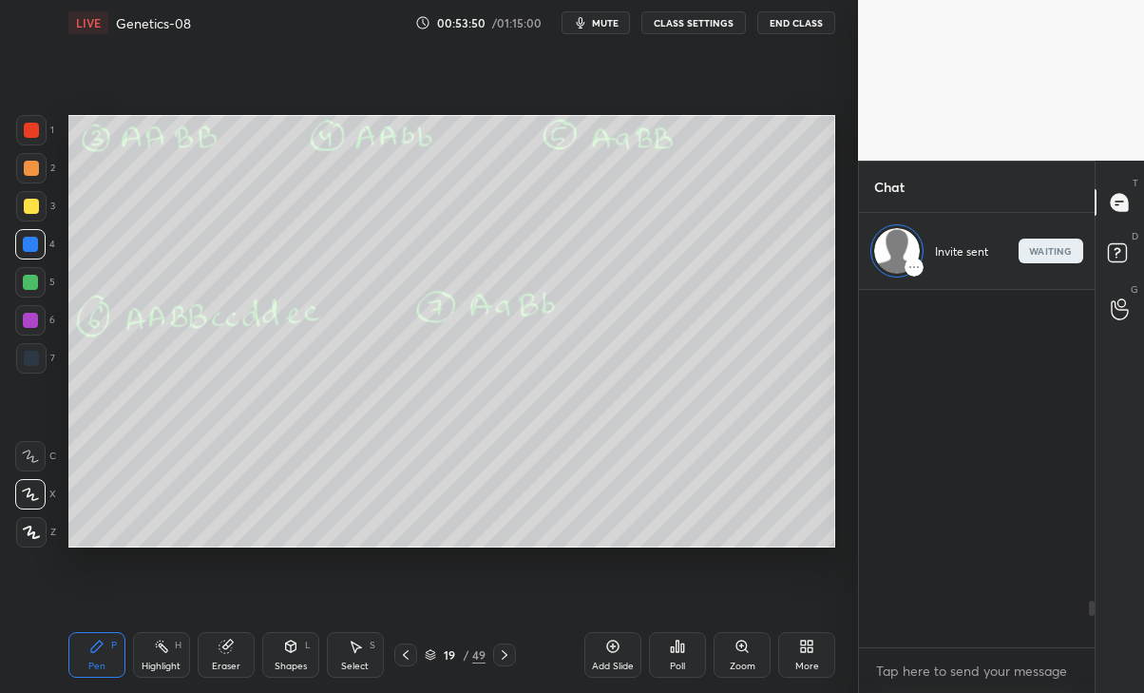
scroll to position [352, 230]
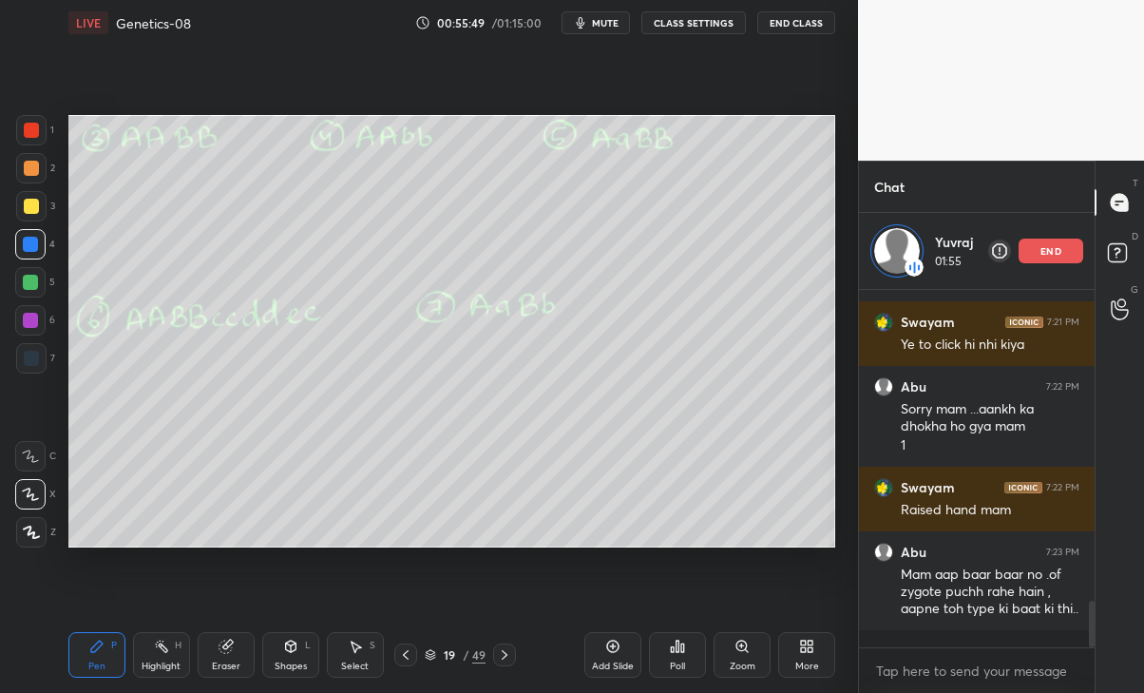
click at [230, 658] on div "Eraser" at bounding box center [226, 655] width 57 height 46
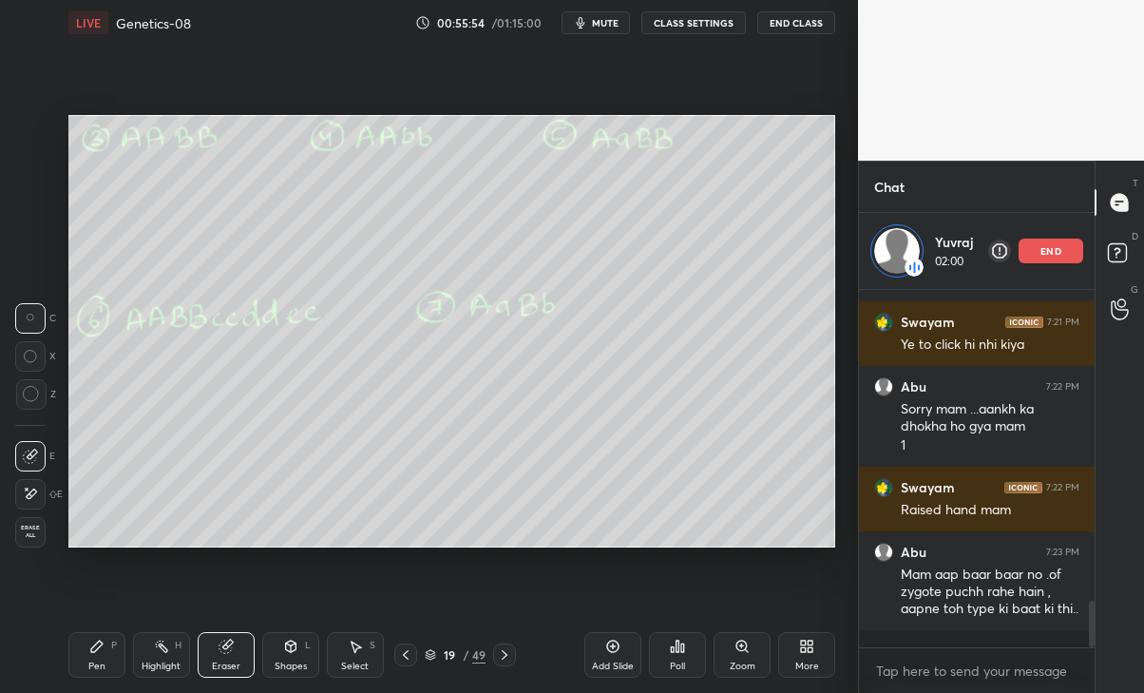
click at [94, 642] on icon at bounding box center [96, 646] width 15 height 15
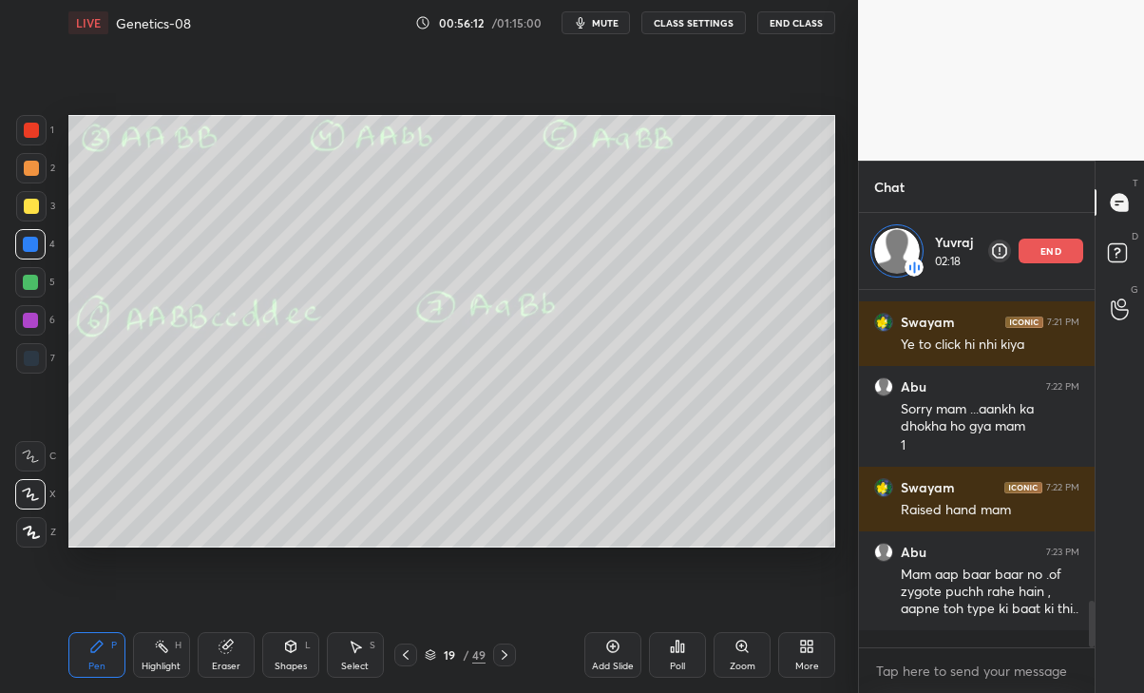
click at [1057, 251] on p "end" at bounding box center [1051, 251] width 21 height 10
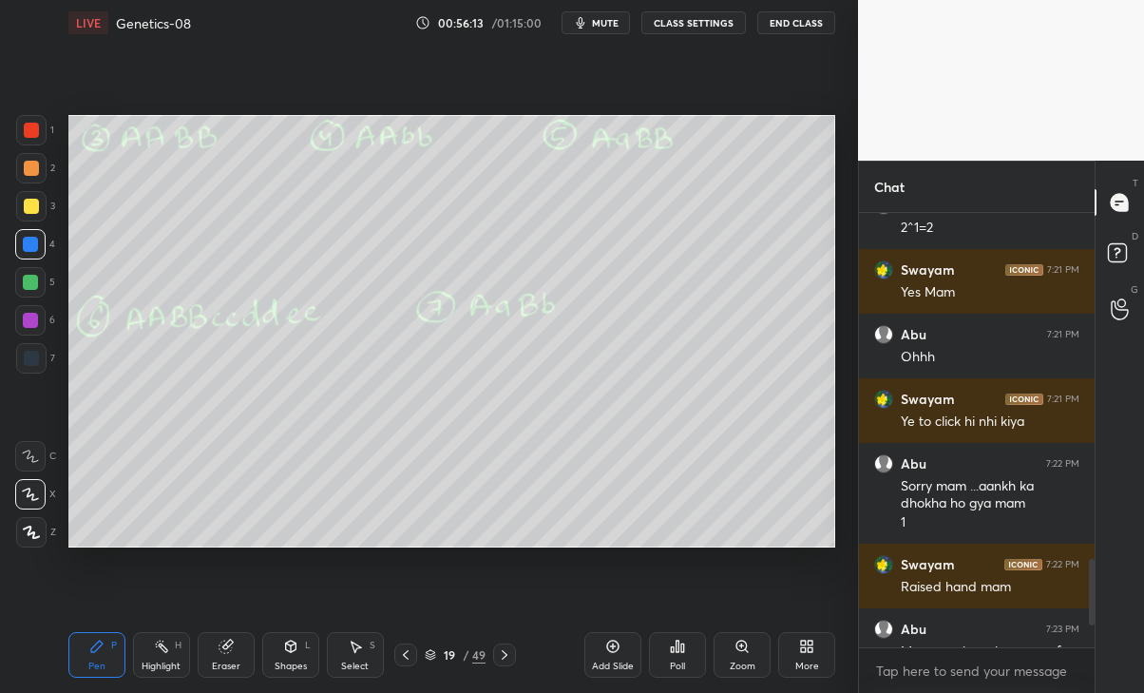
scroll to position [2303, 0]
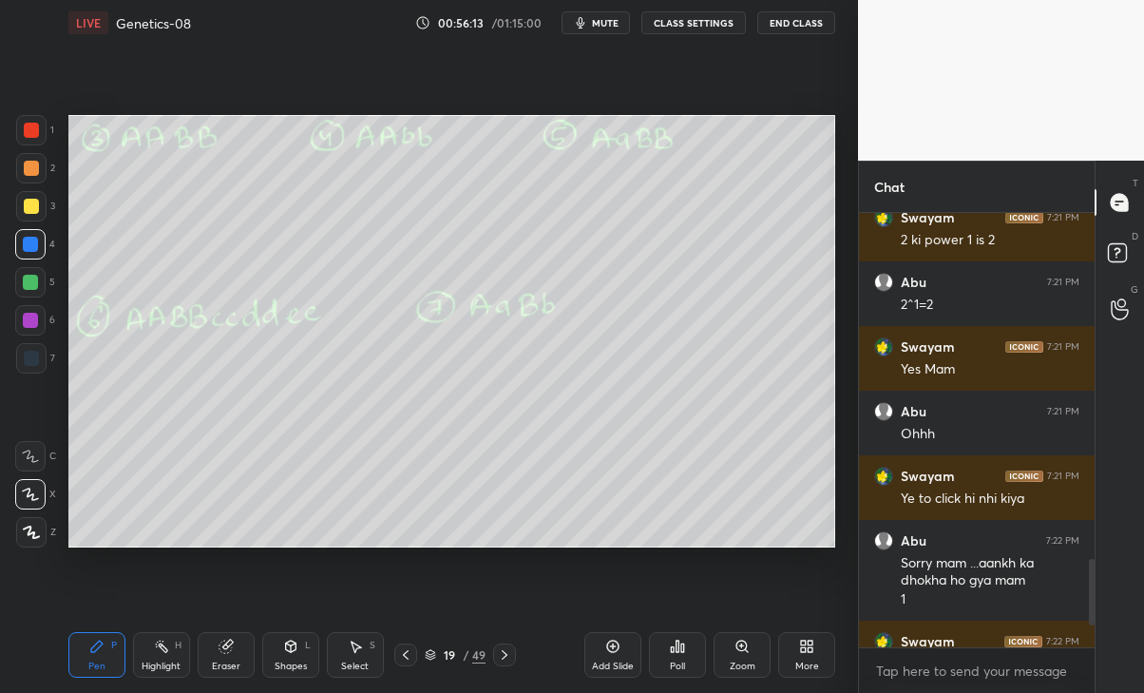
click at [1115, 306] on icon at bounding box center [1120, 309] width 18 height 22
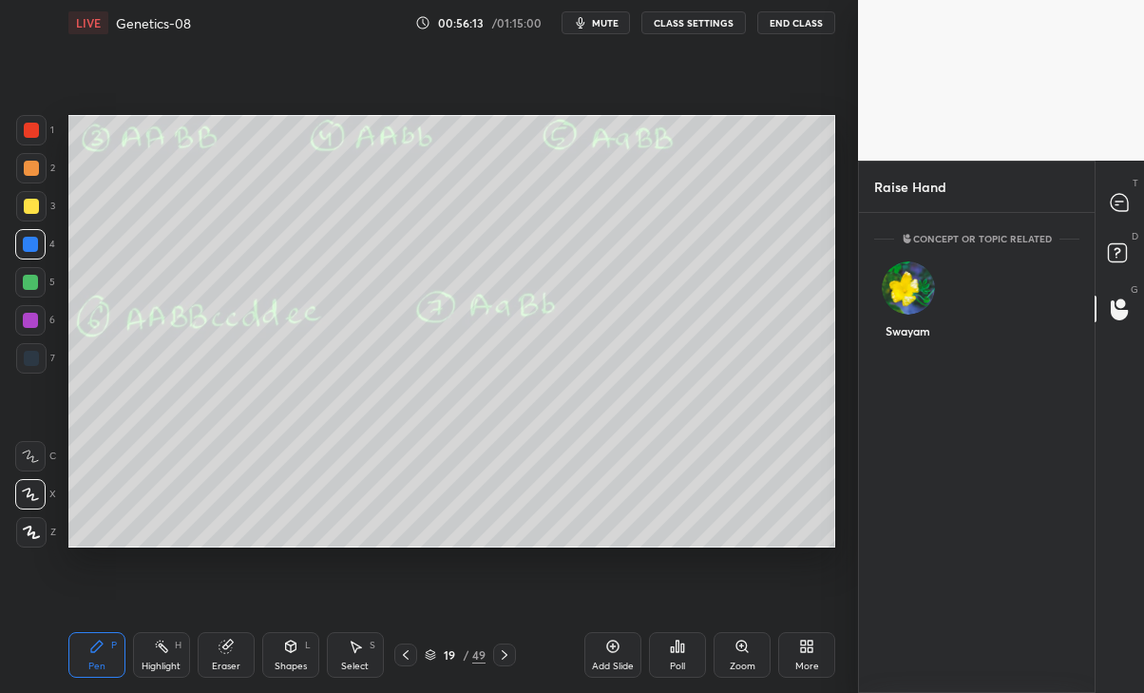
scroll to position [474, 230]
click at [921, 292] on img "grid" at bounding box center [908, 287] width 53 height 53
click at [907, 341] on button "INVITE" at bounding box center [908, 344] width 50 height 25
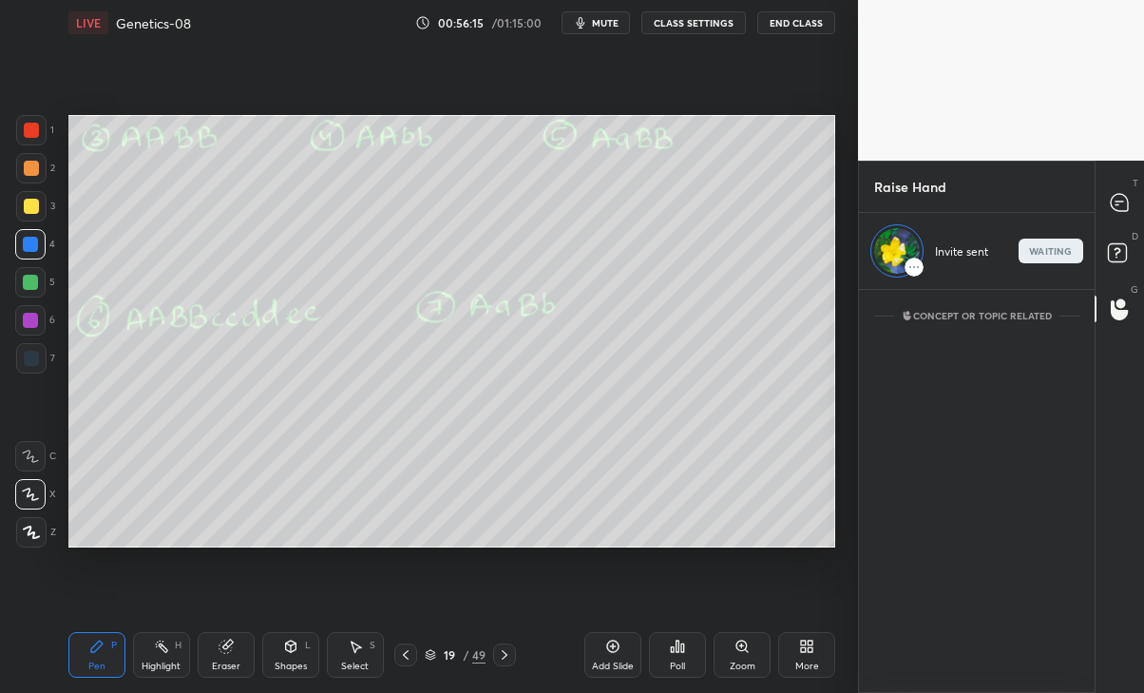
scroll to position [396, 230]
click at [1121, 207] on icon at bounding box center [1119, 202] width 17 height 17
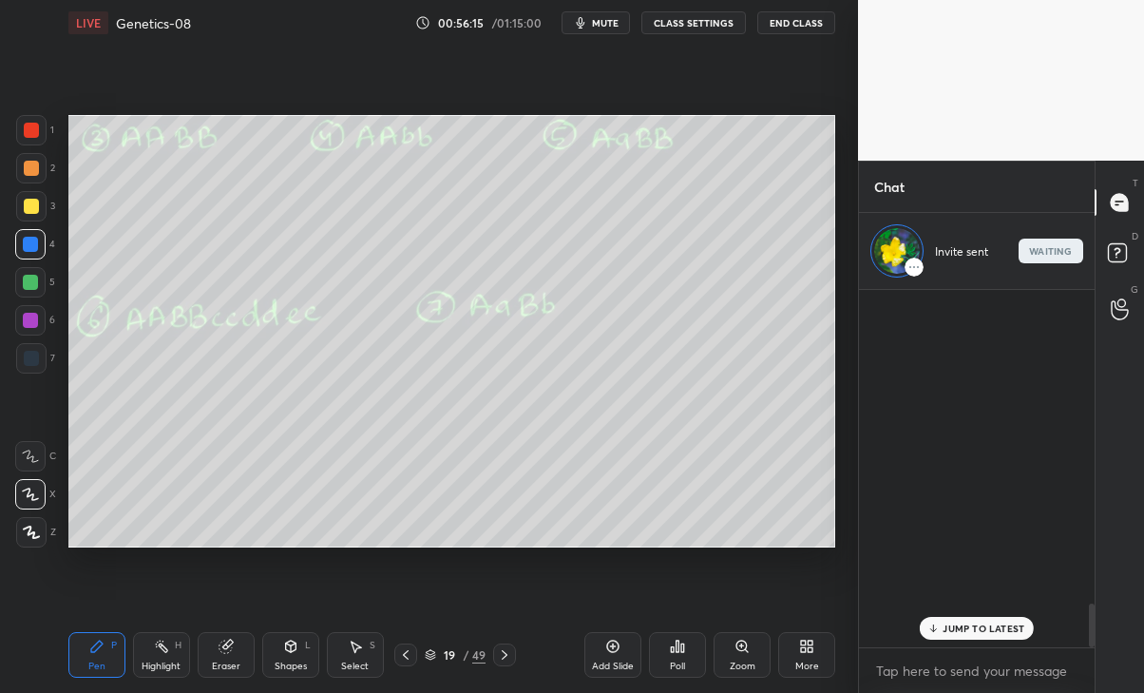
scroll to position [352, 230]
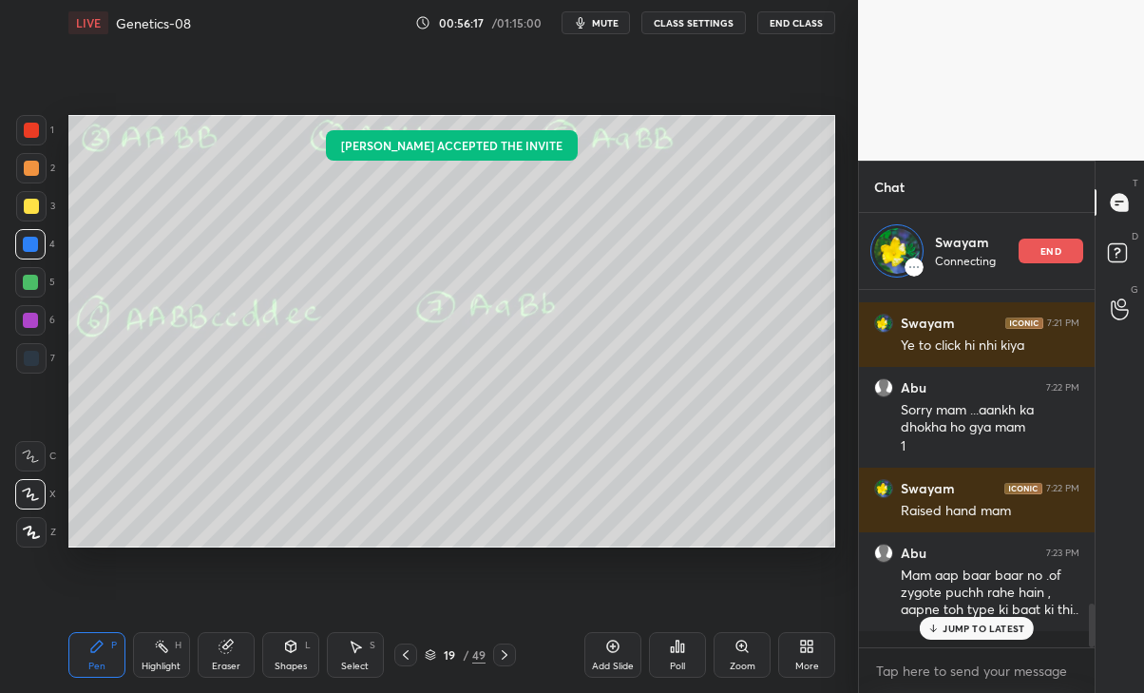
click at [972, 635] on div "JUMP TO LATEST" at bounding box center [977, 628] width 114 height 23
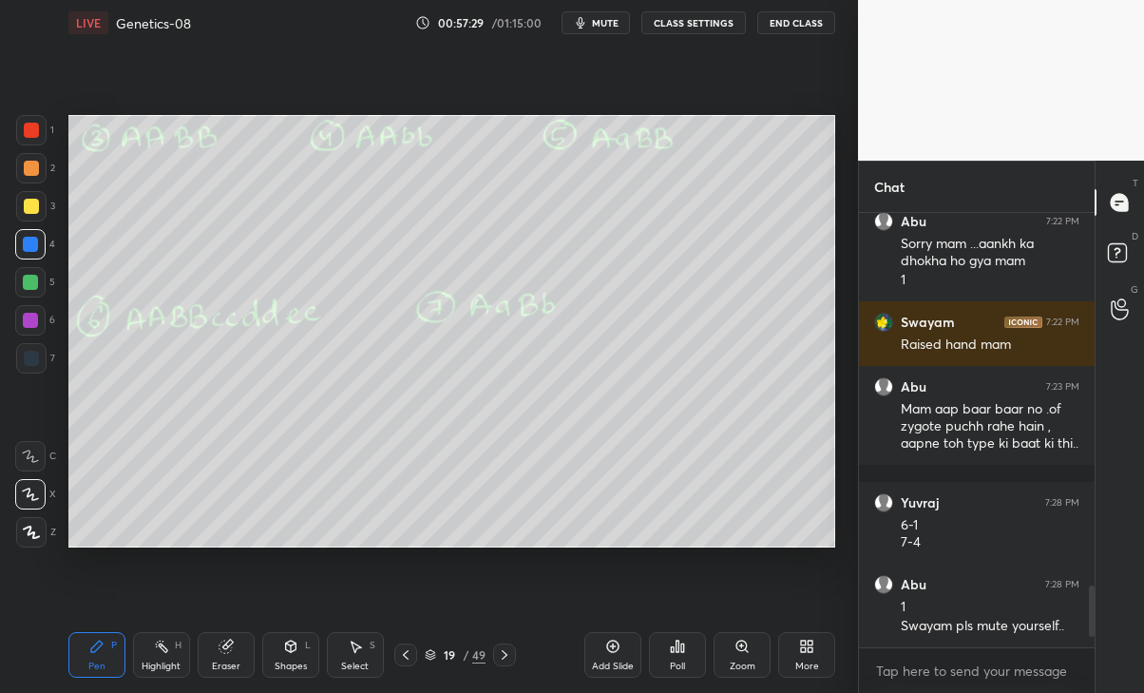
scroll to position [2622, 0]
click at [504, 661] on icon at bounding box center [504, 654] width 15 height 15
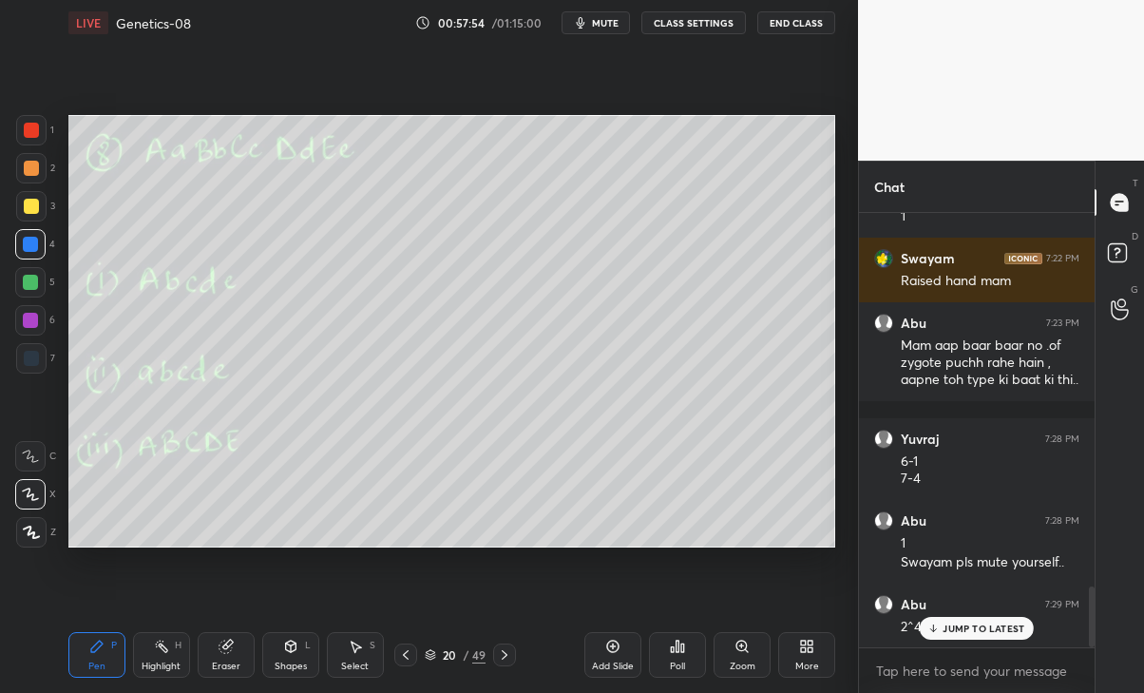
click at [959, 638] on div "JUMP TO LATEST" at bounding box center [977, 628] width 114 height 23
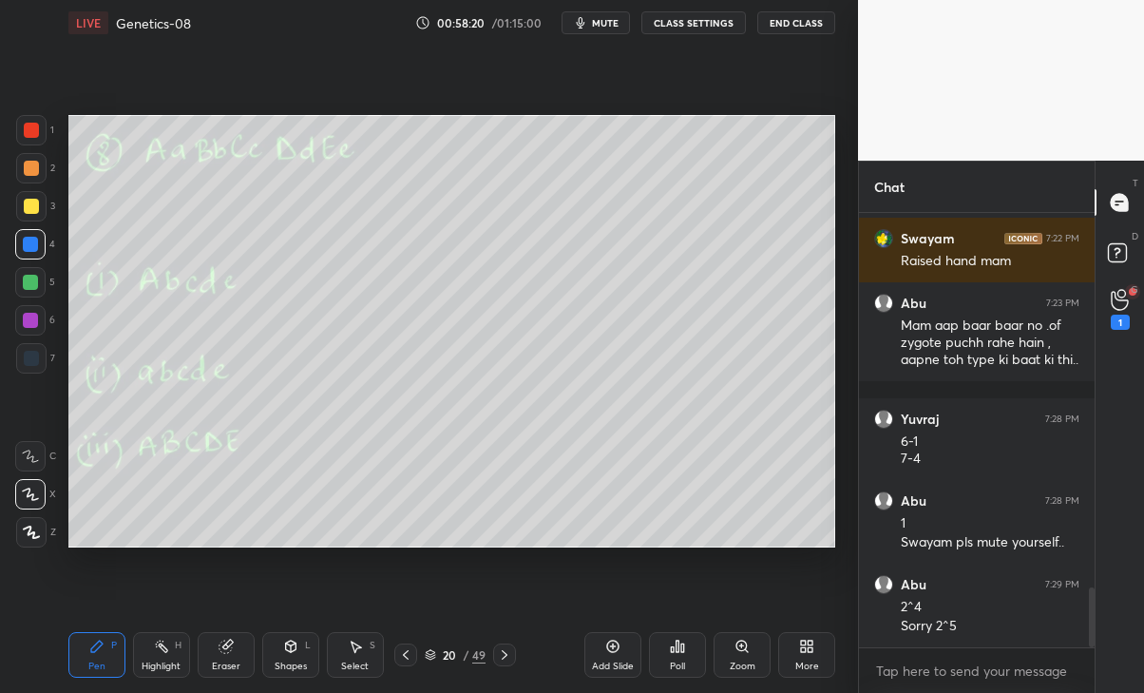
click at [604, 17] on span "mute" at bounding box center [605, 22] width 27 height 13
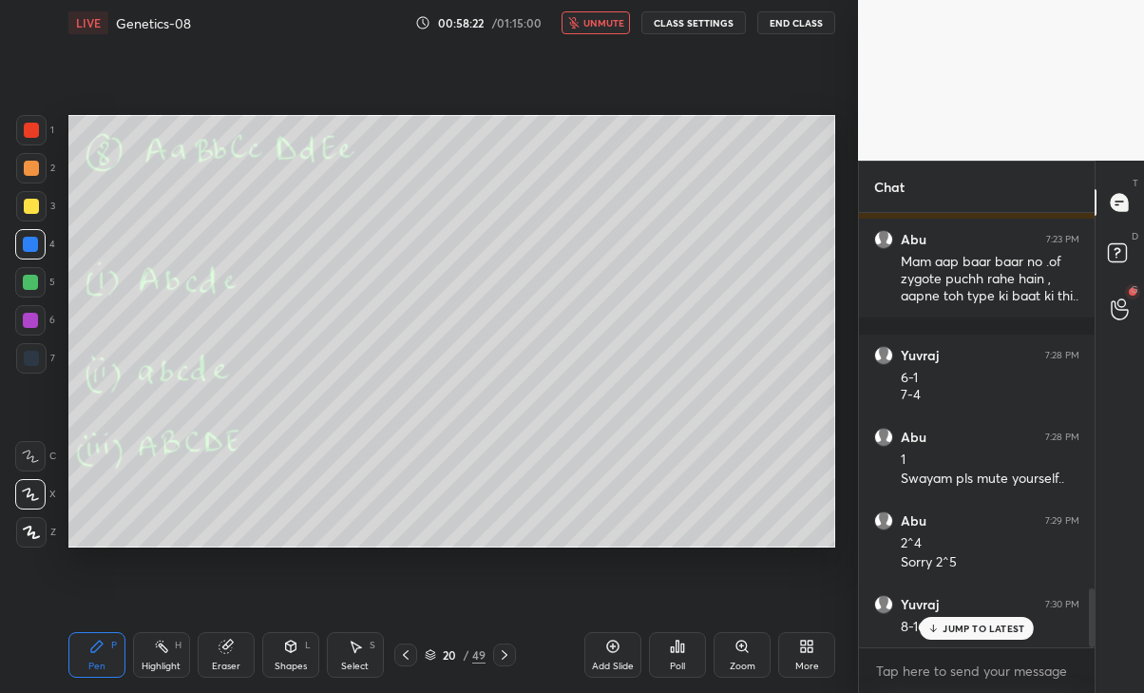
click at [608, 14] on button "unmute" at bounding box center [596, 22] width 68 height 23
click at [610, 20] on span "mute" at bounding box center [605, 22] width 27 height 13
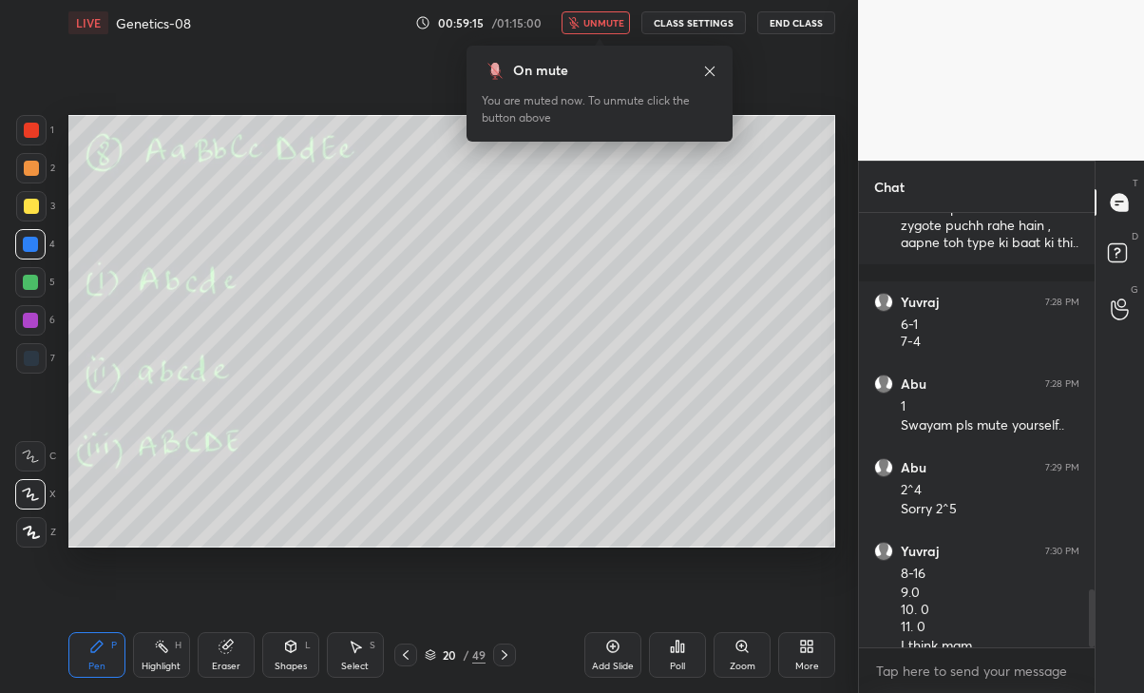
scroll to position [2843, 0]
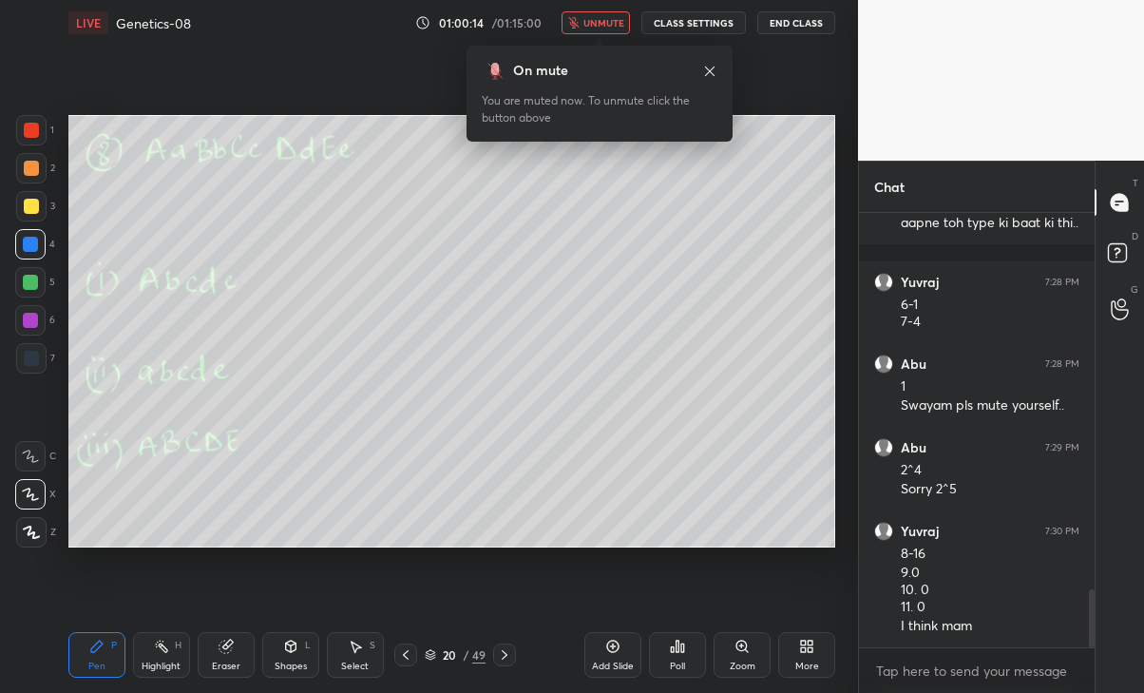
click at [604, 11] on button "unmute" at bounding box center [596, 22] width 68 height 23
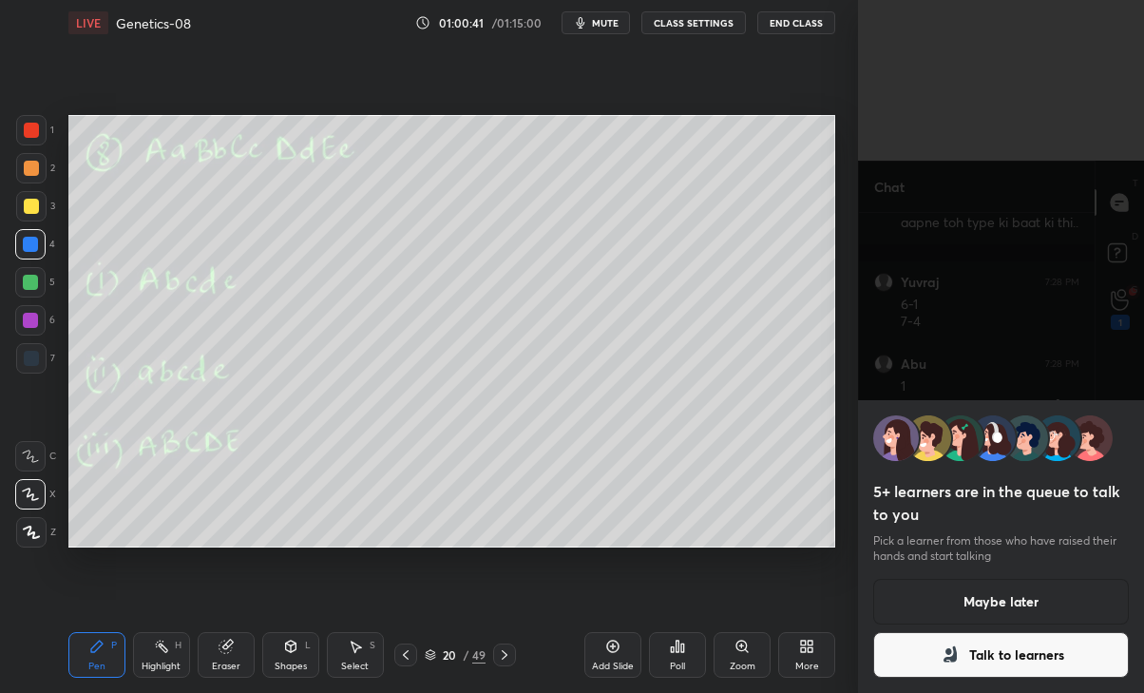
click at [1040, 651] on button "Talk to learners" at bounding box center [1001, 655] width 256 height 46
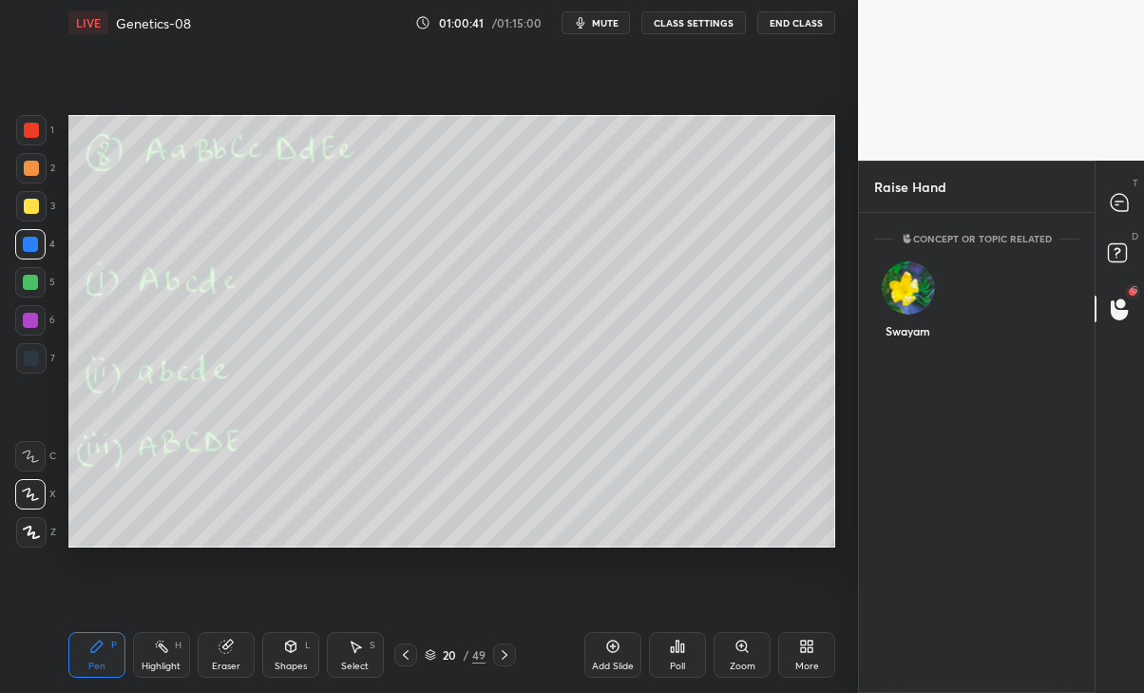
scroll to position [7, 6]
click at [902, 311] on div "Swayam" at bounding box center [907, 304] width 67 height 110
click at [904, 355] on button "INVITE" at bounding box center [908, 344] width 50 height 25
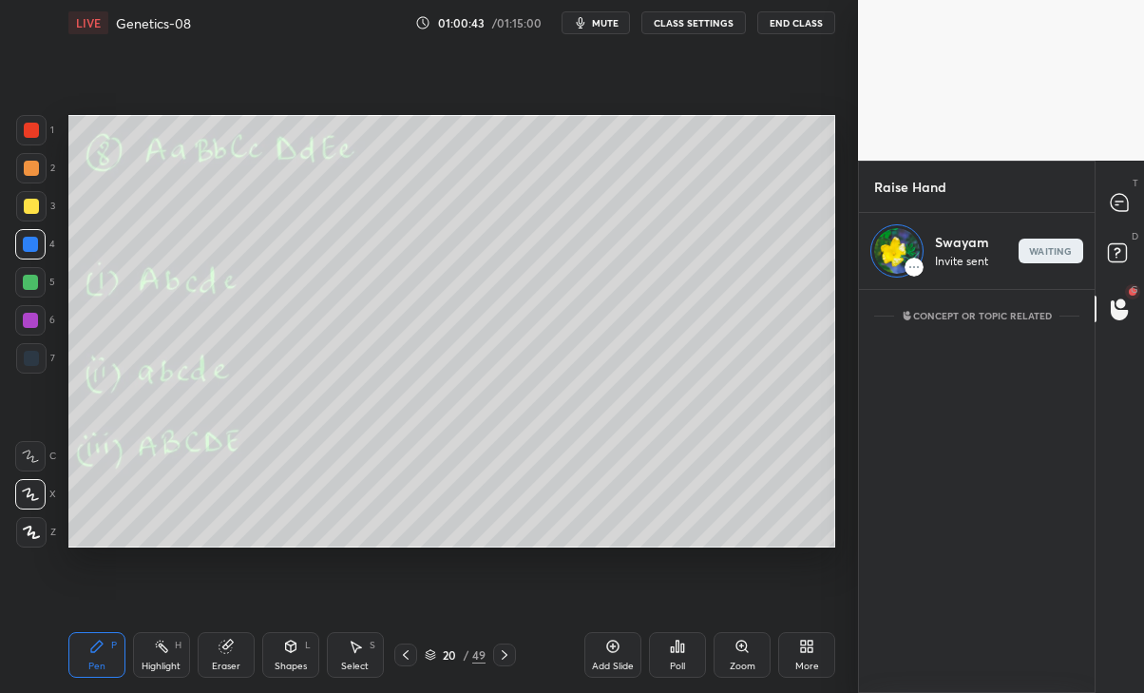
scroll to position [396, 230]
click at [1125, 213] on div at bounding box center [1121, 202] width 38 height 34
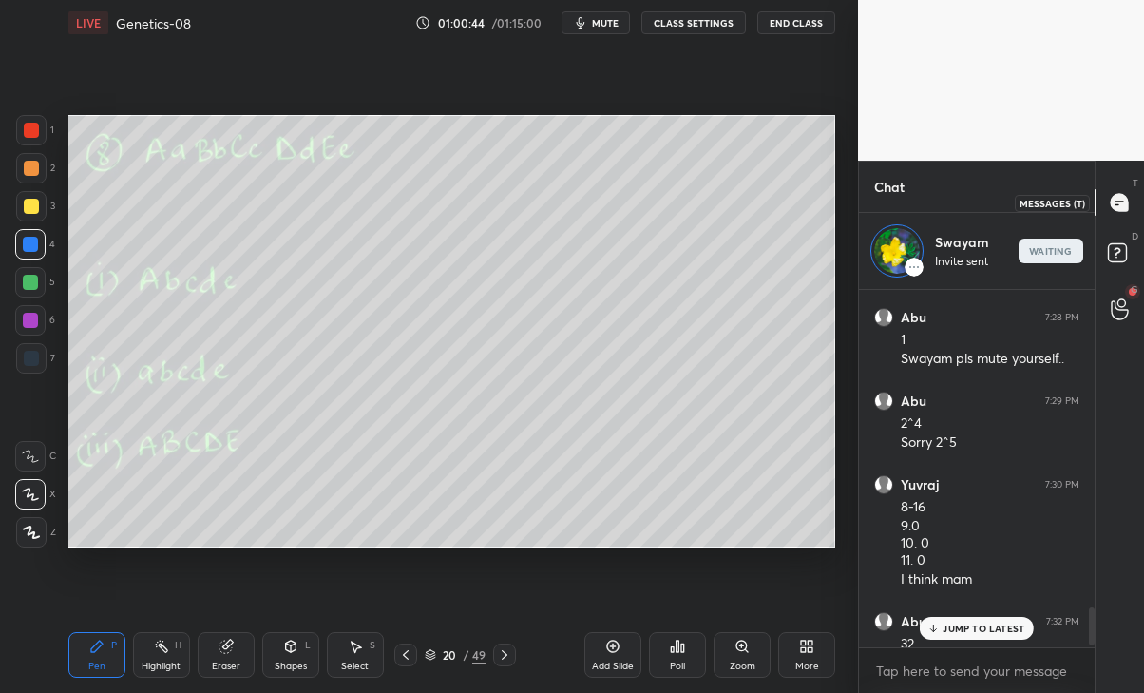
scroll to position [352, 230]
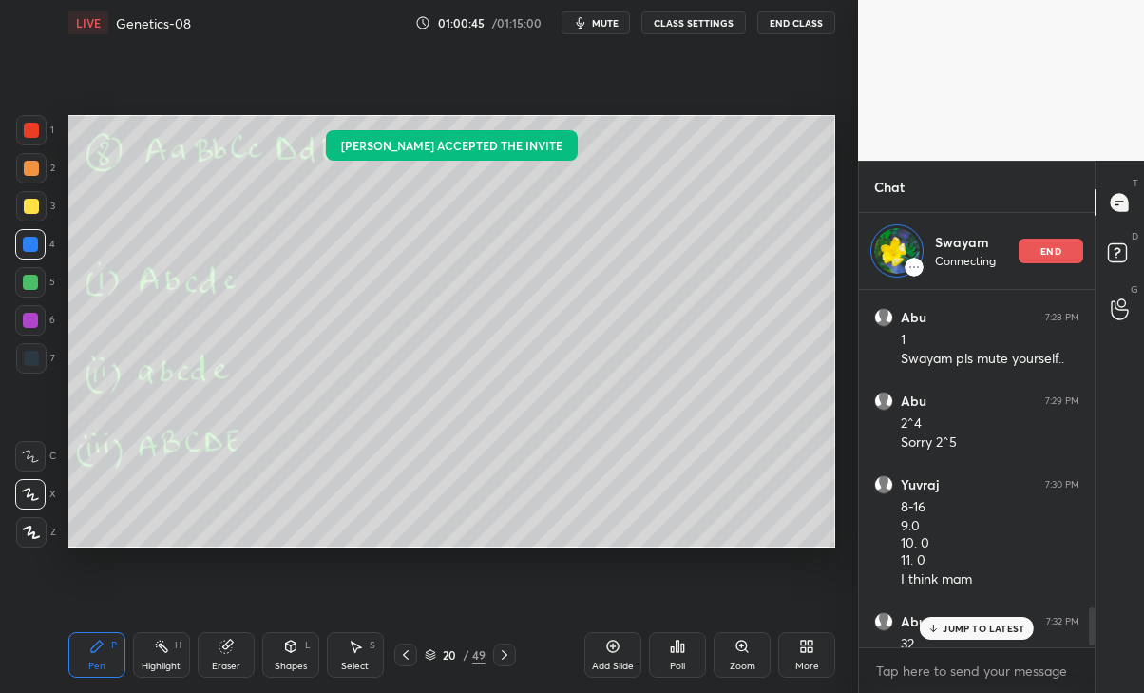
click at [995, 623] on p "JUMP TO LATEST" at bounding box center [984, 628] width 82 height 11
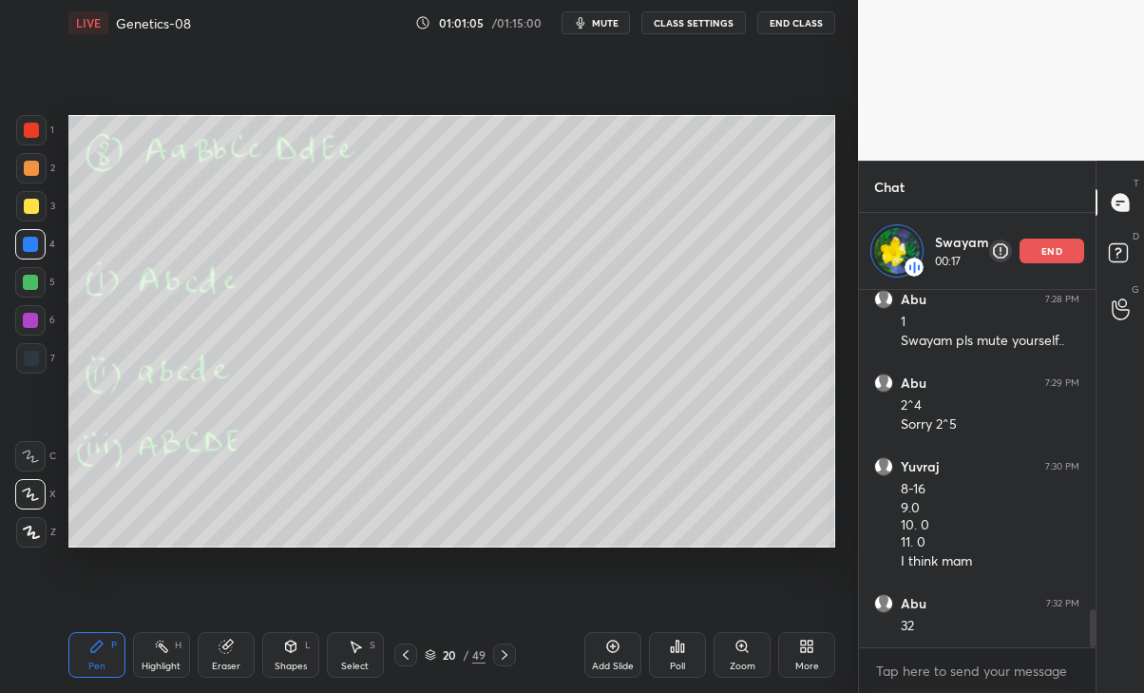
click at [1064, 254] on div "end" at bounding box center [1052, 251] width 65 height 25
click at [246, 668] on div "Eraser" at bounding box center [226, 655] width 57 height 46
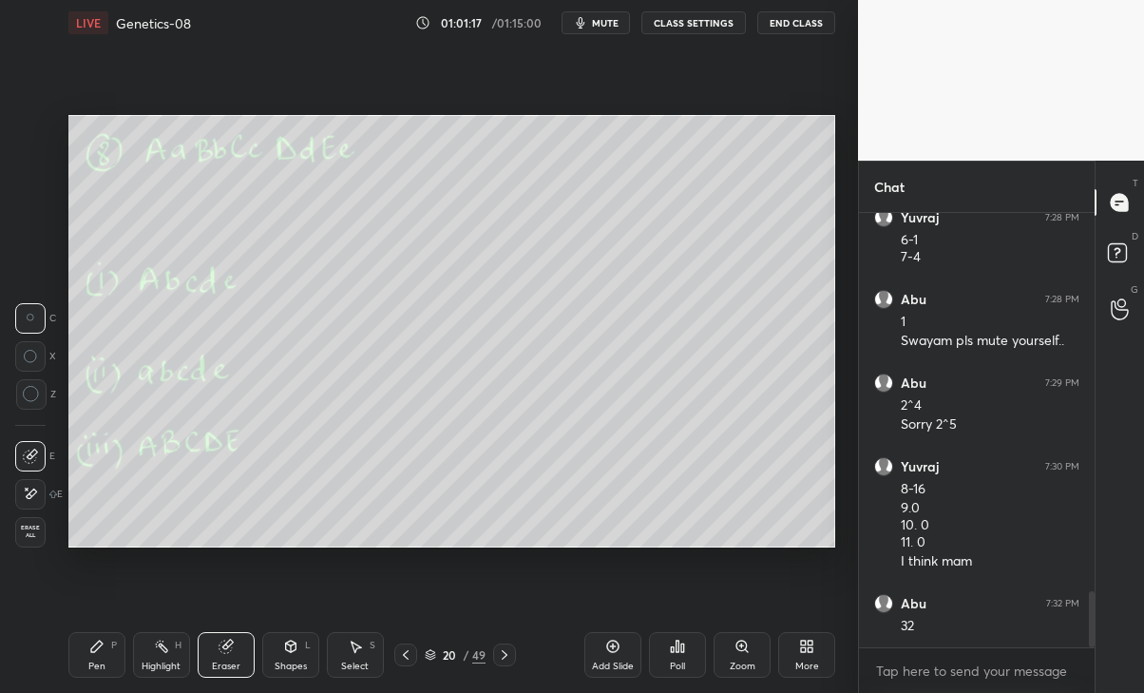
click at [105, 644] on div "Pen P" at bounding box center [96, 655] width 57 height 46
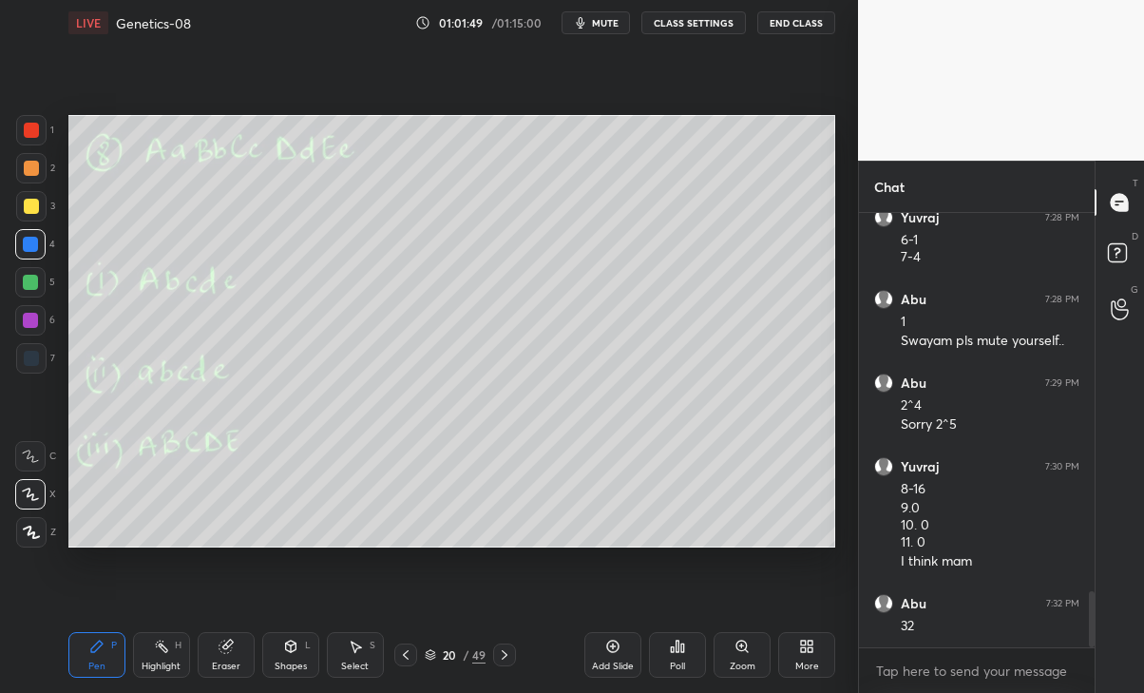
click at [504, 656] on icon at bounding box center [504, 654] width 15 height 15
click at [505, 661] on icon at bounding box center [504, 654] width 15 height 15
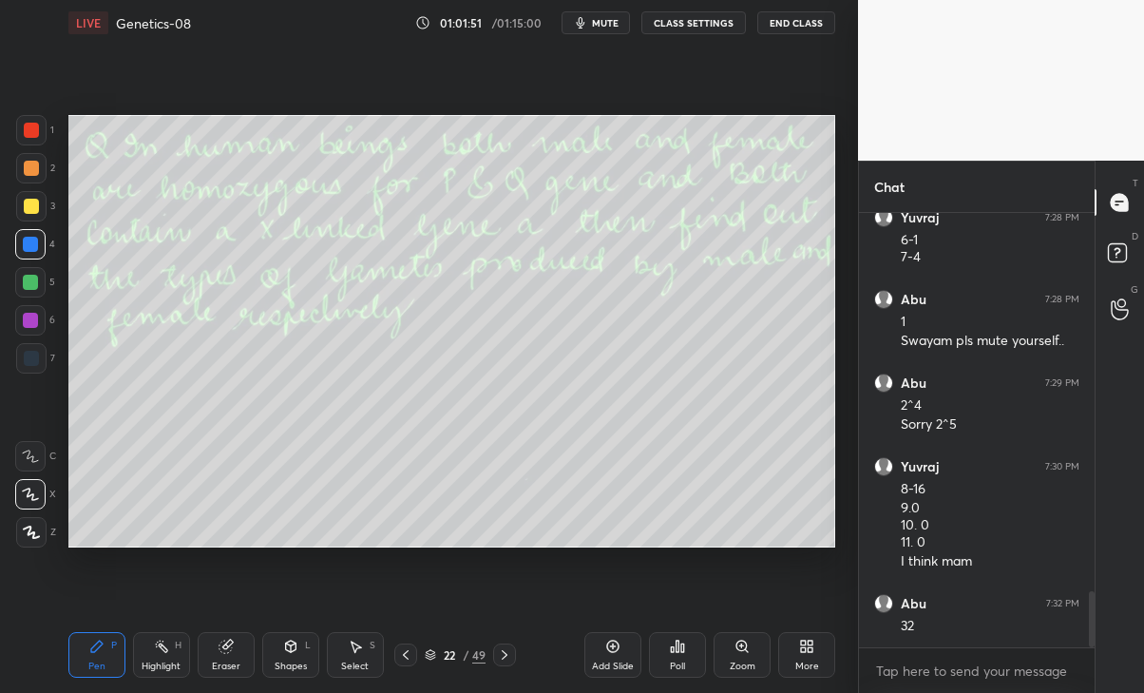
click at [507, 660] on icon at bounding box center [504, 654] width 15 height 15
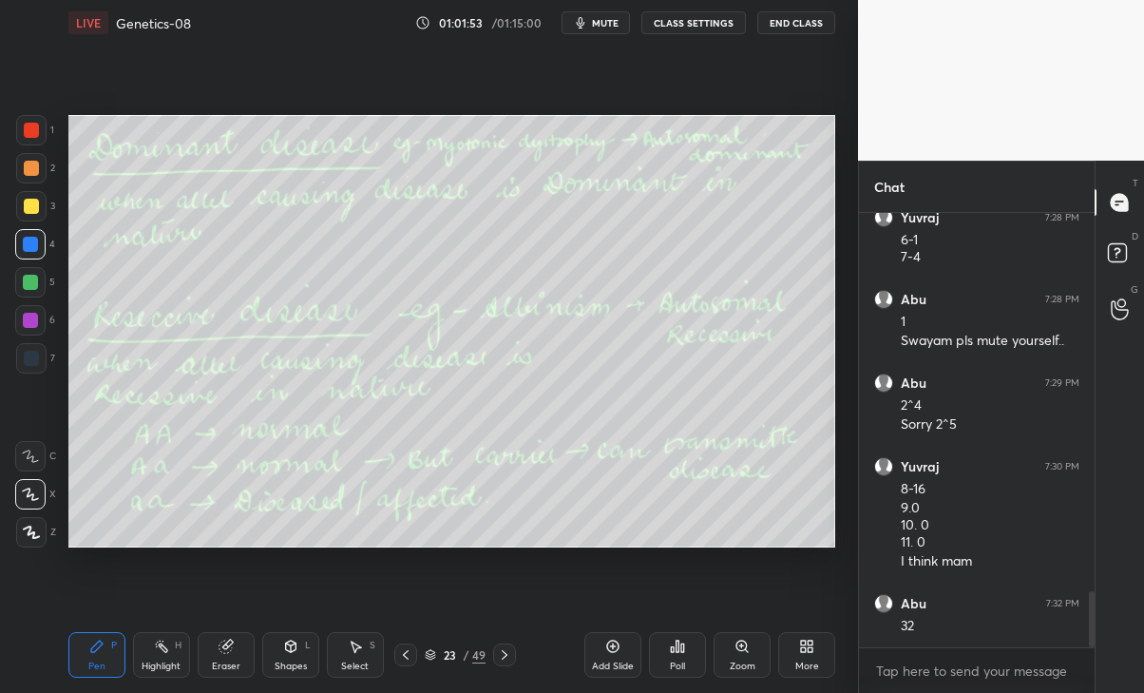
click at [504, 658] on icon at bounding box center [505, 655] width 6 height 10
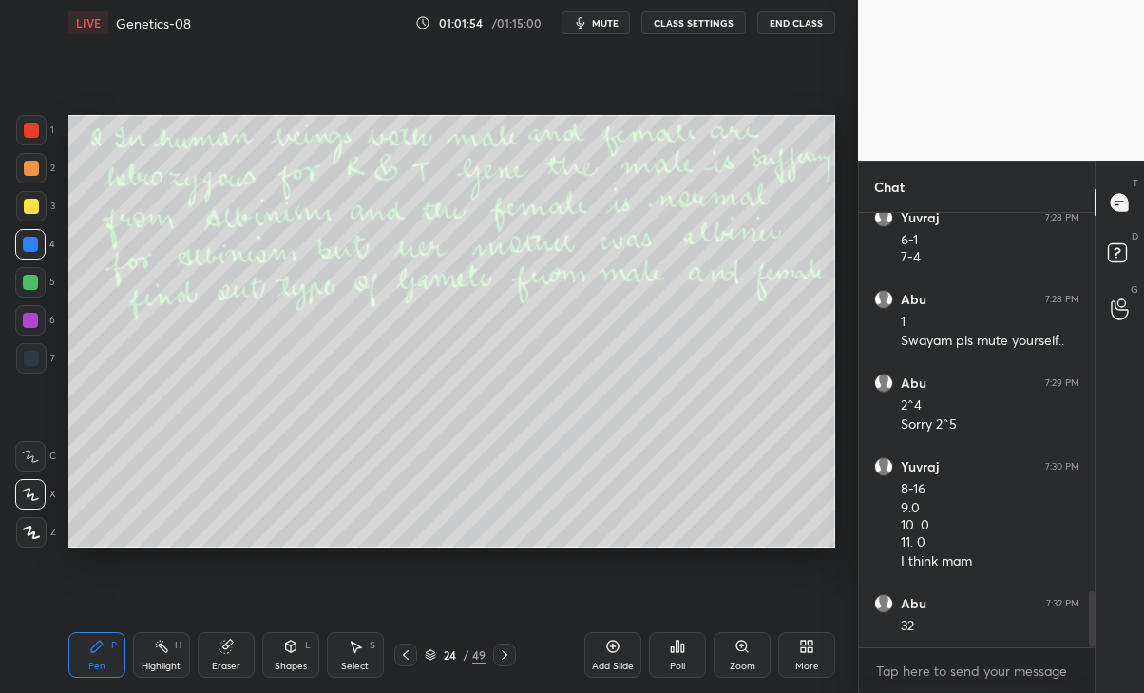
click at [501, 660] on icon at bounding box center [504, 654] width 15 height 15
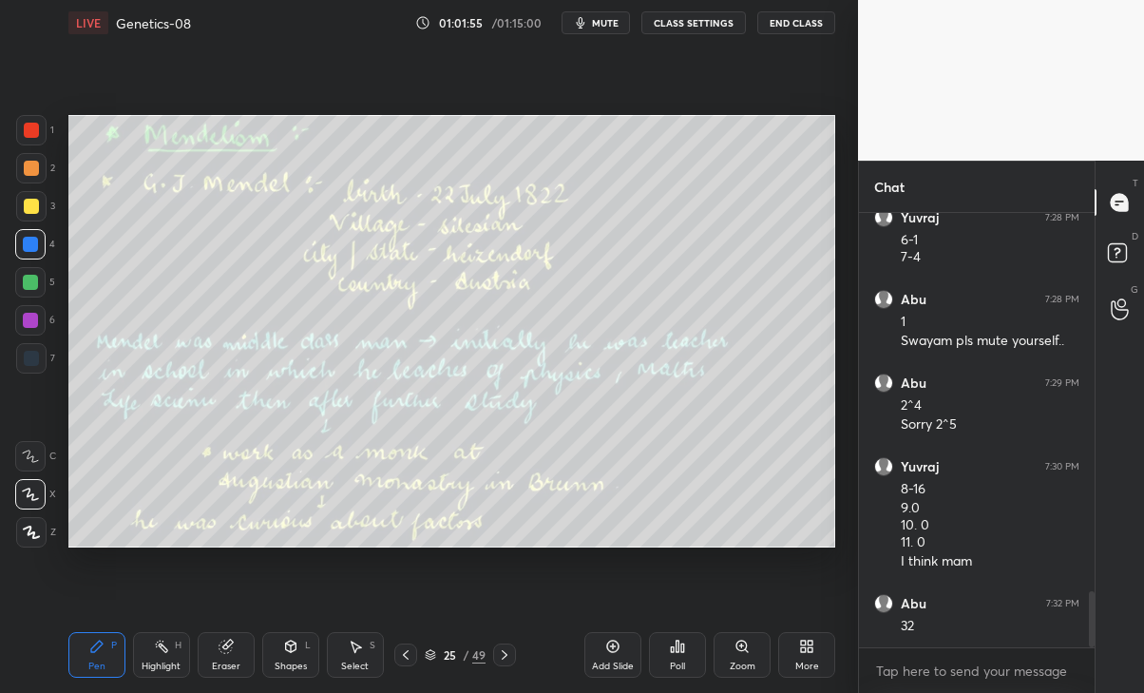
click at [503, 660] on icon at bounding box center [505, 655] width 6 height 10
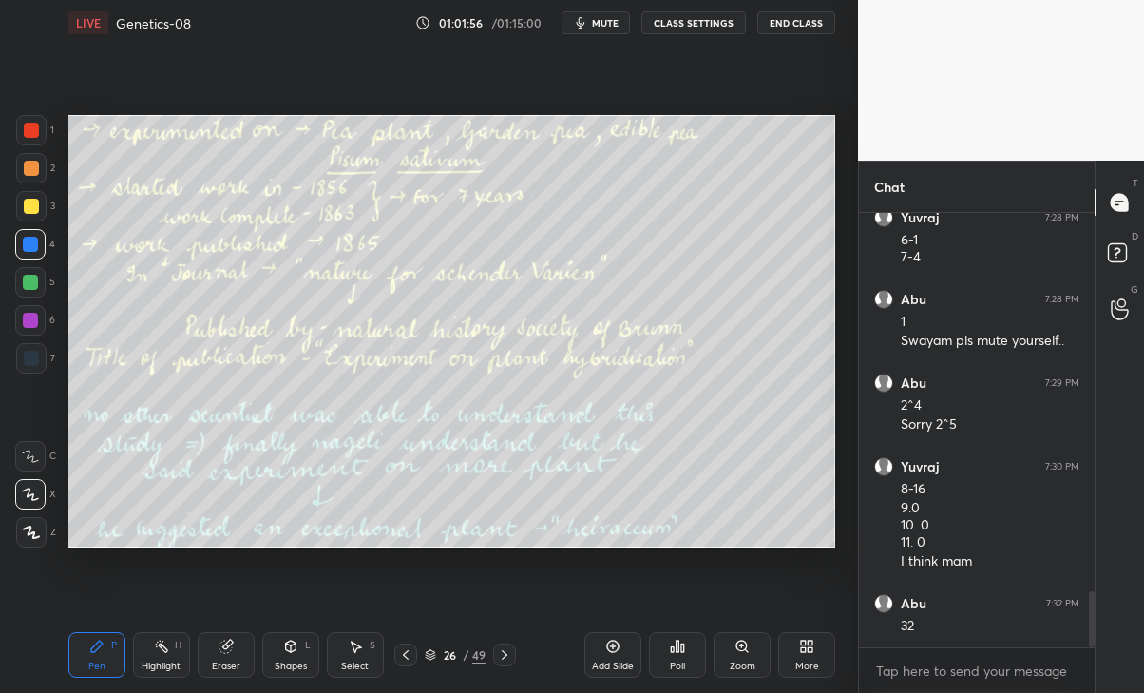
click at [405, 654] on icon at bounding box center [406, 655] width 6 height 10
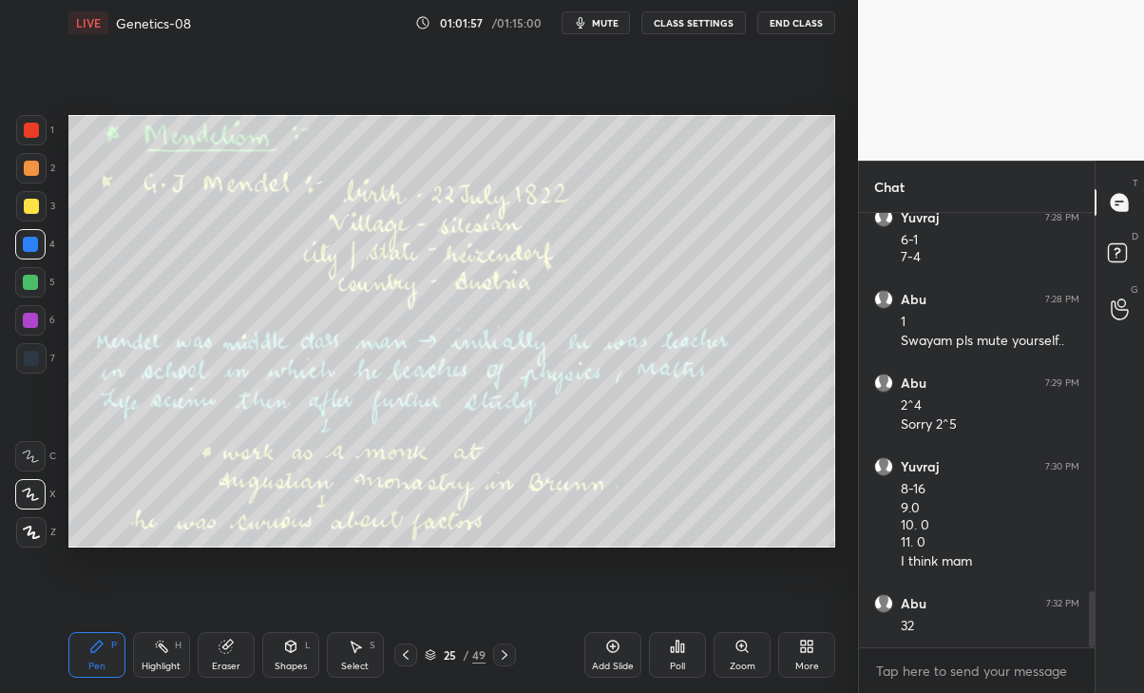
click at [403, 657] on icon at bounding box center [405, 654] width 15 height 15
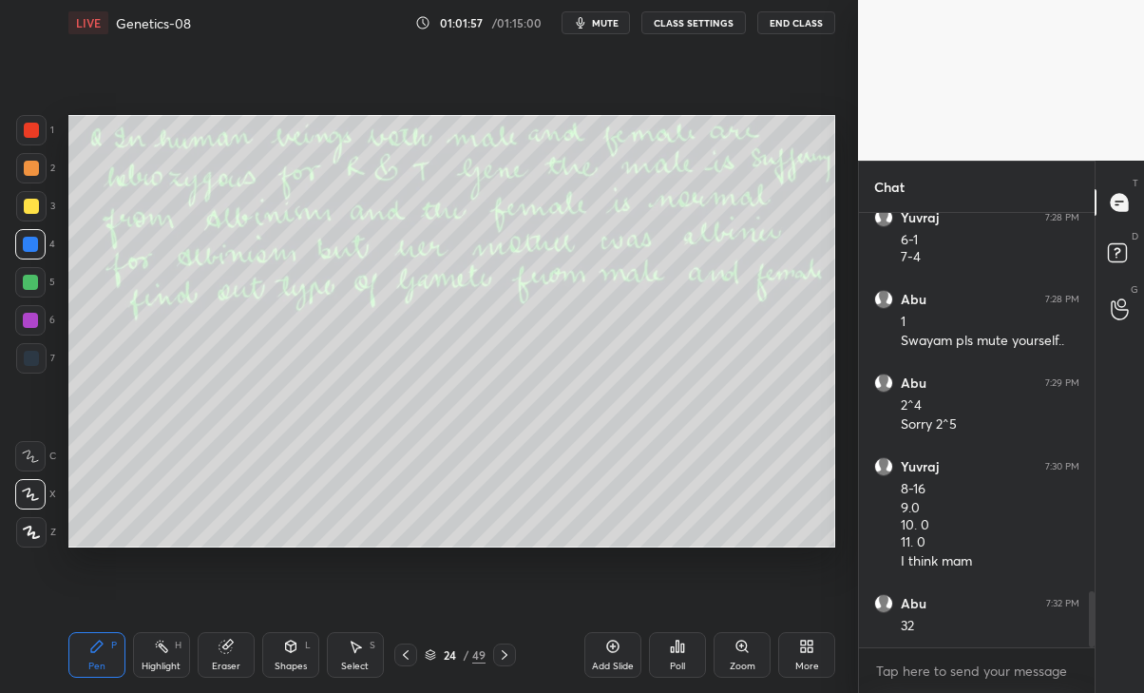
click at [406, 655] on icon at bounding box center [405, 654] width 15 height 15
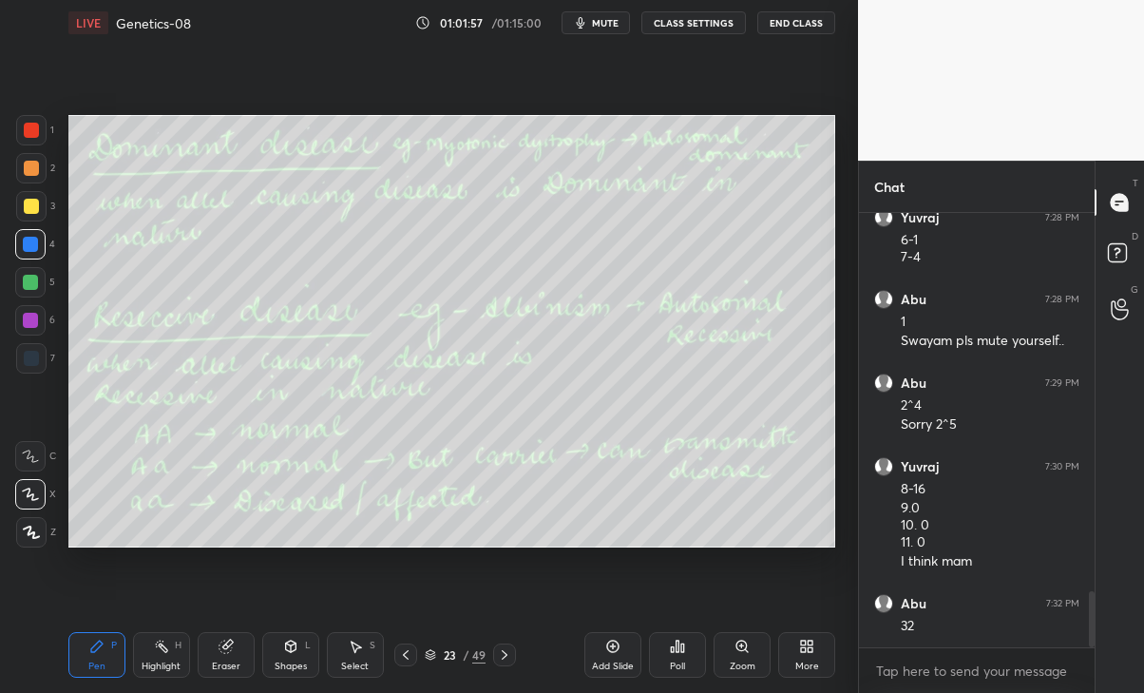
click at [409, 652] on icon at bounding box center [405, 654] width 15 height 15
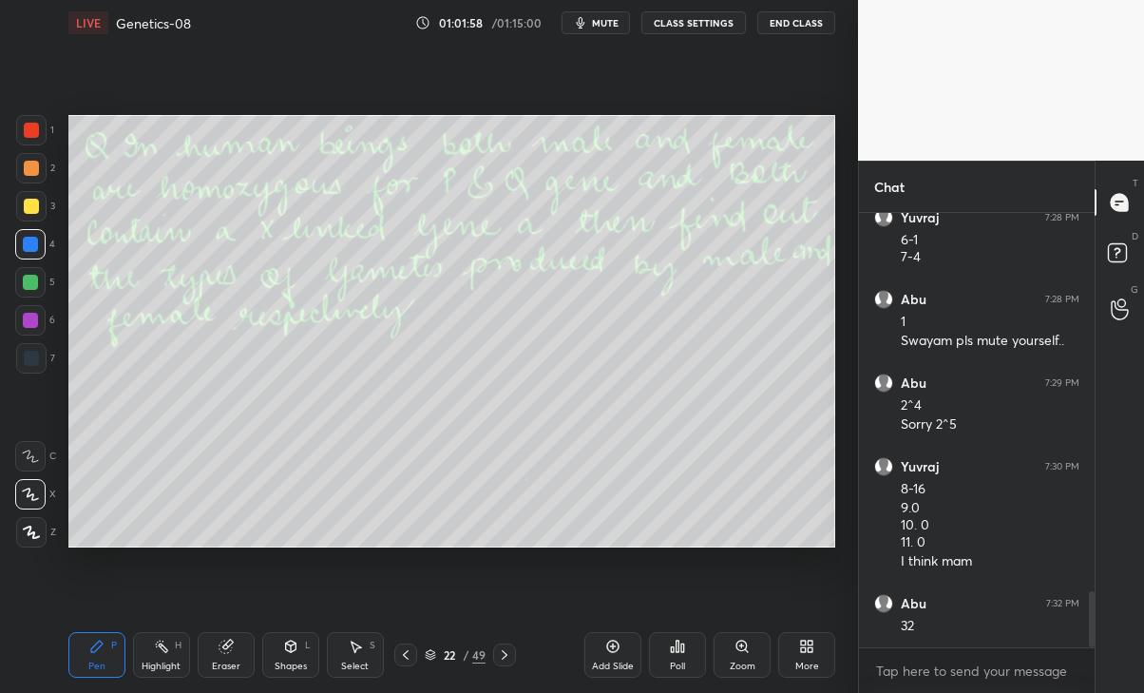
click at [408, 653] on icon at bounding box center [405, 654] width 15 height 15
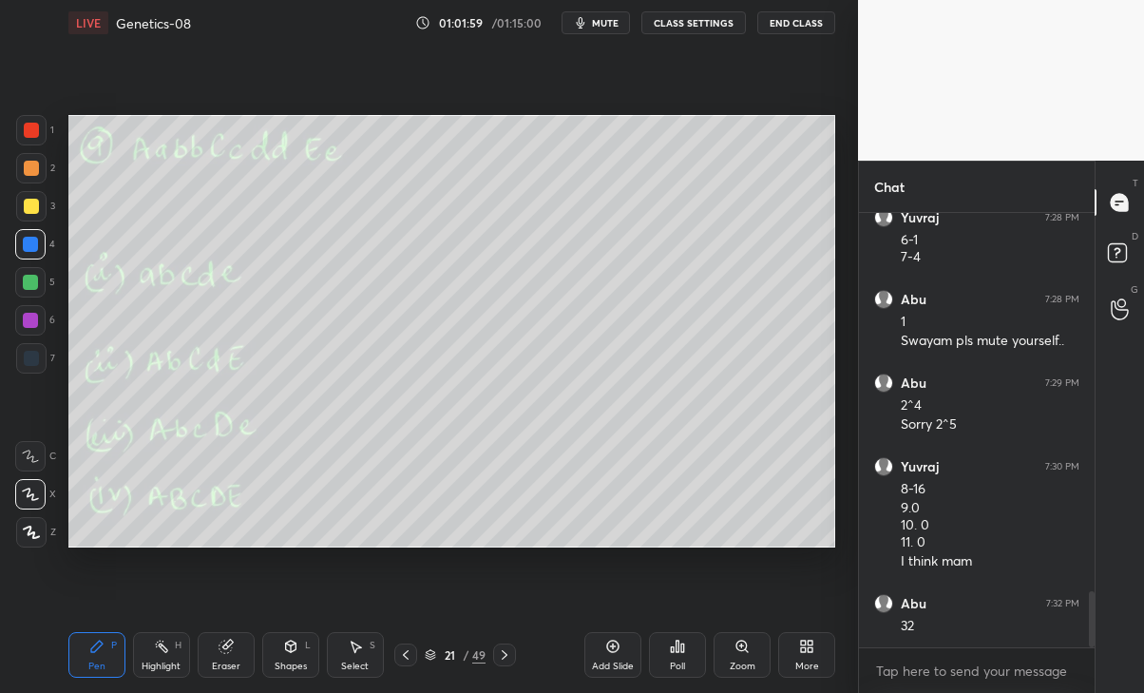
click at [403, 651] on icon at bounding box center [405, 654] width 15 height 15
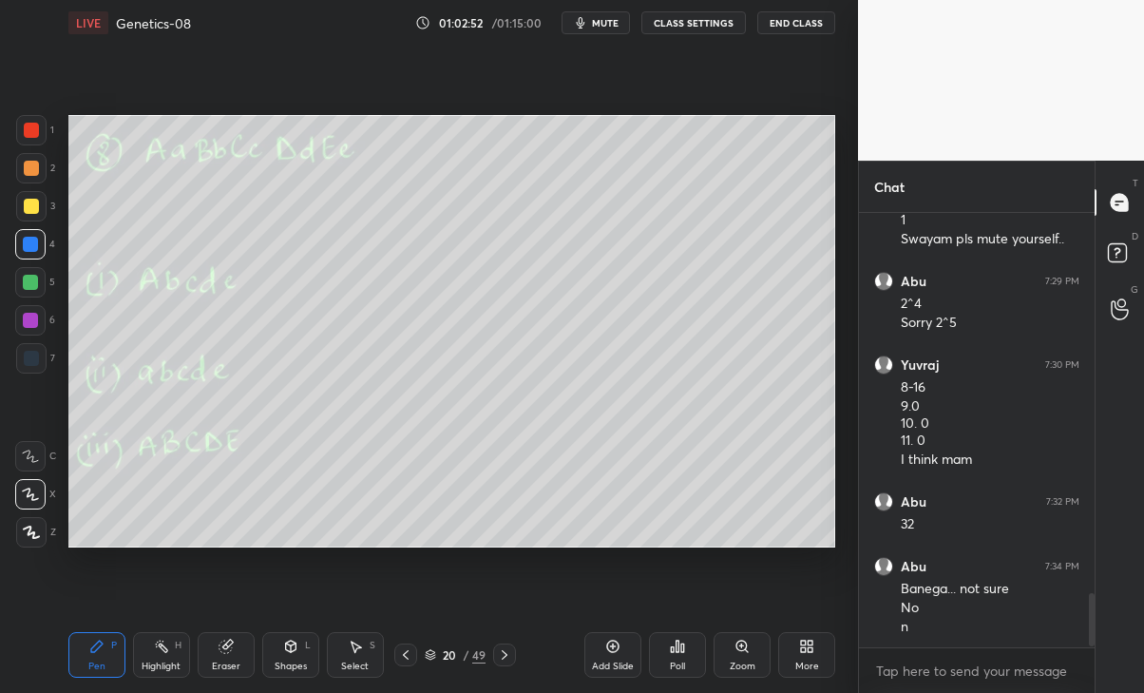
scroll to position [3125, 0]
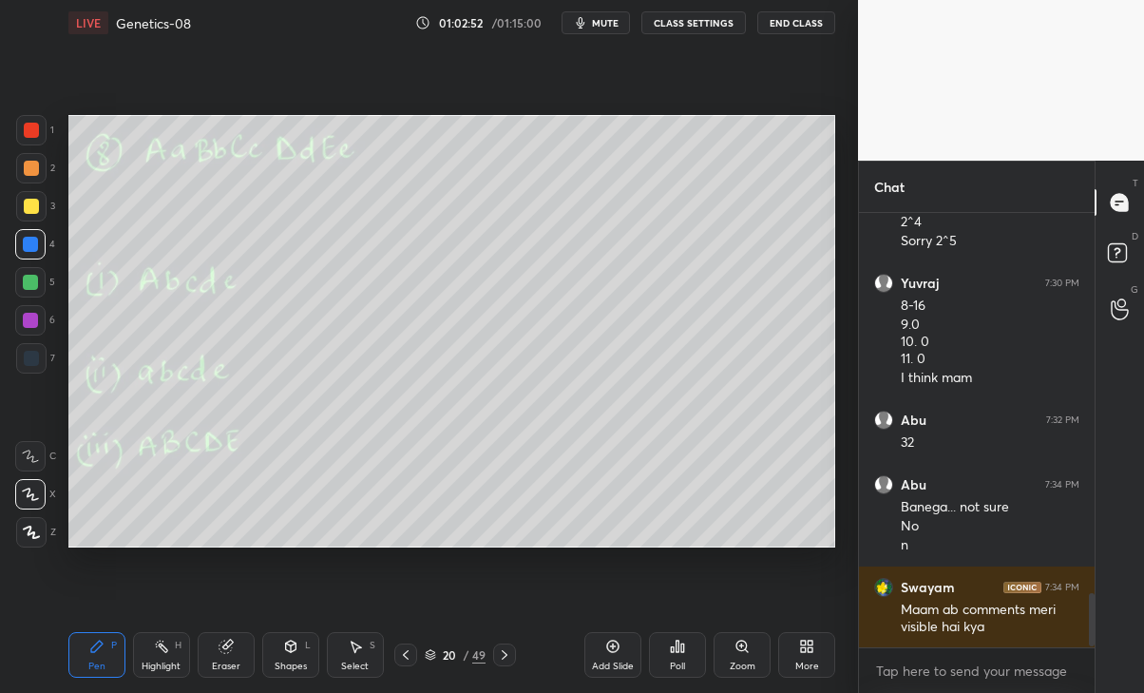
click at [976, 678] on div "JUMP TO LATEST" at bounding box center [977, 689] width 114 height 23
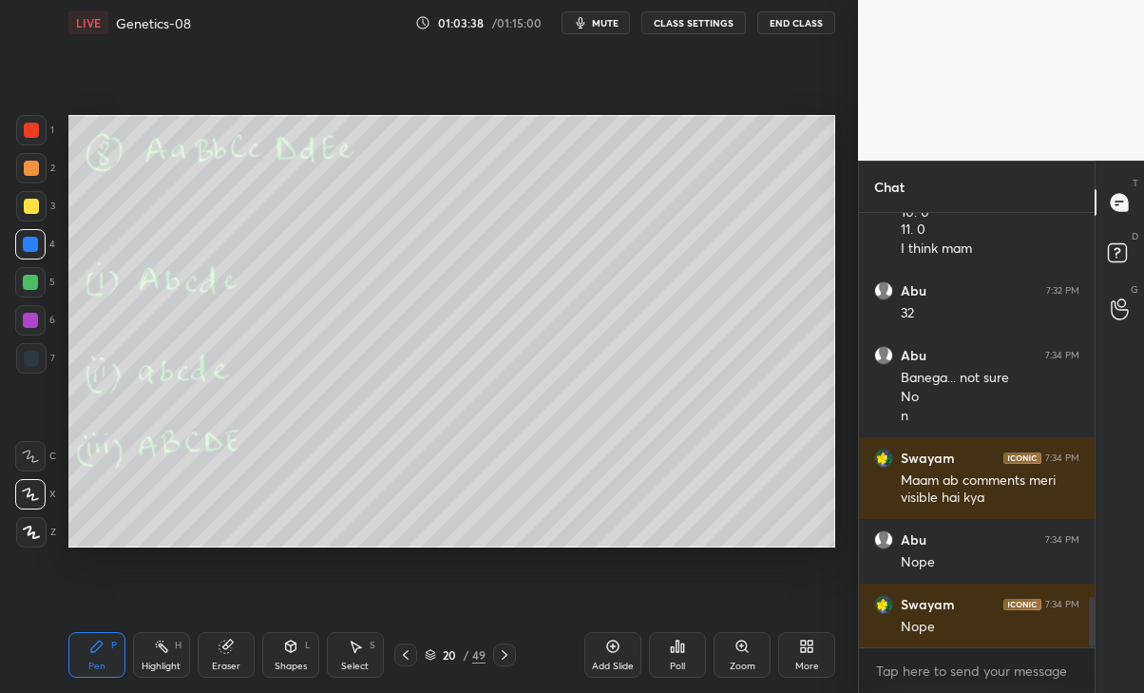
scroll to position [3320, 0]
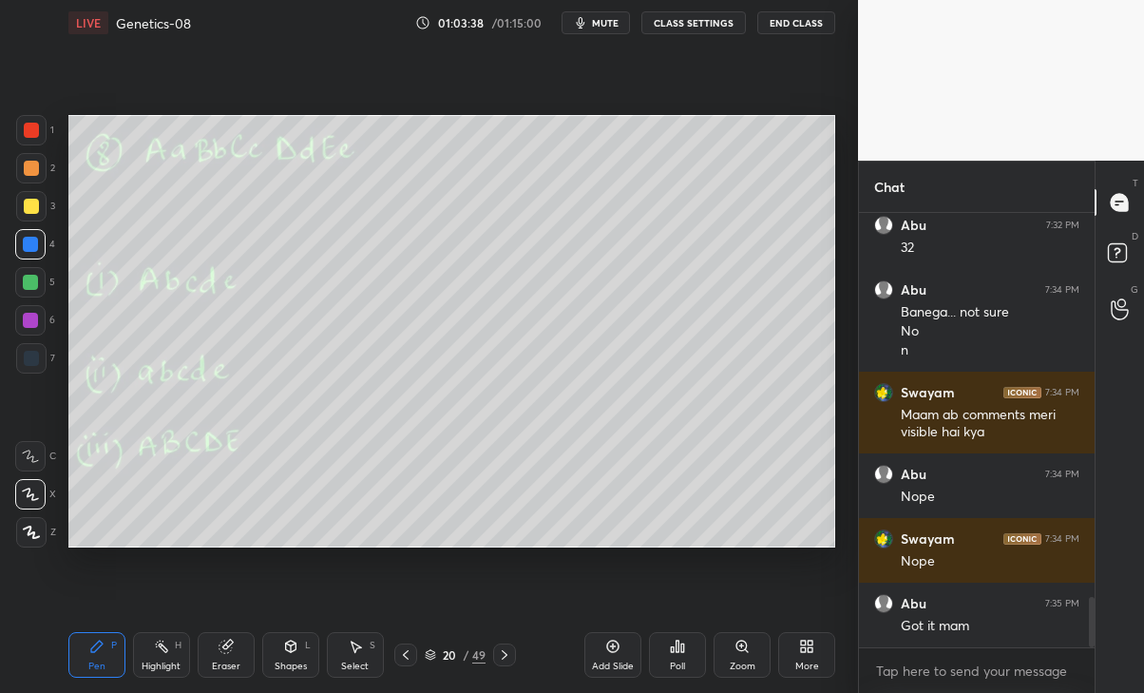
click at [513, 660] on div at bounding box center [504, 654] width 23 height 23
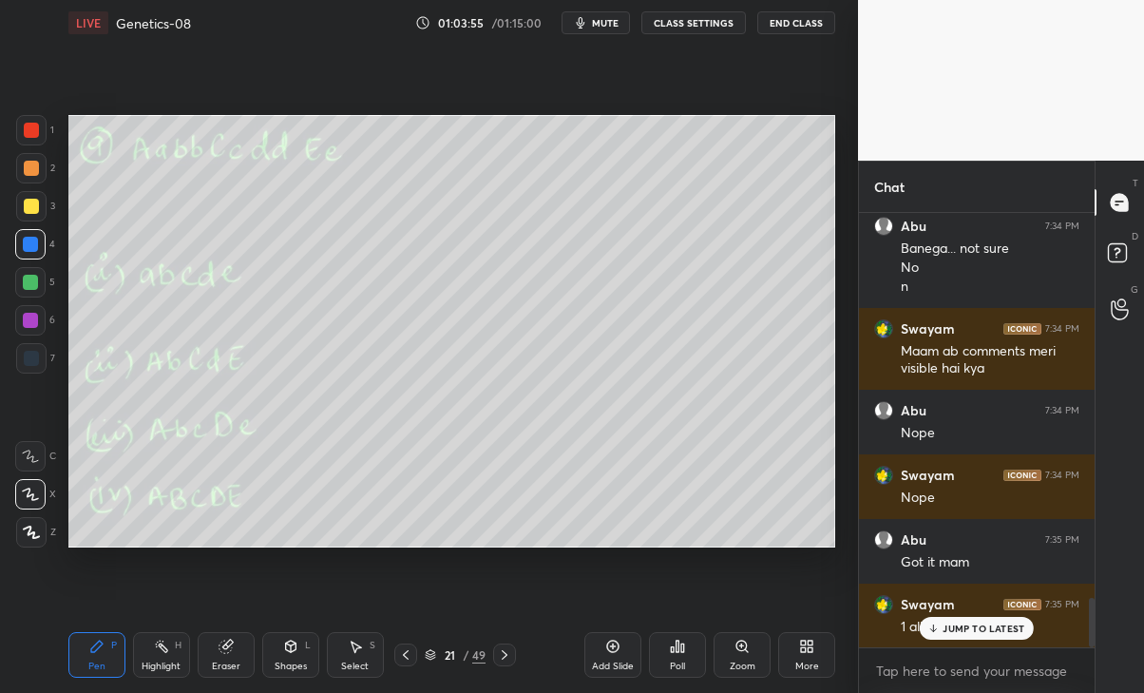
click at [950, 624] on p "JUMP TO LATEST" at bounding box center [984, 628] width 82 height 11
click at [396, 657] on div at bounding box center [405, 654] width 23 height 23
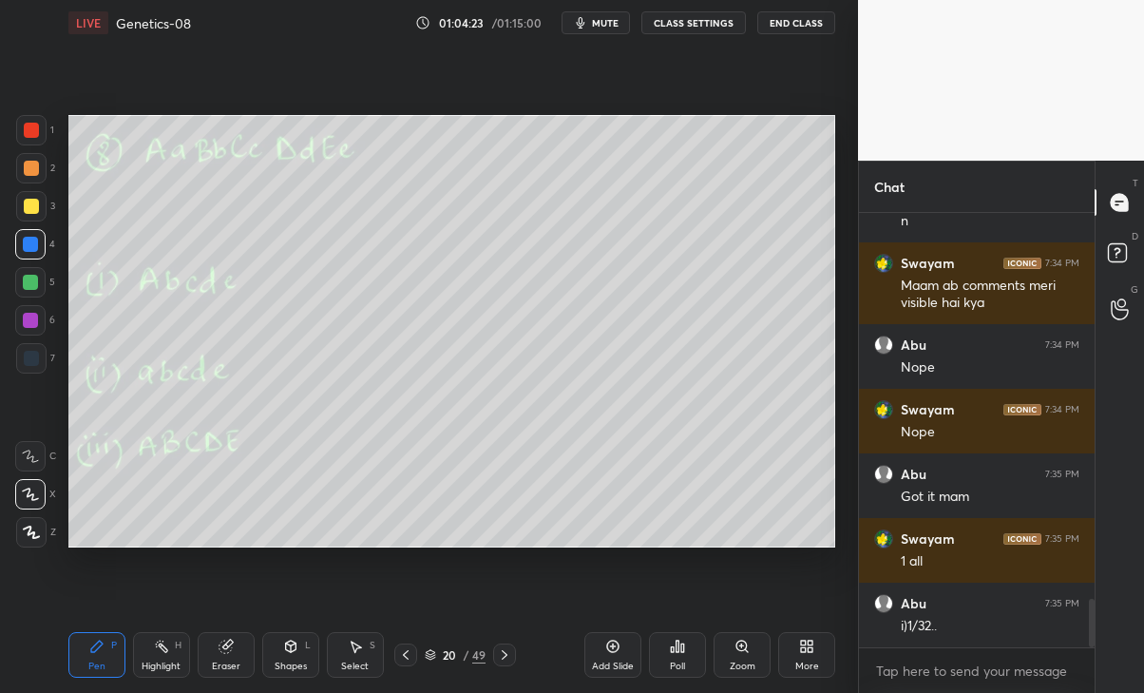
click at [503, 649] on icon at bounding box center [504, 654] width 15 height 15
click at [504, 654] on icon at bounding box center [504, 654] width 15 height 15
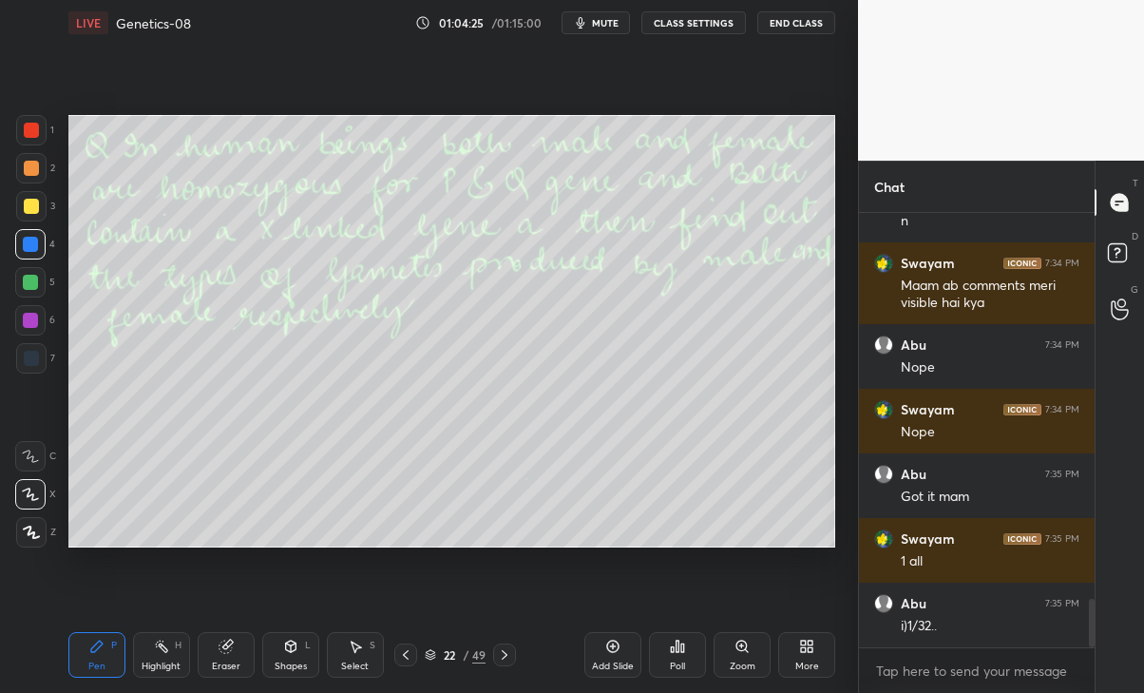
click at [390, 652] on div "22 / 49" at bounding box center [456, 654] width 259 height 23
click at [405, 650] on icon at bounding box center [405, 654] width 15 height 15
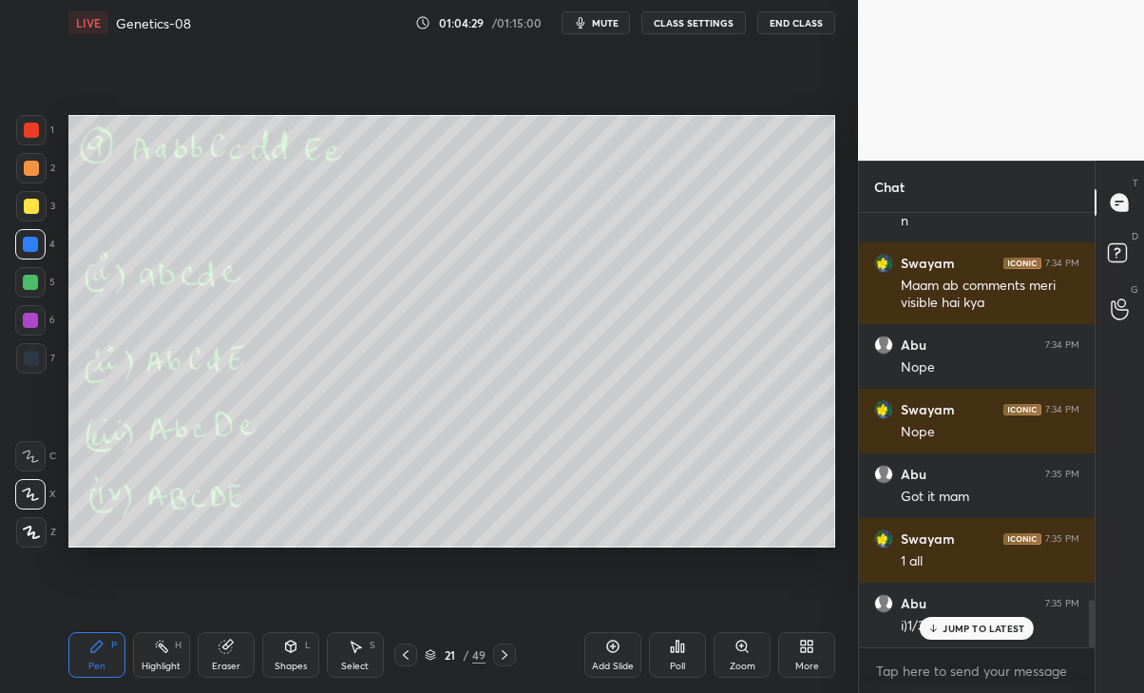
scroll to position [3513, 0]
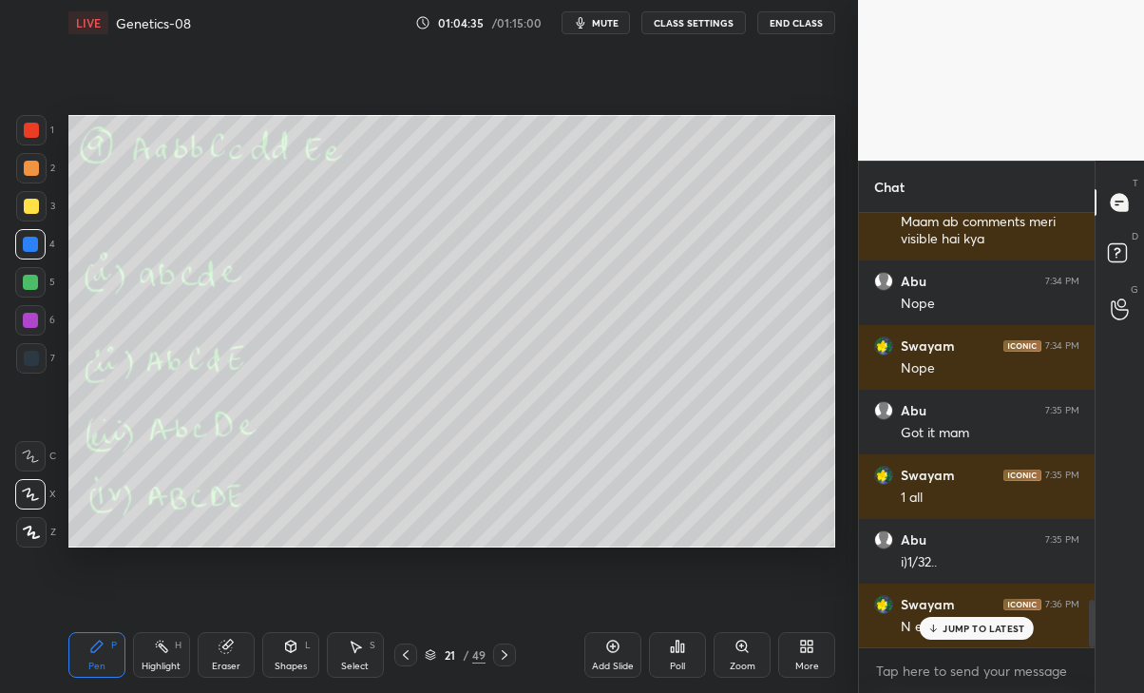
click at [1004, 632] on p "JUMP TO LATEST" at bounding box center [984, 628] width 82 height 11
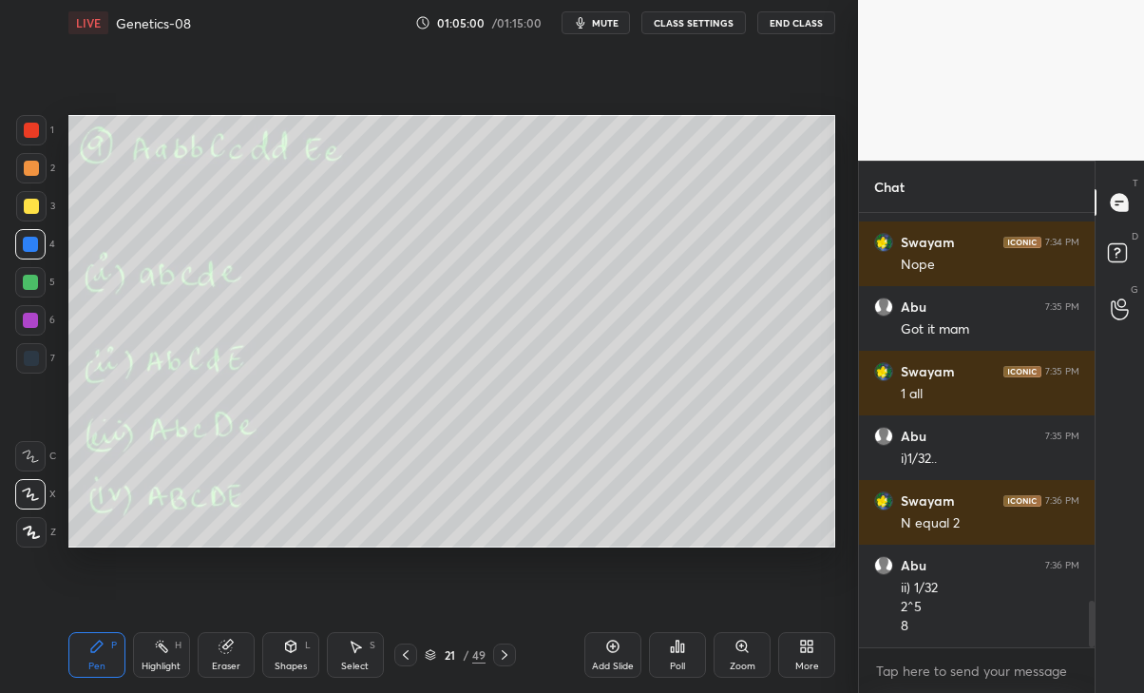
scroll to position [3680, 0]
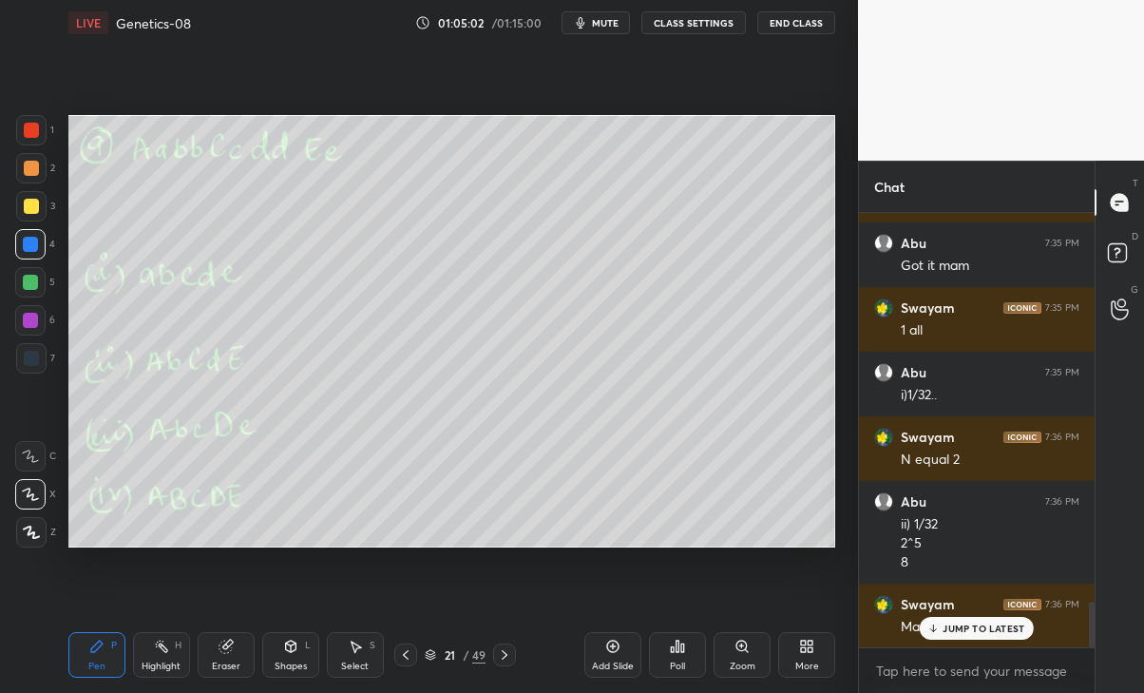
click at [984, 639] on div "Swayam 7:36 PM Maam me??" at bounding box center [977, 616] width 236 height 65
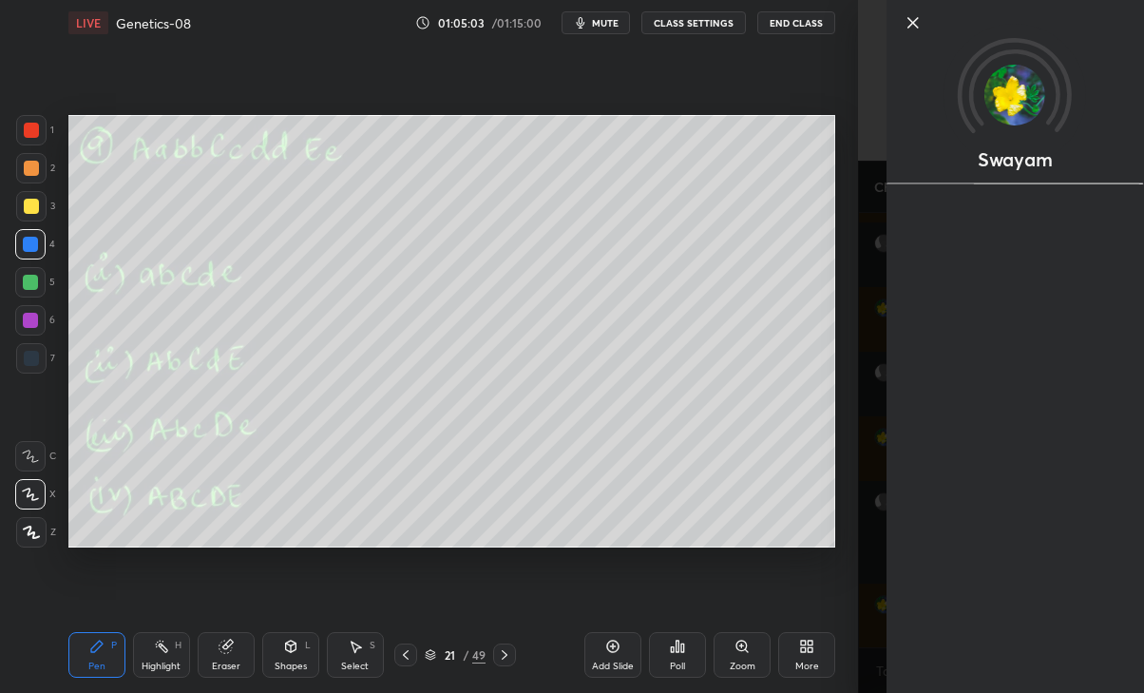
click at [811, 601] on div "Setting up your live class Poll for secs No correct answer Start poll" at bounding box center [452, 331] width 782 height 571
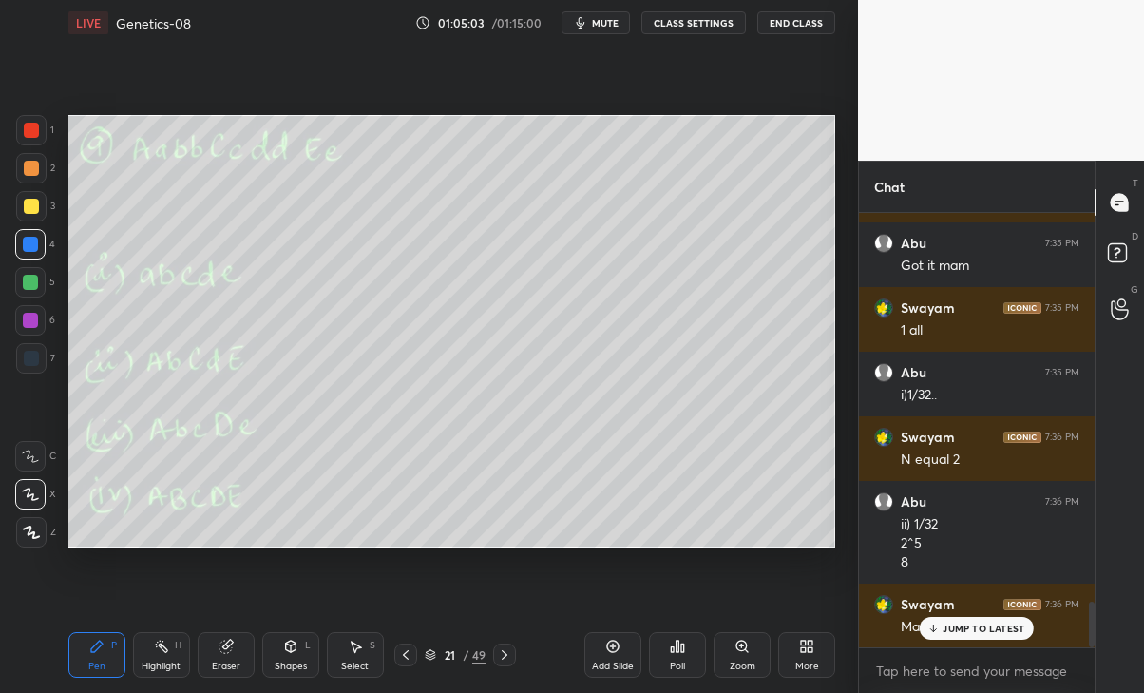
click at [966, 631] on p "JUMP TO LATEST" at bounding box center [984, 628] width 82 height 11
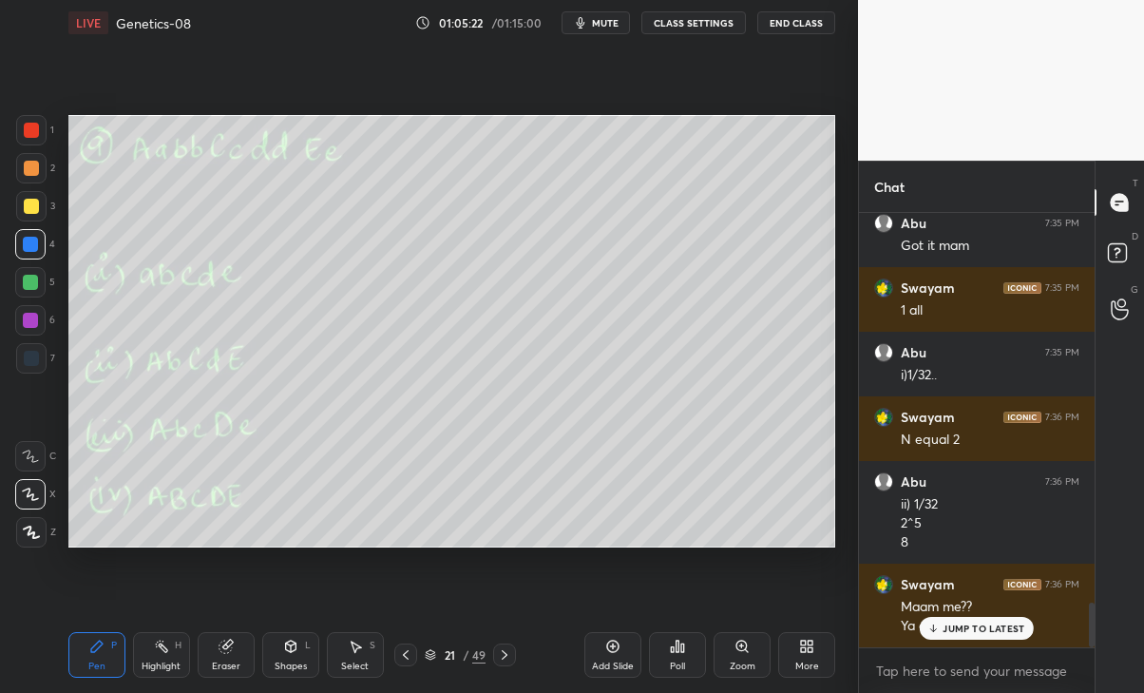
scroll to position [3764, 0]
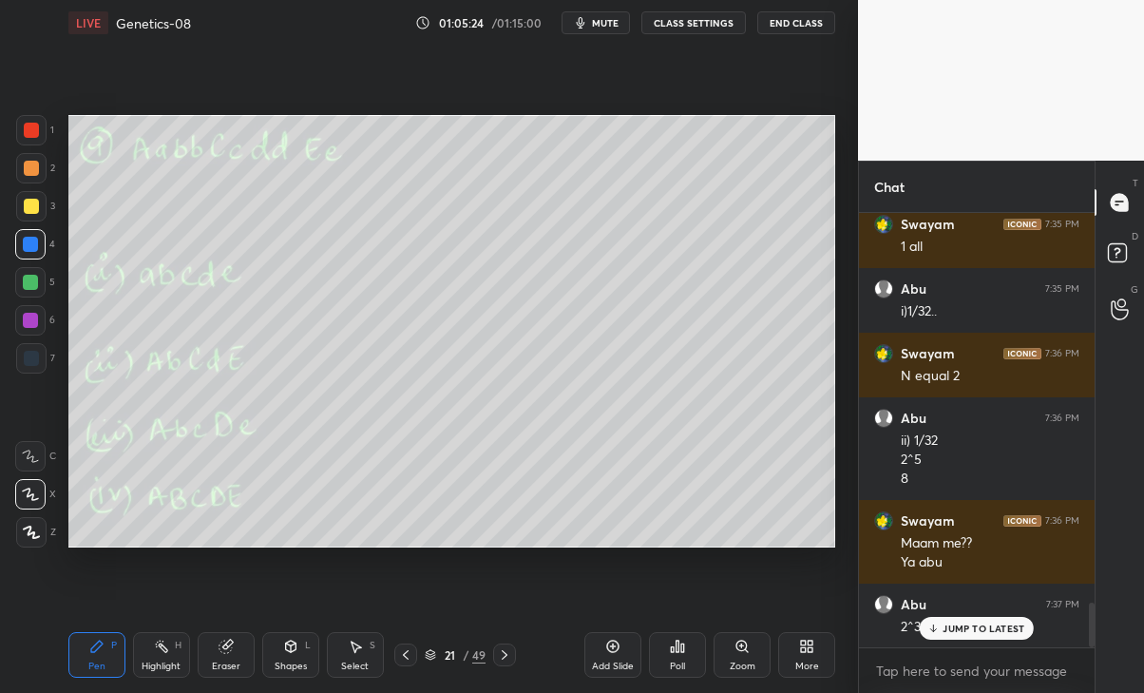
click at [990, 623] on p "JUMP TO LATEST" at bounding box center [984, 628] width 82 height 11
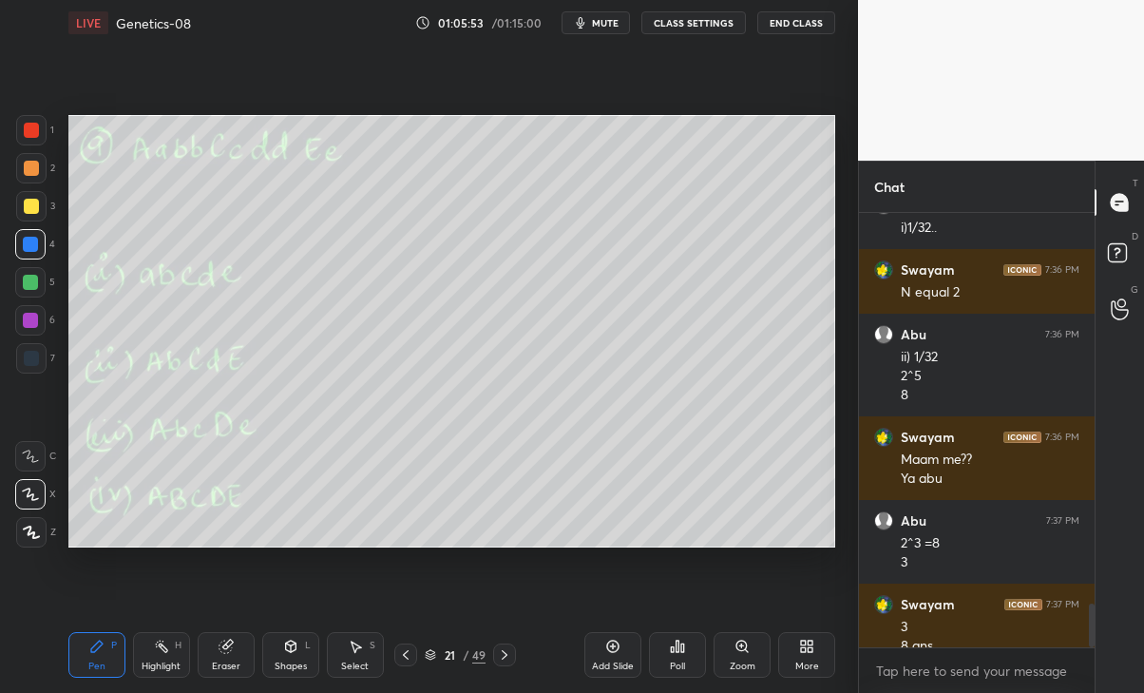
scroll to position [3867, 0]
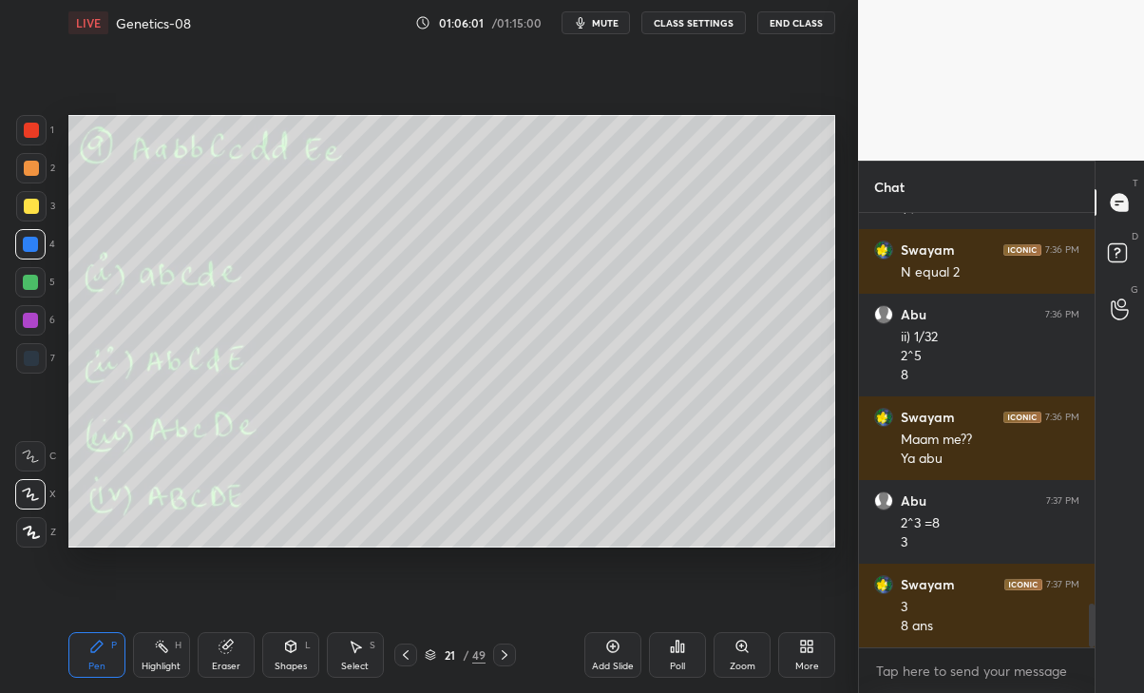
click at [227, 666] on div "Eraser" at bounding box center [226, 666] width 29 height 10
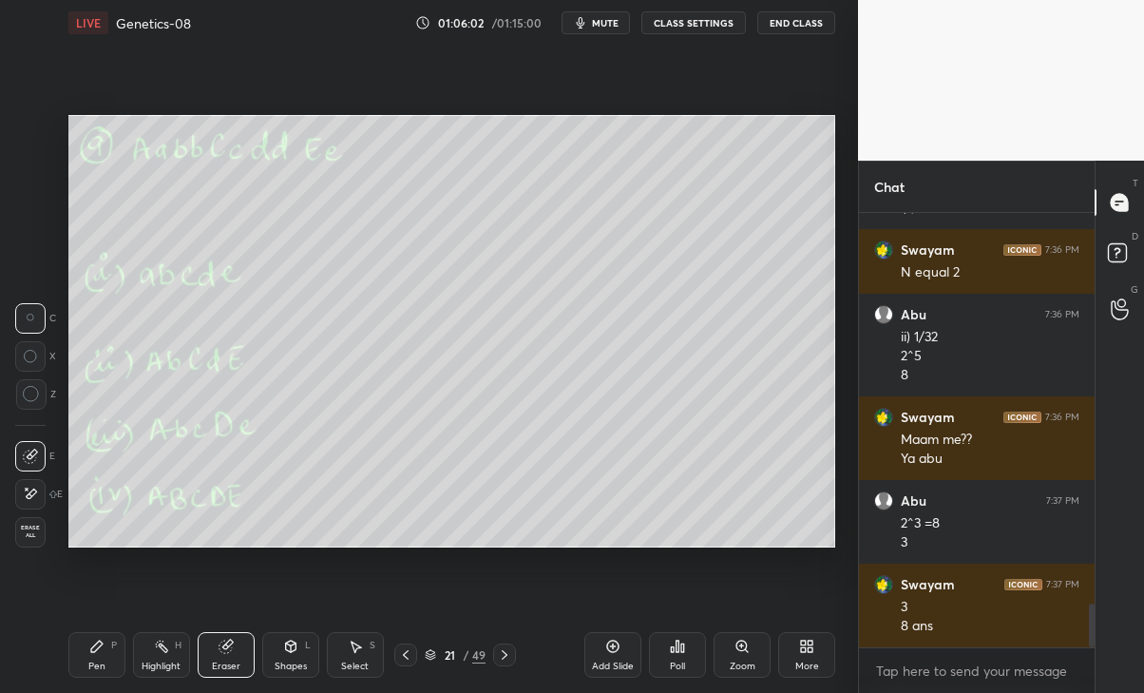
click at [29, 503] on div at bounding box center [30, 494] width 30 height 30
click at [87, 668] on div "Pen P" at bounding box center [96, 655] width 57 height 46
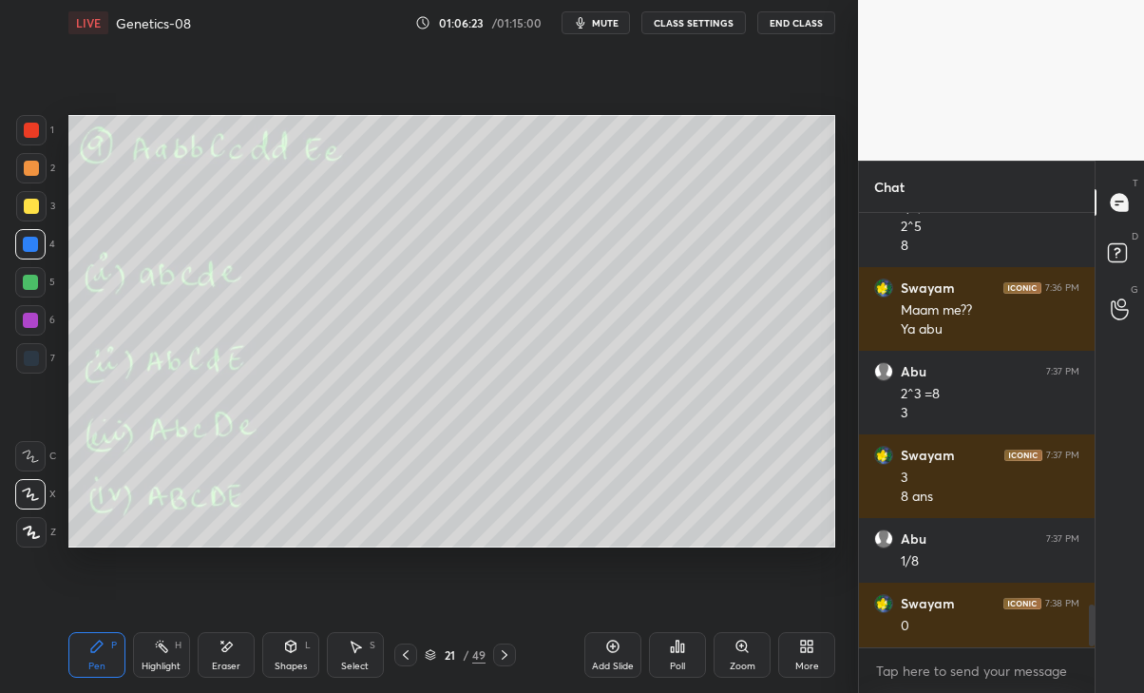
scroll to position [4060, 0]
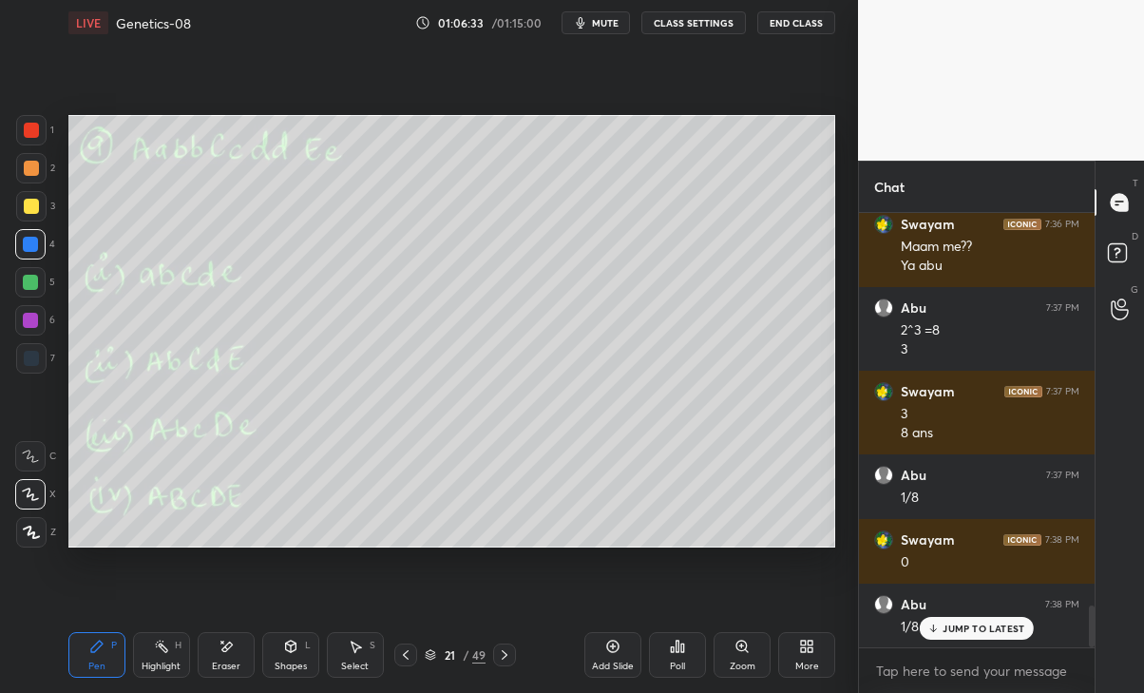
click at [998, 630] on p "JUMP TO LATEST" at bounding box center [984, 628] width 82 height 11
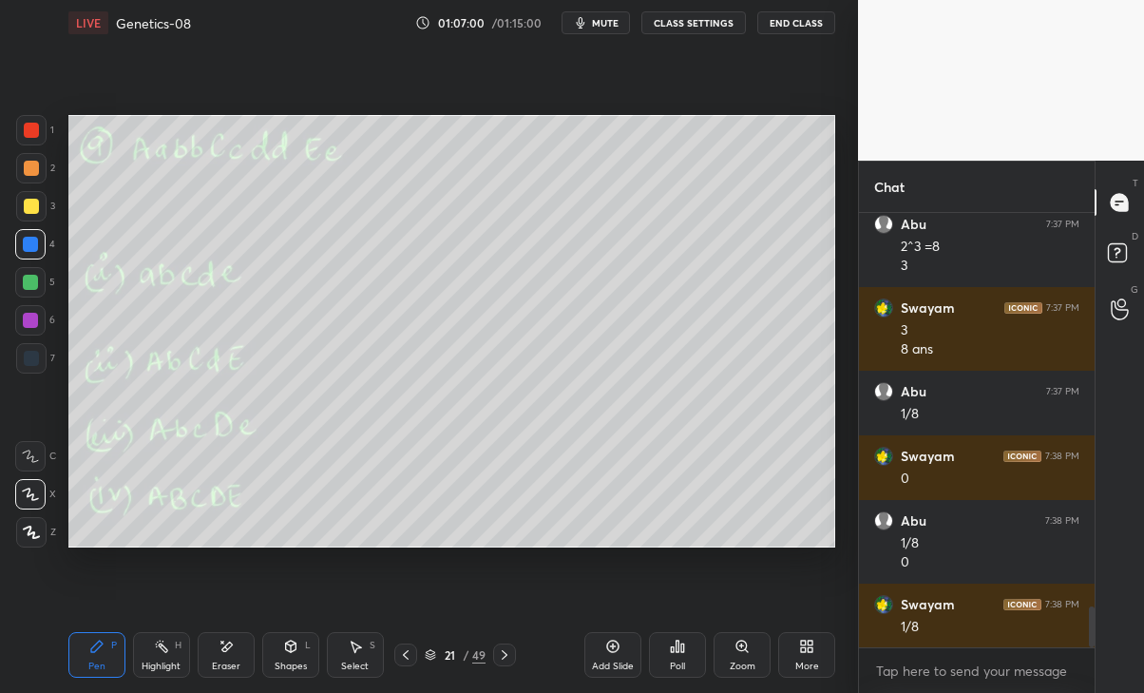
scroll to position [4209, 0]
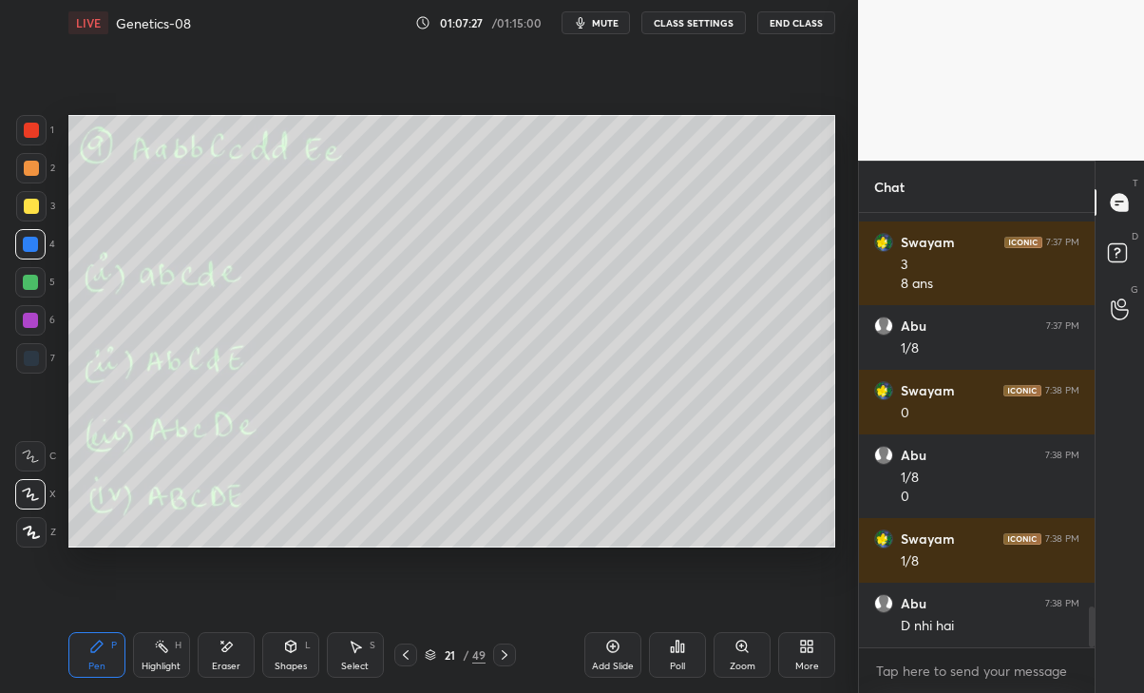
click at [506, 651] on icon at bounding box center [504, 654] width 15 height 15
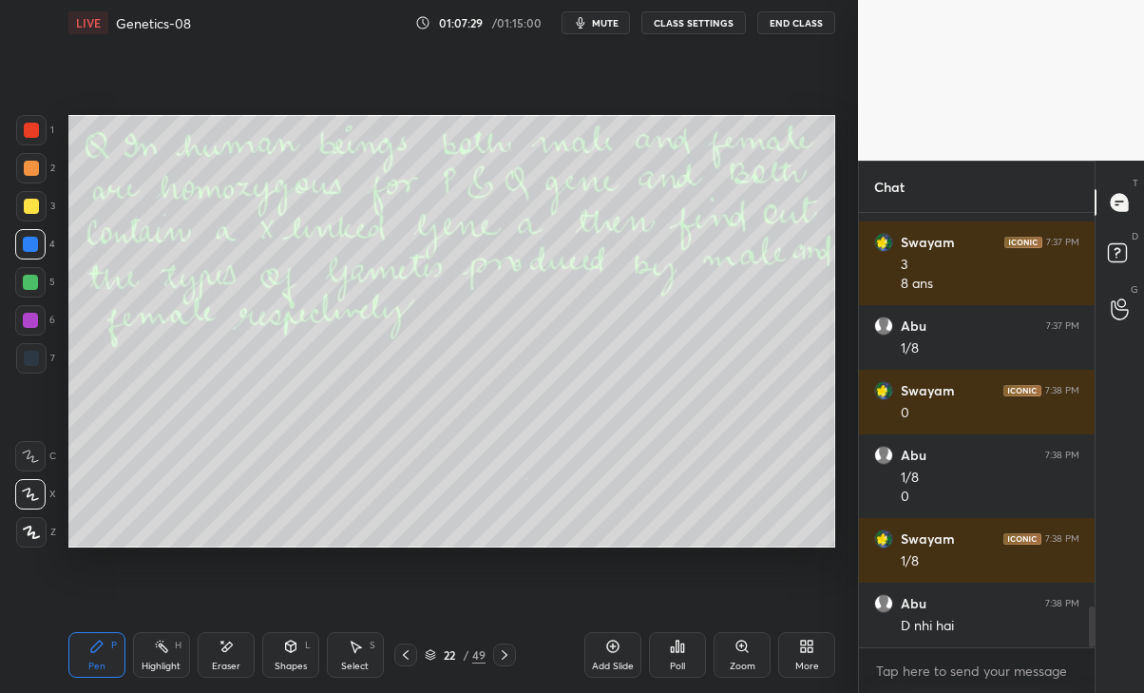
click at [402, 657] on icon at bounding box center [405, 654] width 15 height 15
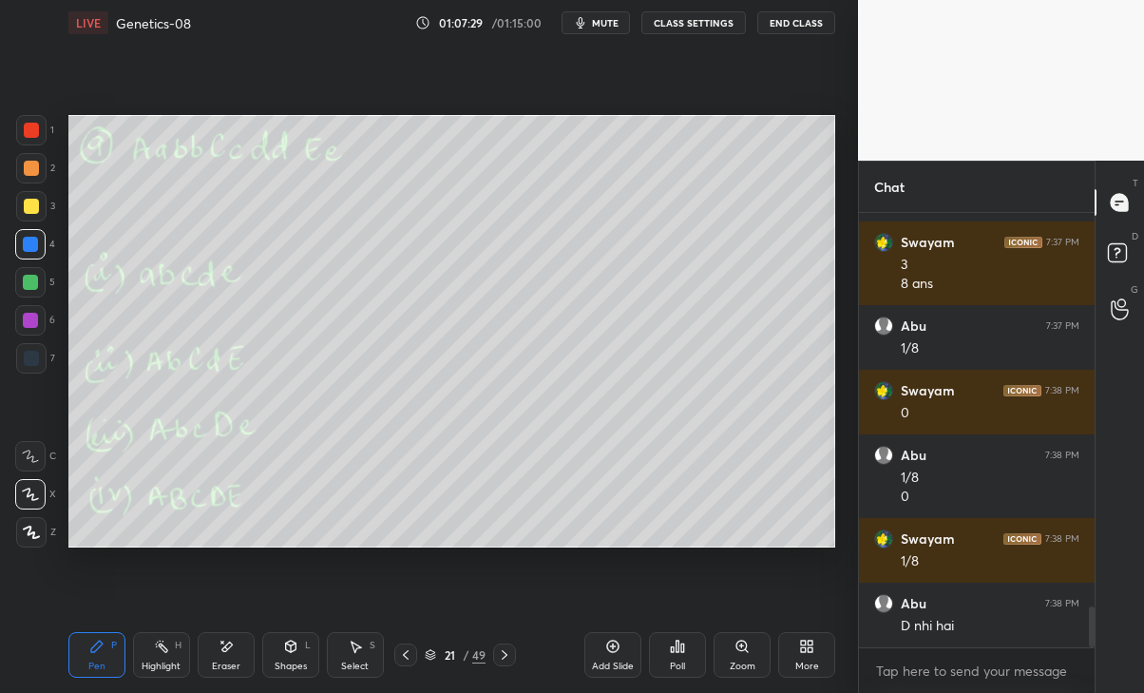
click at [505, 651] on icon at bounding box center [504, 654] width 15 height 15
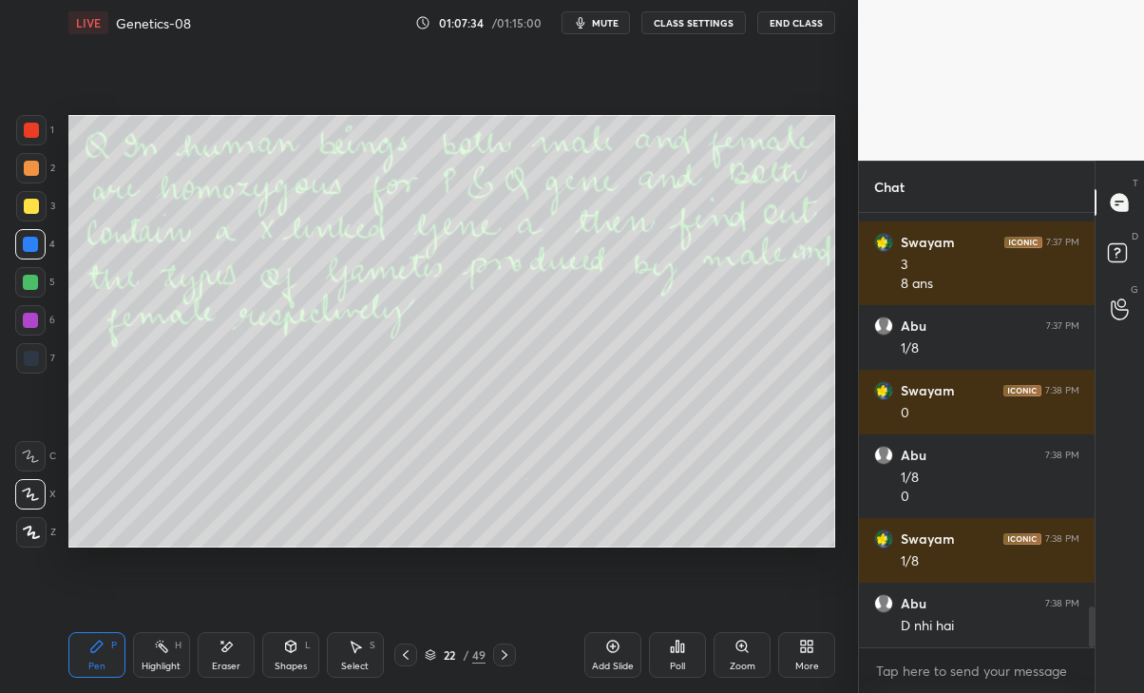
click at [506, 654] on icon at bounding box center [505, 655] width 6 height 10
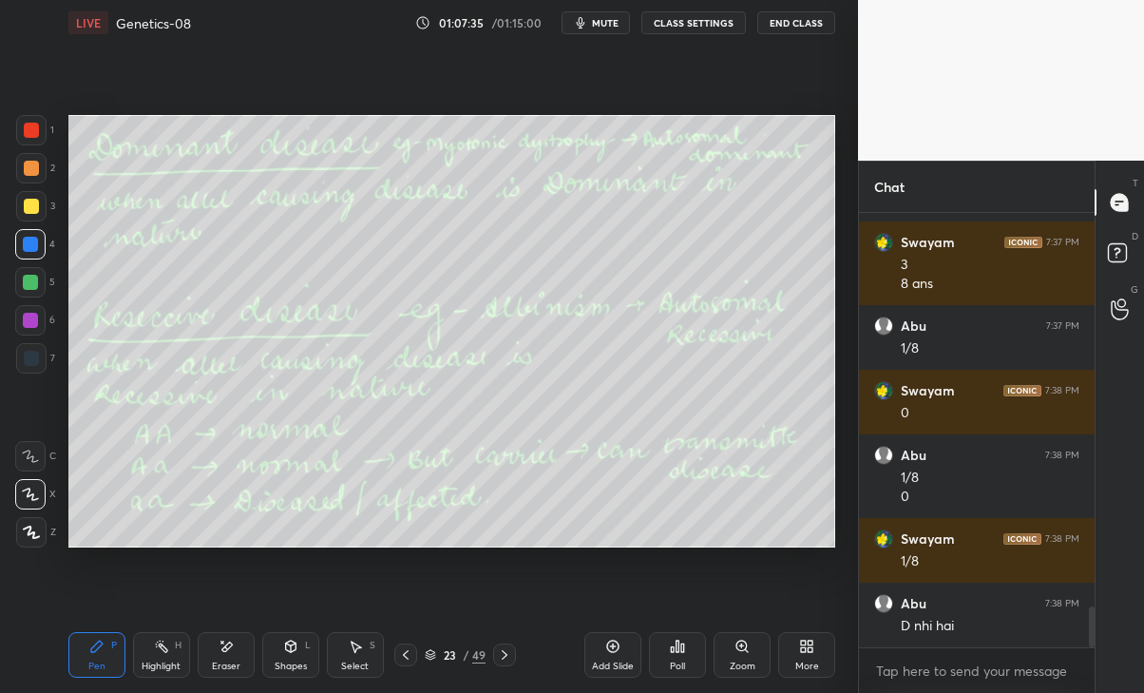
click at [399, 655] on icon at bounding box center [405, 654] width 15 height 15
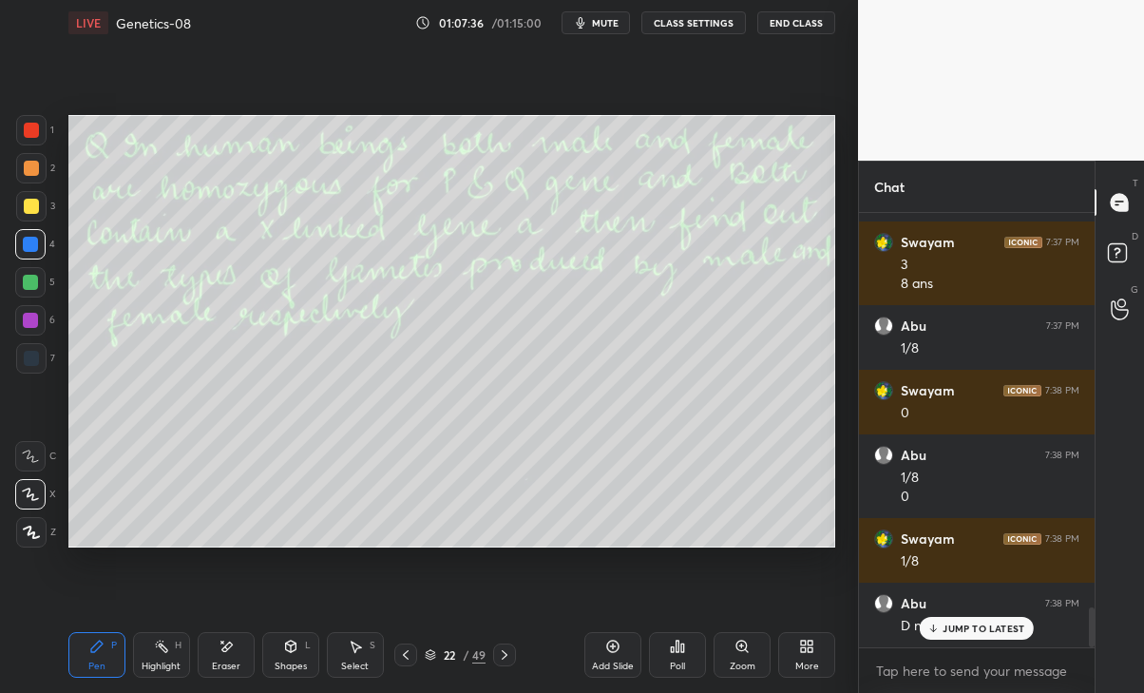
scroll to position [4290, 0]
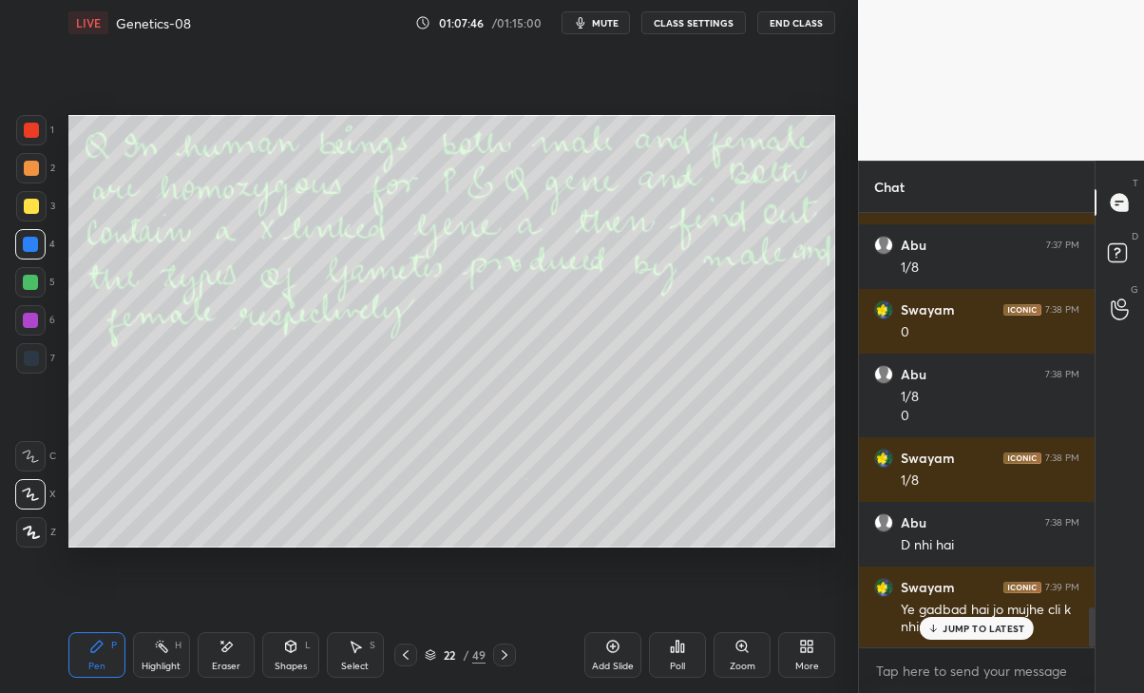
click at [990, 631] on p "JUMP TO LATEST" at bounding box center [984, 628] width 82 height 11
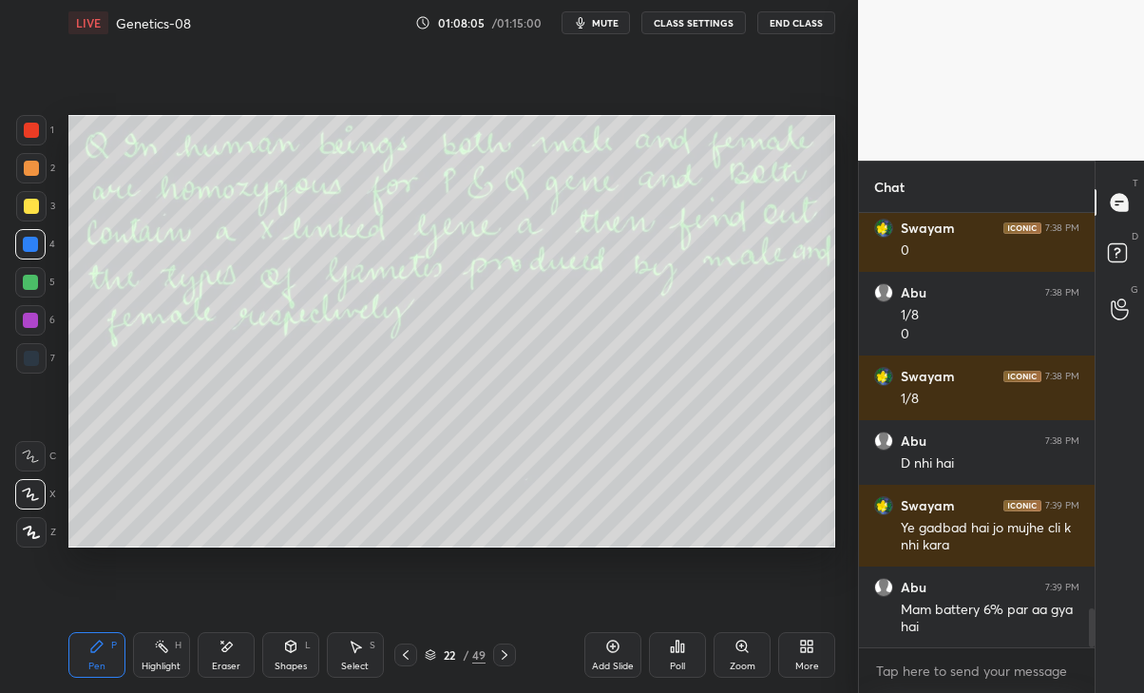
scroll to position [4438, 0]
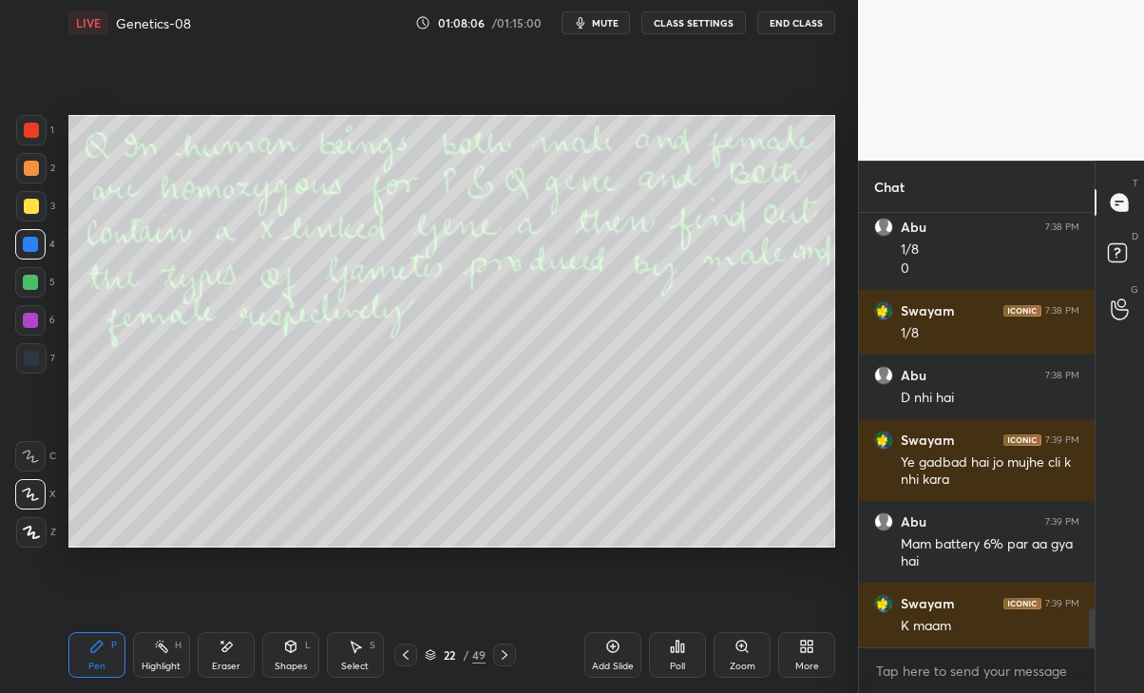
click at [504, 651] on icon at bounding box center [505, 655] width 6 height 10
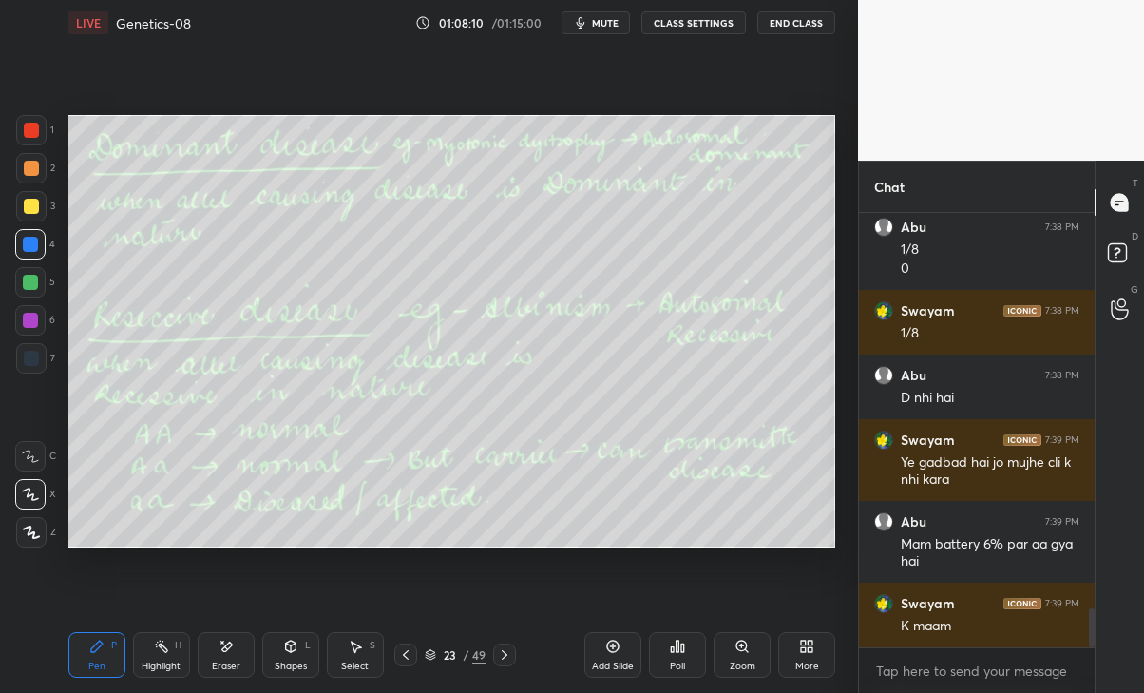
click at [506, 650] on icon at bounding box center [504, 654] width 15 height 15
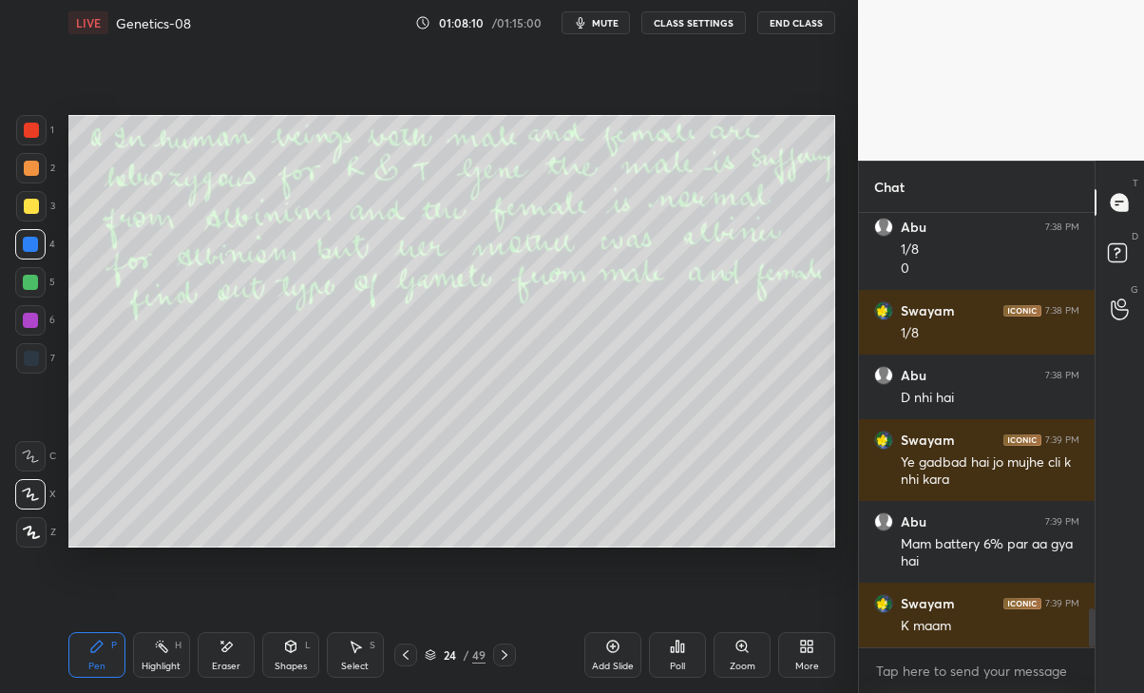
click at [508, 651] on icon at bounding box center [504, 654] width 15 height 15
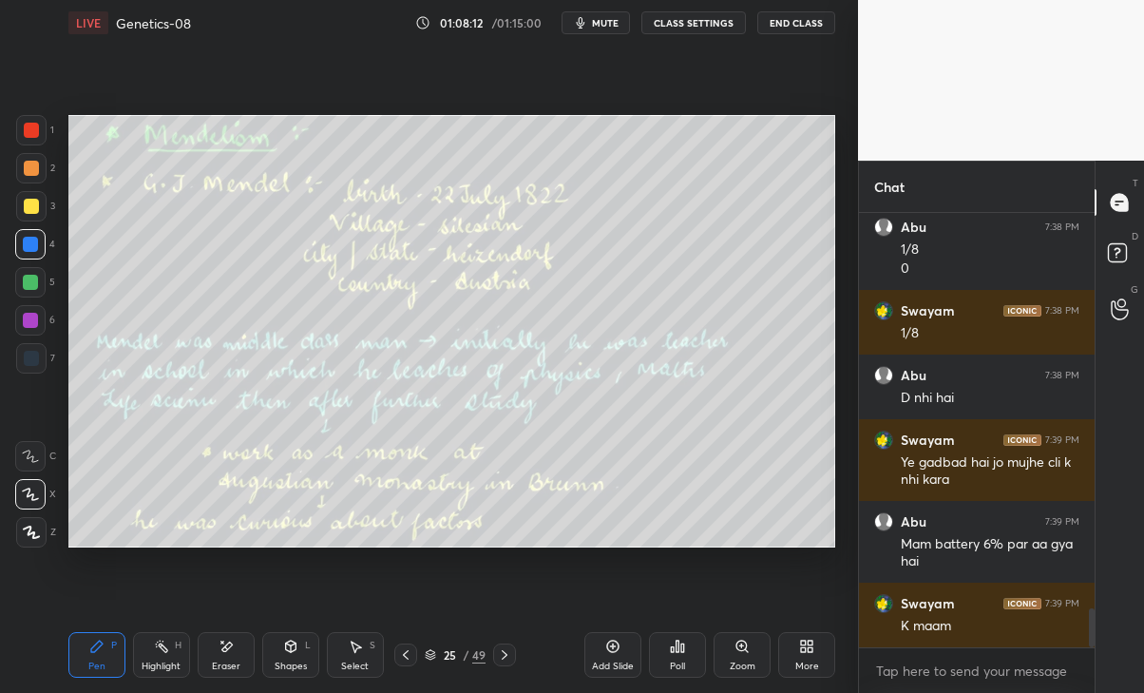
click at [403, 650] on icon at bounding box center [405, 654] width 15 height 15
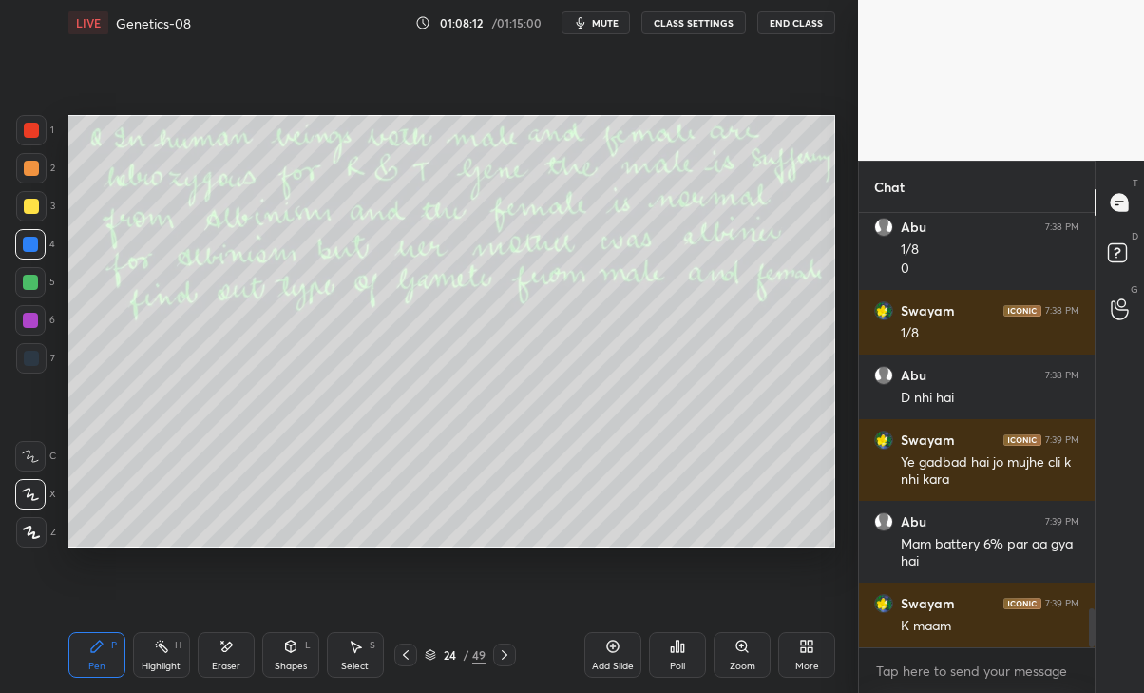
click at [397, 653] on div at bounding box center [405, 654] width 23 height 23
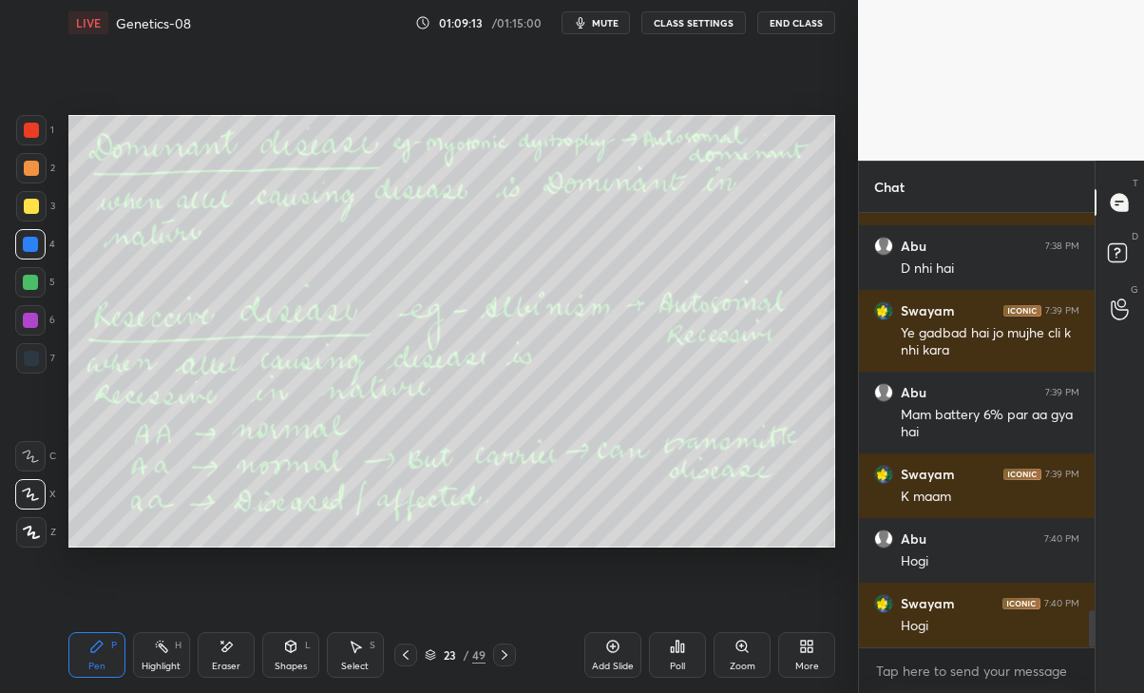
scroll to position [4630, 0]
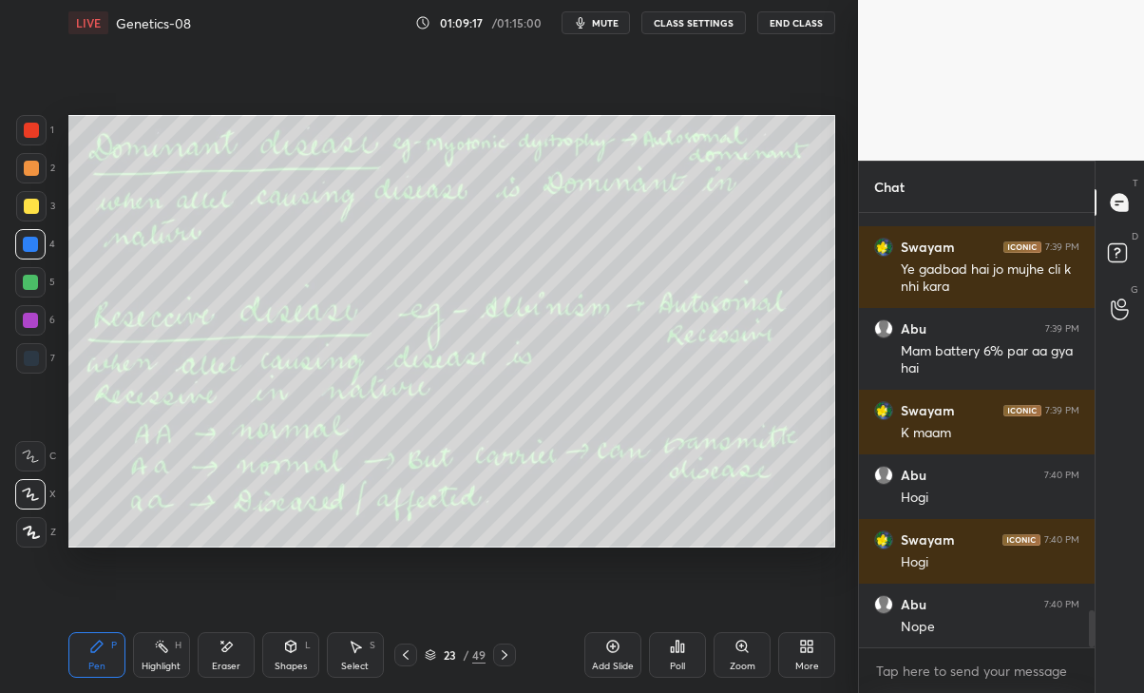
click at [227, 656] on div "Eraser" at bounding box center [226, 655] width 57 height 46
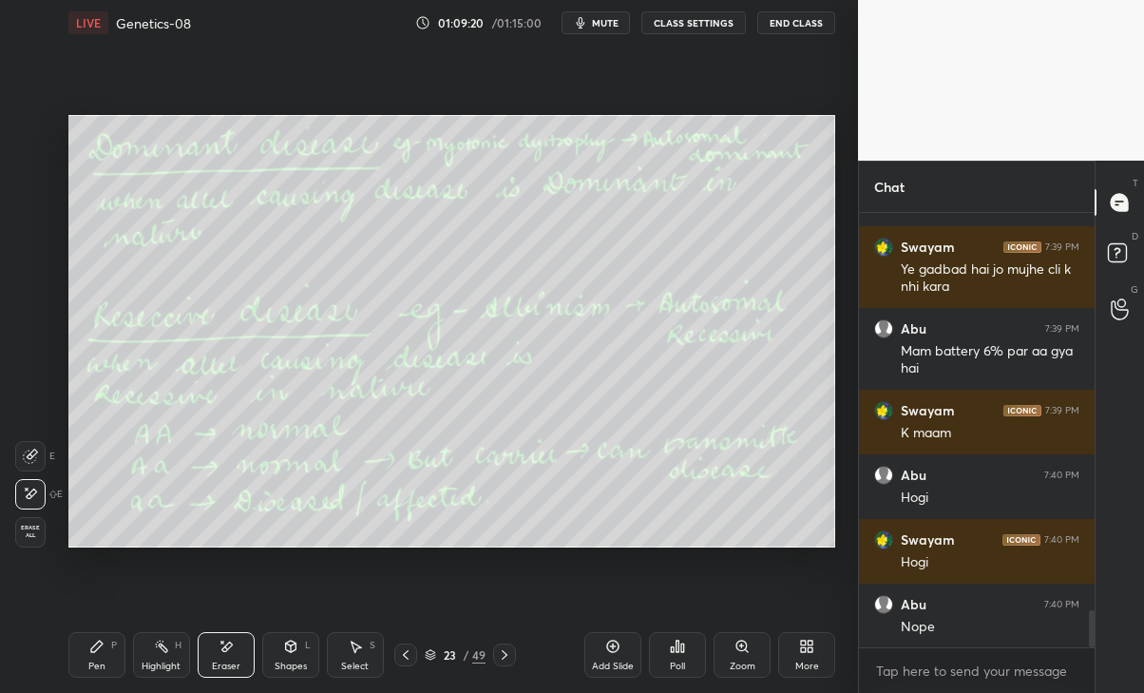
click at [89, 656] on div "Pen P" at bounding box center [96, 655] width 57 height 46
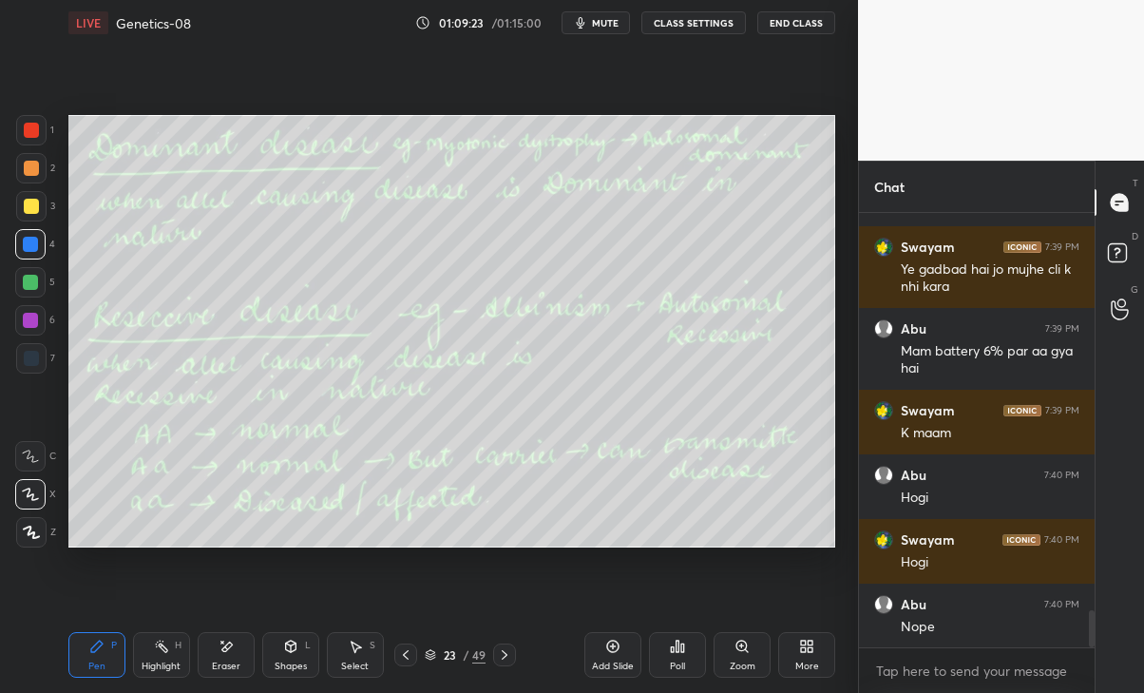
click at [208, 655] on div "Eraser" at bounding box center [226, 655] width 57 height 46
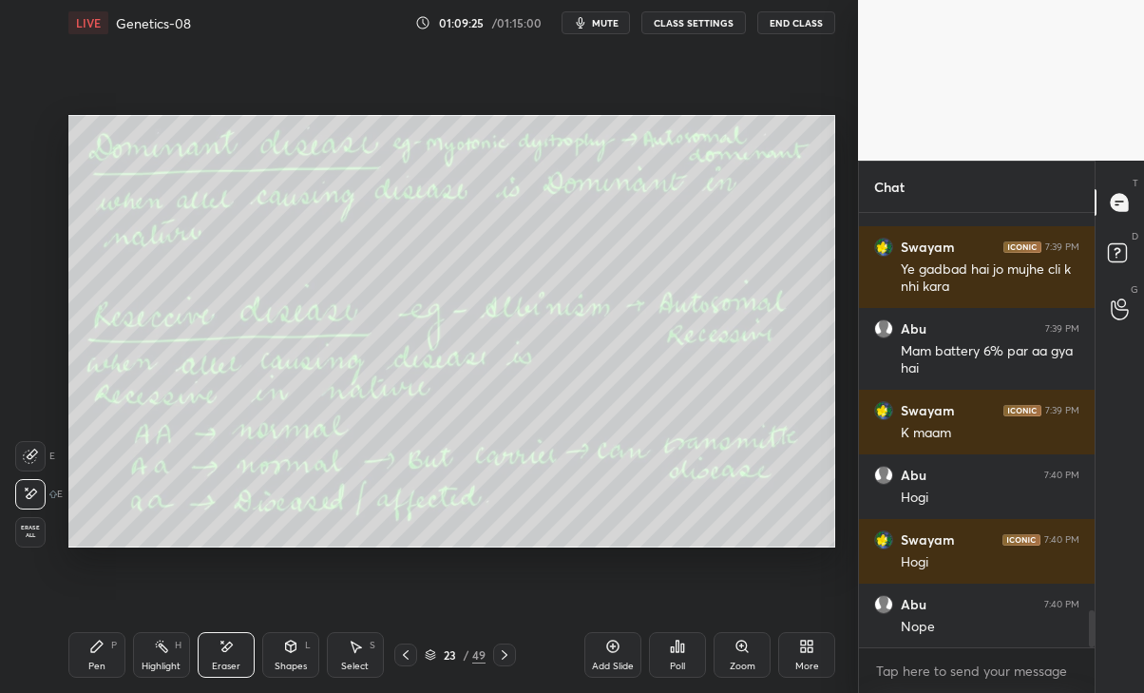
click at [89, 653] on icon at bounding box center [96, 646] width 15 height 15
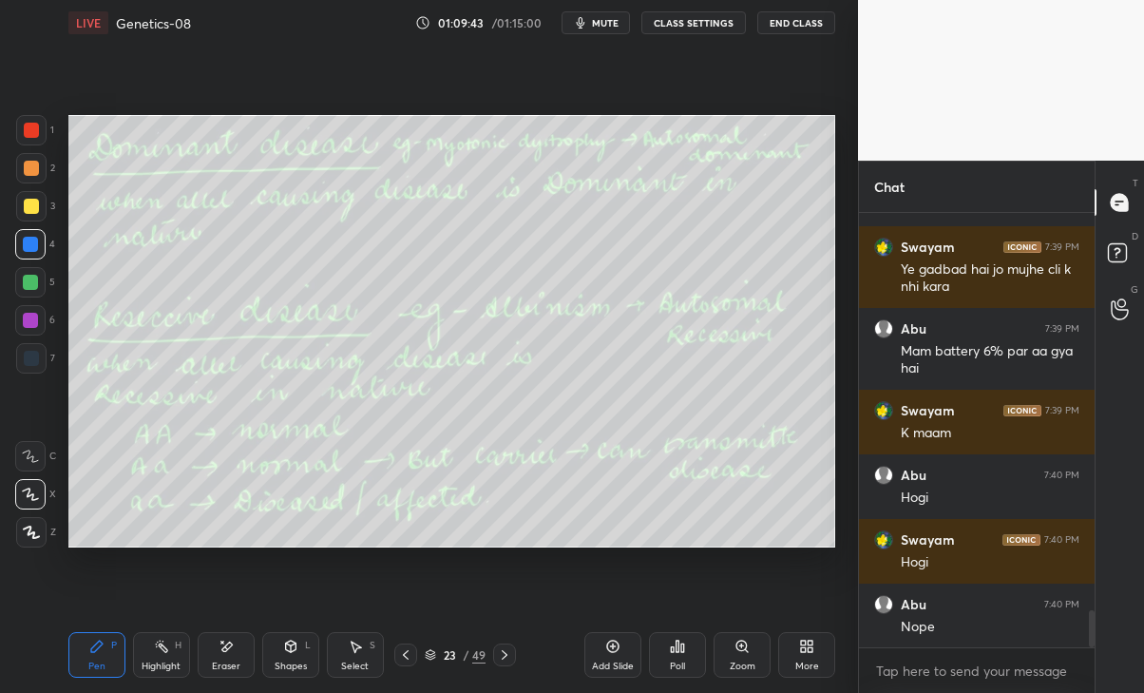
scroll to position [4696, 0]
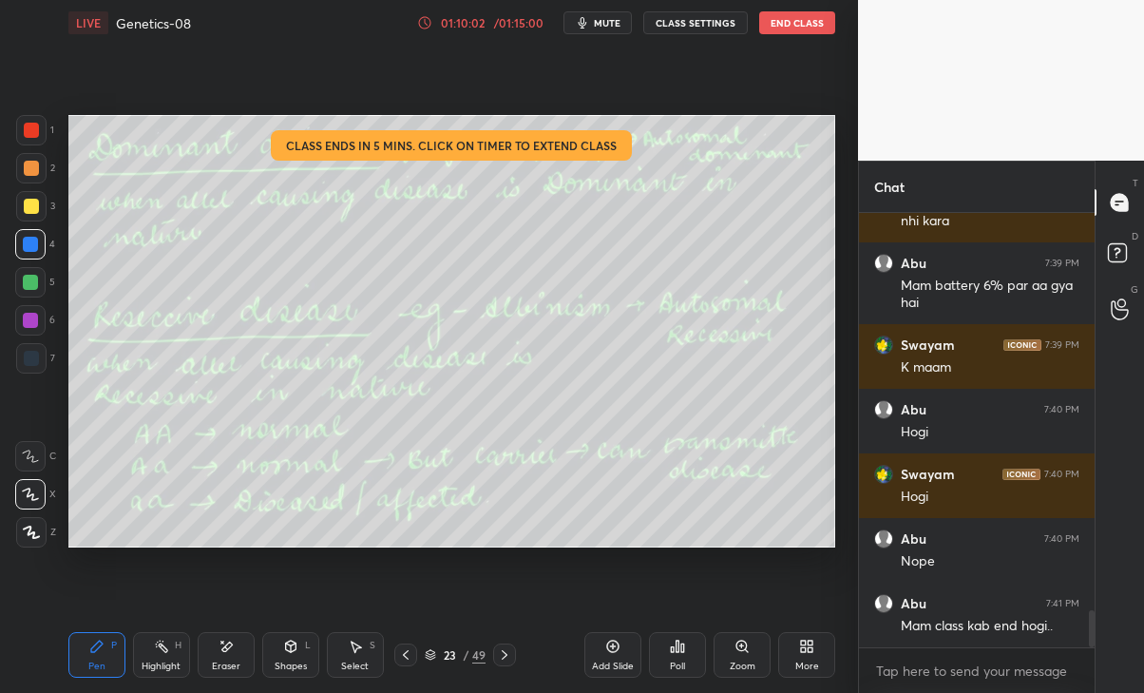
click at [496, 13] on div "01:10:02 / 01:15:00 mute CLASS SETTINGS End Class" at bounding box center [626, 22] width 418 height 23
click at [508, 14] on div "01:10:03 / 01:15:00 mute CLASS SETTINGS End Class" at bounding box center [626, 22] width 418 height 23
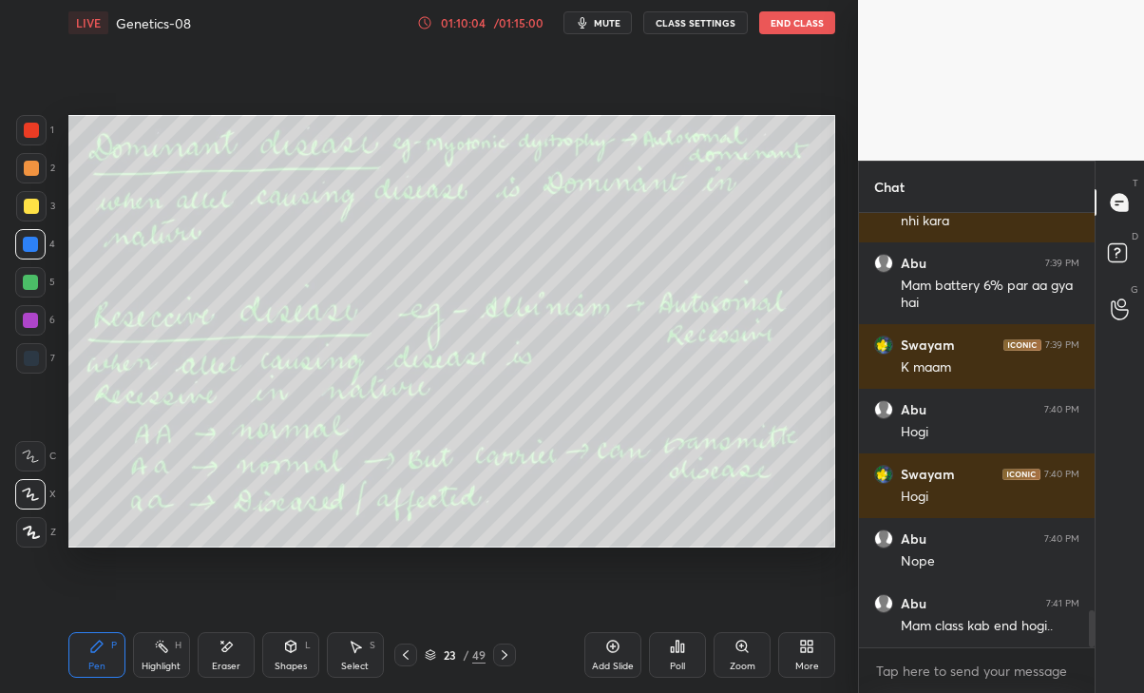
click at [509, 17] on div "/ 01:15:00" at bounding box center [518, 22] width 59 height 11
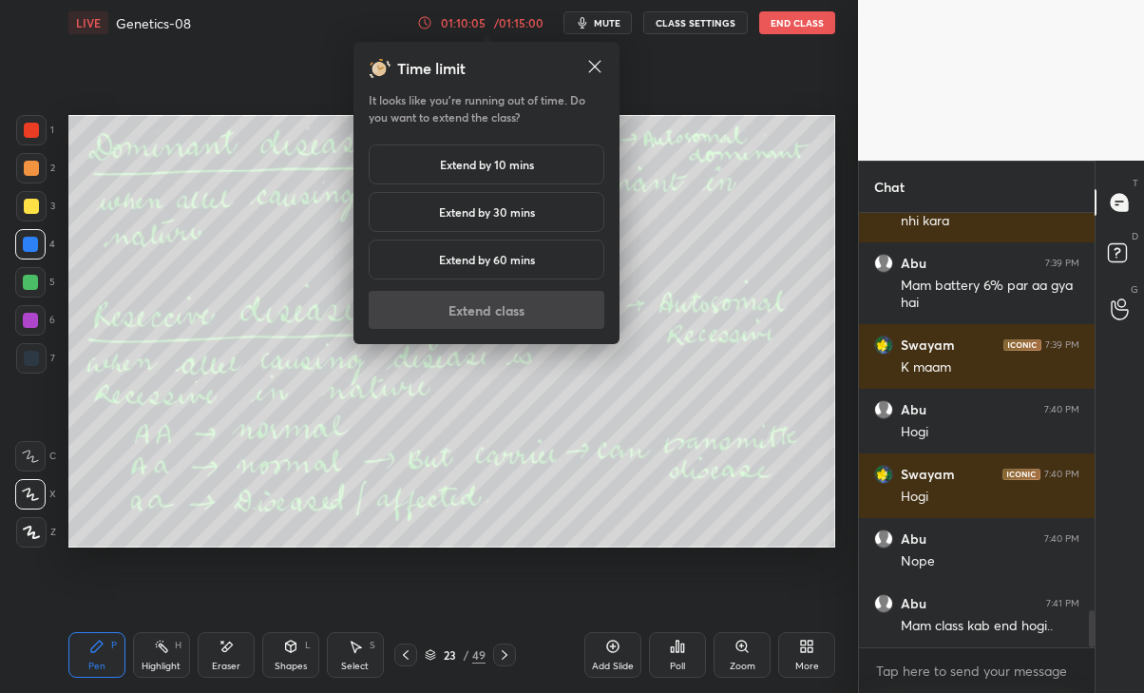
click at [522, 169] on h5 "Extend by 10 mins" at bounding box center [487, 164] width 94 height 17
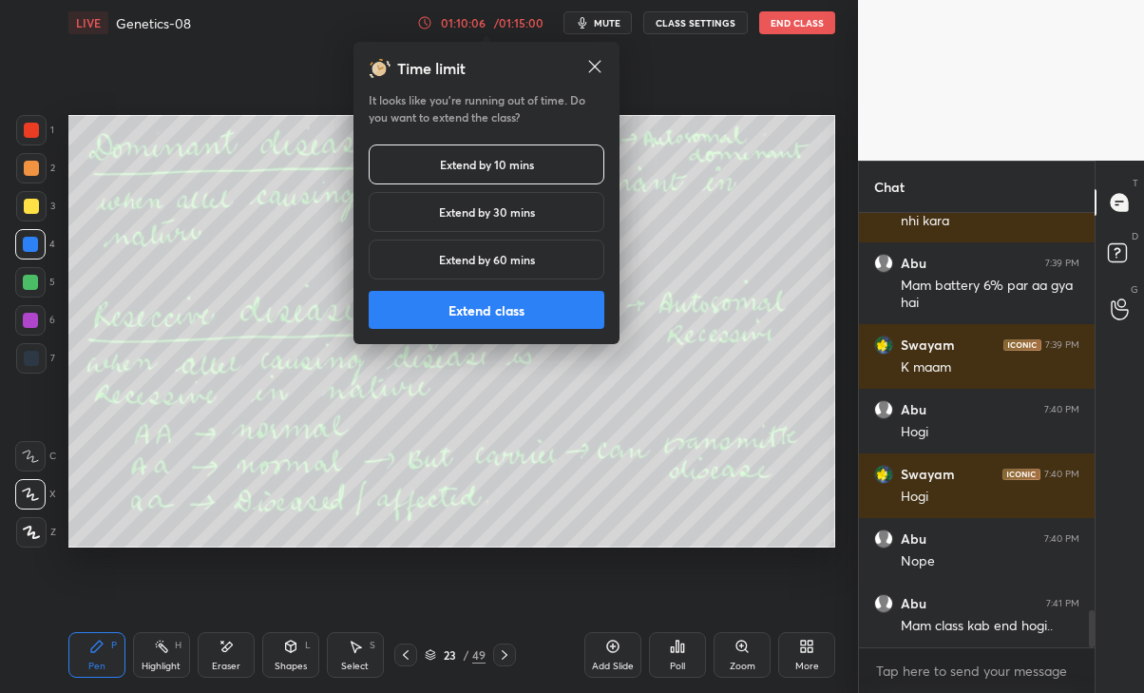
click at [494, 307] on button "Extend class" at bounding box center [487, 310] width 236 height 38
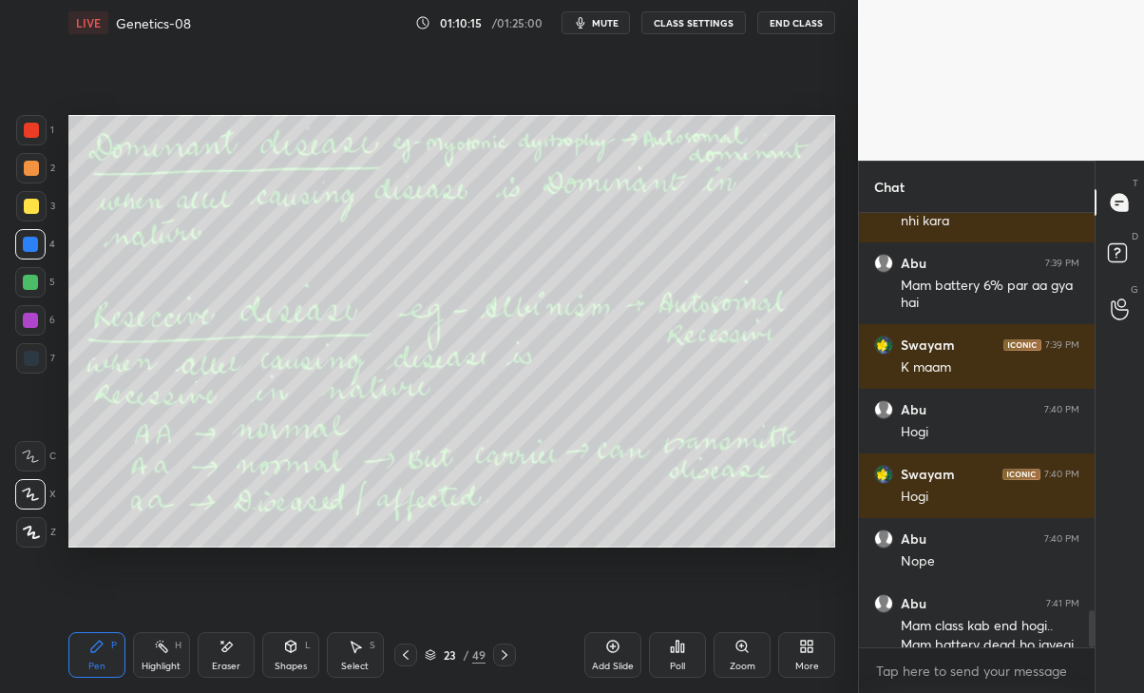
scroll to position [4714, 0]
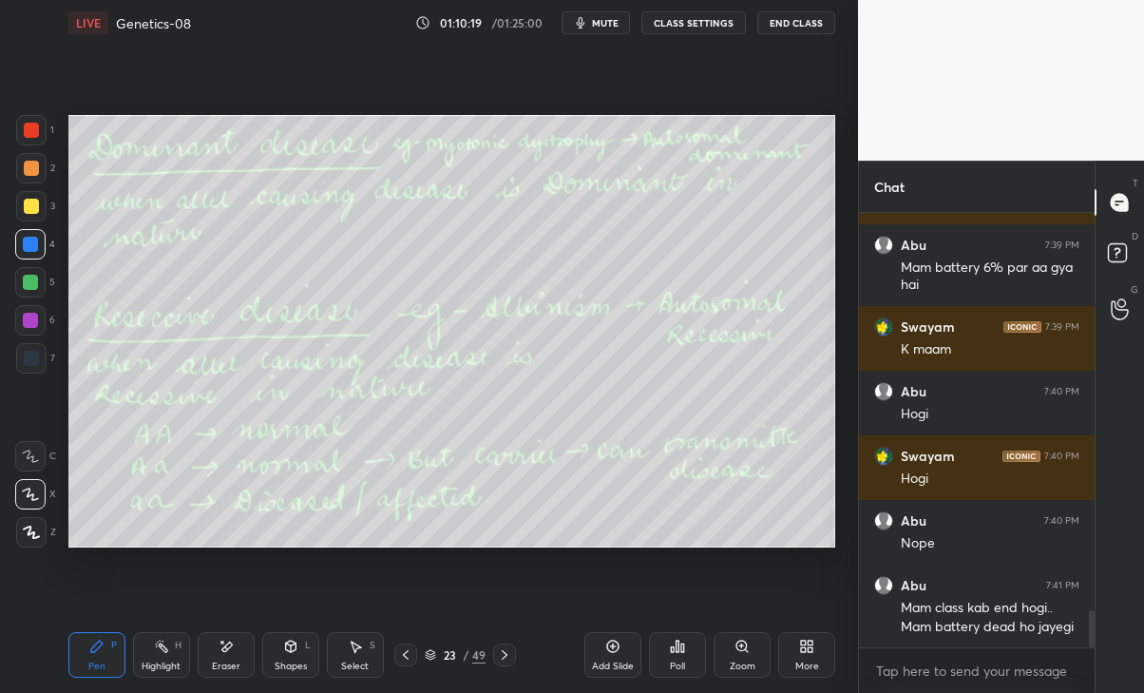
click at [219, 661] on div "Eraser" at bounding box center [226, 666] width 29 height 10
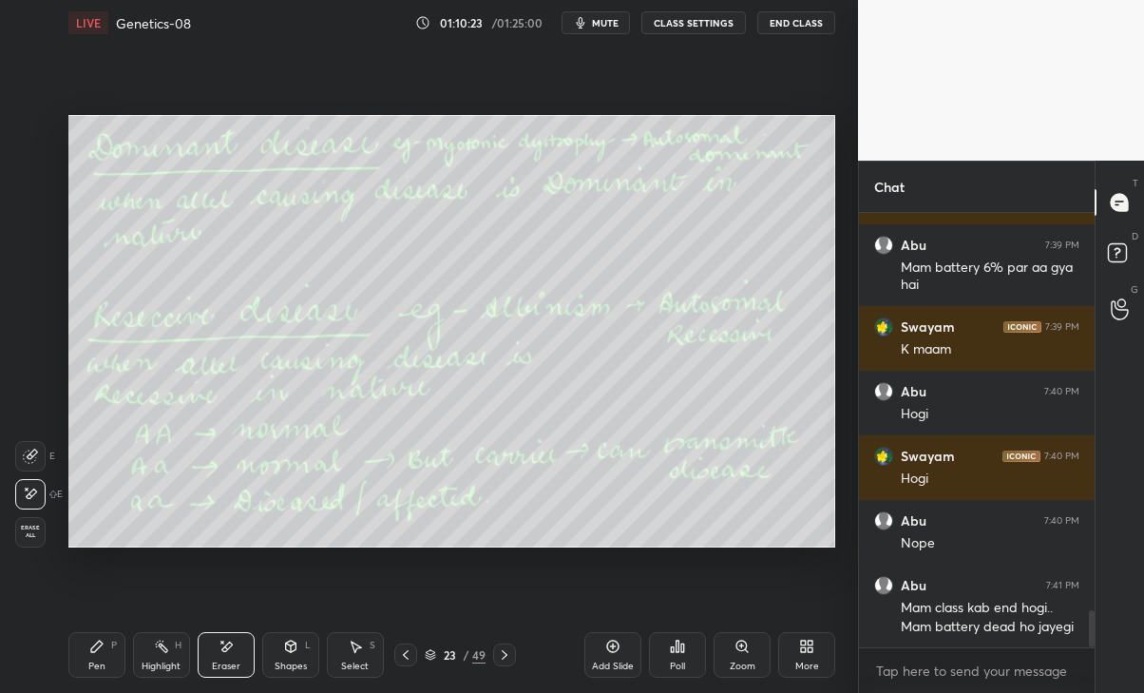
click at [100, 661] on div "Pen" at bounding box center [96, 666] width 17 height 10
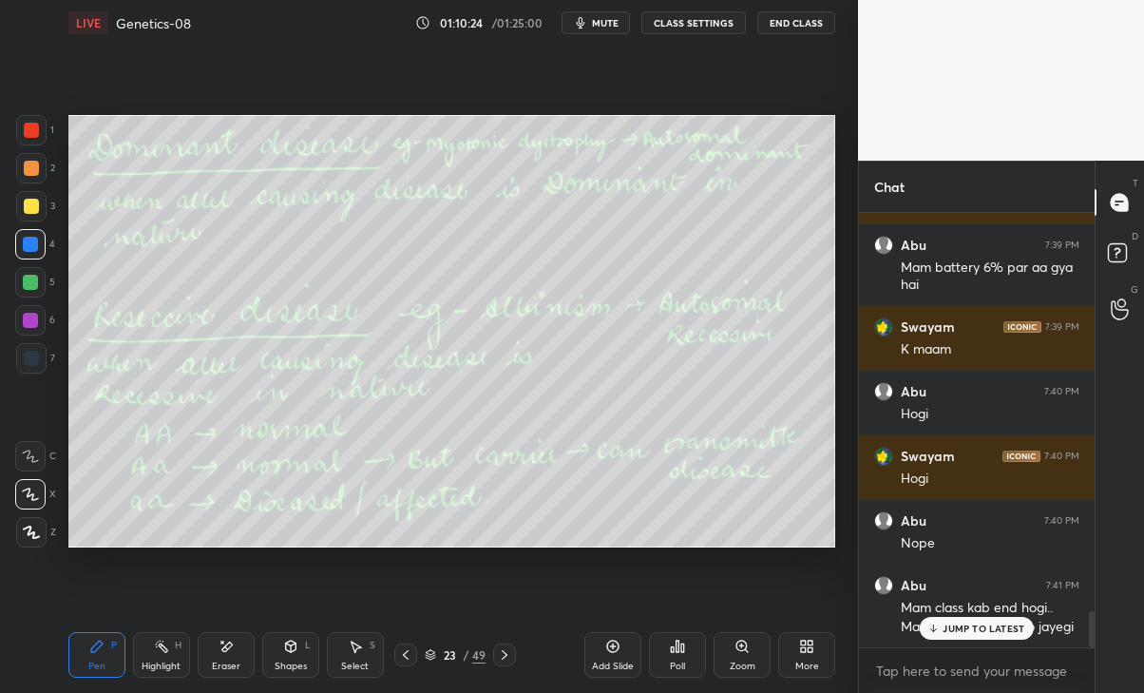
scroll to position [4813, 0]
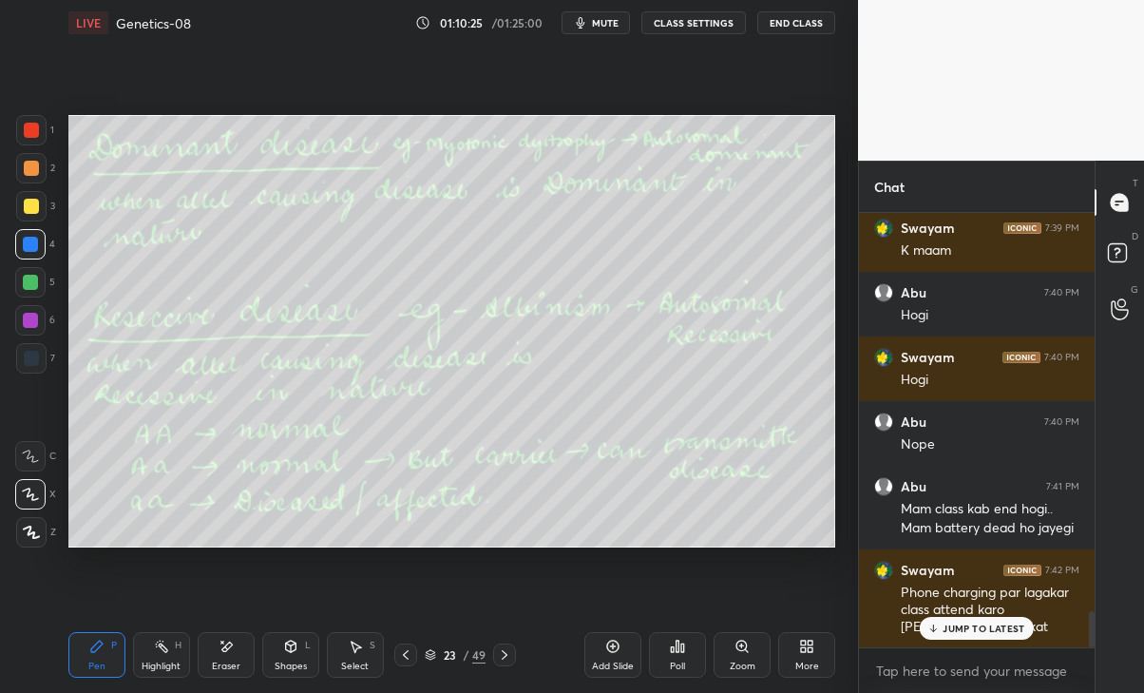
click at [1002, 639] on div "JUMP TO LATEST" at bounding box center [977, 628] width 114 height 23
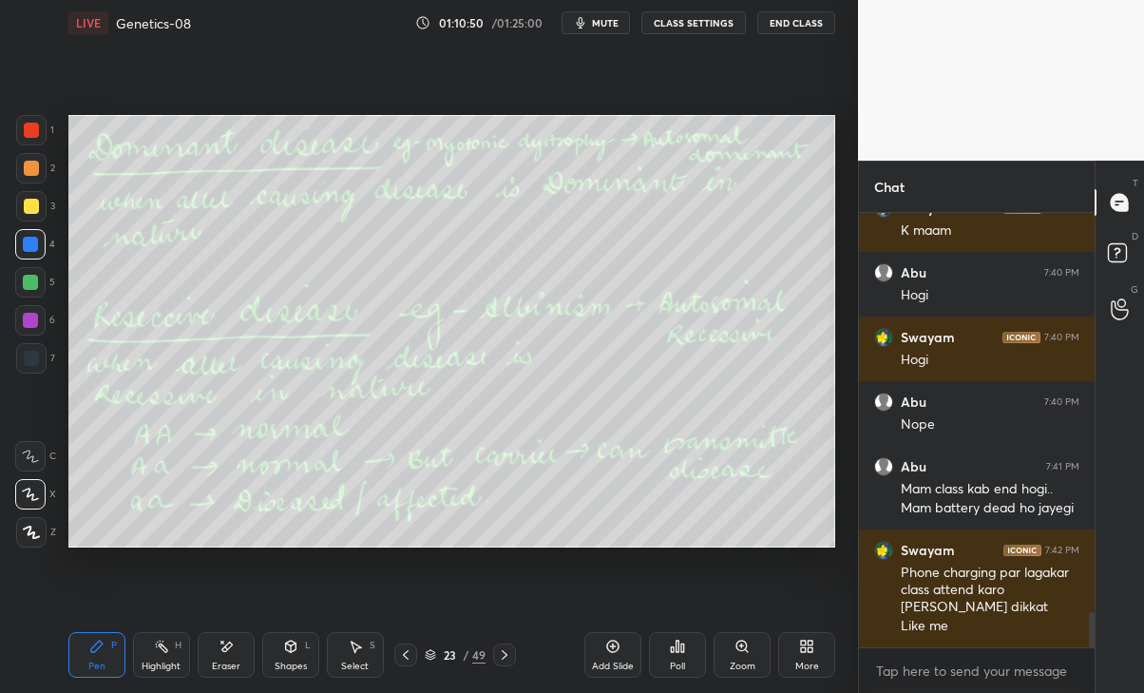
scroll to position [4897, 0]
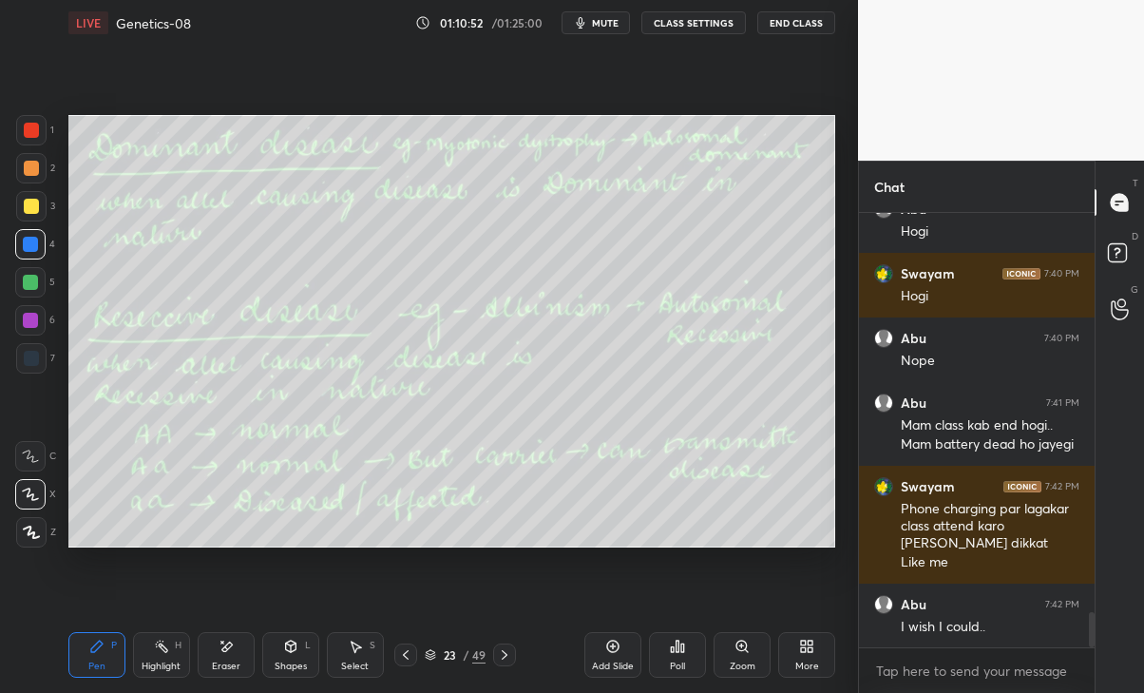
click at [502, 652] on icon at bounding box center [504, 654] width 15 height 15
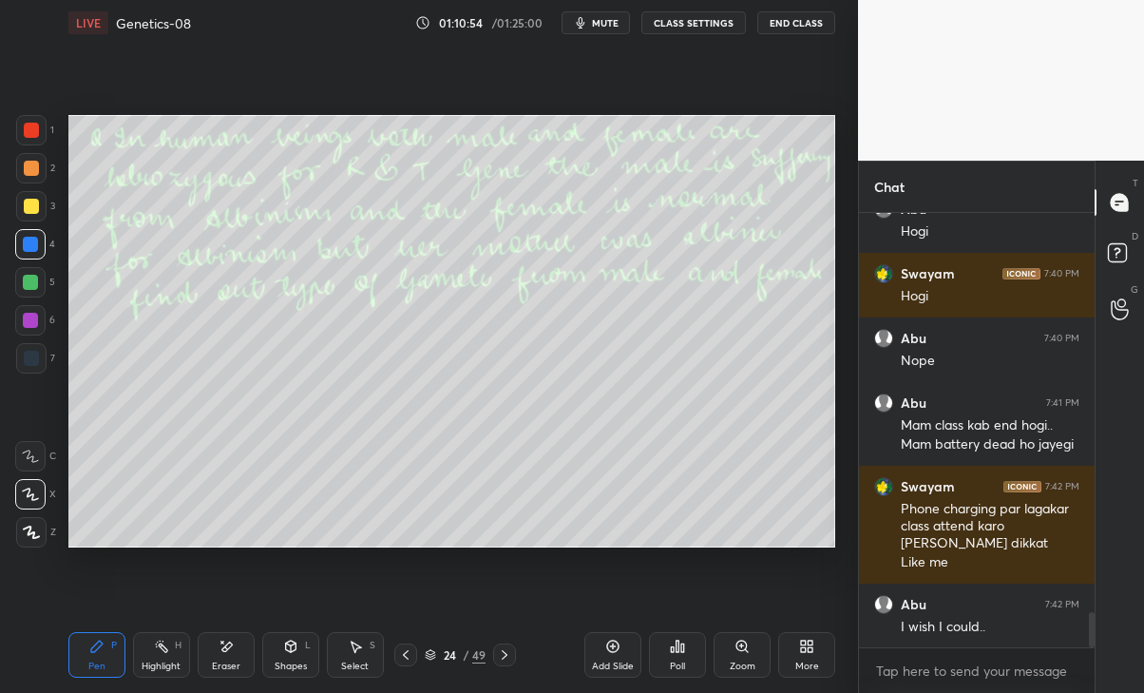
click at [502, 654] on icon at bounding box center [504, 654] width 15 height 15
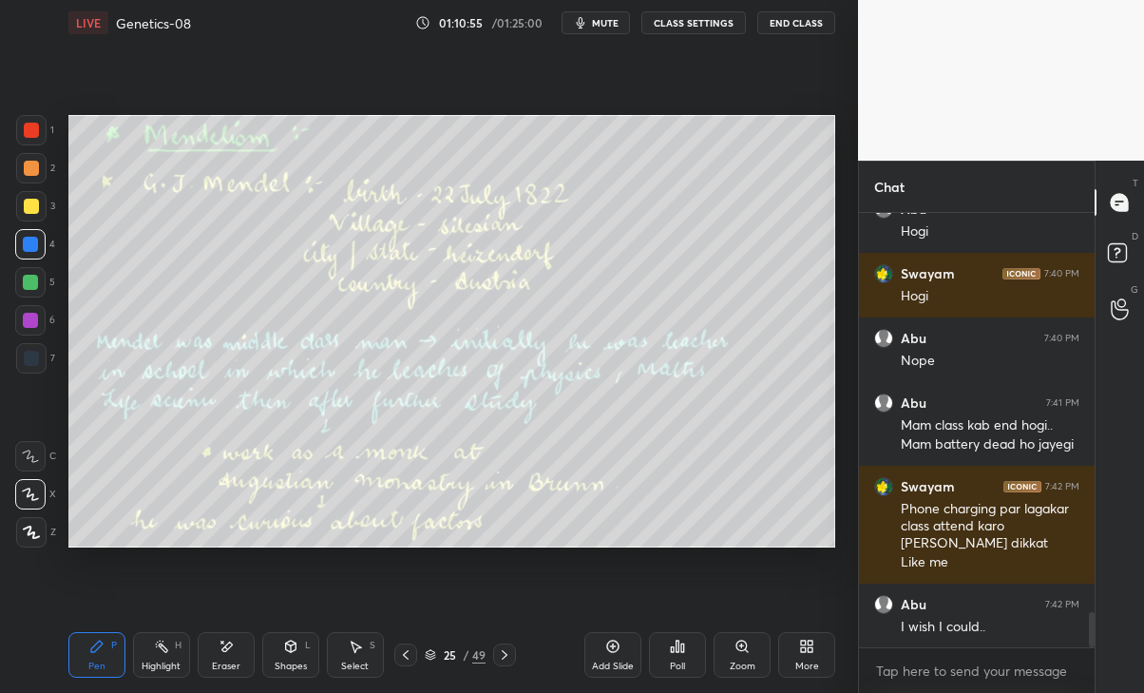
click at [405, 653] on icon at bounding box center [405, 654] width 15 height 15
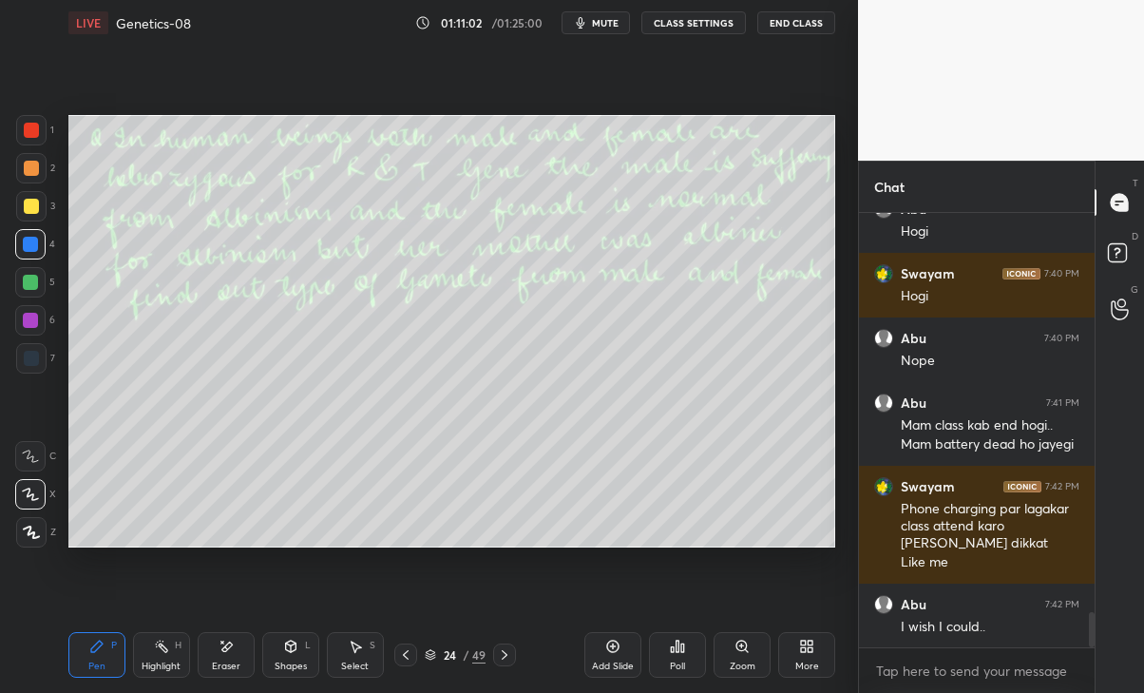
click at [221, 656] on div "Eraser" at bounding box center [226, 655] width 57 height 46
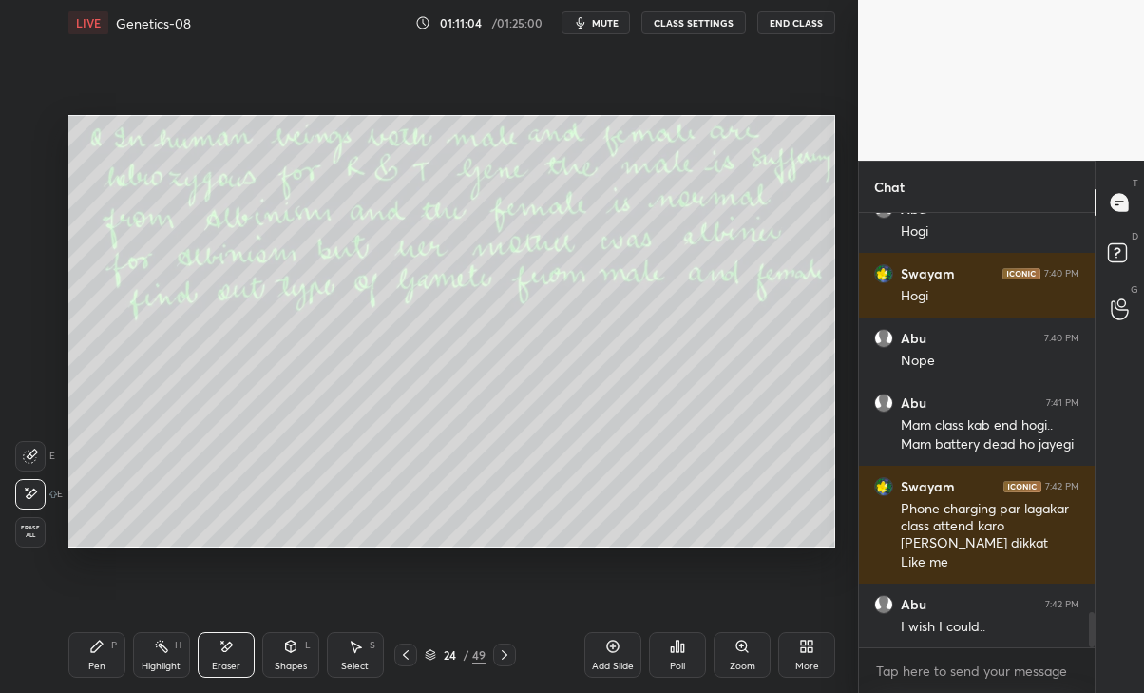
click at [84, 669] on div "Pen P" at bounding box center [96, 655] width 57 height 46
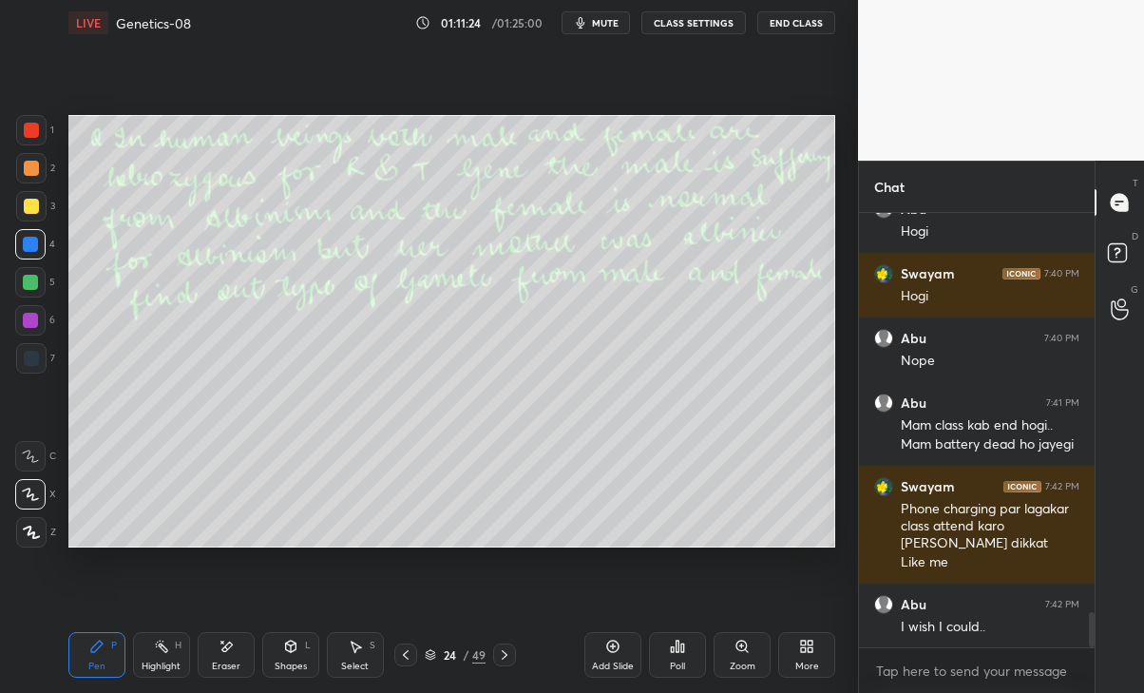
click at [395, 652] on div at bounding box center [405, 654] width 23 height 23
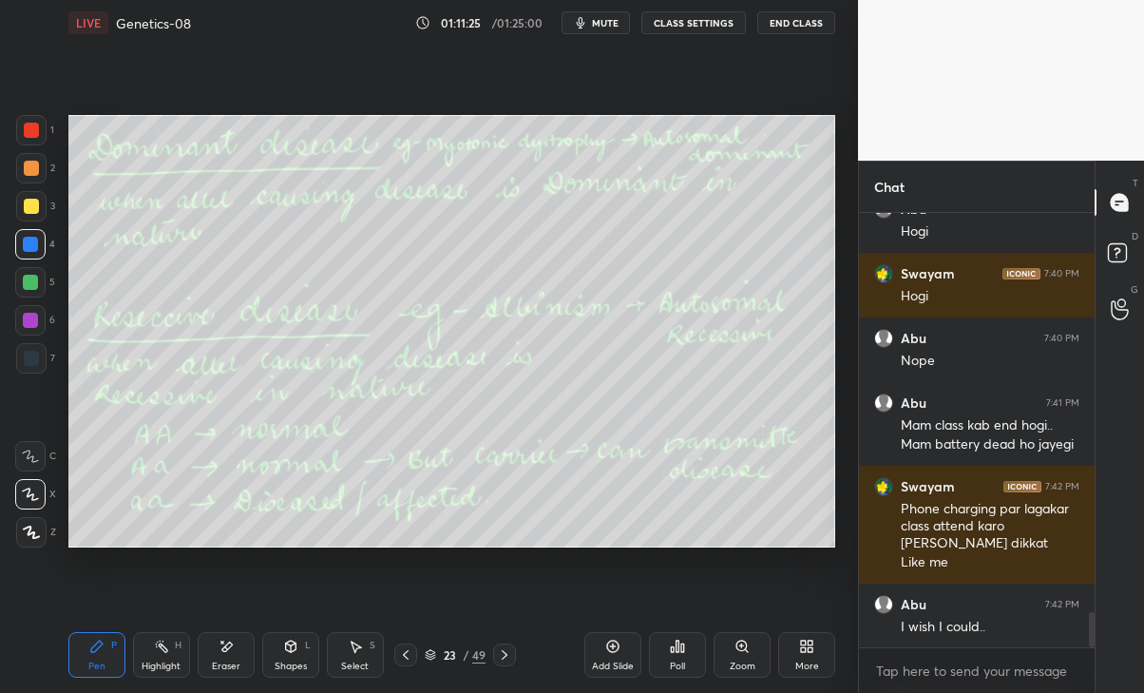
click at [506, 651] on icon at bounding box center [504, 654] width 15 height 15
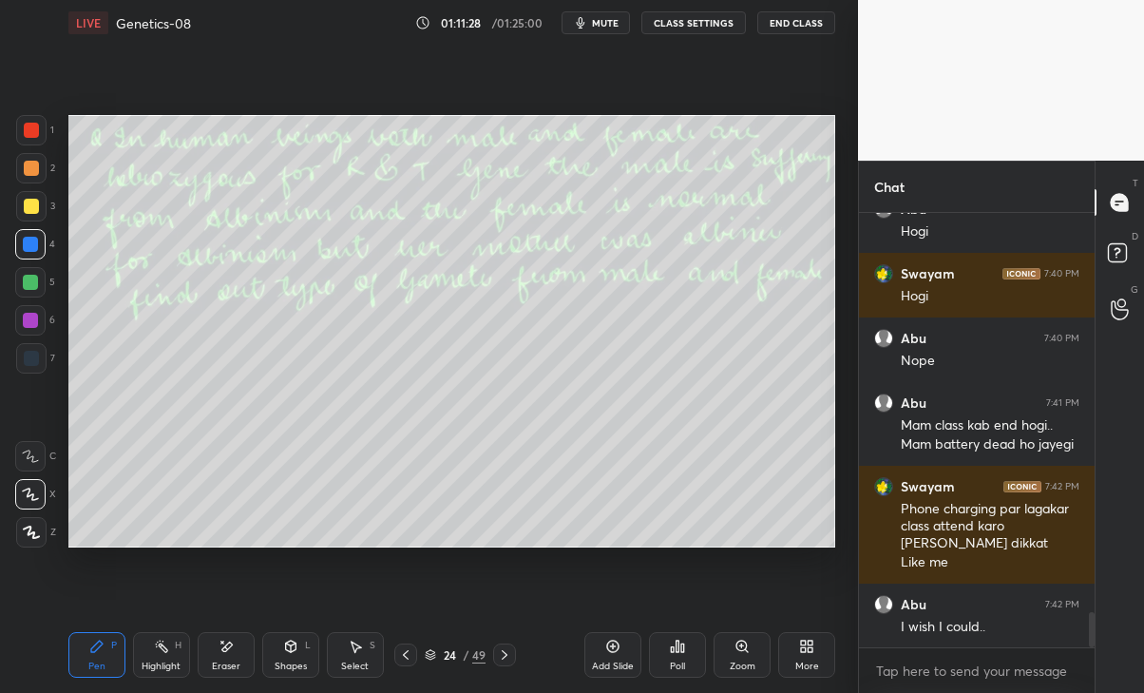
click at [404, 647] on icon at bounding box center [405, 654] width 15 height 15
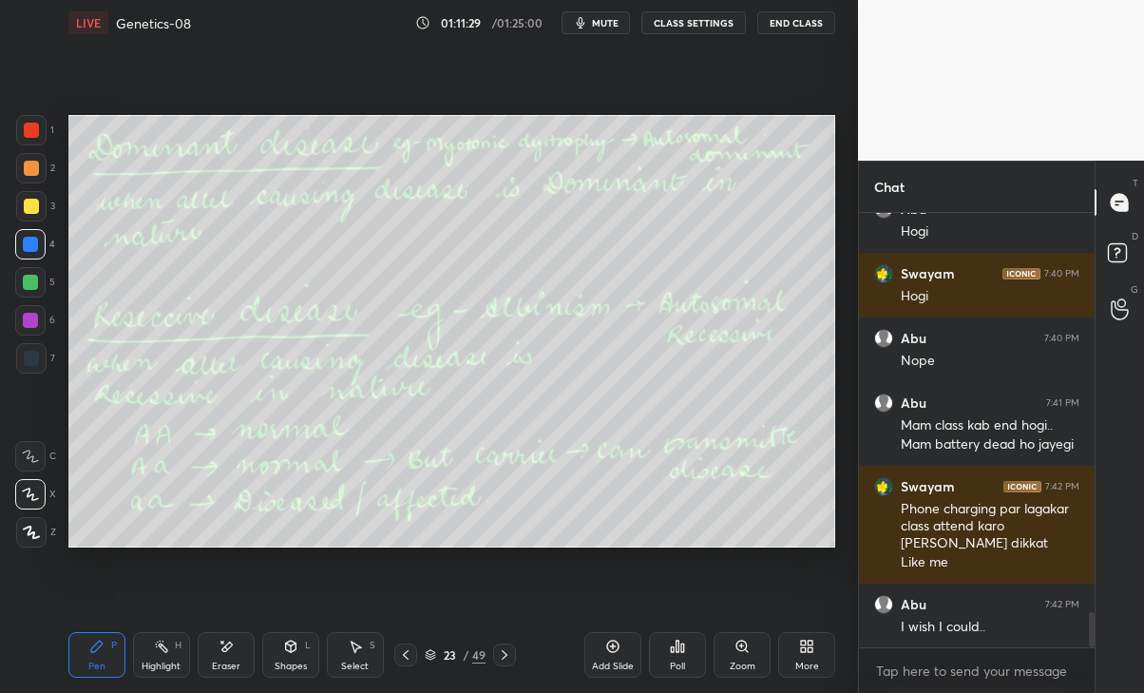
click at [228, 643] on icon at bounding box center [226, 647] width 10 height 10
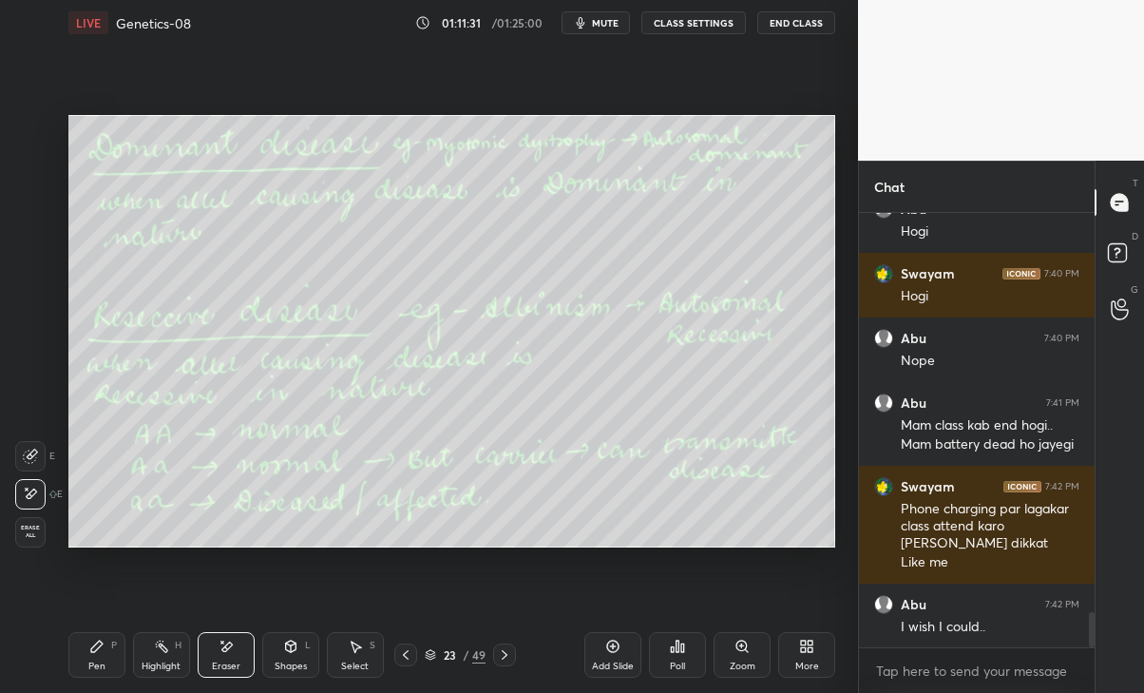
click at [87, 665] on div "Pen P" at bounding box center [96, 655] width 57 height 46
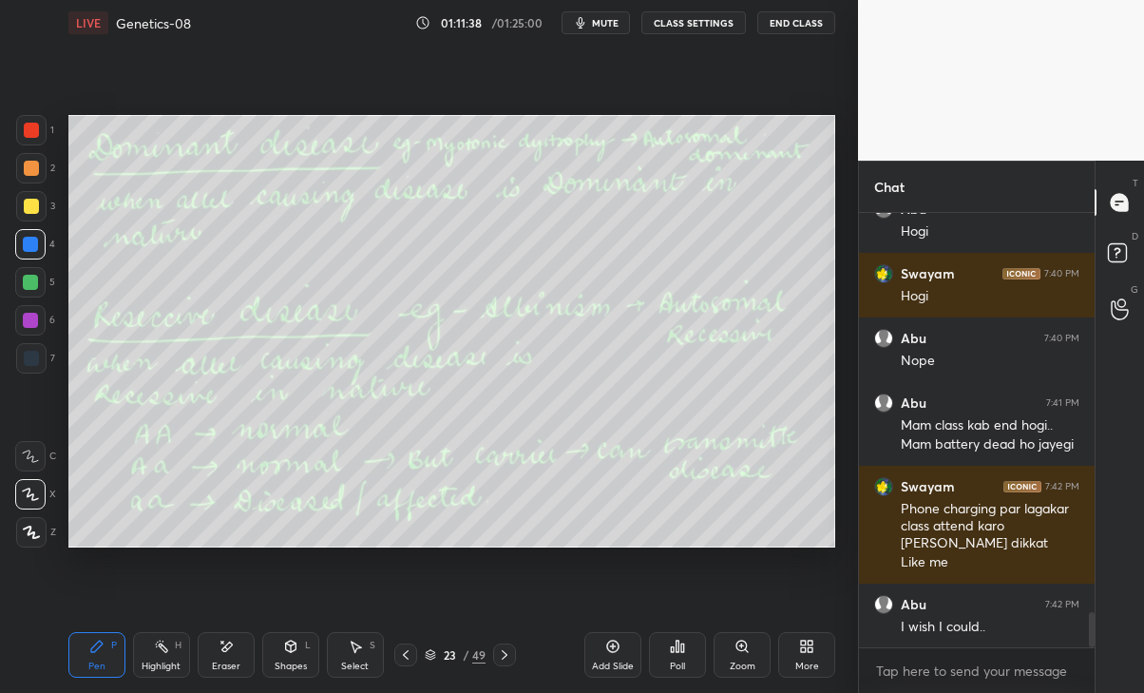
click at [503, 651] on icon at bounding box center [504, 654] width 15 height 15
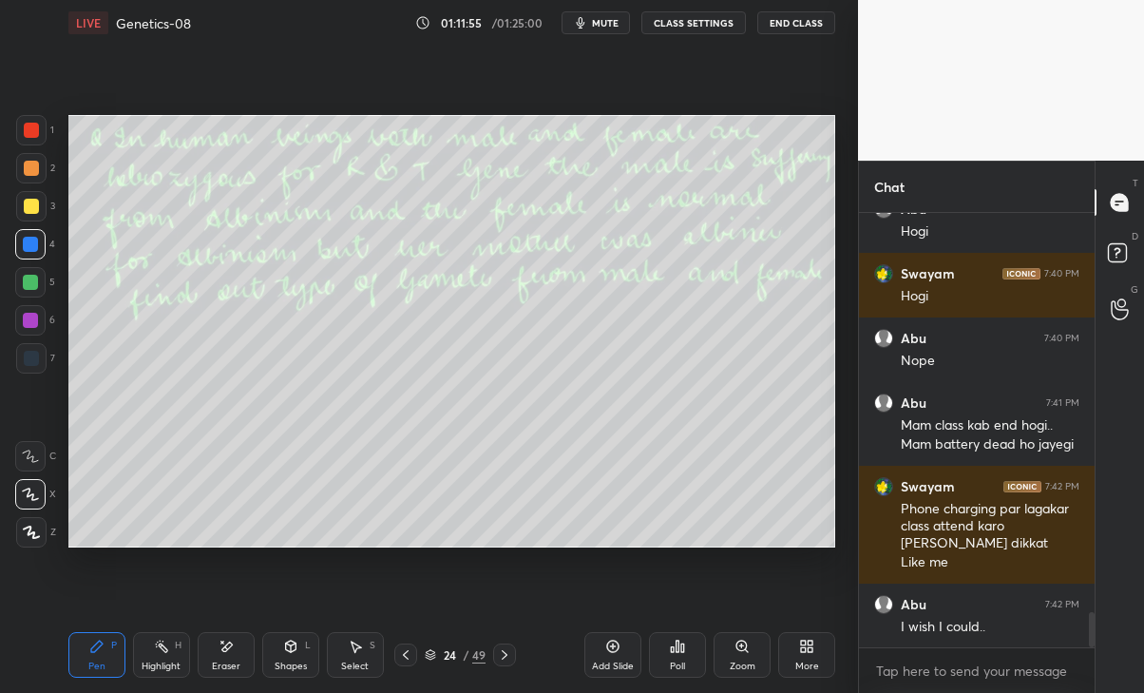
scroll to position [4962, 0]
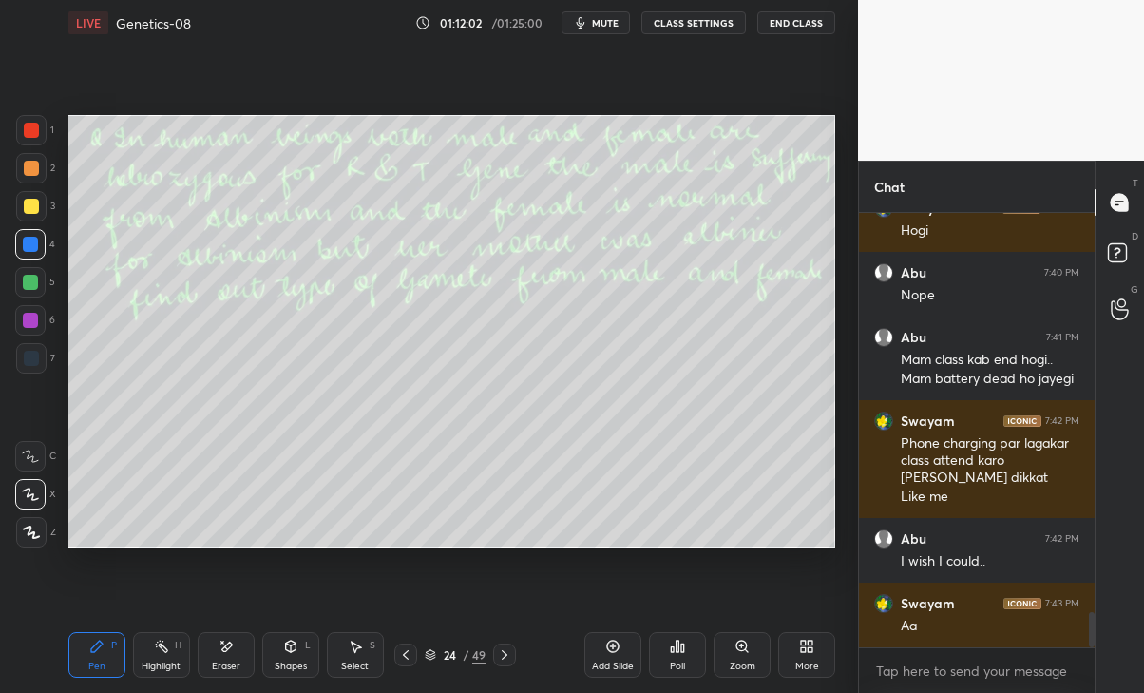
click at [217, 658] on div "Eraser" at bounding box center [226, 655] width 57 height 46
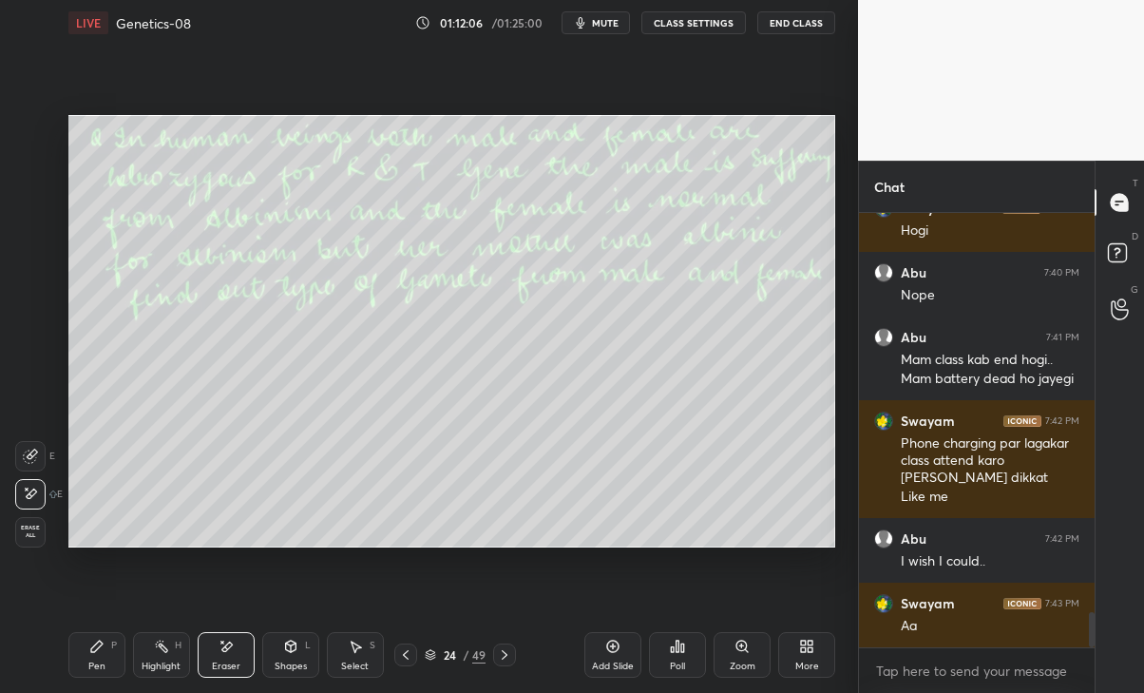
click at [86, 666] on div "Pen P" at bounding box center [96, 655] width 57 height 46
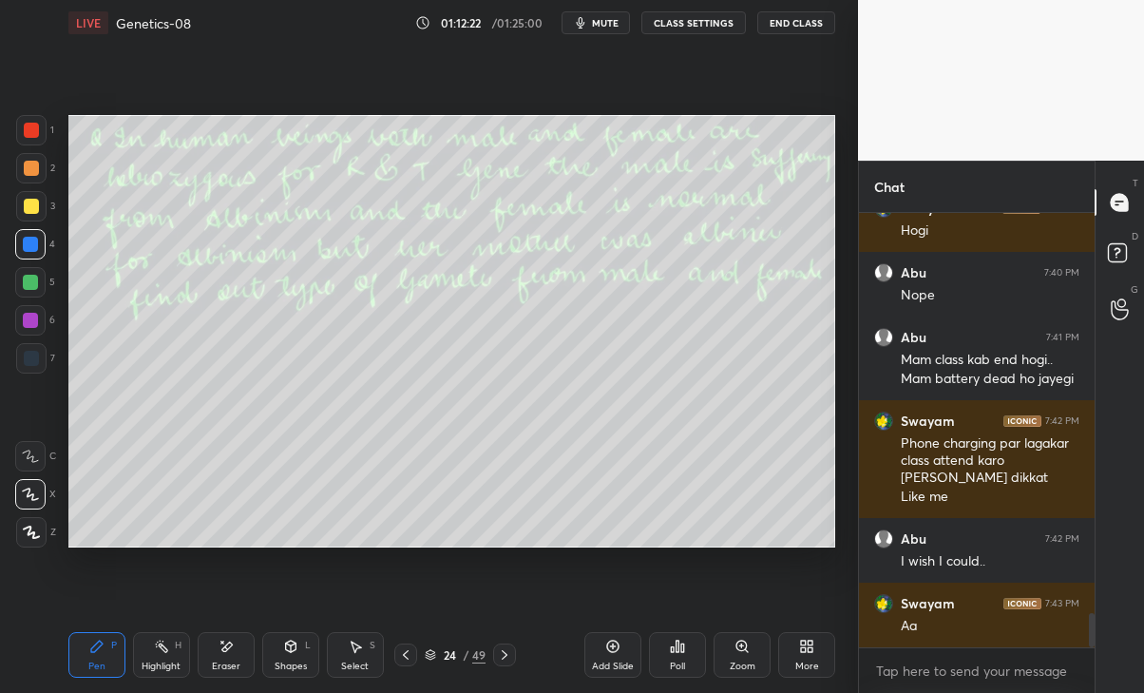
scroll to position [5026, 0]
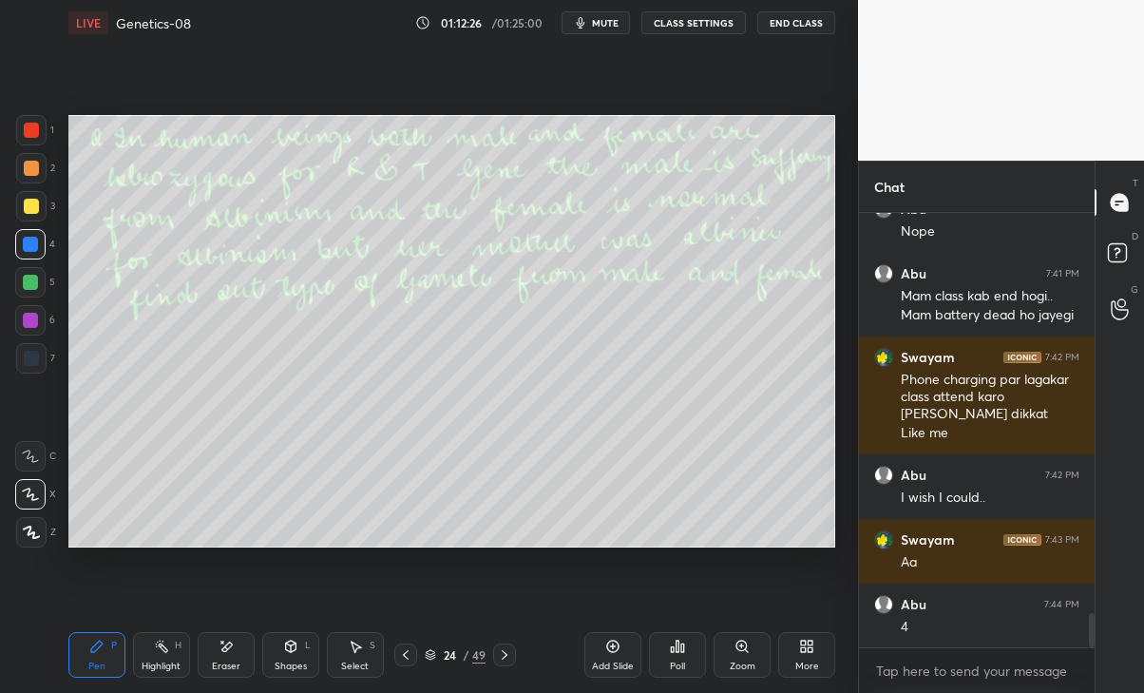
click at [502, 652] on icon at bounding box center [504, 654] width 15 height 15
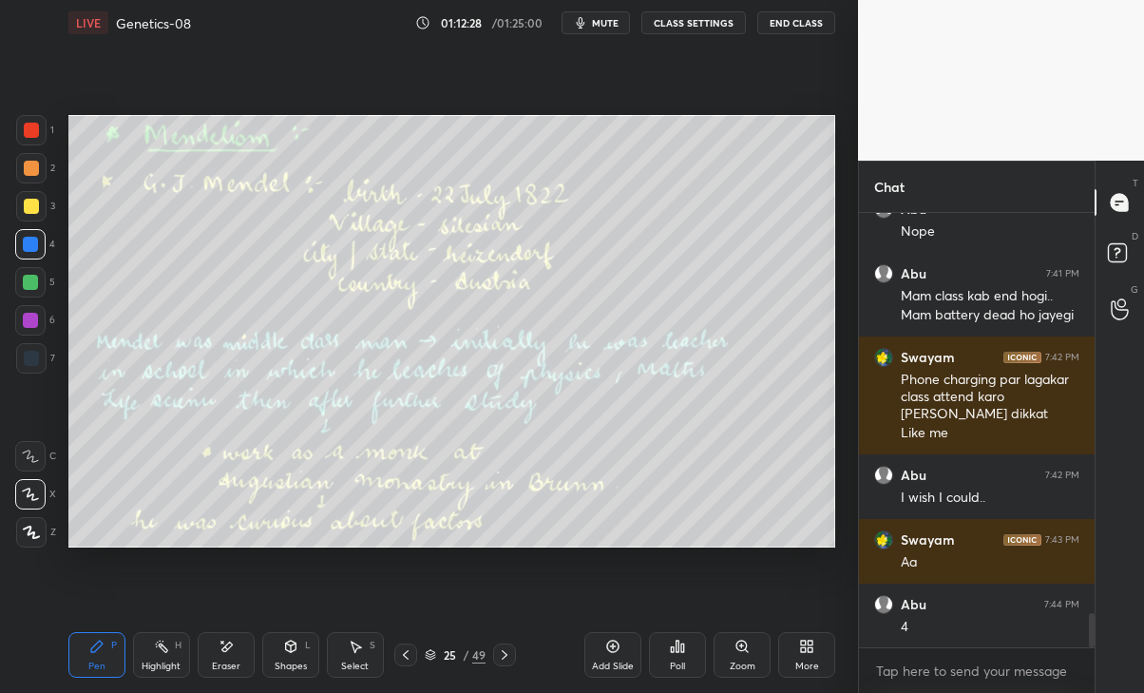
click at [407, 650] on icon at bounding box center [405, 654] width 15 height 15
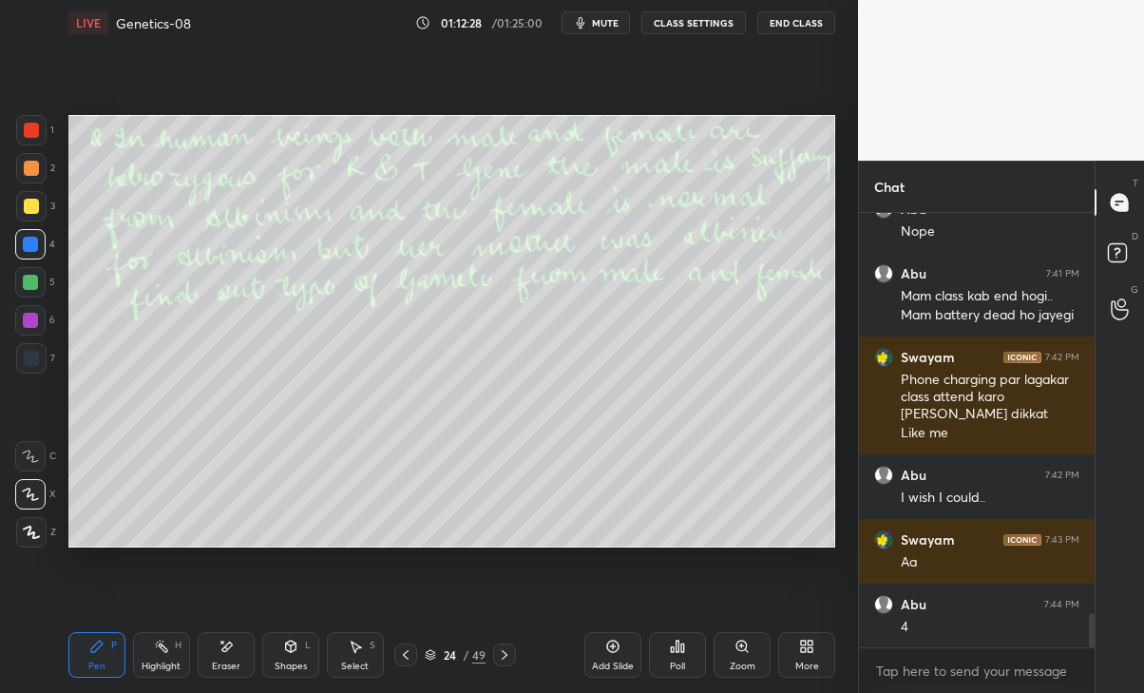
click at [398, 656] on icon at bounding box center [405, 654] width 15 height 15
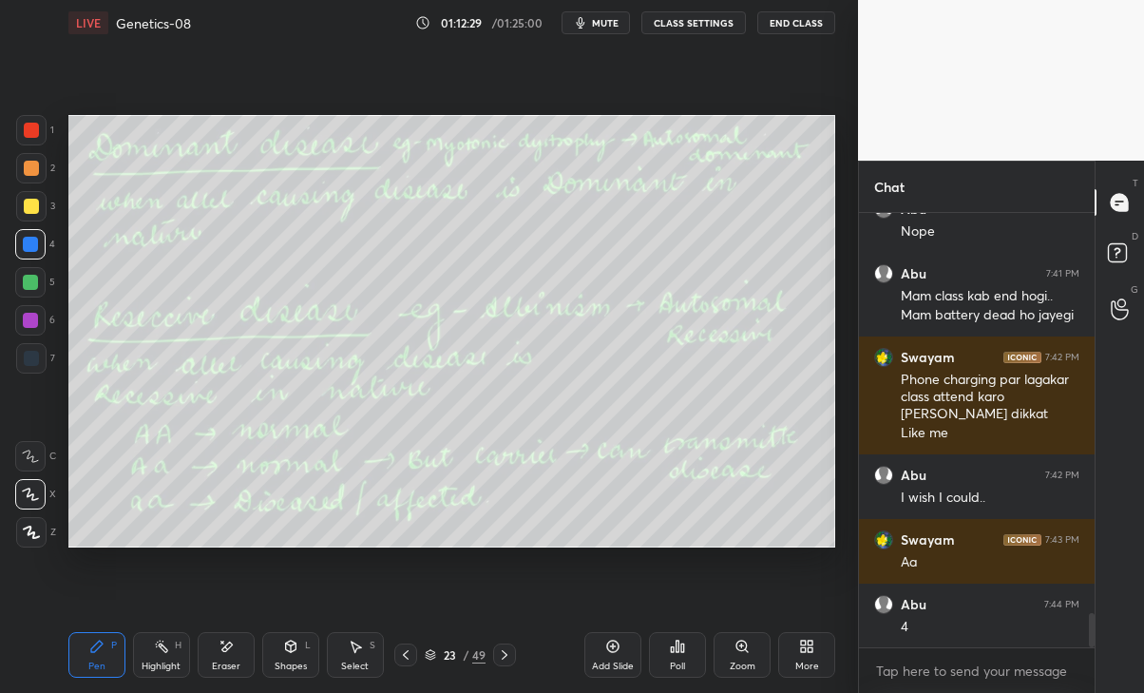
click at [397, 658] on div at bounding box center [405, 654] width 23 height 23
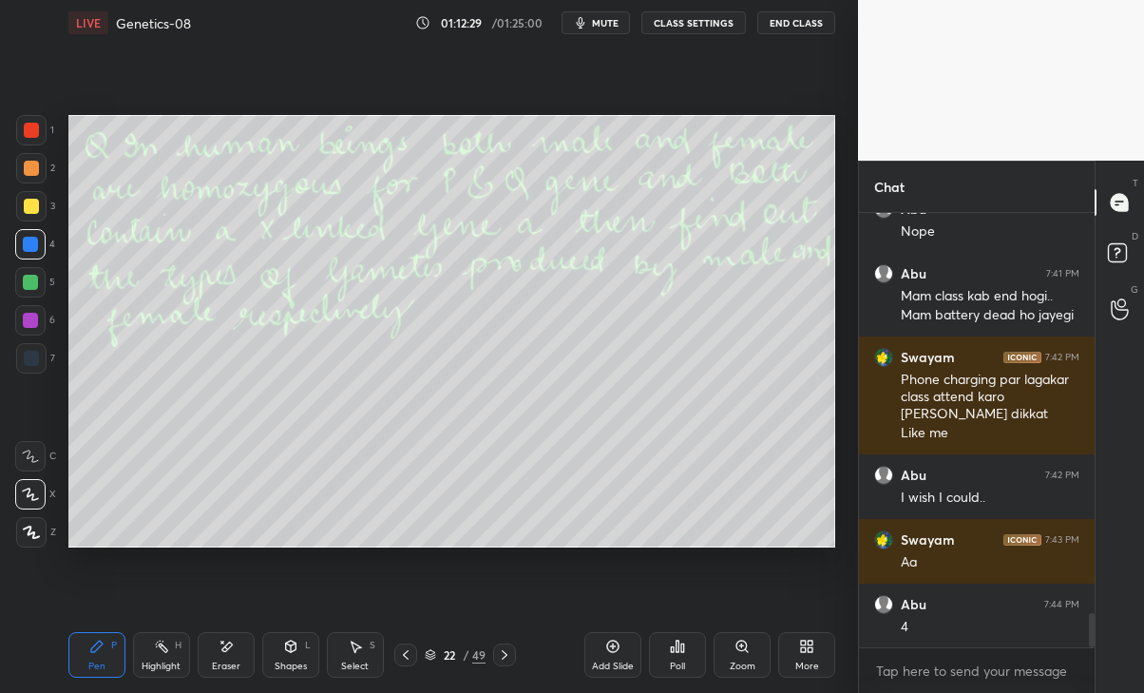
click at [393, 660] on div "22 / 49" at bounding box center [456, 654] width 259 height 23
click at [392, 663] on div "22 / 49" at bounding box center [456, 654] width 259 height 23
click at [393, 660] on div "22 / 49" at bounding box center [456, 654] width 259 height 23
click at [403, 655] on icon at bounding box center [405, 654] width 15 height 15
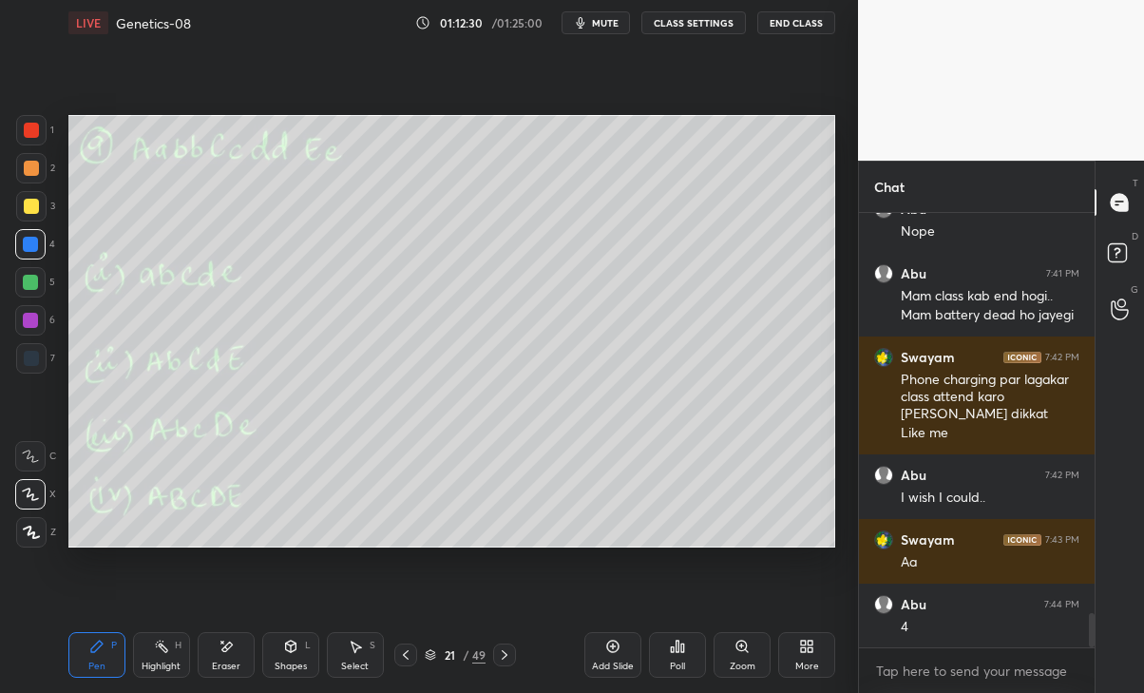
click at [408, 656] on icon at bounding box center [405, 654] width 15 height 15
click at [501, 647] on icon at bounding box center [504, 654] width 15 height 15
click at [498, 646] on div at bounding box center [504, 654] width 23 height 23
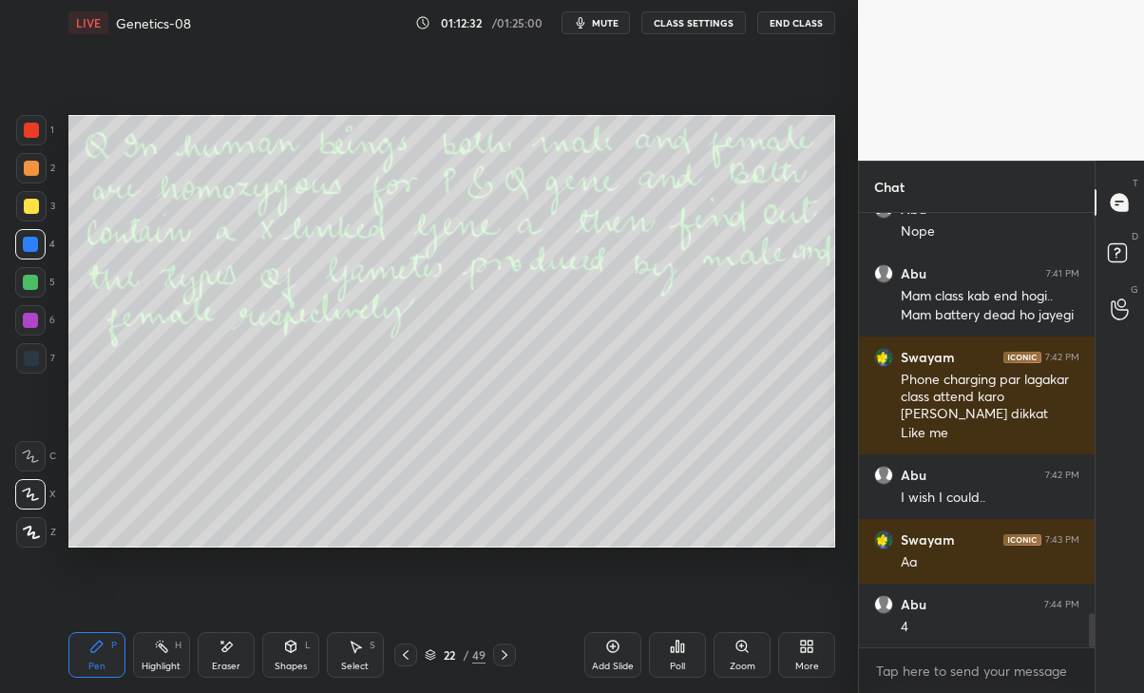
click at [496, 650] on div at bounding box center [504, 654] width 23 height 23
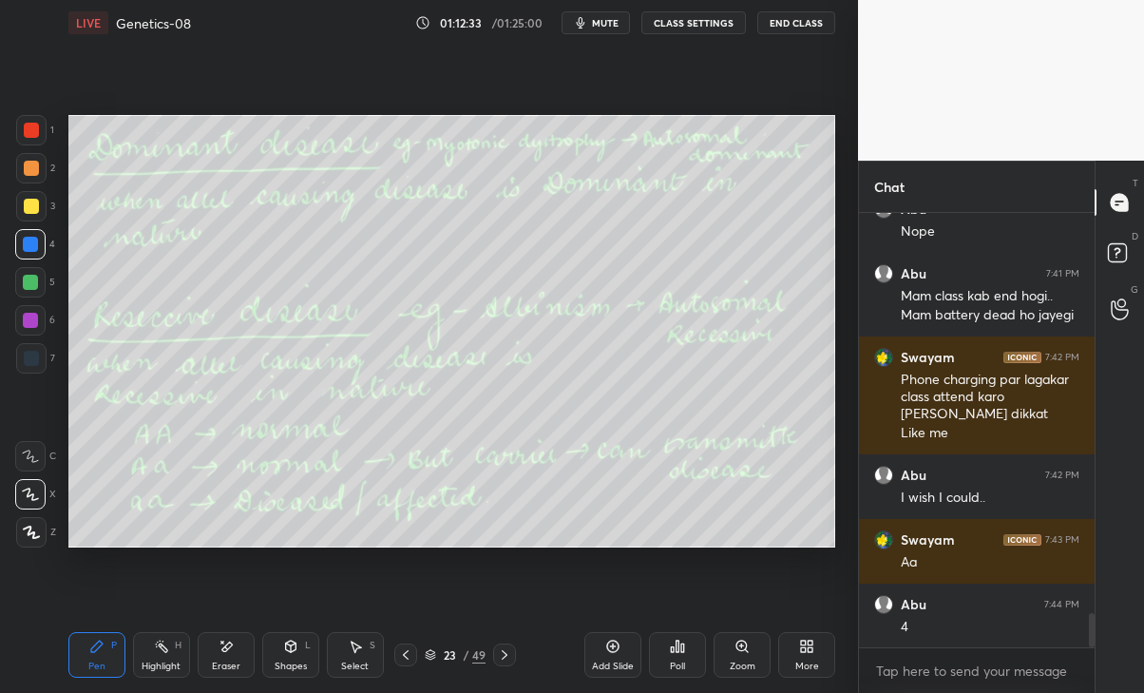
click at [386, 650] on div "23 / 49" at bounding box center [456, 654] width 259 height 23
click at [399, 651] on icon at bounding box center [405, 654] width 15 height 15
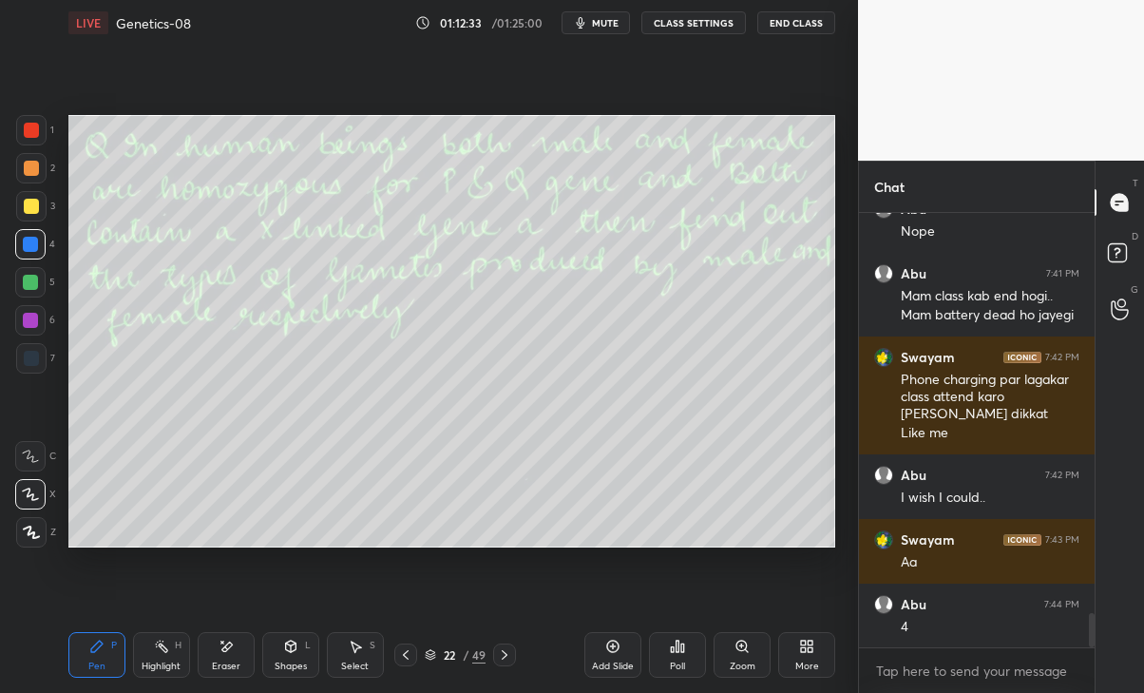
click at [397, 658] on div at bounding box center [405, 654] width 23 height 23
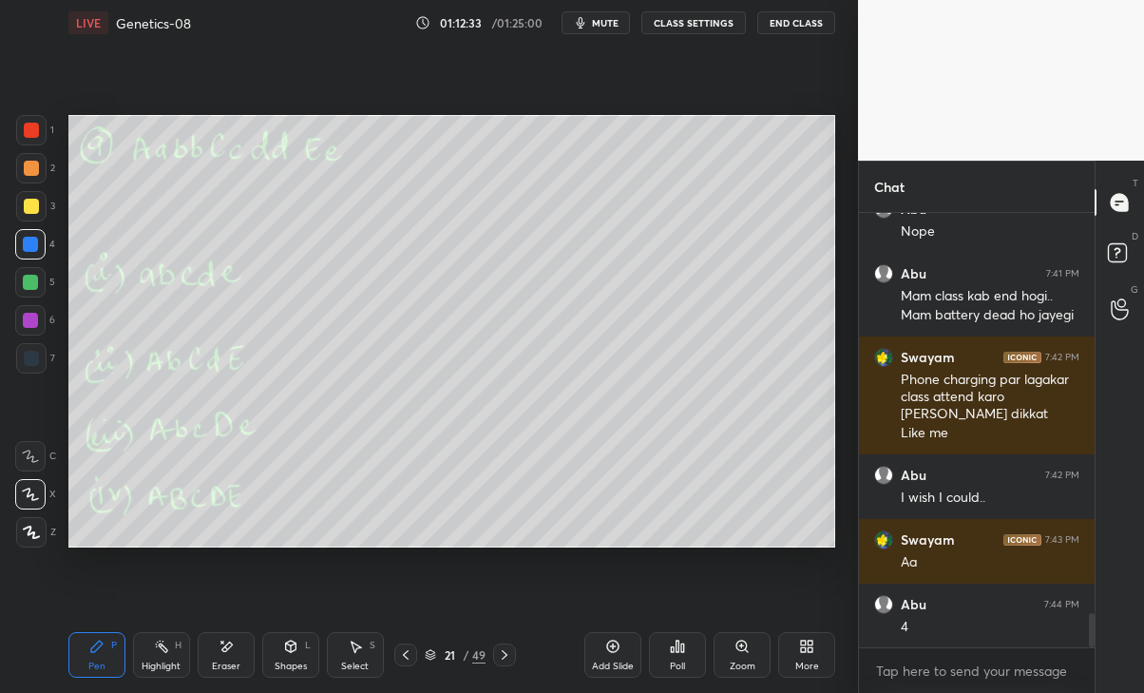
click at [400, 655] on icon at bounding box center [405, 654] width 15 height 15
click at [400, 658] on icon at bounding box center [405, 654] width 15 height 15
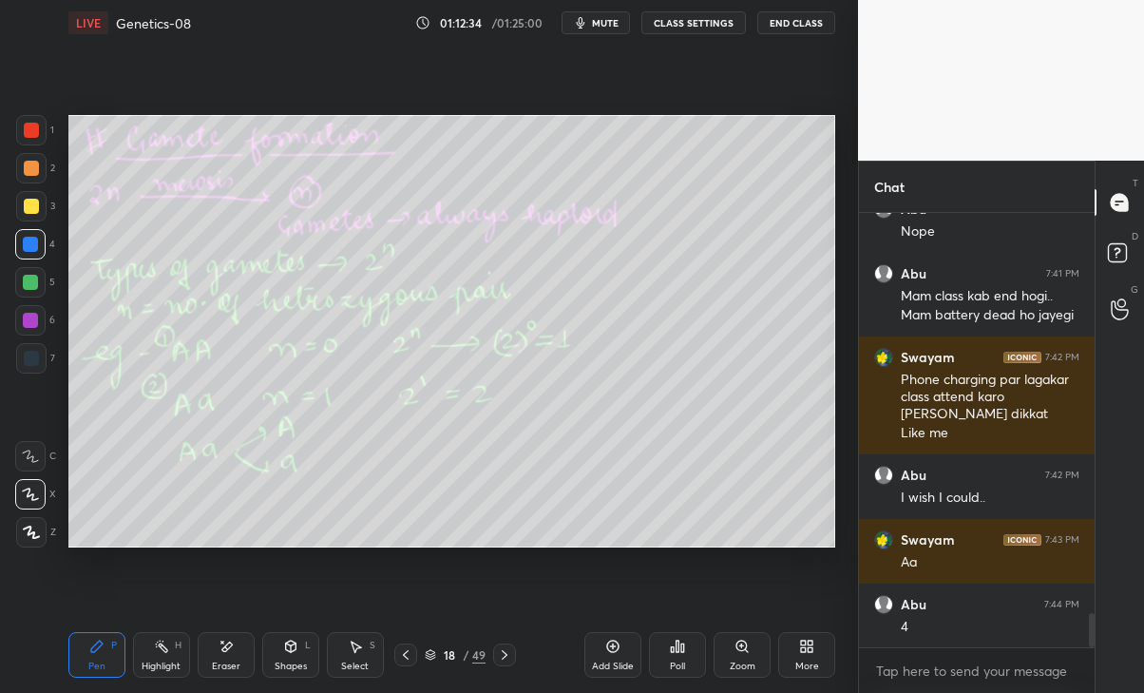
click at [406, 655] on icon at bounding box center [405, 654] width 15 height 15
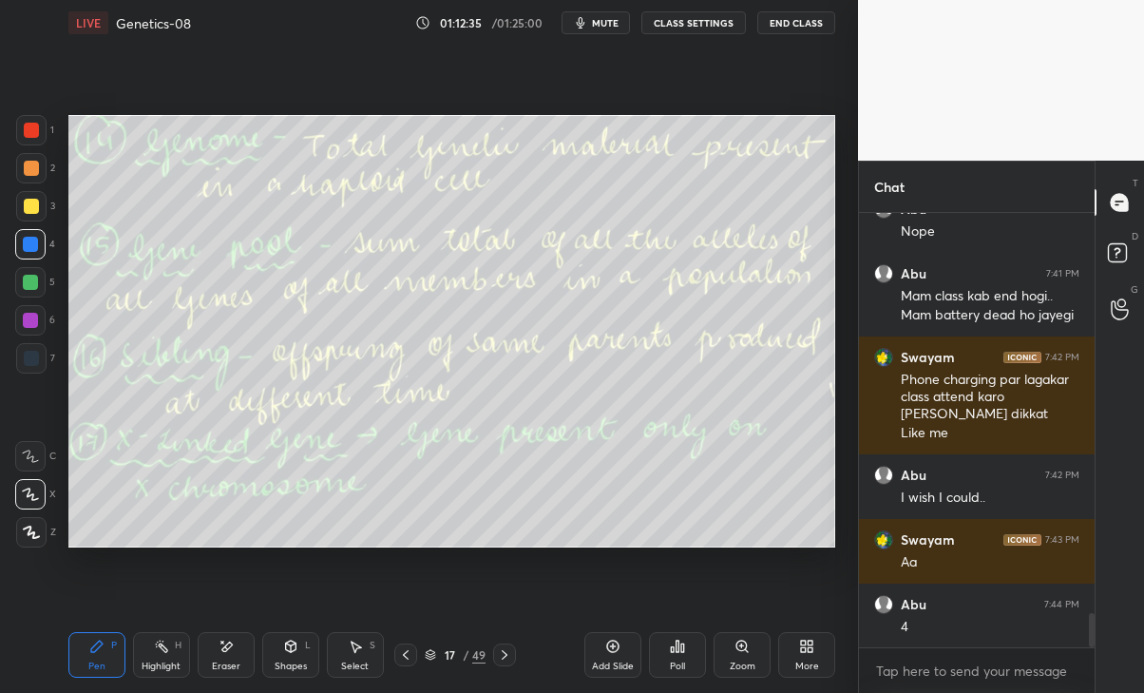
click at [405, 654] on icon at bounding box center [406, 655] width 6 height 10
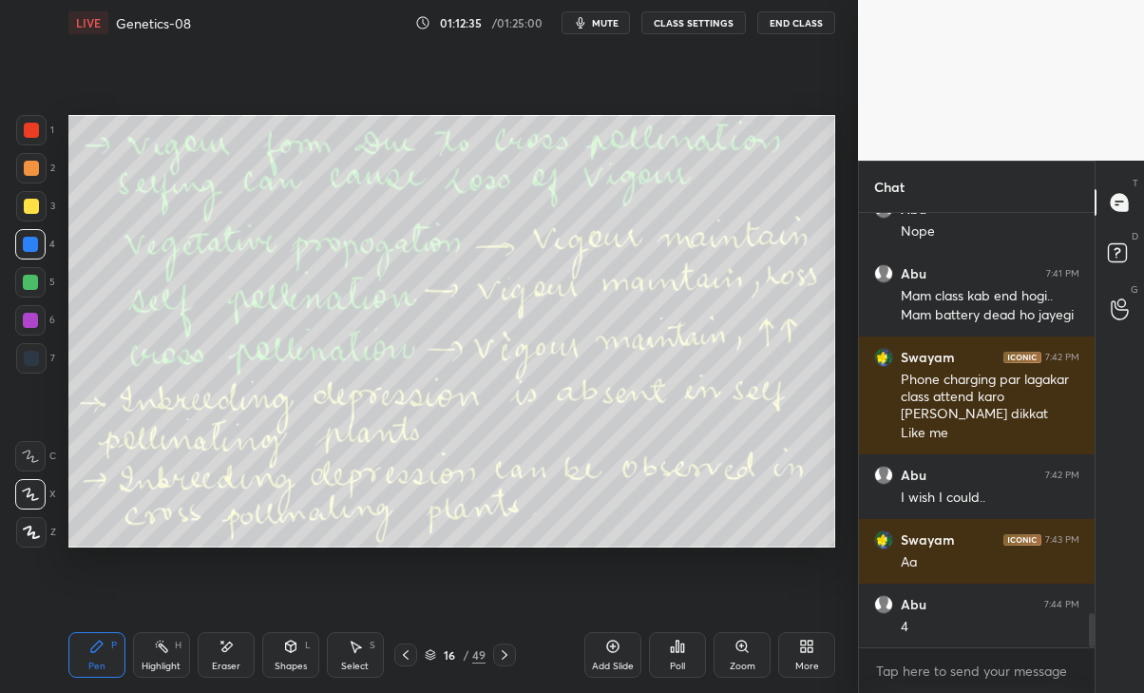
click at [401, 655] on icon at bounding box center [405, 654] width 15 height 15
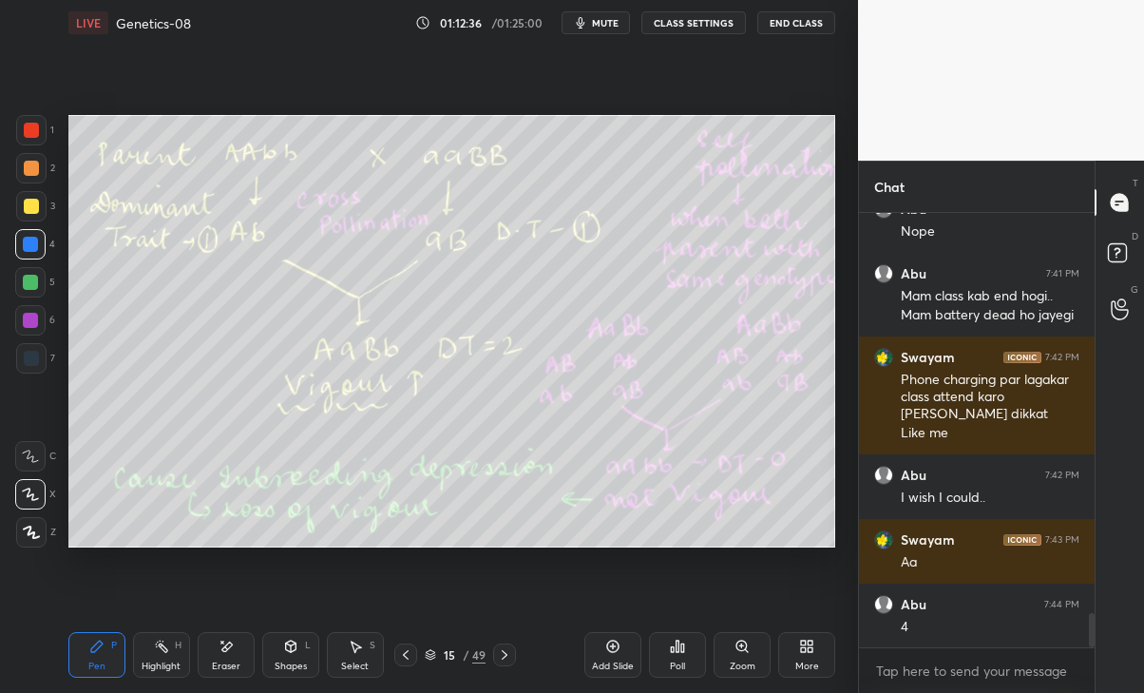
click at [504, 652] on icon at bounding box center [504, 654] width 15 height 15
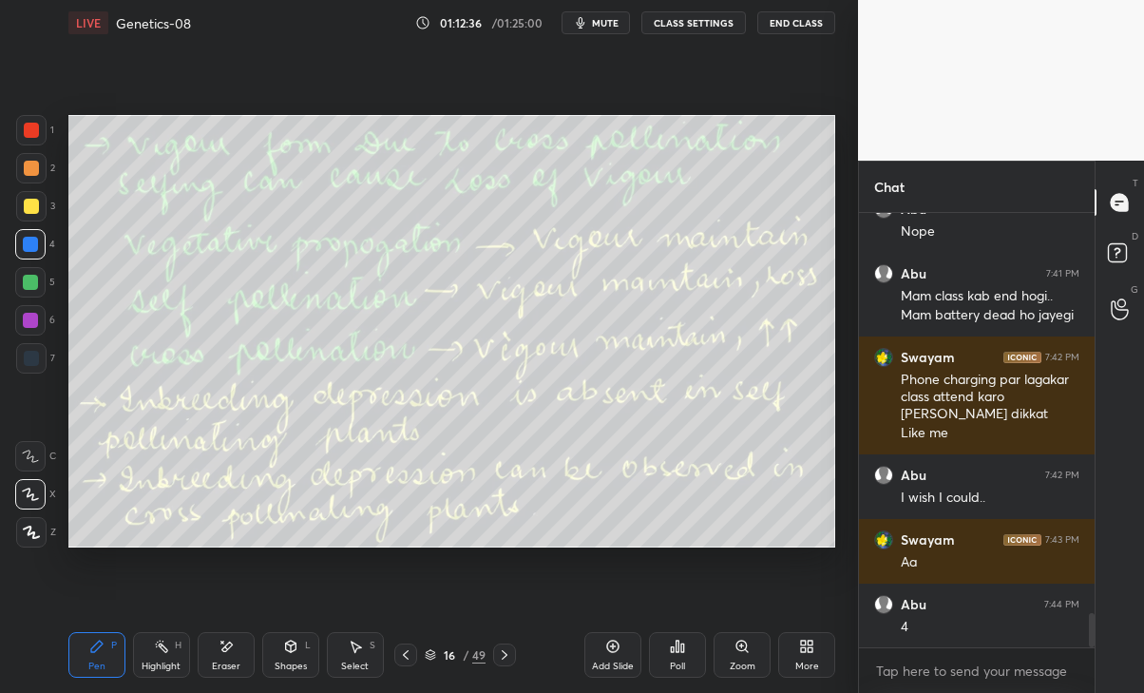
click at [503, 651] on icon at bounding box center [505, 655] width 6 height 10
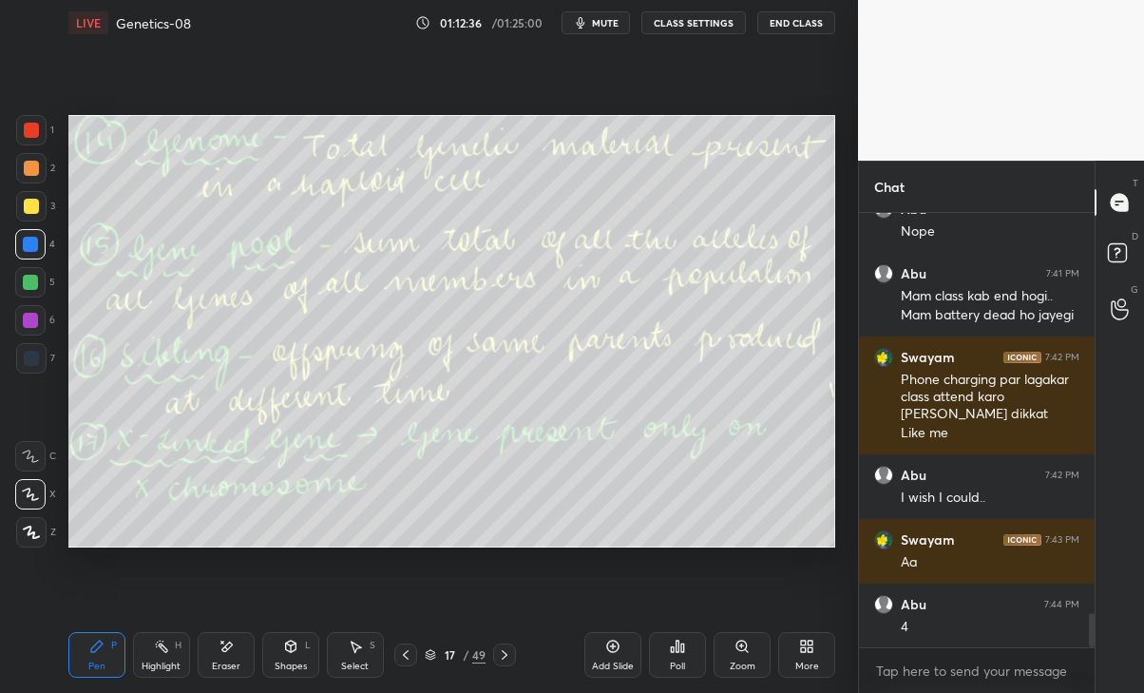
click at [500, 648] on icon at bounding box center [504, 654] width 15 height 15
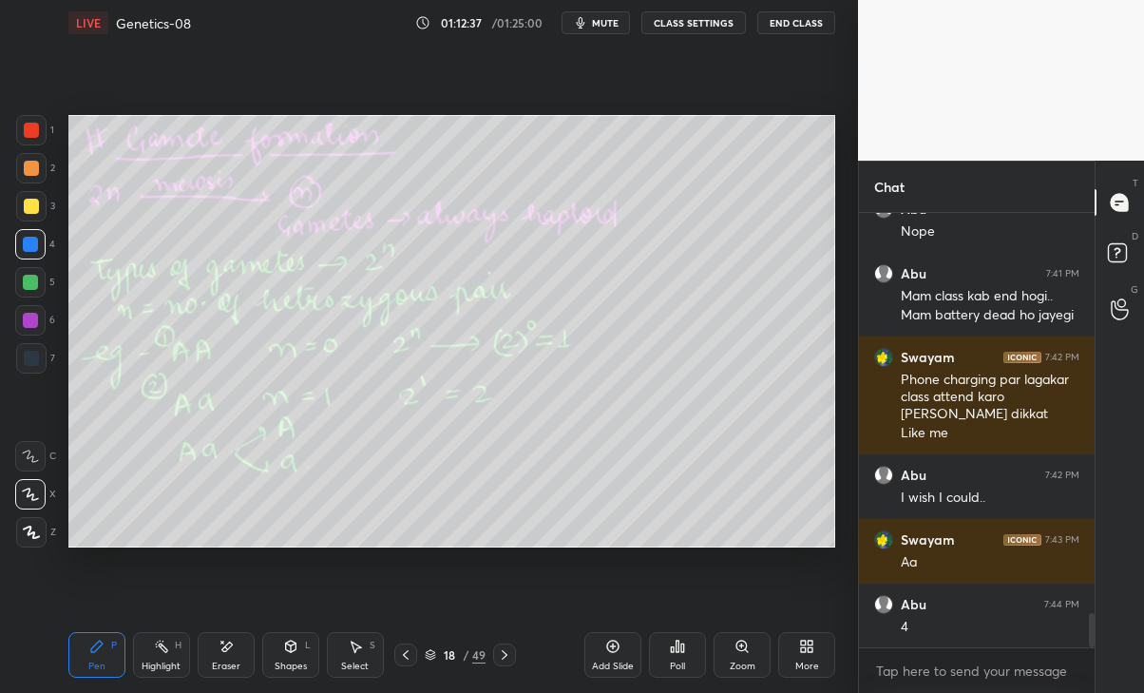
click at [497, 650] on icon at bounding box center [504, 654] width 15 height 15
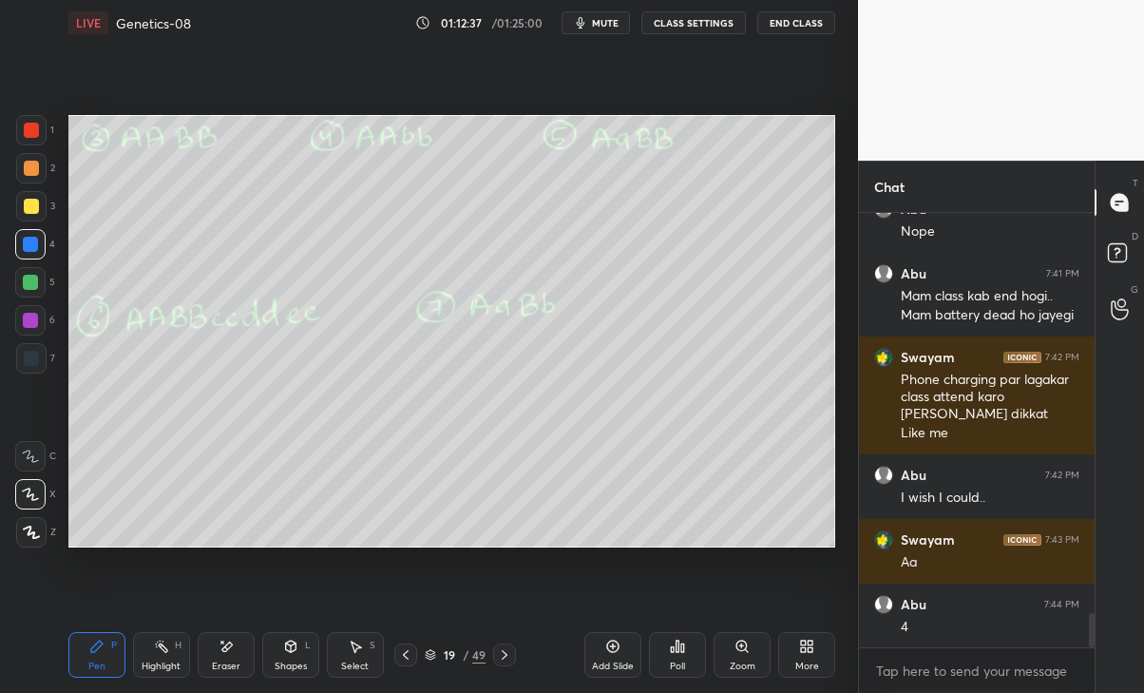
click at [495, 650] on div at bounding box center [504, 654] width 23 height 23
click at [497, 651] on icon at bounding box center [504, 654] width 15 height 15
click at [497, 651] on div at bounding box center [504, 654] width 23 height 23
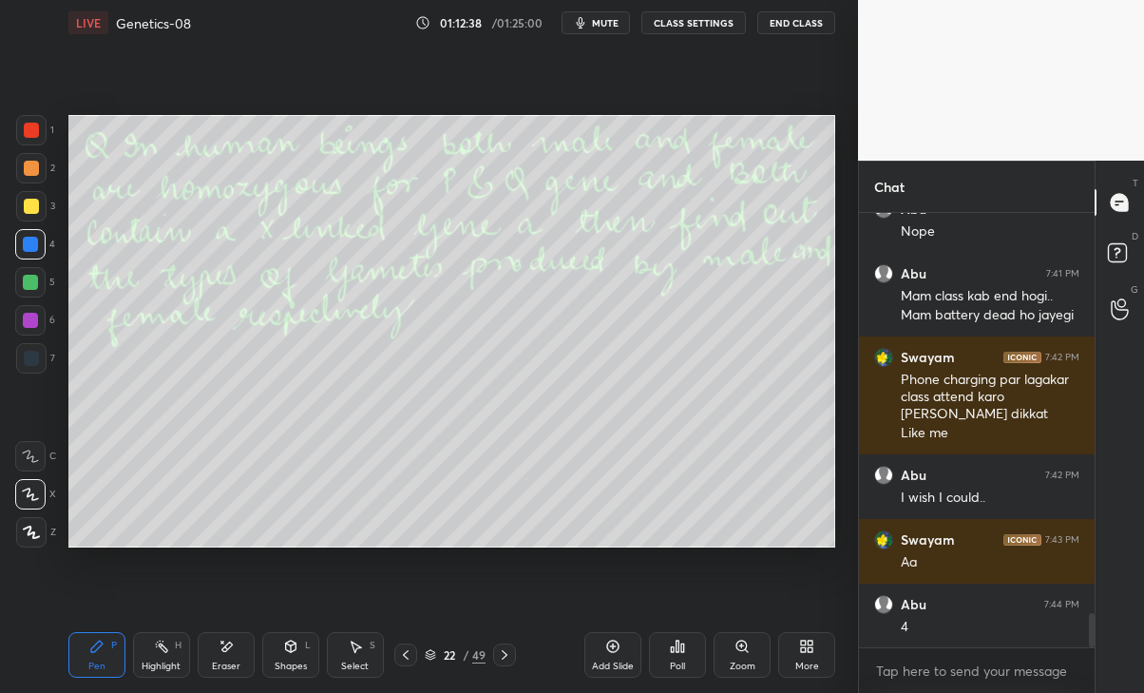
click at [499, 650] on icon at bounding box center [504, 654] width 15 height 15
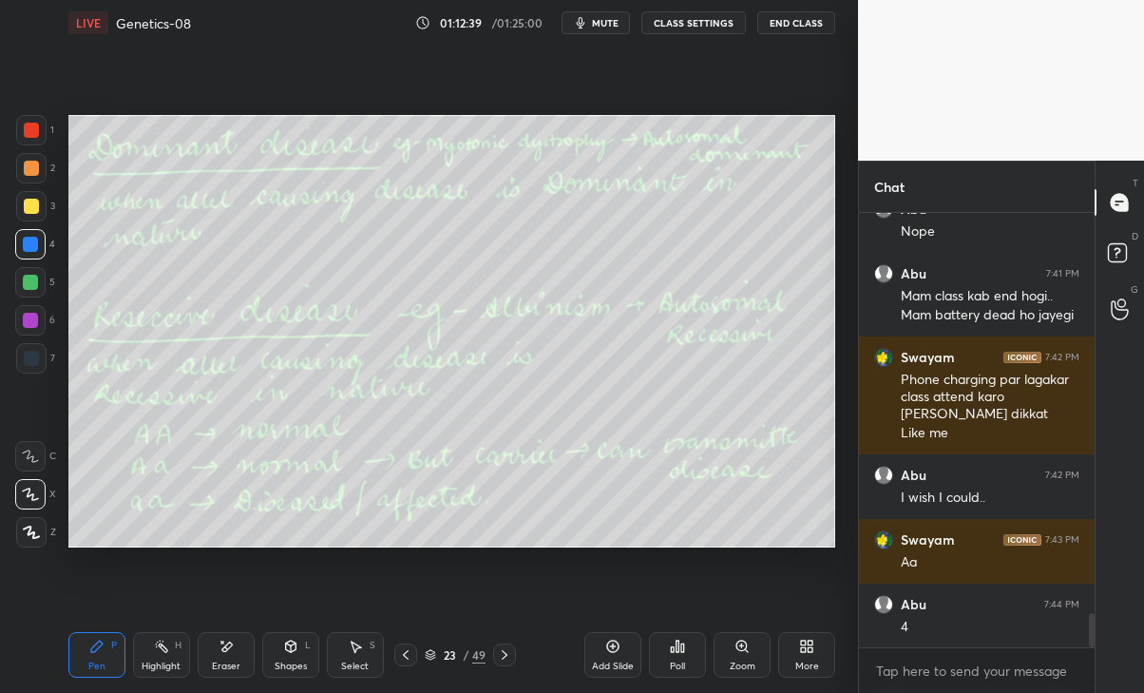
click at [394, 654] on div at bounding box center [405, 654] width 23 height 23
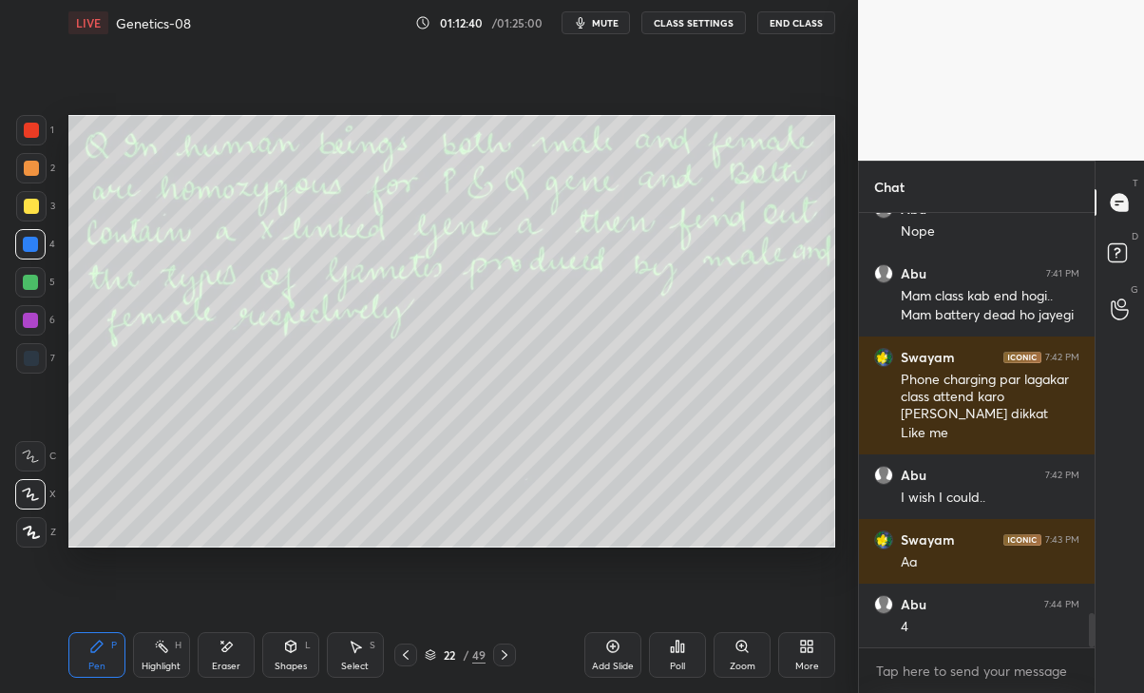
scroll to position [5091, 0]
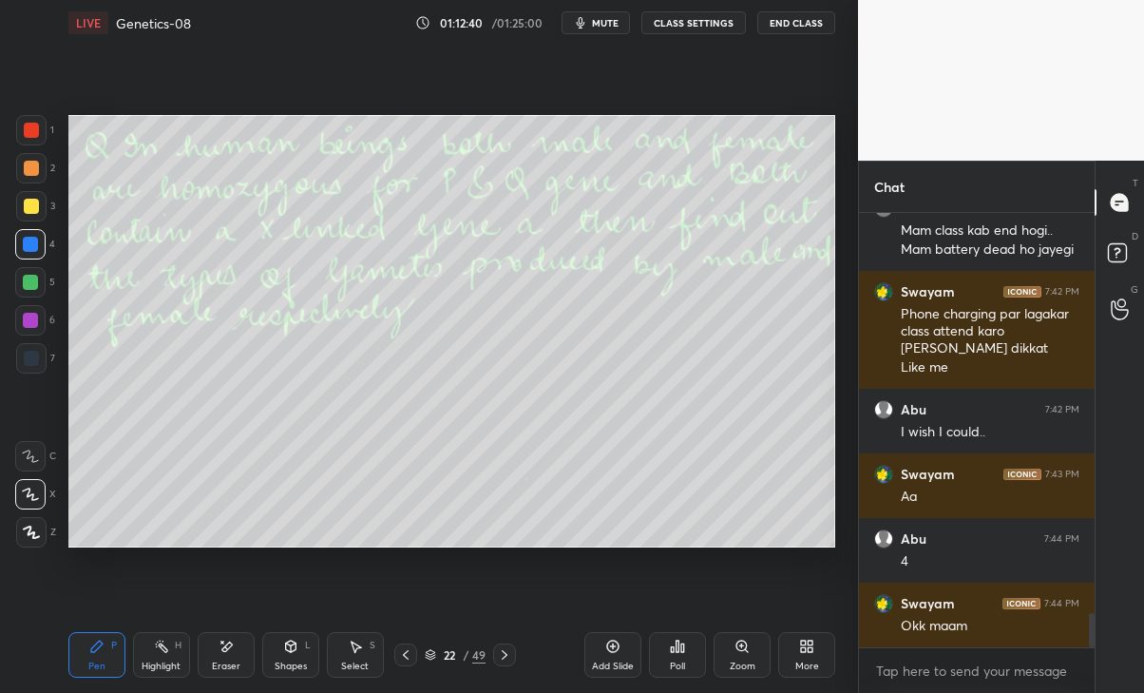
click at [502, 649] on icon at bounding box center [504, 654] width 15 height 15
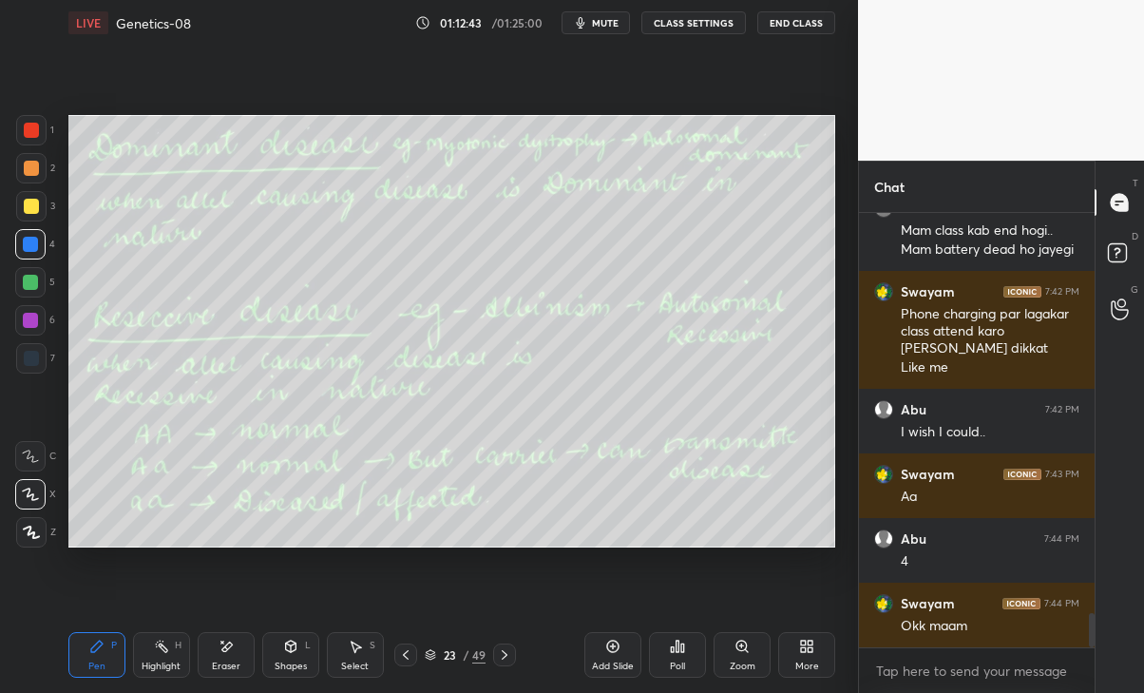
scroll to position [5155, 0]
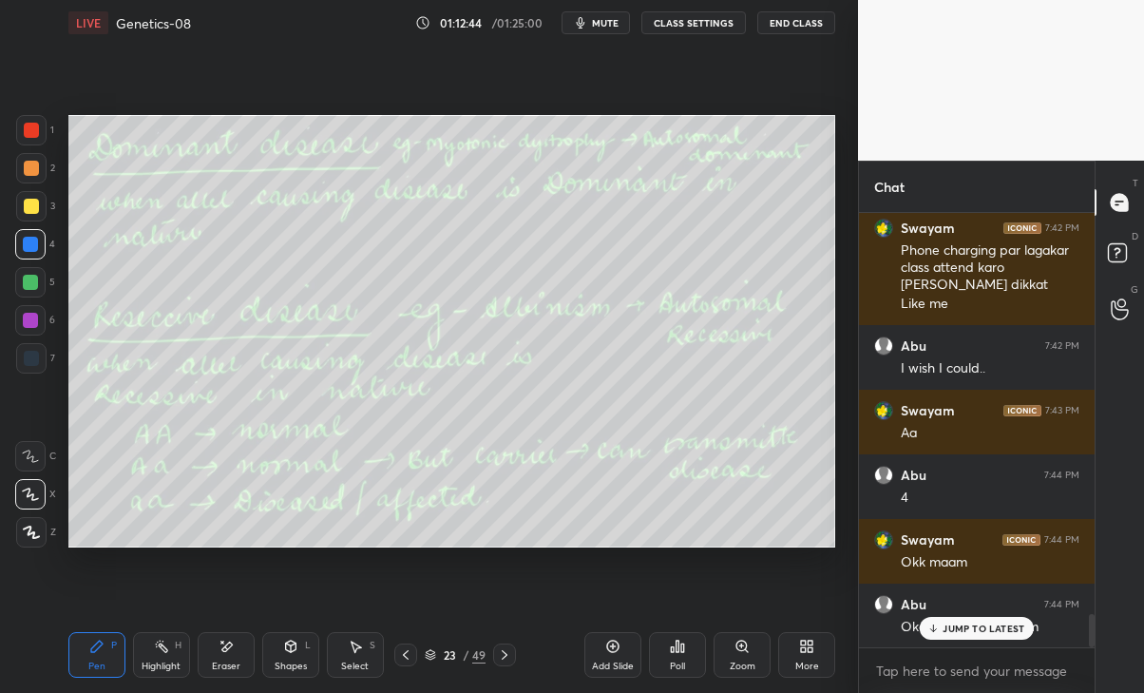
click at [986, 628] on p "JUMP TO LATEST" at bounding box center [984, 628] width 82 height 11
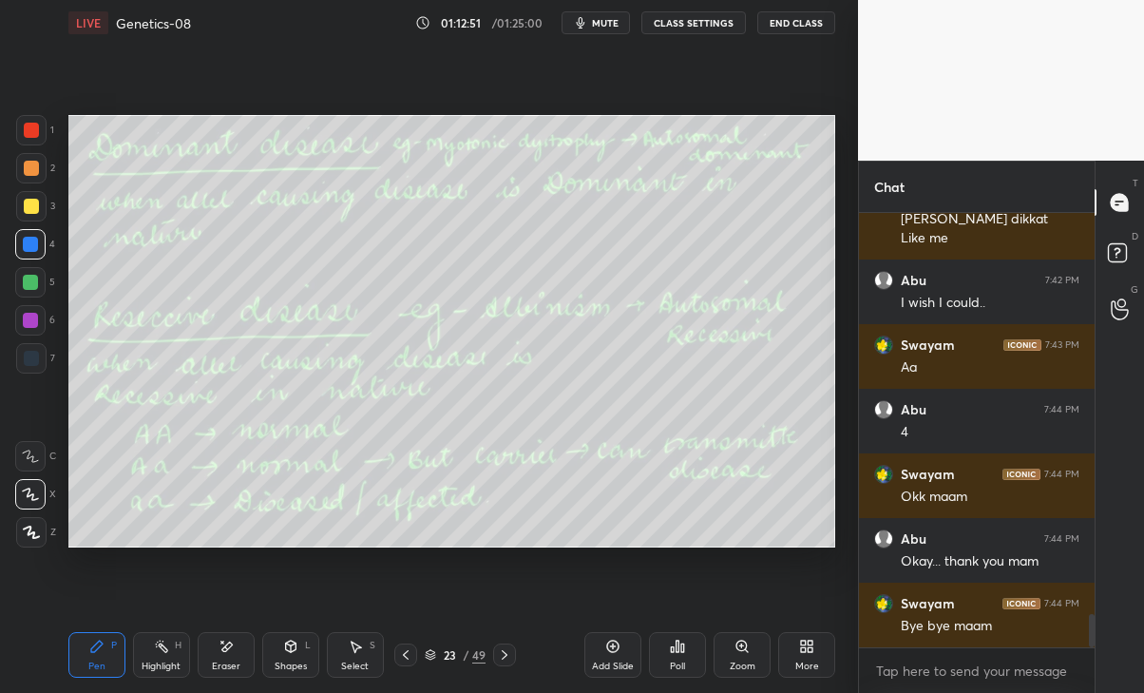
click at [806, 26] on button "End Class" at bounding box center [796, 22] width 78 height 23
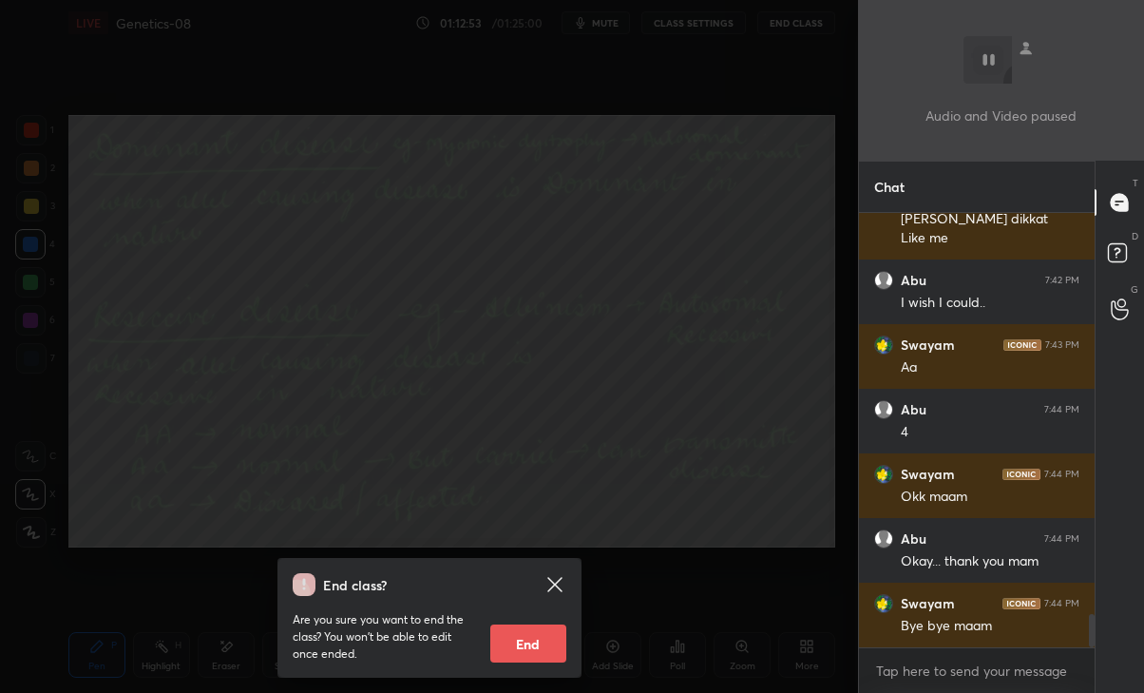
click at [545, 647] on button "End" at bounding box center [528, 643] width 76 height 38
type textarea "x"
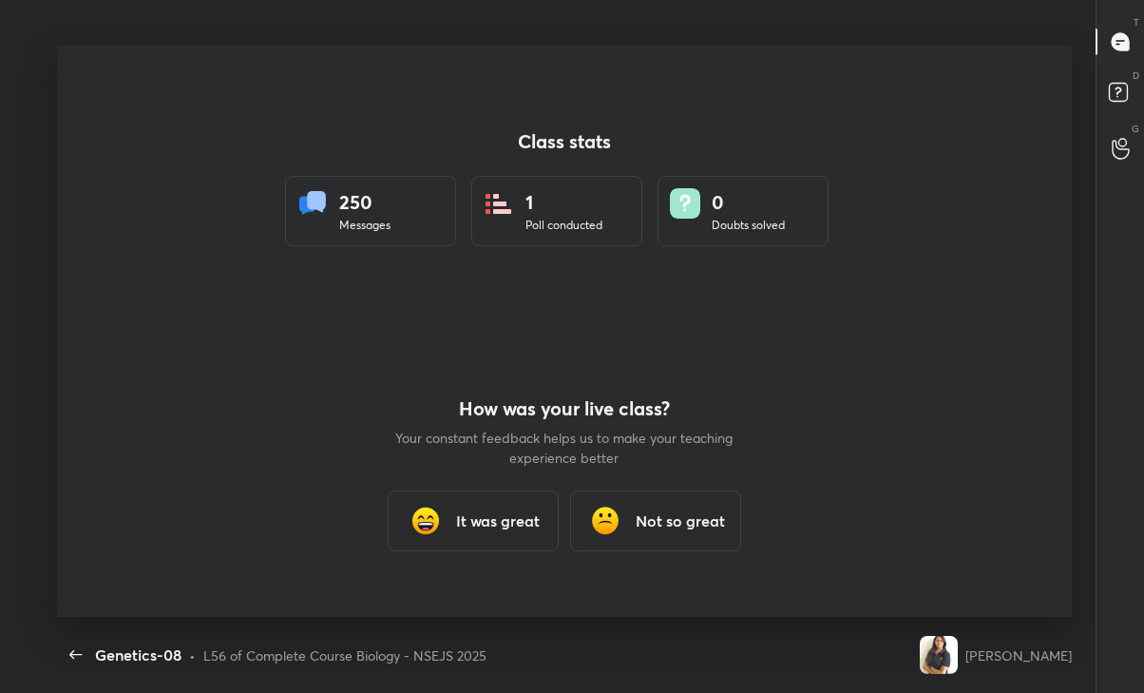
scroll to position [0, 0]
click at [84, 650] on icon "button" at bounding box center [76, 654] width 23 height 23
